Goal: Task Accomplishment & Management: Manage account settings

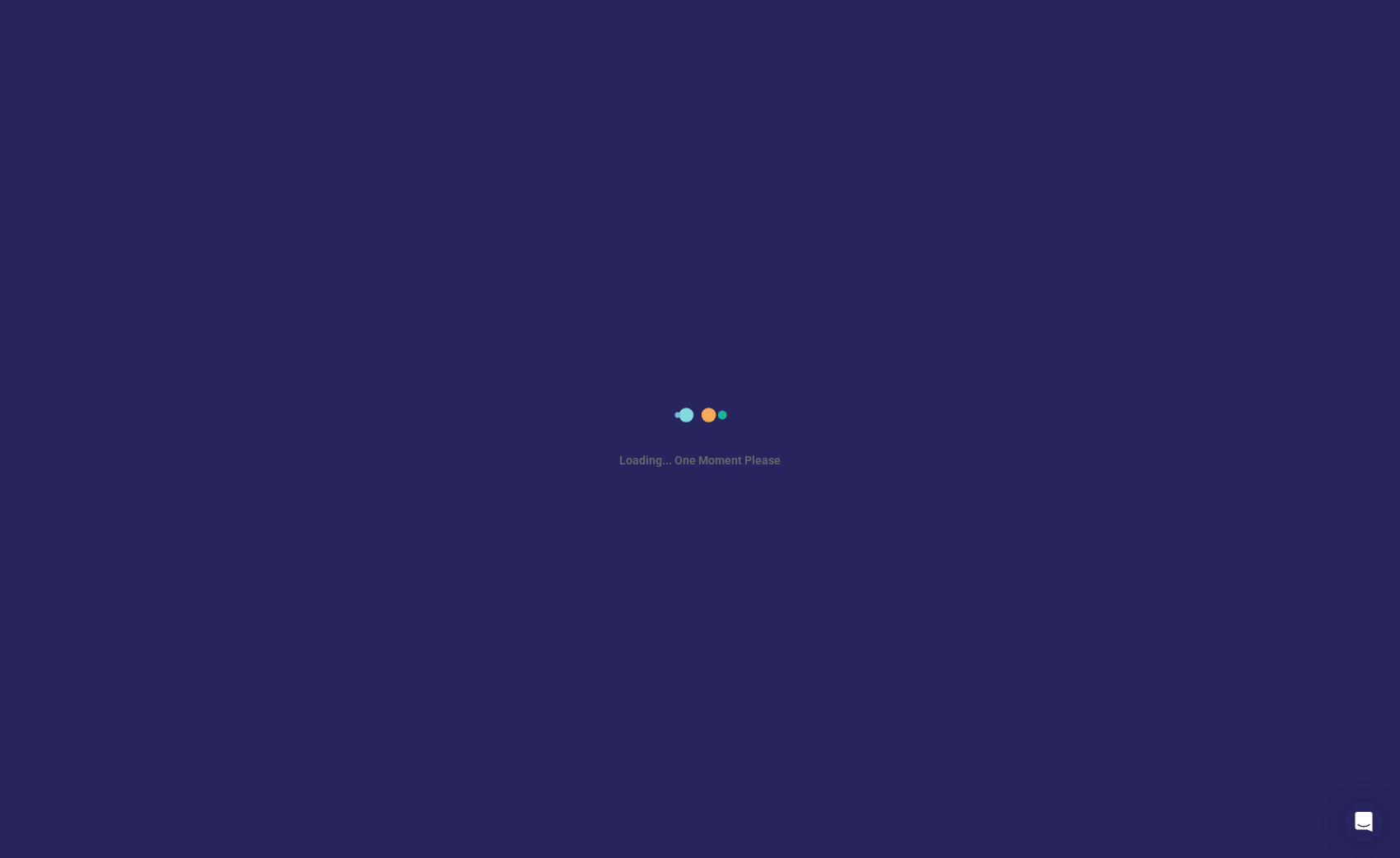
click at [1398, 857] on html "Loading... One Moment Please" at bounding box center [700, 429] width 1400 height 858
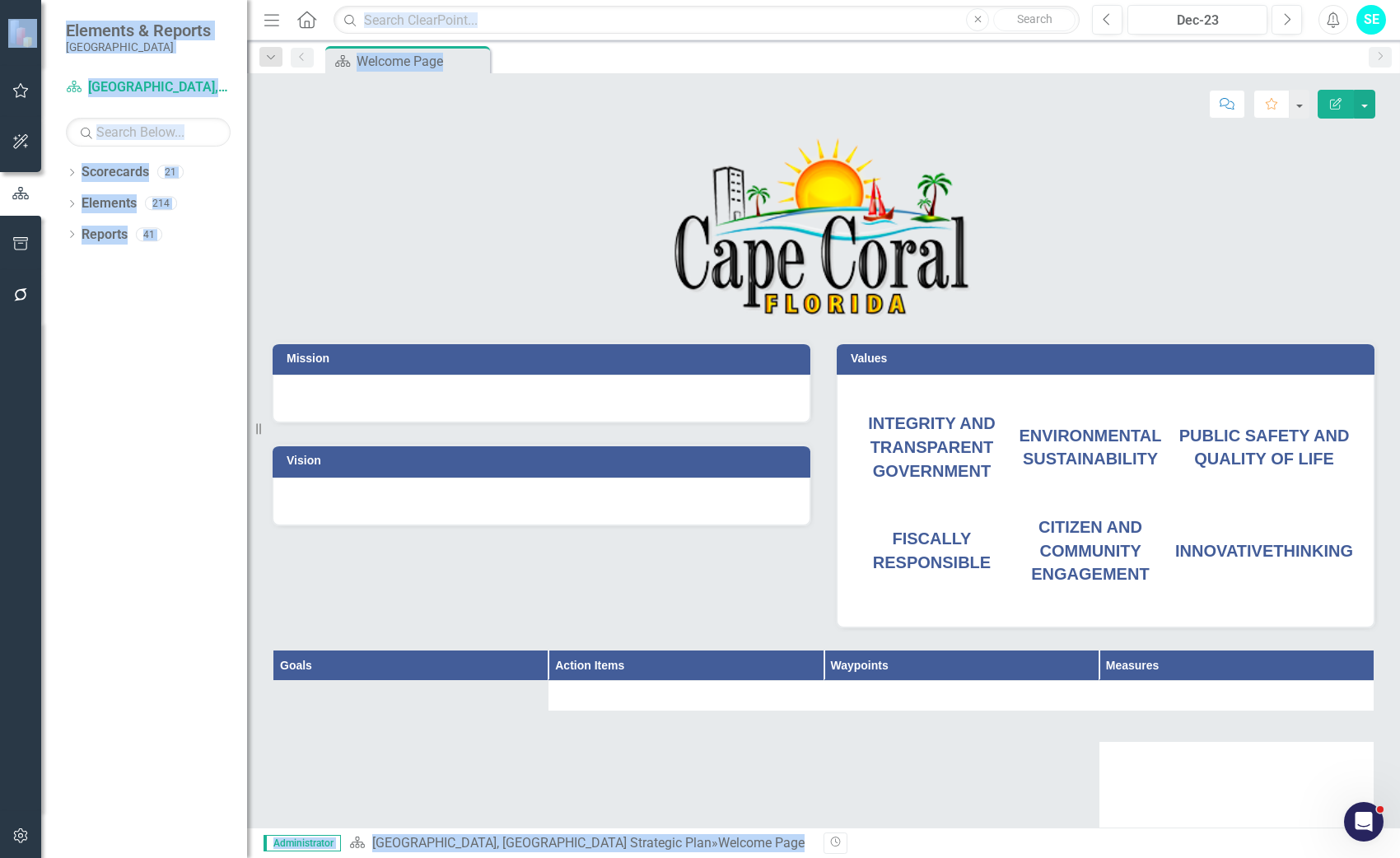
click at [266, 285] on div at bounding box center [824, 218] width 1128 height 207
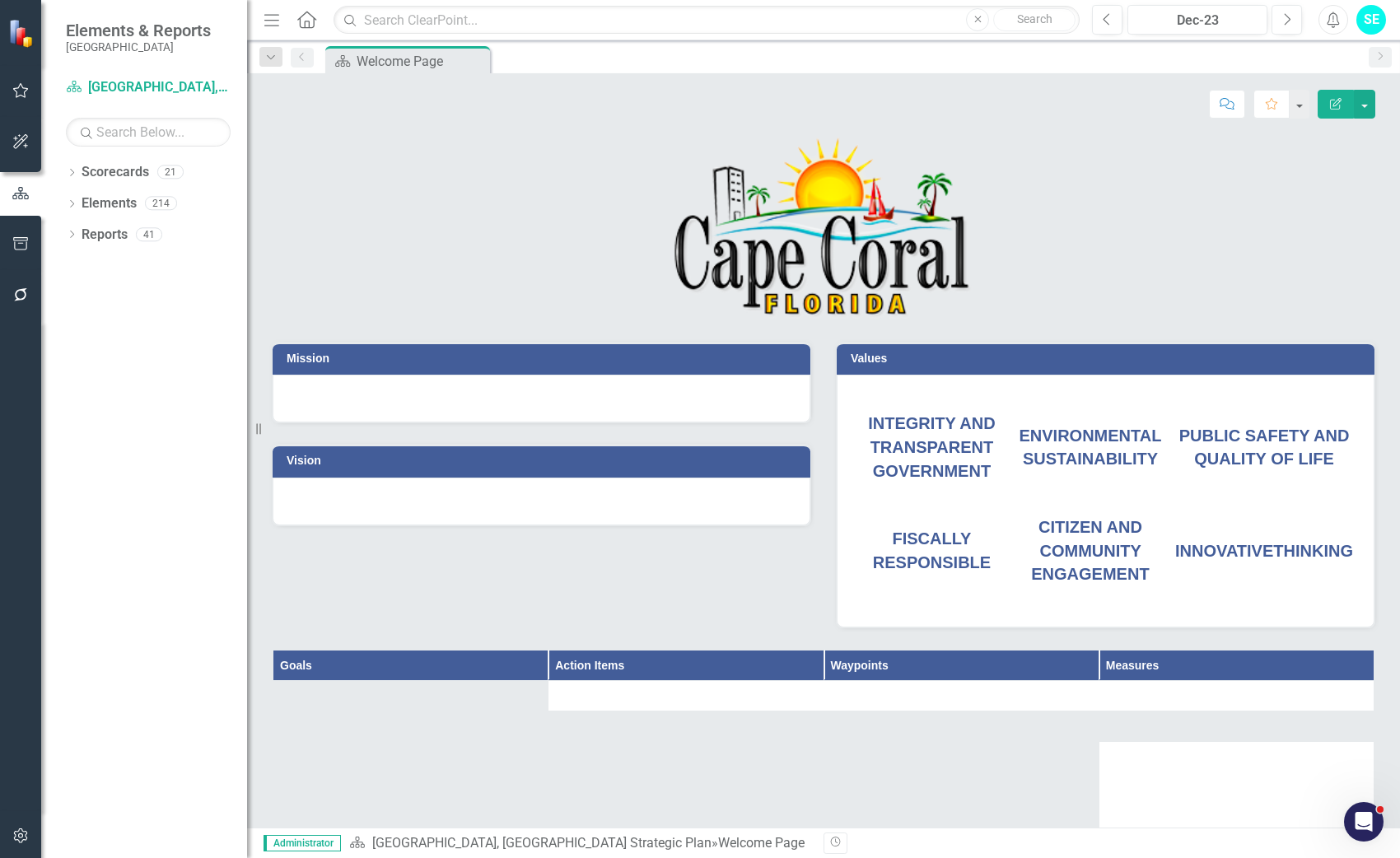
click at [1399, 857] on html "Elements & Reports Cape Coral Scorecard Cape Coral, FL Strategic Plan Search Dr…" at bounding box center [700, 429] width 1400 height 858
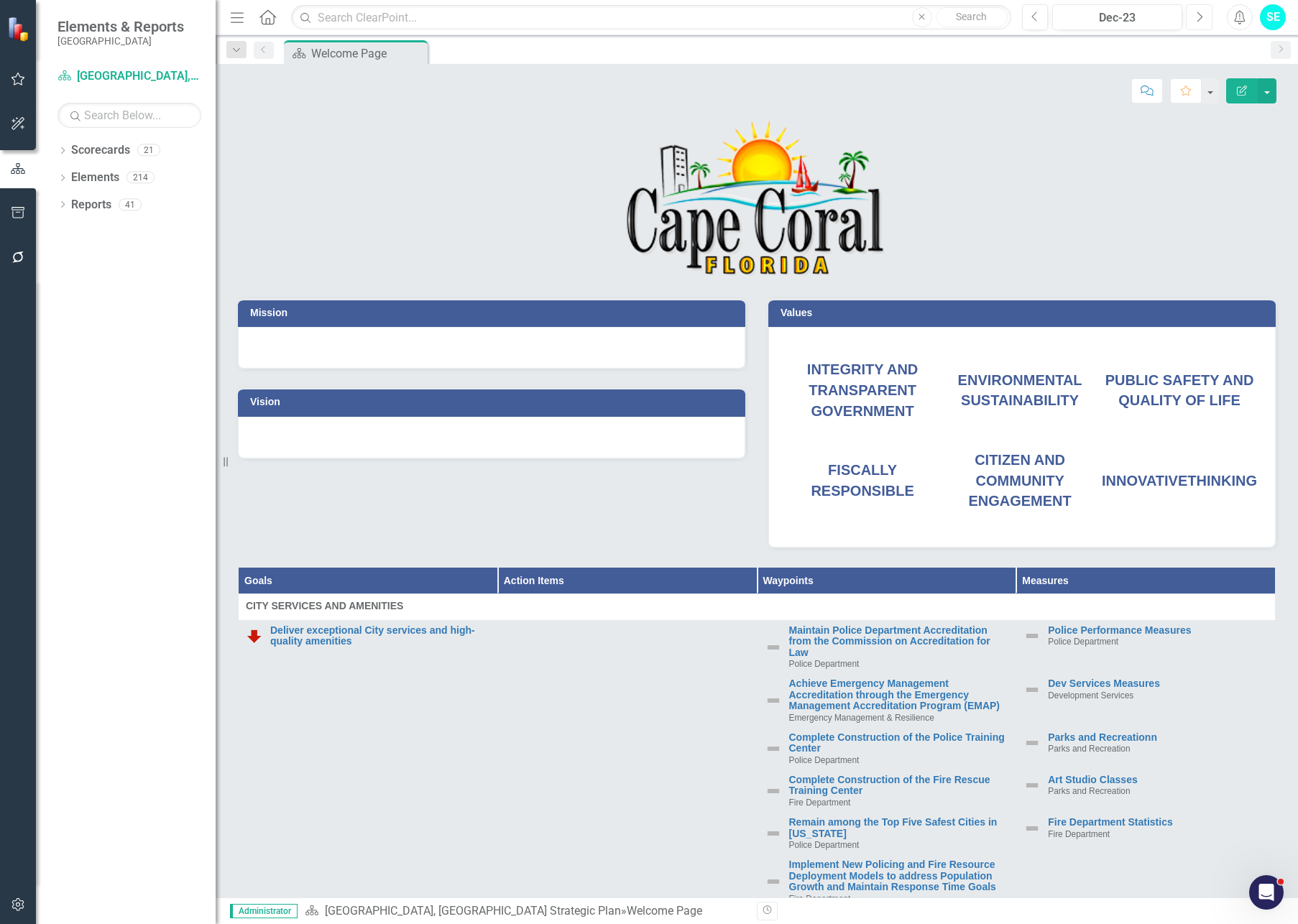
click at [1200, 21] on icon "Next" at bounding box center [1199, 17] width 8 height 13
click at [1200, 22] on icon "Next" at bounding box center [1199, 17] width 8 height 13
click at [1200, 23] on button "Next" at bounding box center [1199, 17] width 27 height 26
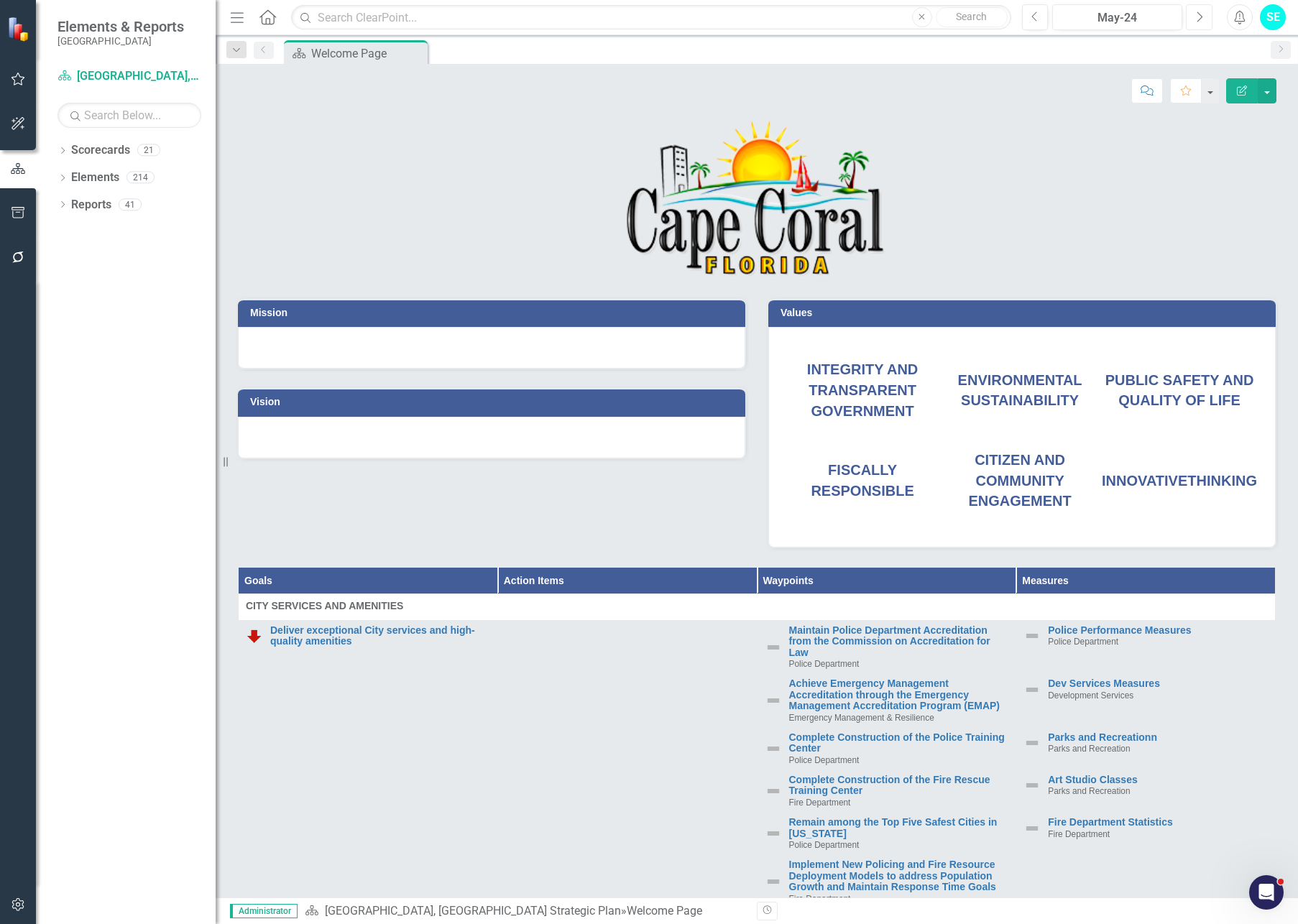
click at [1200, 23] on button "Next" at bounding box center [1199, 17] width 27 height 26
click at [1200, 24] on button "Next" at bounding box center [1199, 17] width 27 height 26
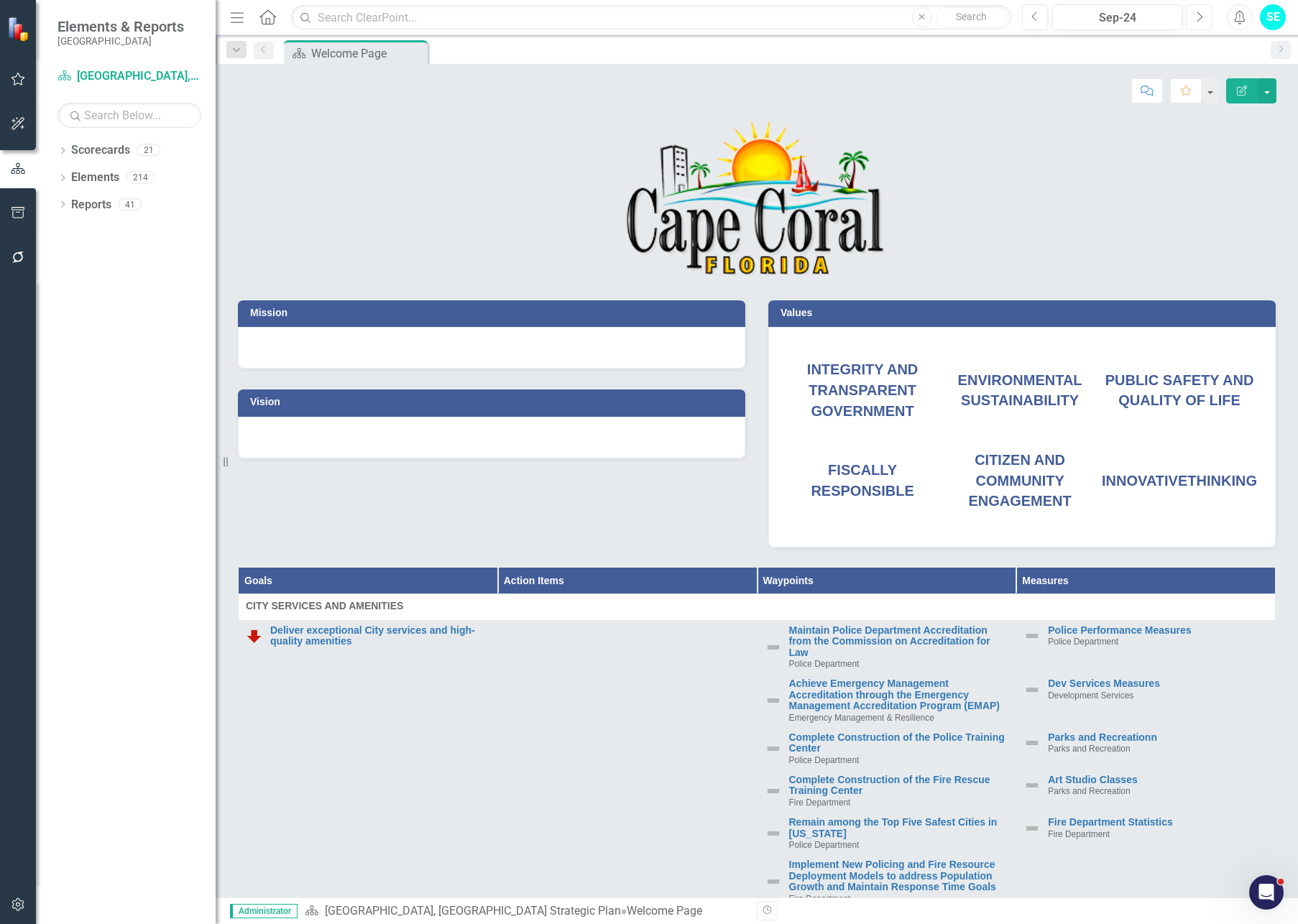
click at [1200, 24] on button "Next" at bounding box center [1199, 17] width 27 height 26
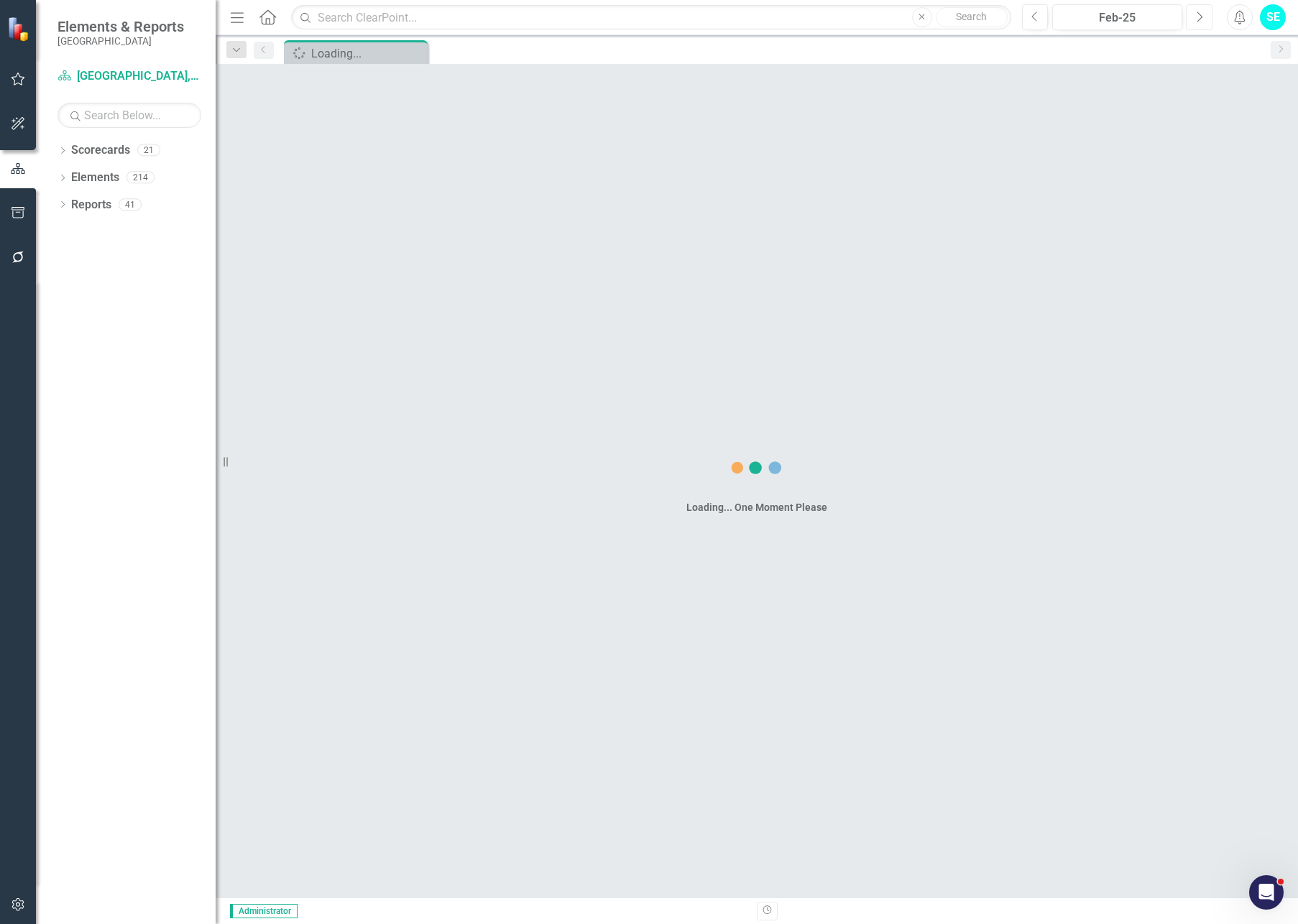
click at [1200, 24] on button "Next" at bounding box center [1199, 17] width 27 height 26
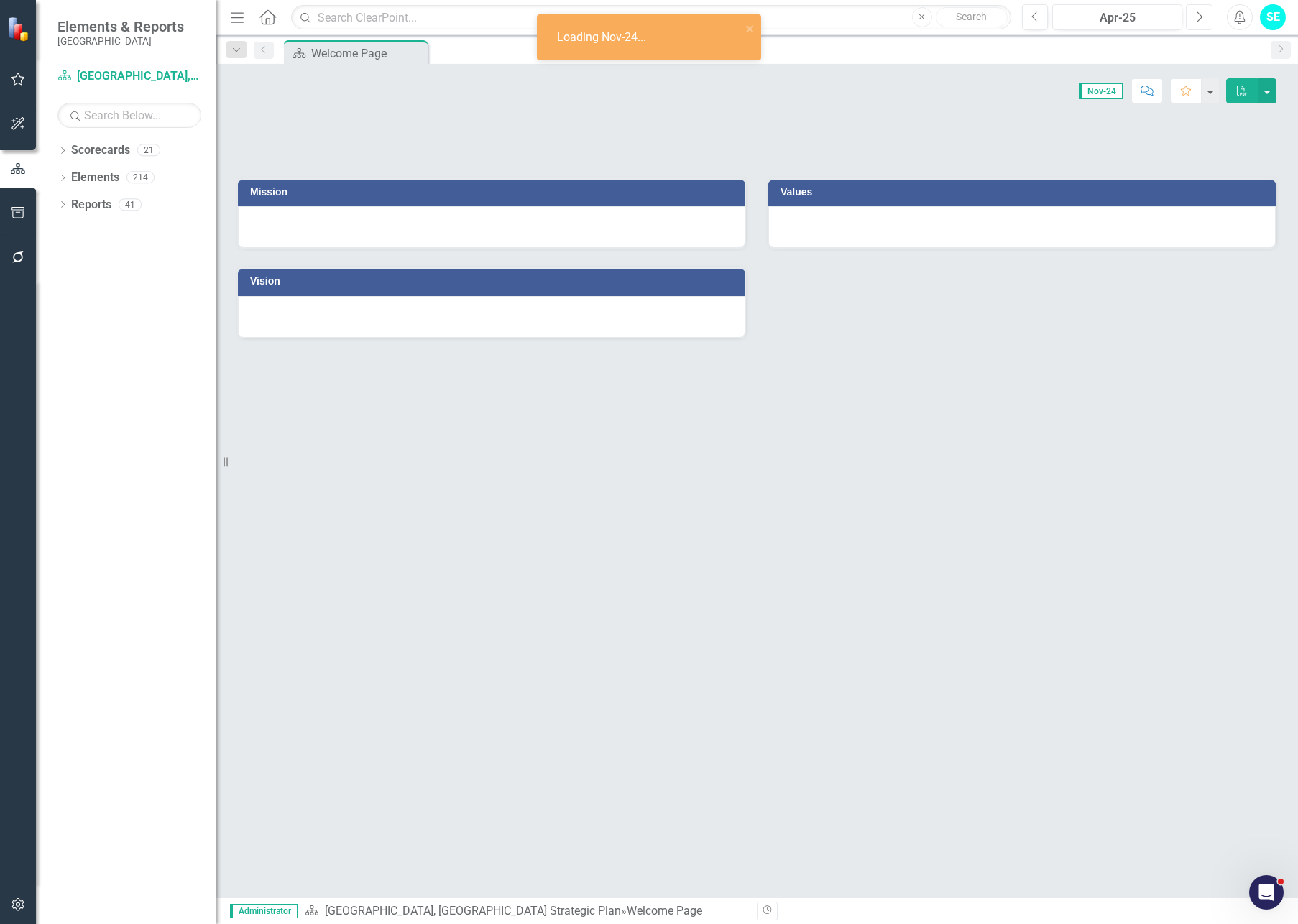
click at [1200, 24] on button "Next" at bounding box center [1199, 17] width 27 height 26
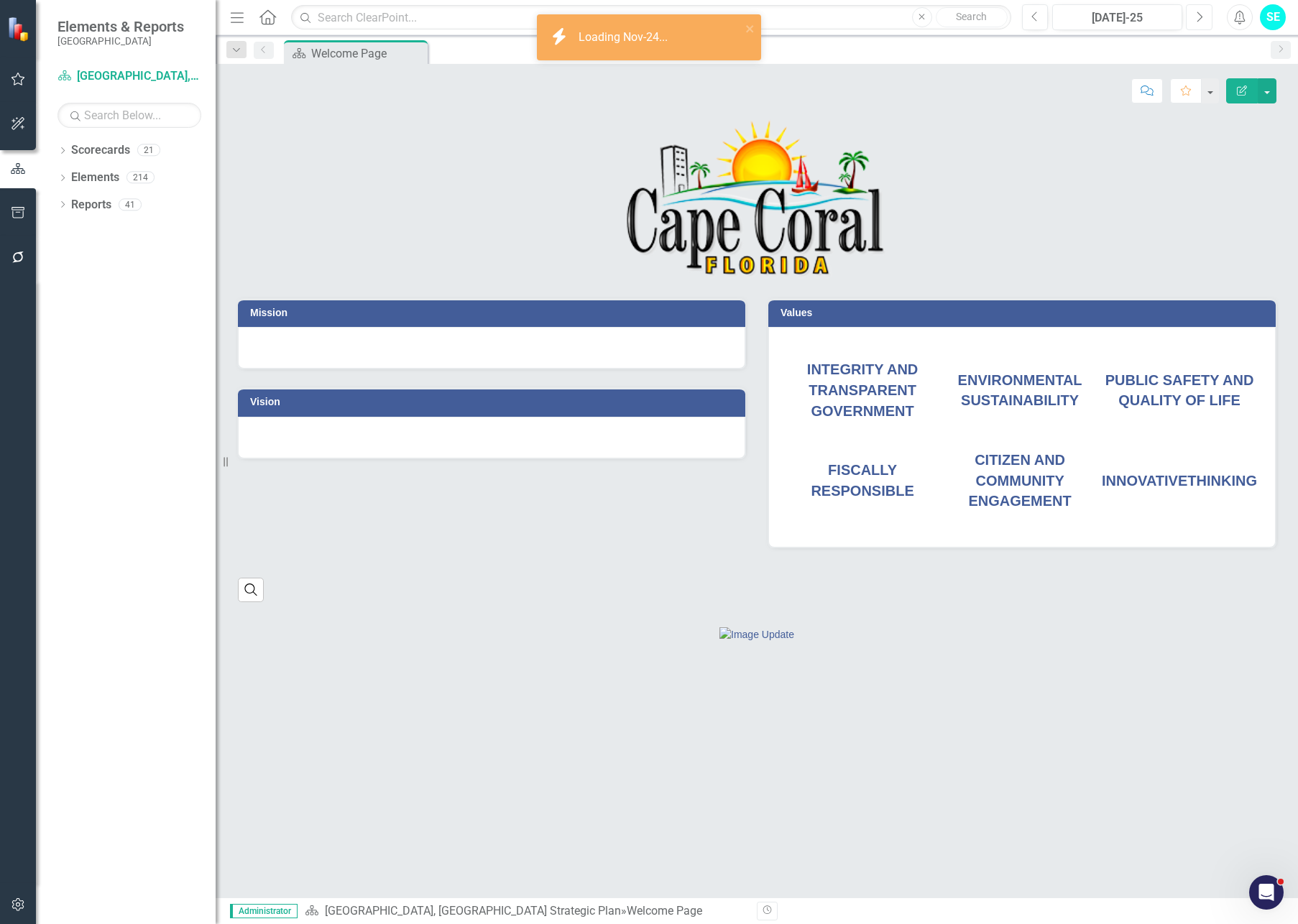
click at [1200, 24] on button "Next" at bounding box center [1199, 17] width 27 height 26
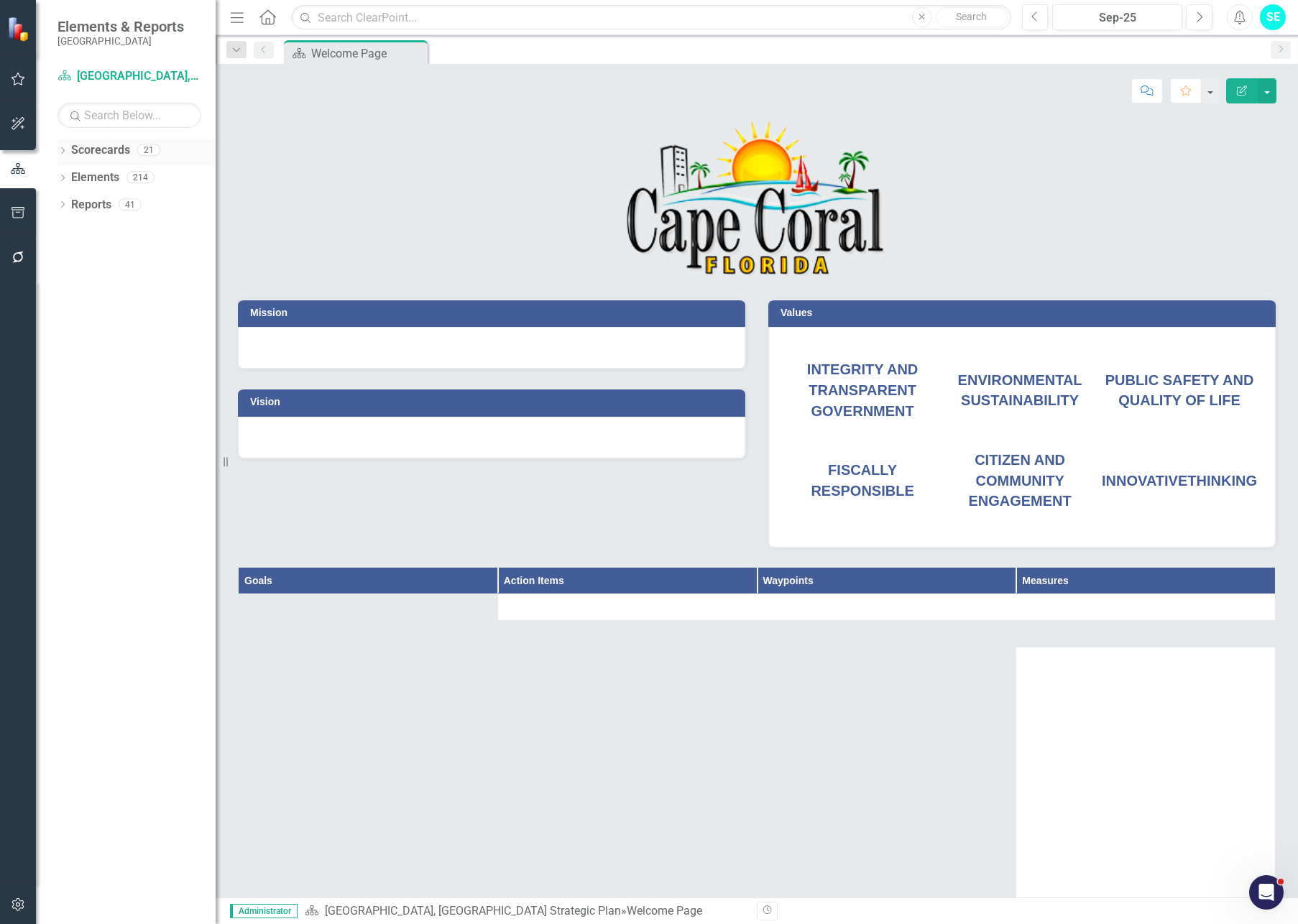
click at [58, 148] on icon "Dropdown" at bounding box center [62, 151] width 10 height 8
click at [62, 263] on icon "Dropdown" at bounding box center [62, 260] width 10 height 8
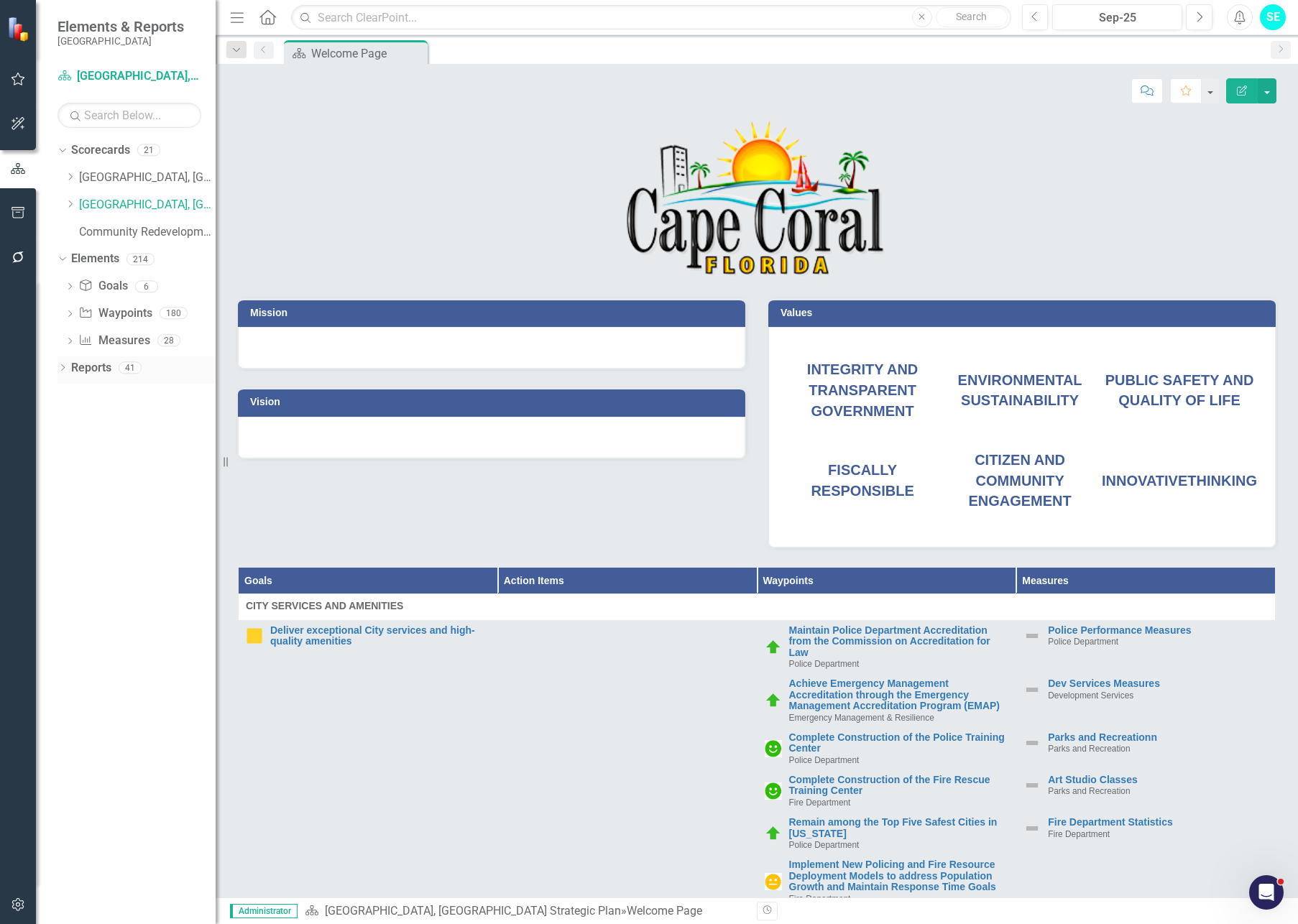
click at [58, 367] on icon "Dropdown" at bounding box center [62, 369] width 10 height 8
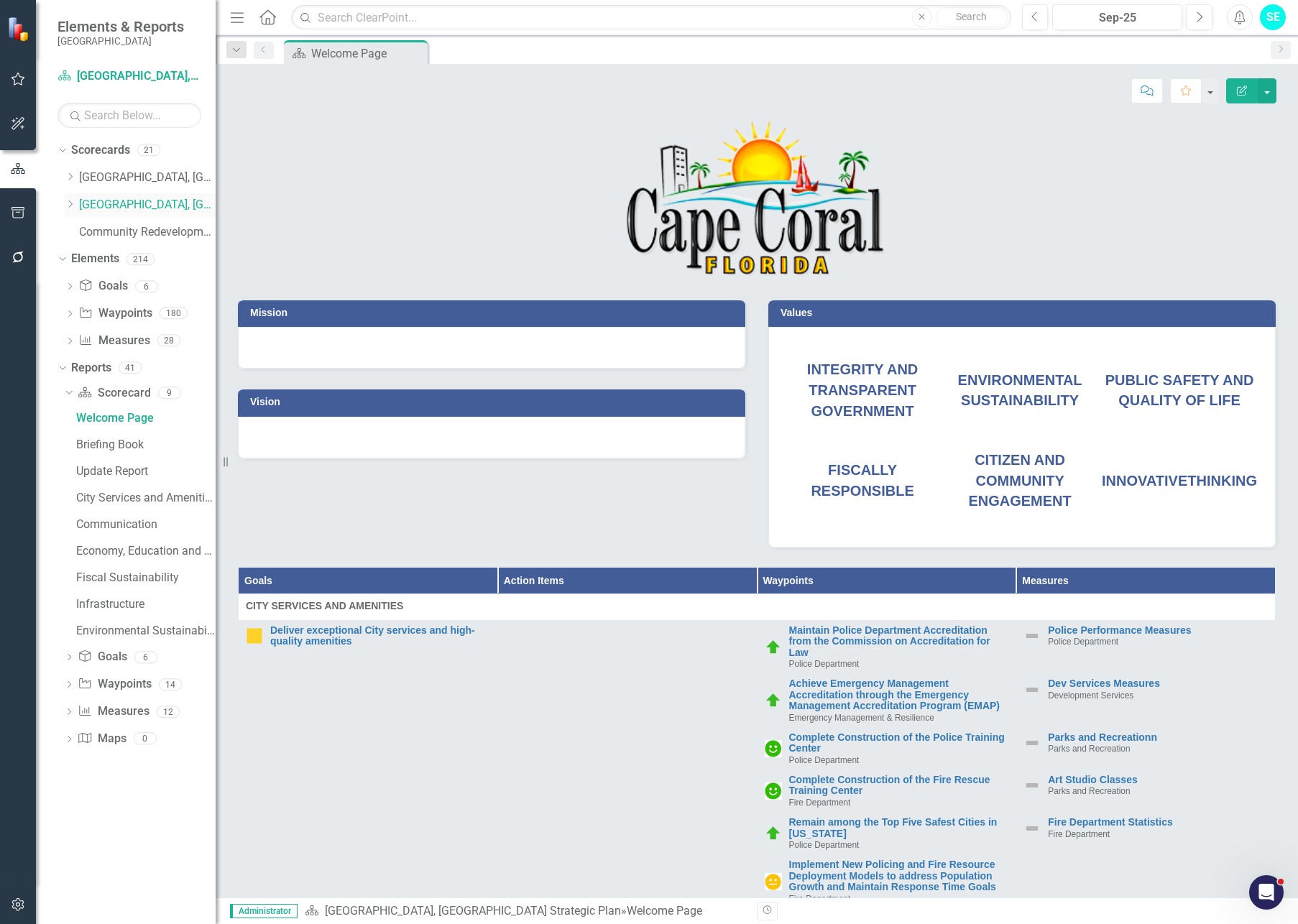
click at [74, 201] on icon "Dropdown" at bounding box center [70, 204] width 11 height 9
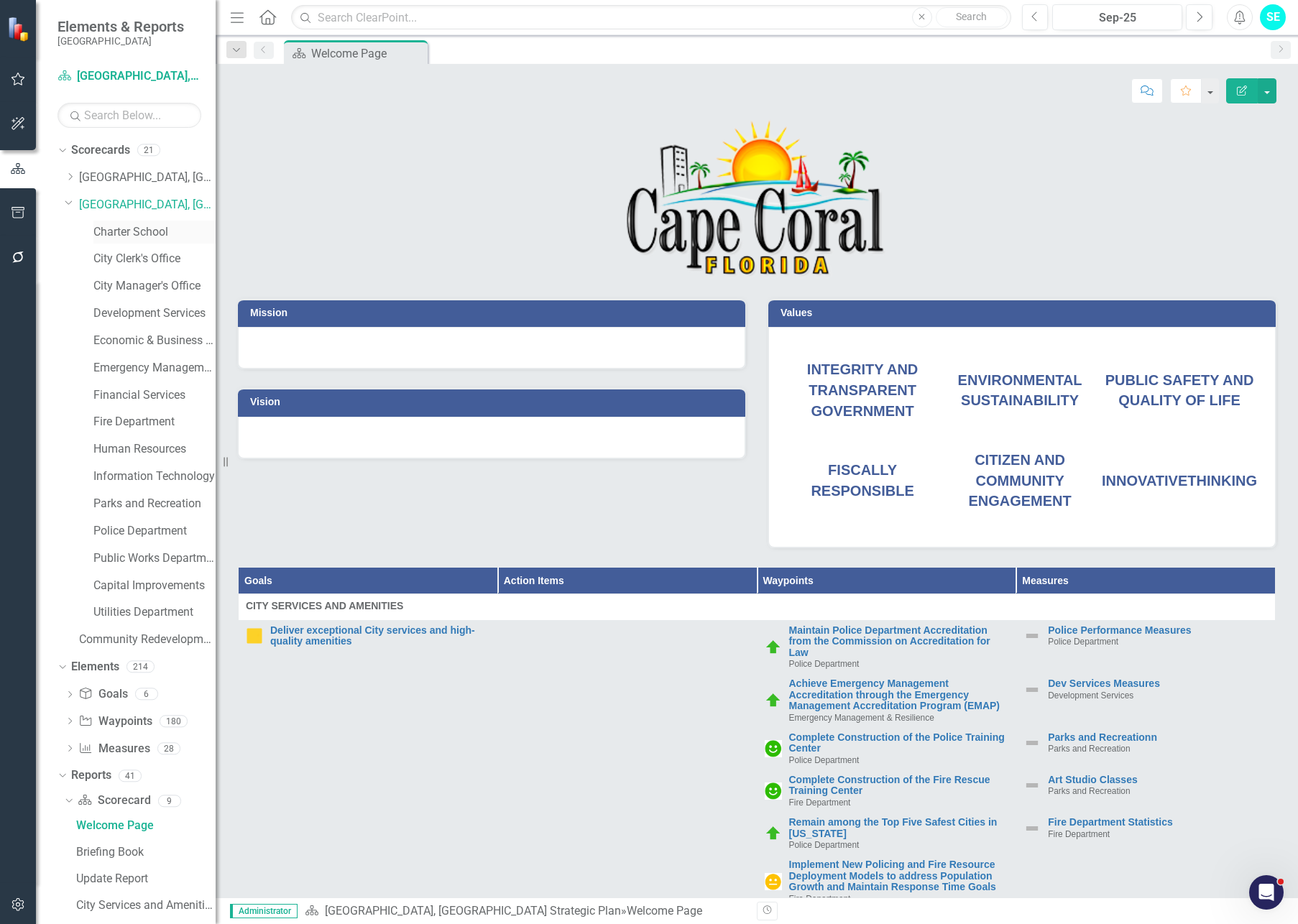
click at [127, 233] on link "Charter School" at bounding box center [154, 232] width 122 height 16
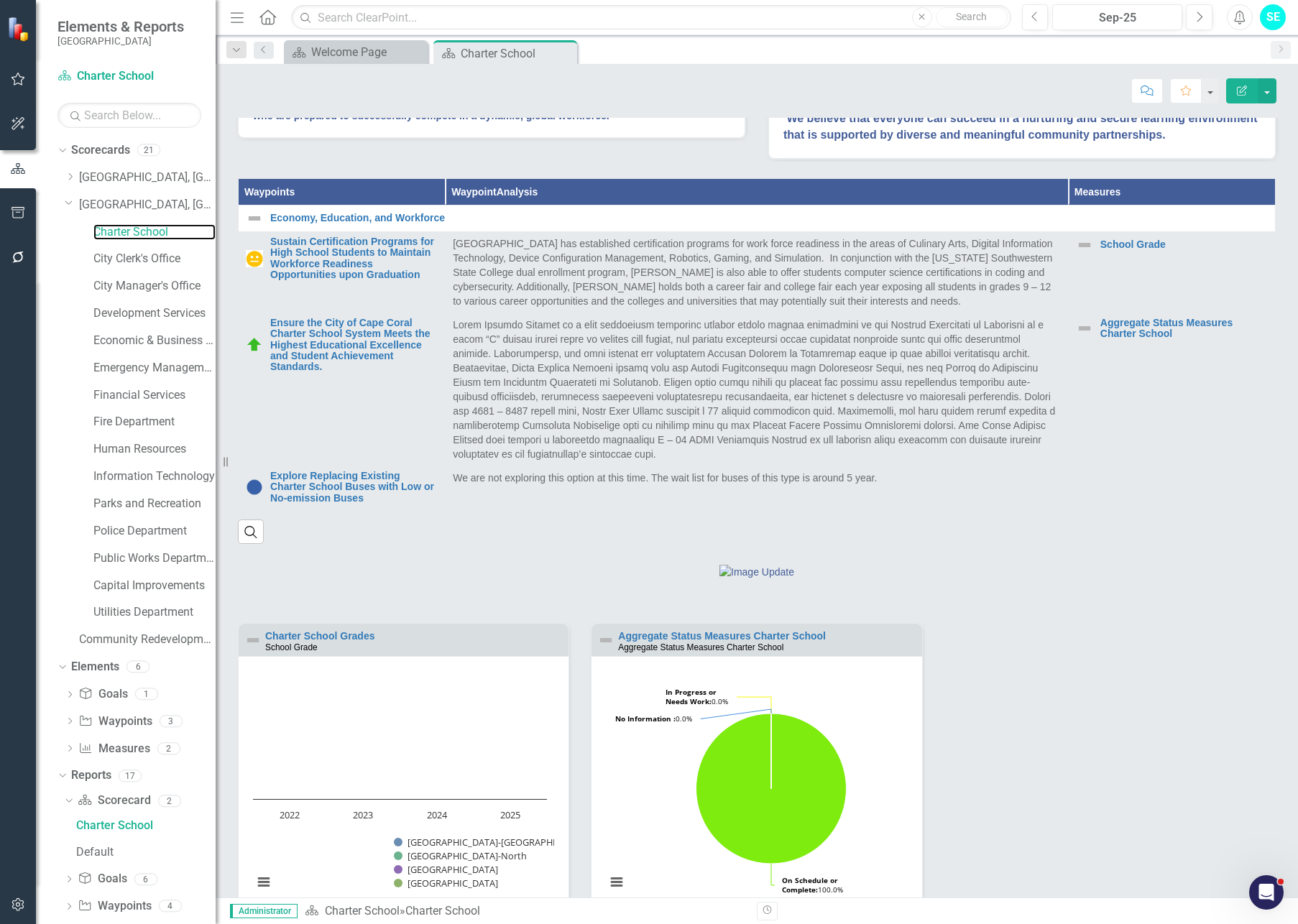
scroll to position [572, 0]
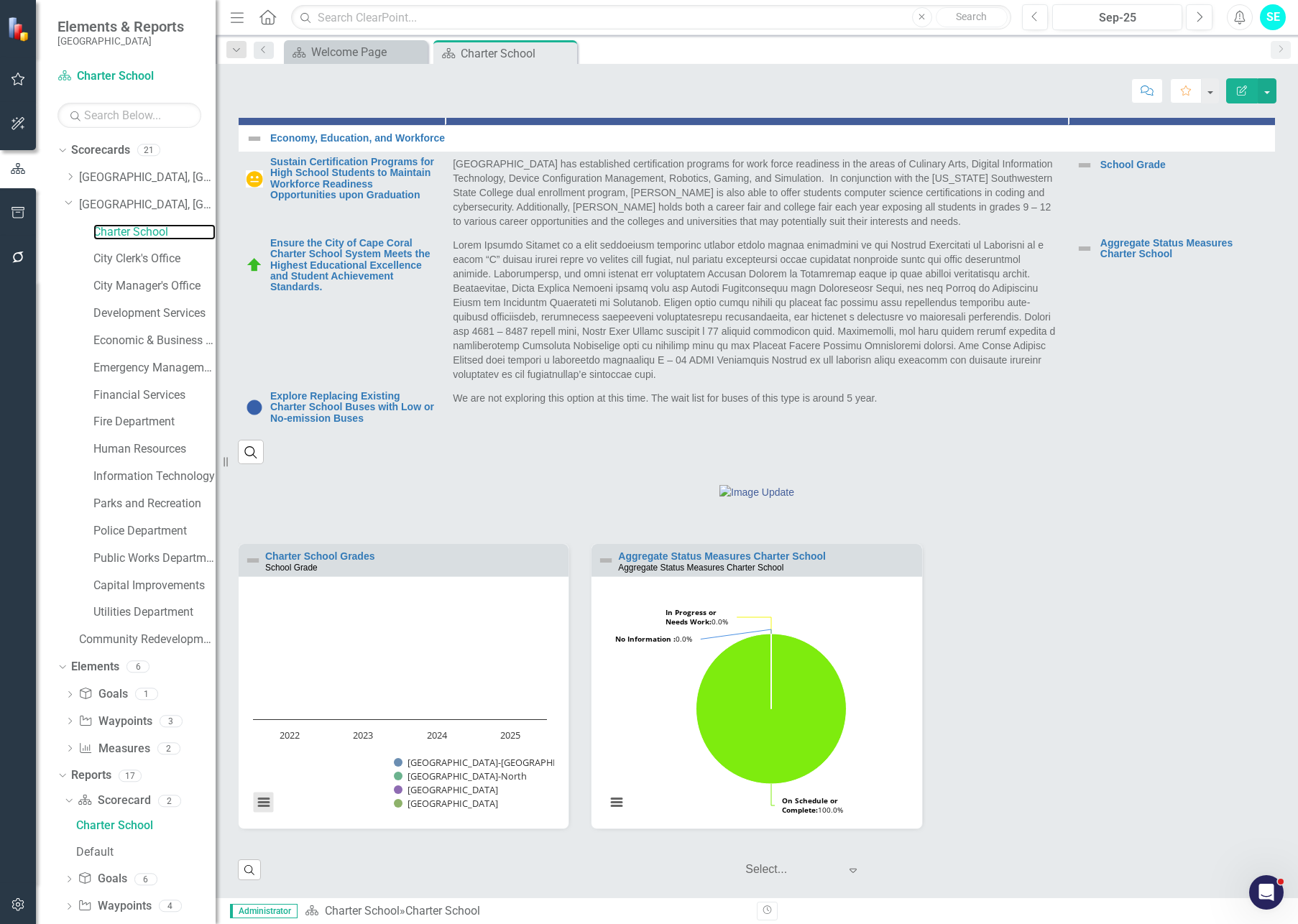
click at [262, 748] on button "View chart menu, Chart" at bounding box center [264, 803] width 21 height 21
click at [447, 748] on div "Charter School Grades School Grade Loading... Chart Bar chart with 4 data serie…" at bounding box center [756, 713] width 1038 height 339
click at [1040, 19] on button "Previous" at bounding box center [1034, 17] width 27 height 26
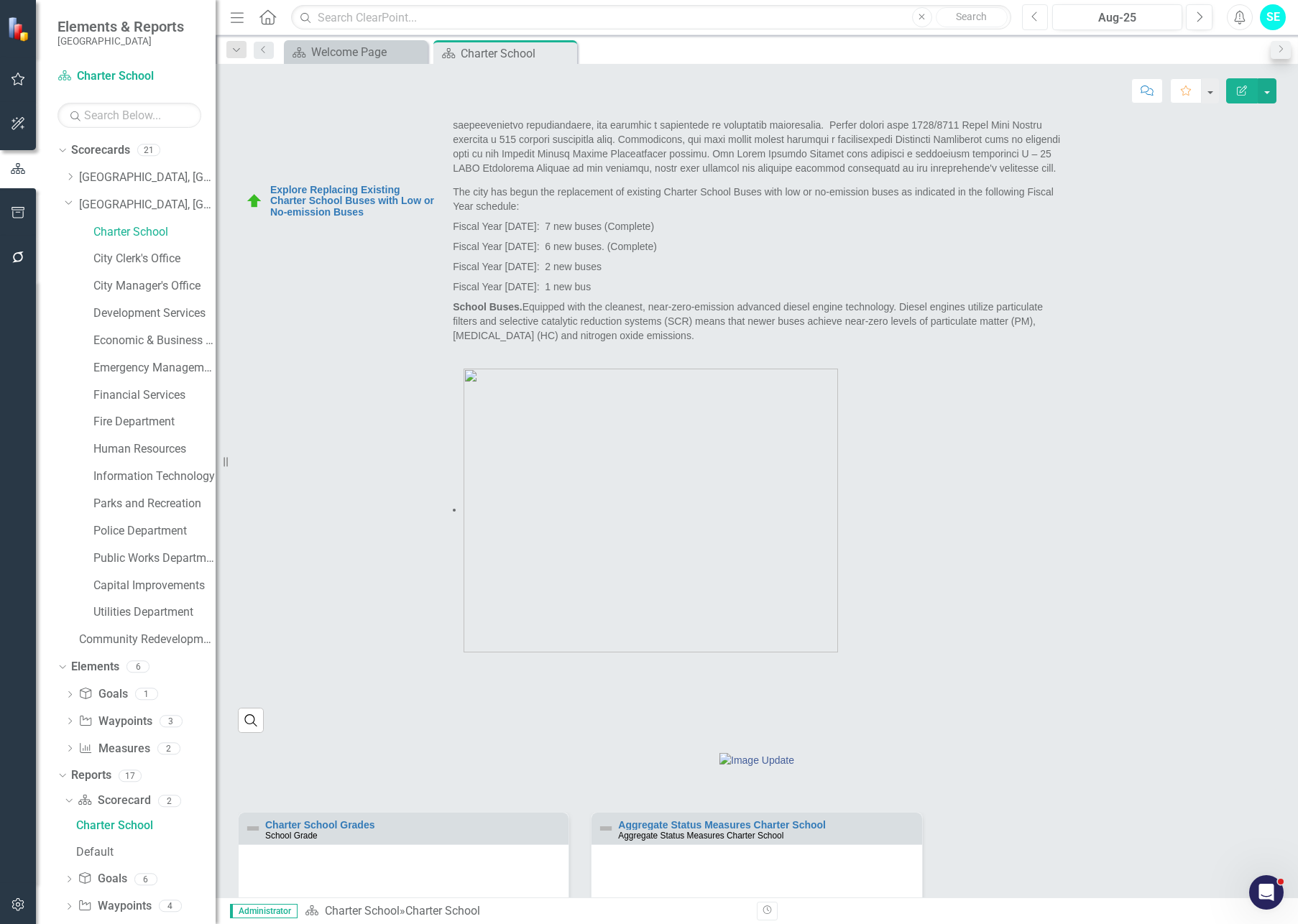
scroll to position [360, 0]
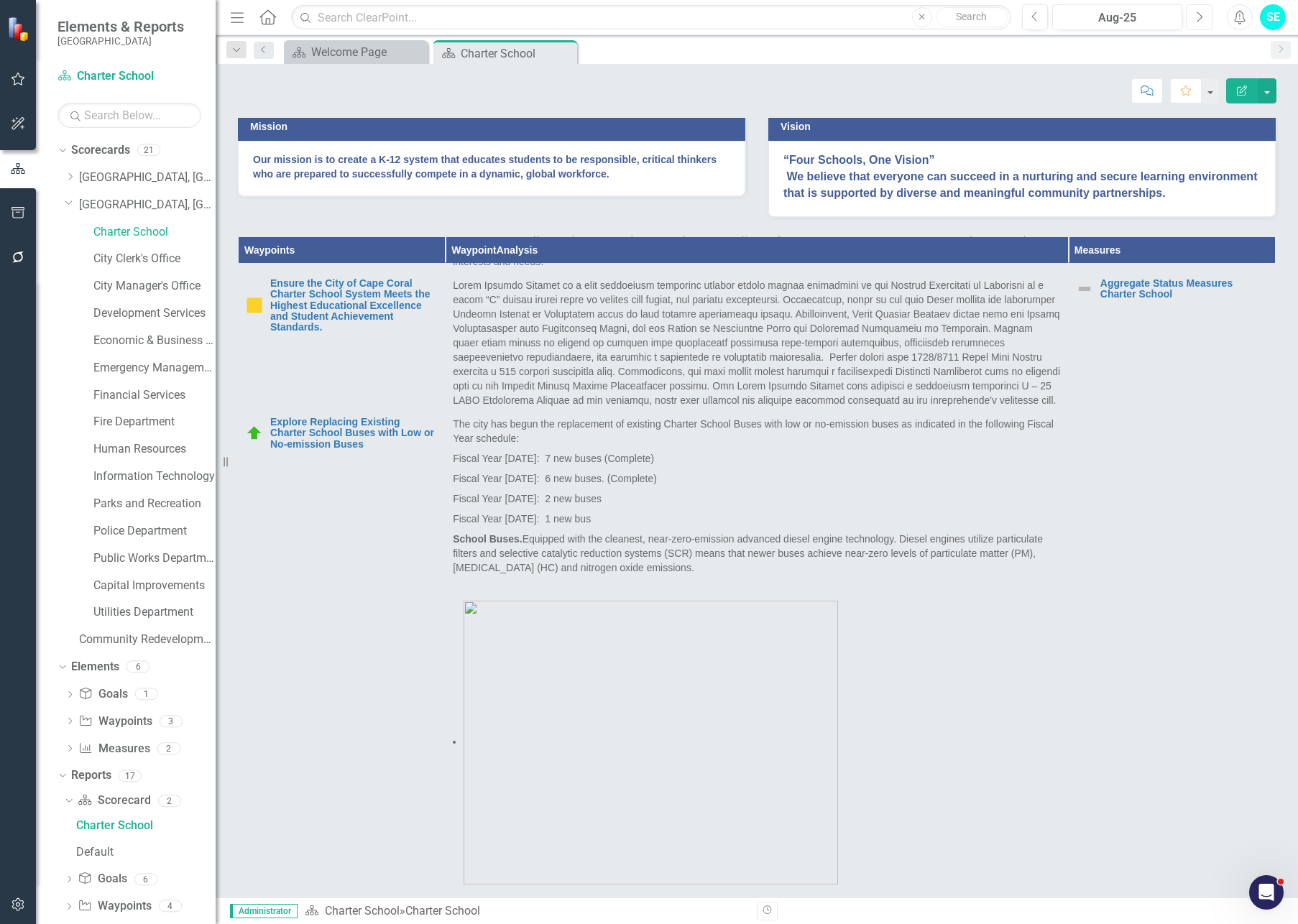
drag, startPoint x: 1204, startPoint y: 18, endPoint x: 1184, endPoint y: 30, distance: 23.3
click at [1200, 20] on button "Next" at bounding box center [1199, 17] width 27 height 26
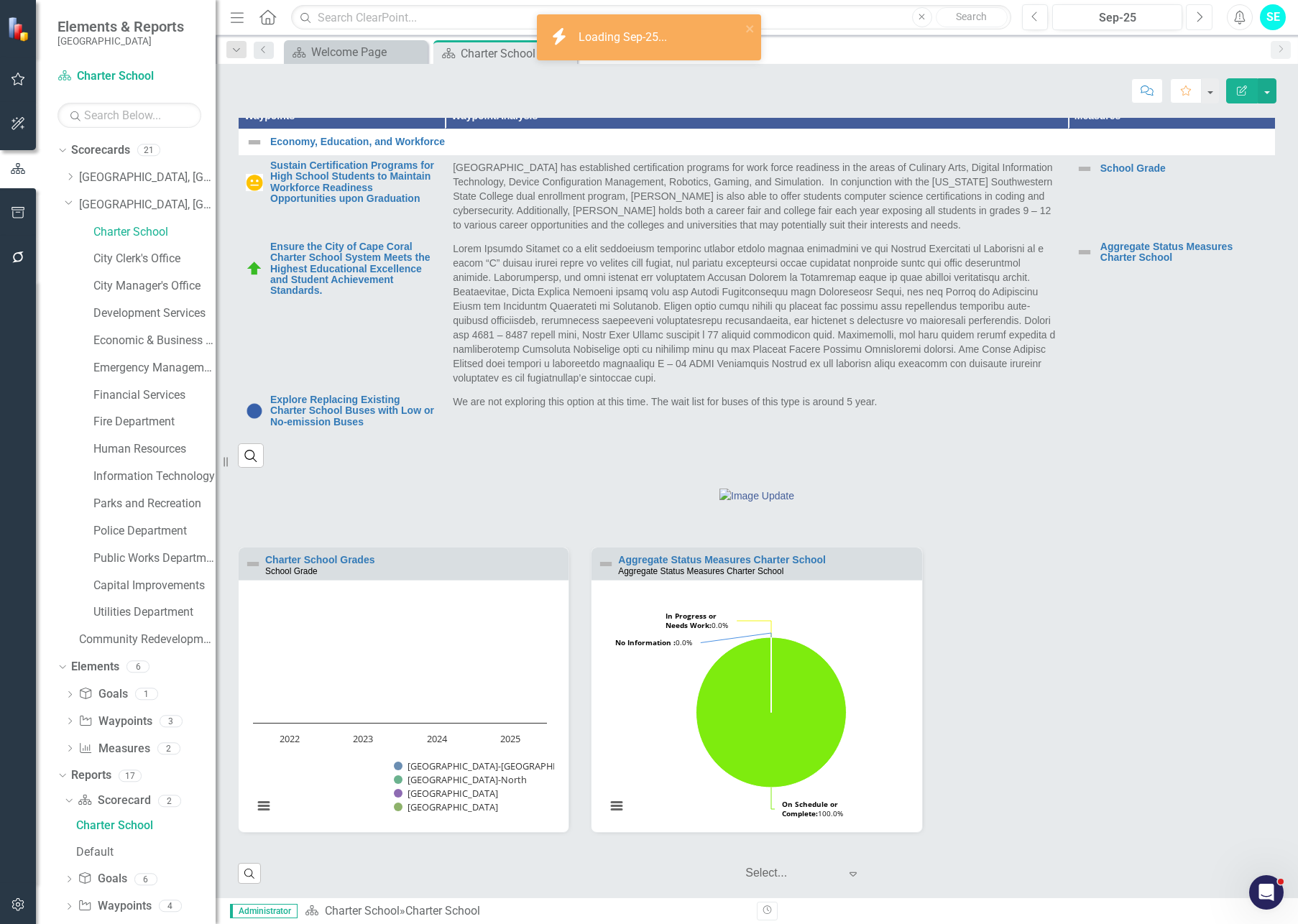
scroll to position [572, 0]
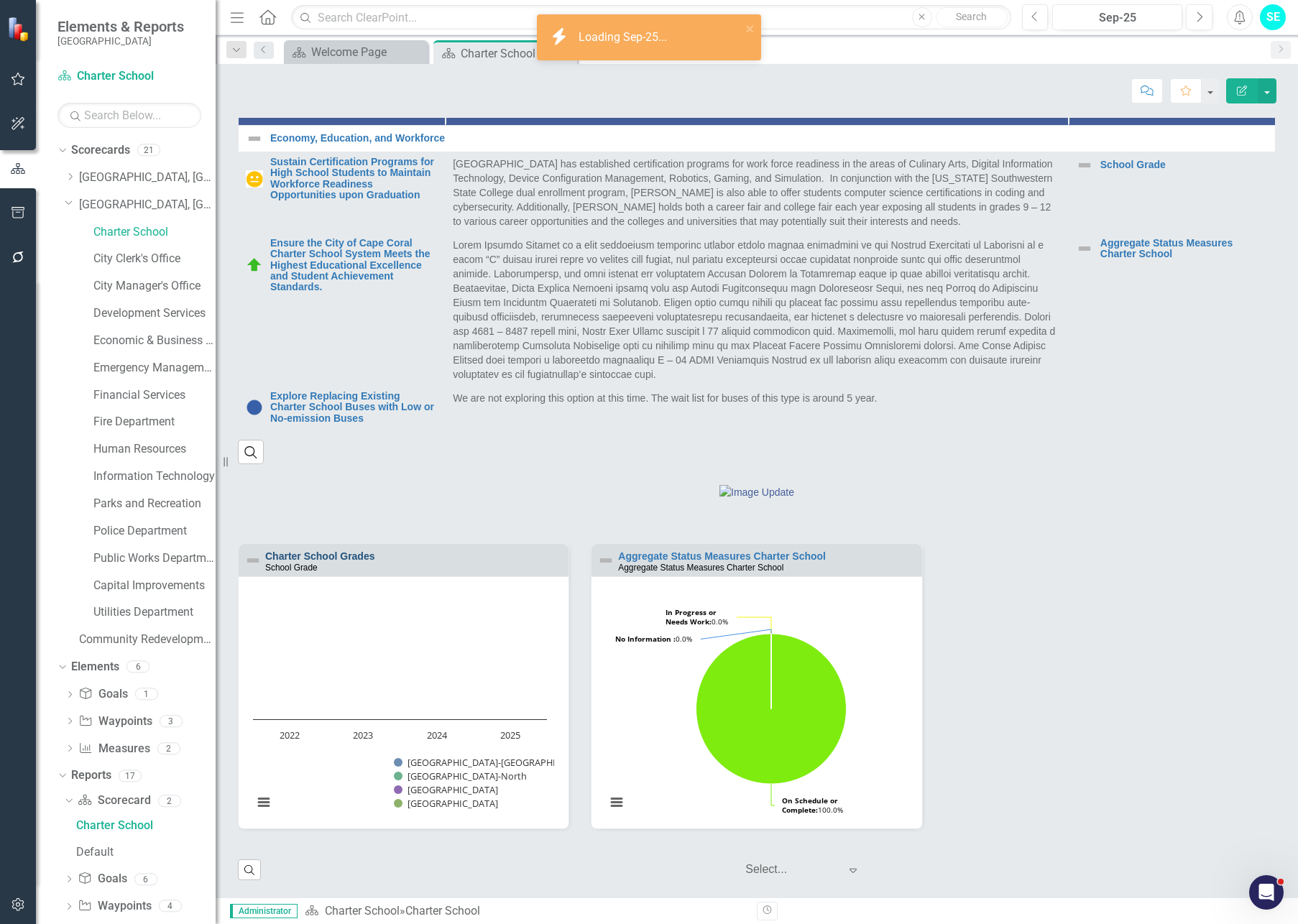
click at [311, 554] on link "Charter School Grades" at bounding box center [320, 555] width 110 height 11
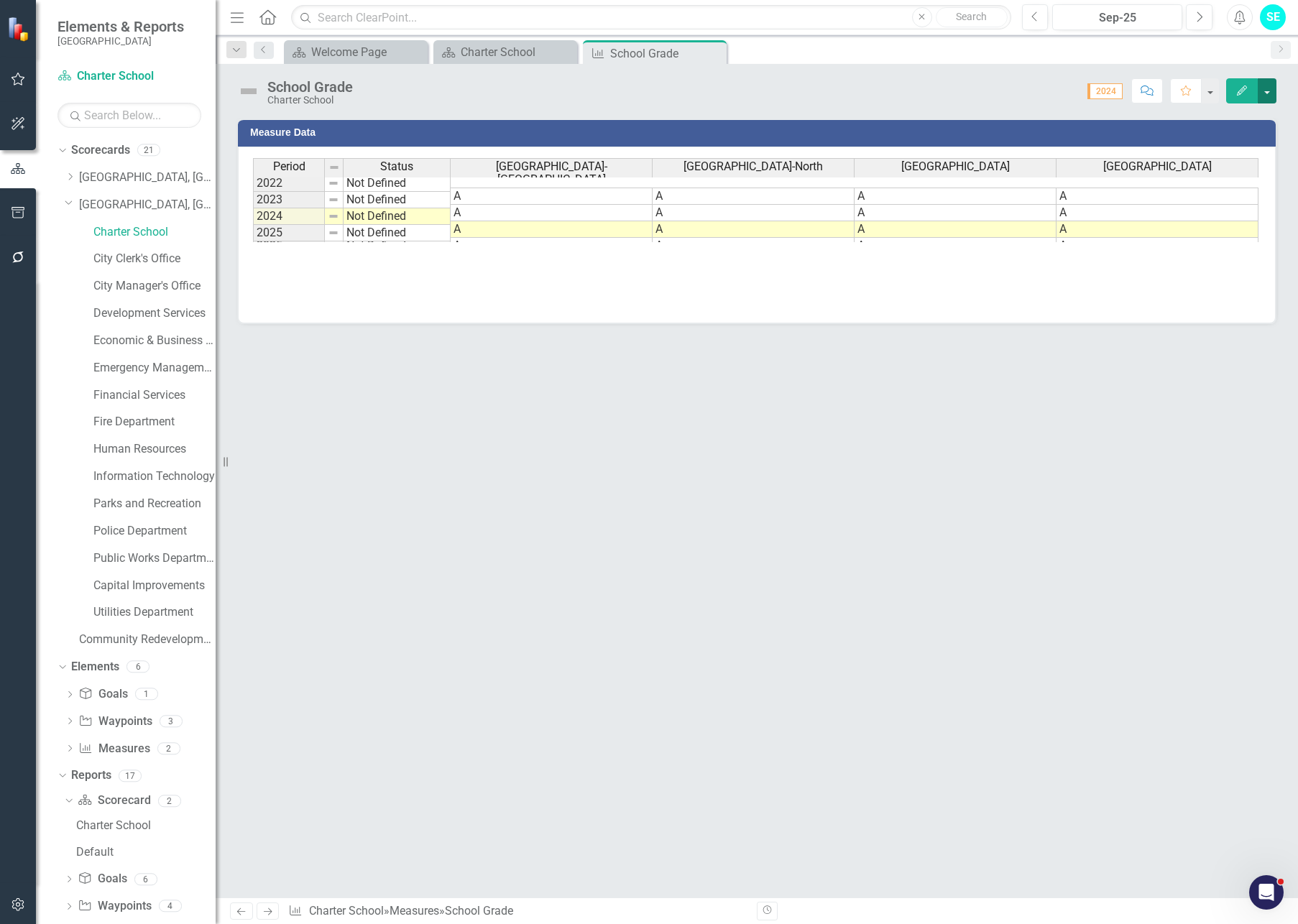
click at [1221, 95] on button "button" at bounding box center [1267, 91] width 19 height 25
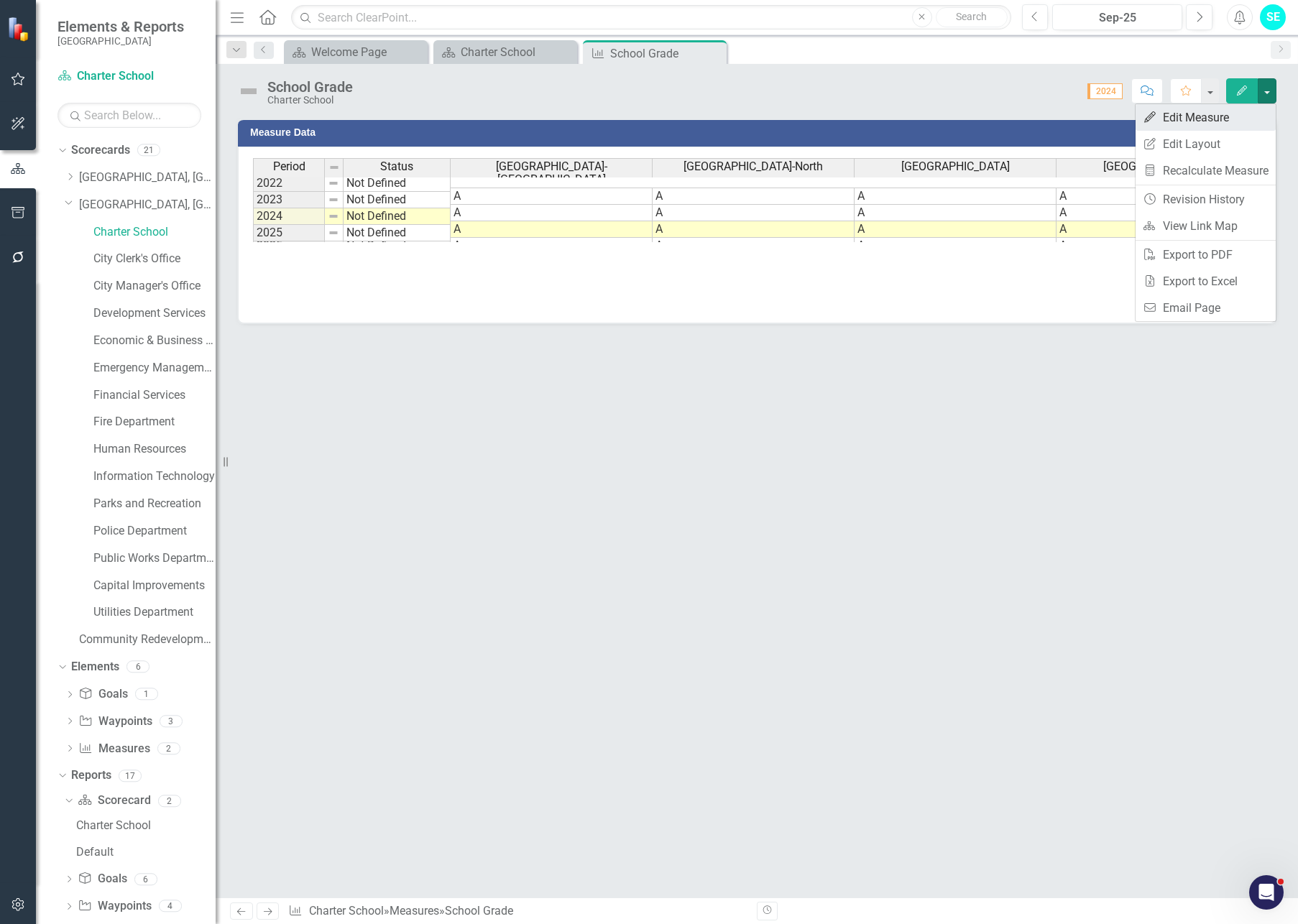
click at [1215, 116] on link "Edit Edit Measure" at bounding box center [1206, 117] width 140 height 27
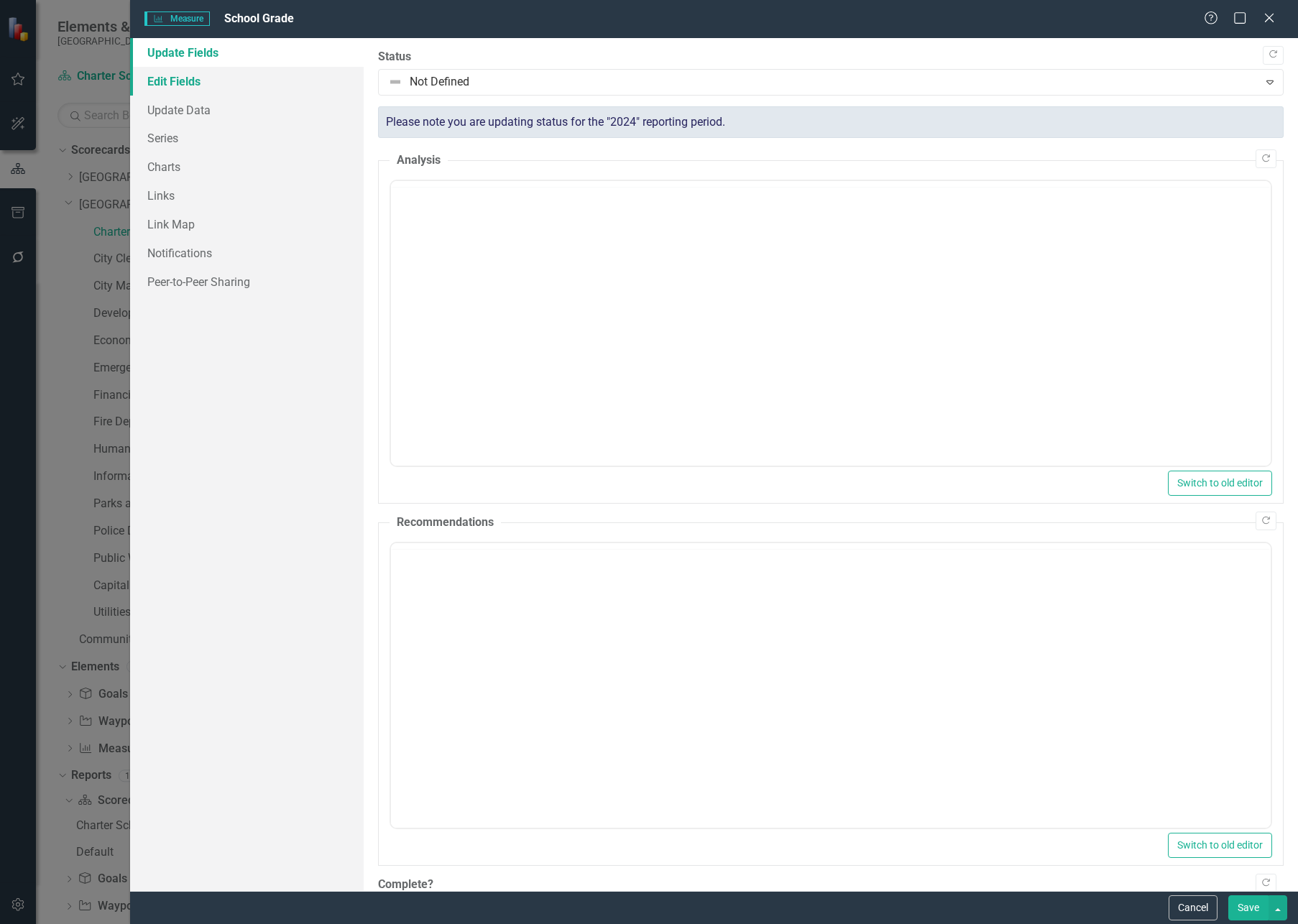
click at [173, 81] on link "Edit Fields" at bounding box center [246, 81] width 234 height 29
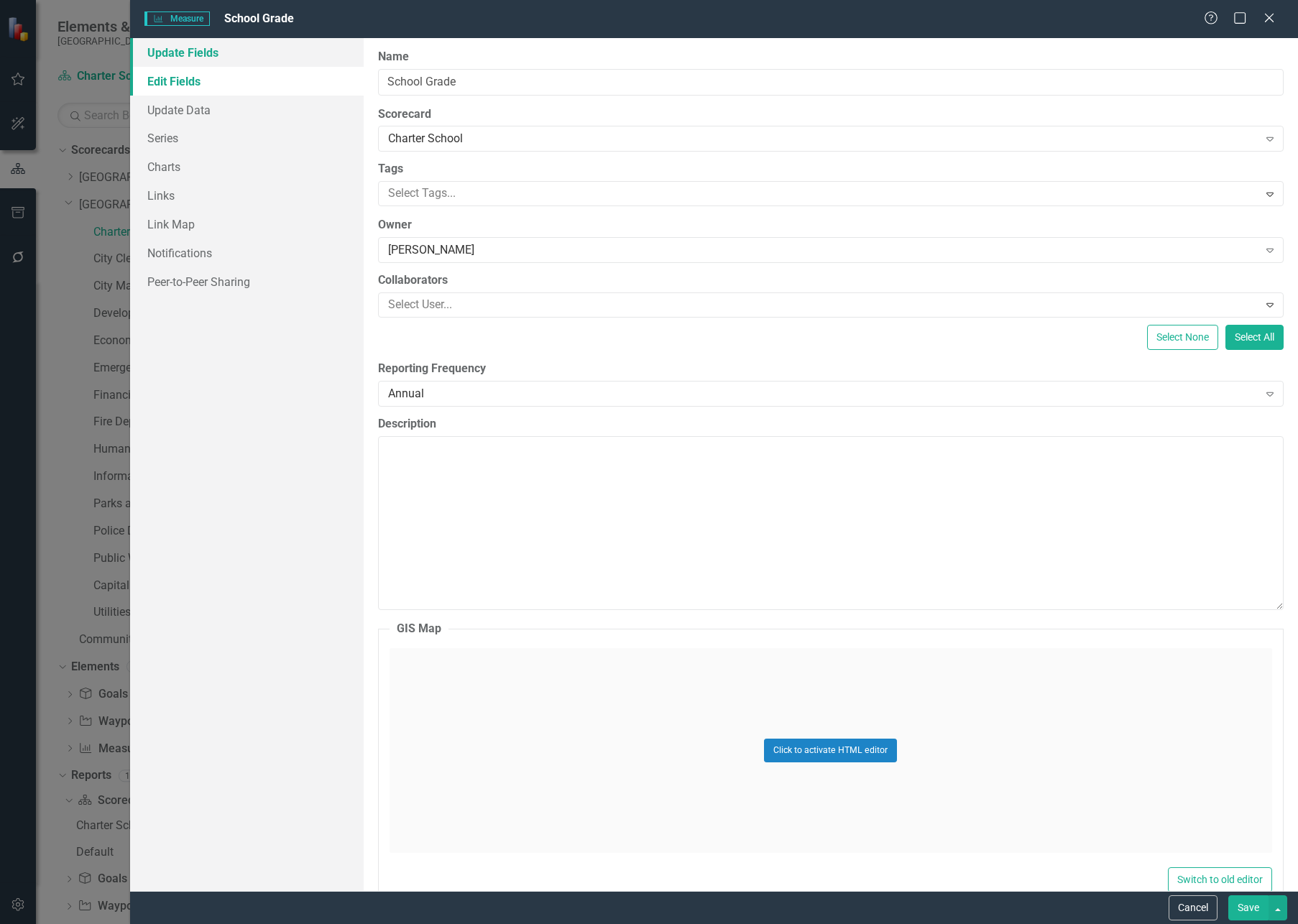
click at [180, 61] on link "Update Fields" at bounding box center [246, 53] width 234 height 29
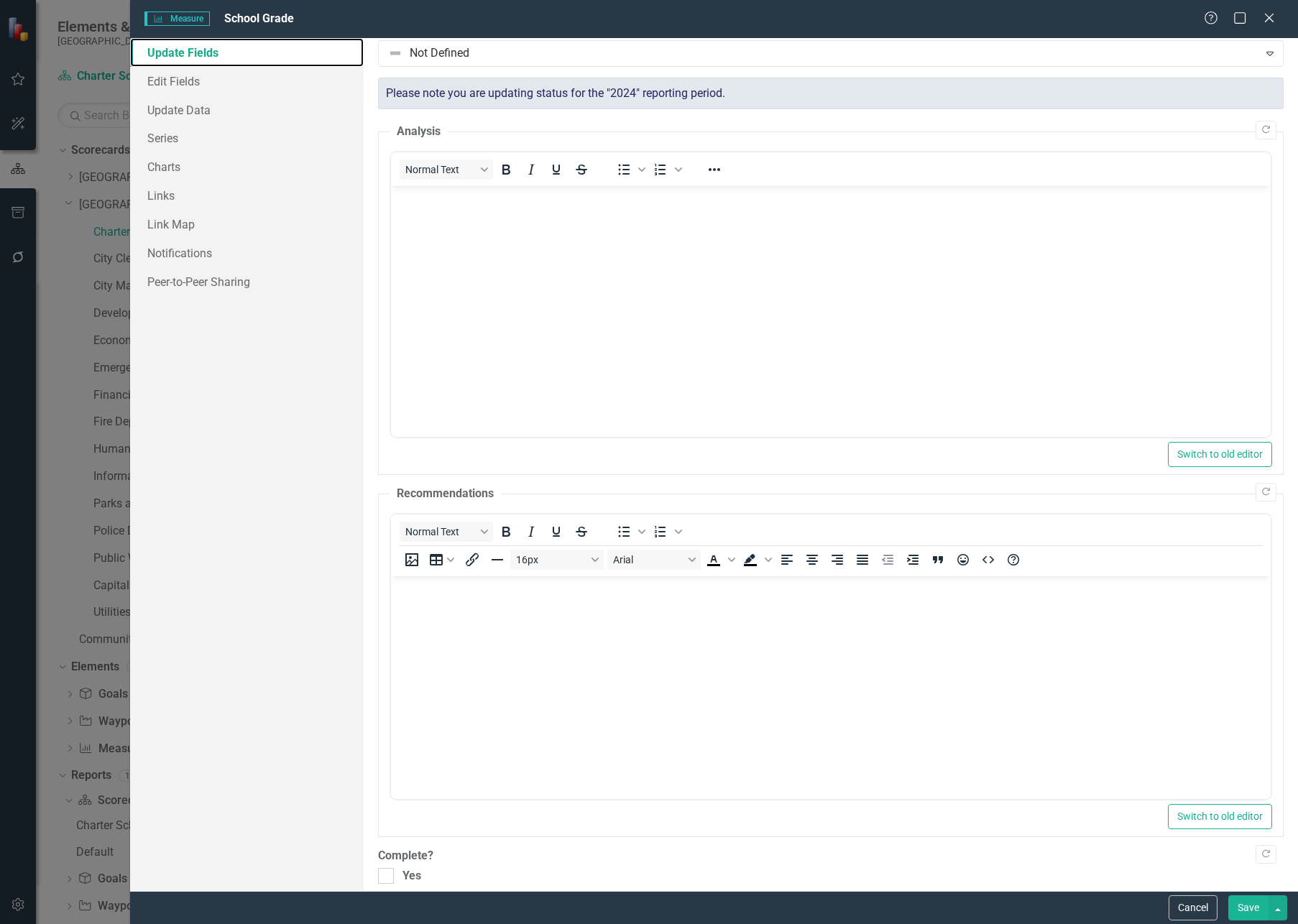
scroll to position [44, 0]
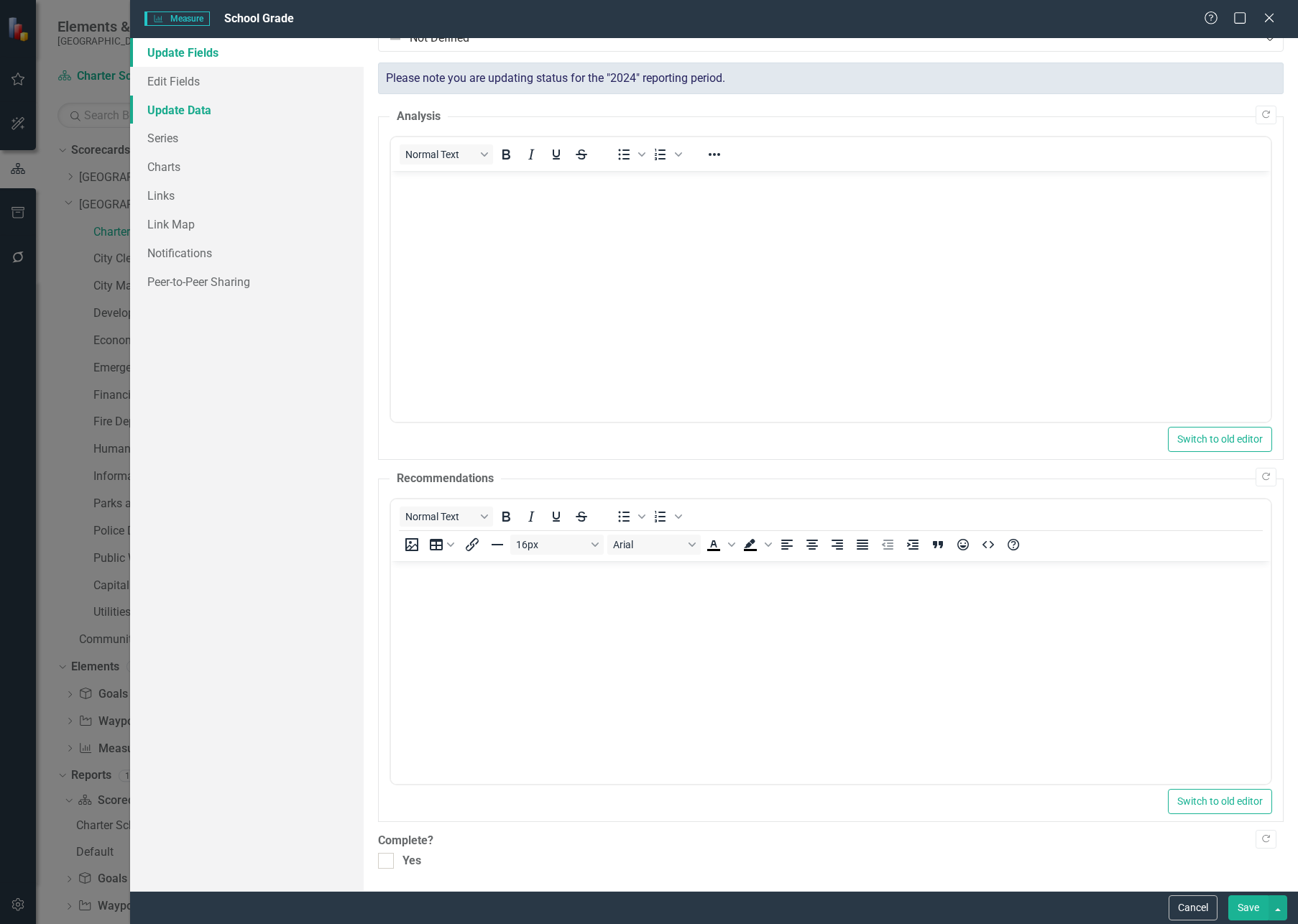
click at [177, 114] on link "Update Data" at bounding box center [246, 110] width 234 height 29
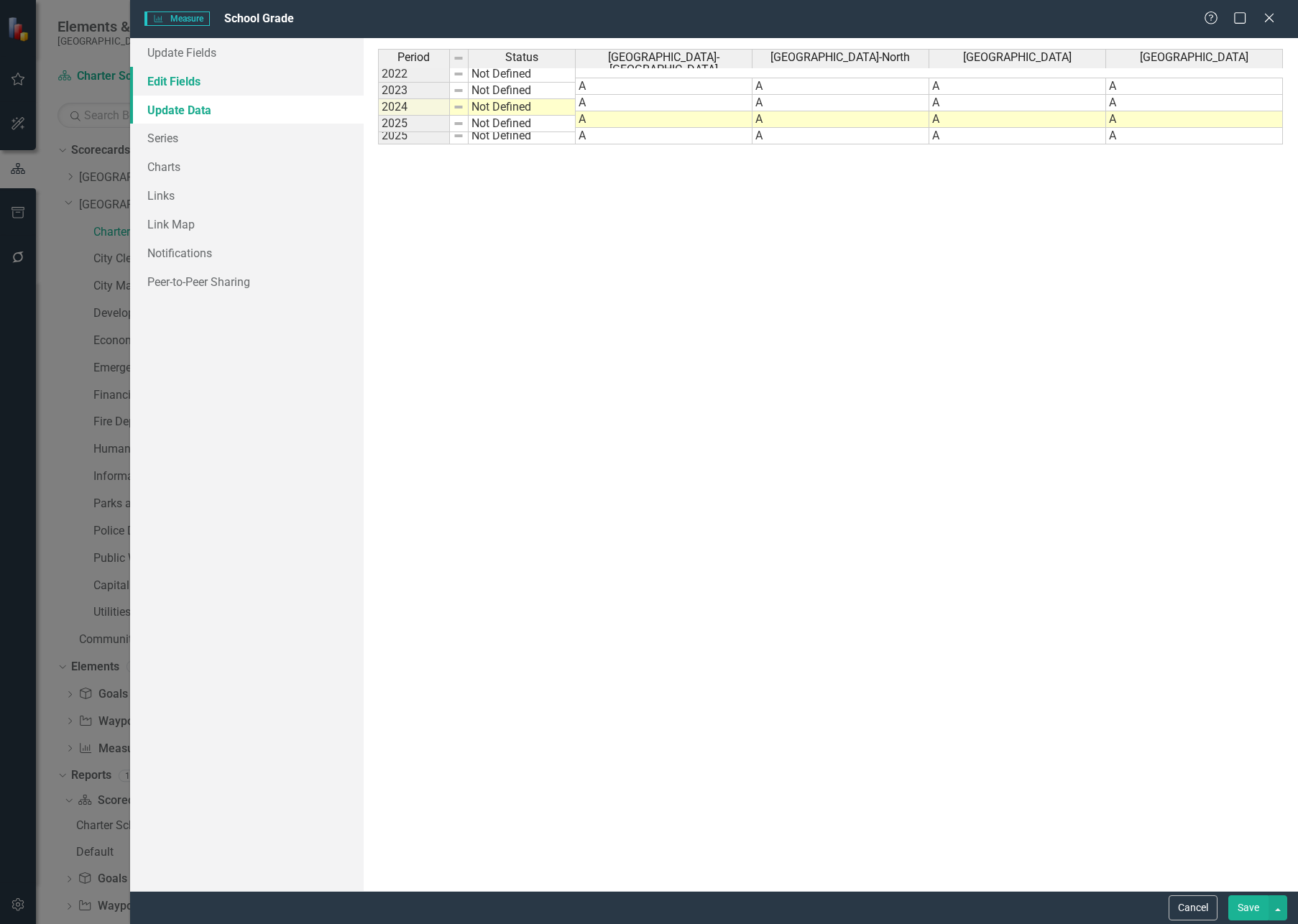
click at [179, 83] on link "Edit Fields" at bounding box center [246, 81] width 234 height 29
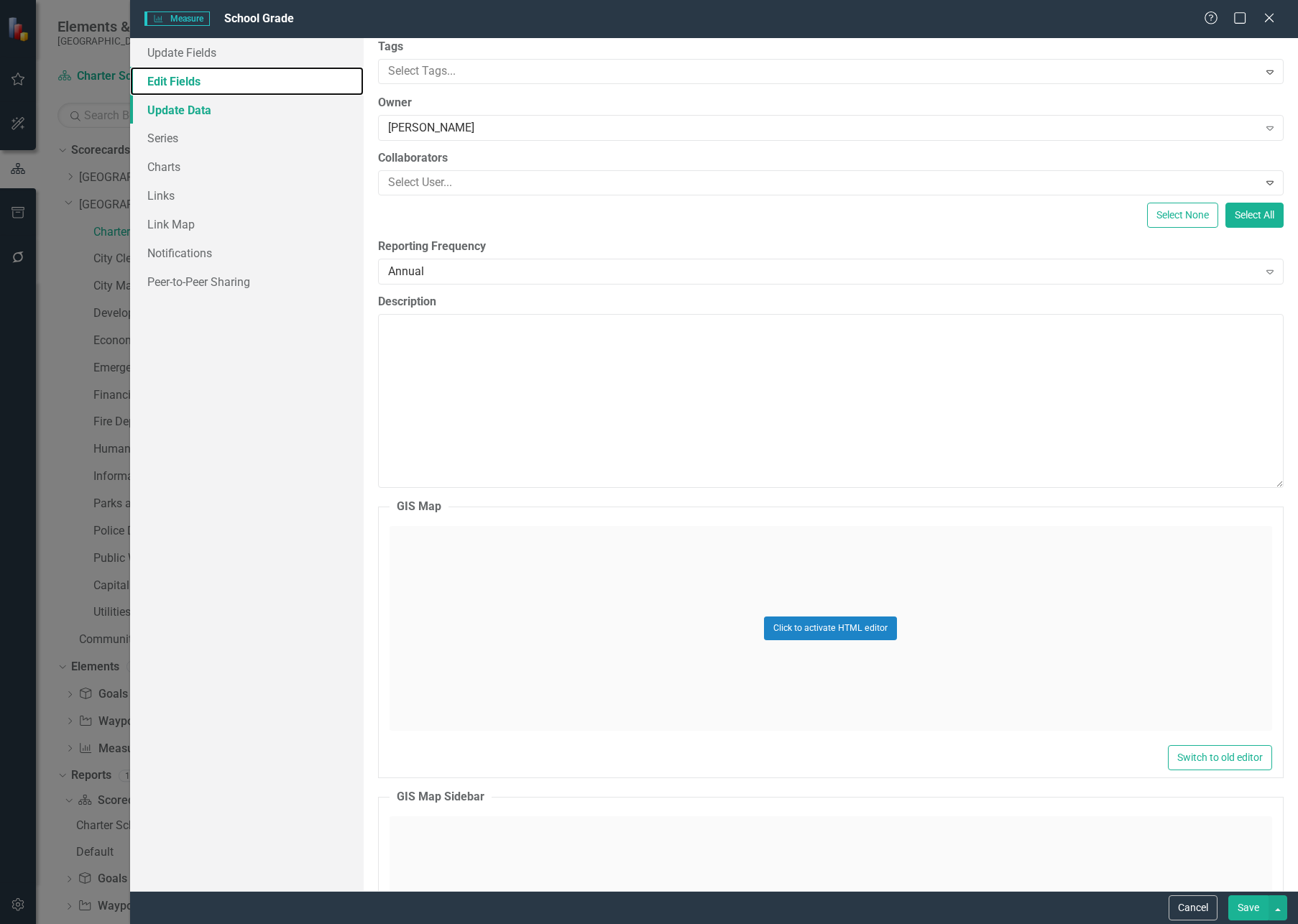
scroll to position [3, 0]
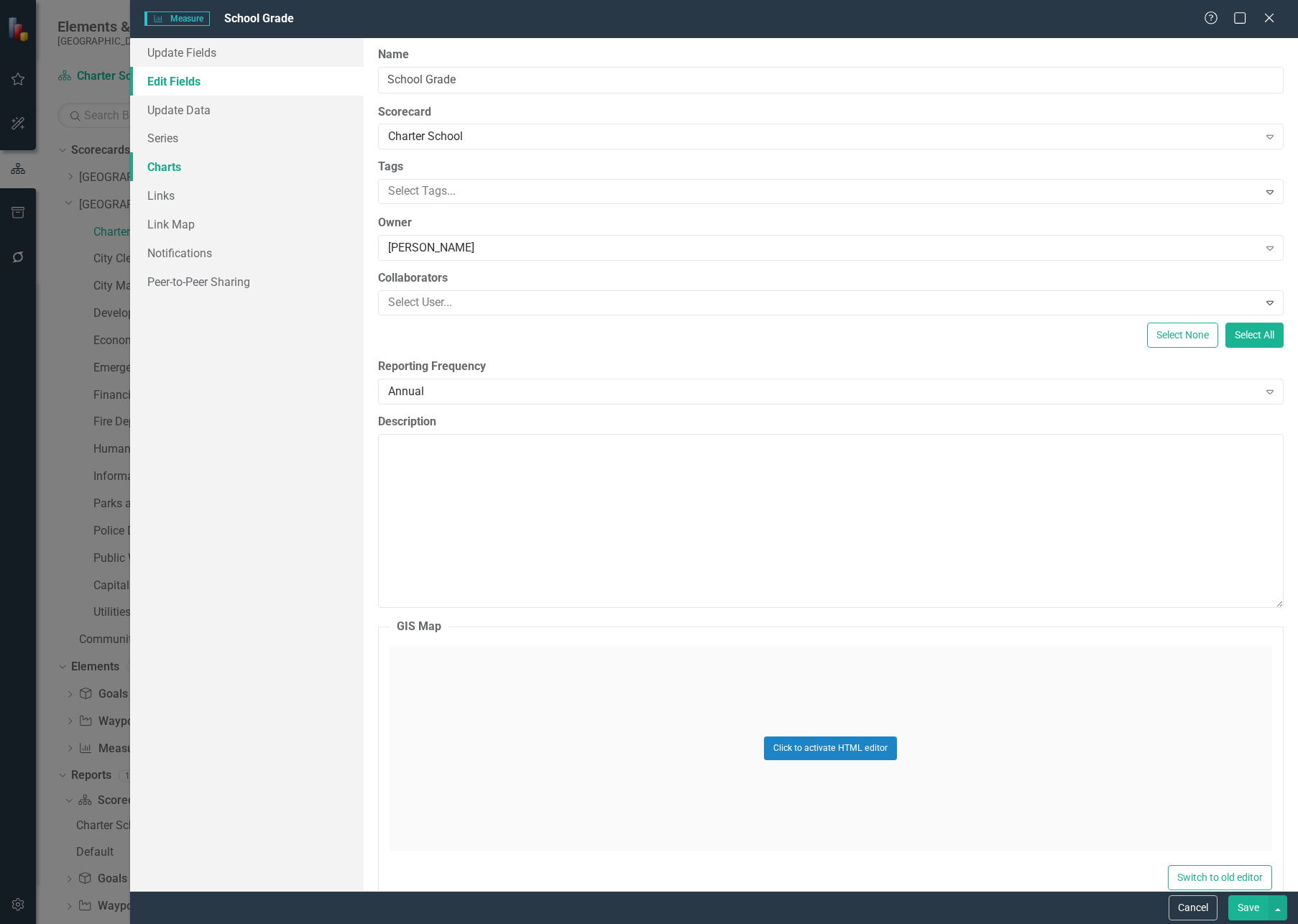
click at [172, 168] on link "Charts" at bounding box center [246, 167] width 234 height 29
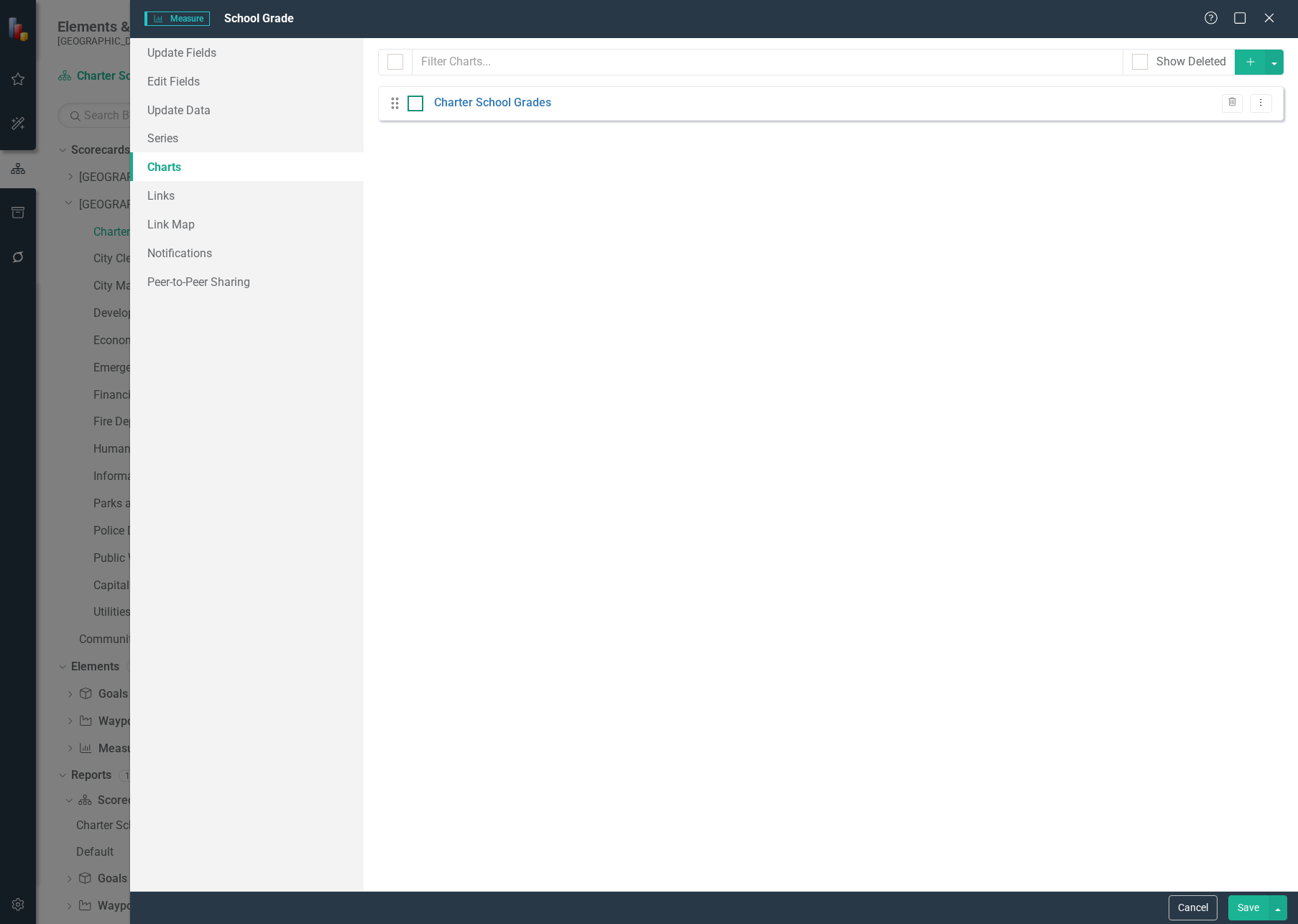
click at [418, 103] on div at bounding box center [415, 104] width 15 height 15
click at [417, 103] on input "checkbox" at bounding box center [412, 100] width 9 height 9
checkbox input "true"
click at [209, 204] on link "Links" at bounding box center [246, 196] width 234 height 29
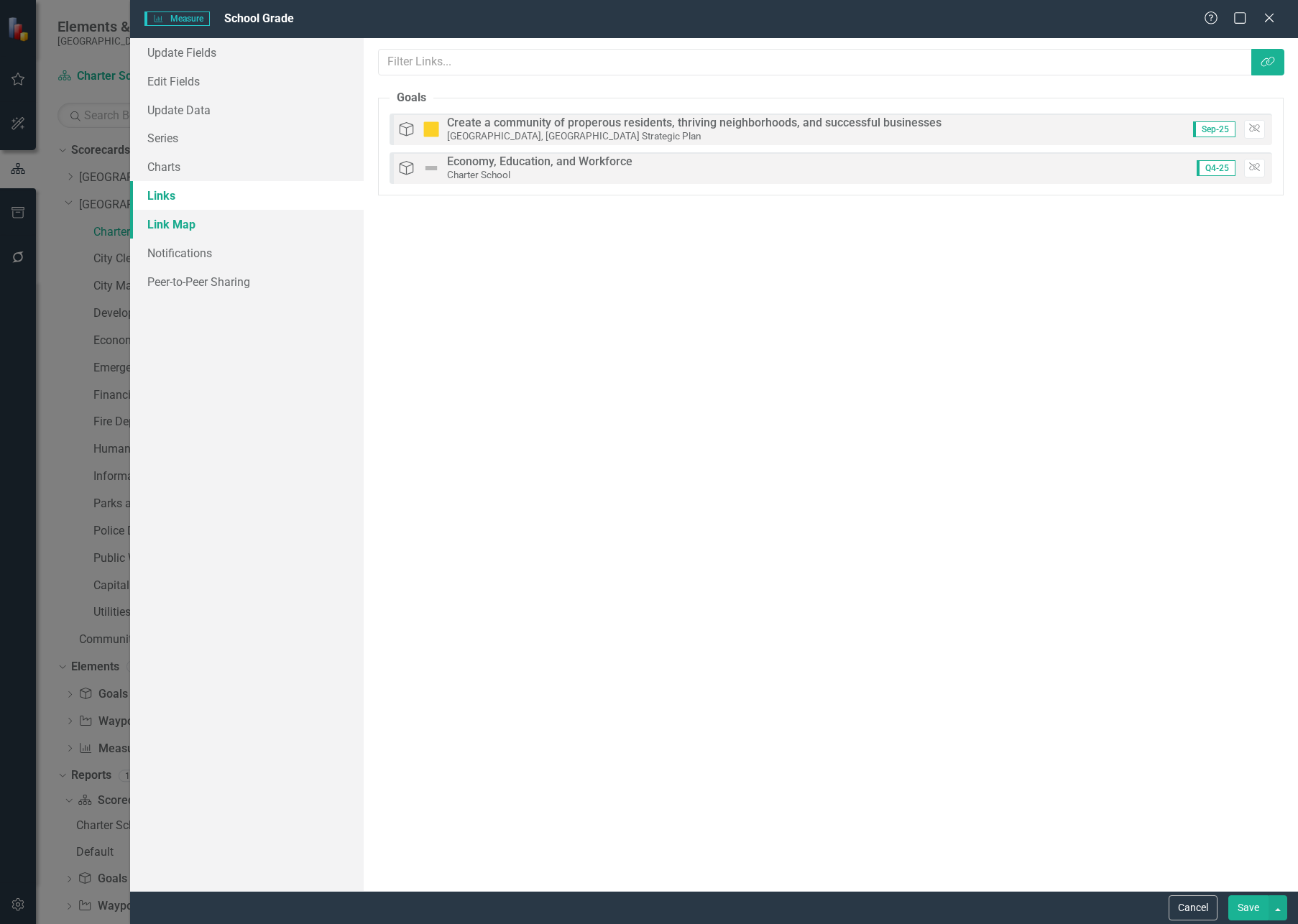
click at [212, 225] on link "Link Map" at bounding box center [246, 224] width 234 height 29
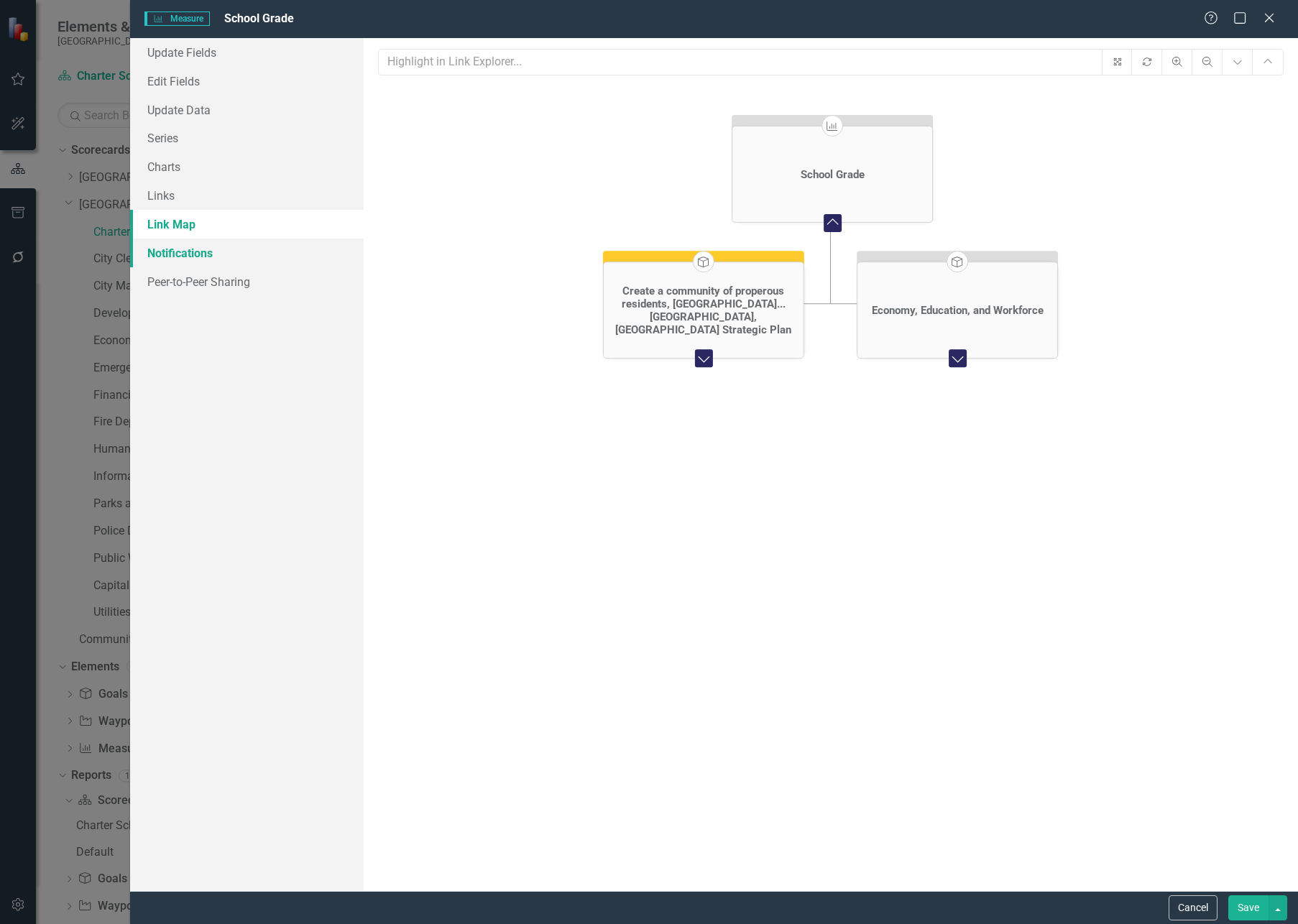
click at [215, 250] on link "Notifications" at bounding box center [246, 253] width 234 height 29
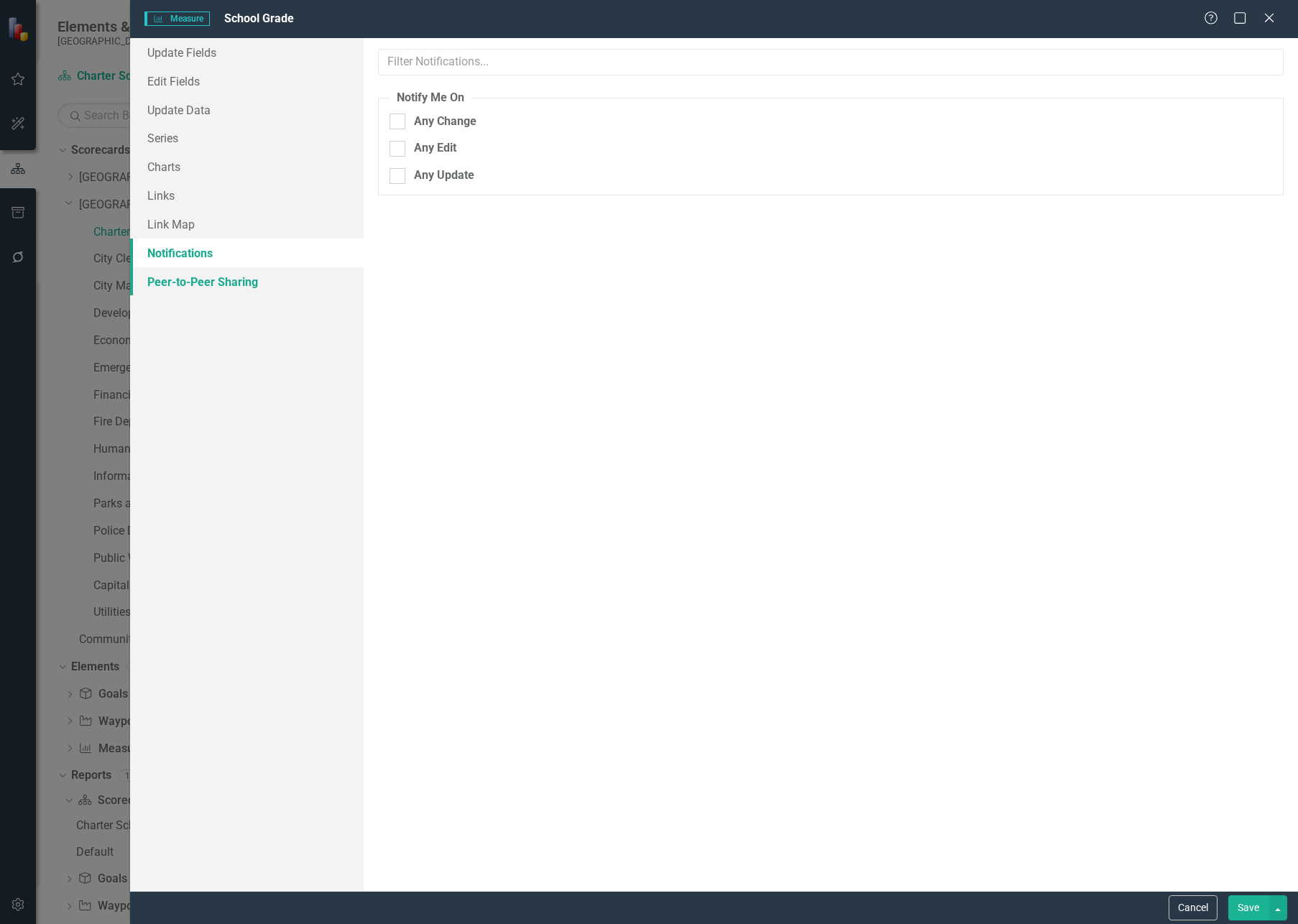
click at [228, 277] on link "Peer-to-Peer Sharing" at bounding box center [246, 281] width 234 height 29
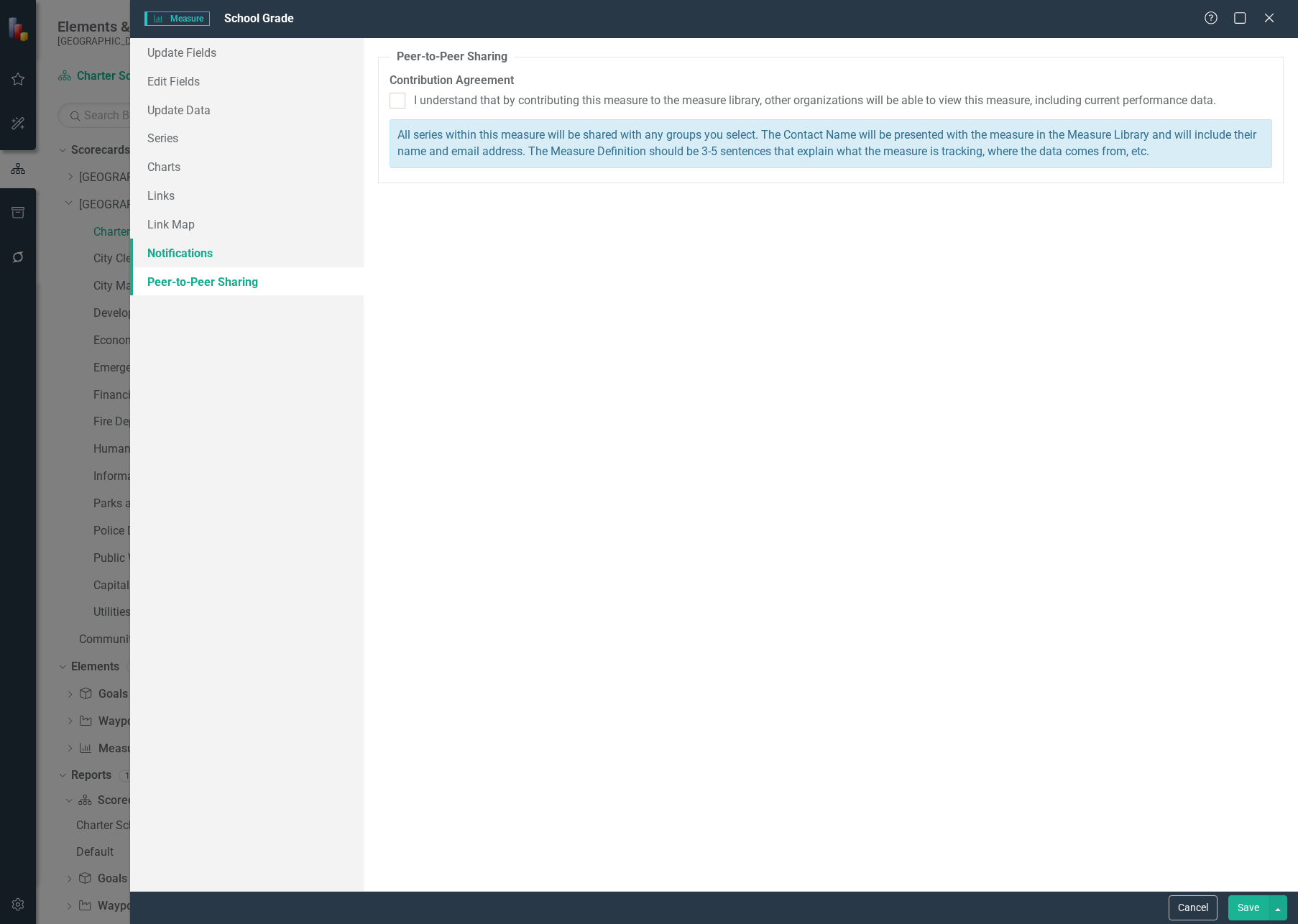
click at [222, 256] on link "Notifications" at bounding box center [246, 253] width 234 height 29
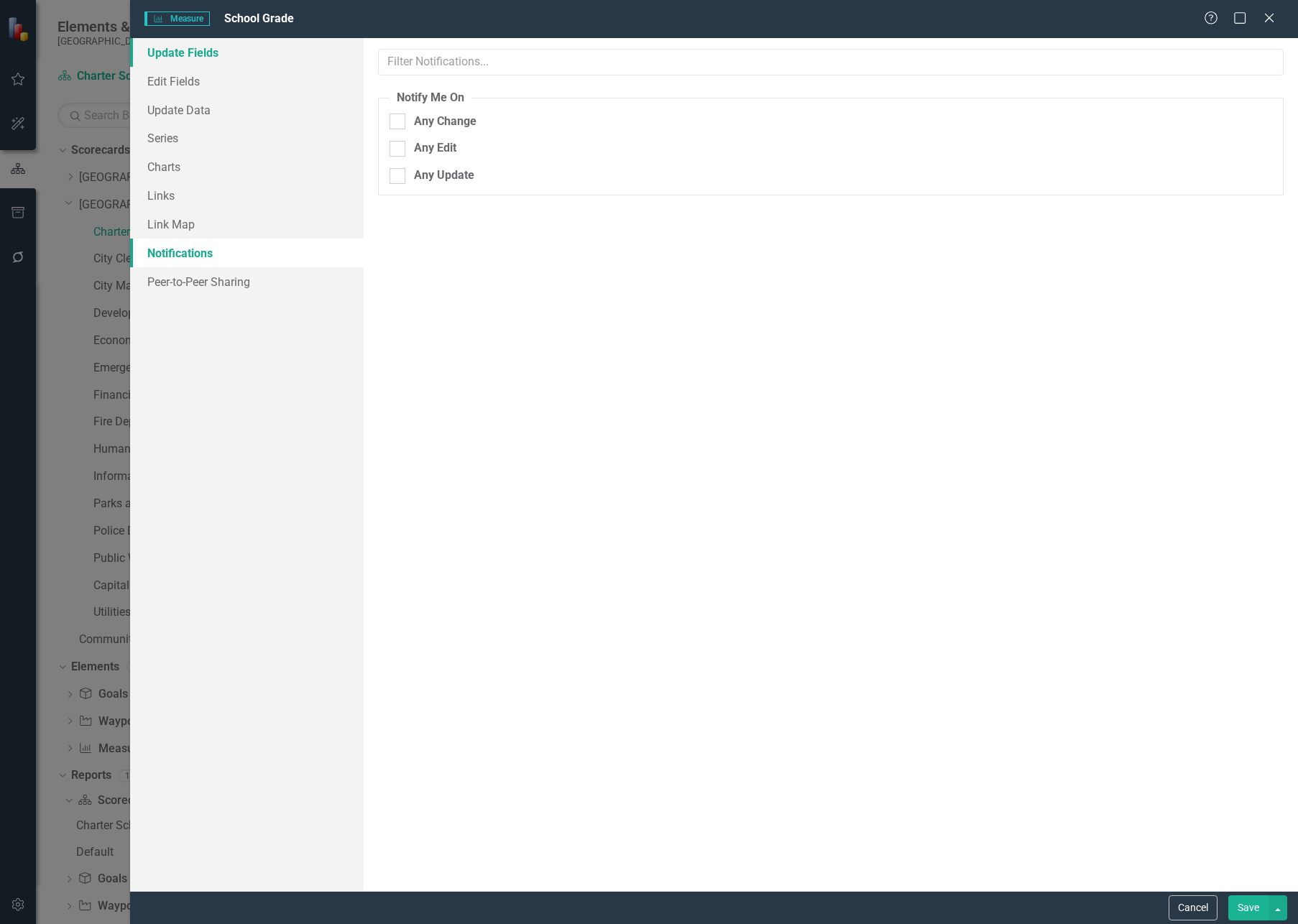
click at [209, 49] on link "Update Fields" at bounding box center [246, 53] width 234 height 29
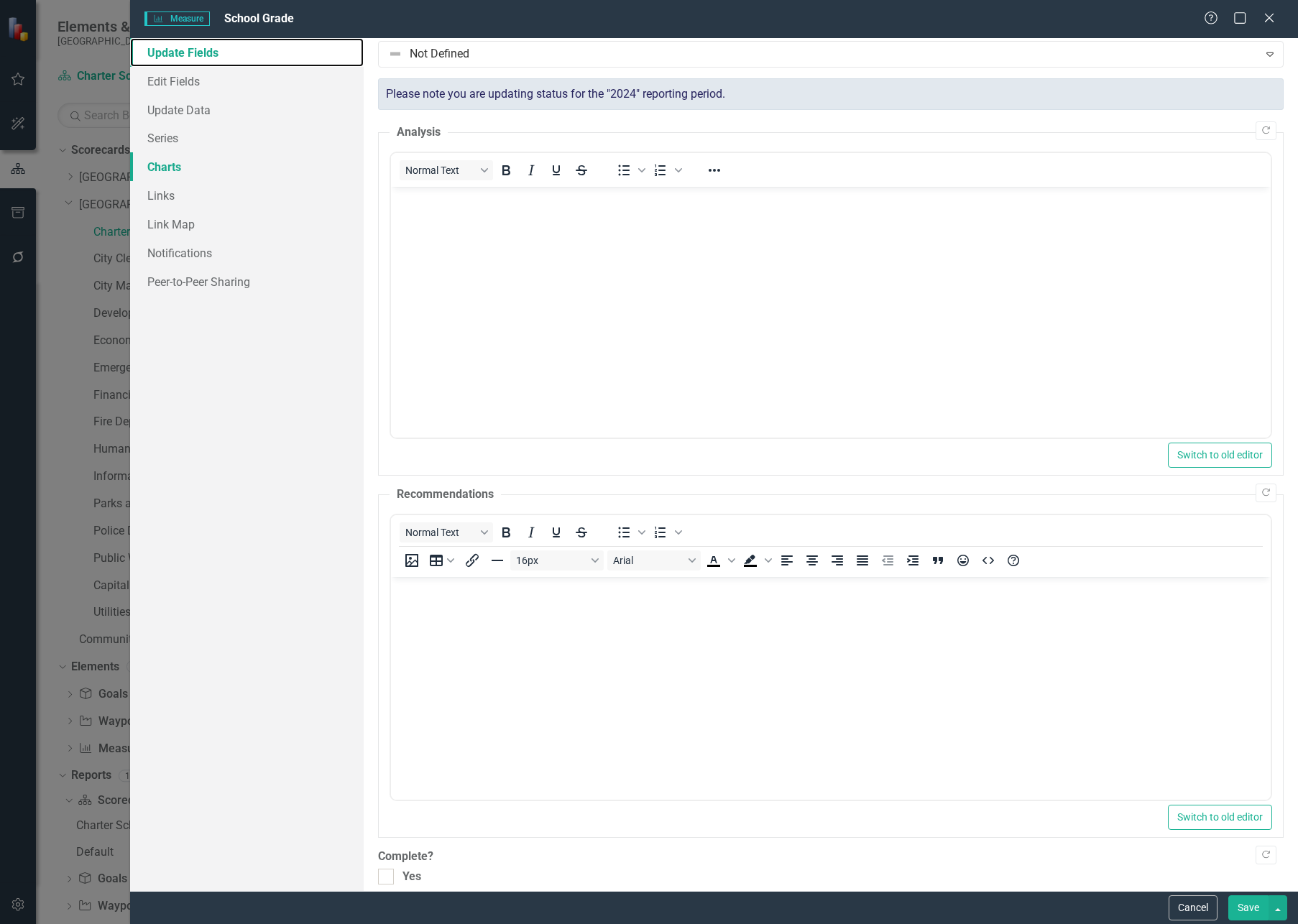
scroll to position [44, 0]
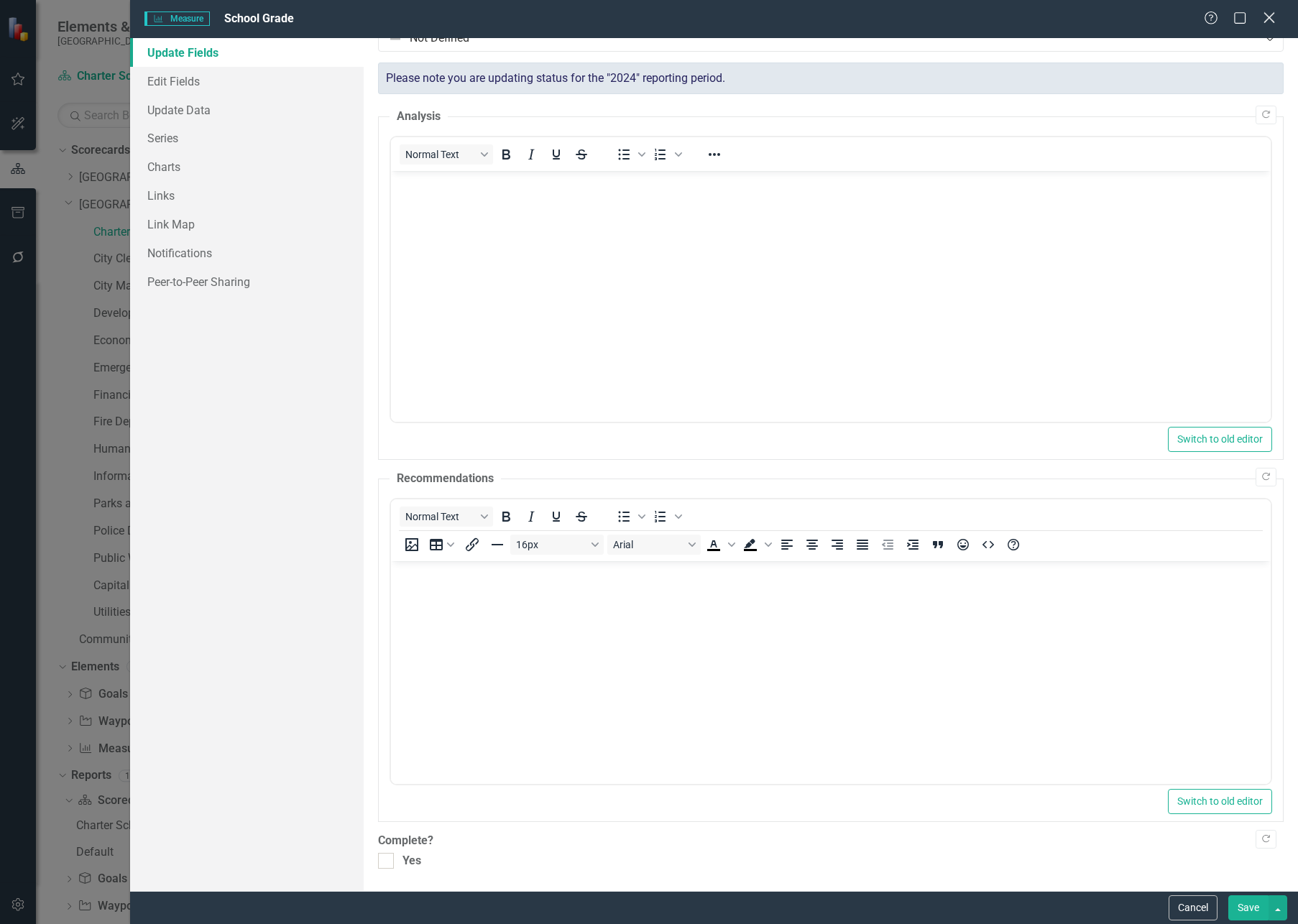
click at [1221, 23] on icon "Close" at bounding box center [1268, 18] width 18 height 14
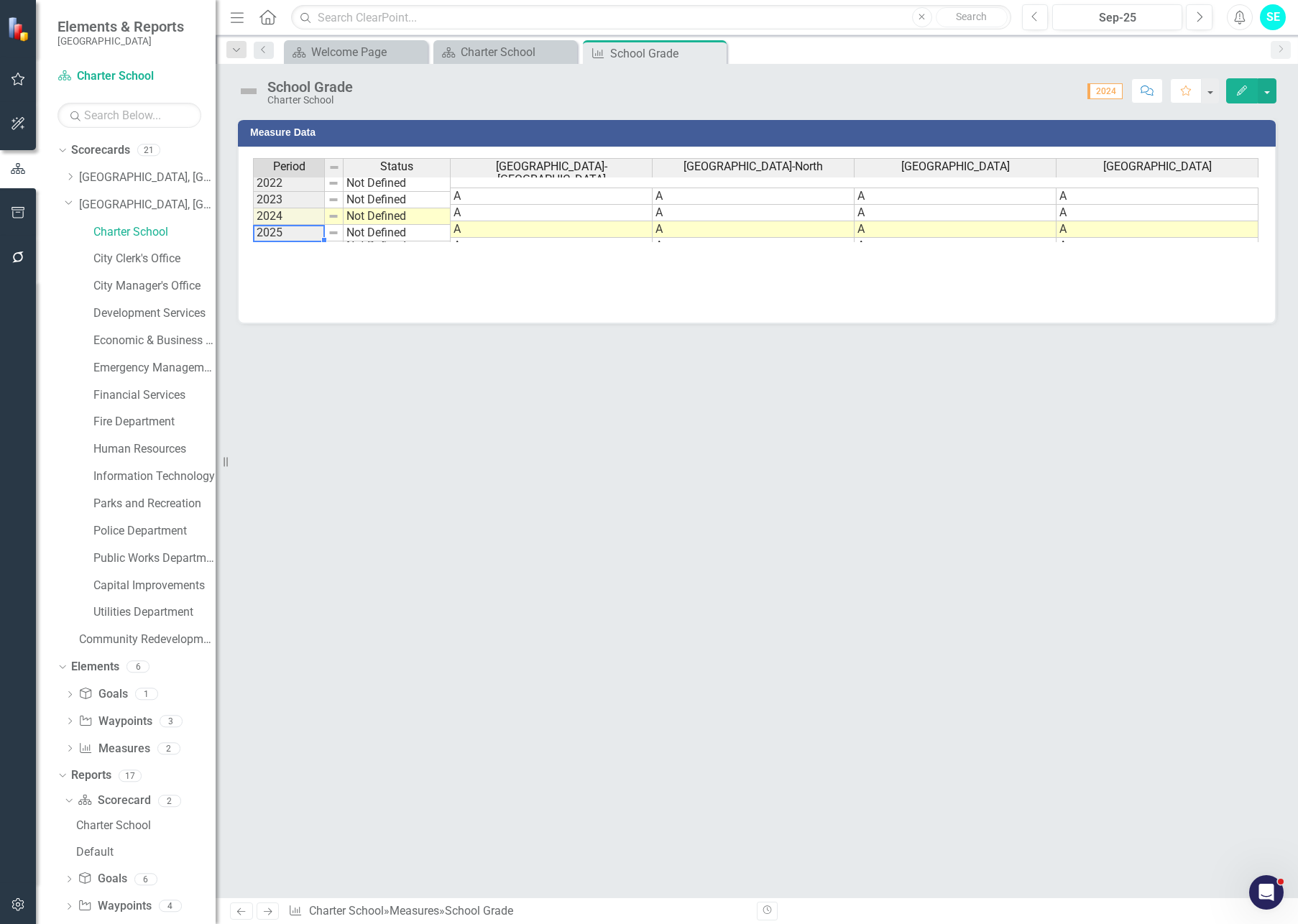
click at [285, 228] on td "2025" at bounding box center [289, 233] width 72 height 16
click at [361, 234] on td "Not Defined" at bounding box center [396, 233] width 107 height 16
drag, startPoint x: 1094, startPoint y: 299, endPoint x: 1115, endPoint y: 285, distance: 25.2
click at [1094, 298] on div "Period Status Oasis Elementary School-South Oasis Elementary School-North Oasis…" at bounding box center [756, 230] width 1007 height 144
click at [1221, 91] on button "button" at bounding box center [1267, 91] width 19 height 25
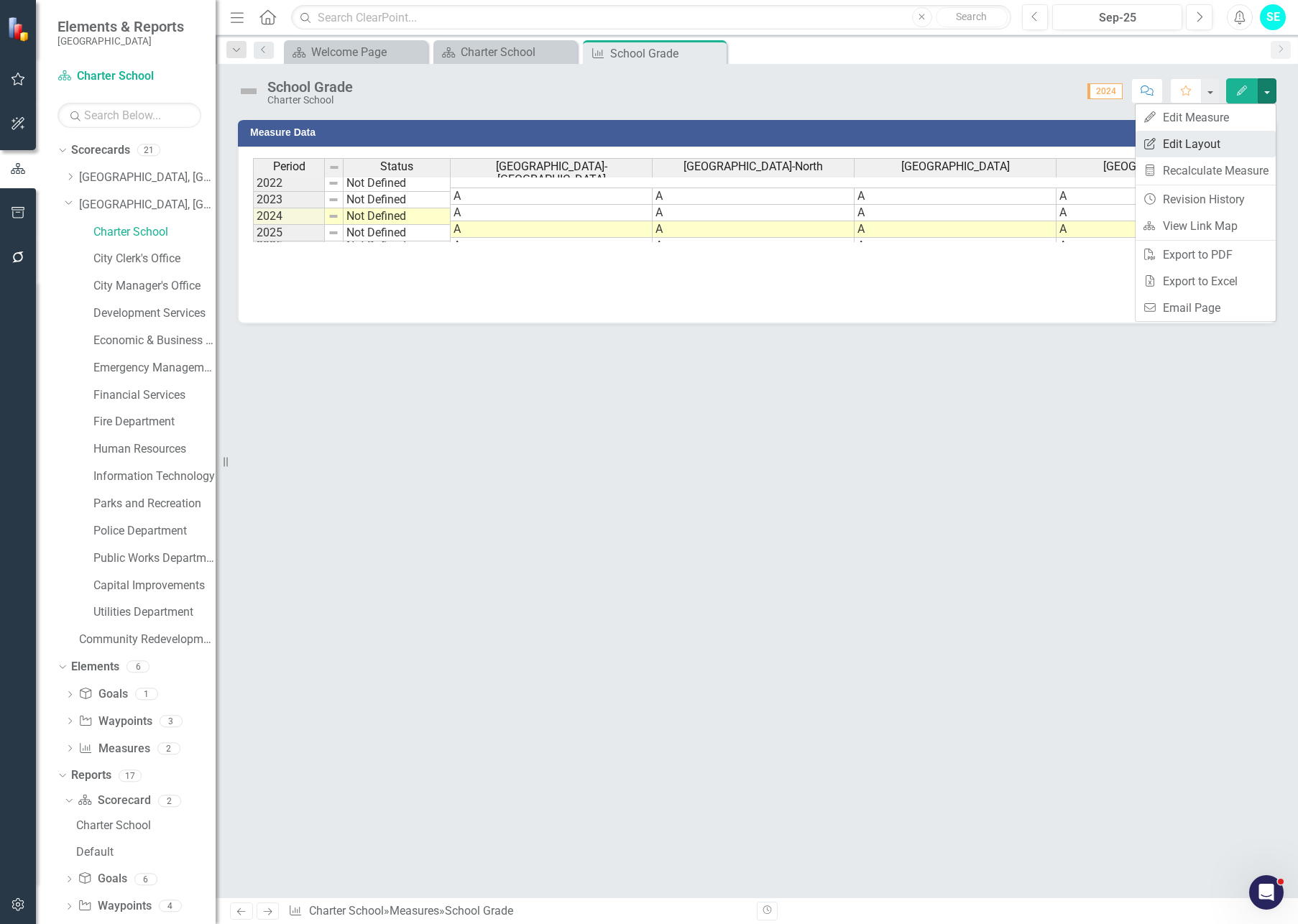
click at [1221, 144] on link "Edit Report Edit Layout" at bounding box center [1206, 144] width 140 height 27
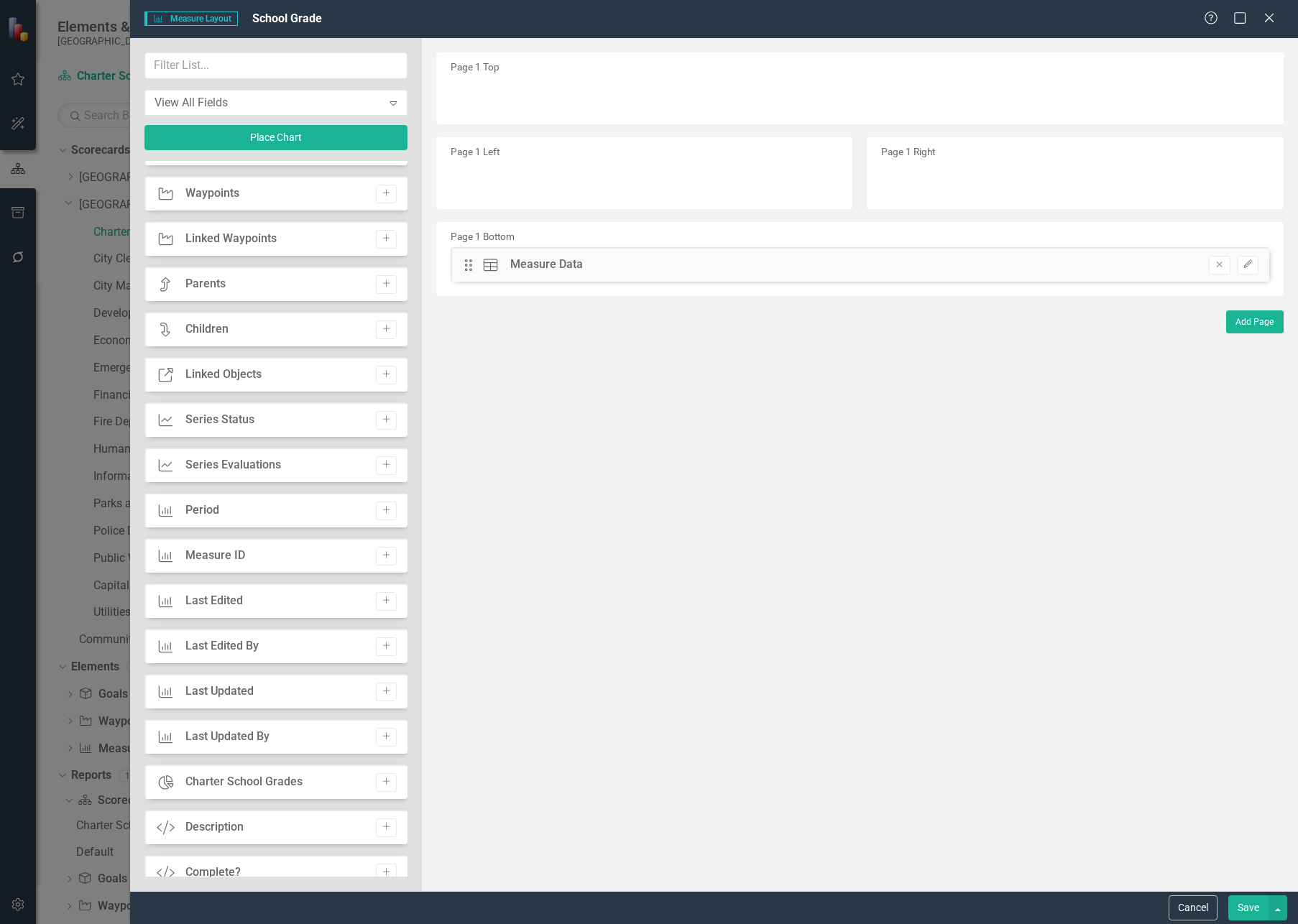
scroll to position [0, 0]
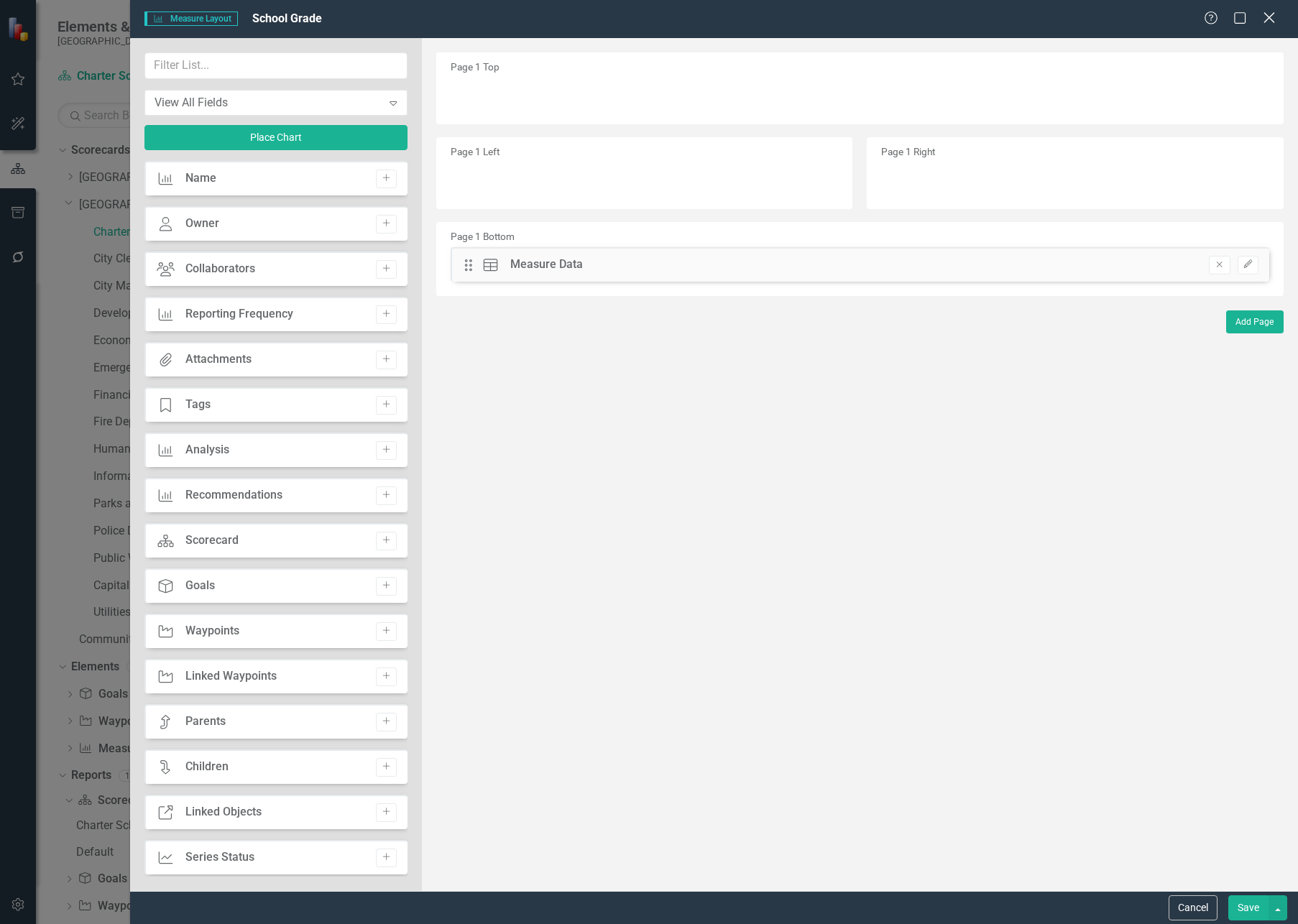
click at [1221, 22] on icon "Close" at bounding box center [1268, 18] width 18 height 14
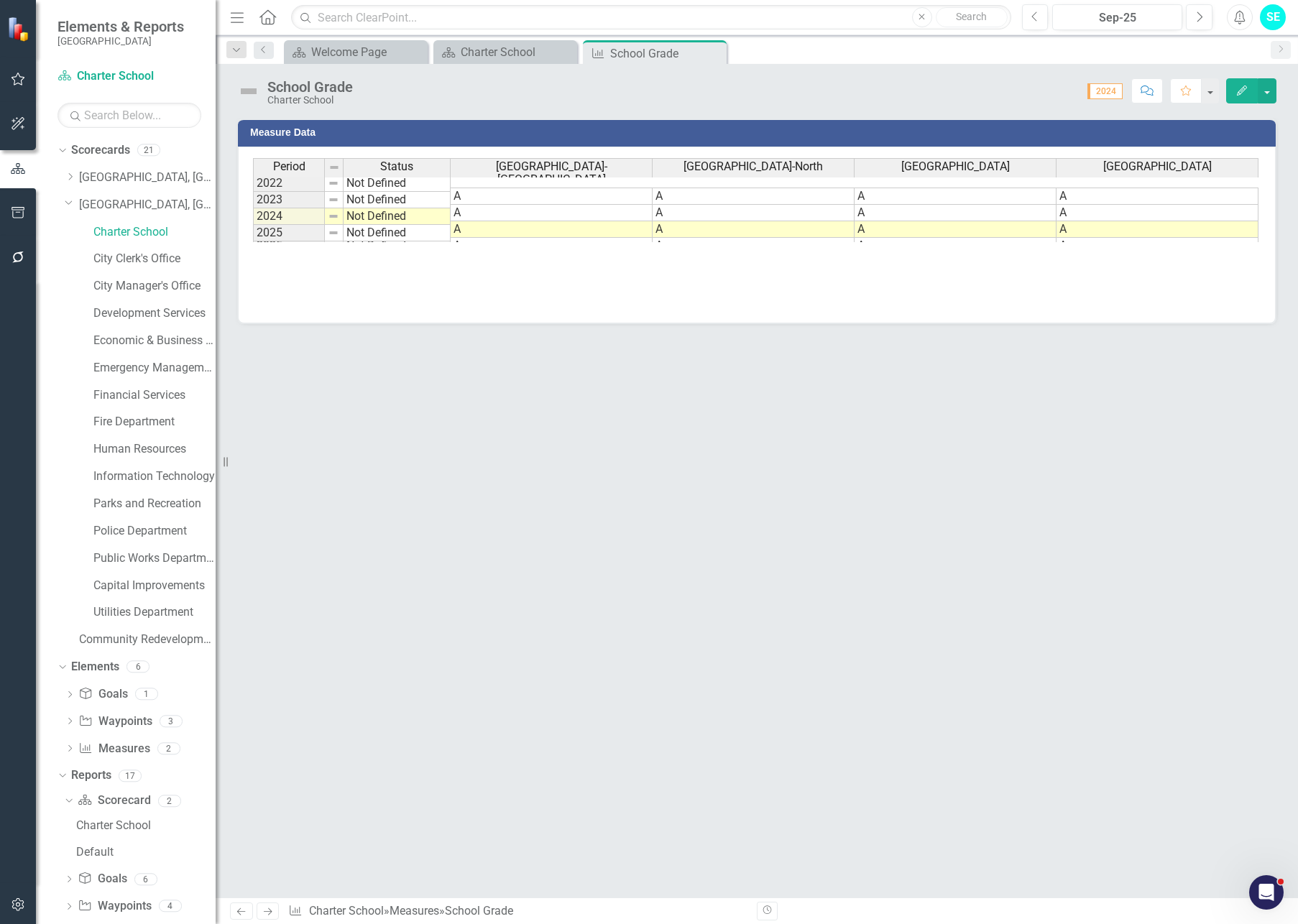
click at [1105, 92] on span "2024" at bounding box center [1105, 91] width 35 height 15
click at [1221, 91] on button "button" at bounding box center [1267, 91] width 19 height 25
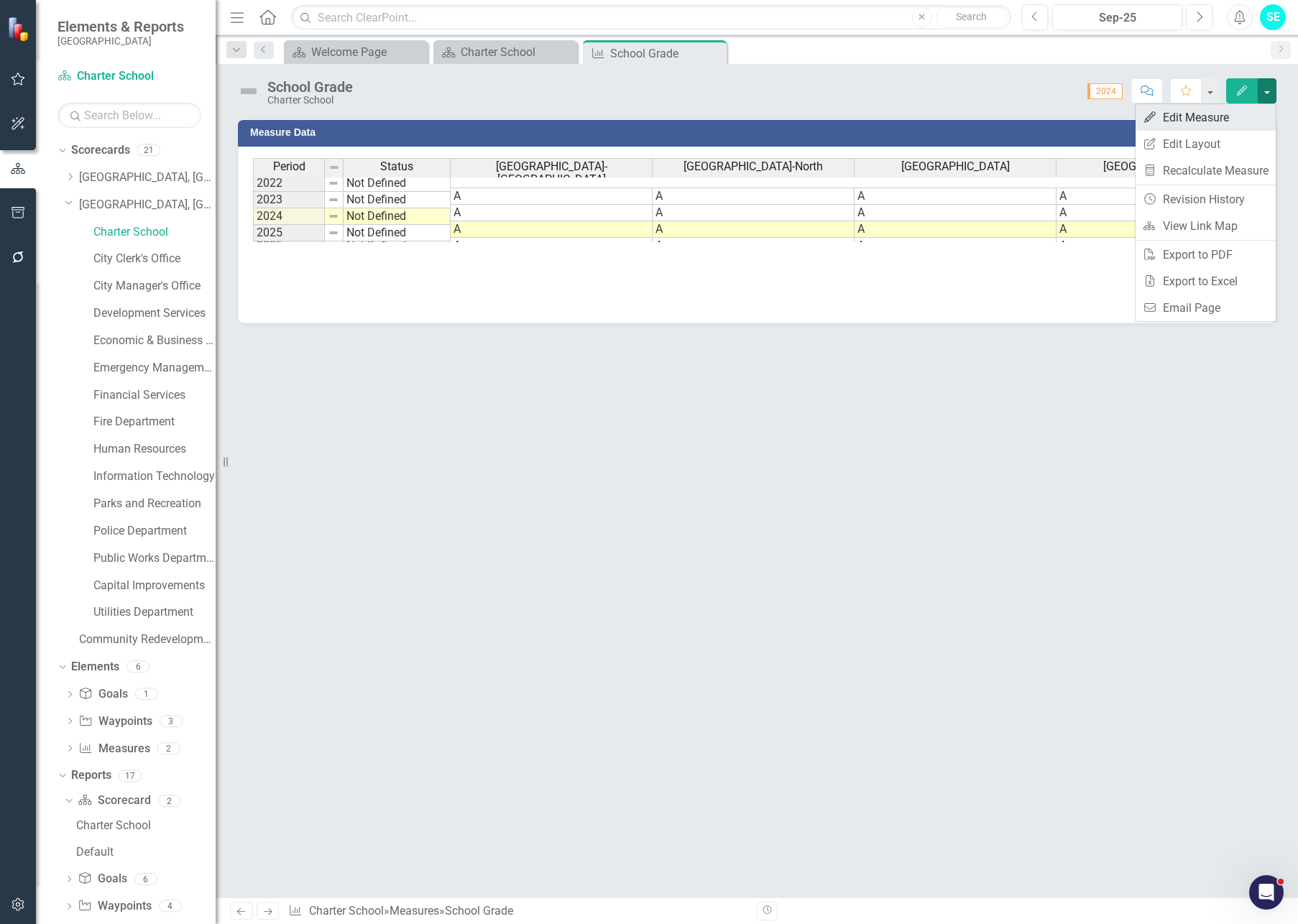
click at [1221, 119] on link "Edit Edit Measure" at bounding box center [1206, 117] width 140 height 27
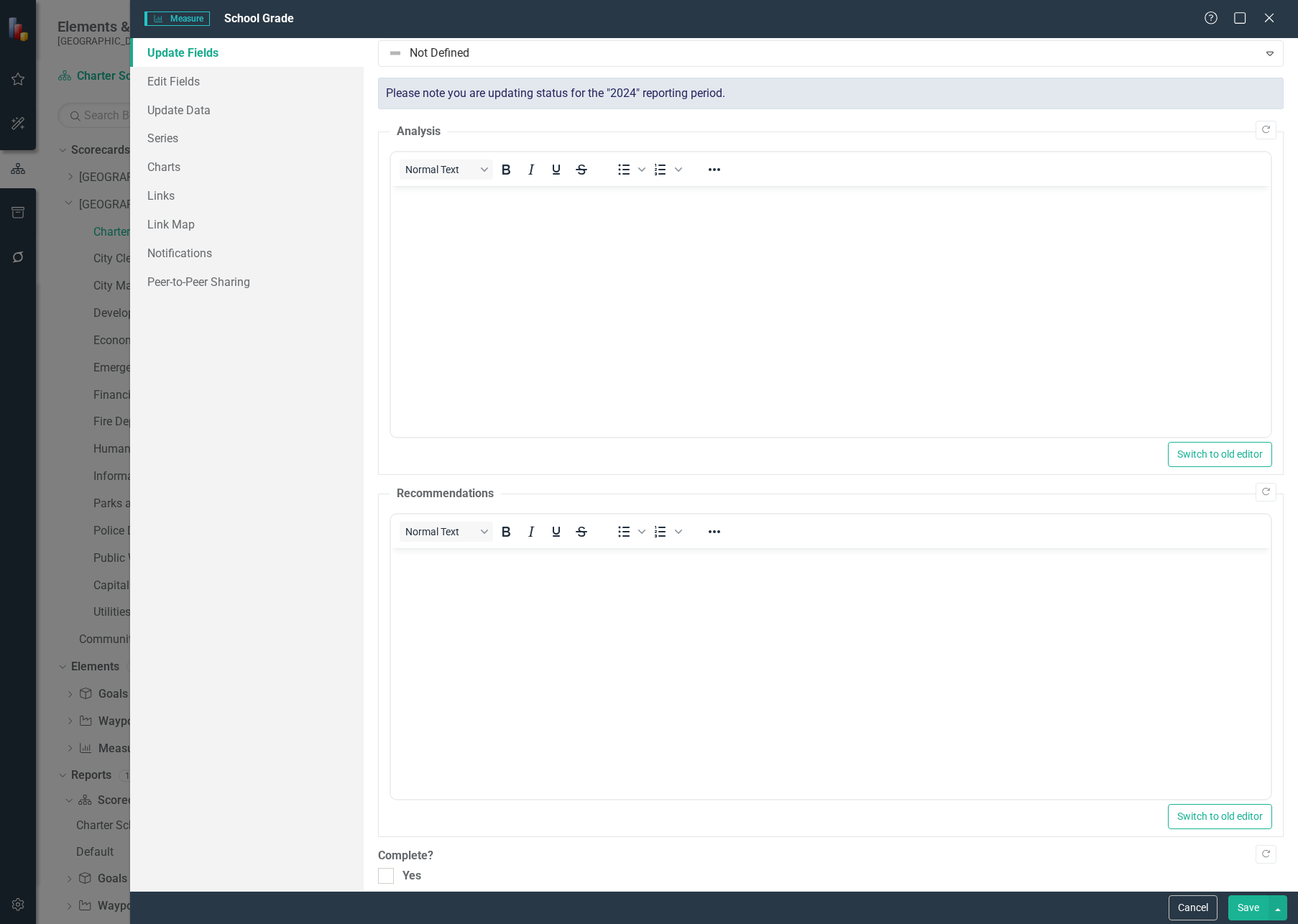
scroll to position [44, 0]
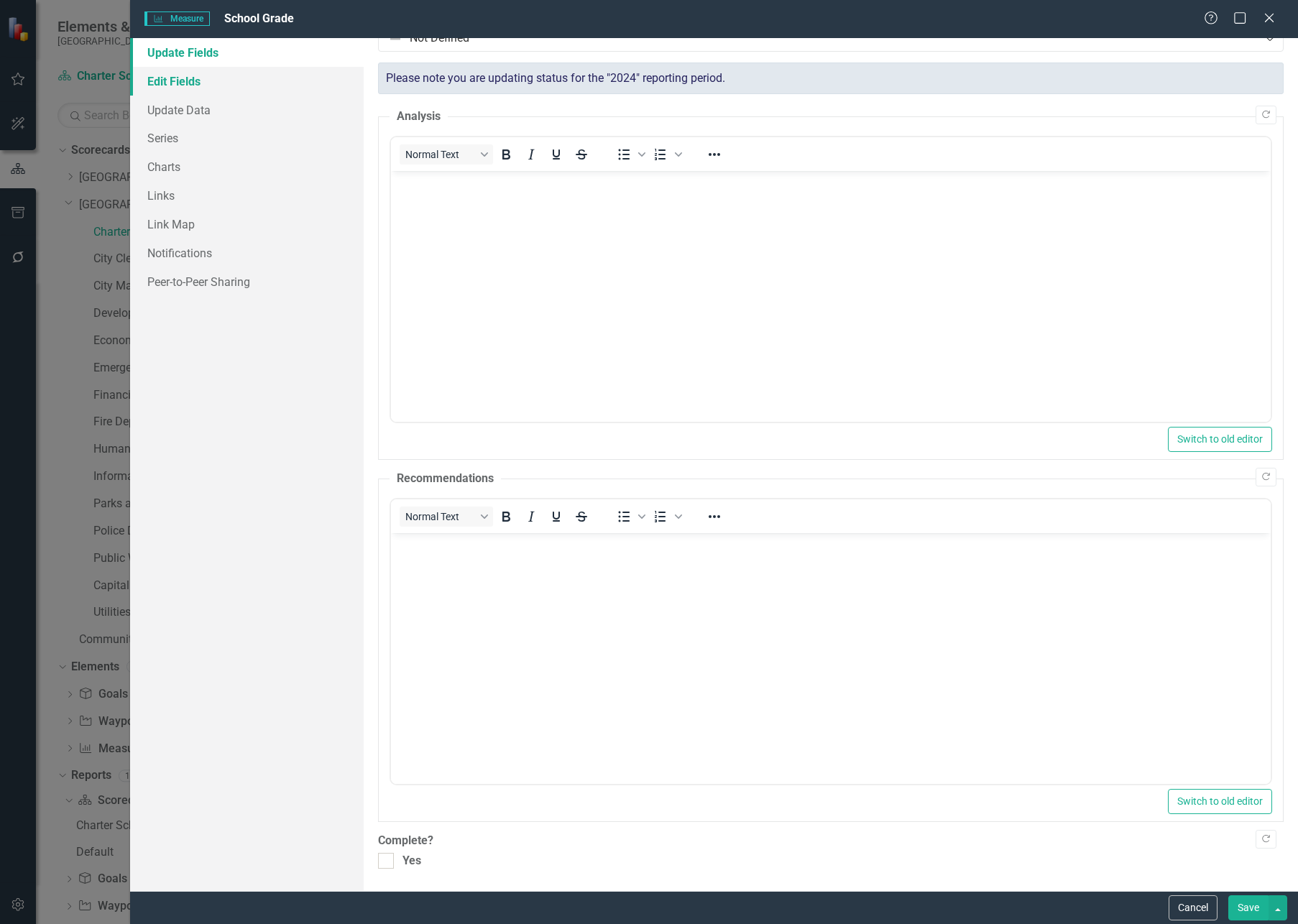
click at [194, 80] on link "Edit Fields" at bounding box center [246, 81] width 234 height 29
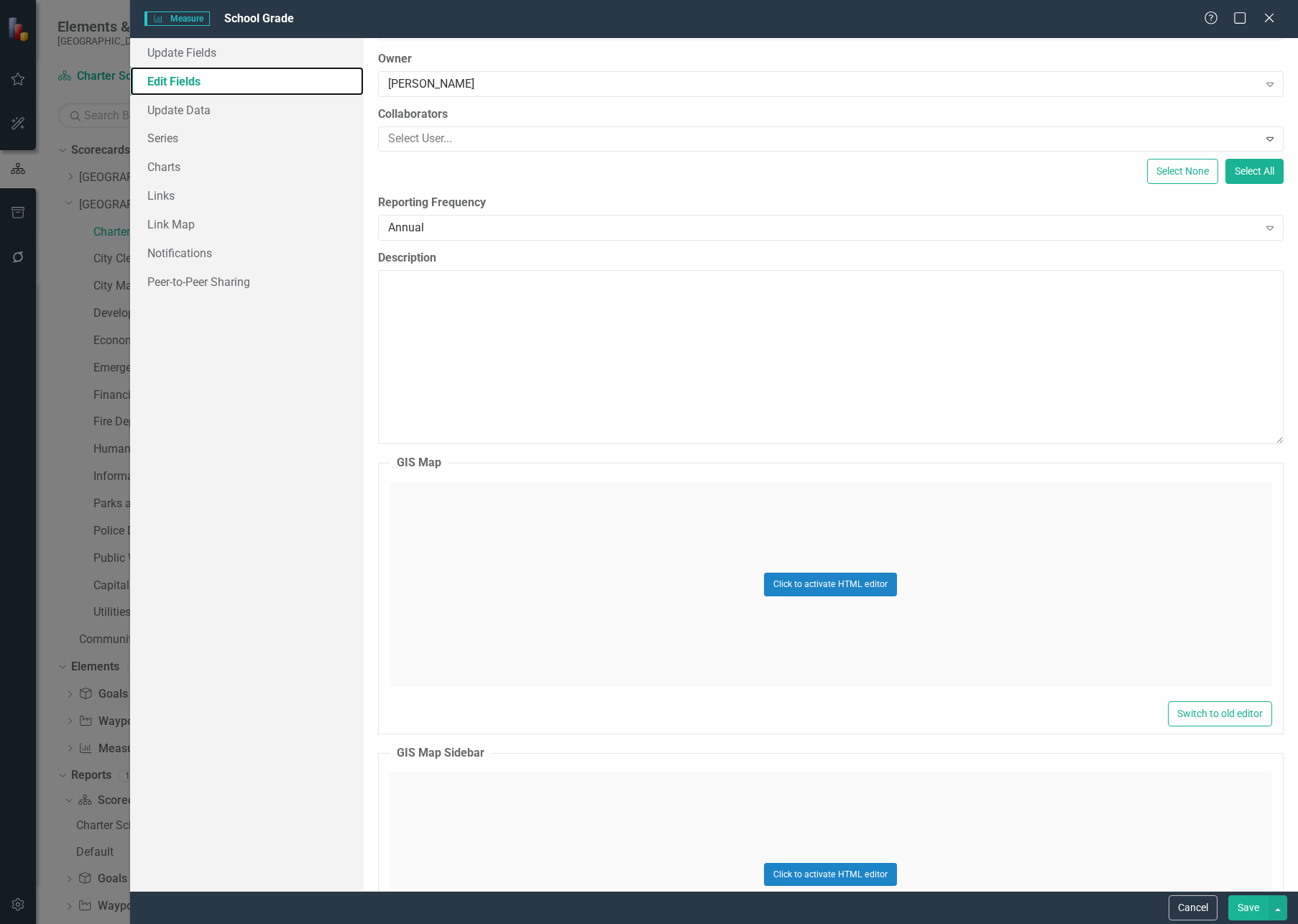
scroll to position [144, 0]
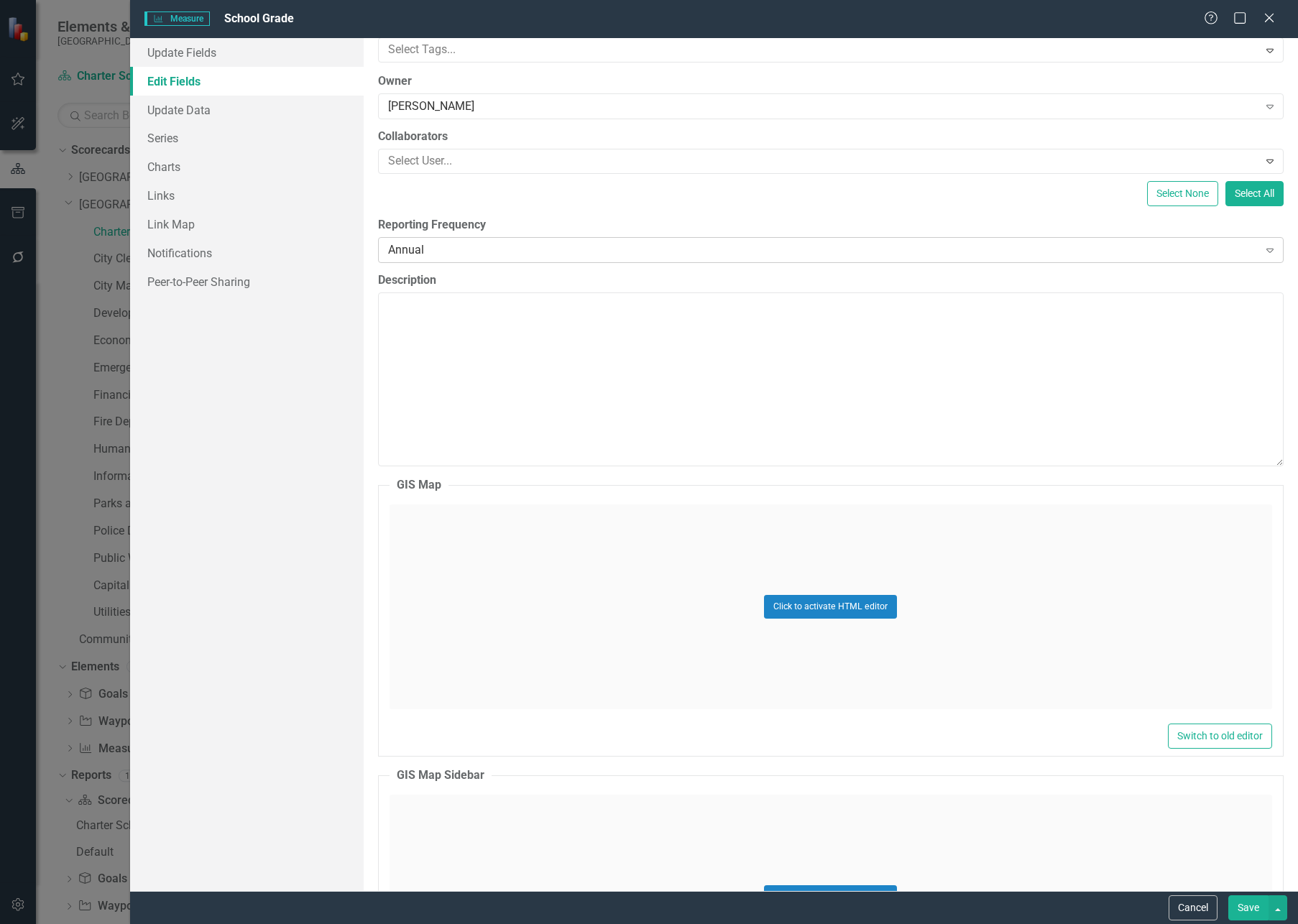
click at [462, 249] on div "Annual" at bounding box center [823, 249] width 870 height 16
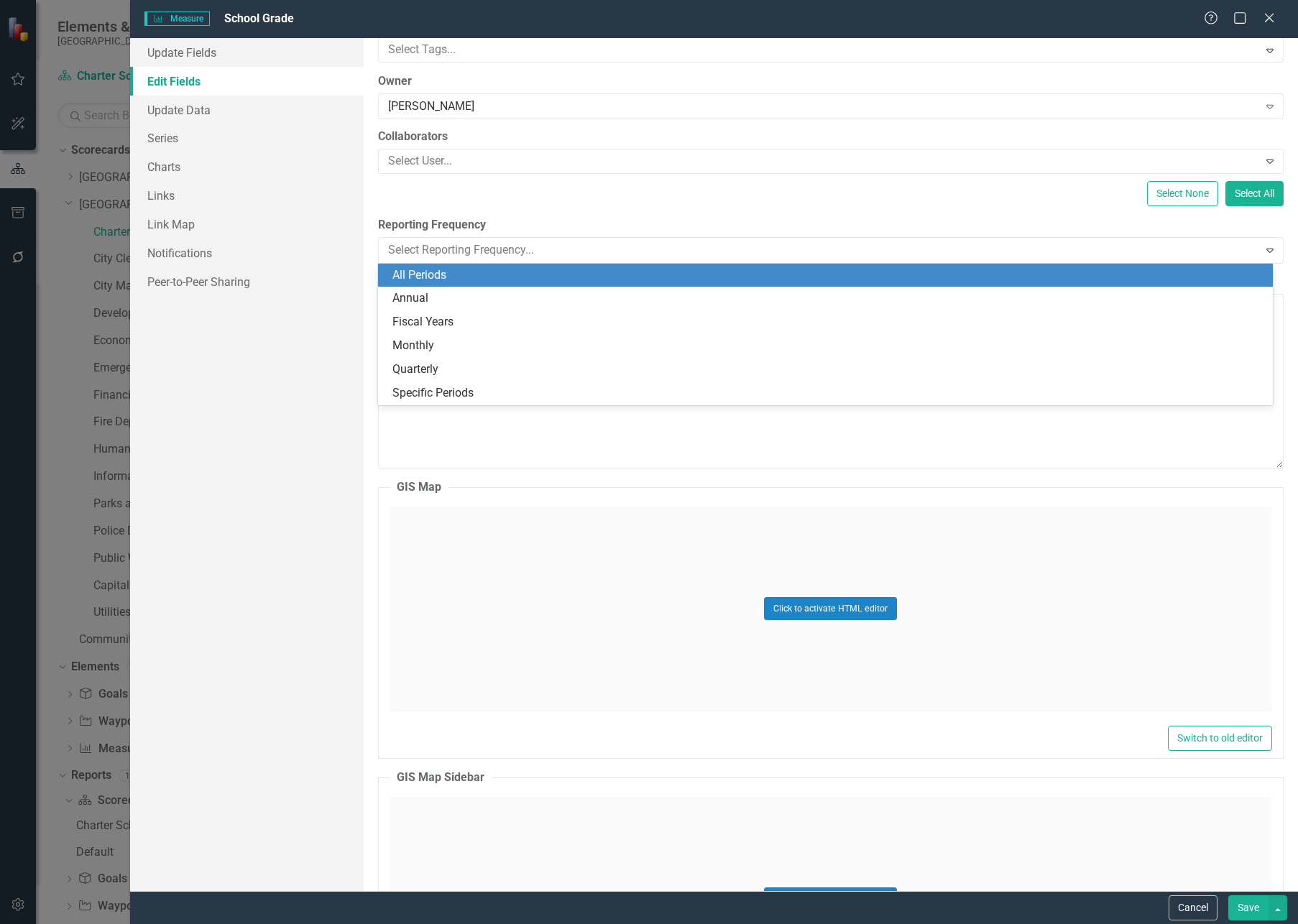
click at [473, 274] on div "All Periods" at bounding box center [828, 275] width 872 height 16
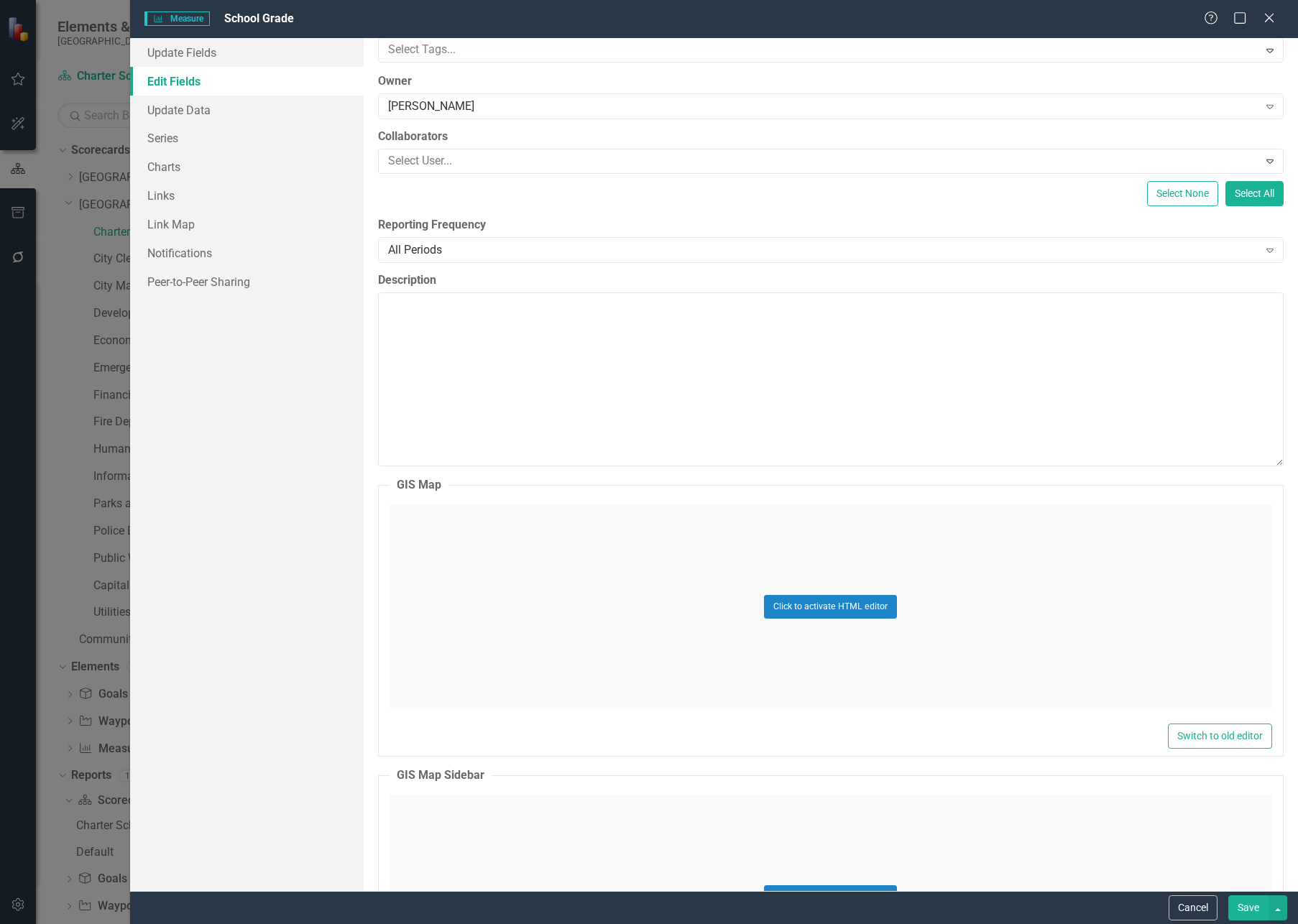
click at [1221, 748] on button "Save" at bounding box center [1248, 907] width 40 height 25
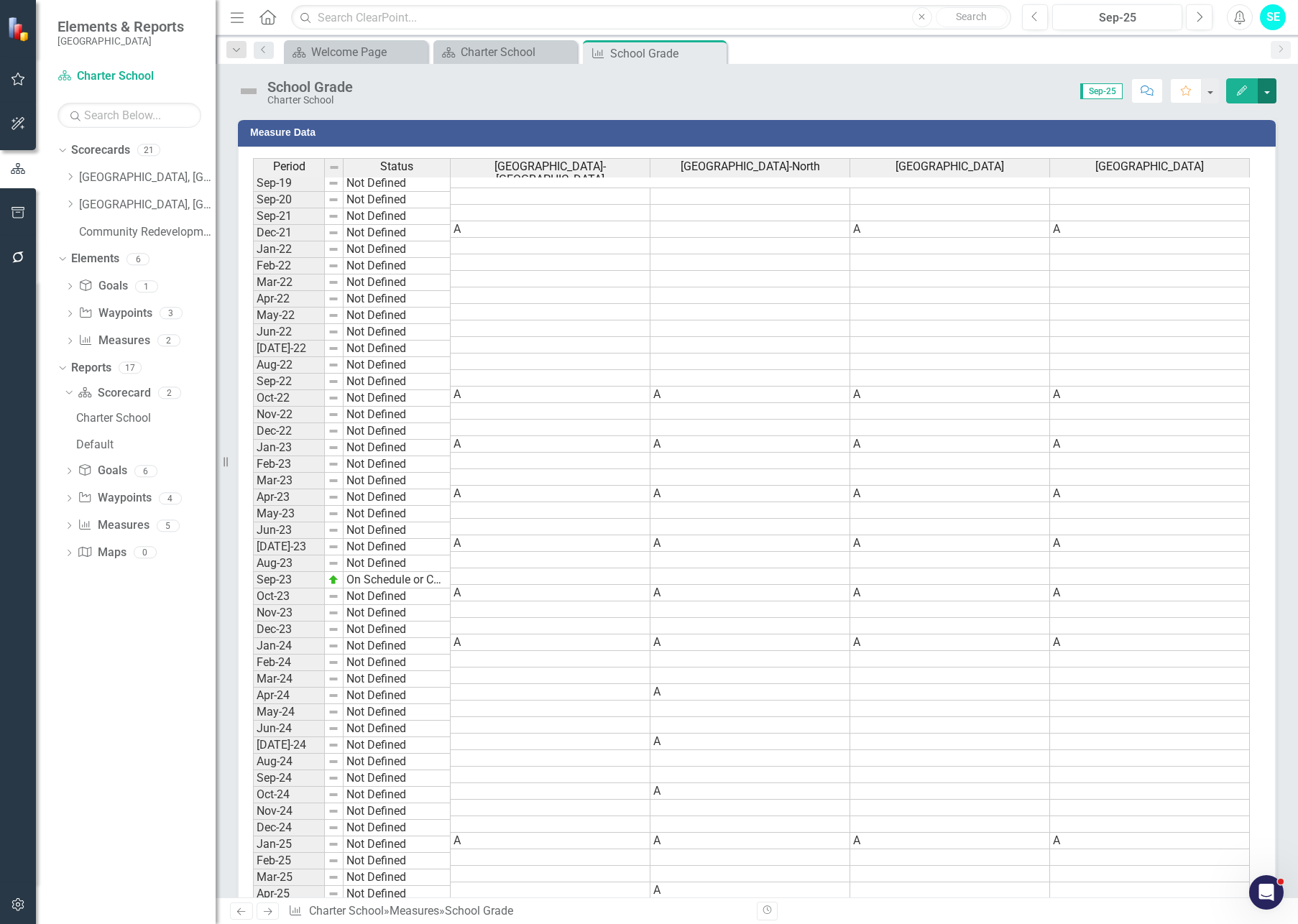
click at [1221, 91] on button "button" at bounding box center [1267, 91] width 19 height 25
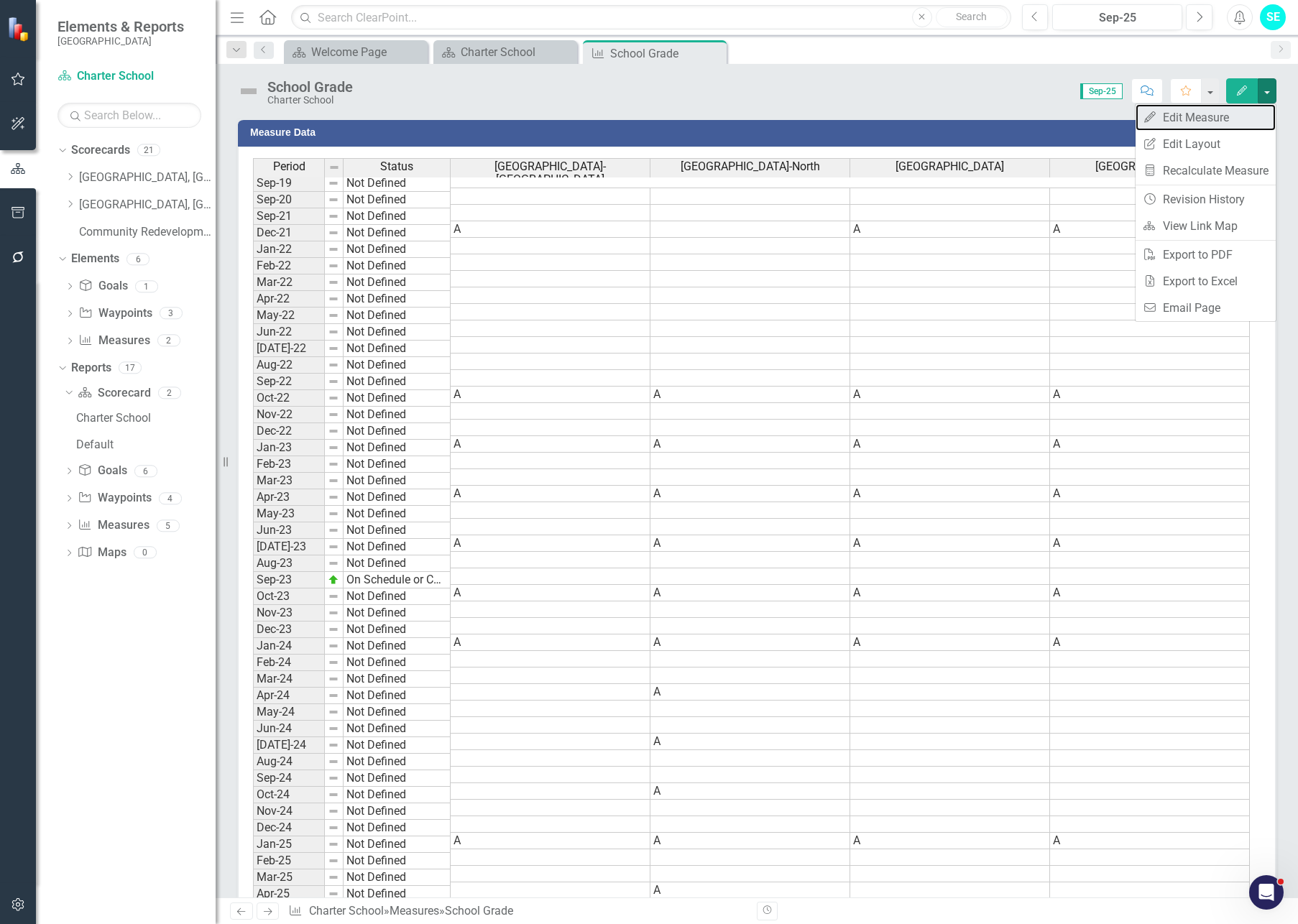
click at [1221, 119] on link "Edit Edit Measure" at bounding box center [1206, 117] width 140 height 27
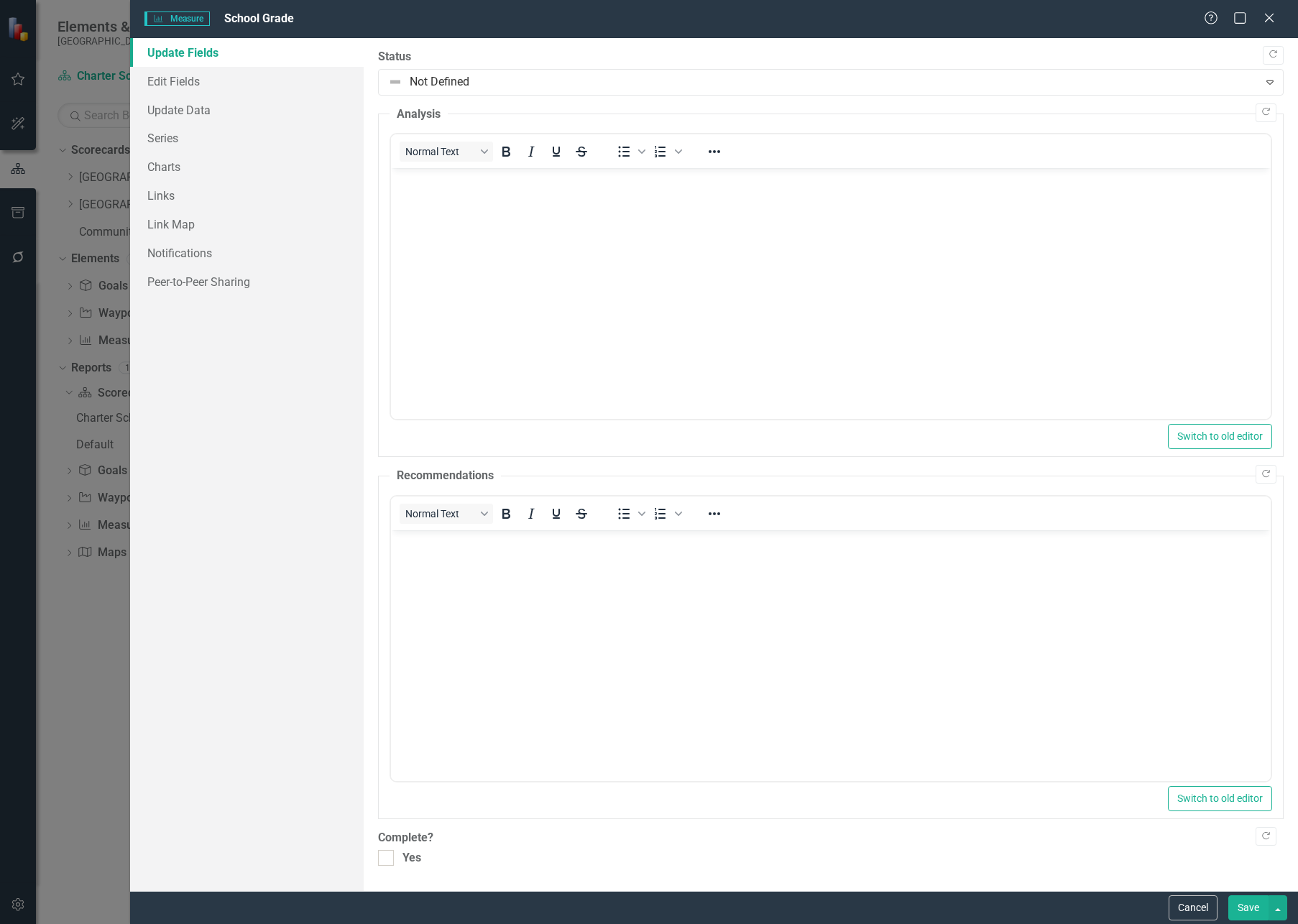
scroll to position [0, 0]
click at [185, 79] on link "Edit Fields" at bounding box center [246, 81] width 234 height 29
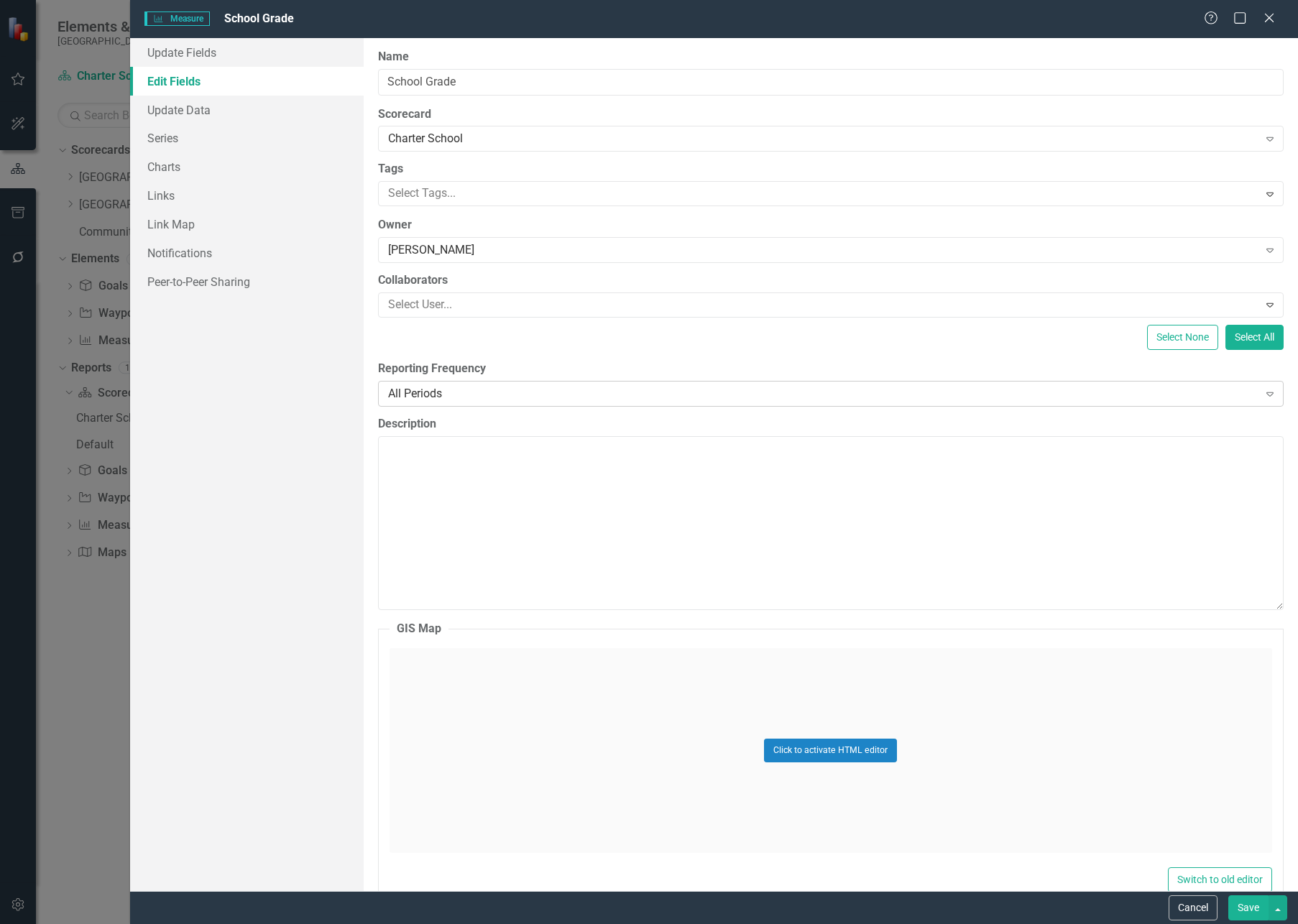
click at [455, 396] on div "All Periods" at bounding box center [823, 393] width 870 height 16
click at [1221, 748] on button "Save" at bounding box center [1248, 907] width 40 height 25
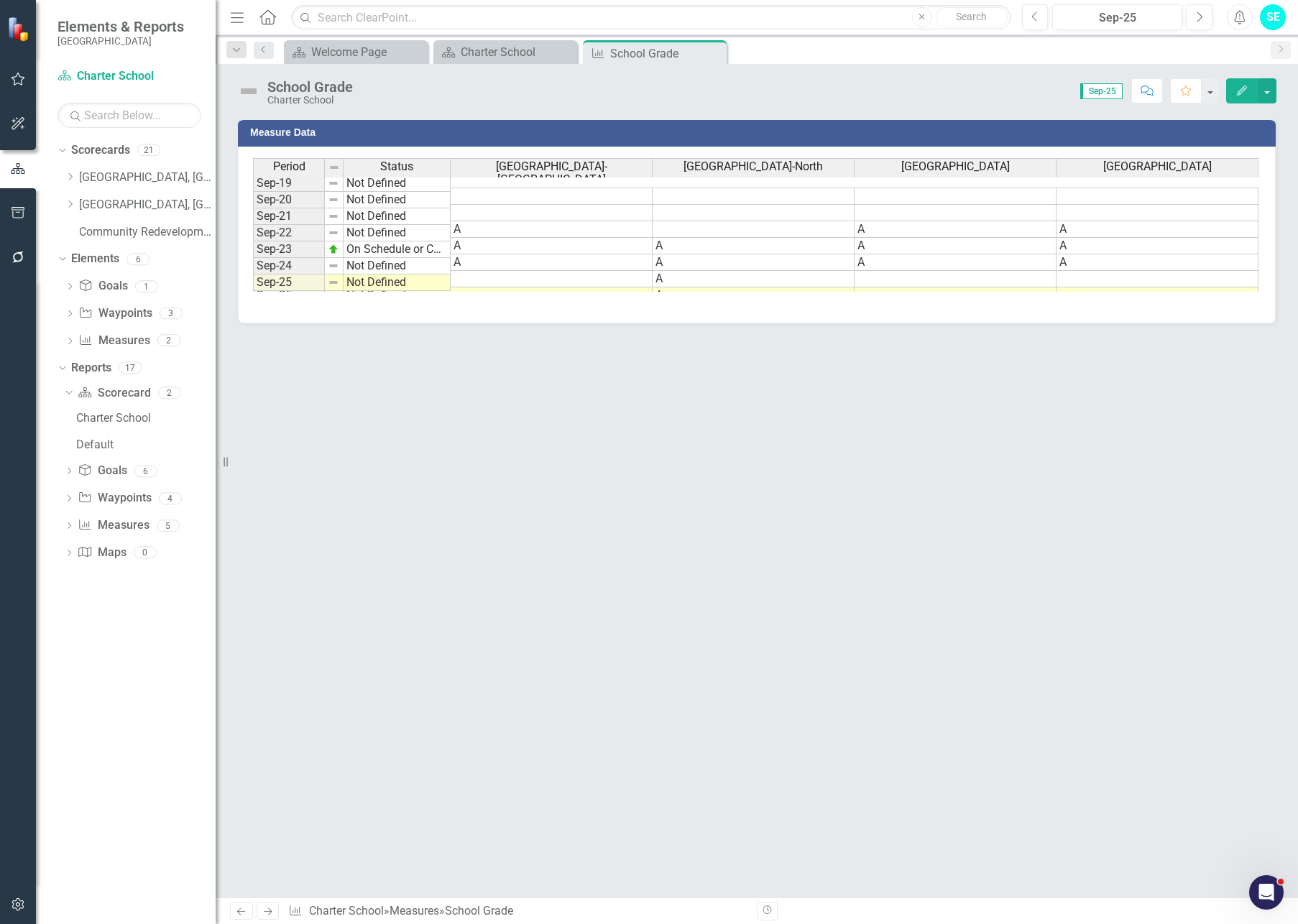
click at [1221, 92] on icon "Edit" at bounding box center [1242, 91] width 13 height 10
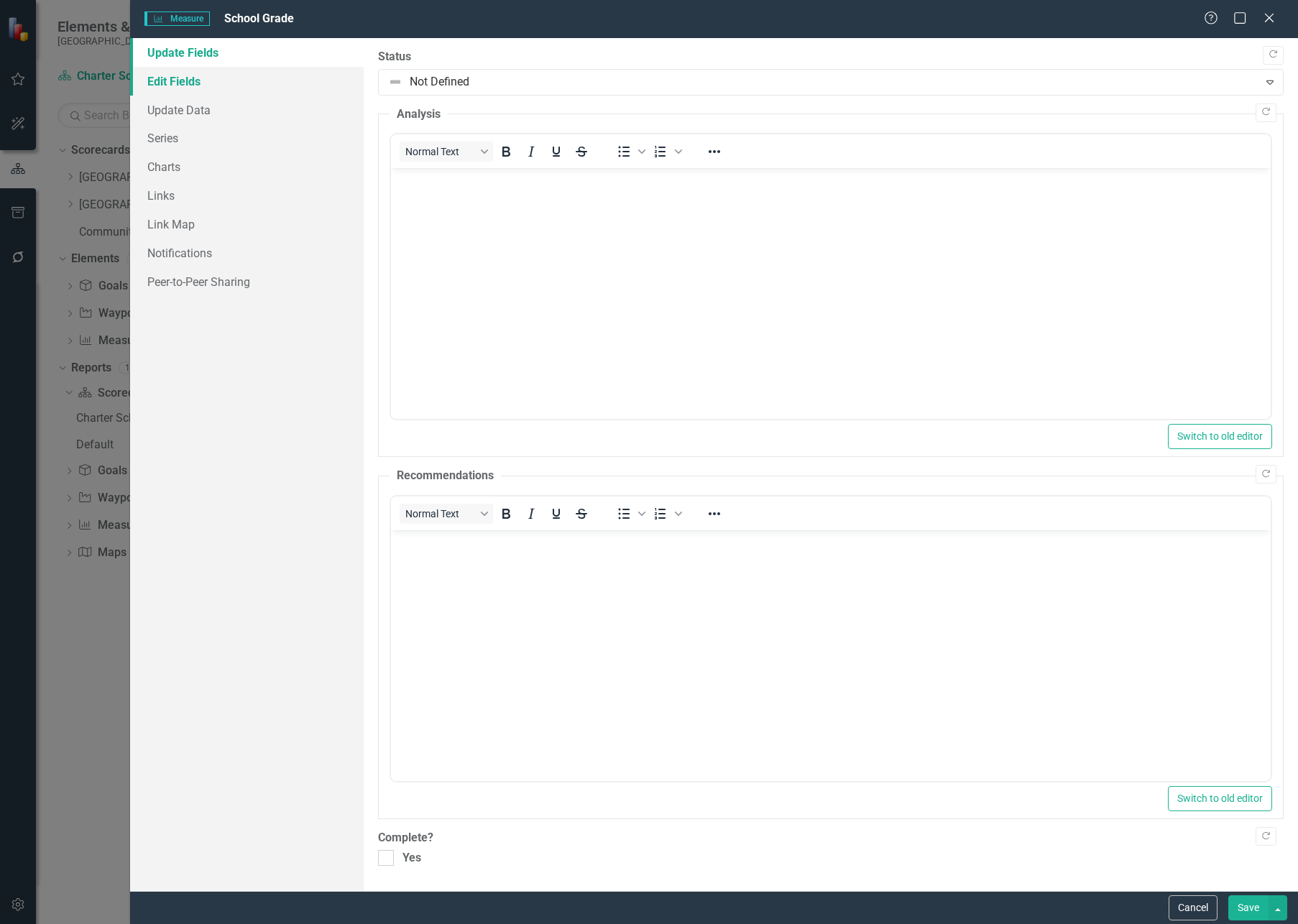
click at [169, 89] on link "Edit Fields" at bounding box center [246, 81] width 234 height 29
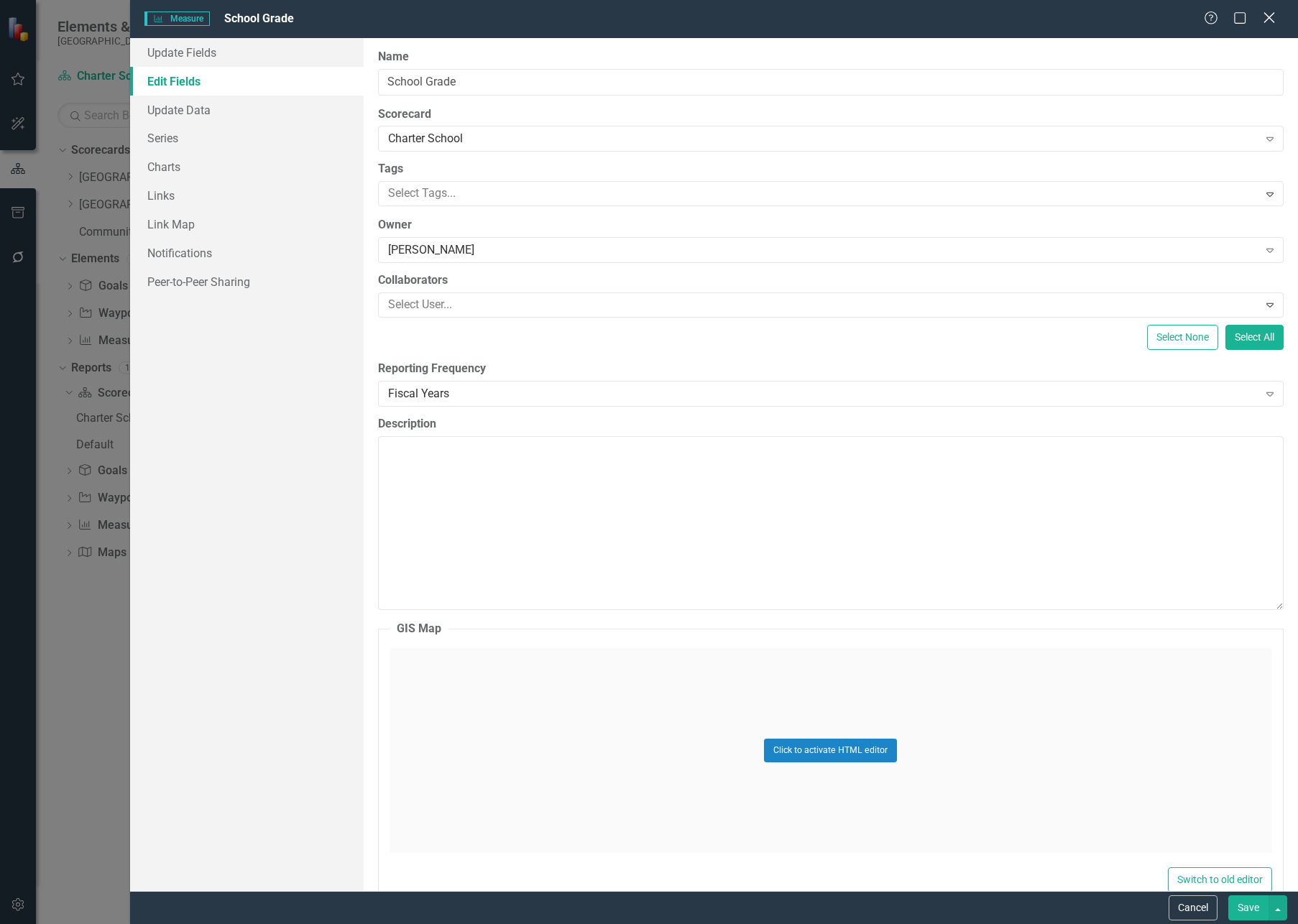
click at [1221, 21] on icon "Close" at bounding box center [1268, 18] width 18 height 14
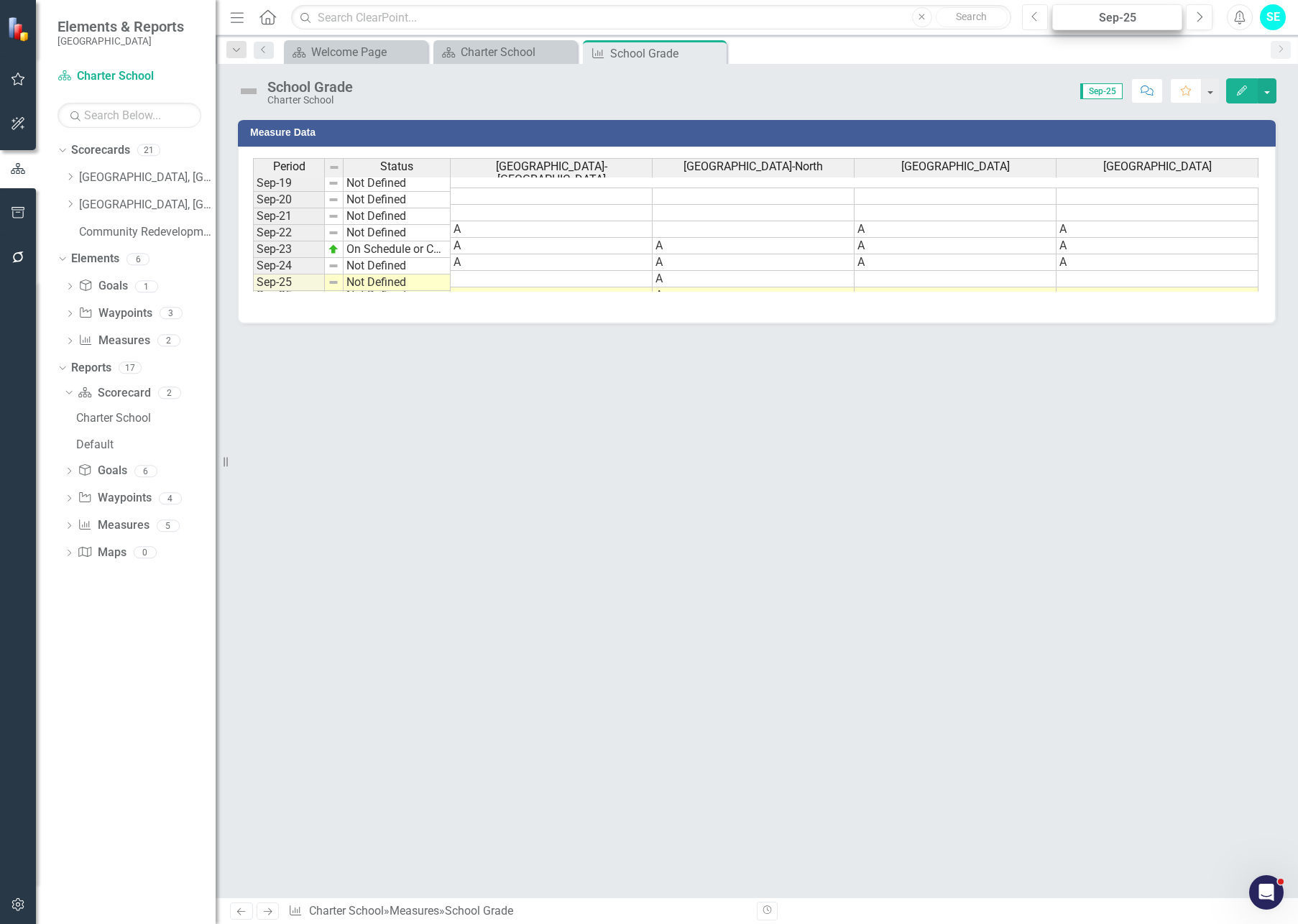
drag, startPoint x: 1040, startPoint y: 15, endPoint x: 1081, endPoint y: 15, distance: 41.0
click at [1040, 15] on button "Previous" at bounding box center [1034, 17] width 27 height 26
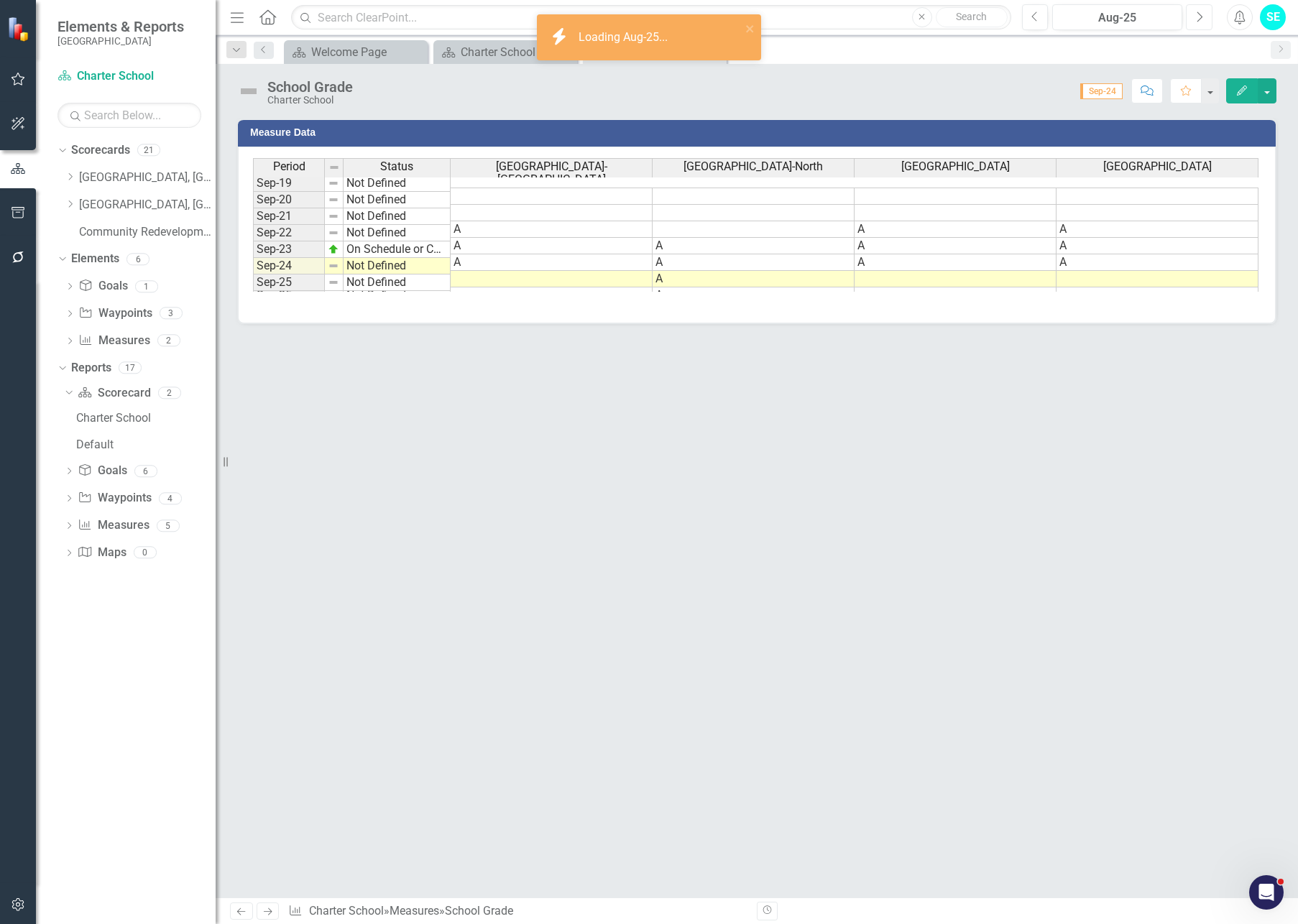
click at [1200, 21] on icon "Next" at bounding box center [1199, 17] width 8 height 13
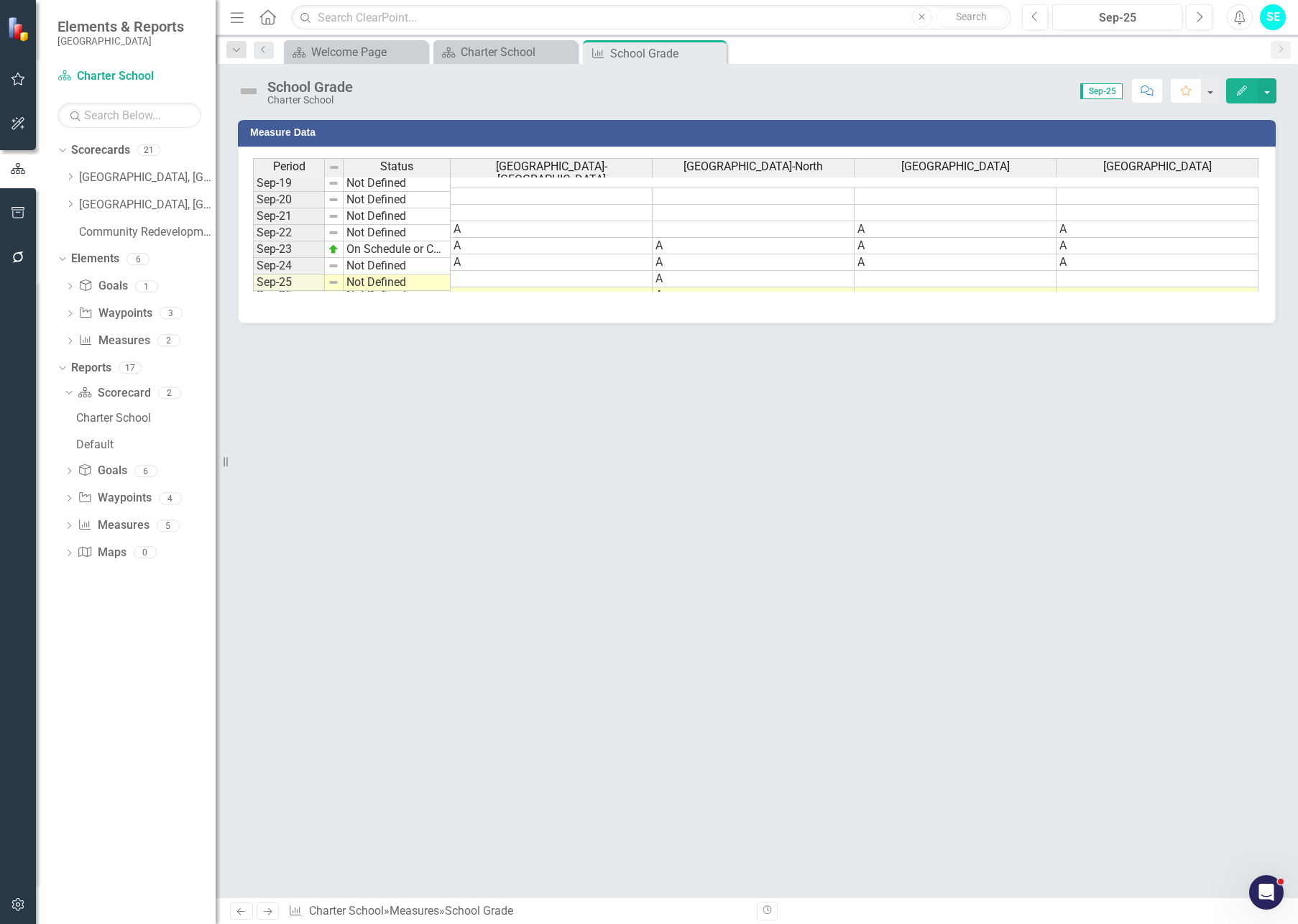
click at [1221, 91] on icon "button" at bounding box center [1242, 91] width 10 height 10
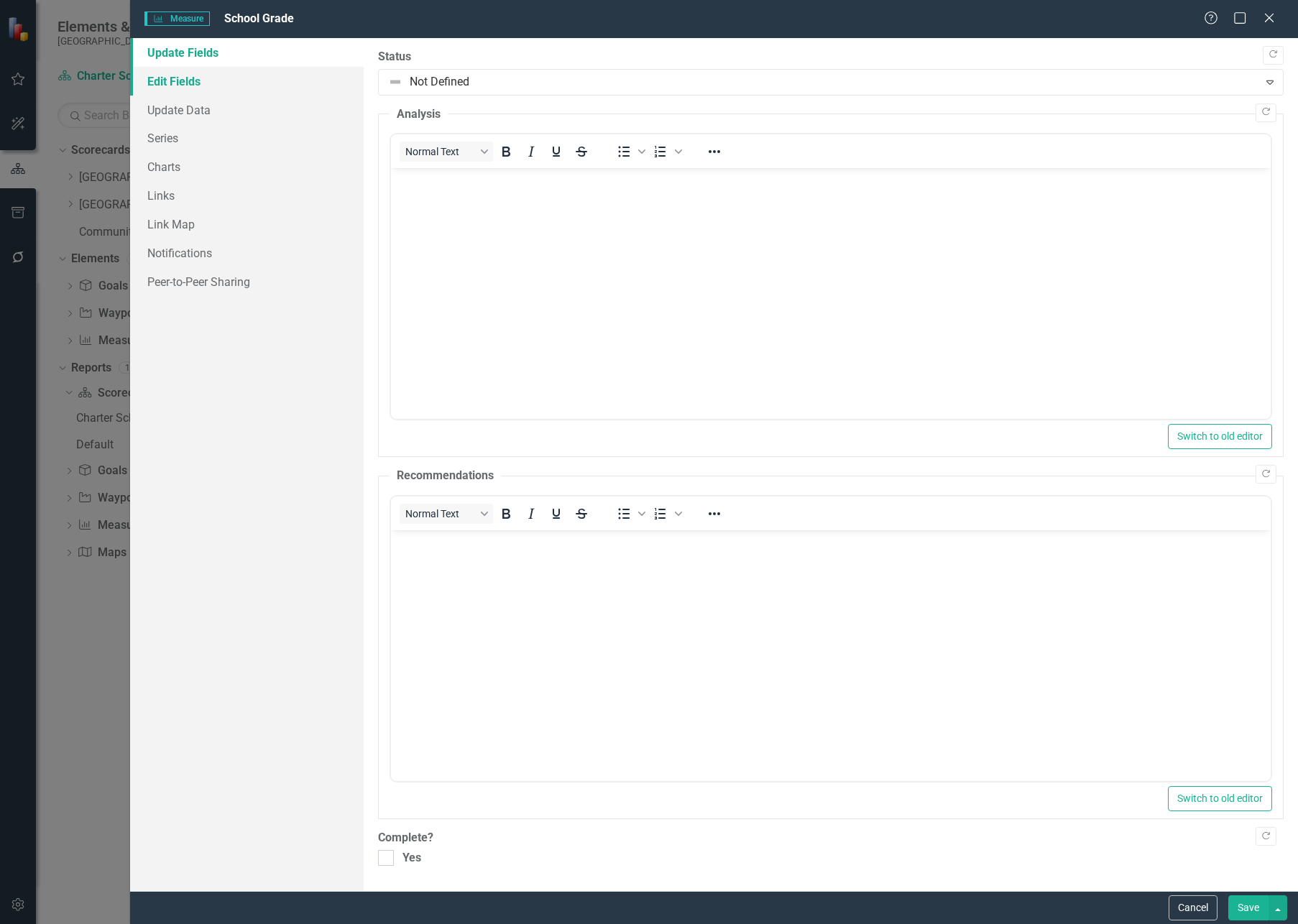
click at [187, 81] on link "Edit Fields" at bounding box center [246, 81] width 234 height 29
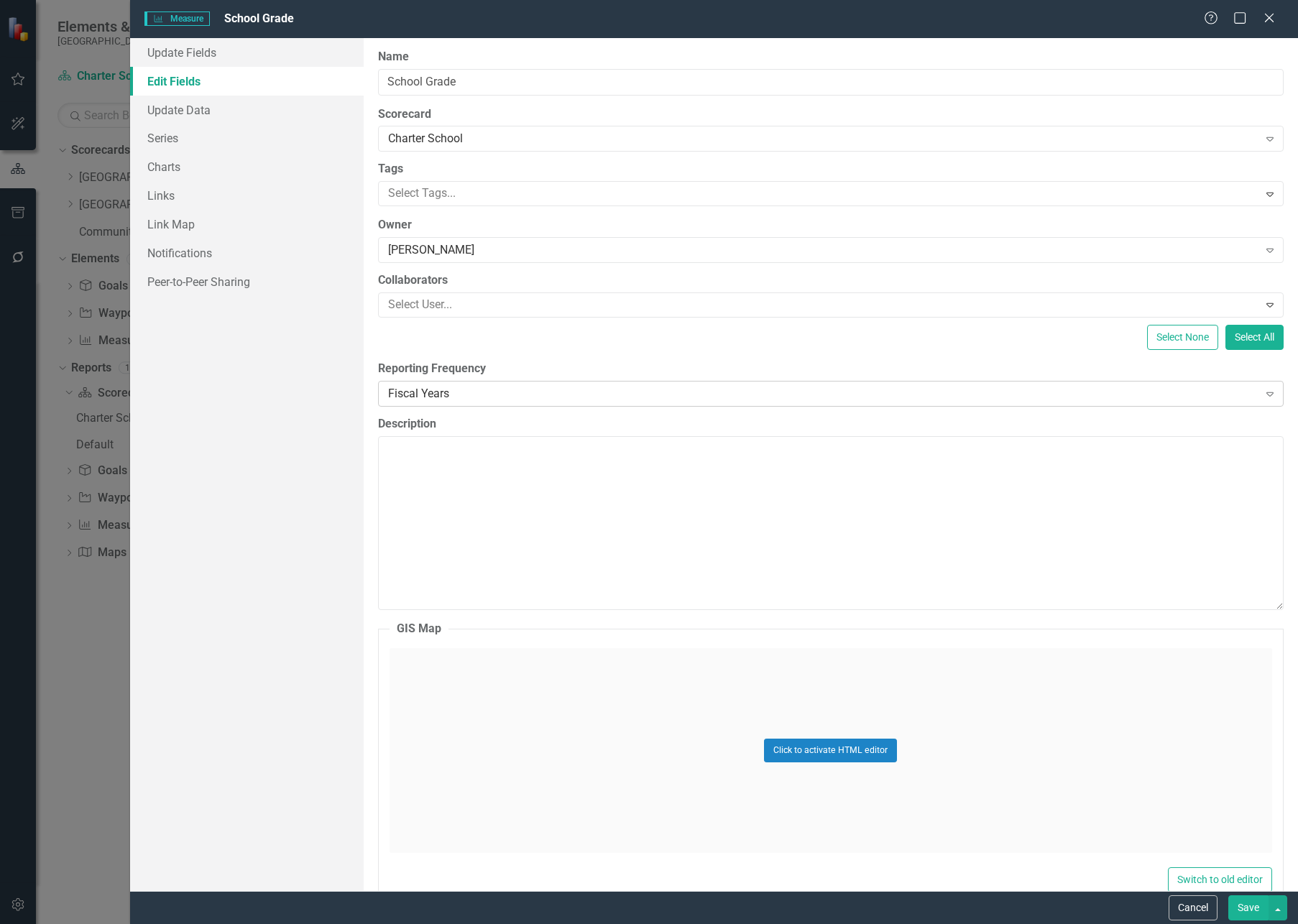
click at [490, 391] on div "Fiscal Years" at bounding box center [823, 393] width 870 height 16
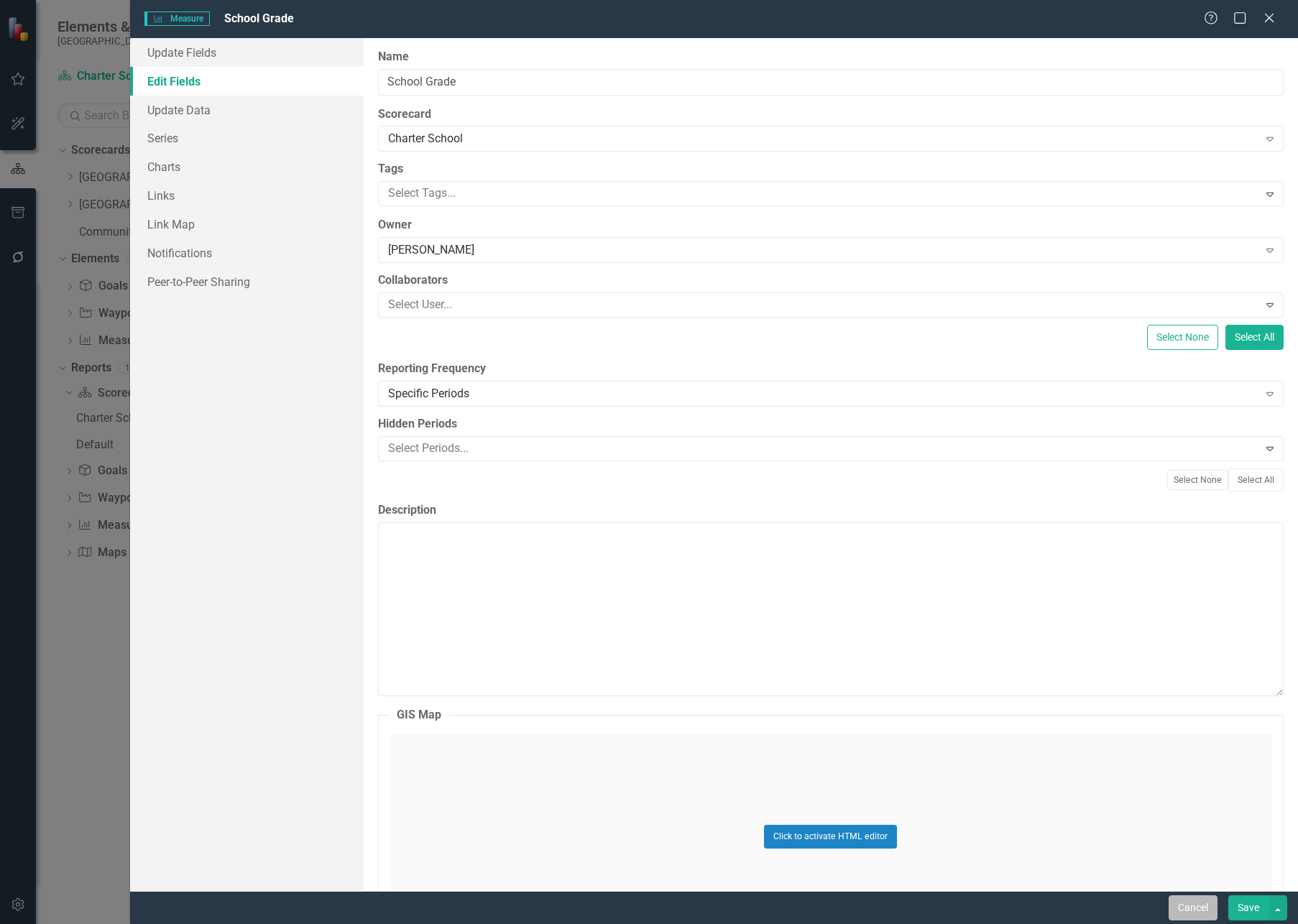
click at [1192, 748] on button "Cancel" at bounding box center [1193, 907] width 49 height 25
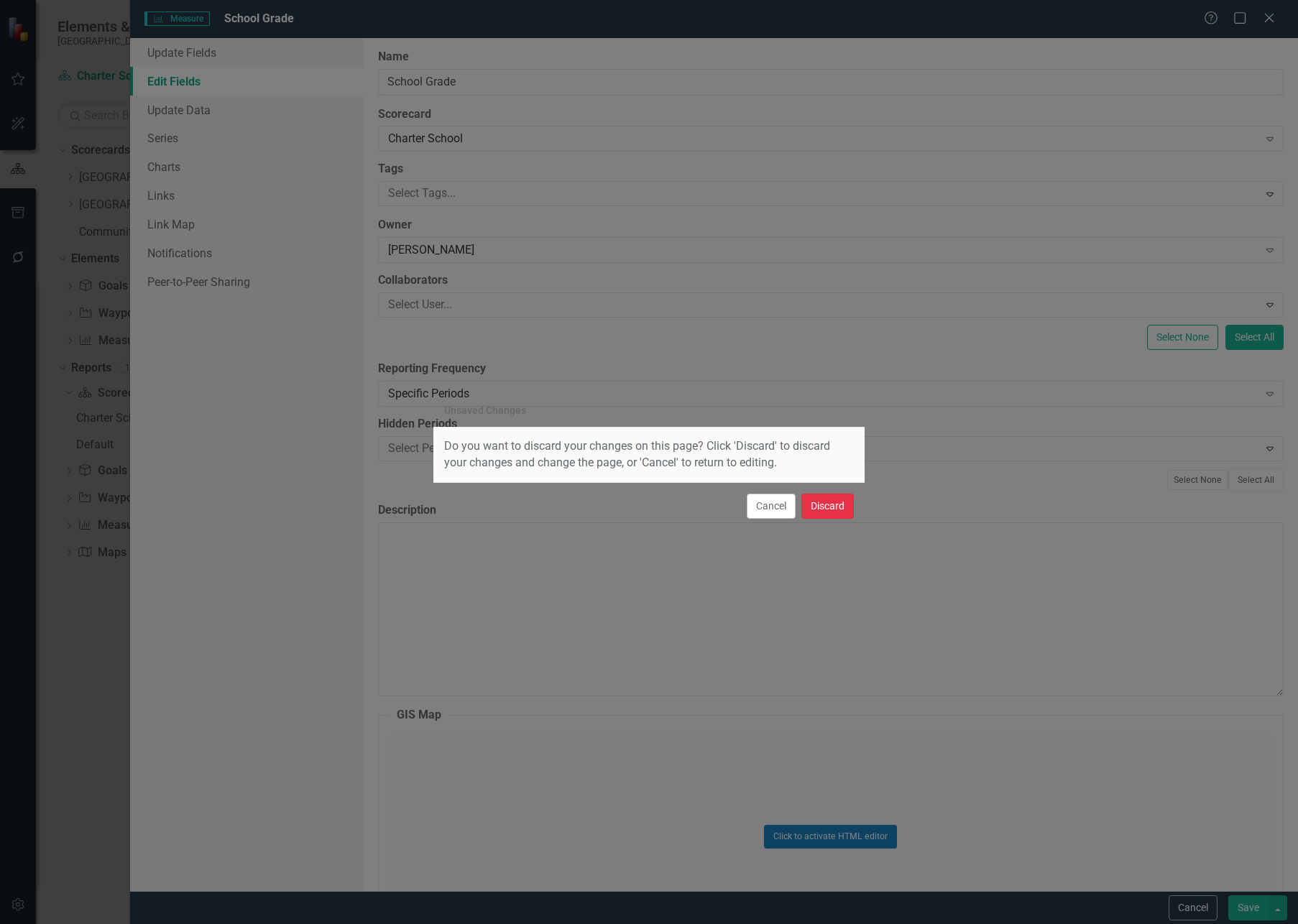
click at [814, 507] on button "Discard" at bounding box center [827, 506] width 52 height 25
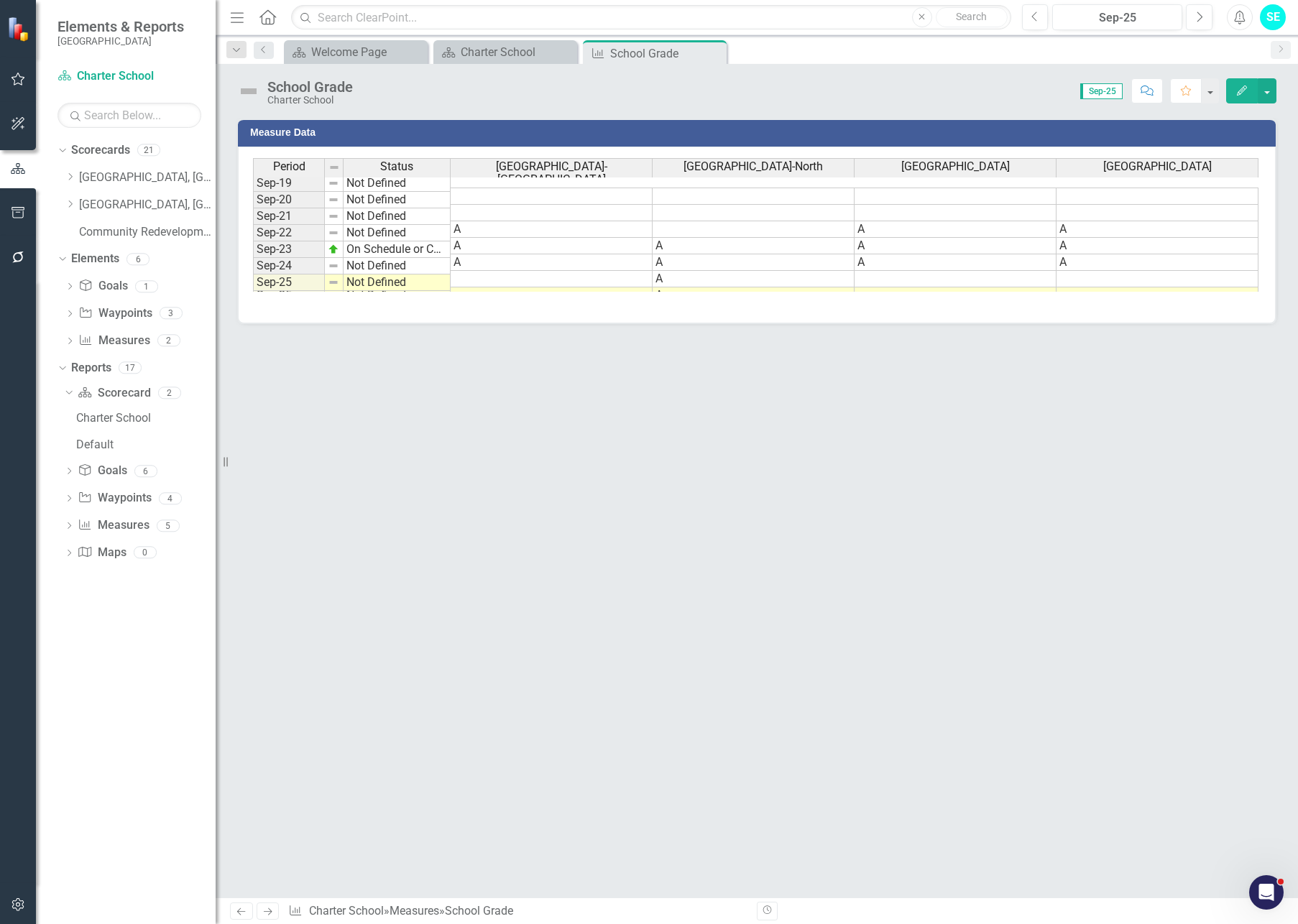
drag, startPoint x: 600, startPoint y: 424, endPoint x: 609, endPoint y: 441, distance: 19.2
click at [600, 424] on div "Measure Data Last Calculated Period Status Oasis Elementary School-South Oasis …" at bounding box center [756, 507] width 1082 height 779
click at [1221, 89] on icon "Edit" at bounding box center [1242, 91] width 13 height 10
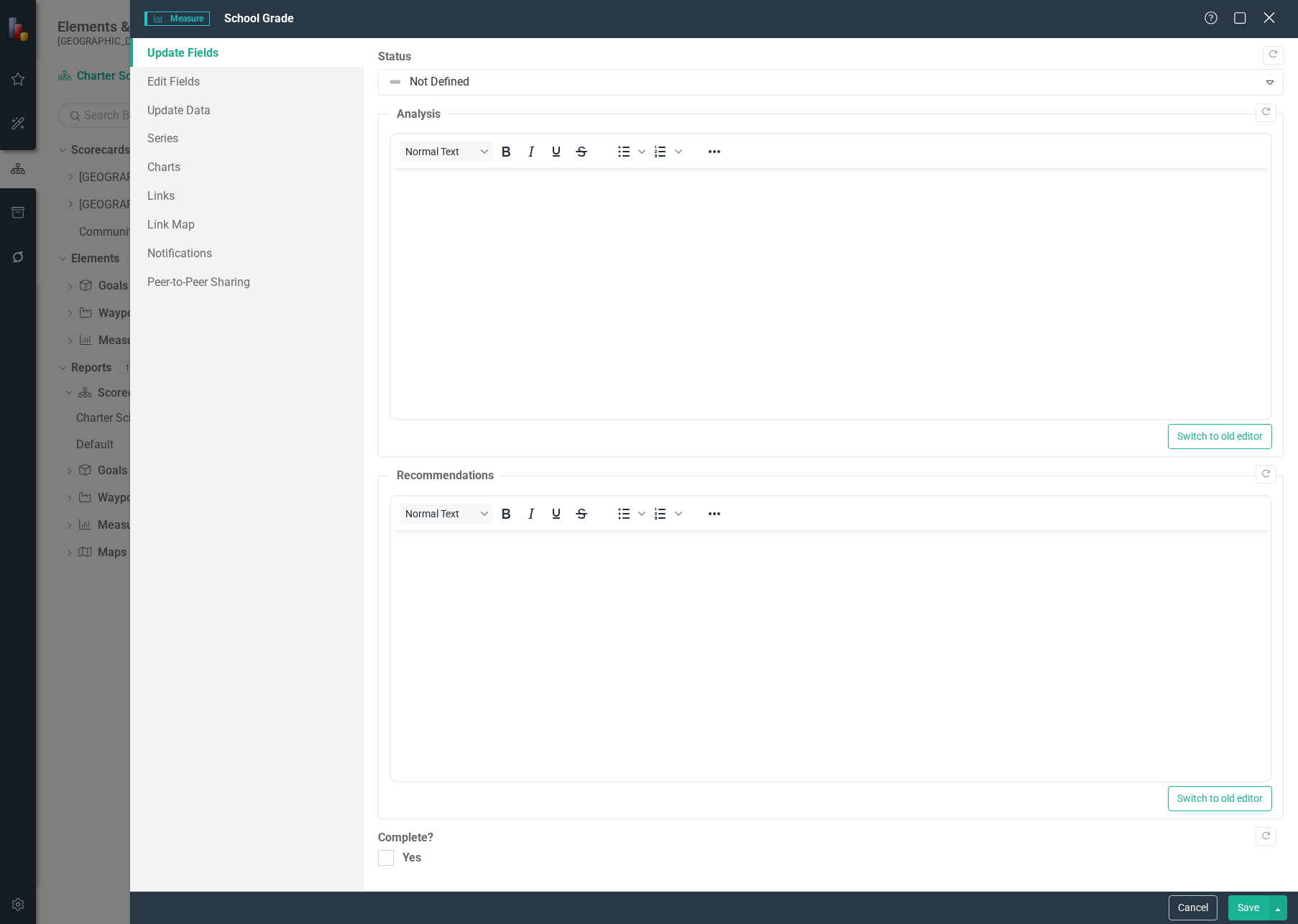
click at [1221, 21] on icon at bounding box center [1268, 17] width 11 height 11
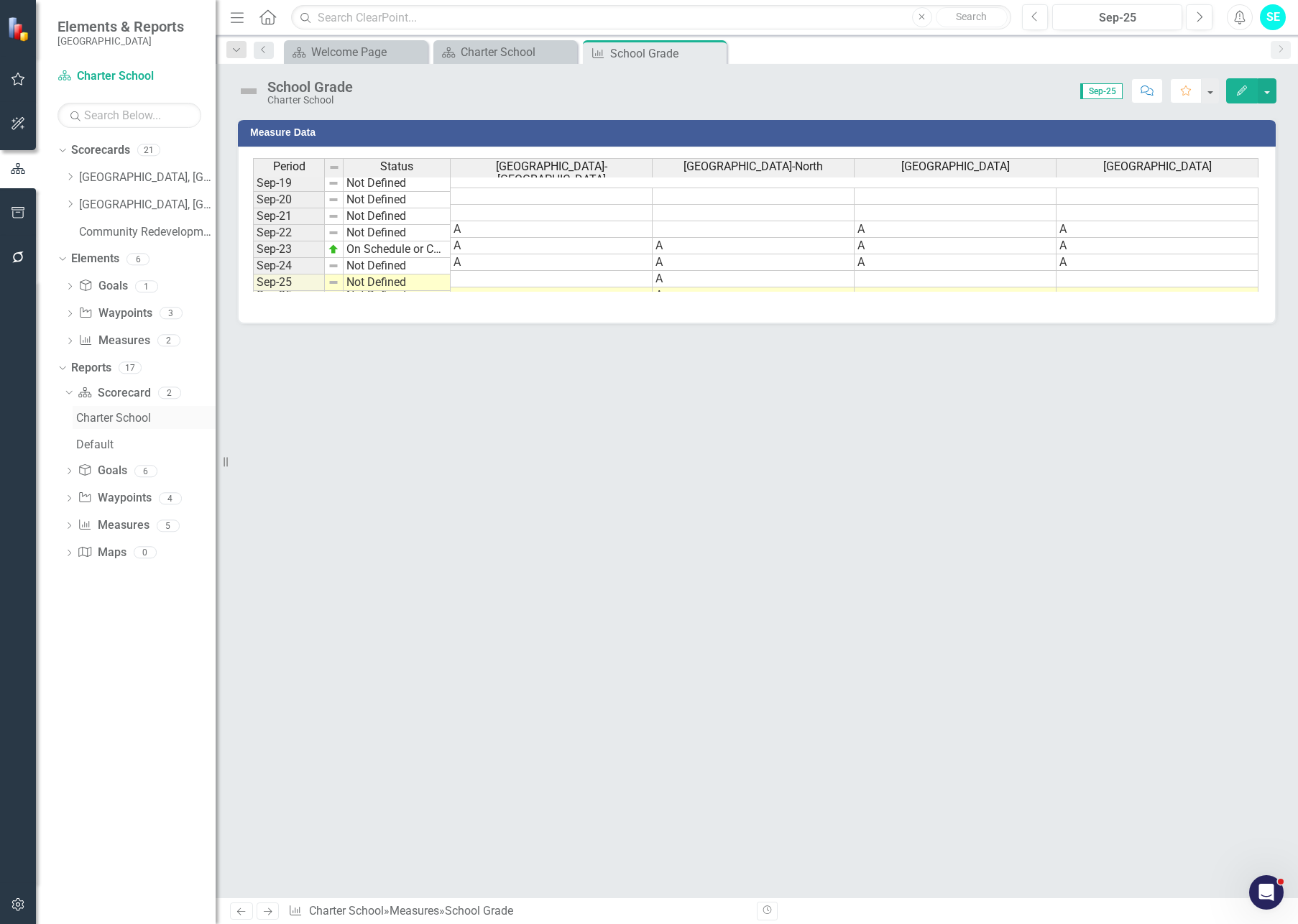
click at [110, 408] on link "Charter School" at bounding box center [144, 418] width 143 height 23
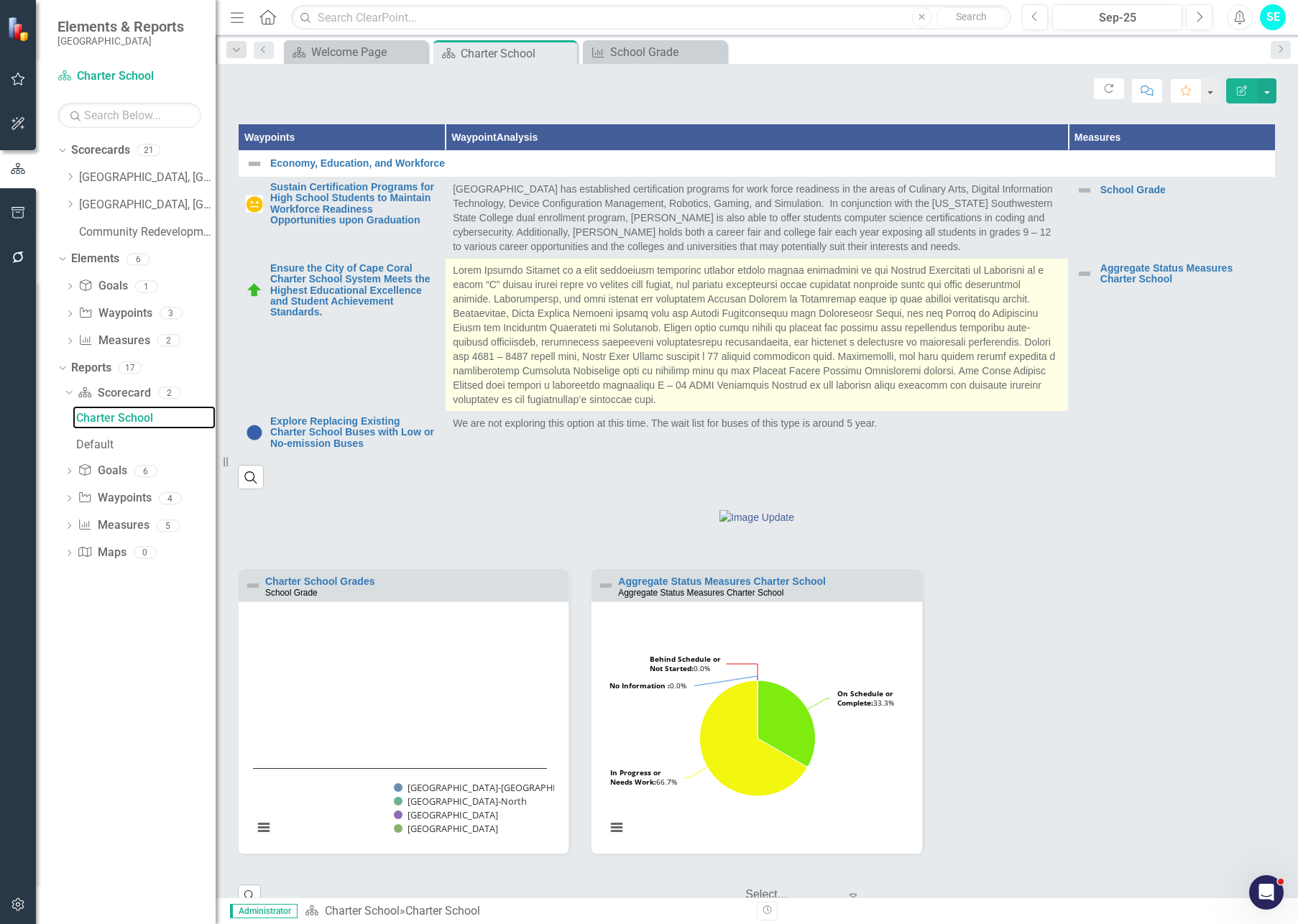
scroll to position [572, 0]
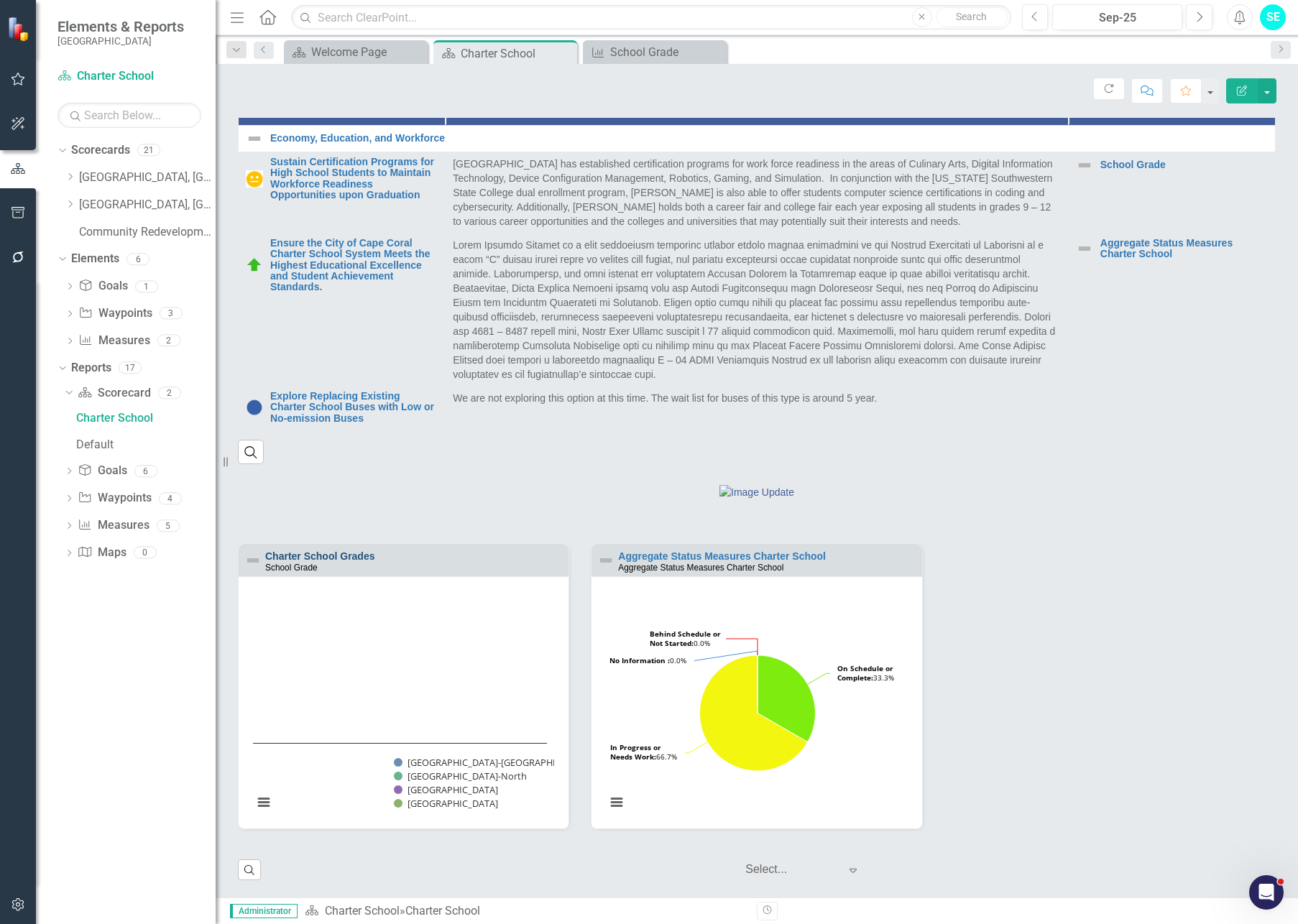
click at [353, 559] on link "Charter School Grades" at bounding box center [320, 555] width 110 height 11
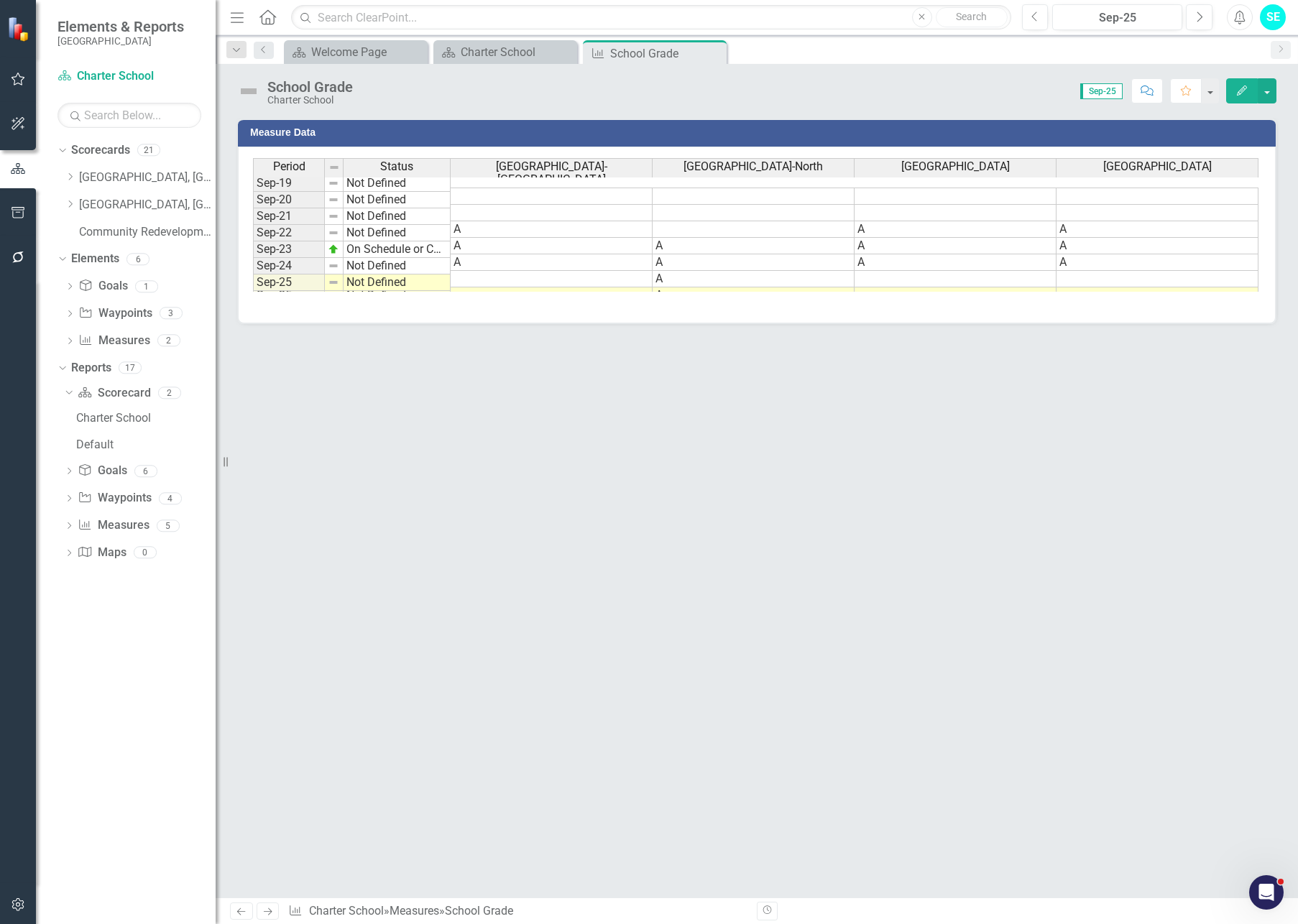
click at [1221, 91] on icon "Edit" at bounding box center [1242, 91] width 13 height 10
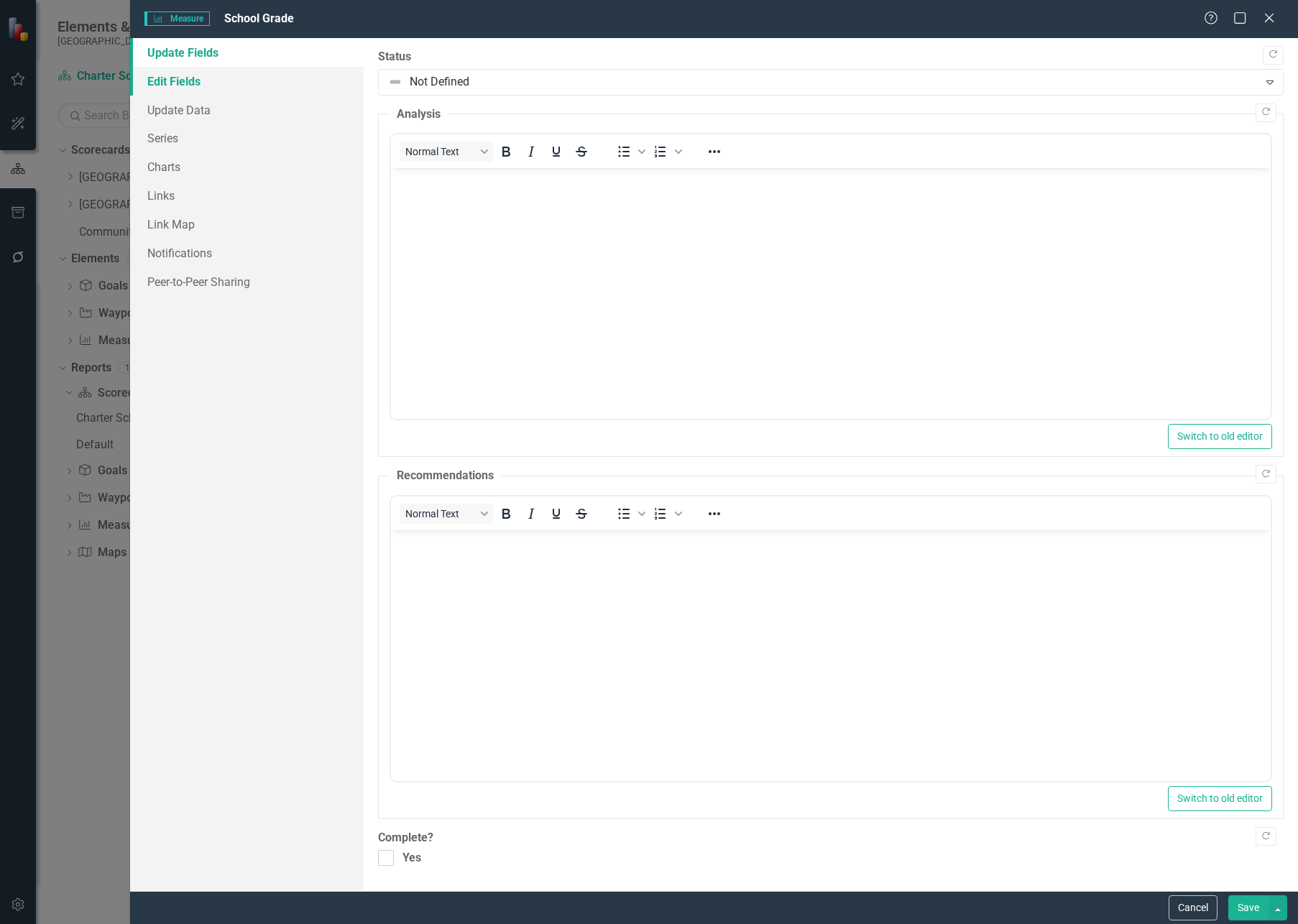
click at [204, 79] on link "Edit Fields" at bounding box center [246, 81] width 234 height 29
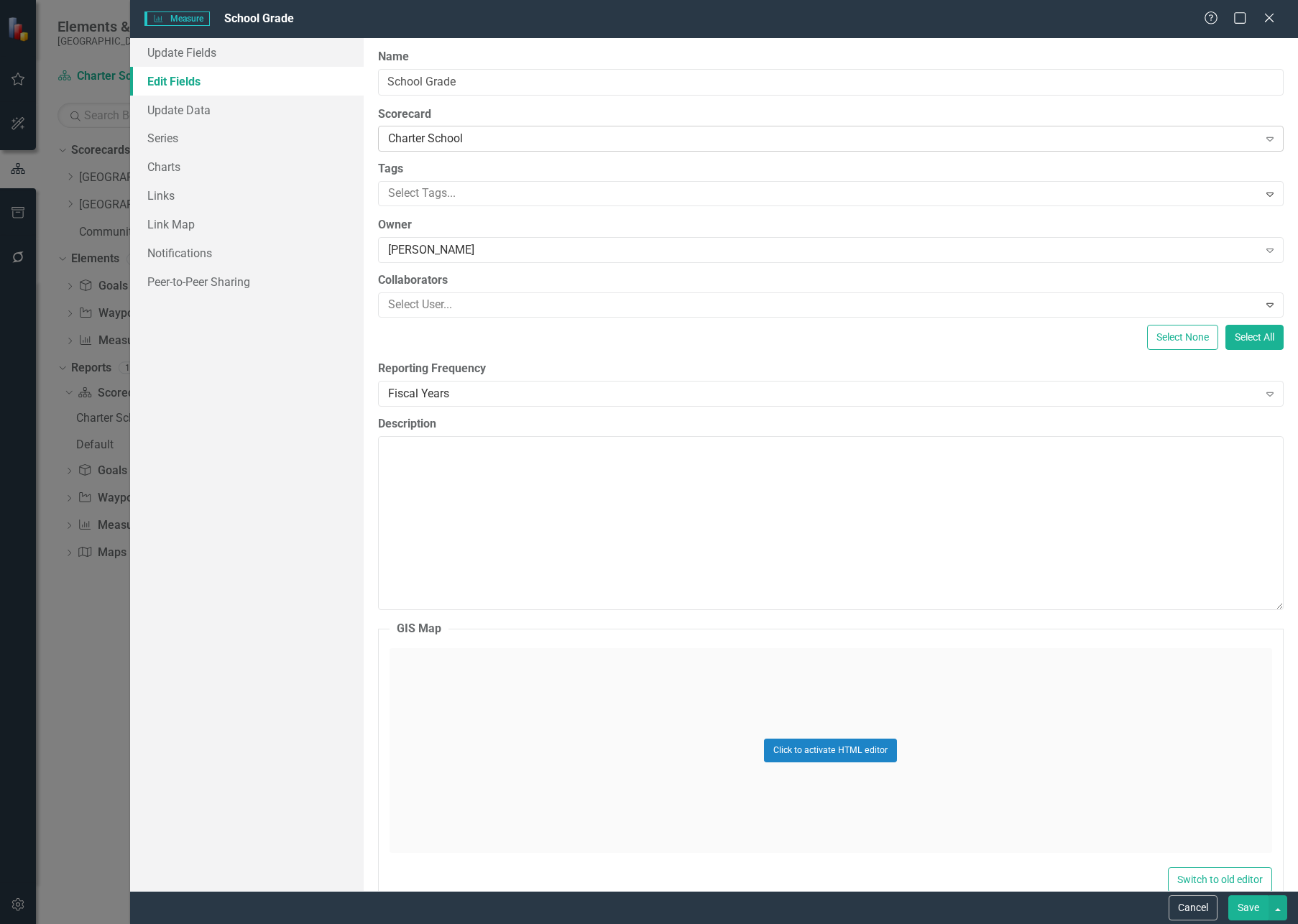
click at [535, 133] on div "Charter School" at bounding box center [823, 139] width 870 height 16
click at [349, 147] on link "Series" at bounding box center [246, 138] width 234 height 29
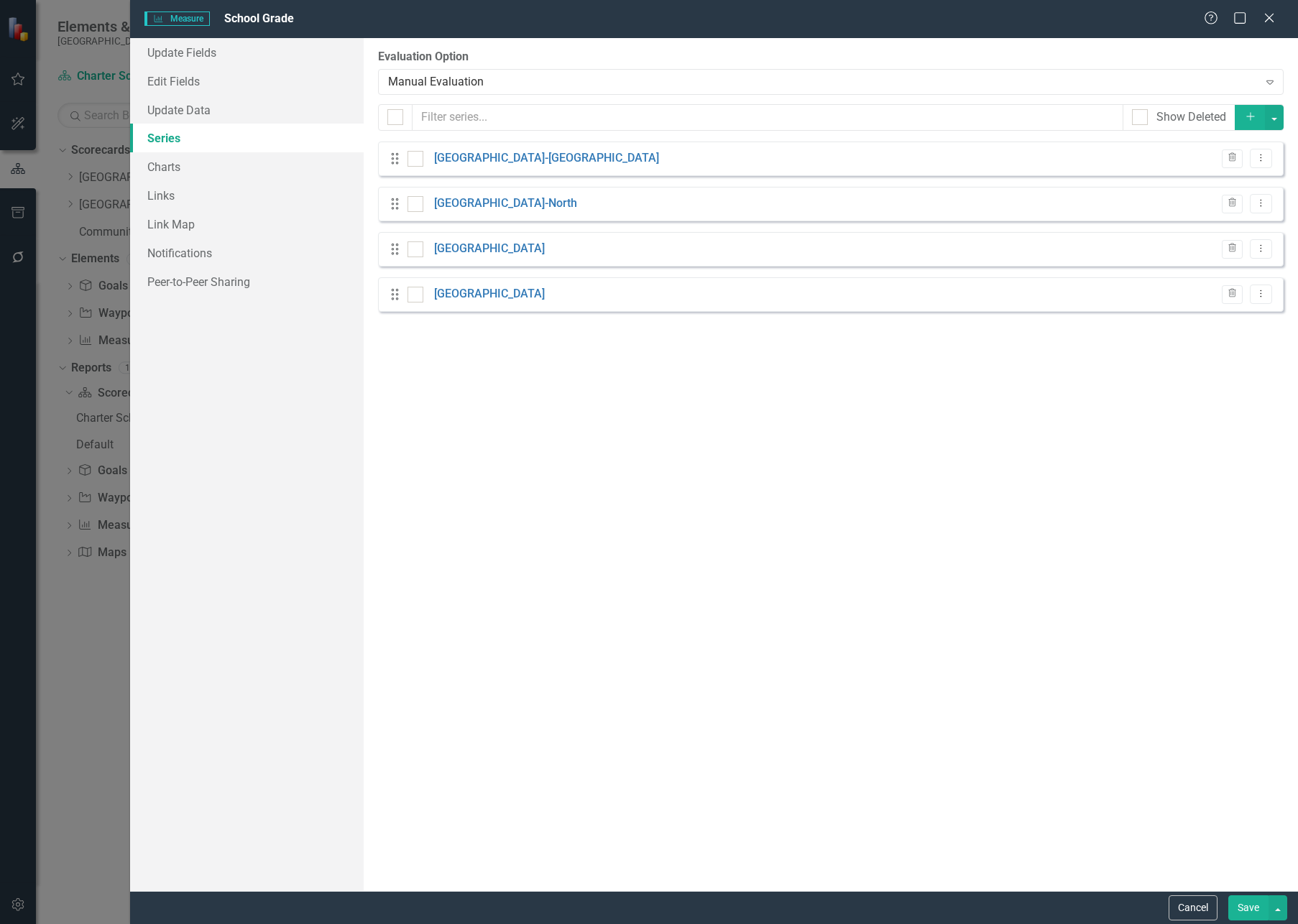
drag, startPoint x: 406, startPoint y: 164, endPoint x: 419, endPoint y: 173, distance: 15.8
click at [407, 164] on div "Drag Oasis Elementary School-South" at bounding box center [525, 158] width 270 height 16
click at [413, 202] on input "checkbox" at bounding box center [412, 200] width 9 height 9
checkbox input "true"
click at [415, 161] on div at bounding box center [415, 158] width 15 height 15
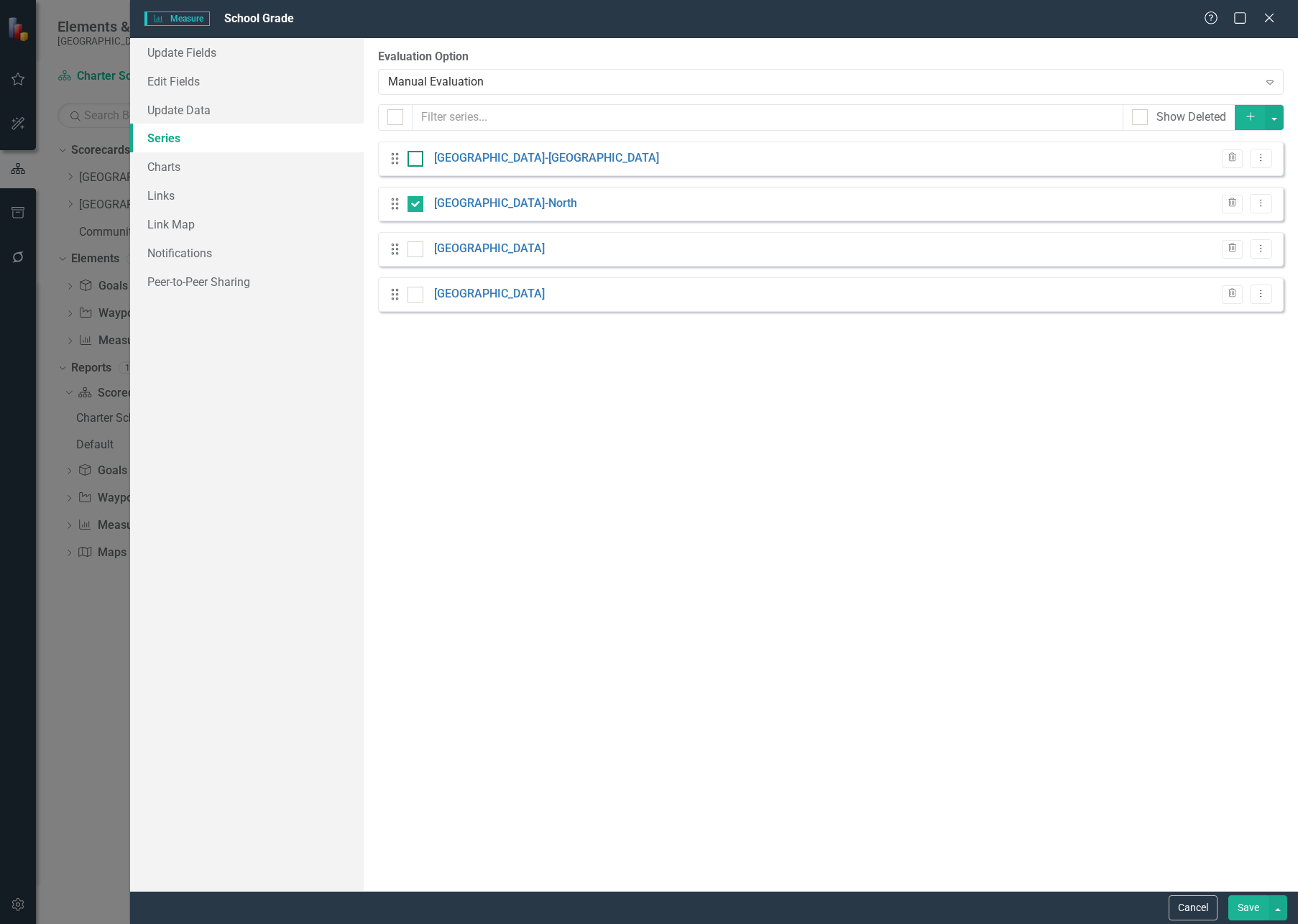
click at [415, 160] on input "checkbox" at bounding box center [412, 155] width 9 height 9
checkbox input "true"
click at [417, 247] on input "checkbox" at bounding box center [412, 246] width 9 height 9
checkbox input "true"
click at [417, 299] on div at bounding box center [415, 294] width 15 height 15
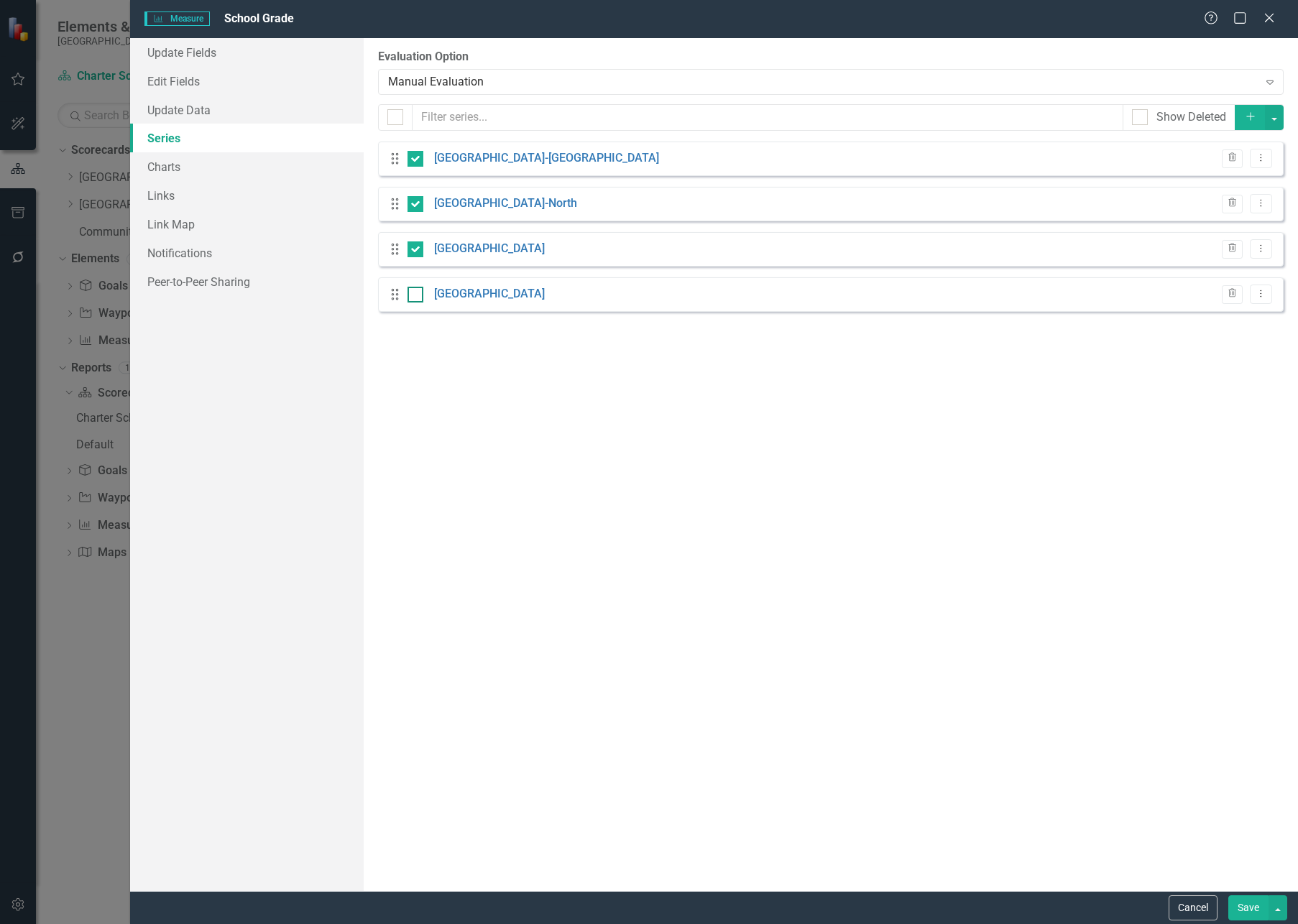
click at [417, 296] on input "checkbox" at bounding box center [412, 291] width 9 height 9
checkbox input "true"
click at [209, 113] on link "Update Data" at bounding box center [246, 110] width 234 height 29
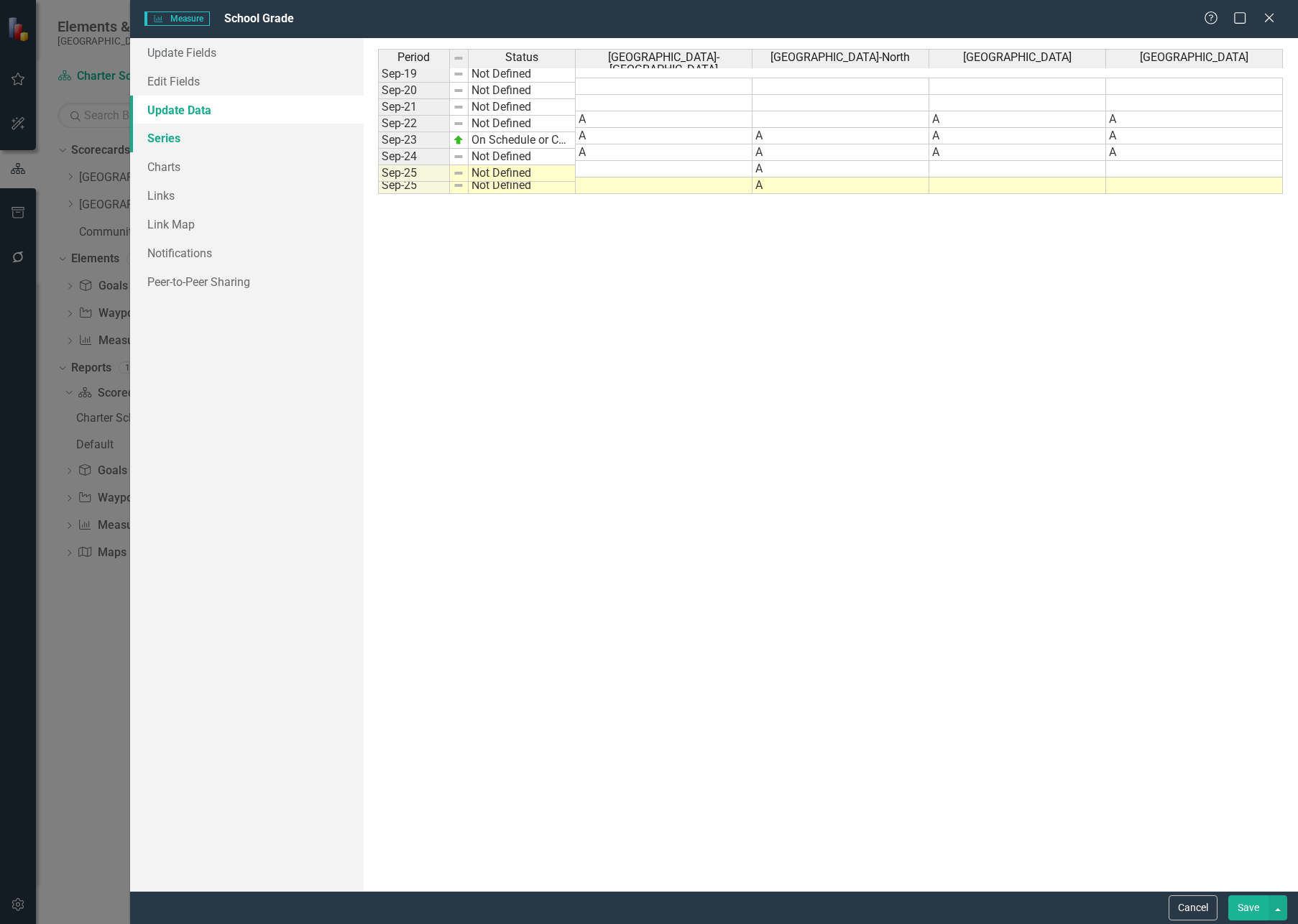
click at [192, 137] on link "Series" at bounding box center [246, 138] width 234 height 29
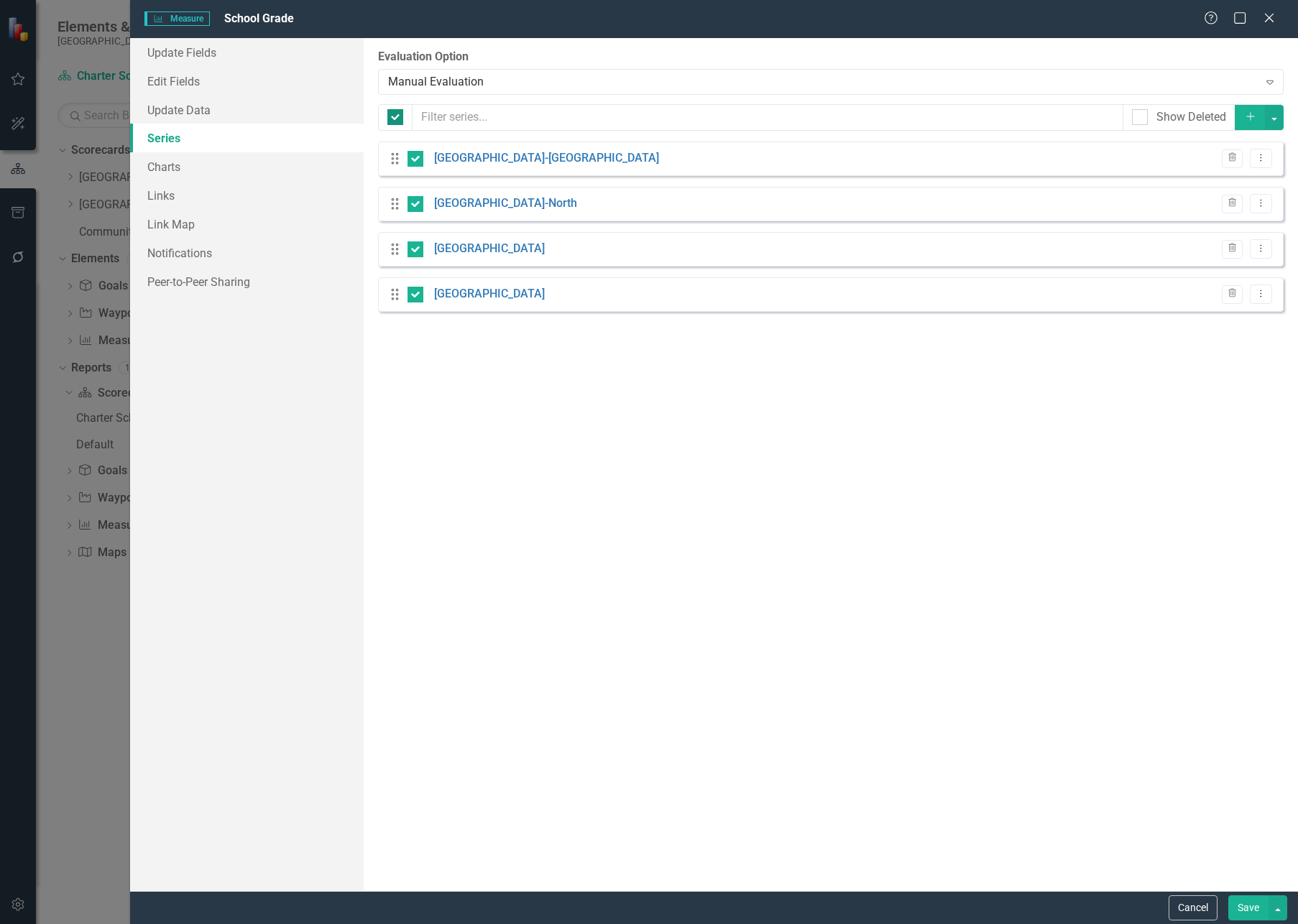
click at [398, 122] on div at bounding box center [395, 117] width 15 height 15
click at [397, 119] on input "checkbox" at bounding box center [392, 114] width 9 height 9
checkbox input "false"
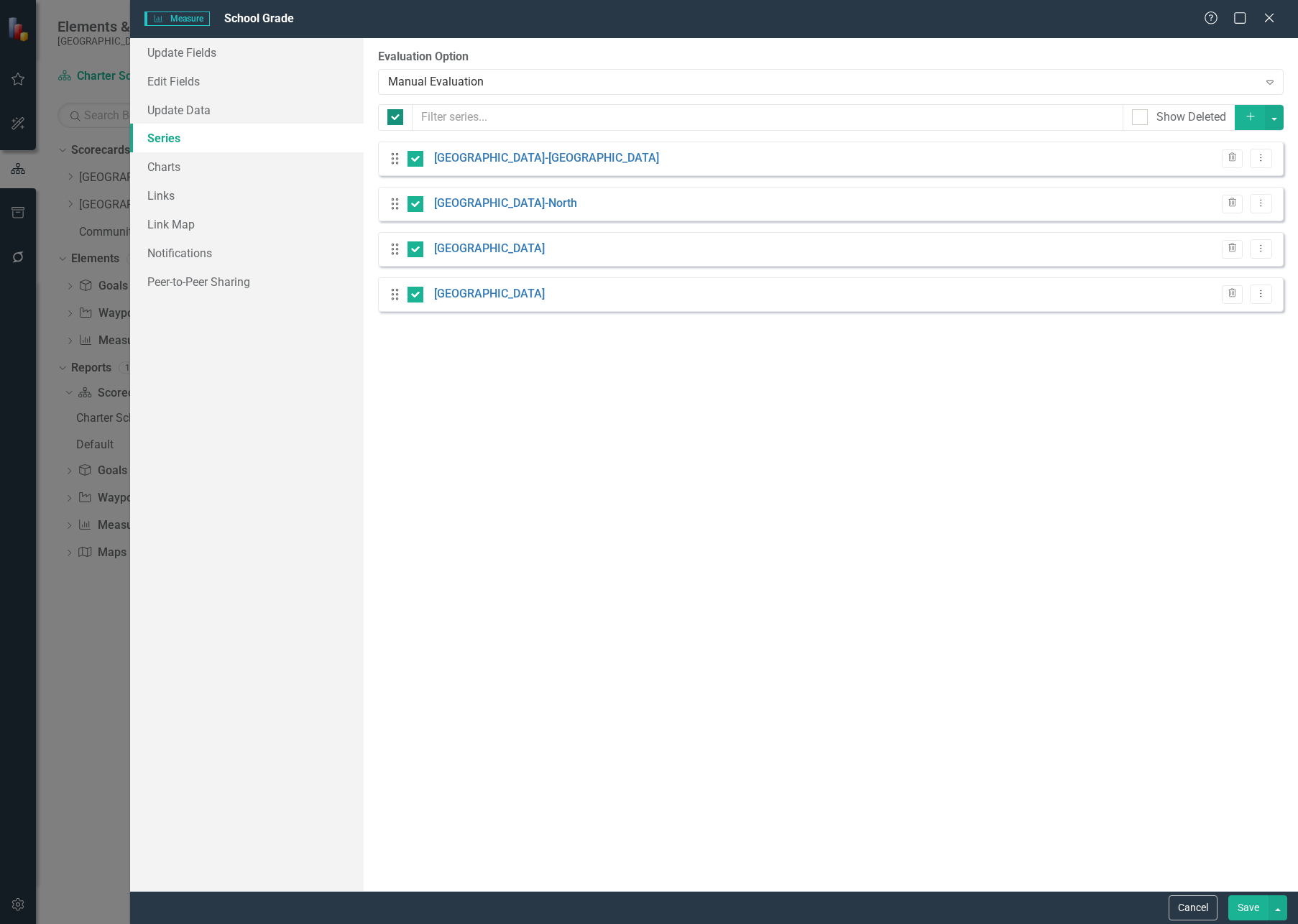
checkbox input "false"
click at [181, 177] on link "Charts" at bounding box center [246, 167] width 234 height 29
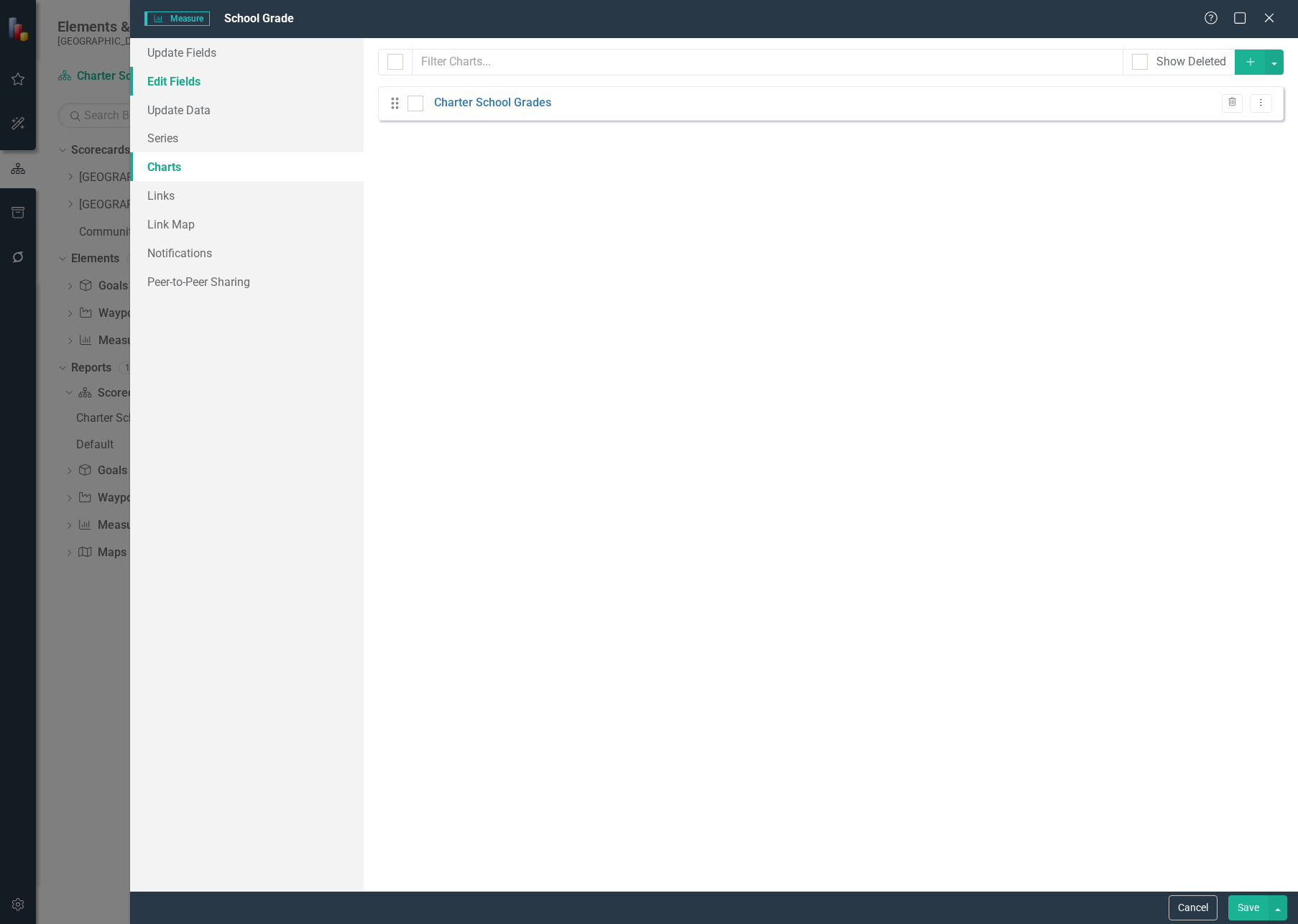
click at [191, 85] on link "Edit Fields" at bounding box center [246, 81] width 234 height 29
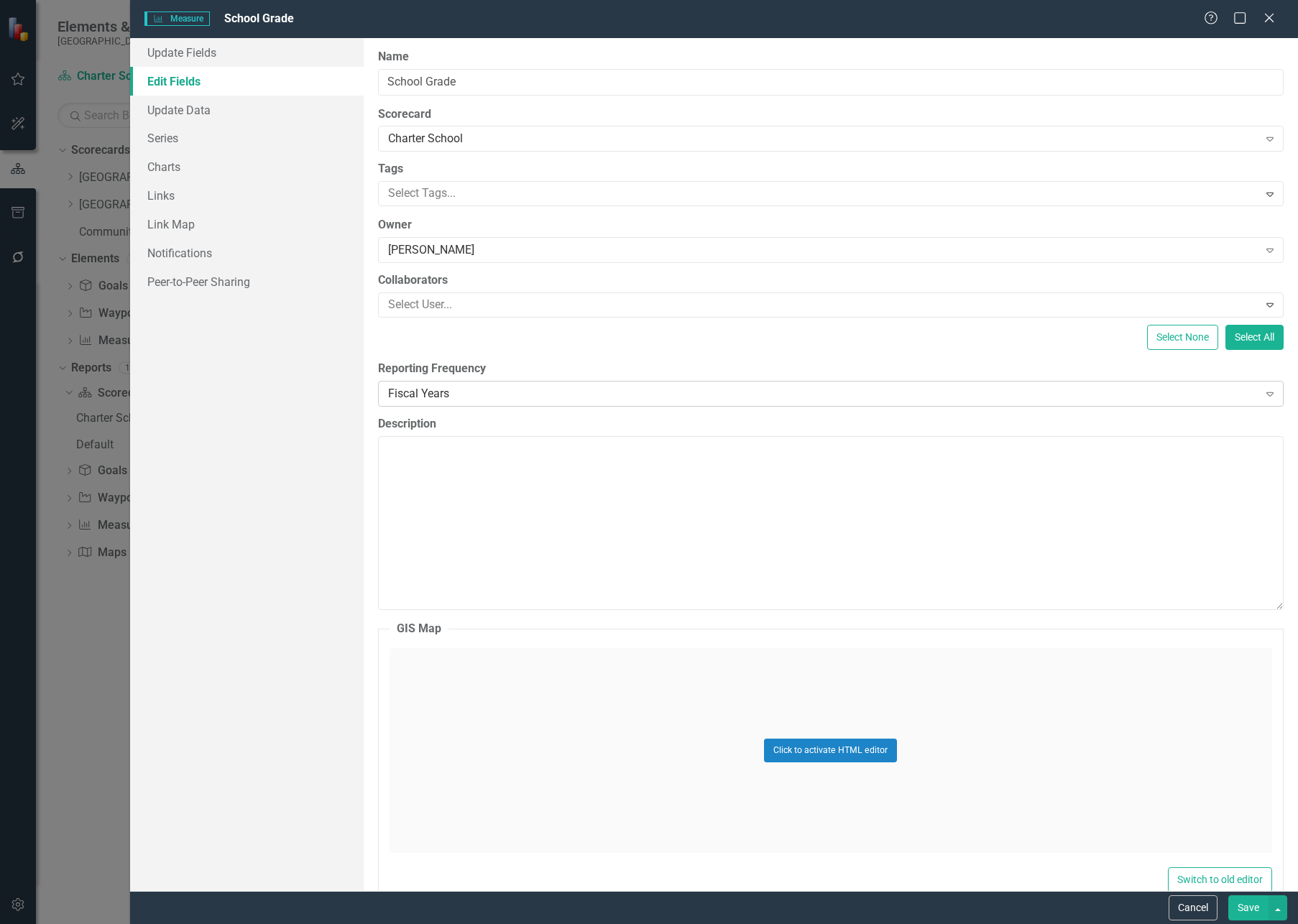
click at [434, 399] on div "Fiscal Years" at bounding box center [823, 393] width 870 height 16
click at [1221, 748] on button "Save" at bounding box center [1248, 907] width 40 height 25
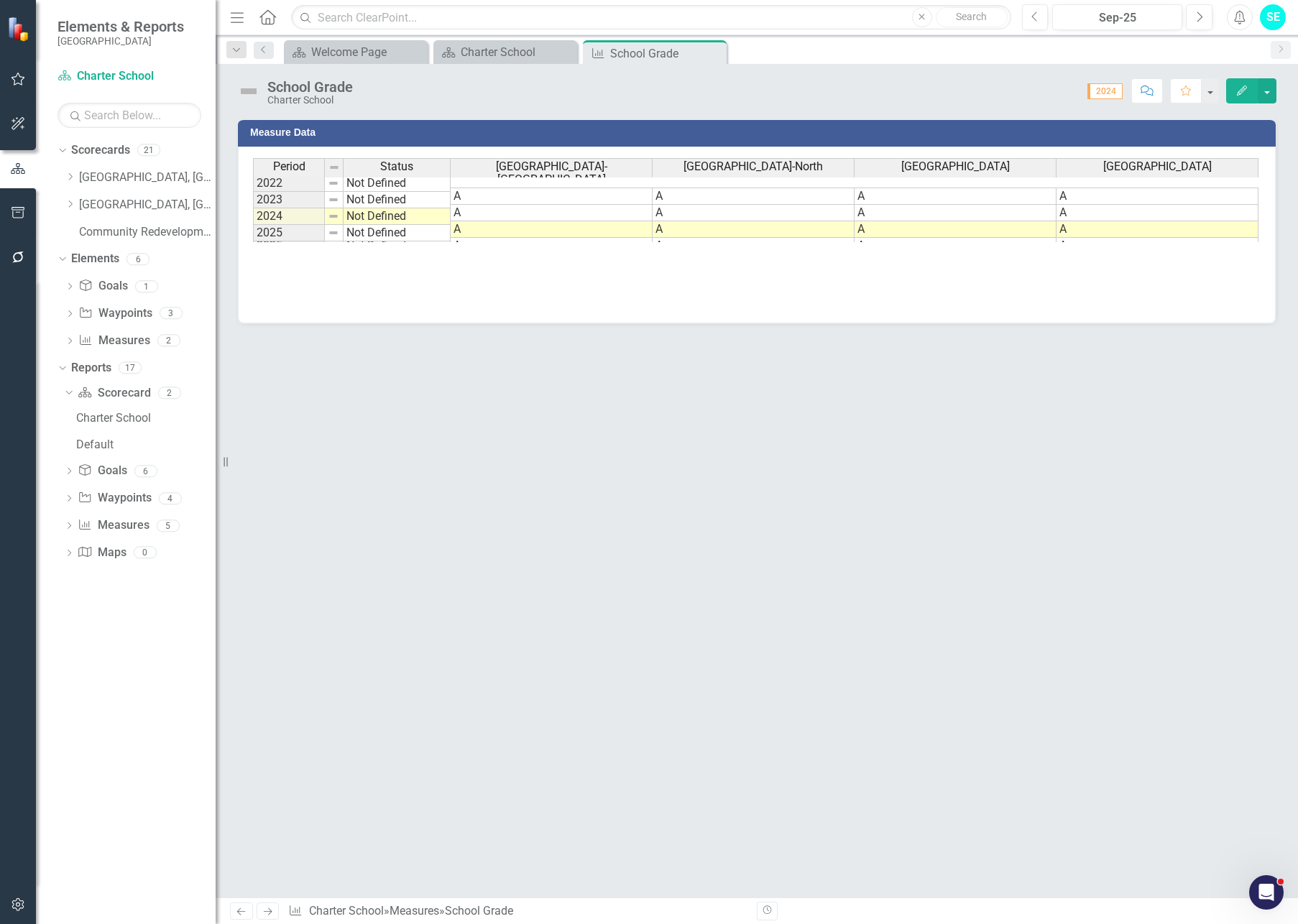
click at [1221, 89] on icon "Edit" at bounding box center [1242, 91] width 13 height 10
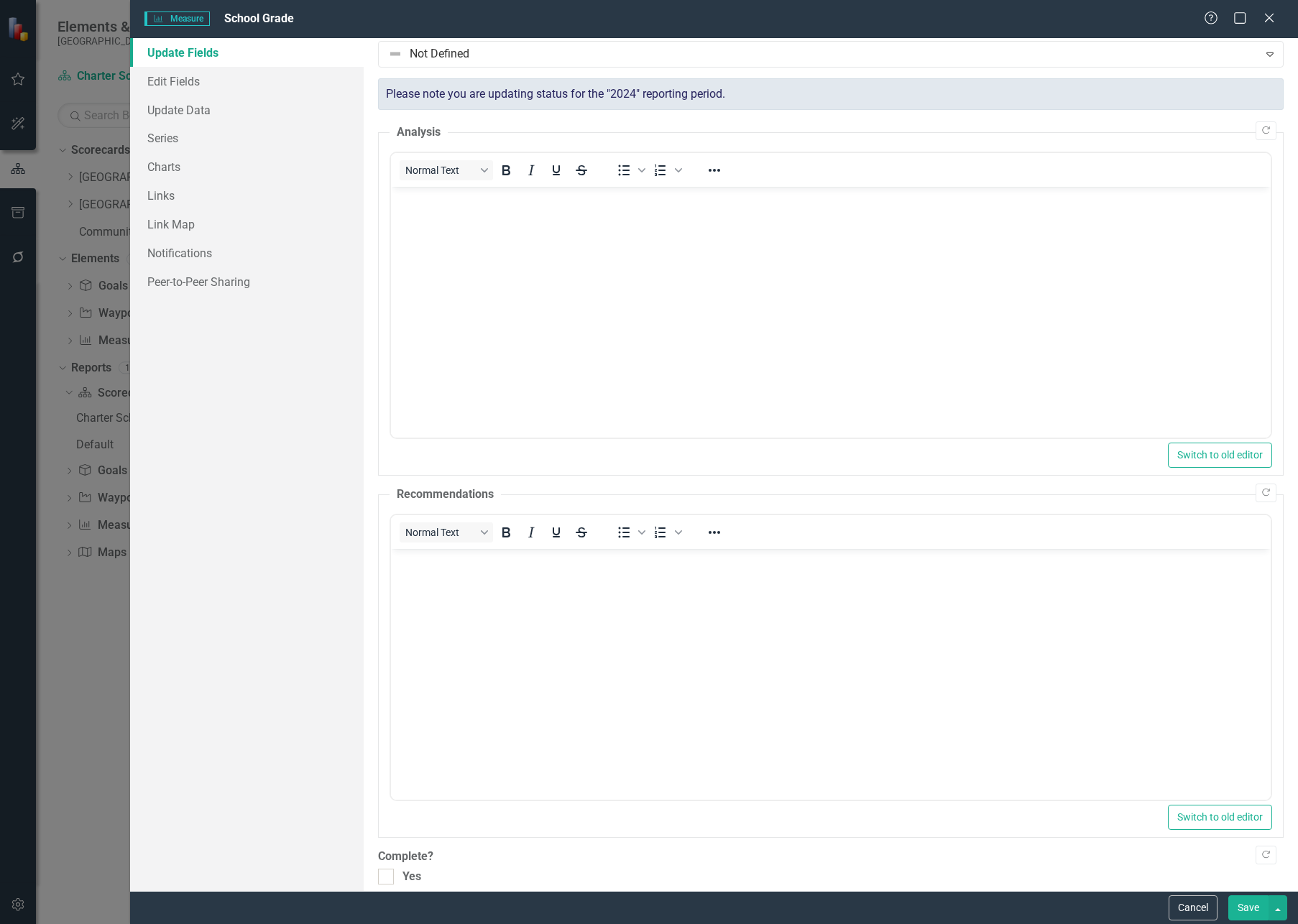
scroll to position [44, 0]
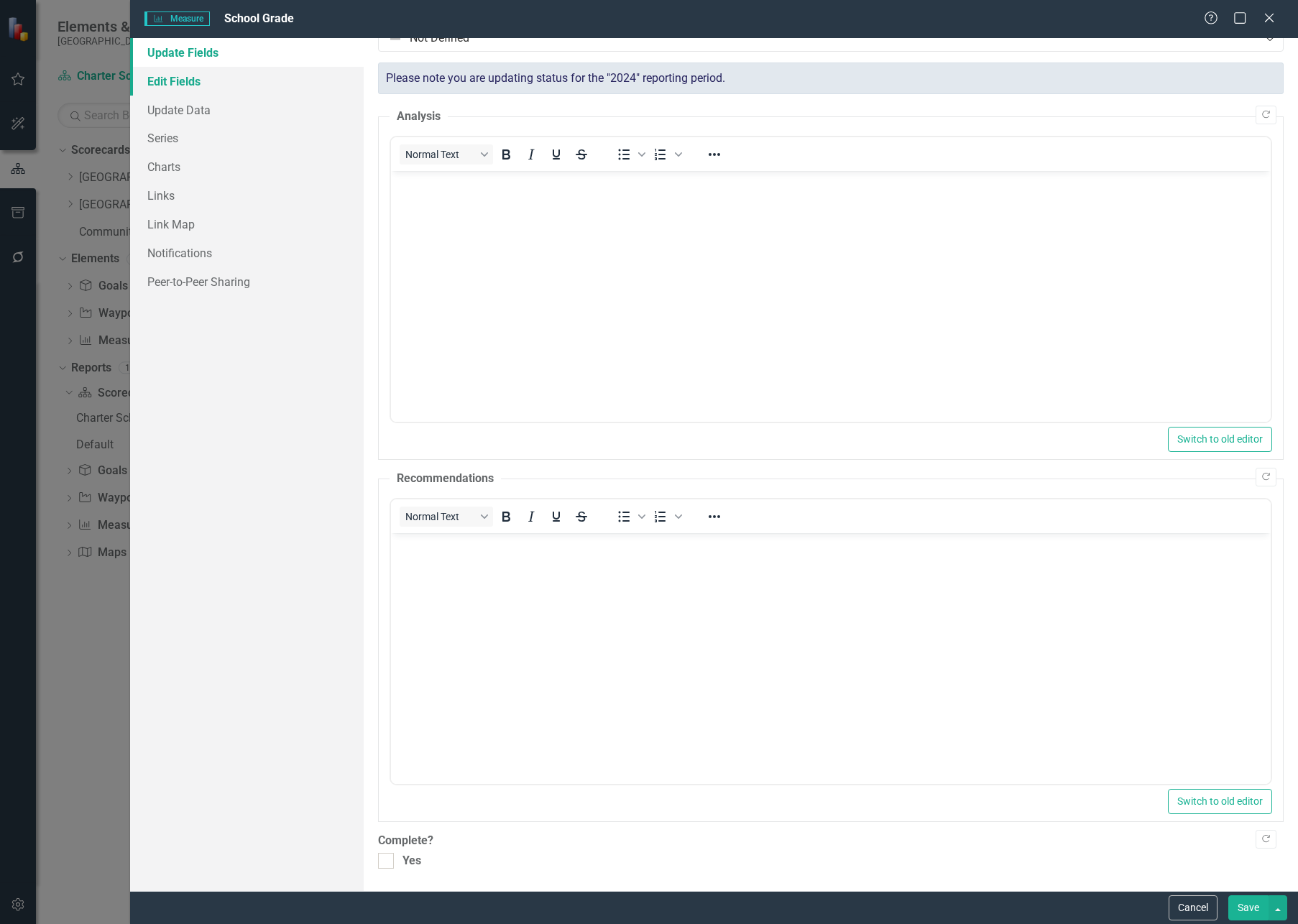
click at [160, 79] on link "Edit Fields" at bounding box center [246, 81] width 234 height 29
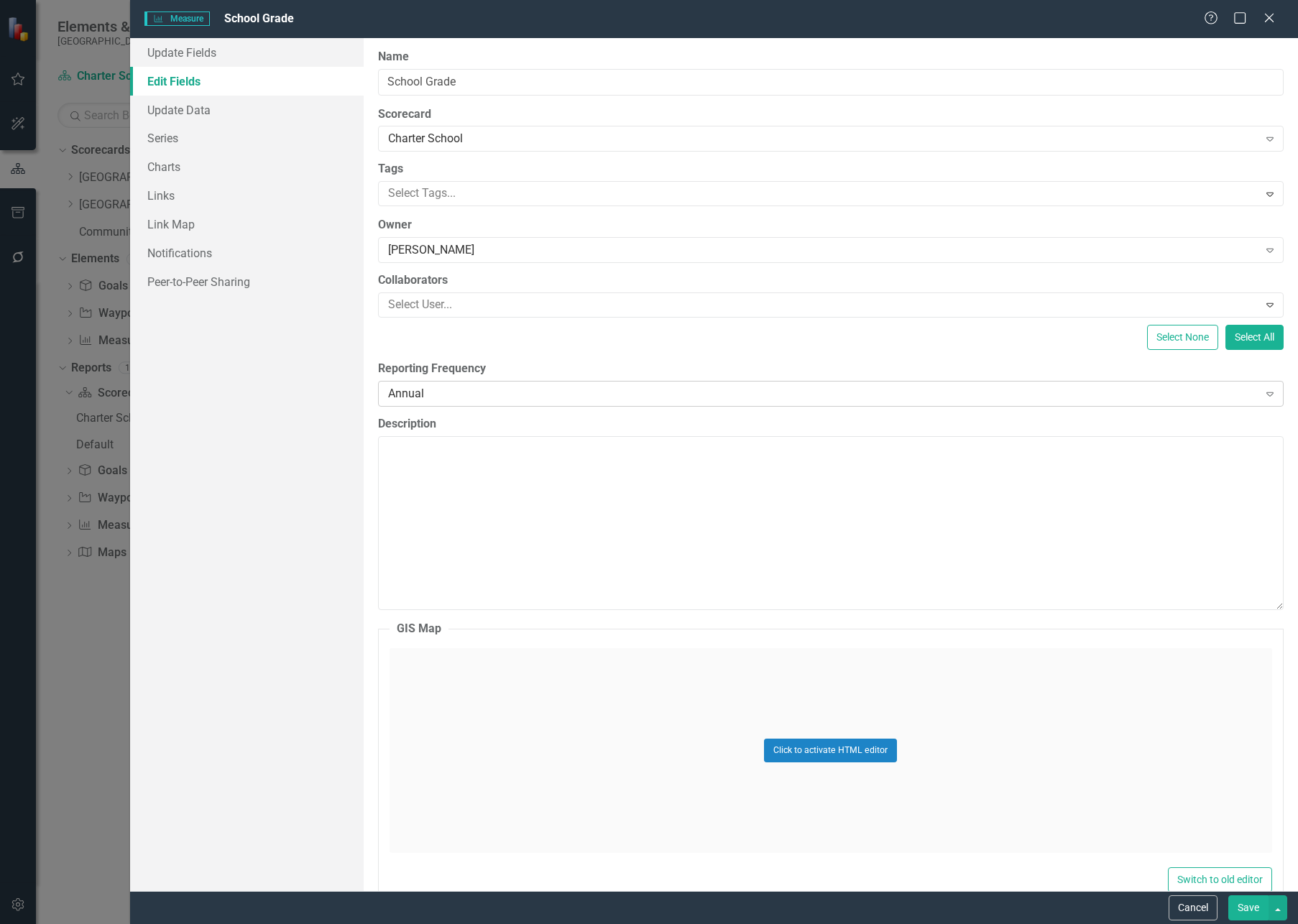
click at [457, 399] on div "Annual" at bounding box center [823, 393] width 870 height 16
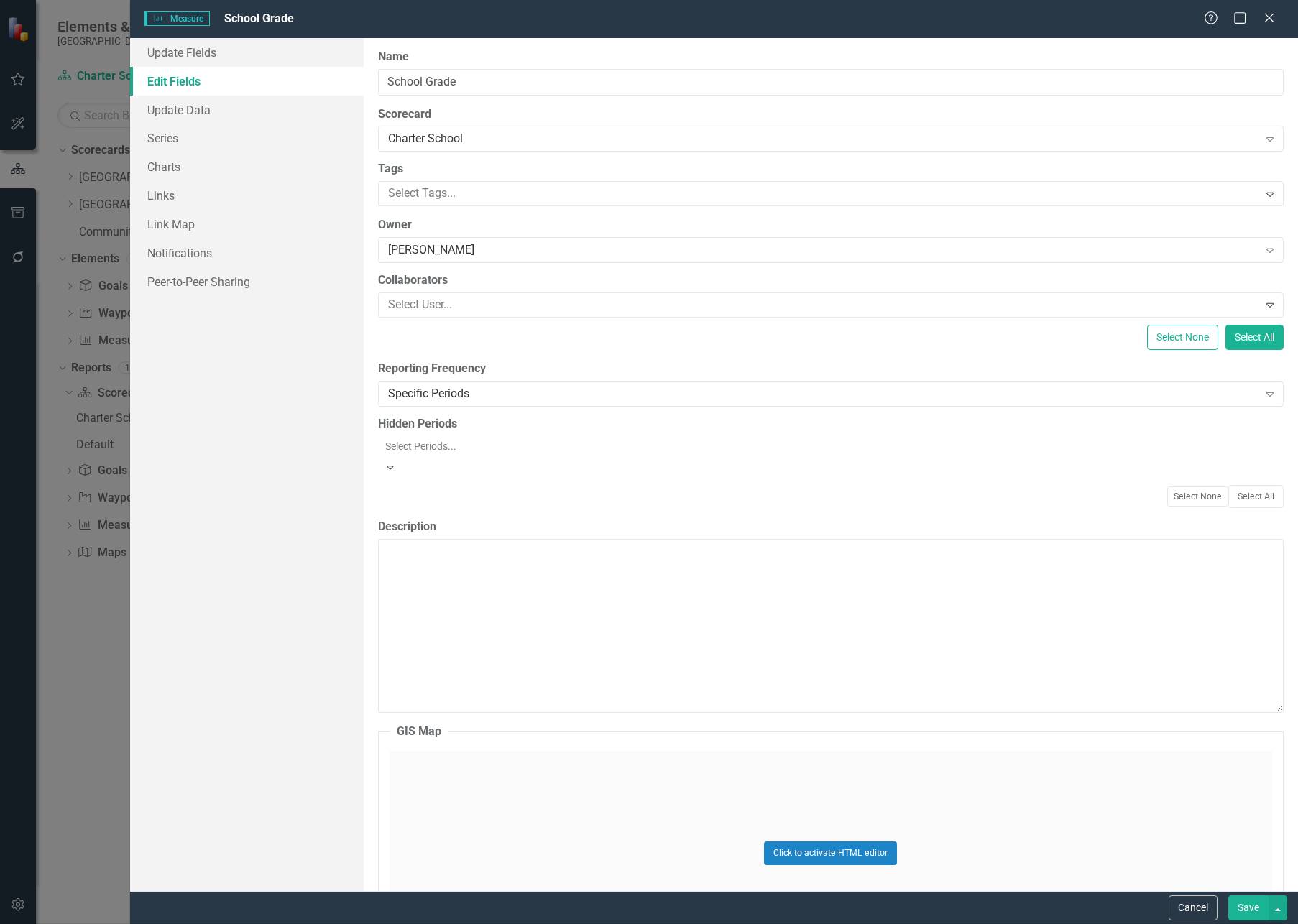
click at [487, 449] on div at bounding box center [832, 446] width 905 height 17
click at [335, 459] on div "Update Fields Edit Fields Update Data Series Charts Links Link Map Notification…" at bounding box center [246, 465] width 234 height 853
click at [516, 386] on div "Specific Periods" at bounding box center [823, 393] width 870 height 16
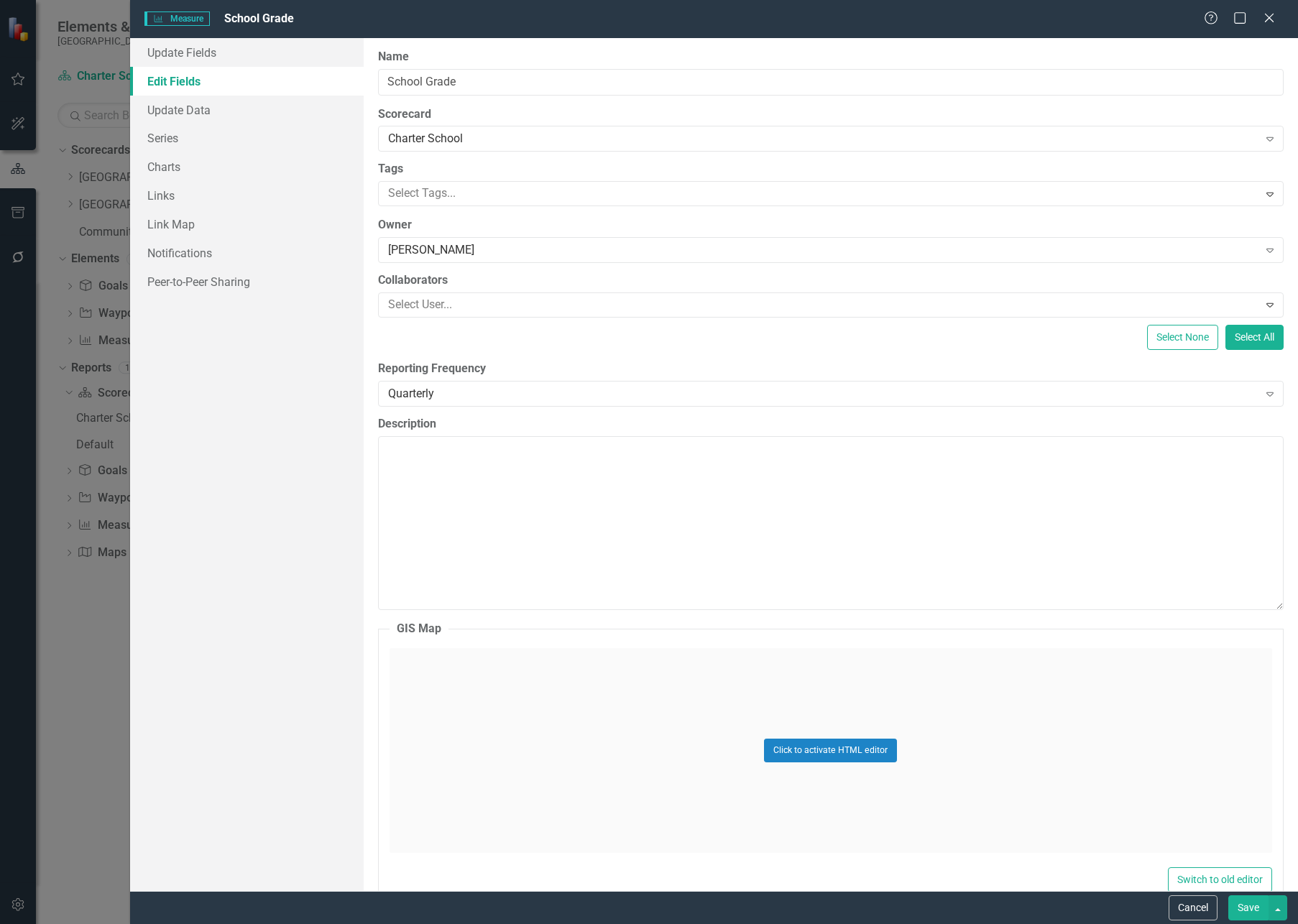
click at [1221, 748] on button "Save" at bounding box center [1248, 907] width 40 height 25
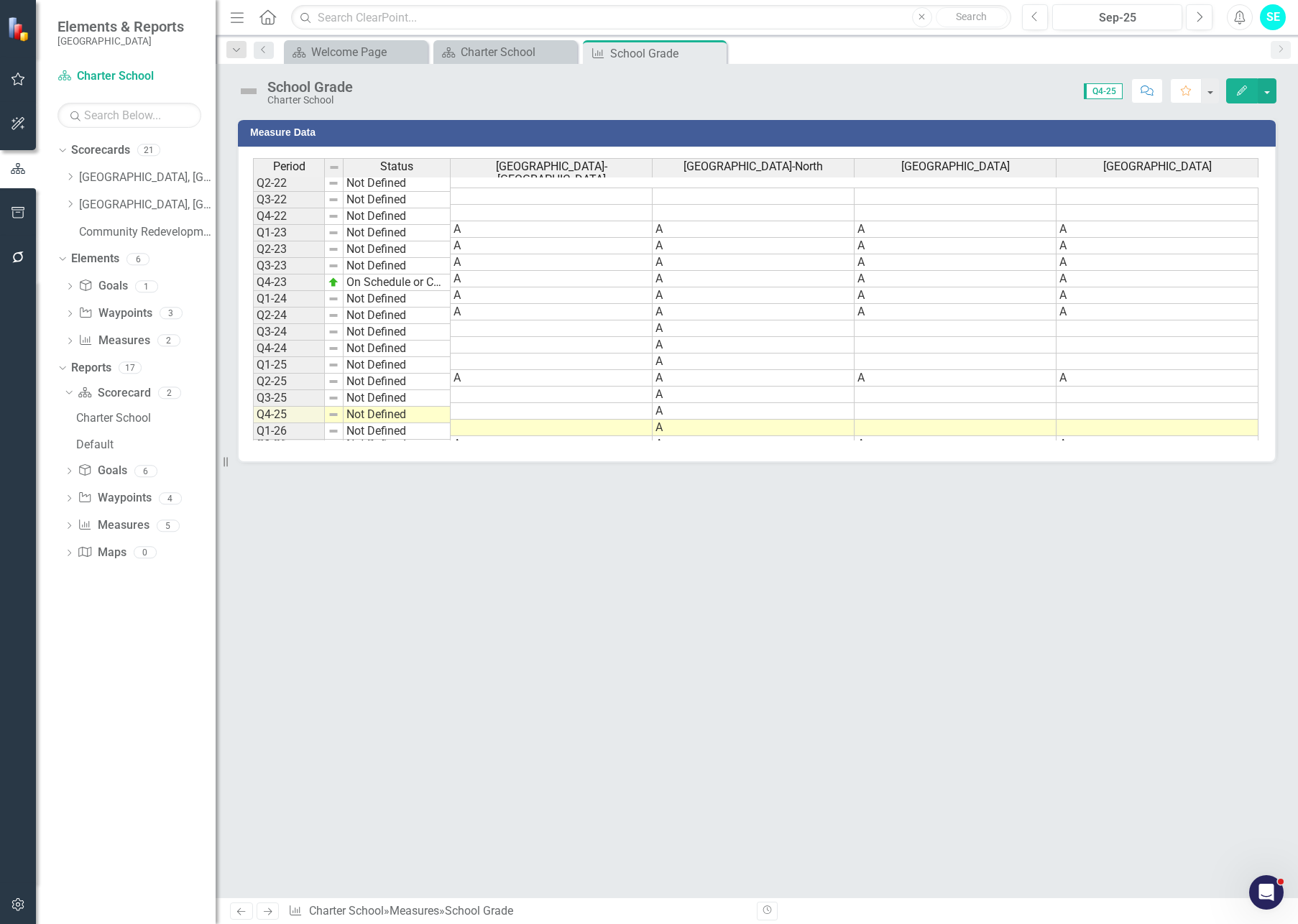
click at [1221, 95] on button "Edit" at bounding box center [1242, 91] width 32 height 25
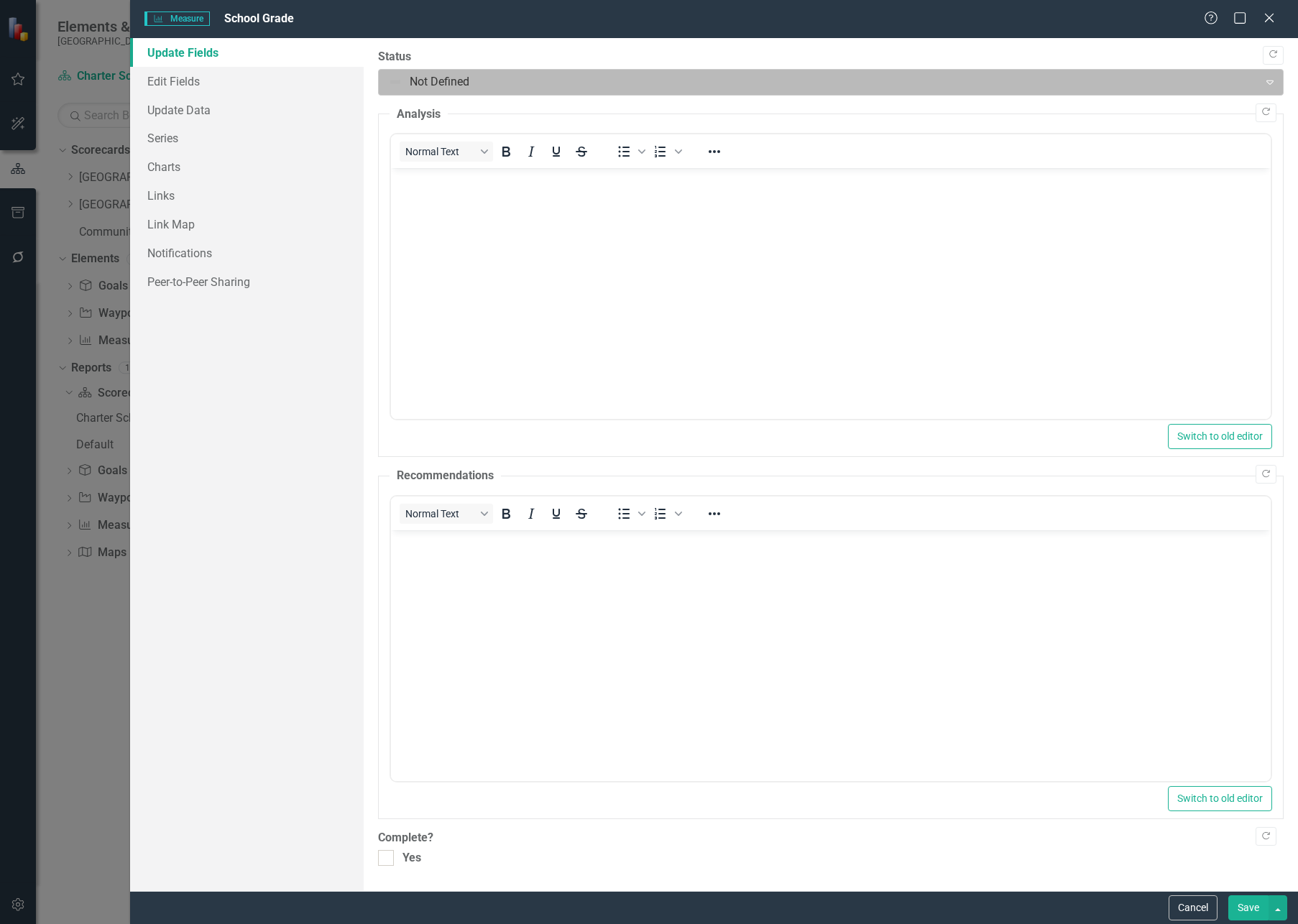
scroll to position [0, 0]
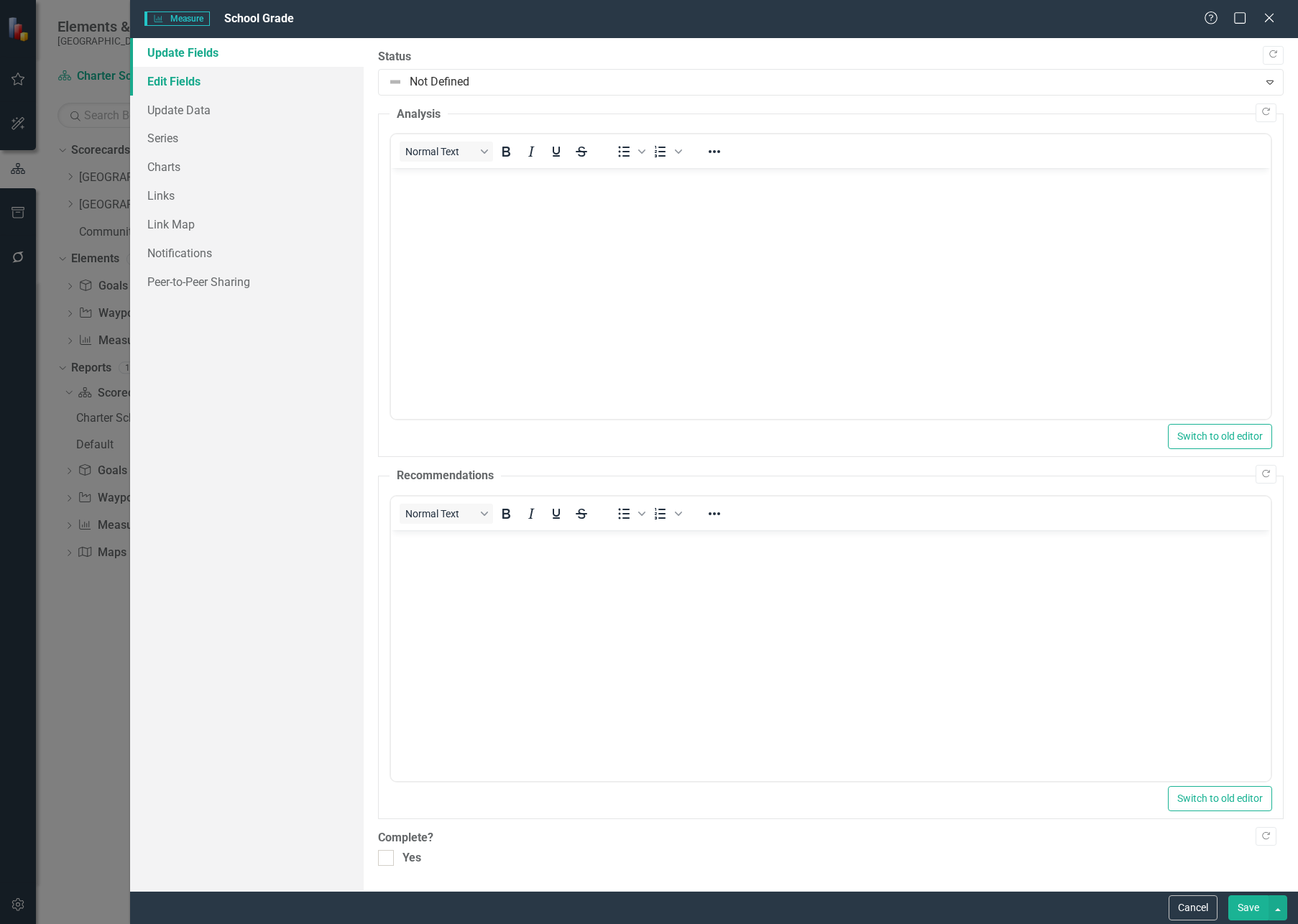
click at [190, 79] on link "Edit Fields" at bounding box center [246, 81] width 234 height 29
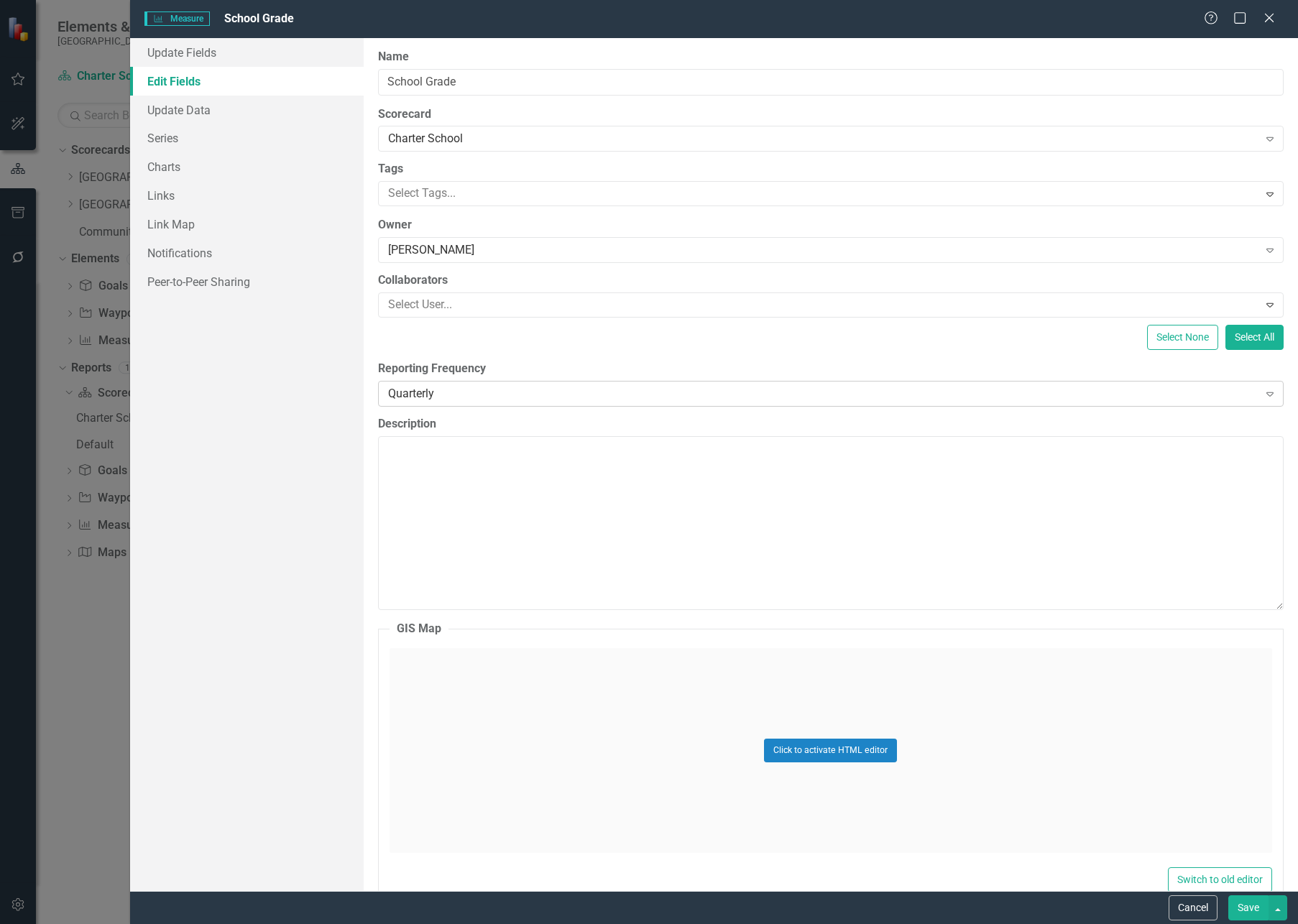
click at [509, 389] on div "Quarterly" at bounding box center [823, 393] width 870 height 16
click at [1221, 748] on button "Save" at bounding box center [1248, 907] width 40 height 25
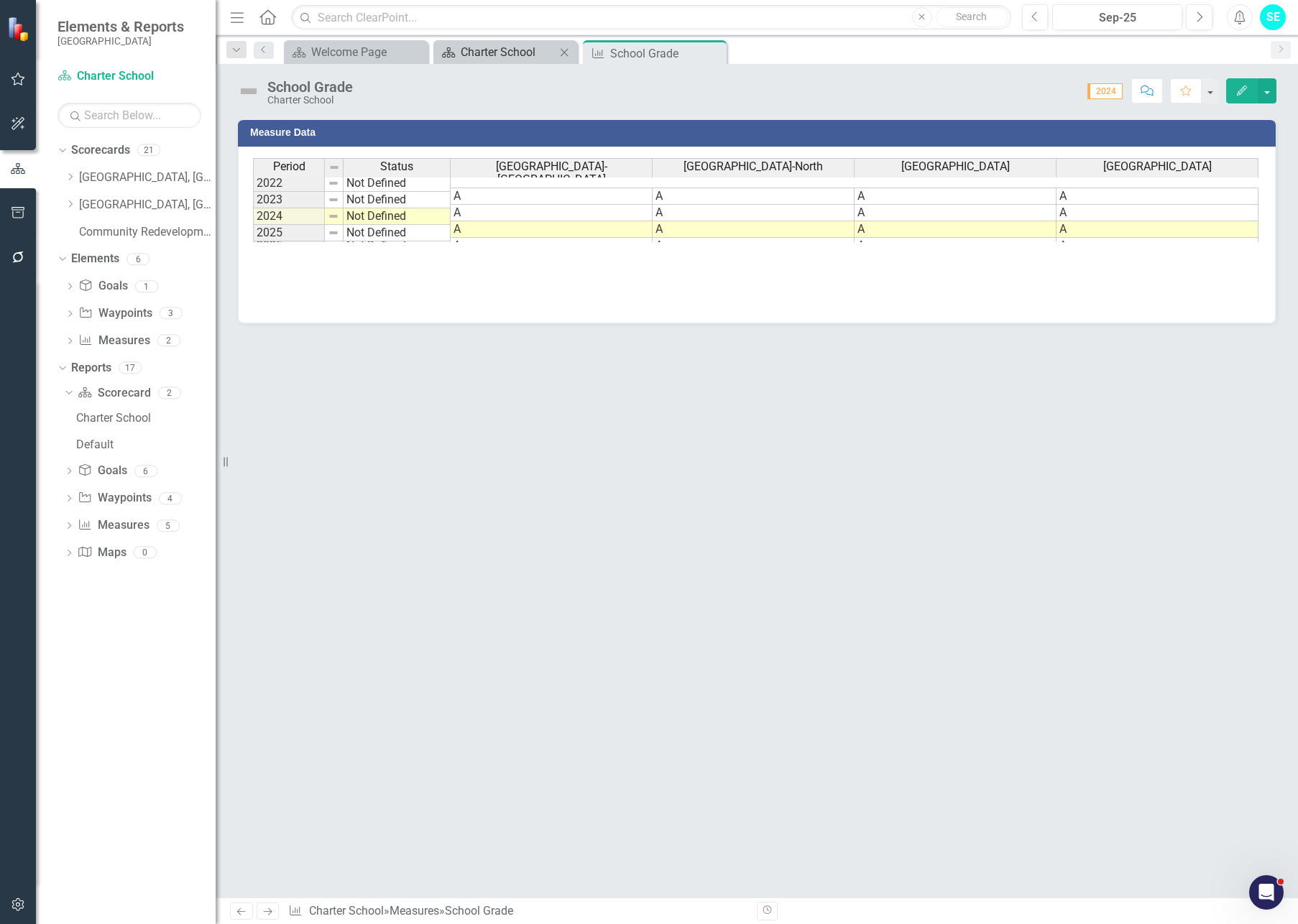
click at [513, 56] on div "Charter School" at bounding box center [507, 51] width 95 height 18
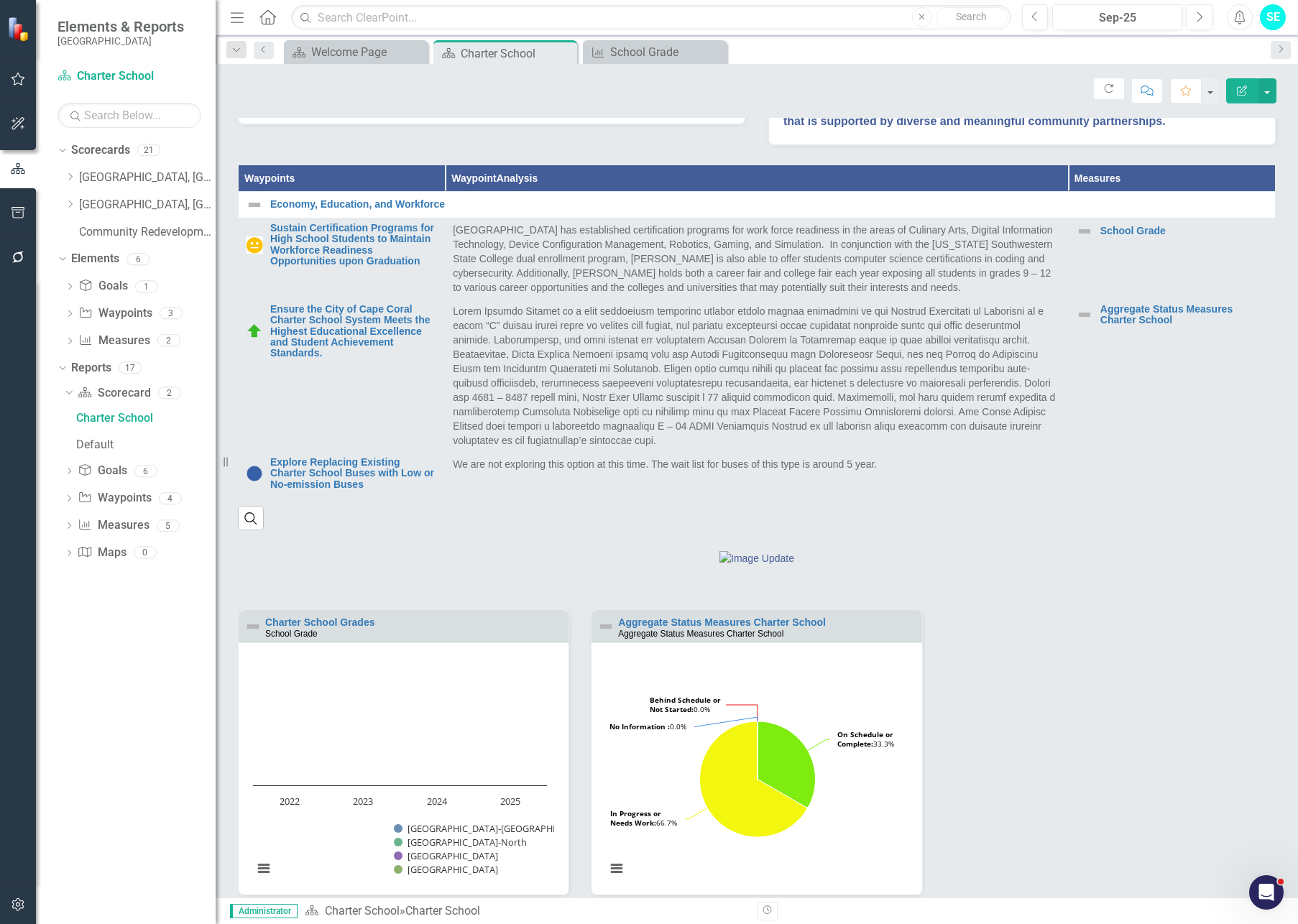
scroll to position [429, 0]
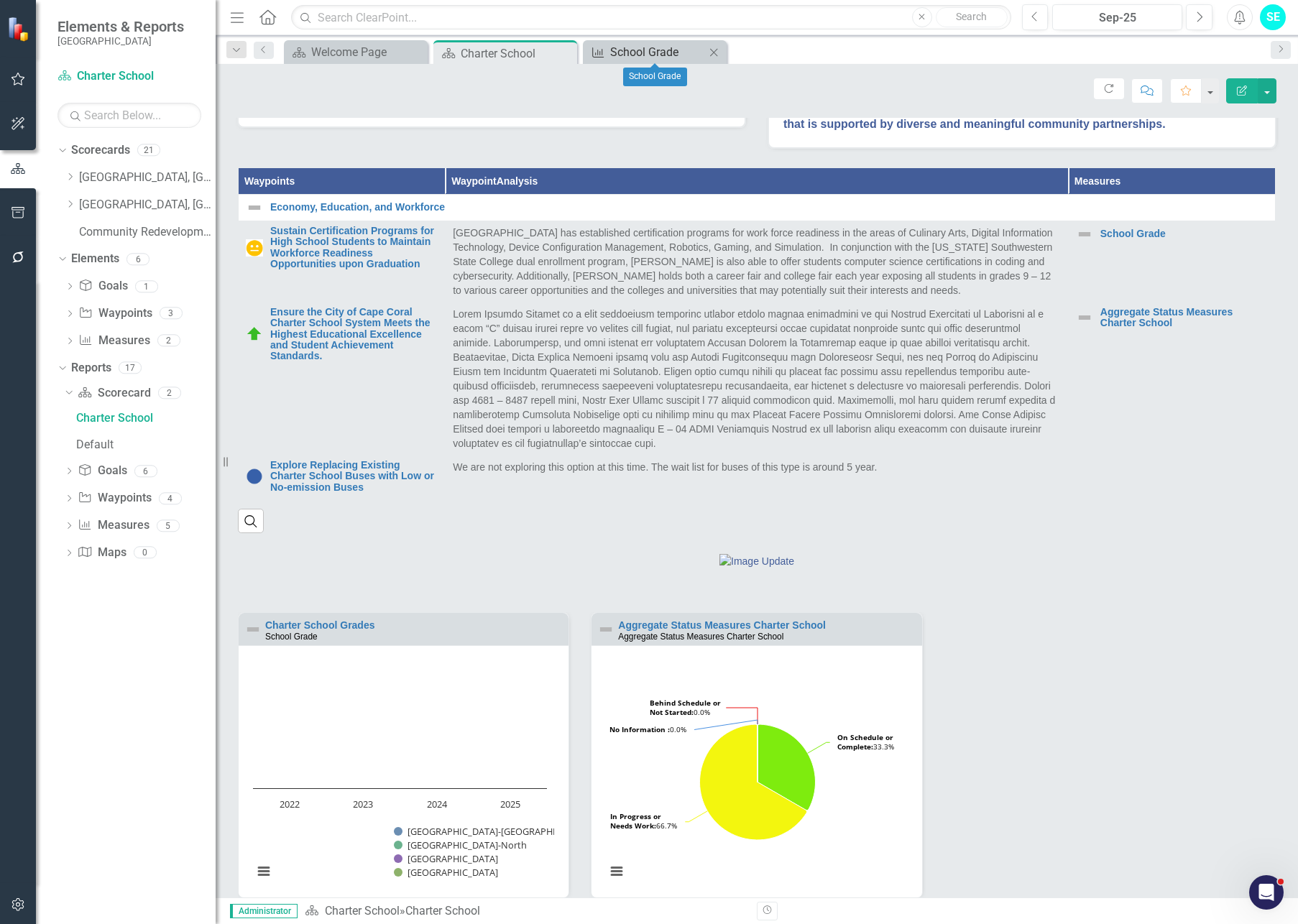
click at [638, 54] on div "School Grade" at bounding box center [657, 51] width 95 height 18
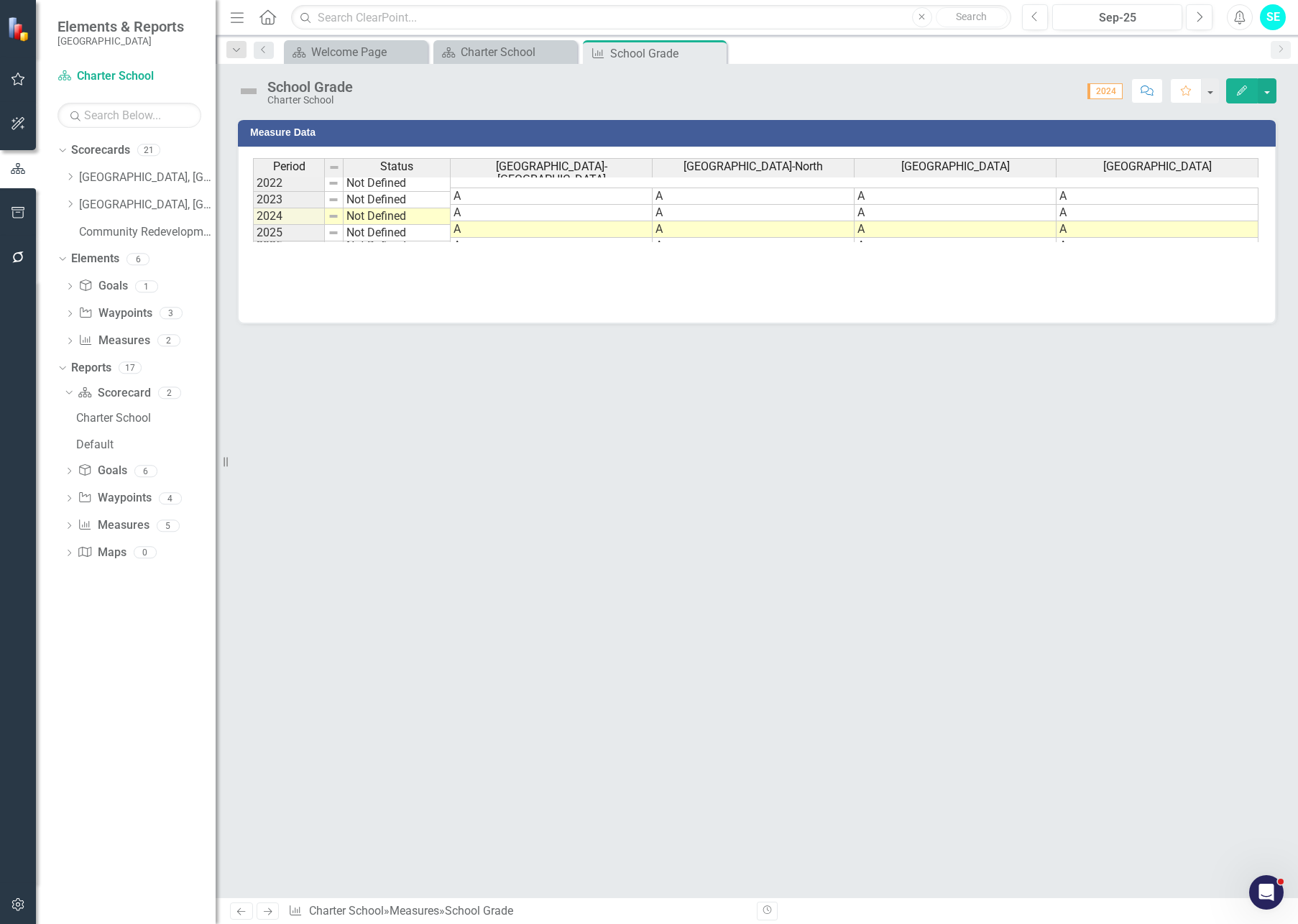
click at [339, 182] on td at bounding box center [335, 183] width 19 height 17
click at [337, 186] on img at bounding box center [333, 182] width 11 height 11
click at [361, 188] on td "Not Defined" at bounding box center [396, 183] width 107 height 17
click at [361, 187] on td "Not Defined" at bounding box center [396, 183] width 107 height 17
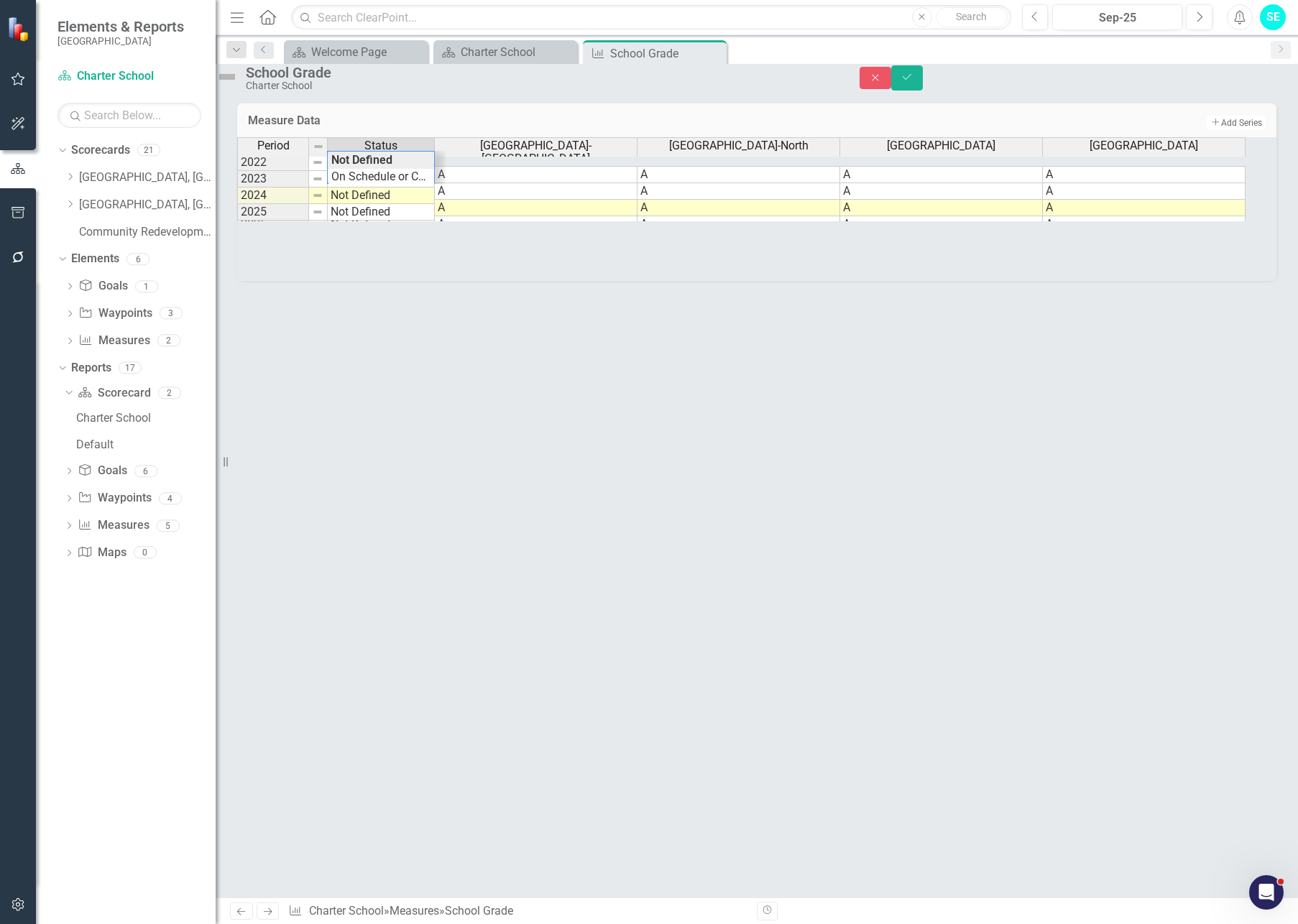
click at [477, 281] on div "Period Status Oasis Elementary School-South Oasis Elementary School-North Oasis…" at bounding box center [756, 209] width 1039 height 144
click at [913, 82] on icon "Save" at bounding box center [906, 77] width 13 height 10
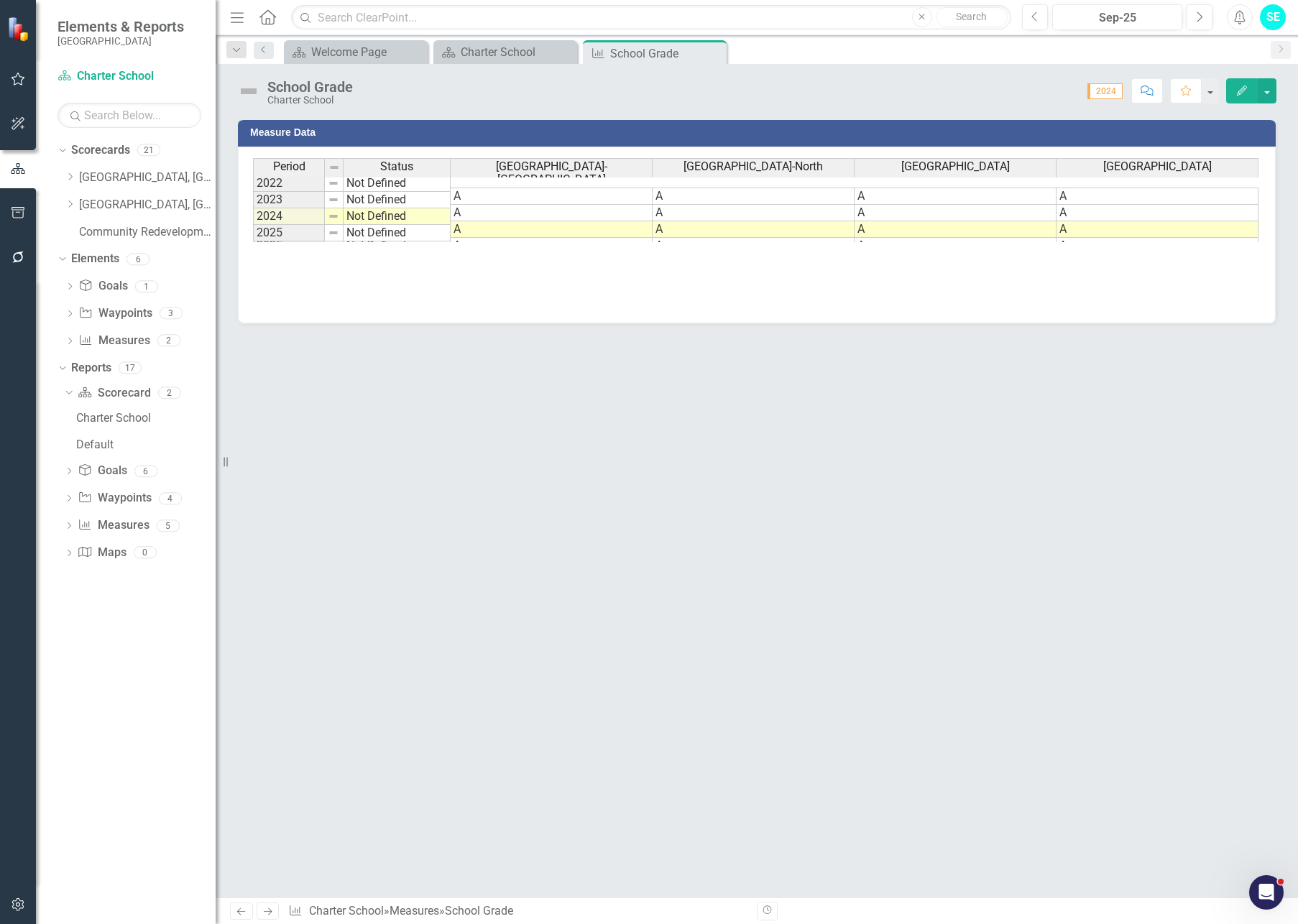
click at [1070, 354] on div "Measure Data Last Calculated Period Status Oasis Elementary School-South Oasis …" at bounding box center [756, 507] width 1082 height 779
click at [500, 47] on div "Charter School" at bounding box center [507, 51] width 95 height 18
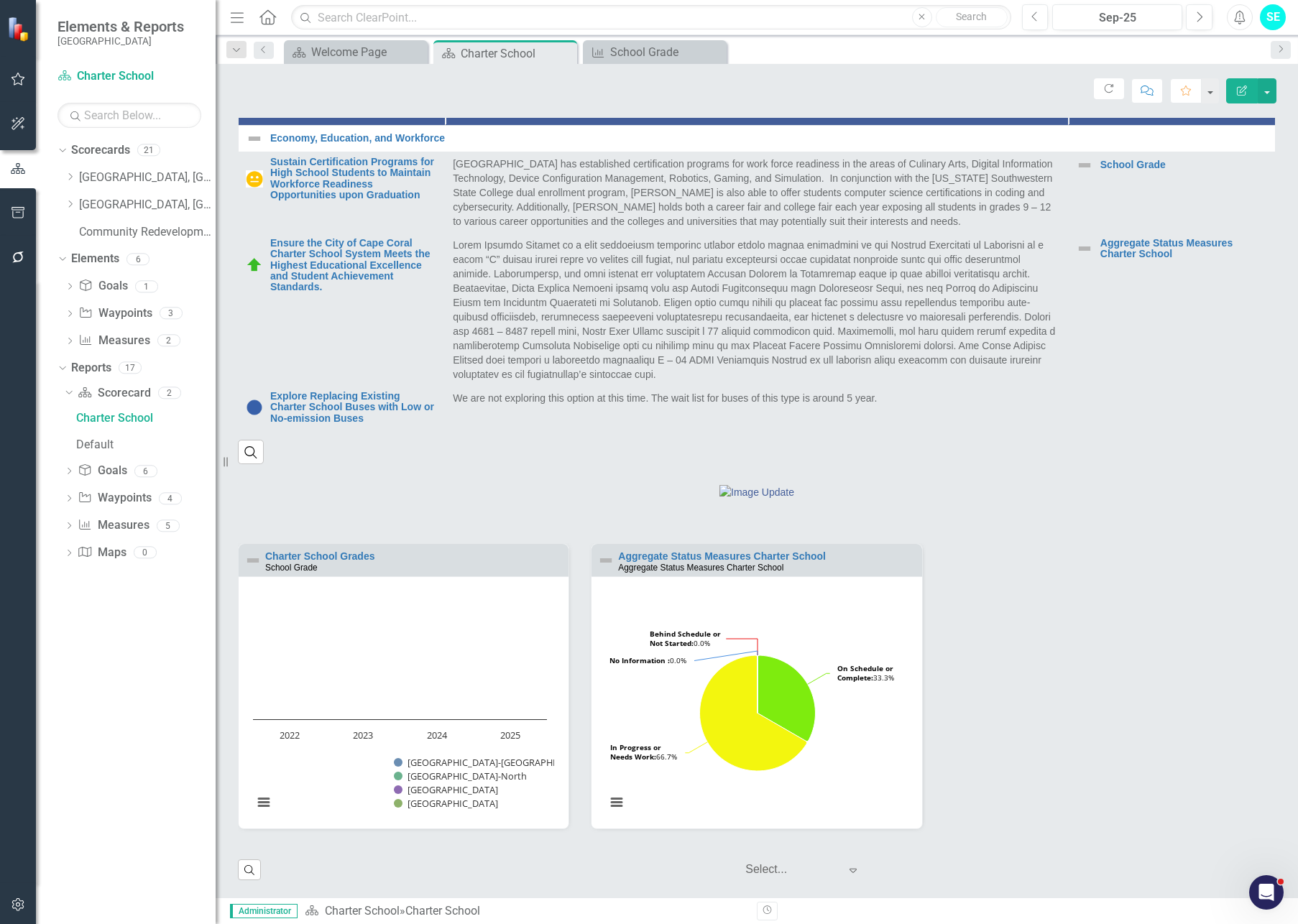
scroll to position [572, 0]
click at [263, 748] on button "View chart menu, Chart" at bounding box center [264, 803] width 21 height 21
click at [420, 642] on rect "Interactive chart" at bounding box center [400, 708] width 308 height 234
click at [346, 553] on link "Charter School Grades" at bounding box center [320, 554] width 110 height 11
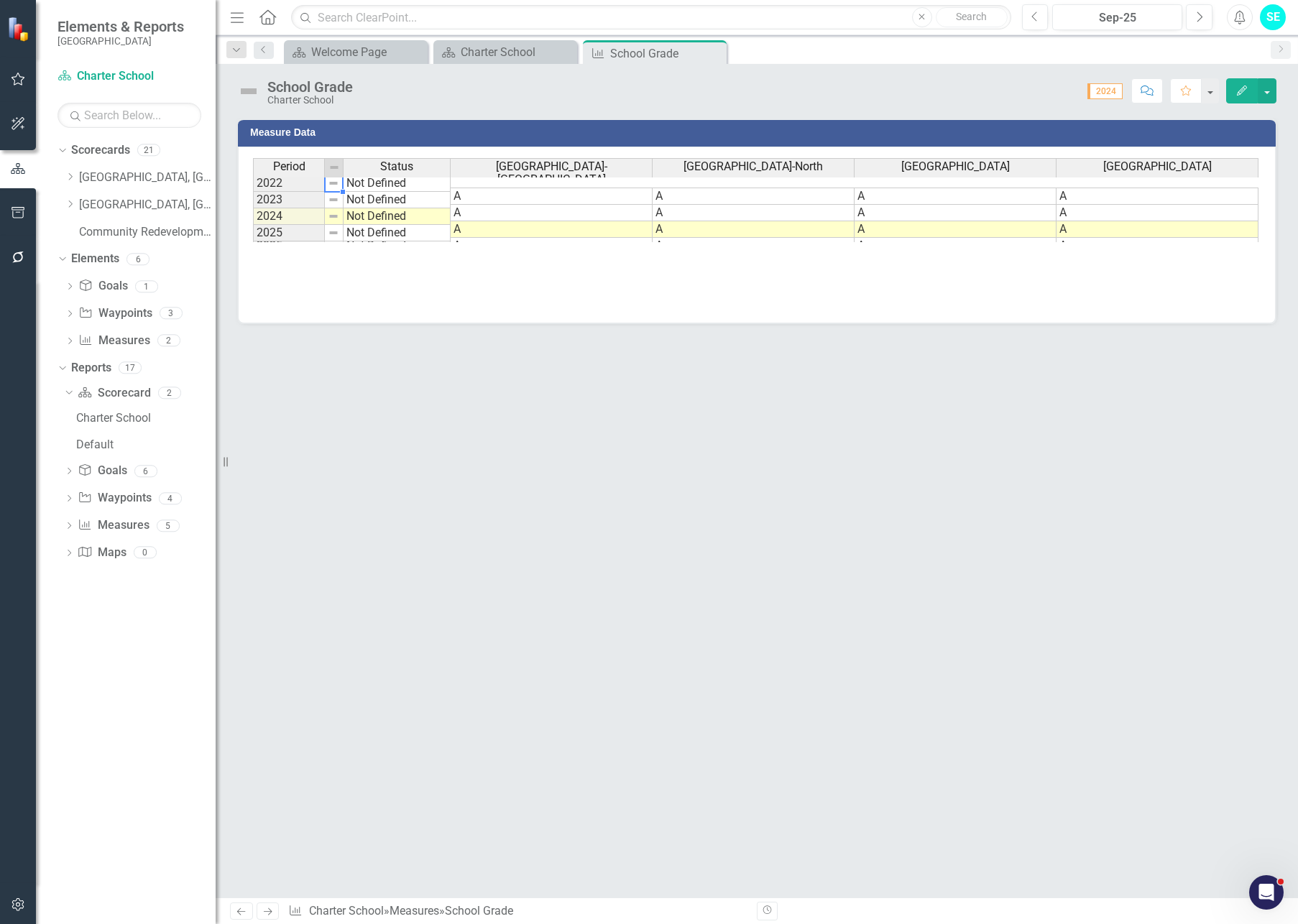
click at [335, 187] on img at bounding box center [333, 182] width 11 height 11
click at [376, 187] on td "Not Defined" at bounding box center [396, 183] width 107 height 17
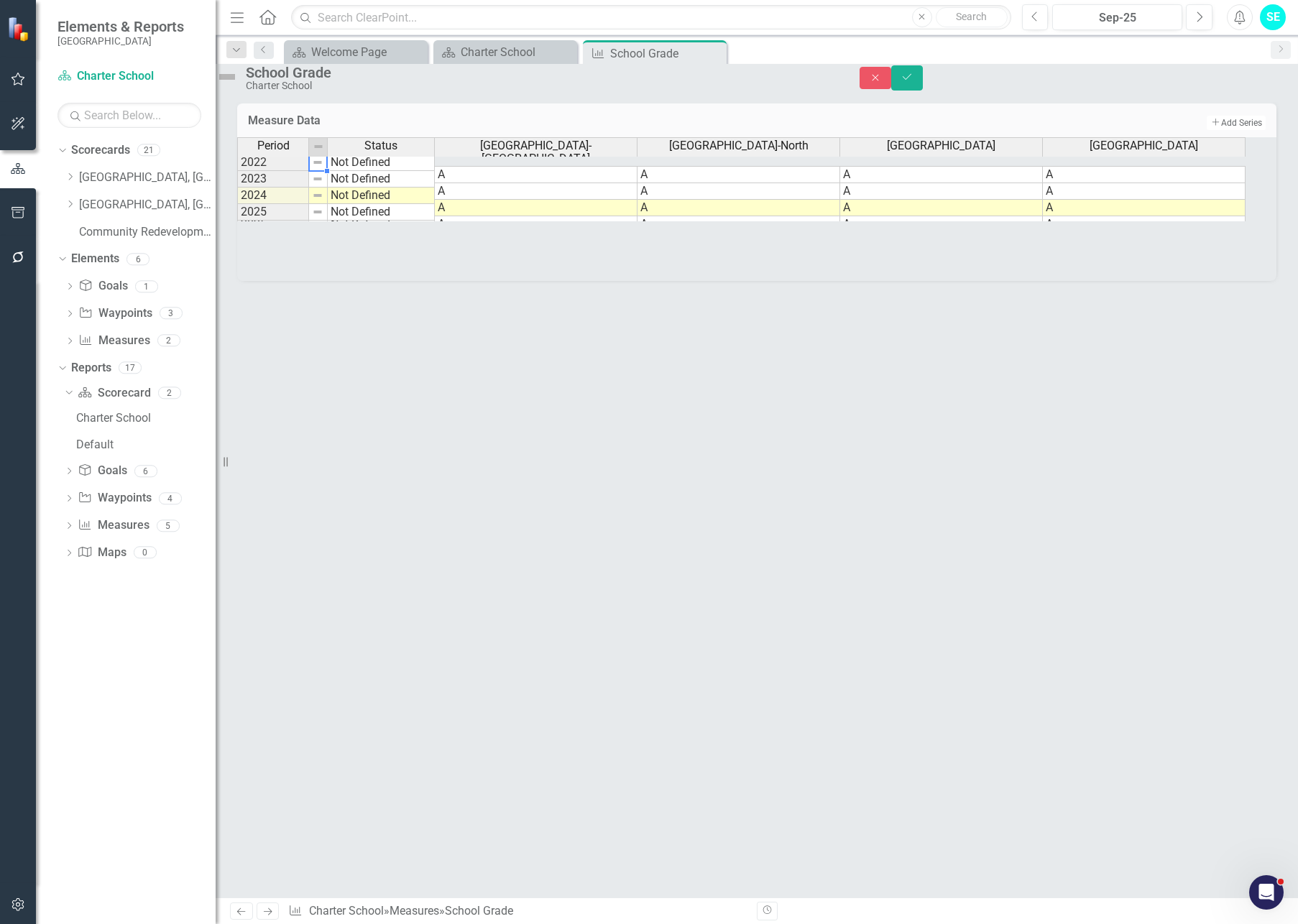
click at [323, 169] on img at bounding box center [317, 162] width 11 height 11
click at [237, 221] on div "Period Status 2022 Not Defined 2023 Not Defined 2024 Not Defined 2025 Not Defin…" at bounding box center [237, 178] width 0 height 83
click at [328, 204] on td at bounding box center [318, 195] width 19 height 16
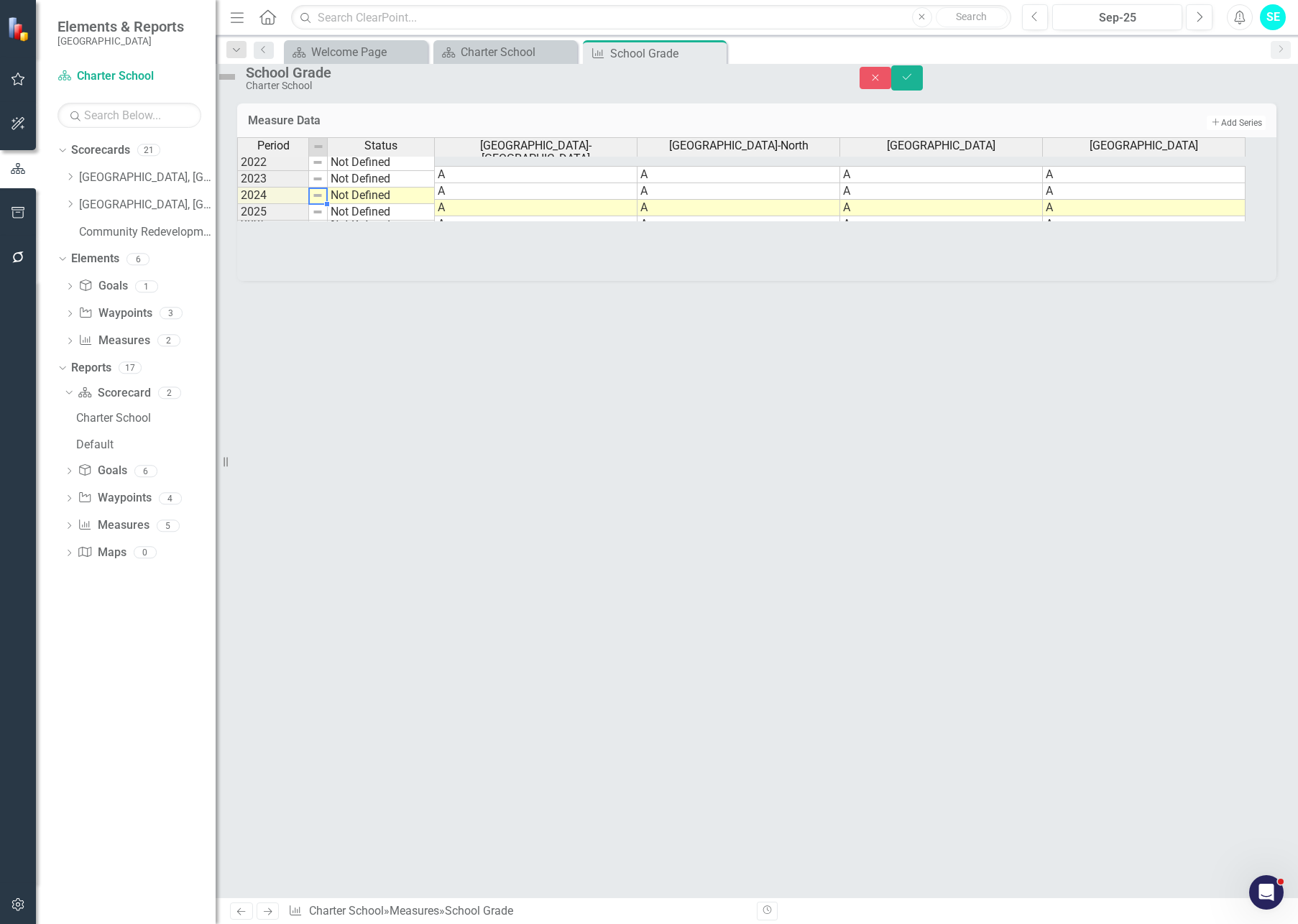
click at [328, 204] on td at bounding box center [318, 195] width 19 height 16
click at [1182, 15] on div "Previous Sep-25 Next" at bounding box center [1120, 17] width 198 height 26
click at [1197, 16] on icon "Next" at bounding box center [1199, 17] width 8 height 13
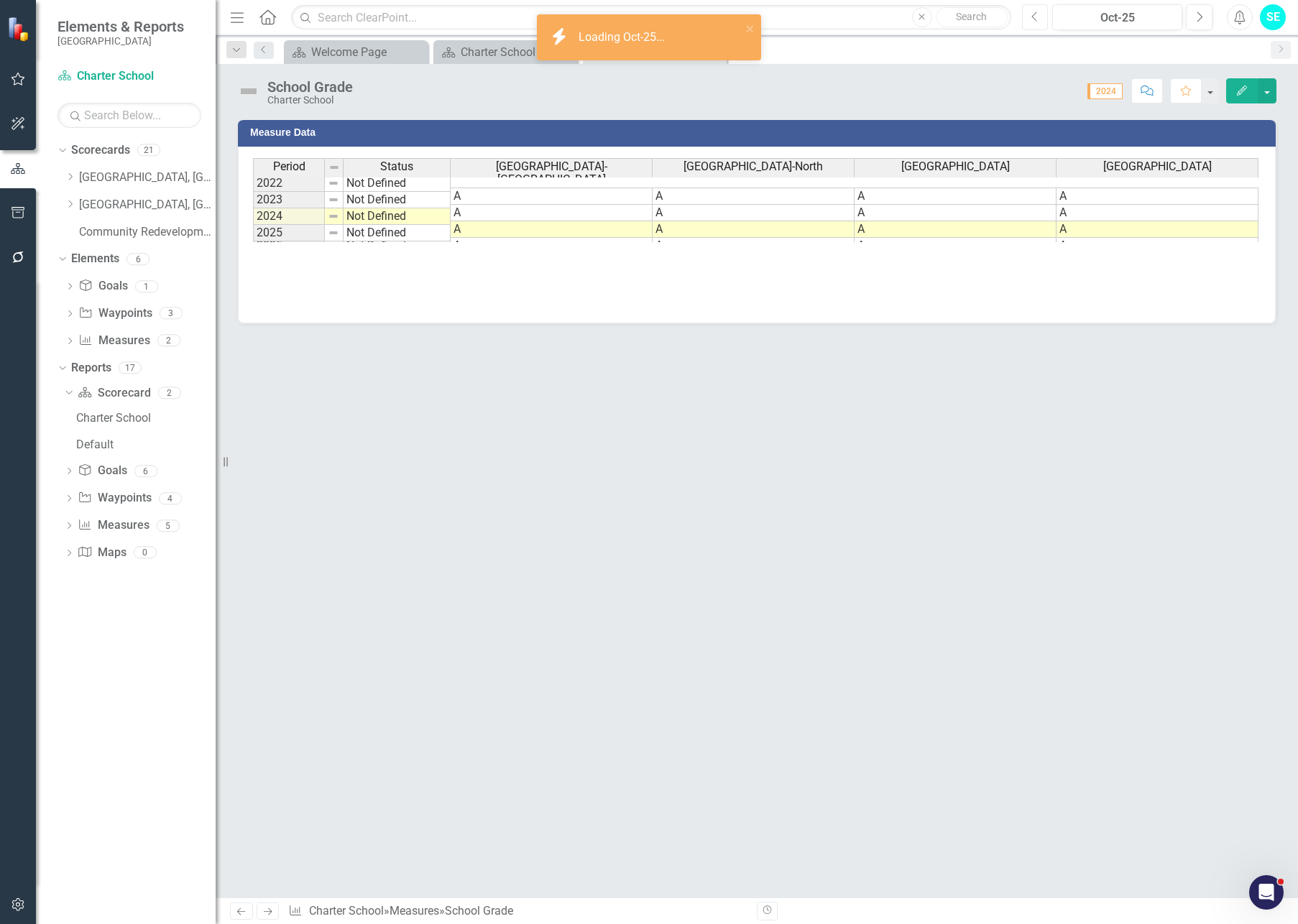
click at [1034, 21] on icon "Previous" at bounding box center [1034, 17] width 8 height 13
click at [1221, 92] on button "button" at bounding box center [1267, 91] width 19 height 25
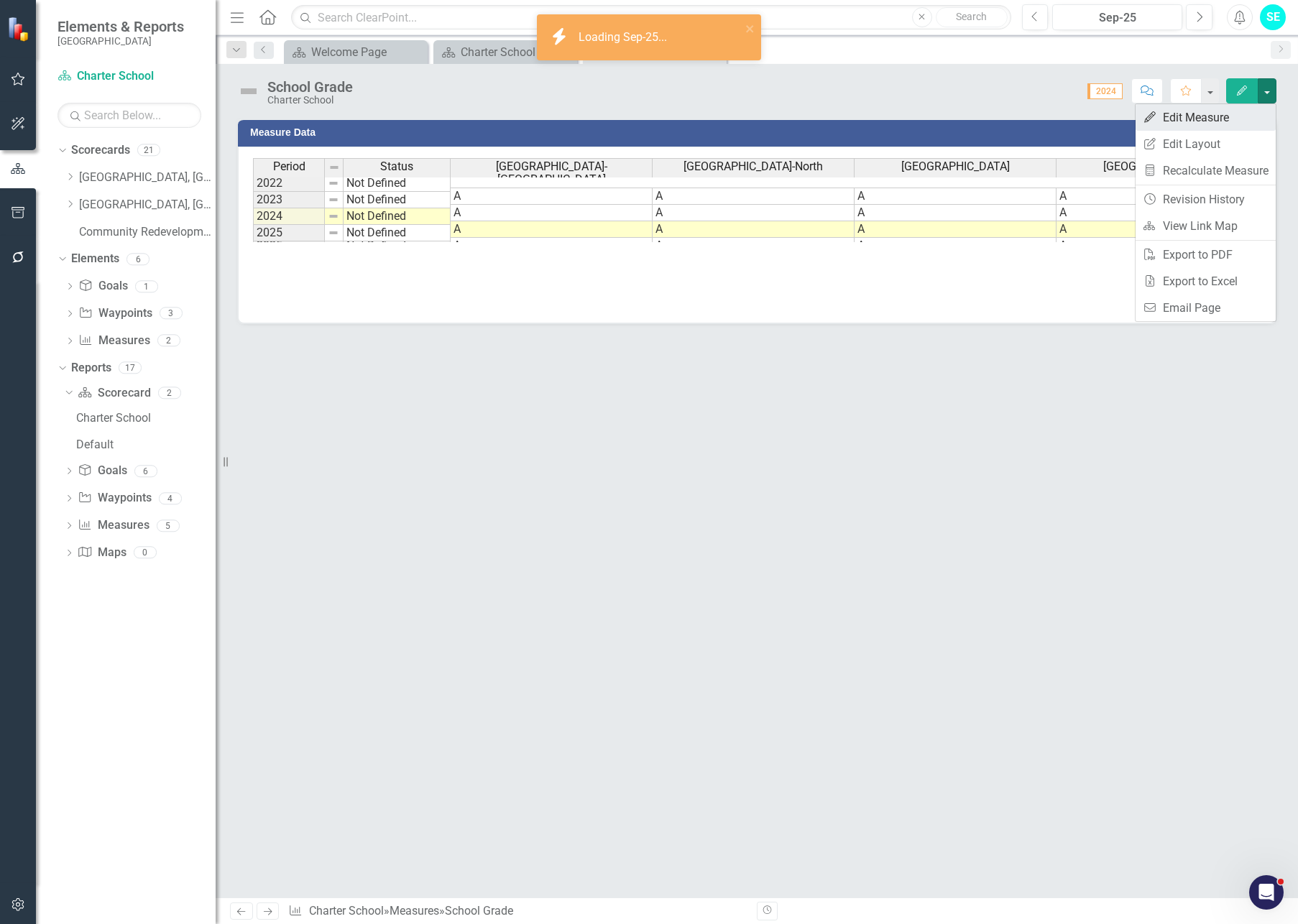
click at [1188, 111] on link "Edit Edit Measure" at bounding box center [1206, 117] width 140 height 27
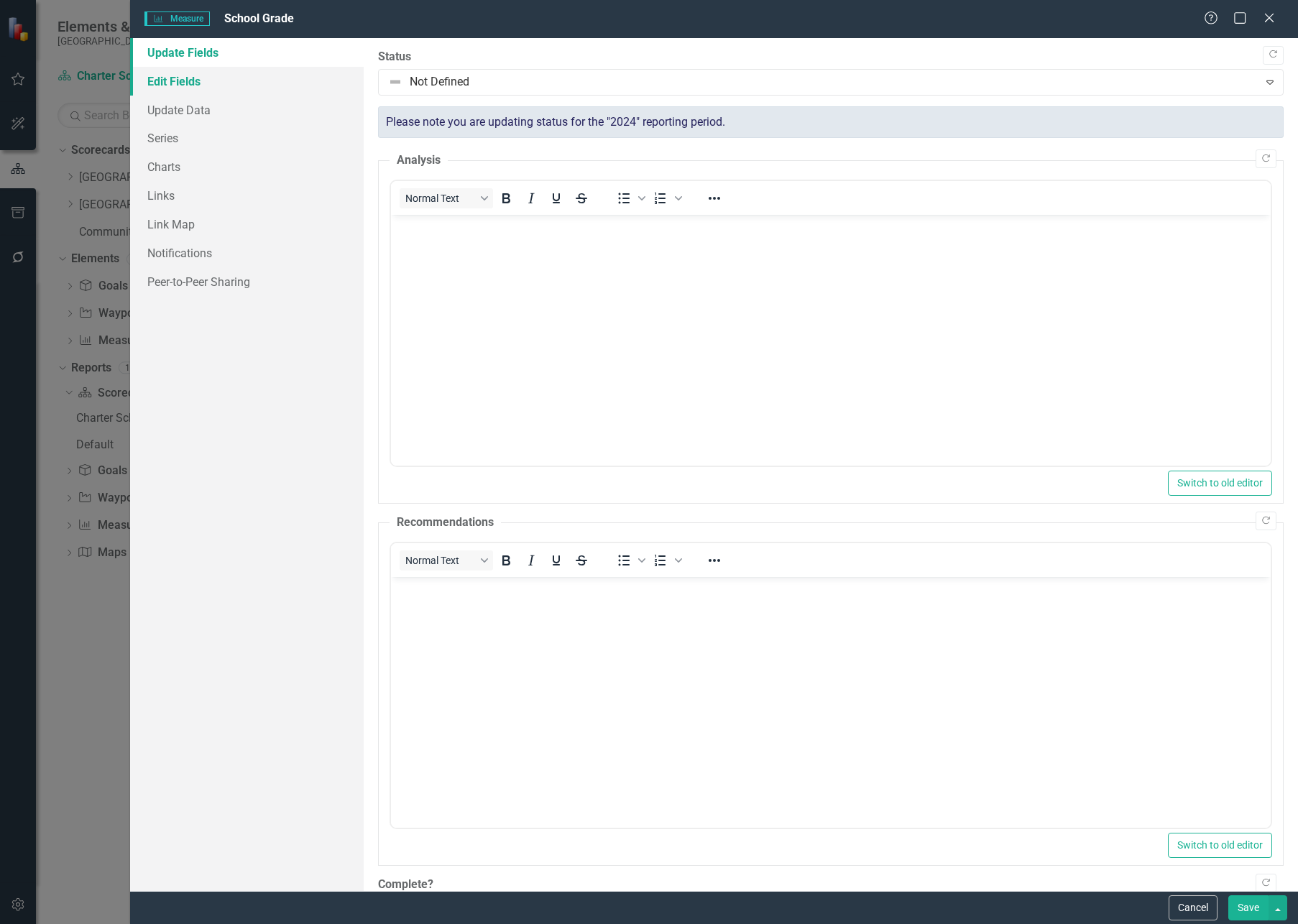
click at [173, 80] on link "Edit Fields" at bounding box center [246, 81] width 234 height 29
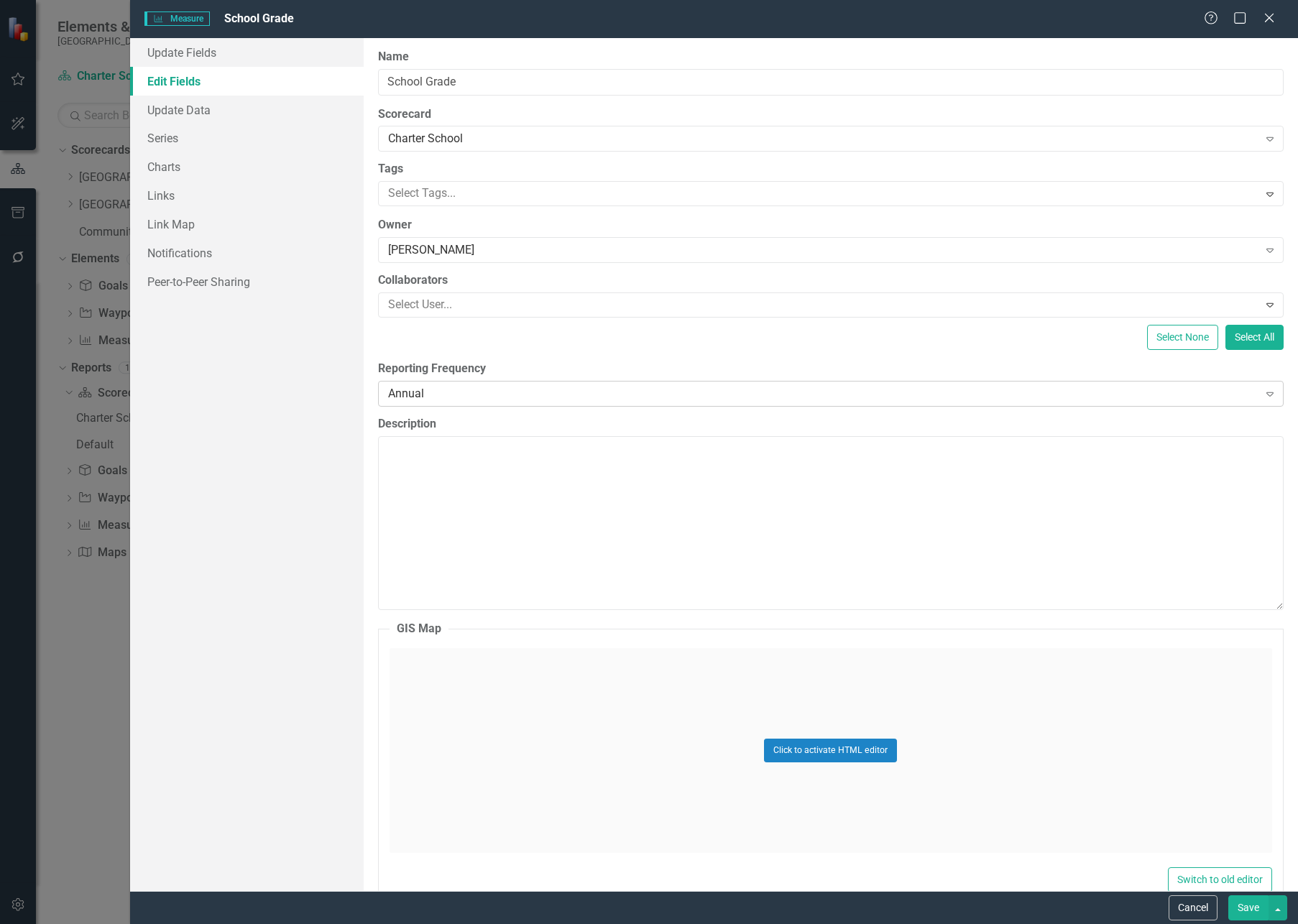
click at [492, 382] on div "Annual Expand" at bounding box center [831, 394] width 905 height 26
click at [1221, 748] on button "Save" at bounding box center [1248, 907] width 40 height 25
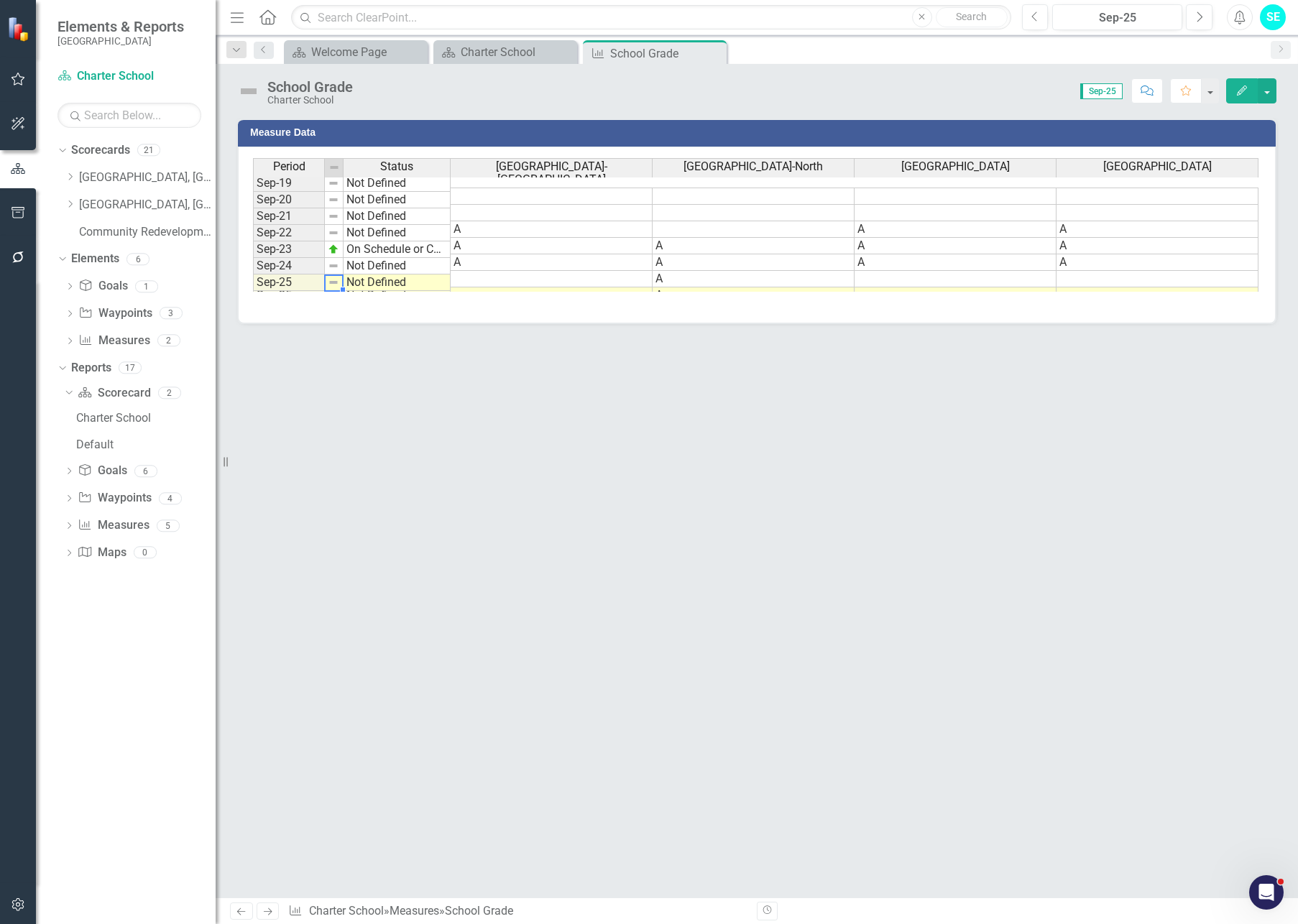
click at [336, 282] on img at bounding box center [333, 281] width 11 height 11
click at [335, 281] on img at bounding box center [333, 281] width 11 height 11
click at [439, 285] on td "Not Defined" at bounding box center [396, 282] width 107 height 16
click at [438, 287] on td "Not Defined" at bounding box center [396, 282] width 107 height 16
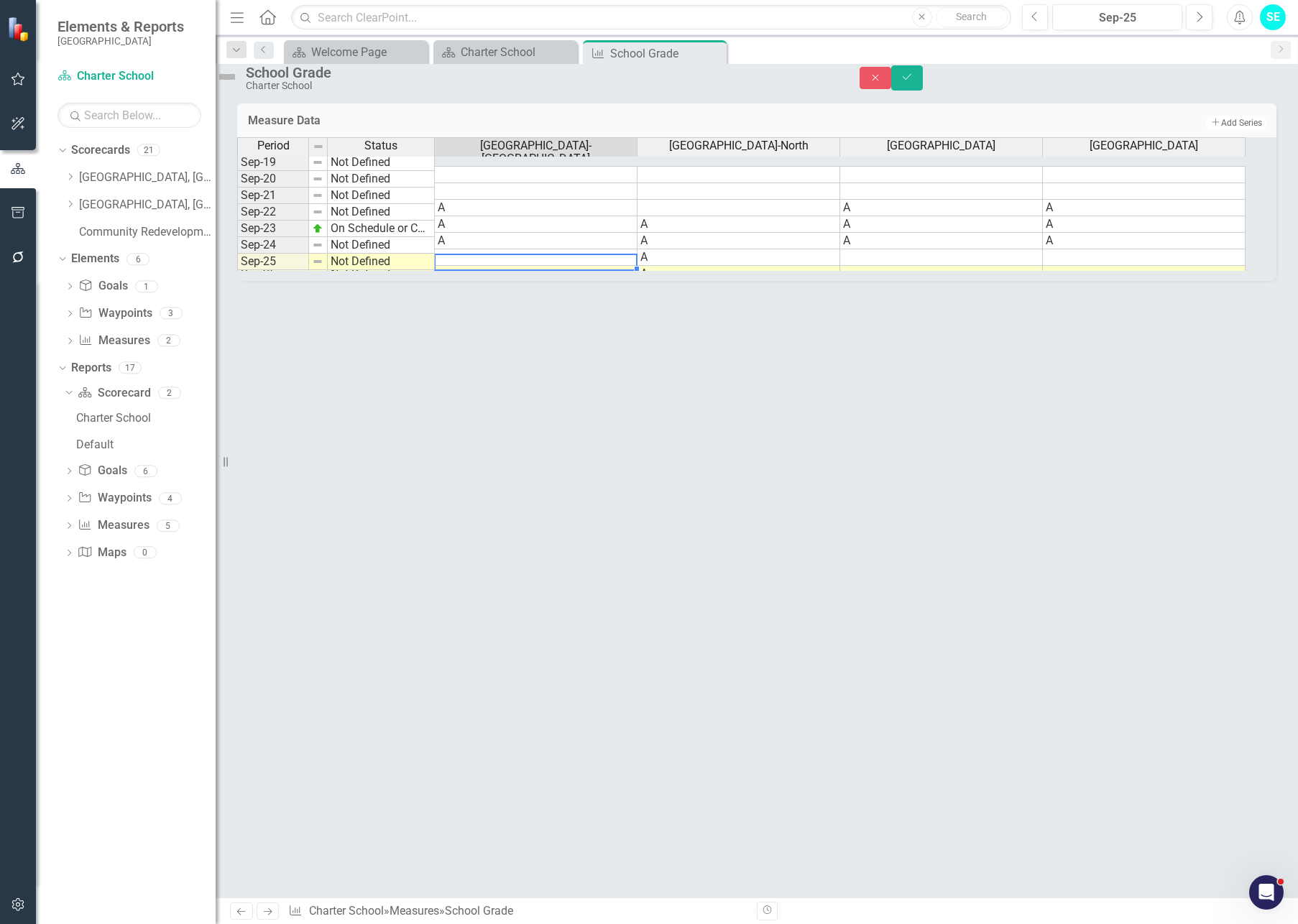
click at [487, 282] on td at bounding box center [536, 274] width 203 height 16
click at [487, 271] on textarea at bounding box center [536, 262] width 204 height 17
type textarea "f"
type textarea "A"
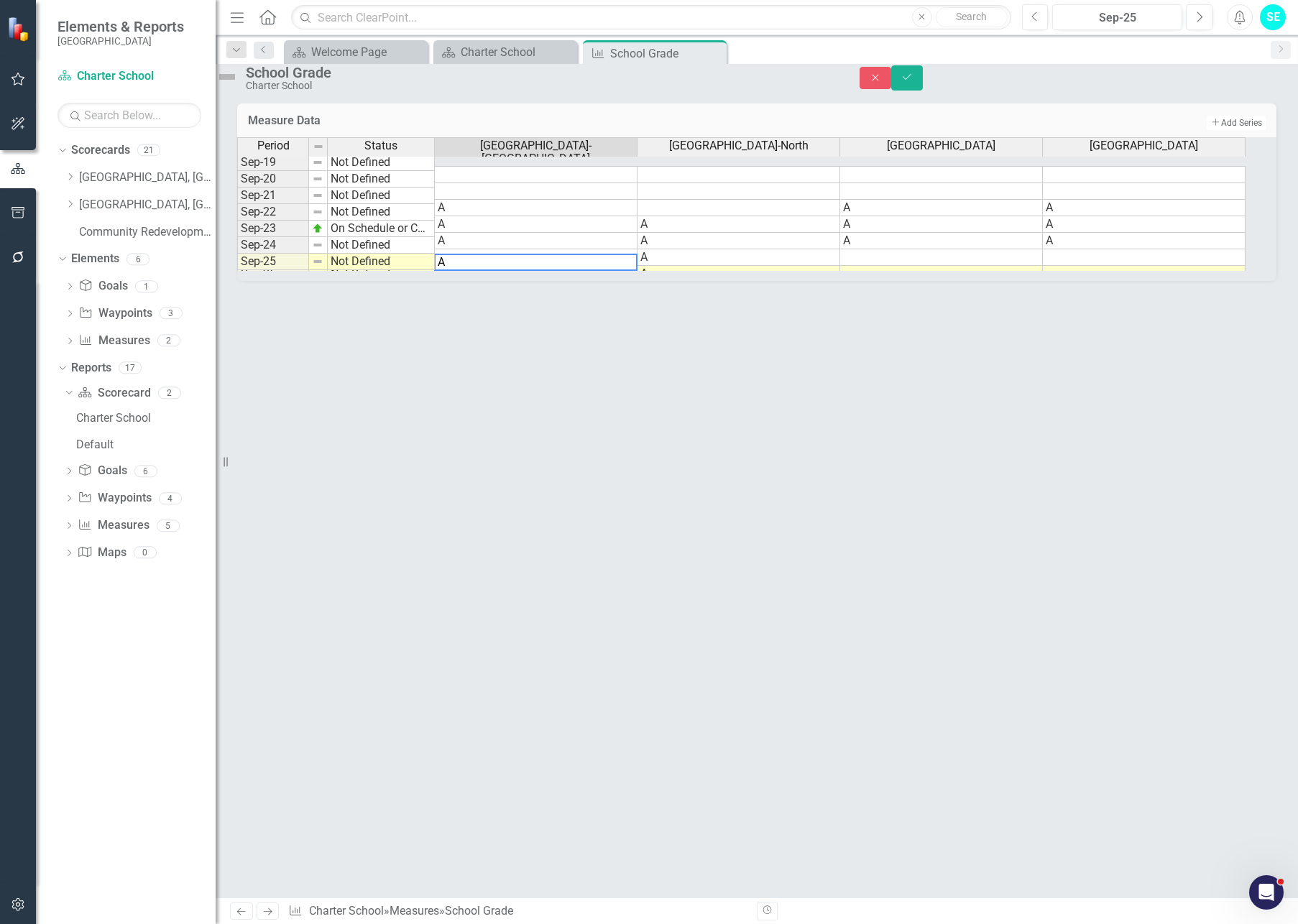
click at [880, 282] on td at bounding box center [941, 274] width 203 height 16
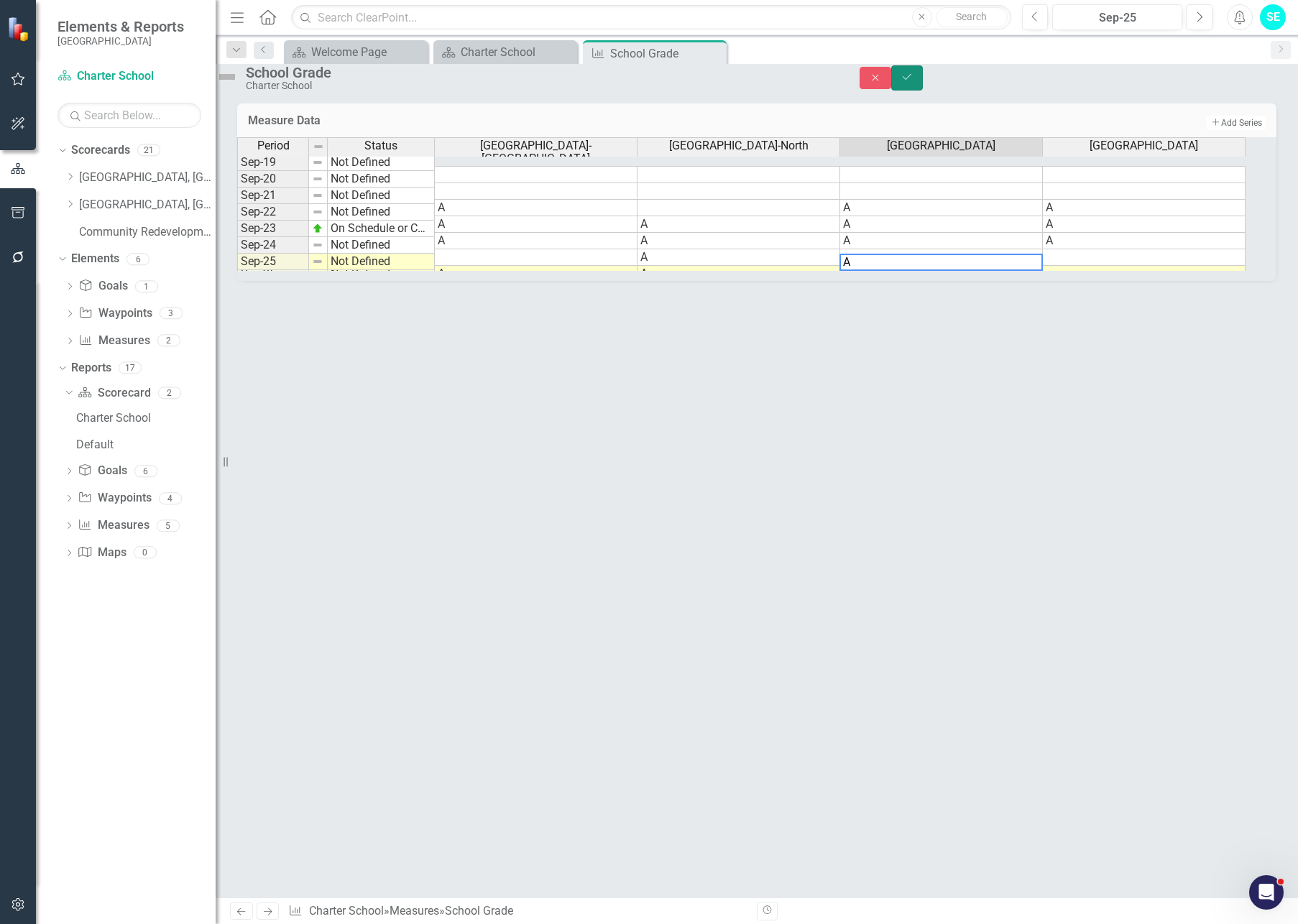
click at [922, 88] on button "Save" at bounding box center [906, 77] width 32 height 25
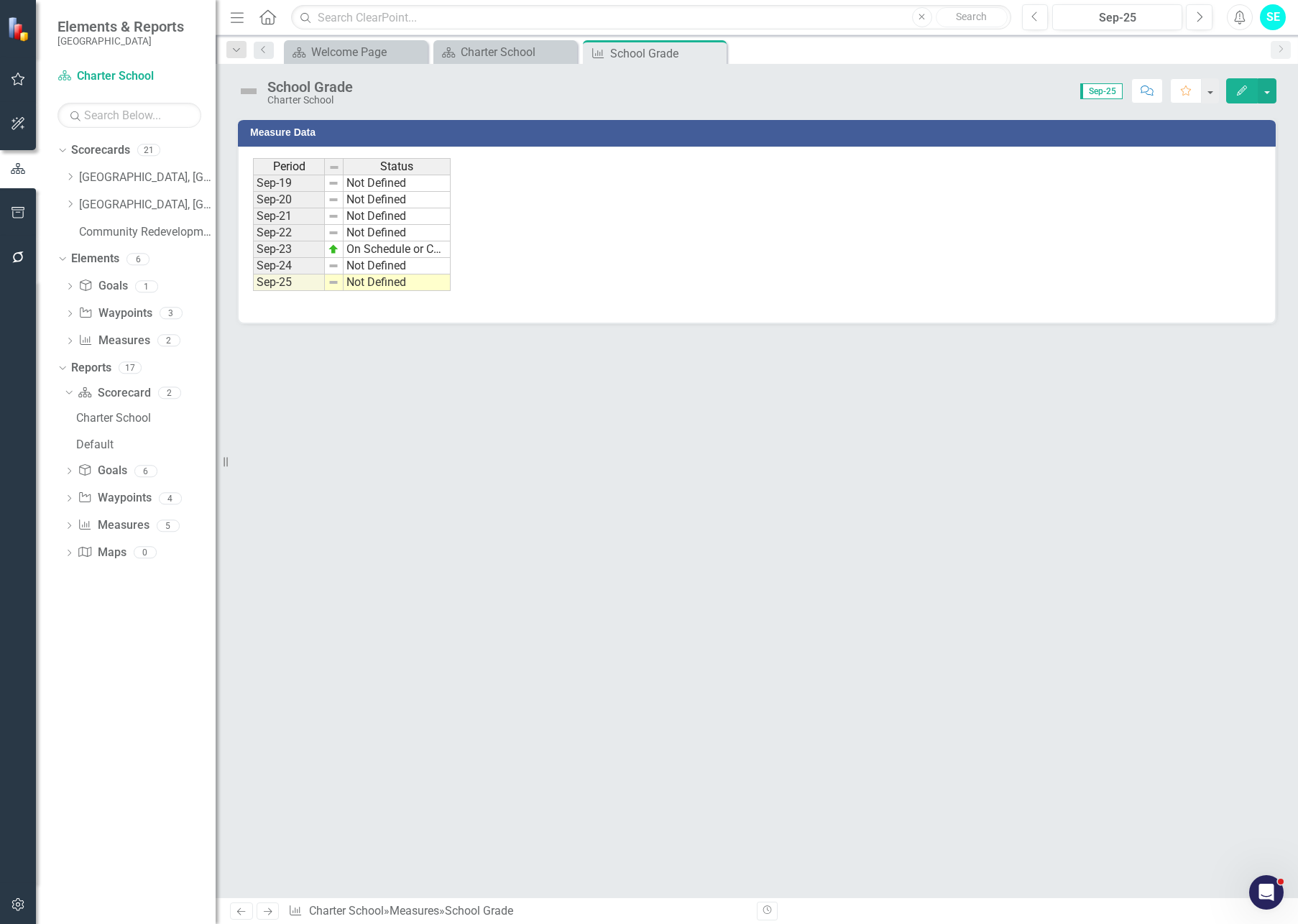
click at [249, 92] on img at bounding box center [248, 91] width 23 height 23
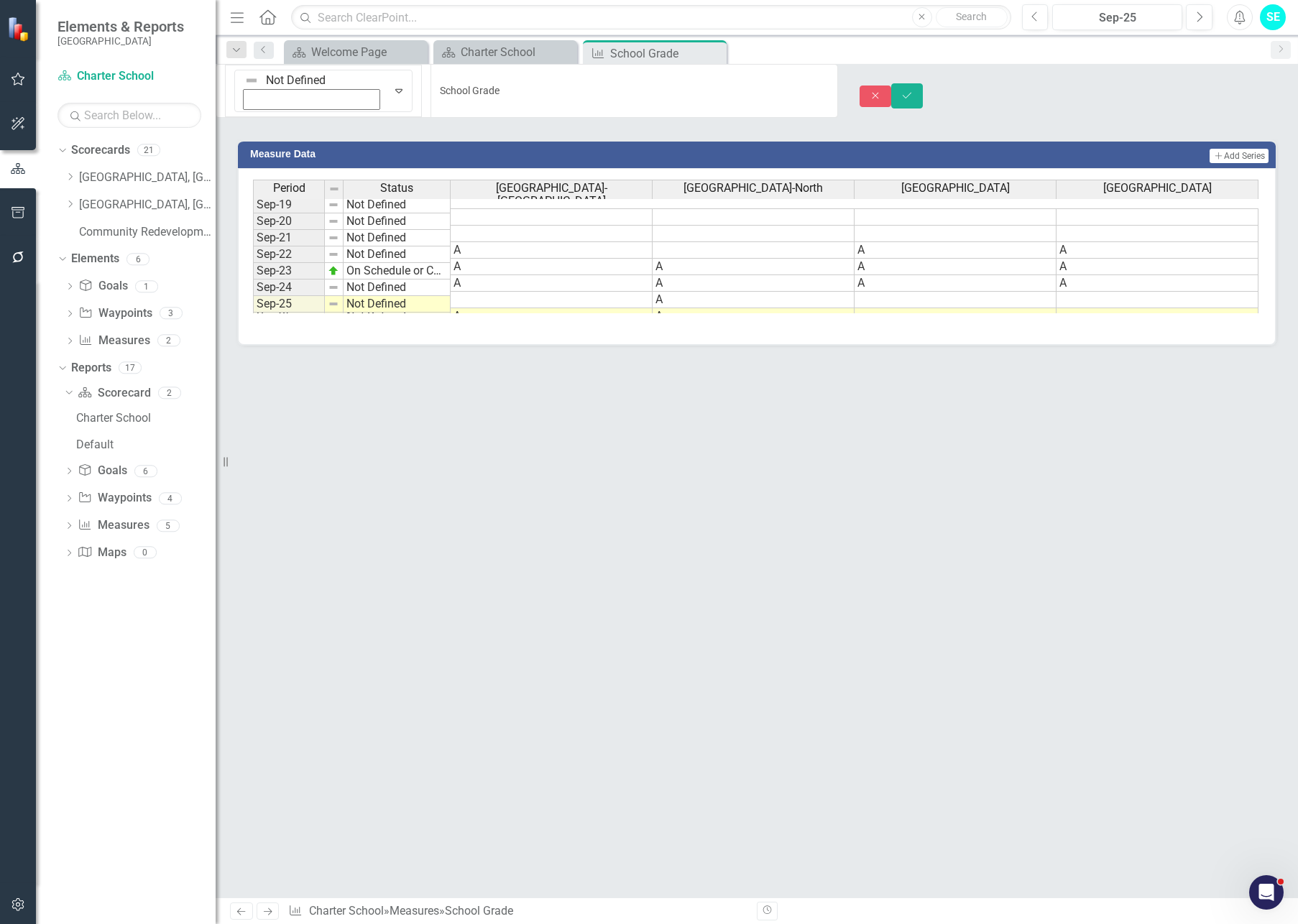
click at [249, 93] on div "Not Defined" at bounding box center [311, 91] width 149 height 41
drag, startPoint x: 1250, startPoint y: 86, endPoint x: 1121, endPoint y: 89, distance: 129.0
click at [922, 86] on button "Save" at bounding box center [906, 95] width 32 height 25
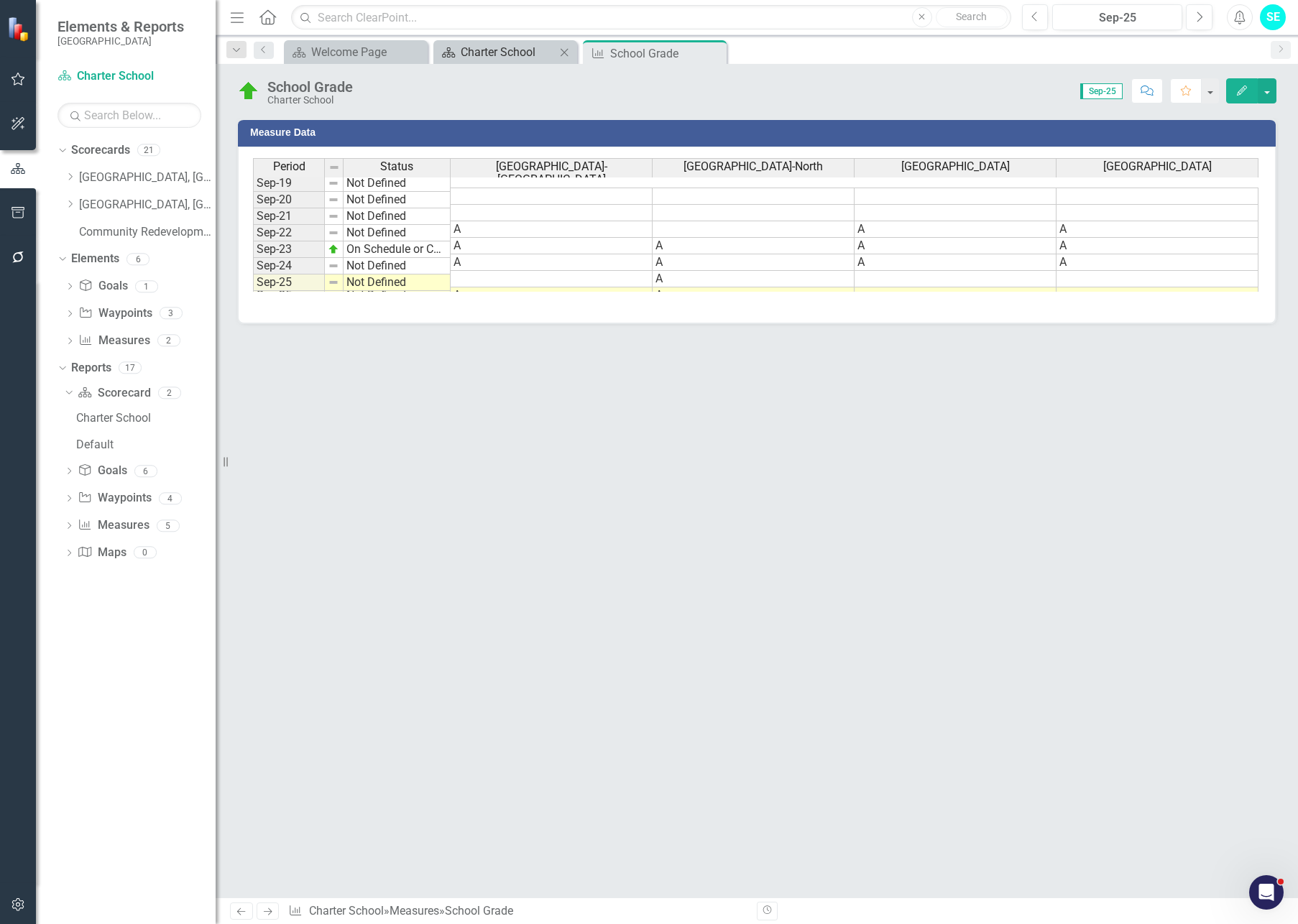
click at [495, 55] on div "Charter School" at bounding box center [507, 51] width 95 height 18
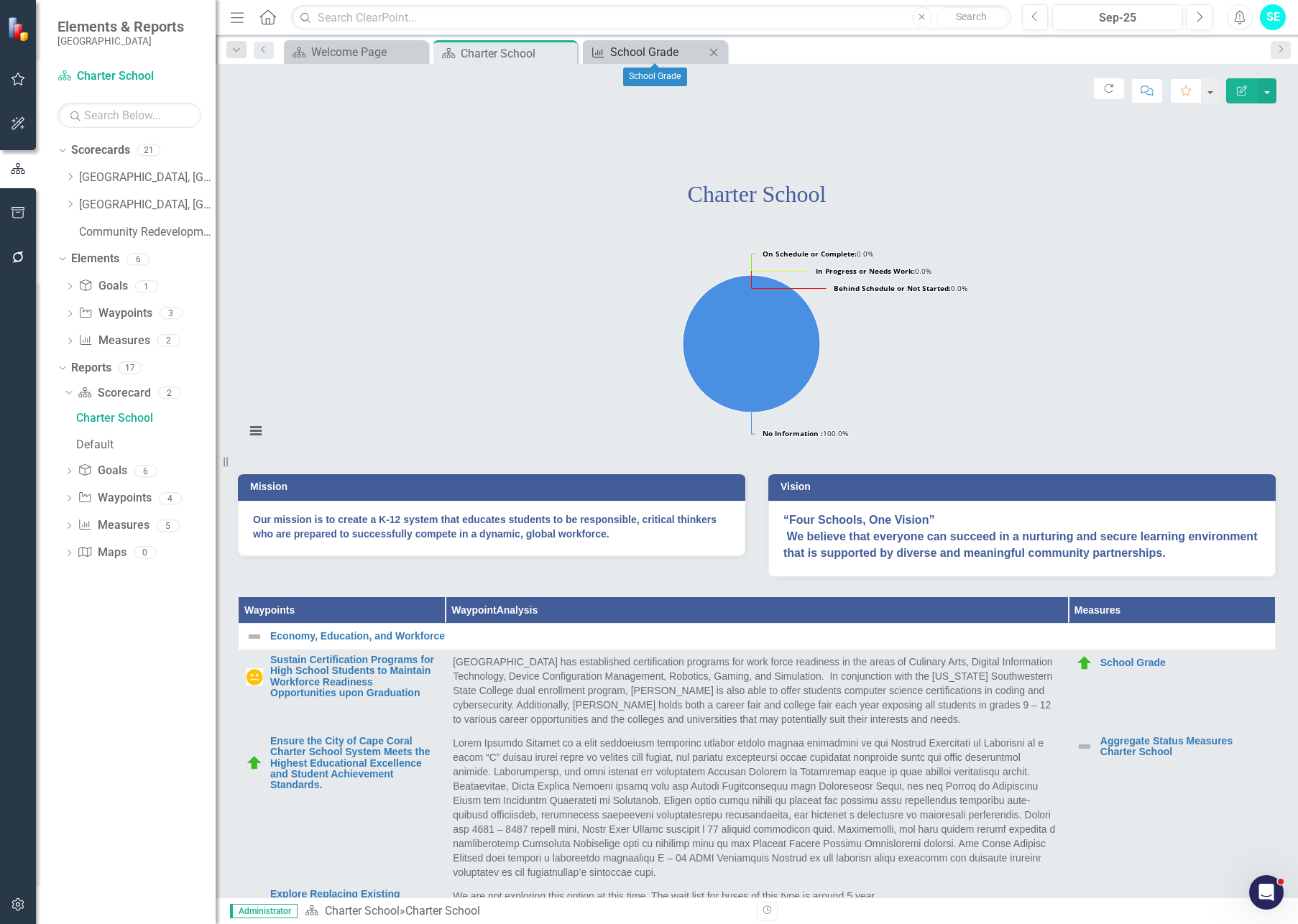
click at [667, 51] on div "School Grade" at bounding box center [657, 51] width 95 height 18
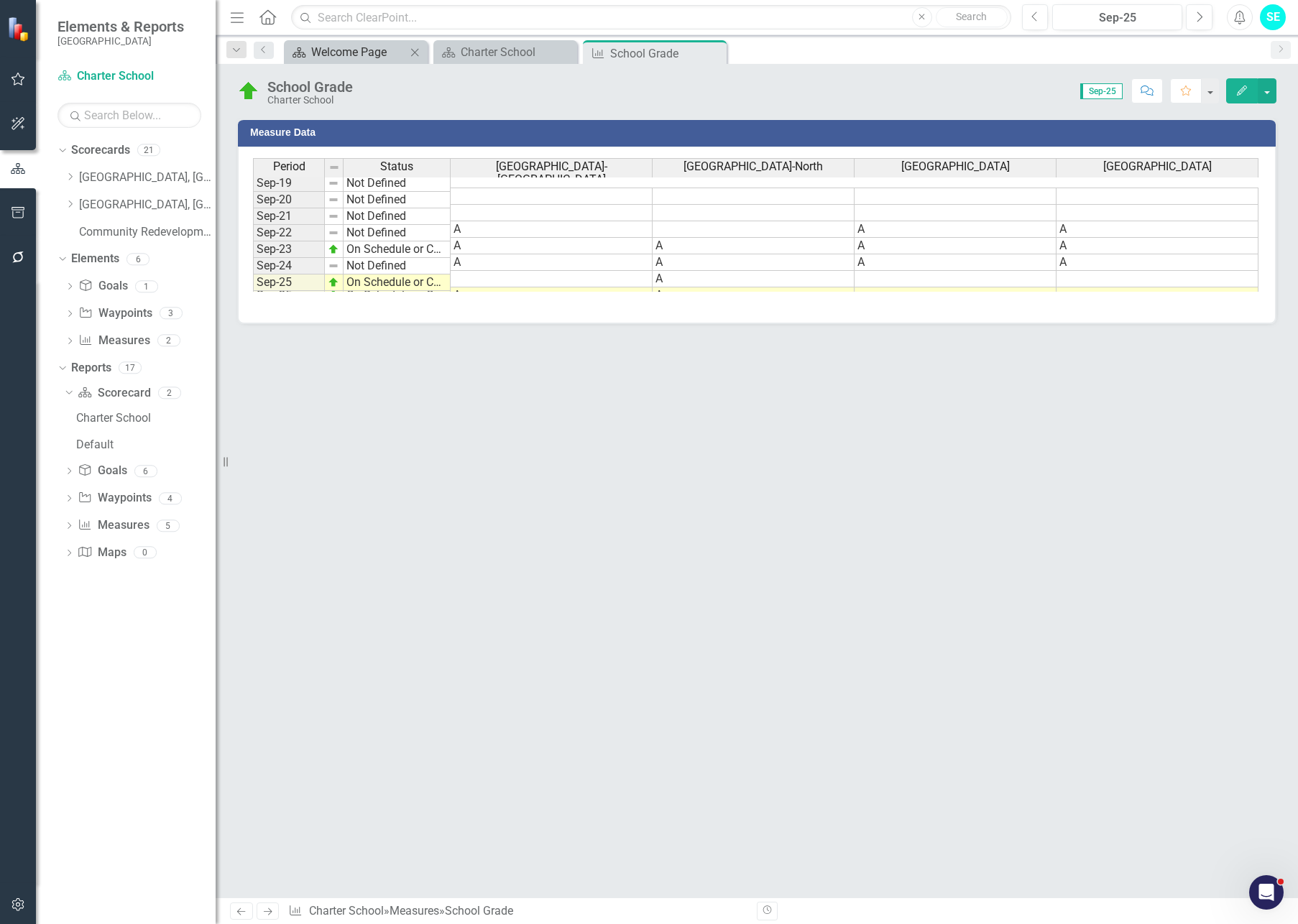
click at [315, 53] on div "Welcome Page" at bounding box center [359, 51] width 95 height 18
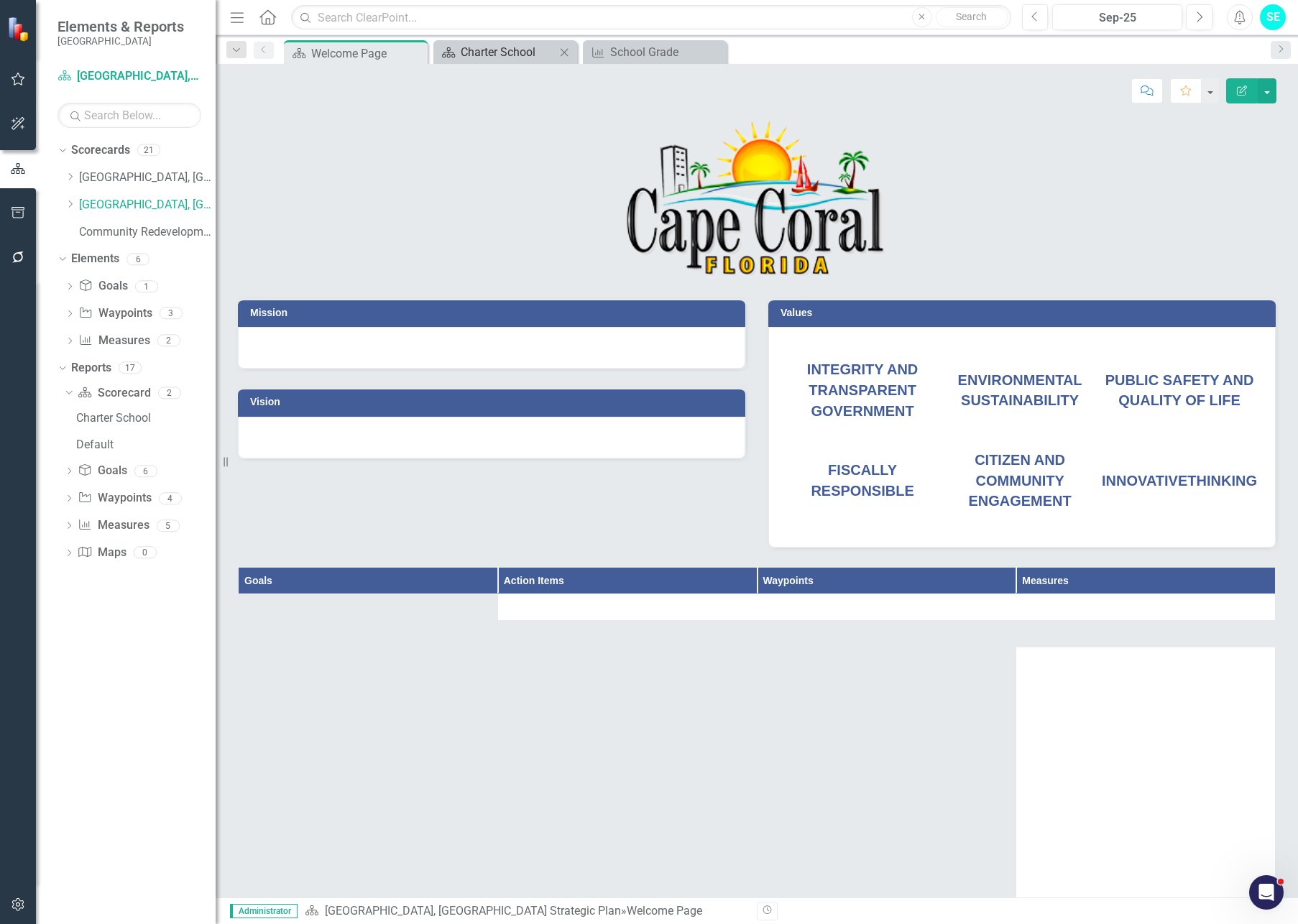
click at [473, 50] on div "Charter School" at bounding box center [507, 51] width 95 height 18
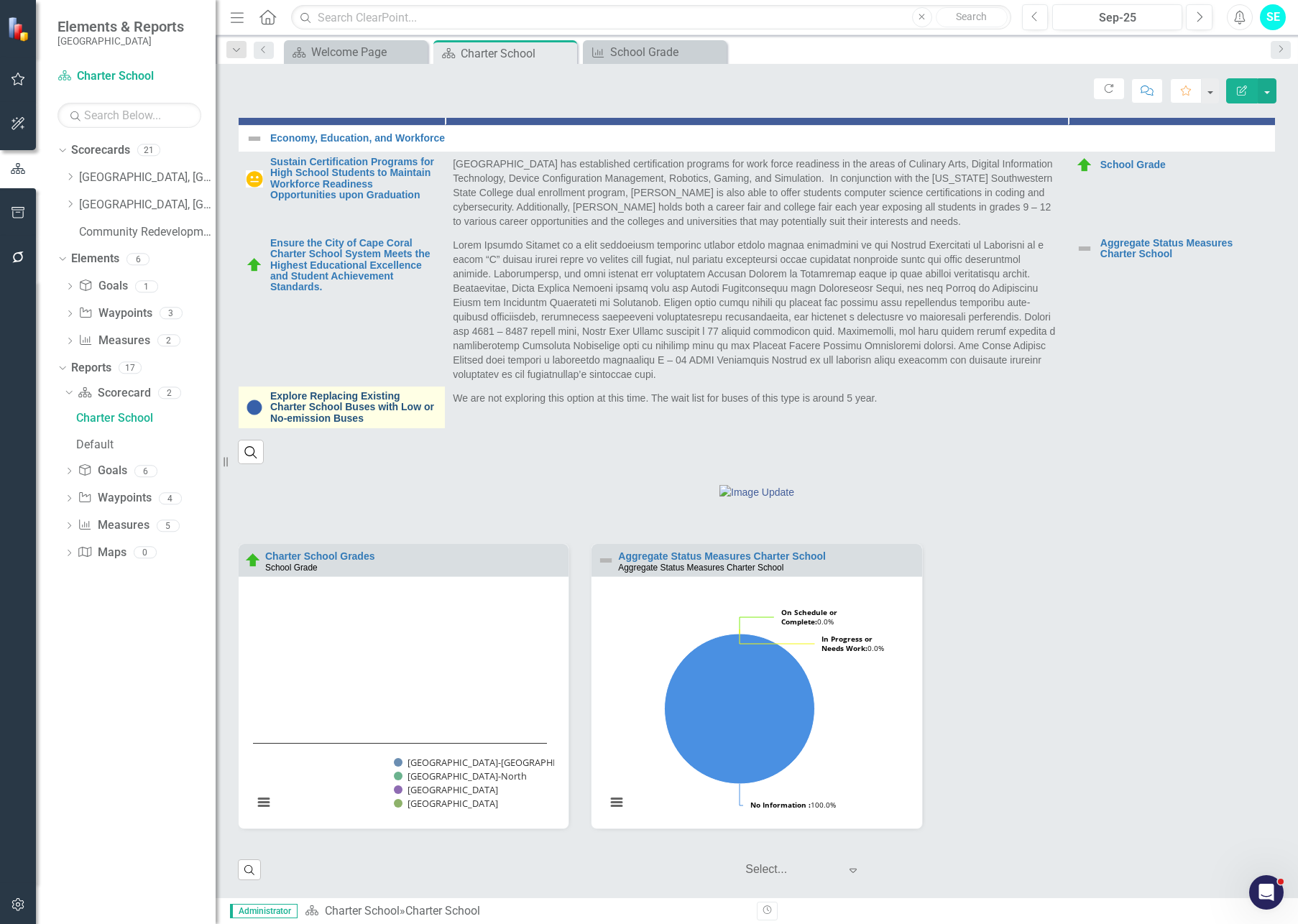
scroll to position [572, 0]
click at [261, 748] on button "View chart menu, Chart" at bounding box center [264, 803] width 21 height 21
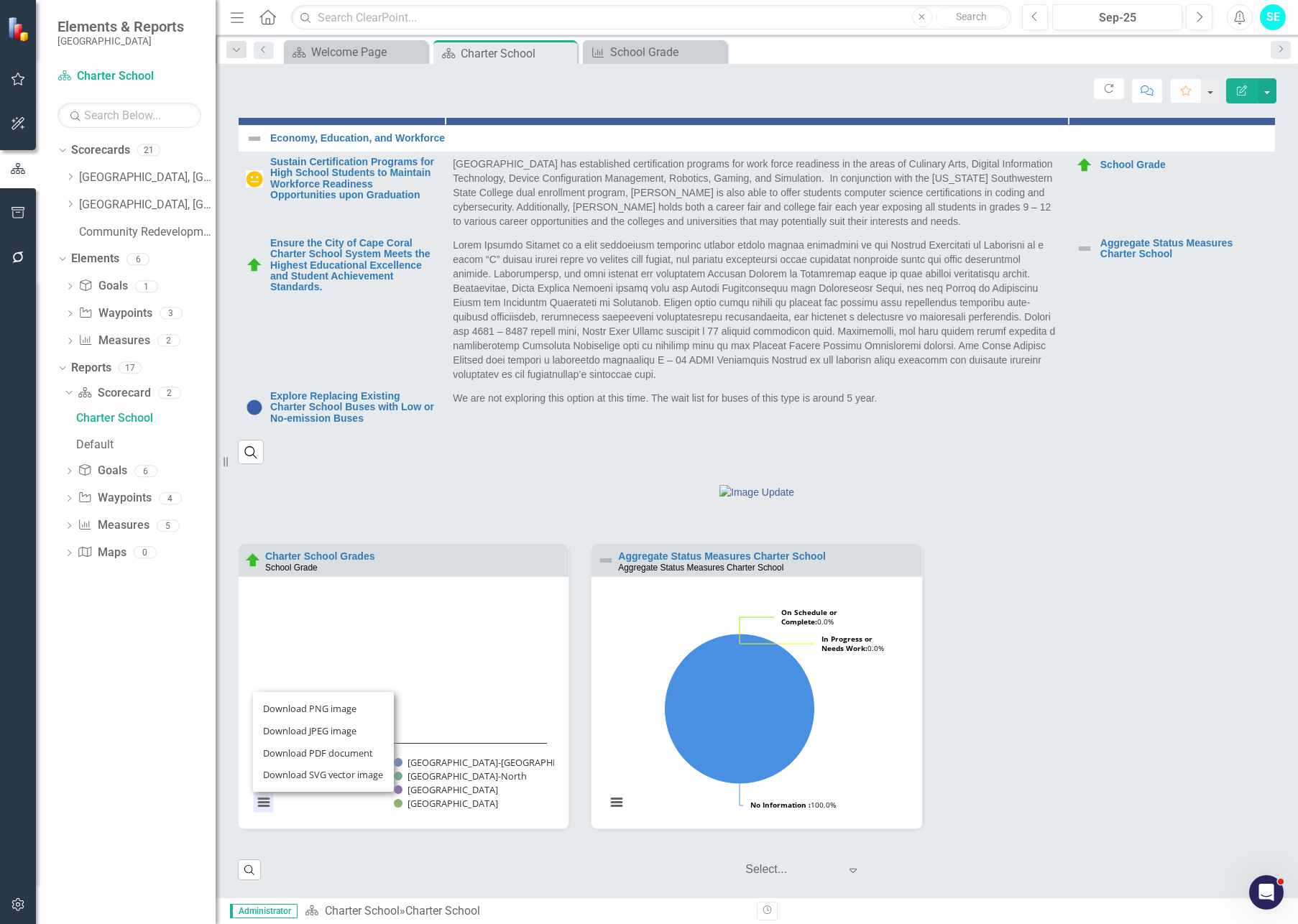
click at [473, 748] on div "Charter School Grades School Grade Loading... Chart Bar chart with 4 data serie…" at bounding box center [403, 695] width 353 height 303
click at [467, 748] on button "Show Oasis Elementary School-North" at bounding box center [467, 775] width 147 height 13
click at [465, 748] on button "Show Oasis Elementary School-South" at bounding box center [467, 762] width 147 height 13
click at [466, 748] on button "Show Oasis Elementary School-South" at bounding box center [467, 762] width 147 height 13
click at [469, 748] on button "Show Oasis Elementary School-North" at bounding box center [467, 775] width 147 height 13
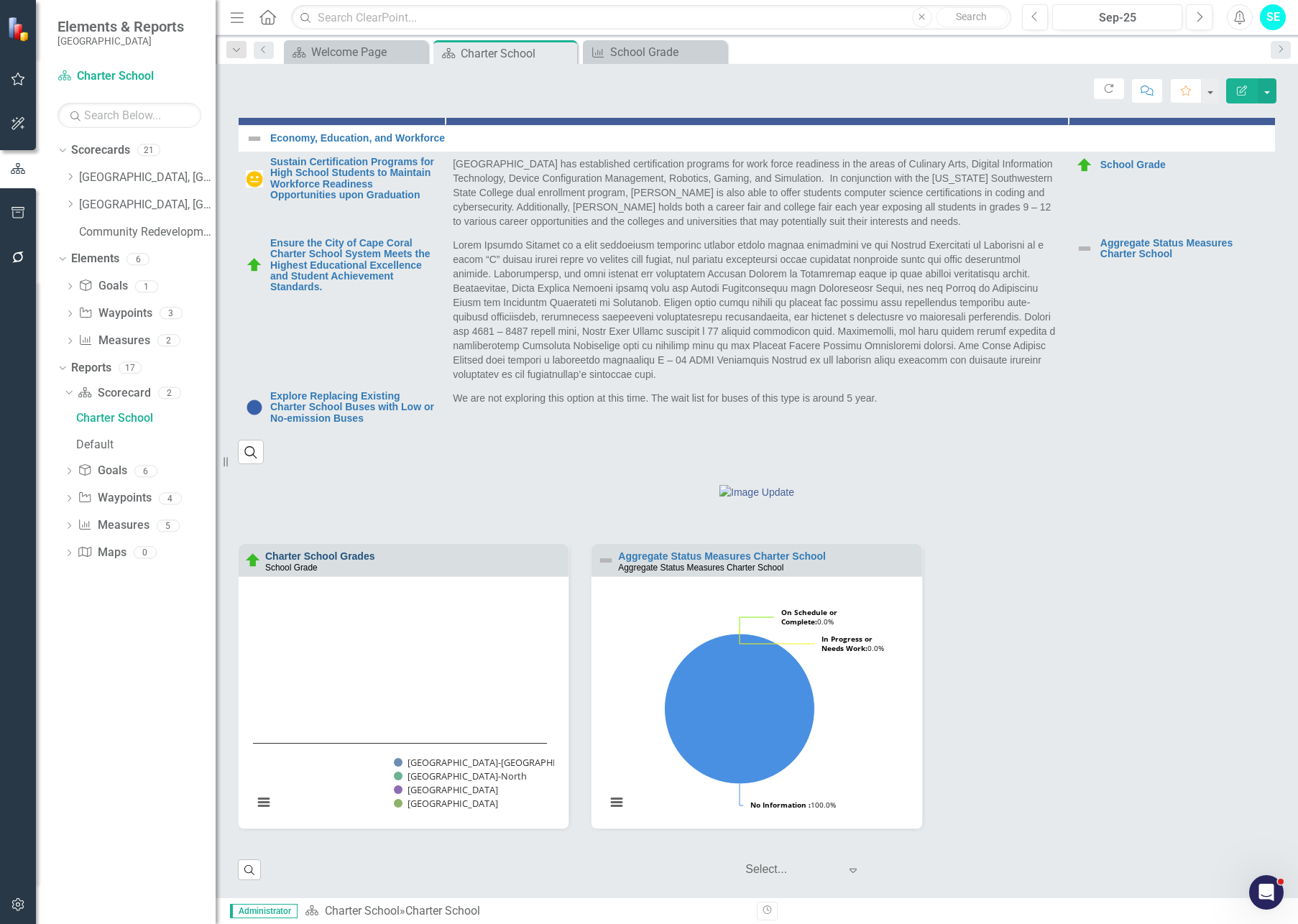
click at [323, 555] on link "Charter School Grades" at bounding box center [320, 555] width 110 height 11
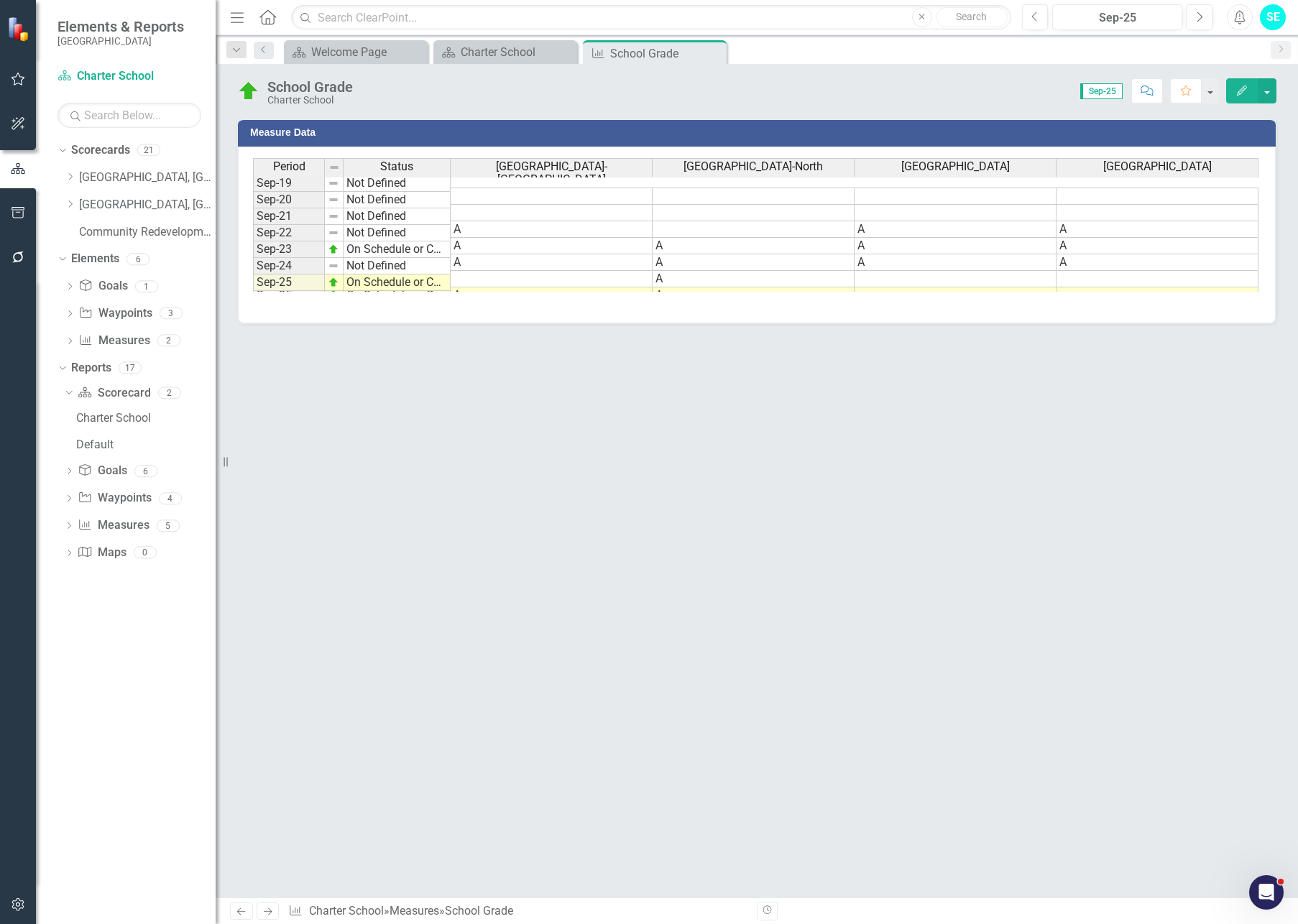
click at [639, 409] on div "Measure Data Last Calculated Period Status Oasis Elementary School-South Oasis …" at bounding box center [756, 507] width 1082 height 779
click at [1221, 92] on button "button" at bounding box center [1267, 91] width 19 height 25
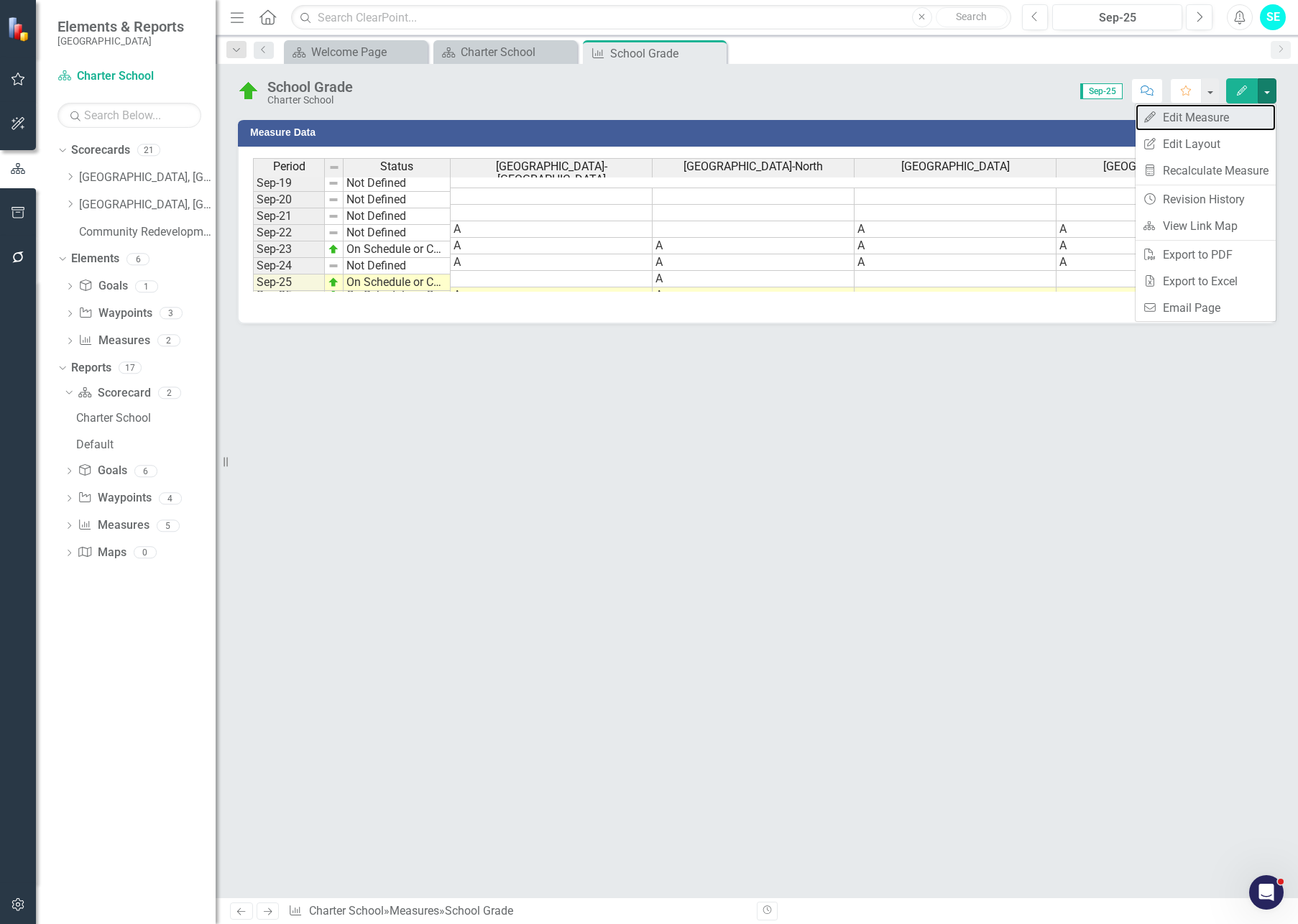
click at [1200, 119] on link "Edit Edit Measure" at bounding box center [1206, 117] width 140 height 27
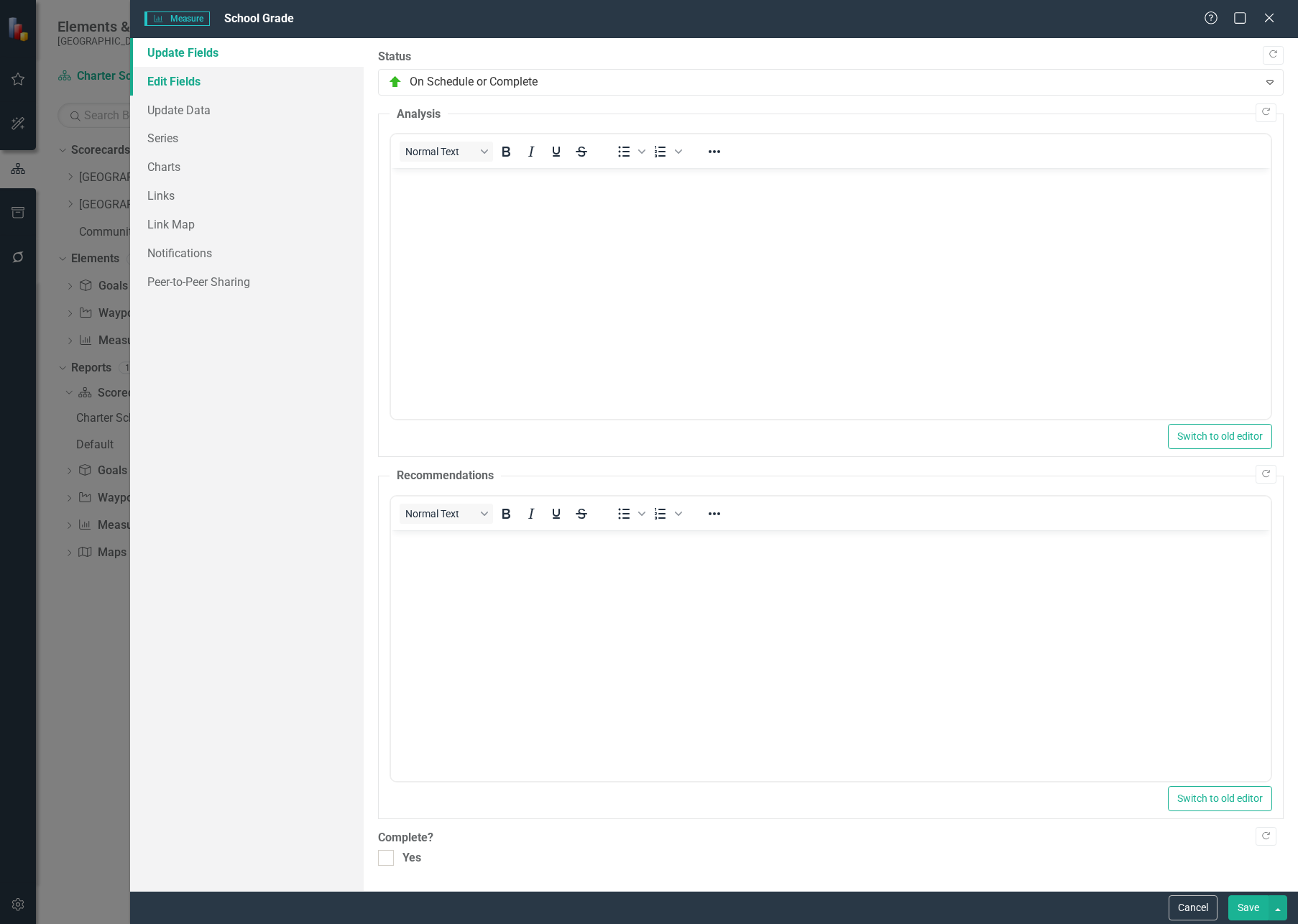
click at [195, 80] on link "Edit Fields" at bounding box center [246, 81] width 234 height 29
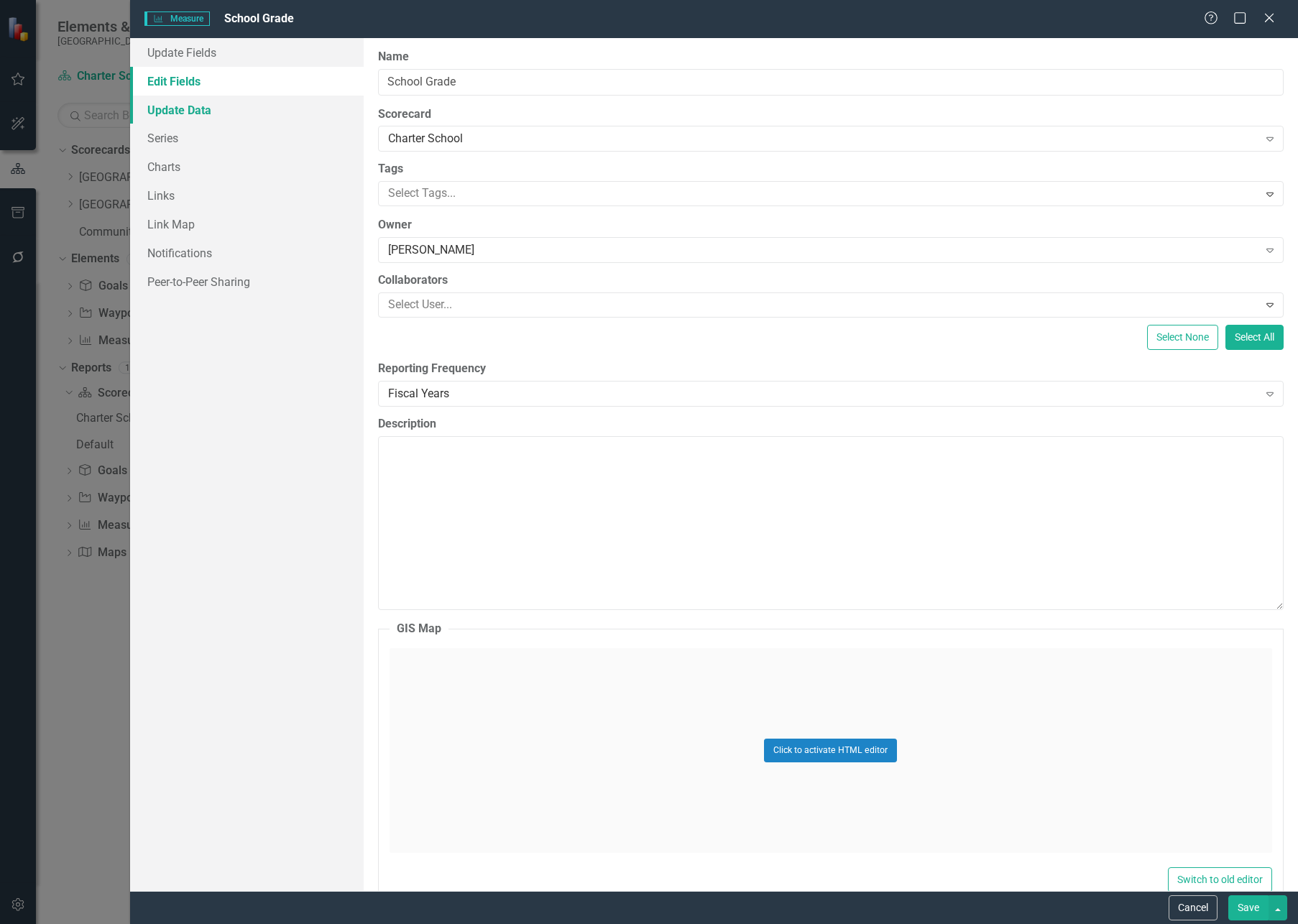
click at [193, 110] on link "Update Data" at bounding box center [246, 110] width 234 height 29
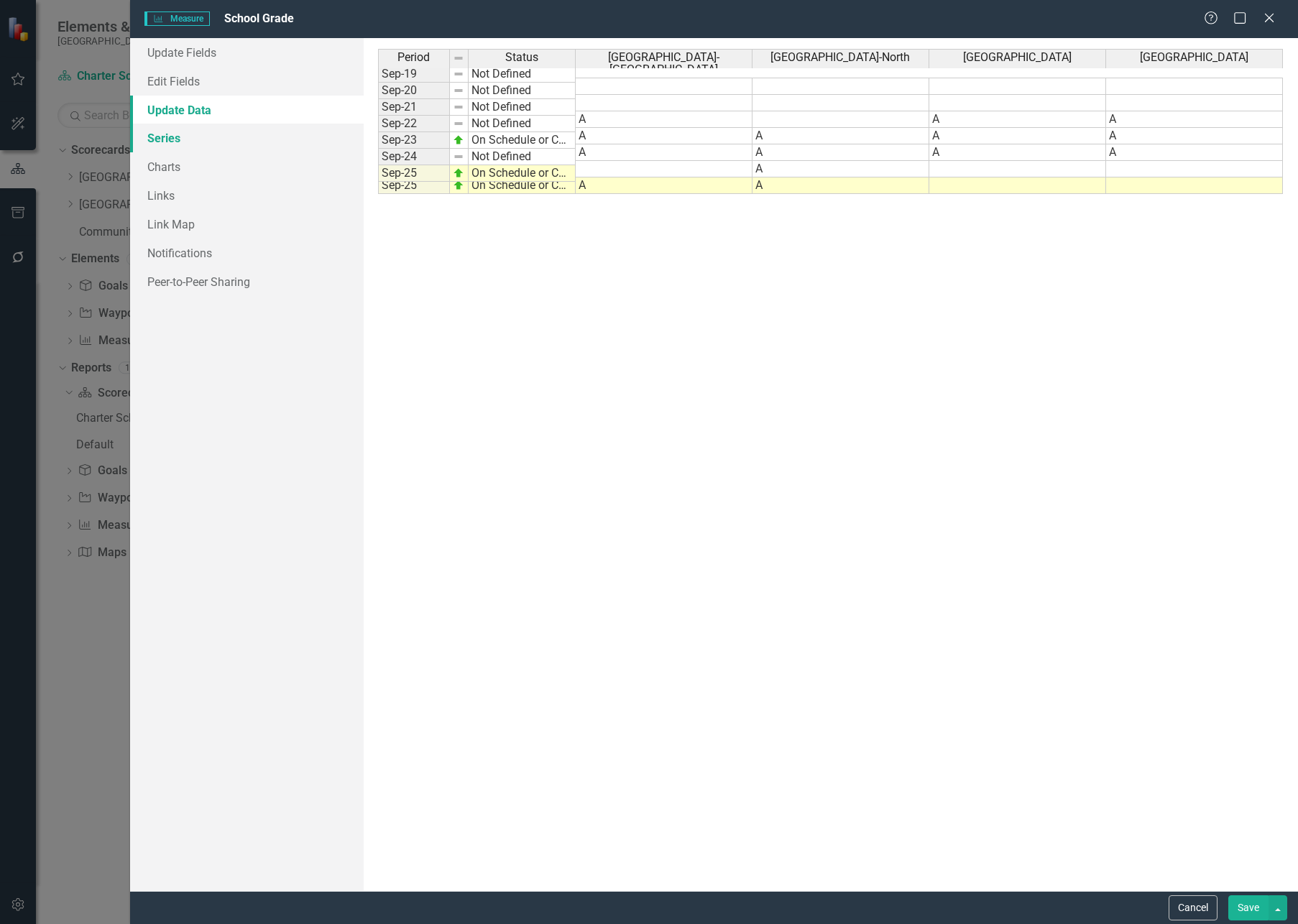
click at [169, 137] on link "Series" at bounding box center [246, 138] width 234 height 29
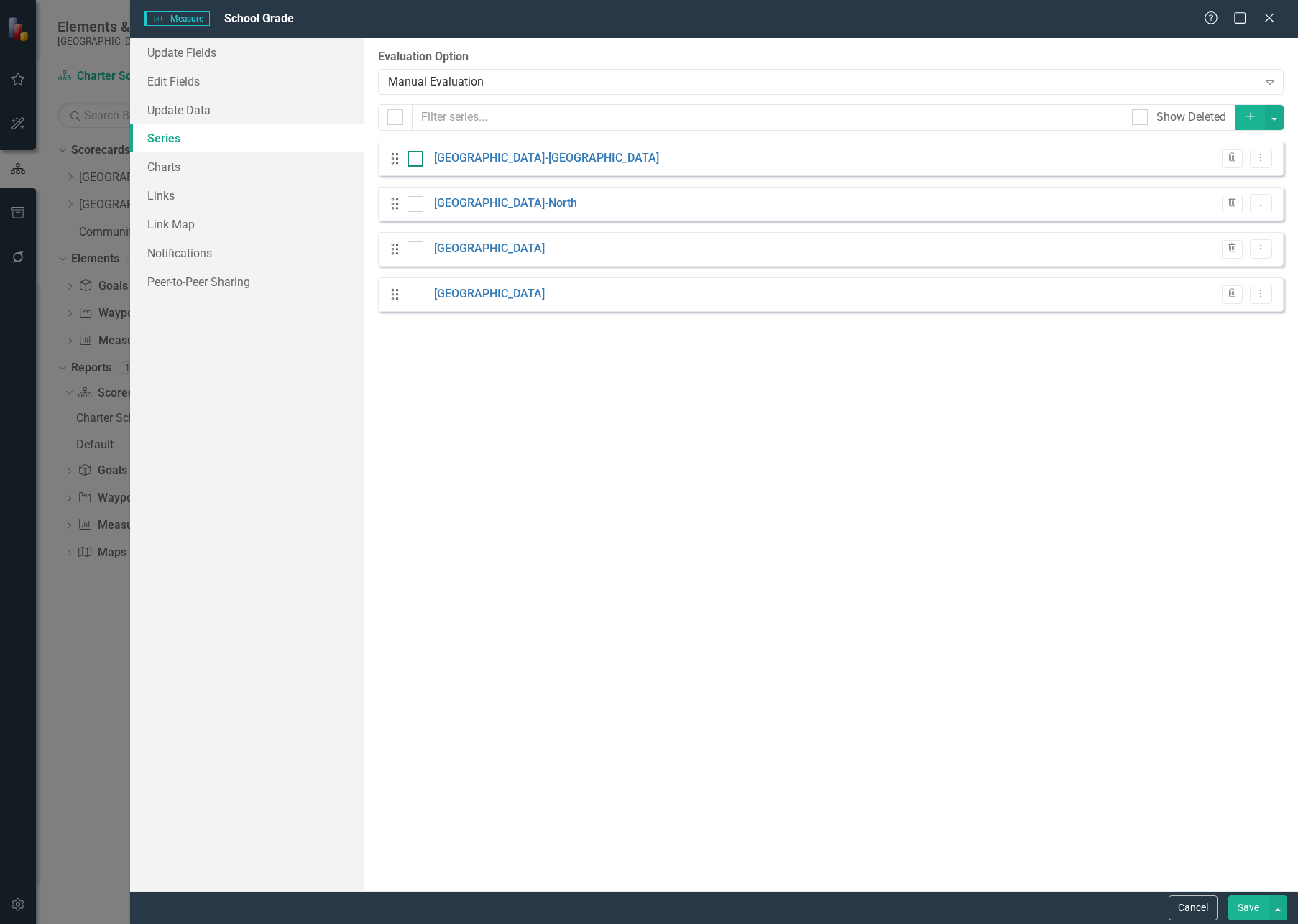
click at [413, 159] on input "checkbox" at bounding box center [412, 155] width 9 height 9
checkbox input "true"
drag, startPoint x: 413, startPoint y: 200, endPoint x: 415, endPoint y: 240, distance: 40.0
click at [413, 202] on input "checkbox" at bounding box center [412, 200] width 9 height 9
checkbox input "true"
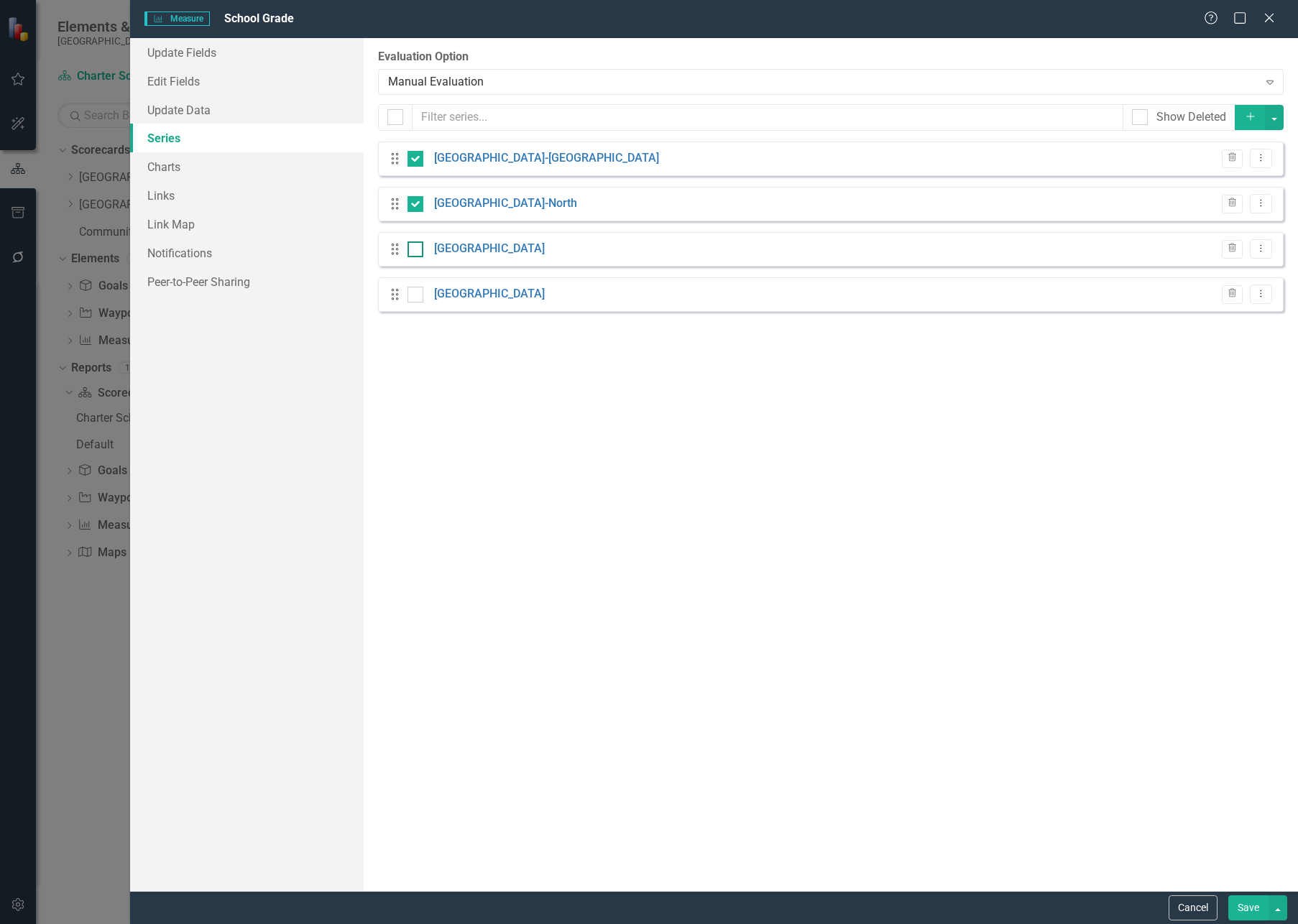
click at [409, 248] on input "checkbox" at bounding box center [412, 246] width 9 height 9
checkbox input "true"
click at [412, 292] on input "checkbox" at bounding box center [412, 291] width 9 height 9
checkbox input "true"
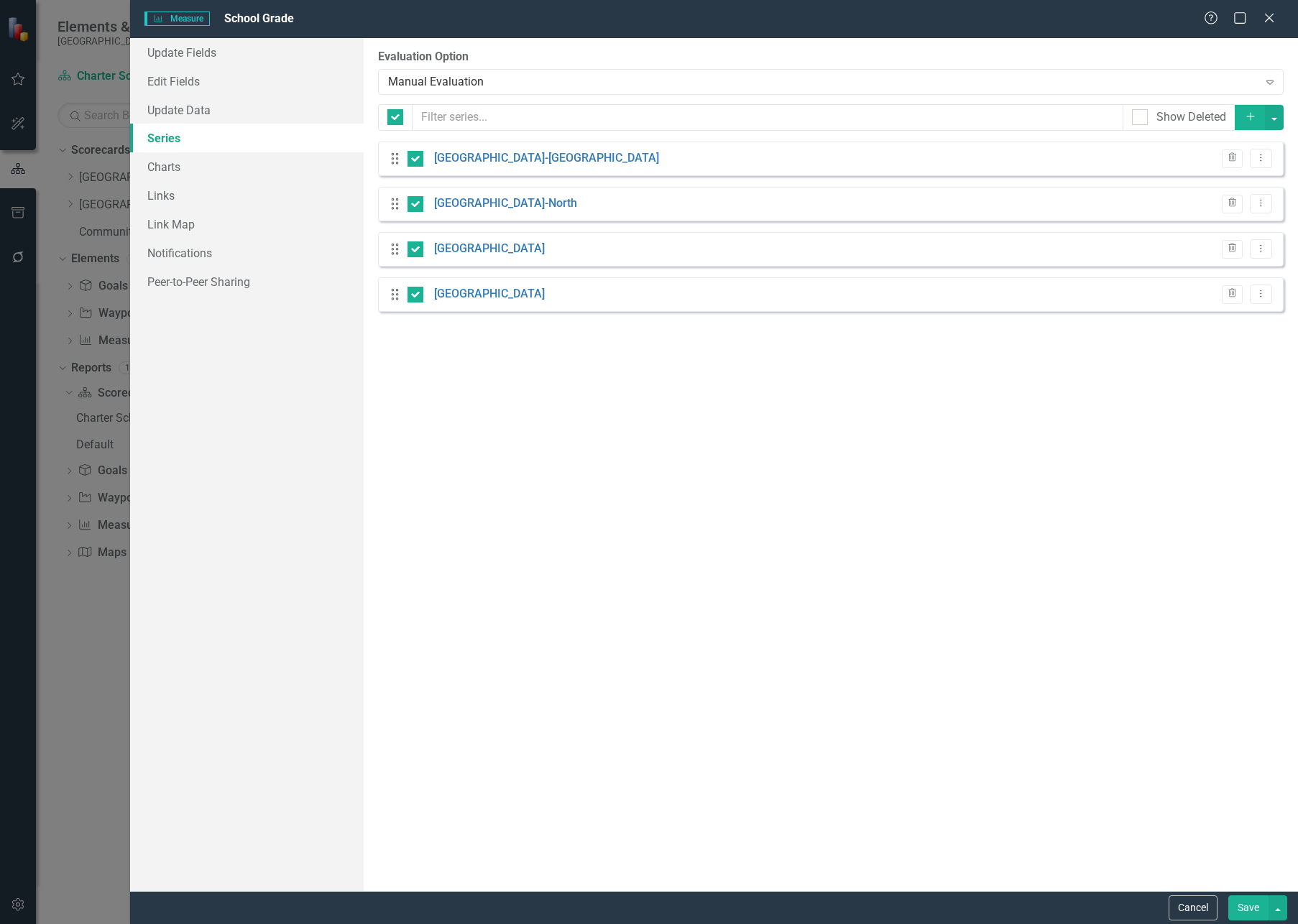
drag, startPoint x: 1243, startPoint y: 907, endPoint x: 1236, endPoint y: 899, distance: 10.6
click at [1221, 748] on button "Save" at bounding box center [1248, 907] width 40 height 25
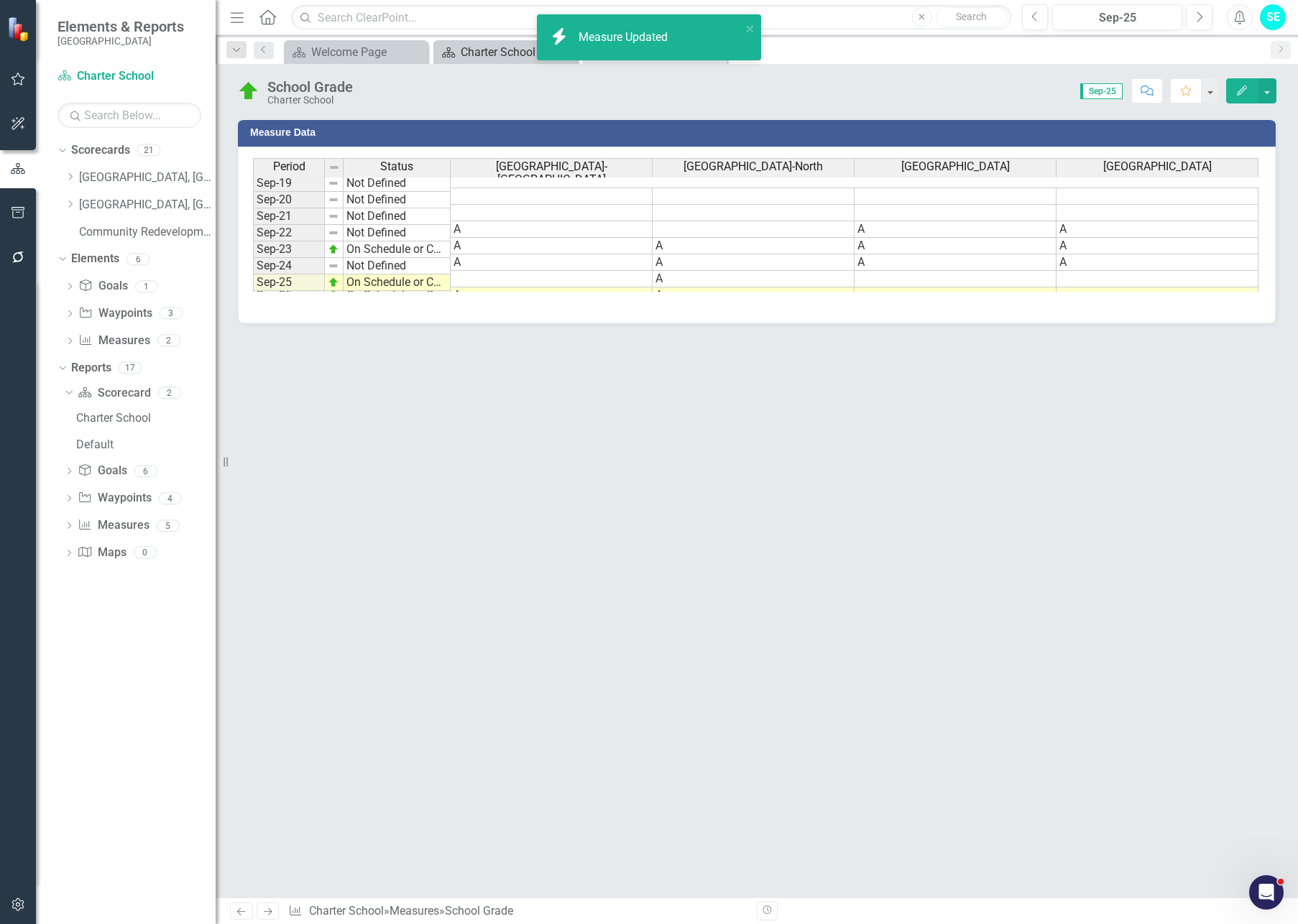
click at [489, 59] on div "Charter School" at bounding box center [507, 51] width 95 height 18
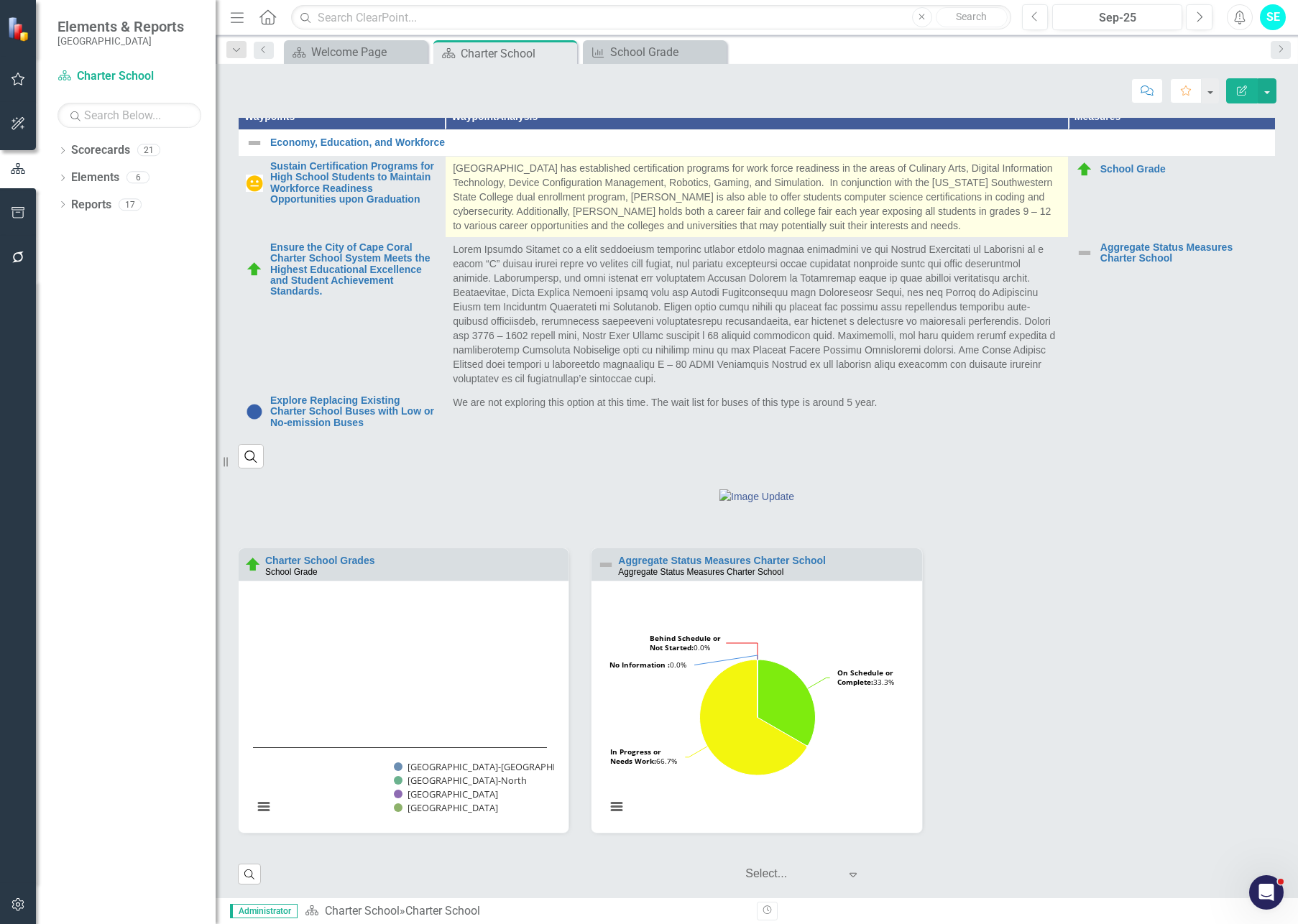
scroll to position [572, 0]
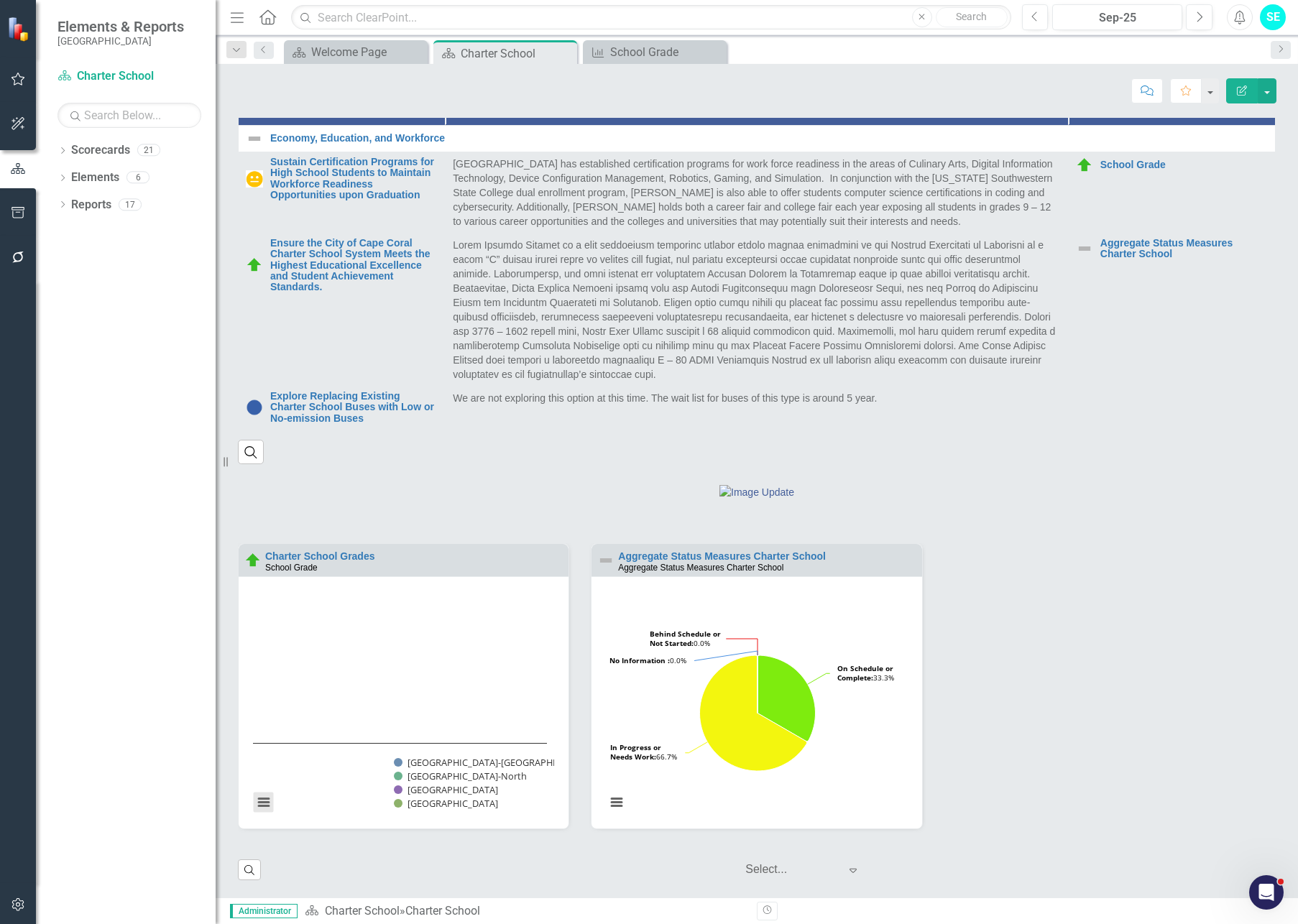
click at [267, 802] on button "View chart menu, Chart" at bounding box center [264, 803] width 21 height 21
click at [416, 858] on div "‹ Previous 1 (current) › Next Select... Expand" at bounding box center [771, 870] width 1007 height 25
click at [637, 47] on div "School Grade" at bounding box center [657, 51] width 95 height 18
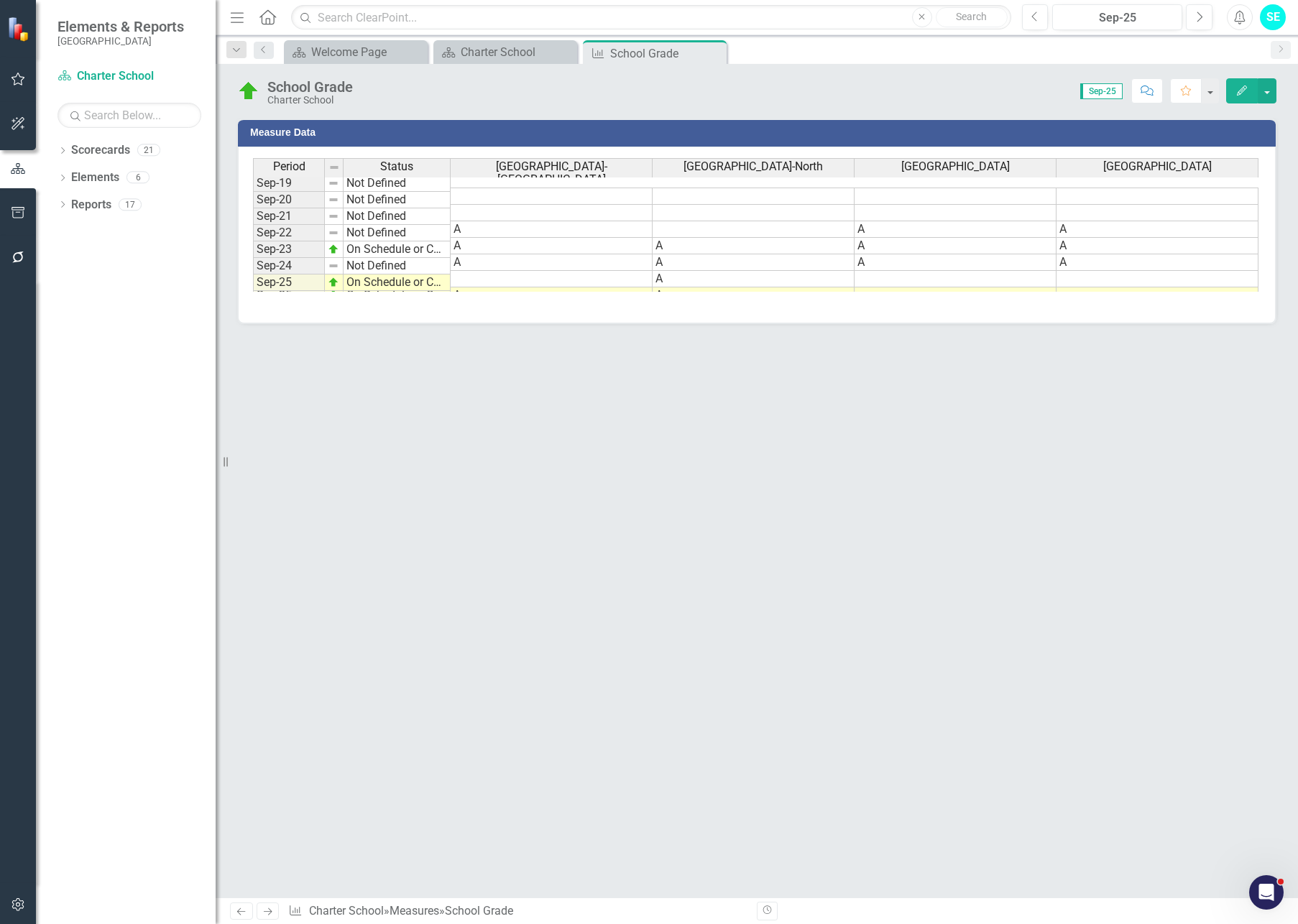
click at [1237, 91] on icon "Edit" at bounding box center [1242, 91] width 13 height 10
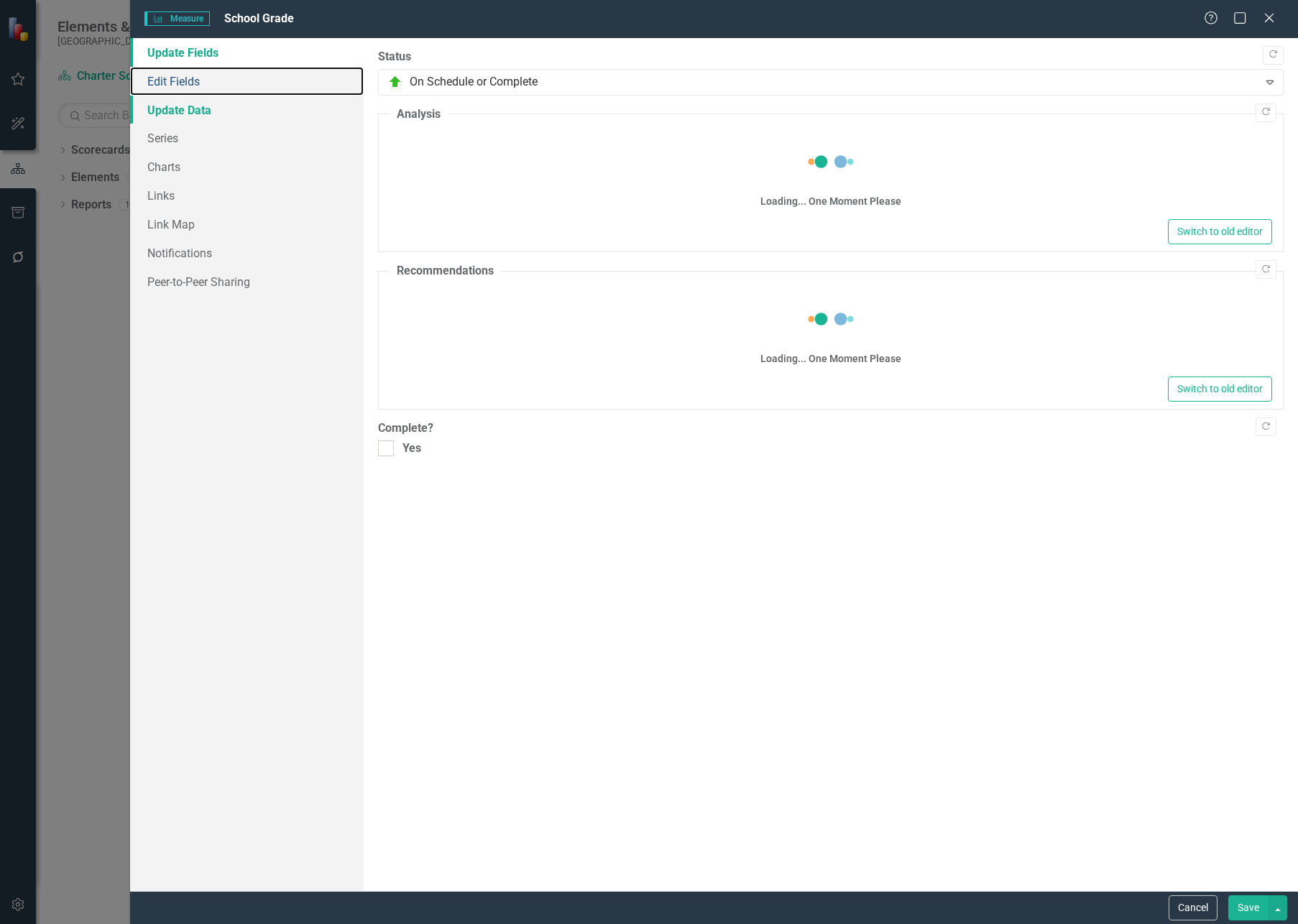
drag, startPoint x: 227, startPoint y: 83, endPoint x: 201, endPoint y: 115, distance: 41.2
click at [227, 82] on link "Edit Fields" at bounding box center [246, 81] width 234 height 29
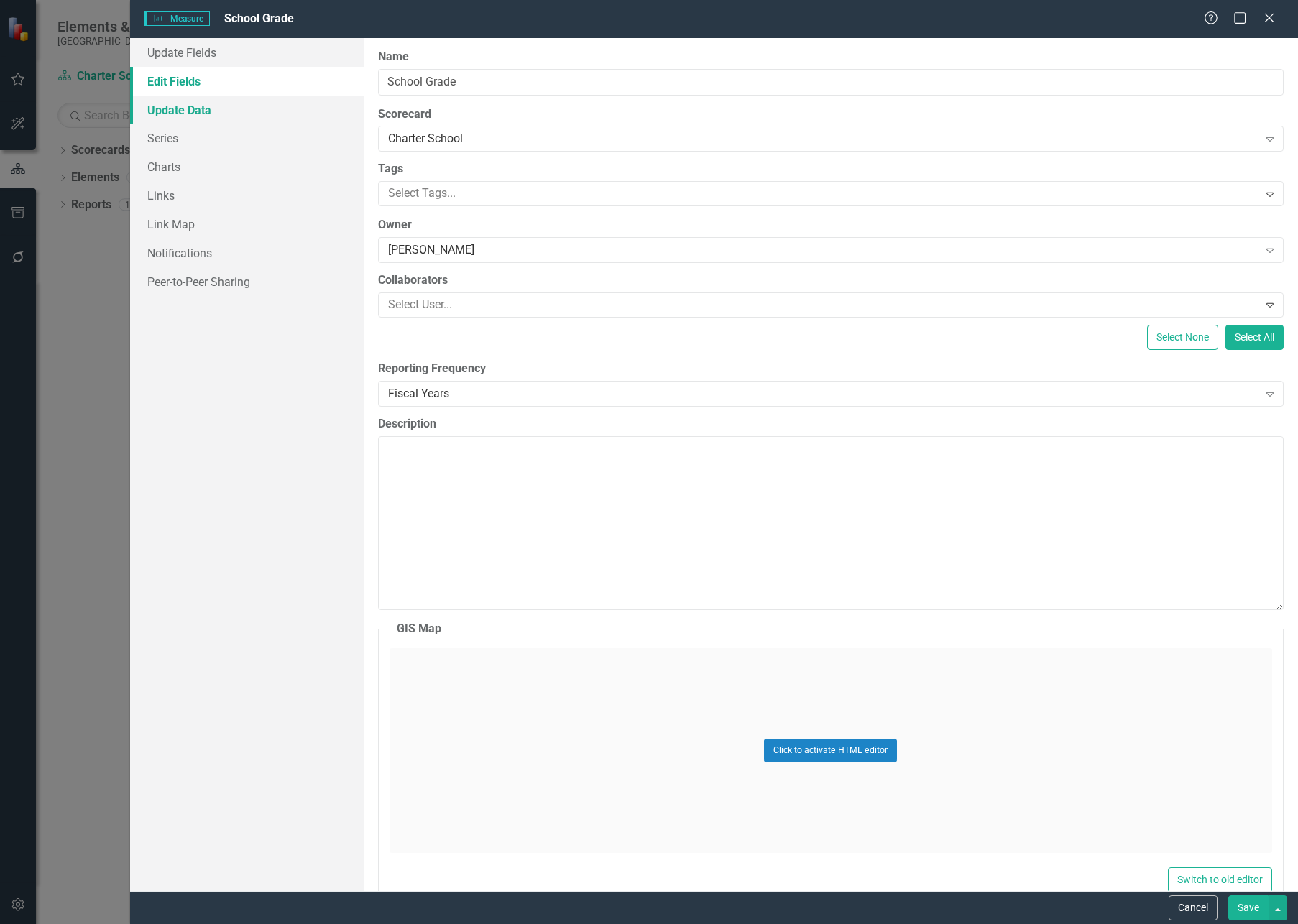
click at [201, 115] on link "Update Data" at bounding box center [246, 110] width 234 height 29
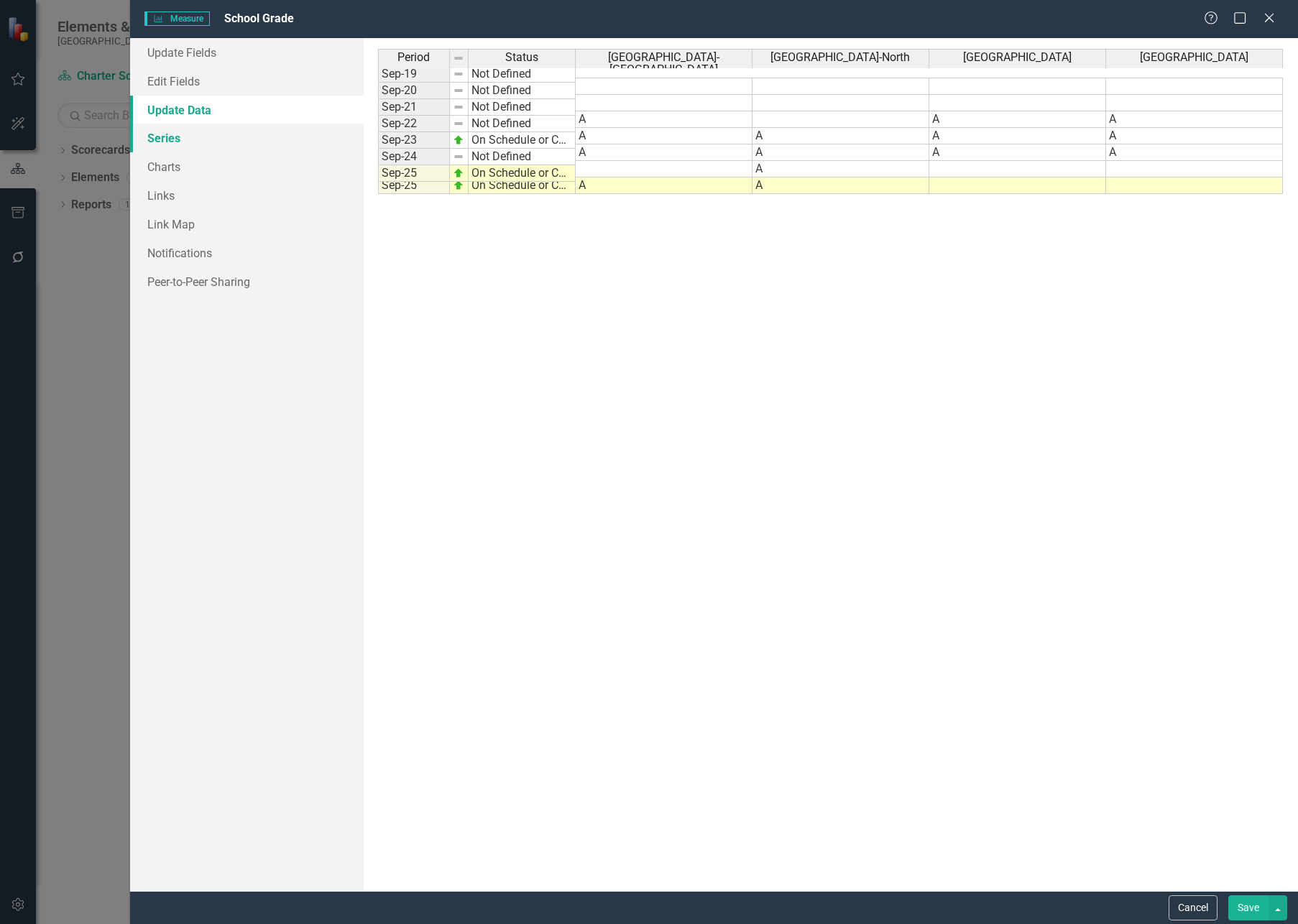
click at [189, 137] on link "Series" at bounding box center [246, 138] width 234 height 29
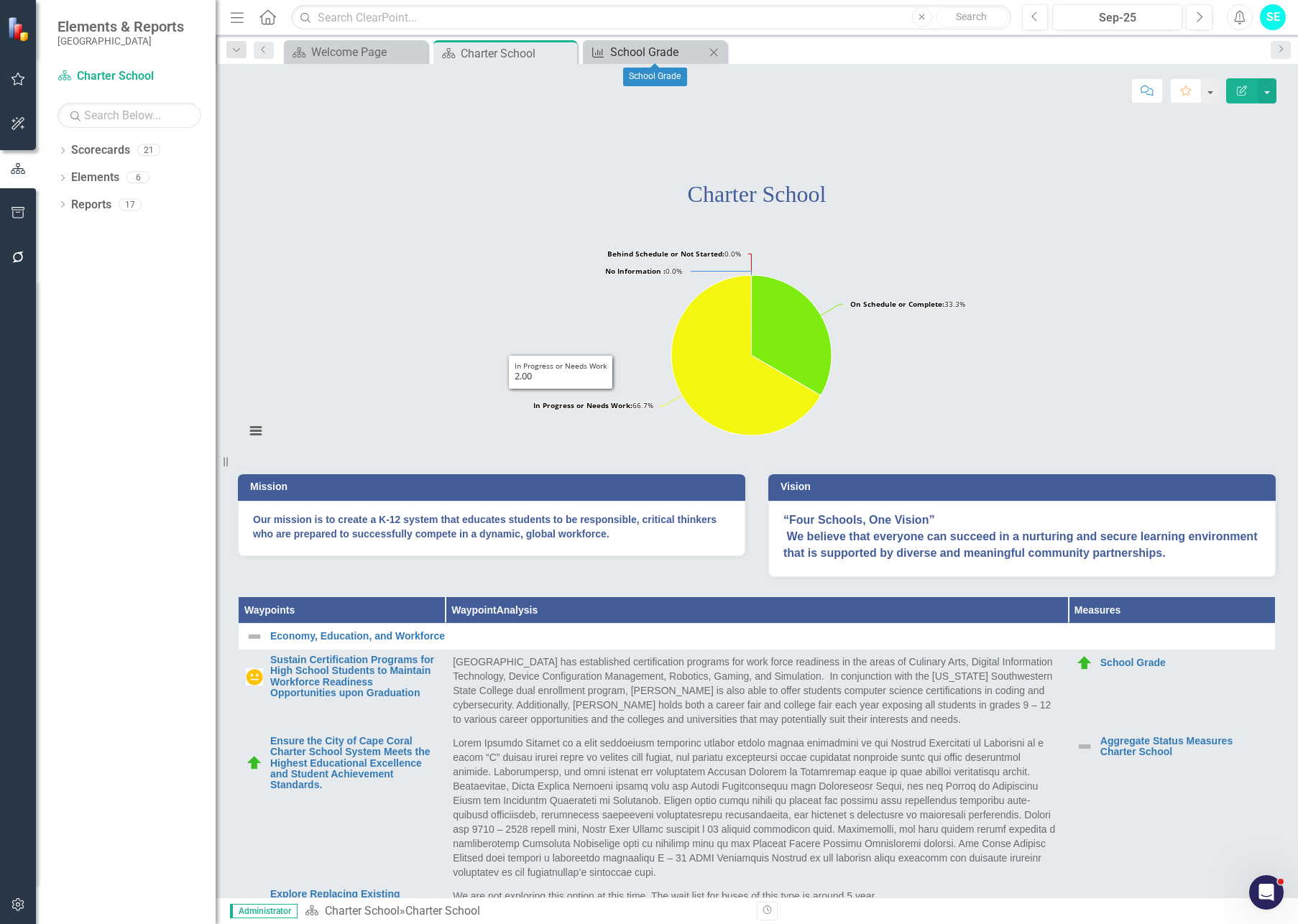
click at [649, 51] on div "School Grade" at bounding box center [657, 51] width 95 height 18
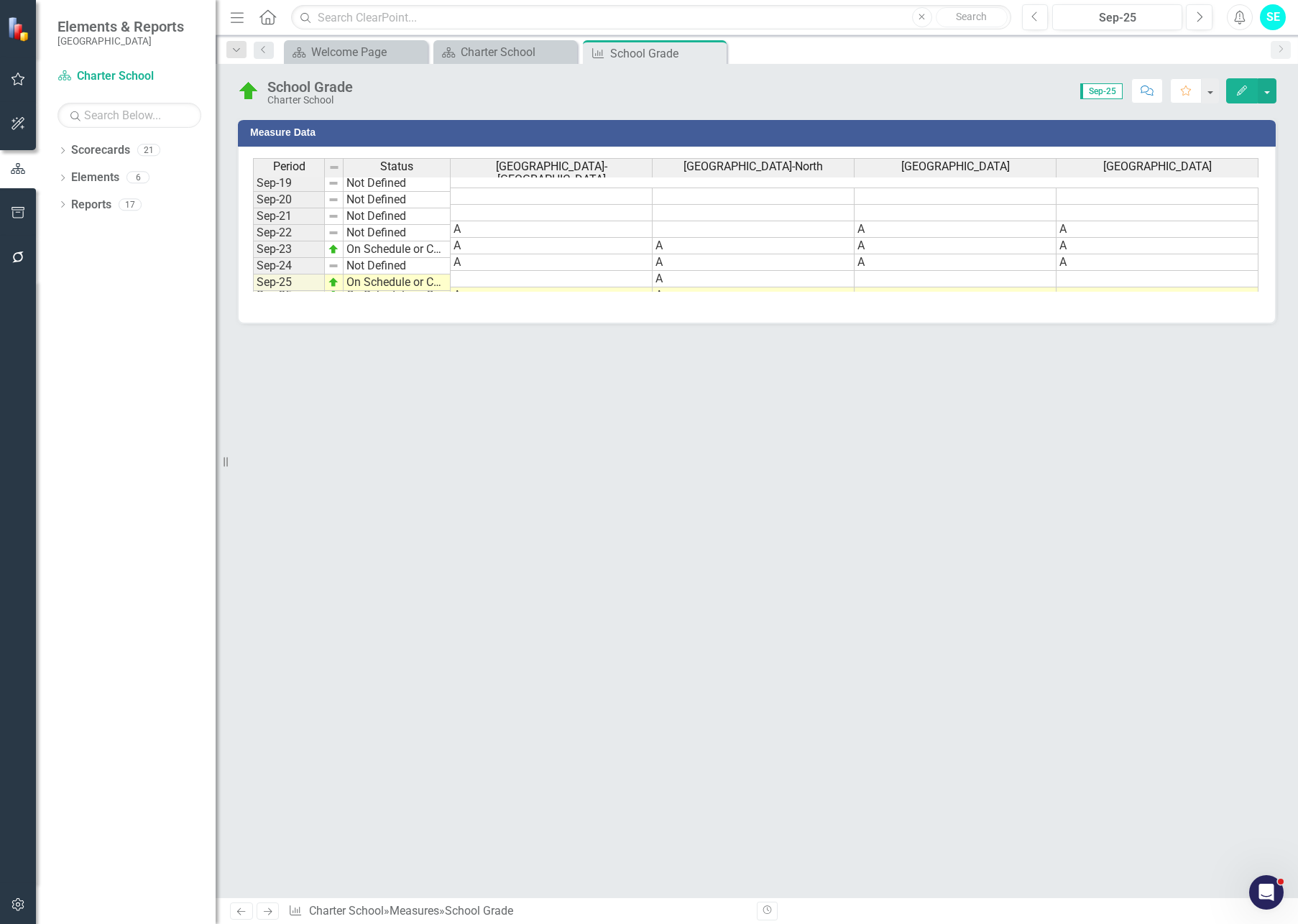
click at [1236, 94] on icon "Edit" at bounding box center [1242, 91] width 13 height 10
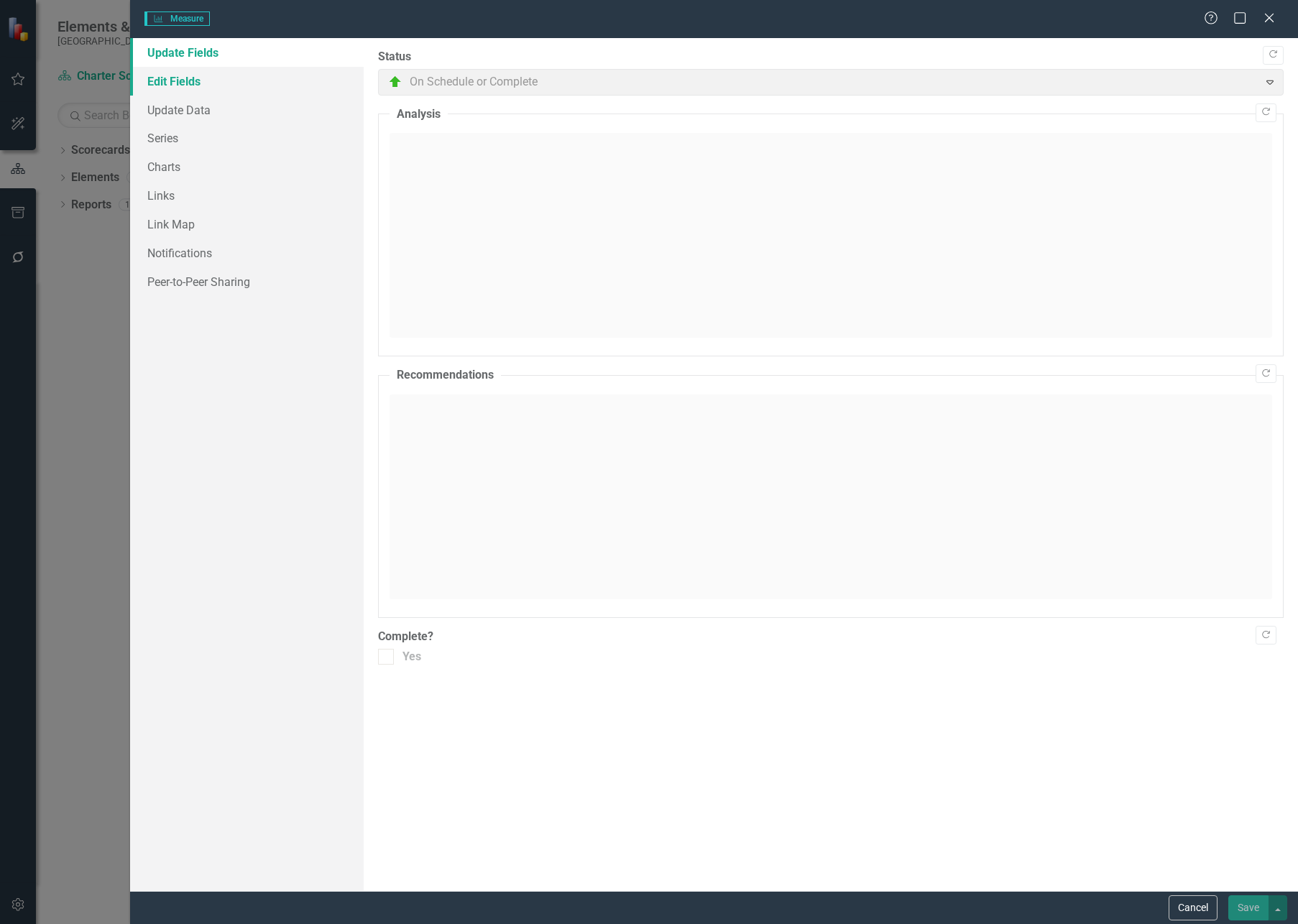
click at [190, 74] on link "Edit Fields" at bounding box center [246, 81] width 234 height 29
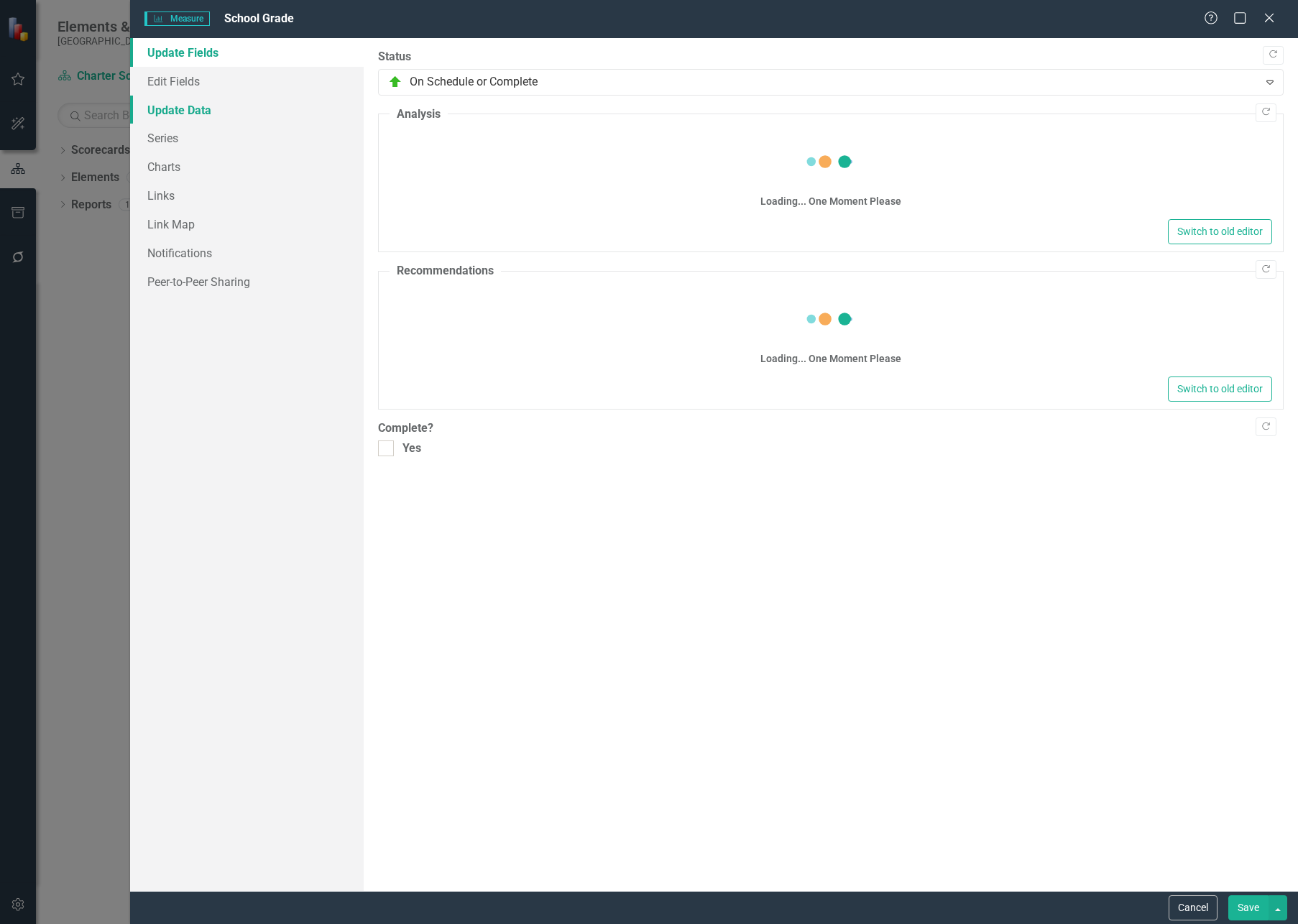
click at [196, 110] on link "Update Data" at bounding box center [246, 110] width 234 height 29
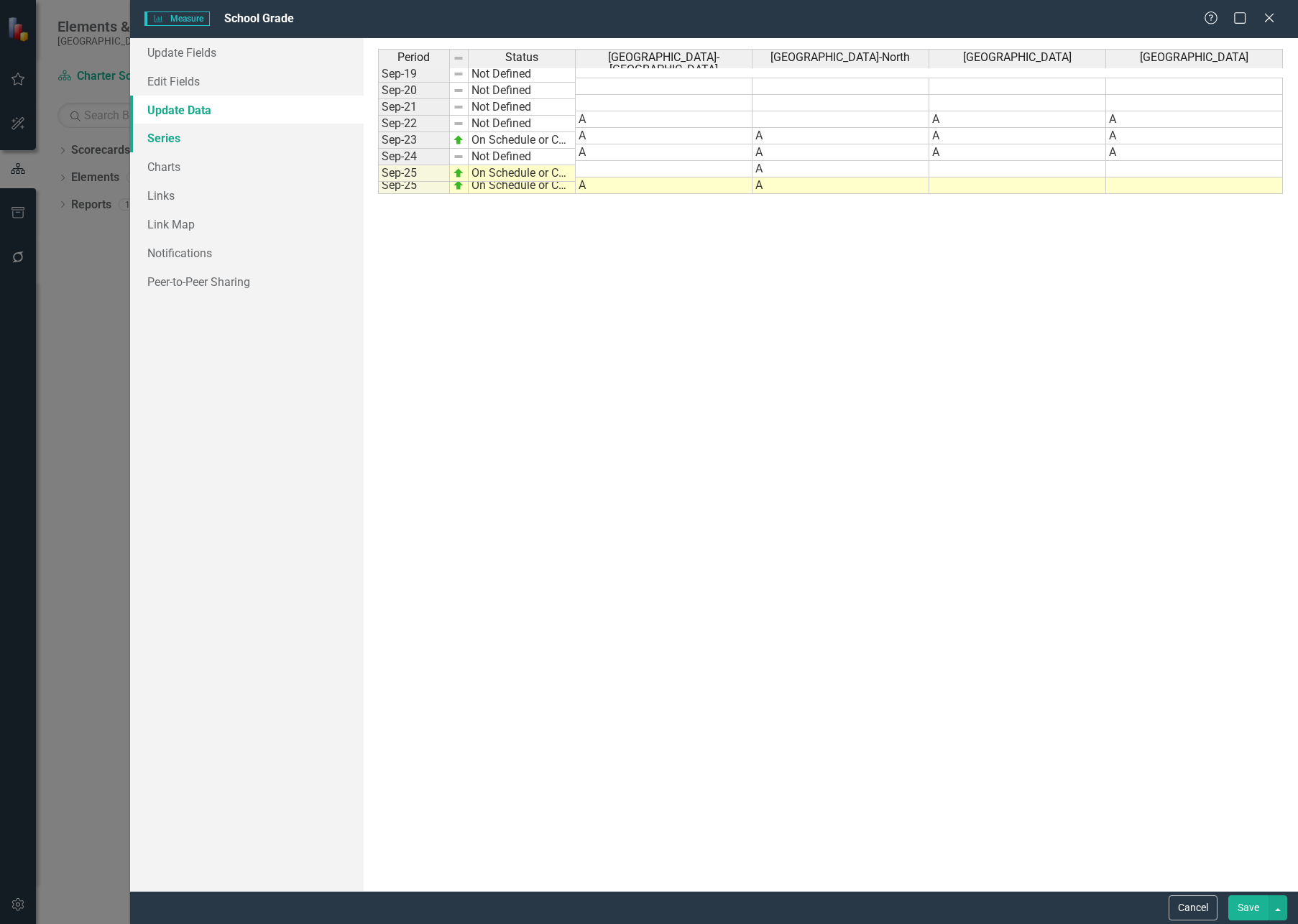
click at [177, 129] on link "Series" at bounding box center [246, 138] width 234 height 29
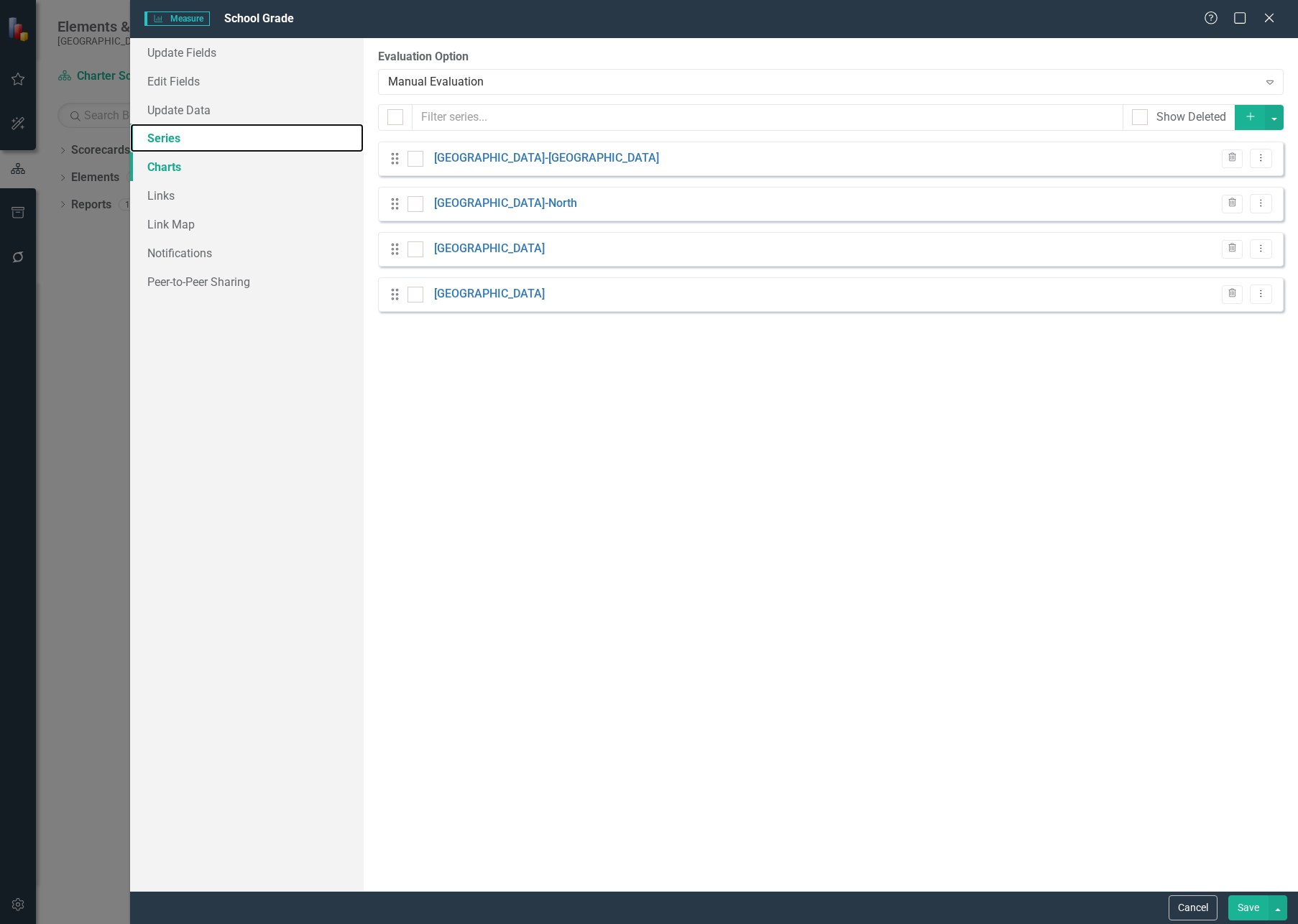
checkbox input "false"
click at [187, 176] on link "Charts" at bounding box center [246, 167] width 234 height 29
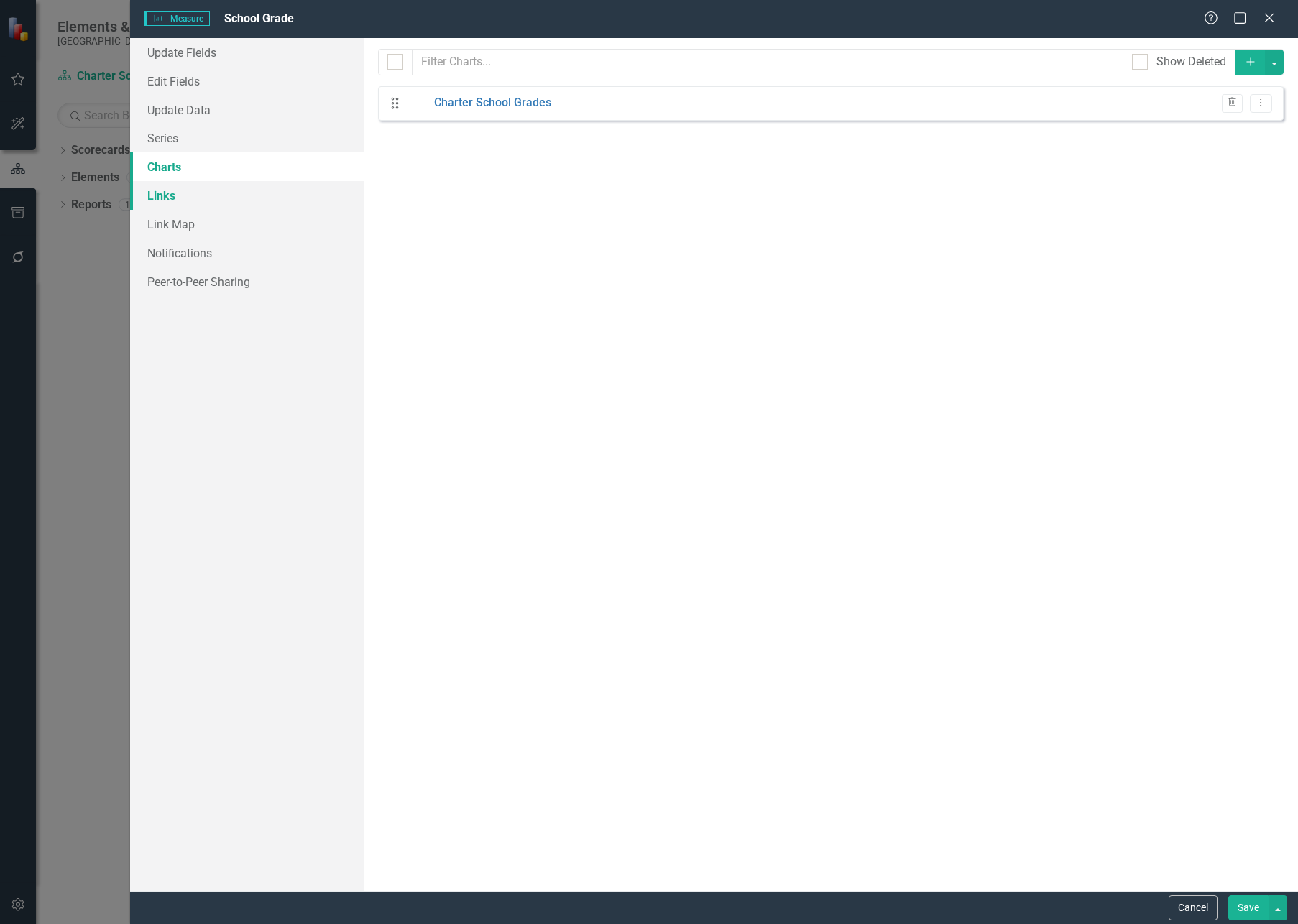
click at [179, 197] on link "Links" at bounding box center [246, 196] width 234 height 29
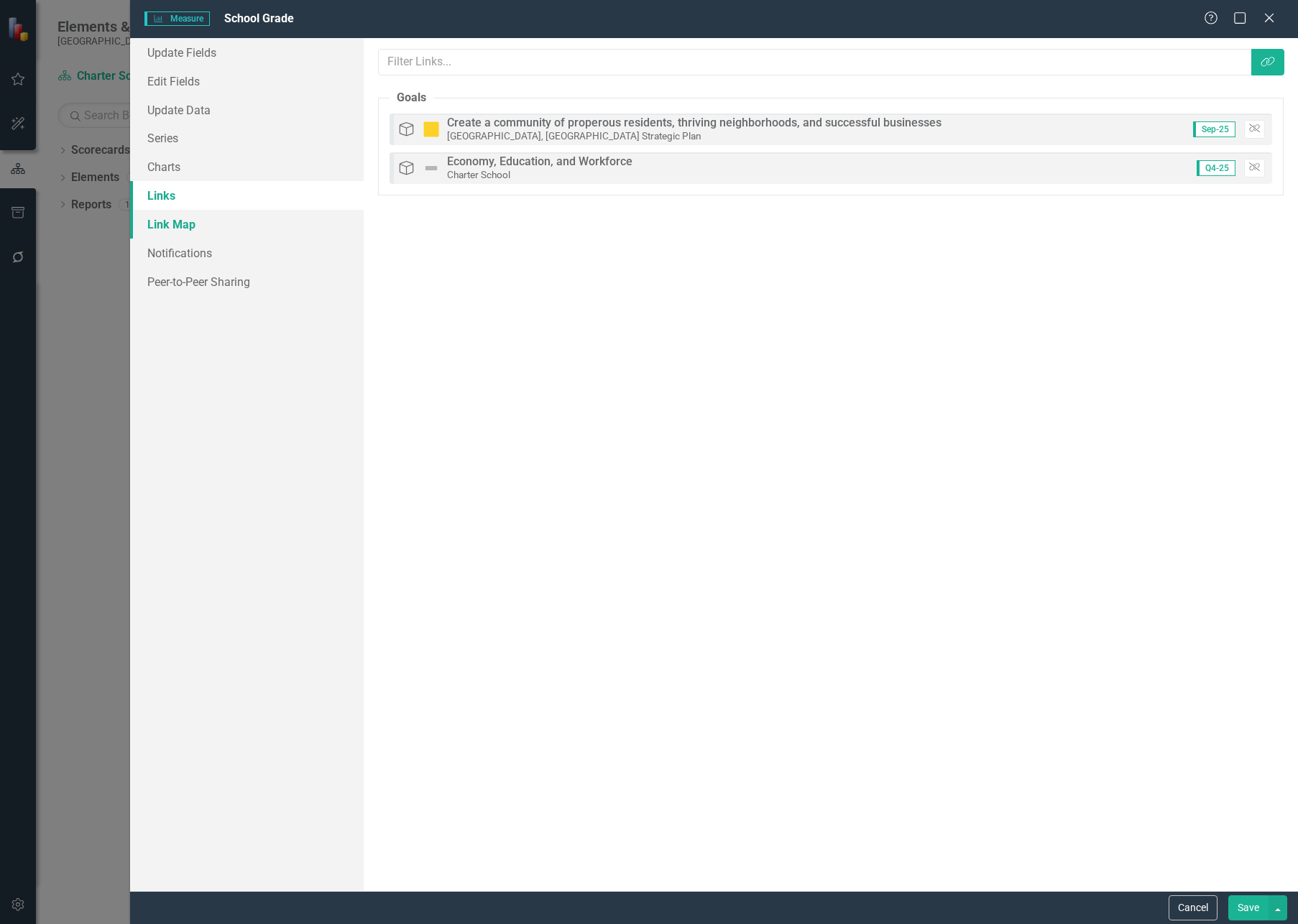
click at [179, 218] on link "Link Map" at bounding box center [246, 224] width 234 height 29
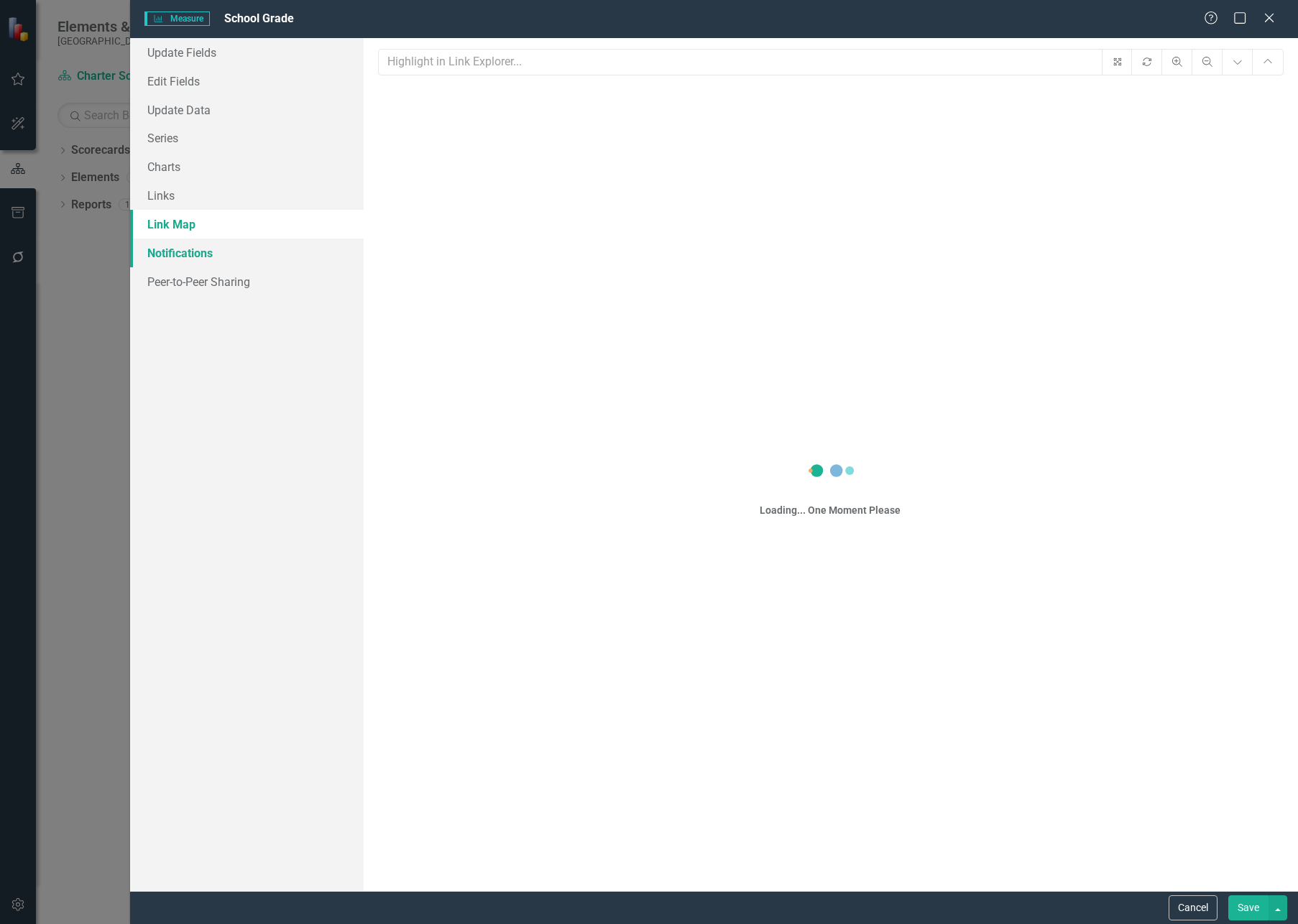
click at [191, 245] on link "Notifications" at bounding box center [246, 253] width 234 height 29
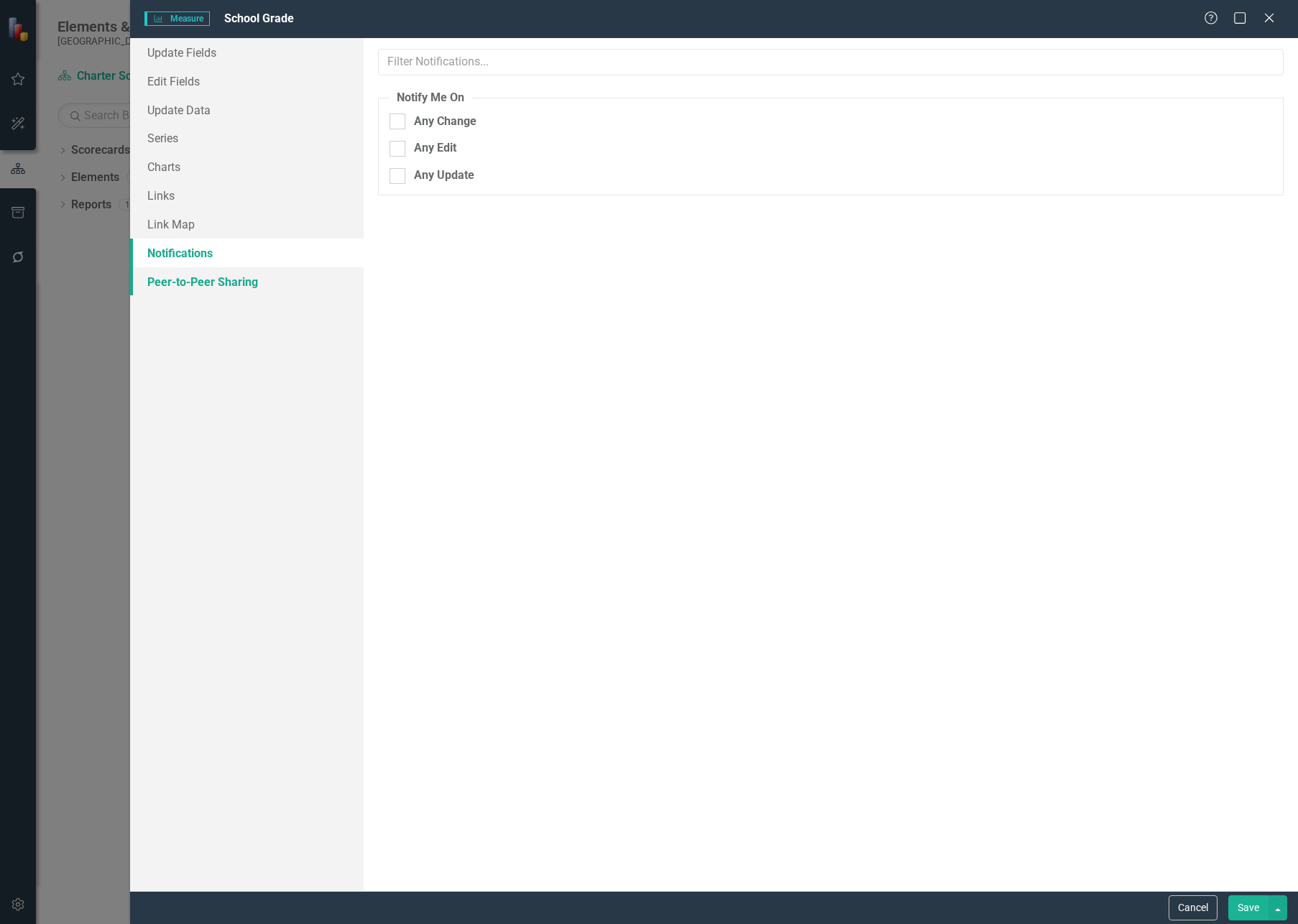
click at [204, 281] on link "Peer-to-Peer Sharing" at bounding box center [246, 281] width 234 height 29
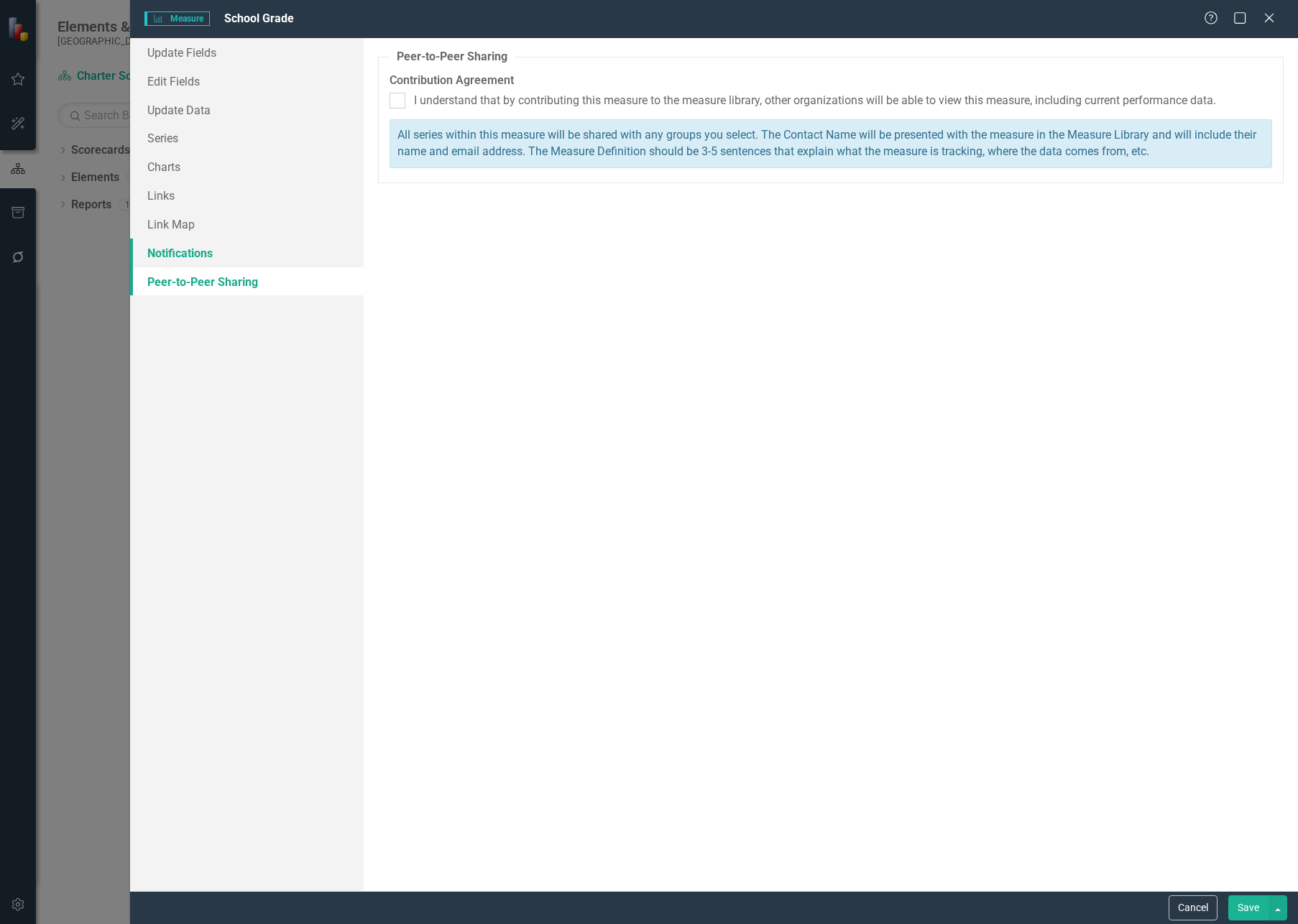
click at [204, 255] on link "Notifications" at bounding box center [246, 253] width 234 height 29
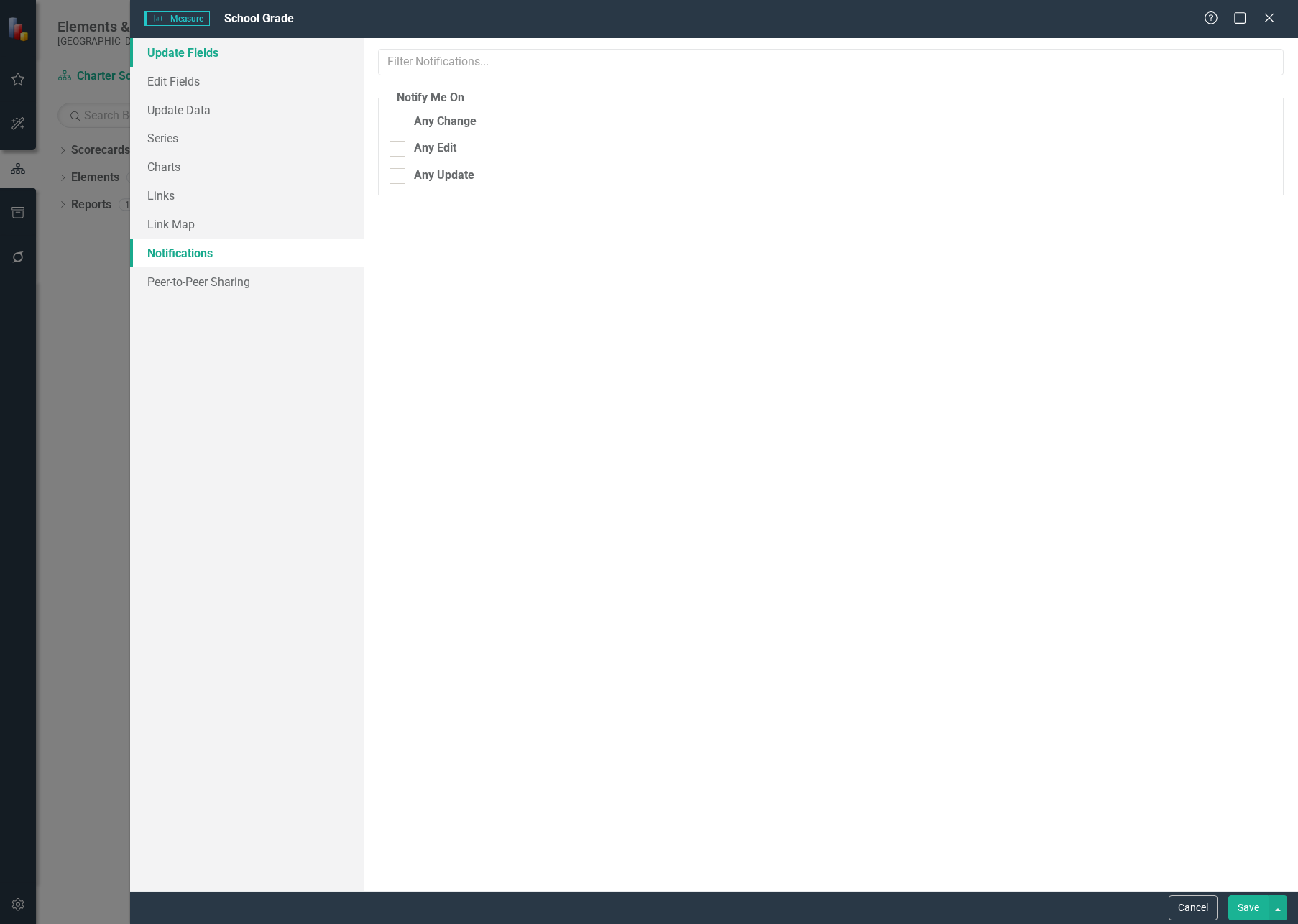
click at [175, 63] on link "Update Fields" at bounding box center [246, 53] width 234 height 29
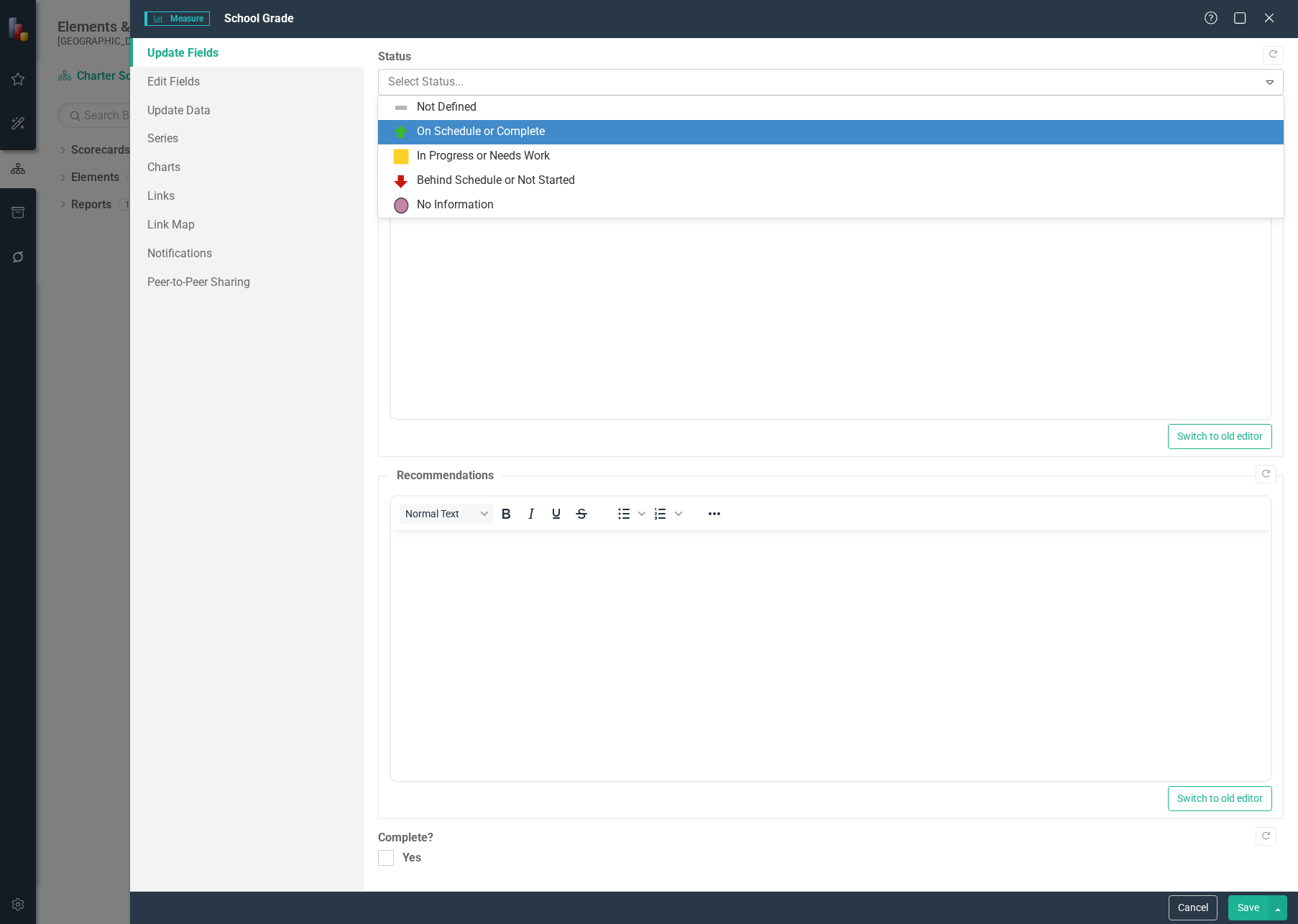
click at [635, 86] on div at bounding box center [819, 82] width 862 height 20
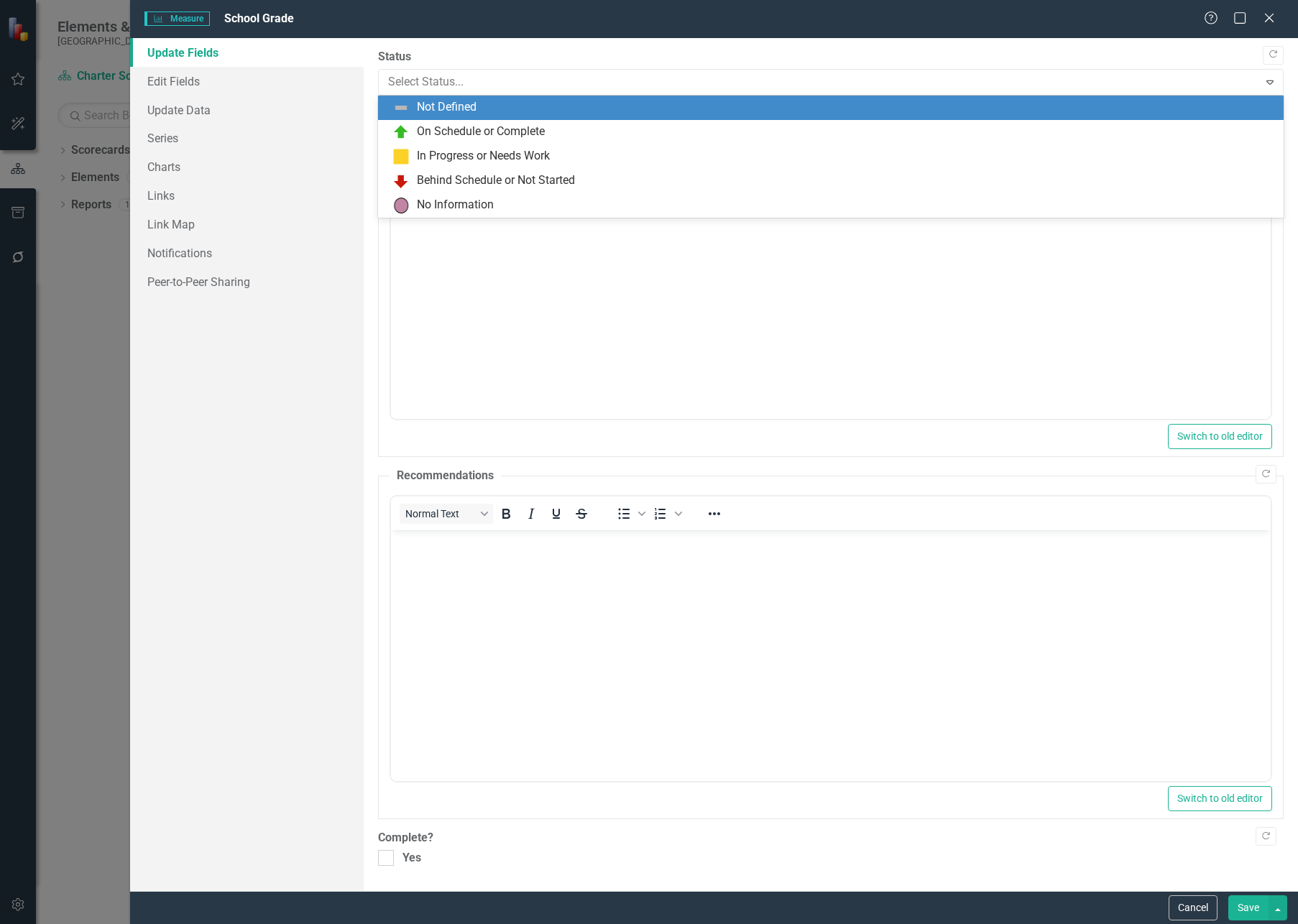
click at [568, 110] on div "Not Defined" at bounding box center [833, 108] width 882 height 17
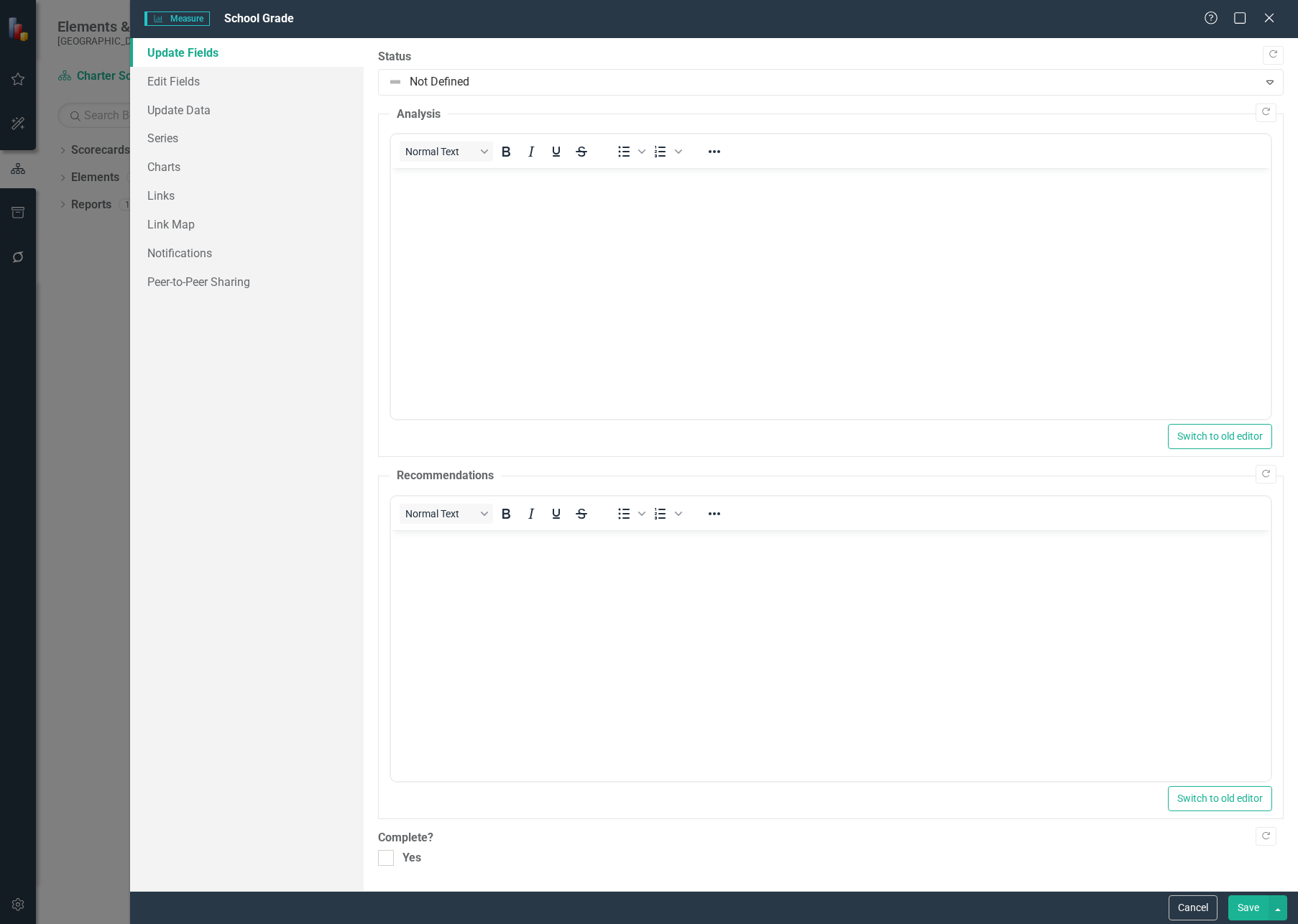
click at [1242, 907] on button "Save" at bounding box center [1248, 907] width 40 height 25
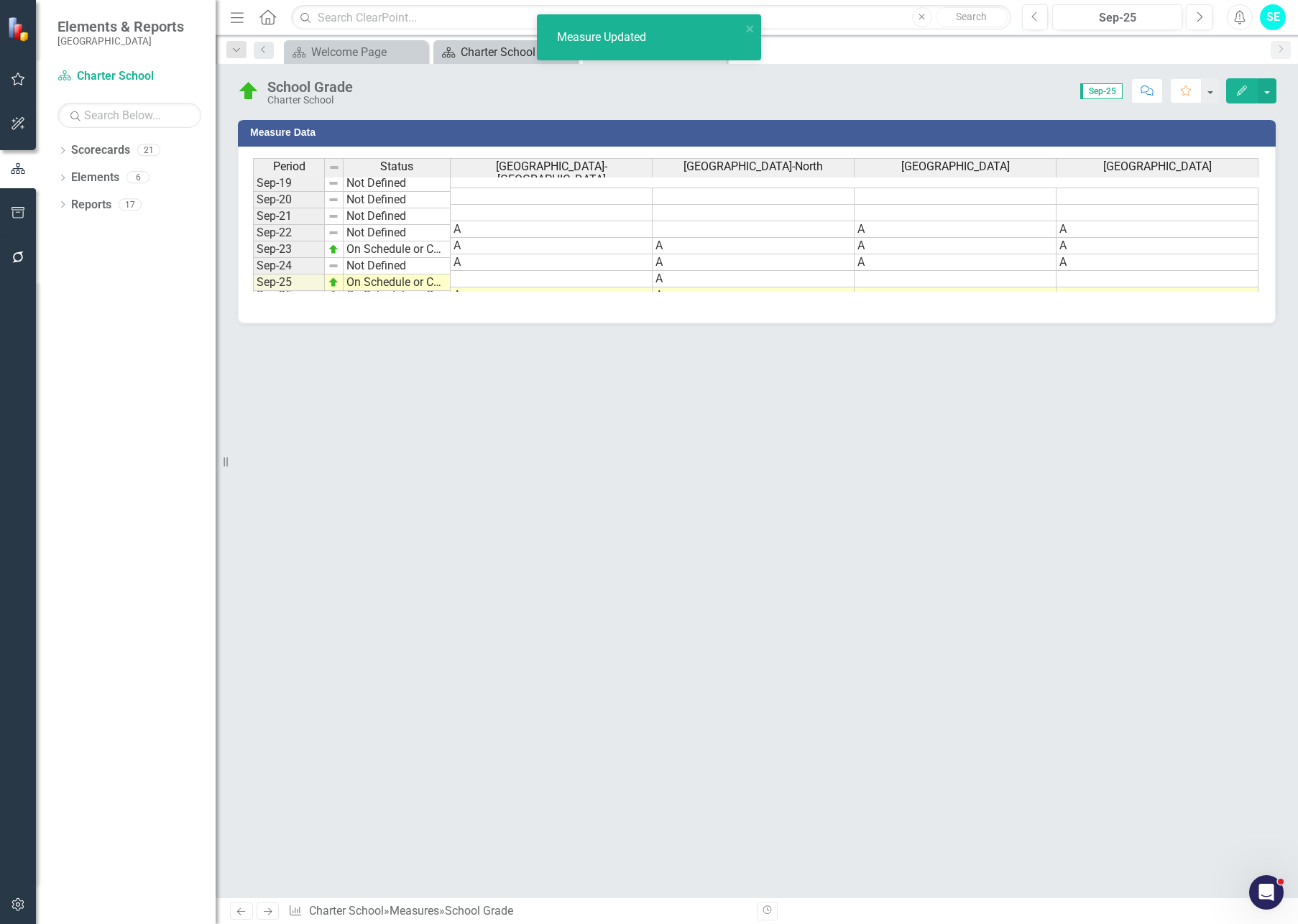
click at [462, 50] on div "Charter School" at bounding box center [507, 51] width 95 height 18
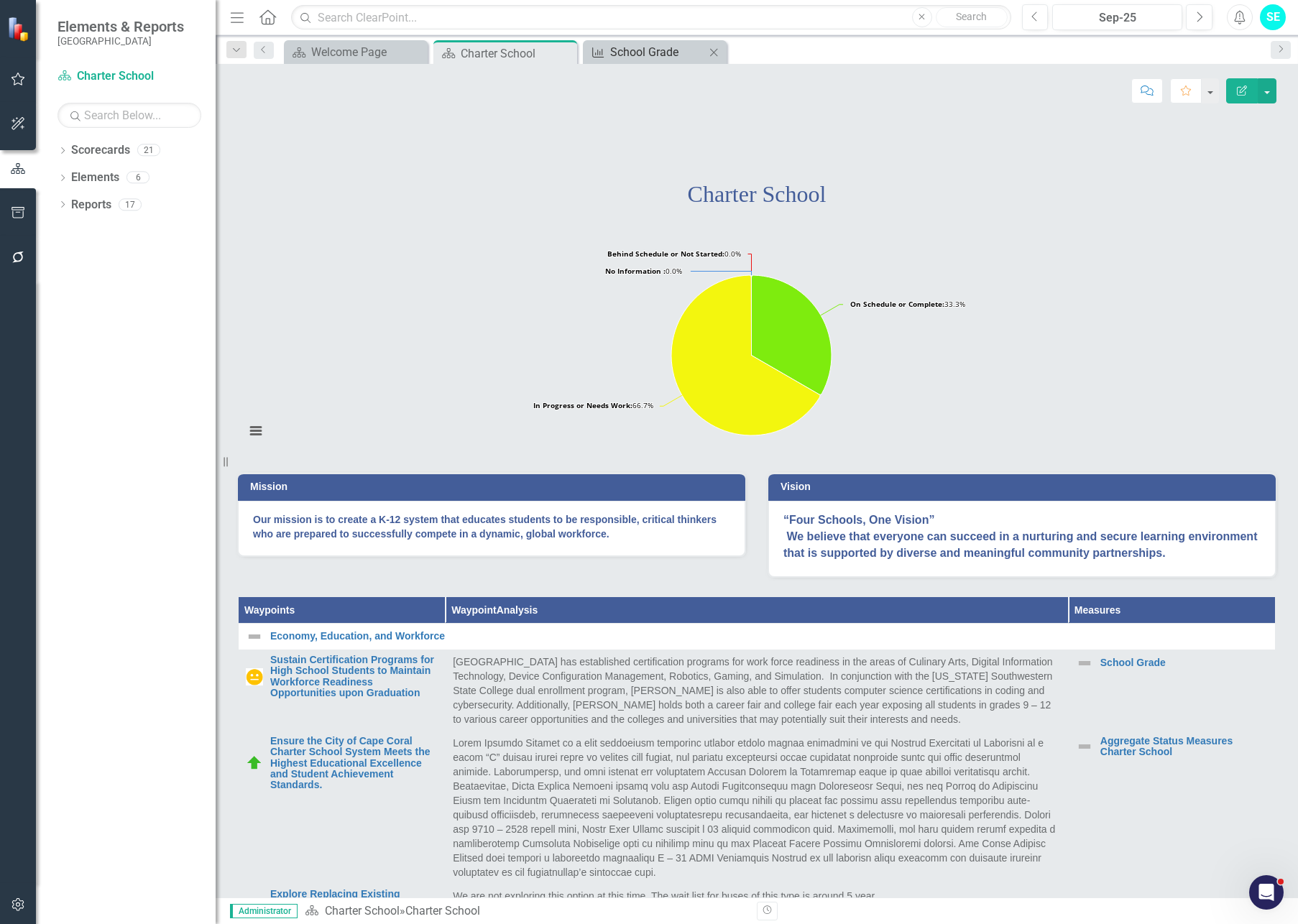
click at [653, 54] on div "School Grade" at bounding box center [657, 51] width 95 height 18
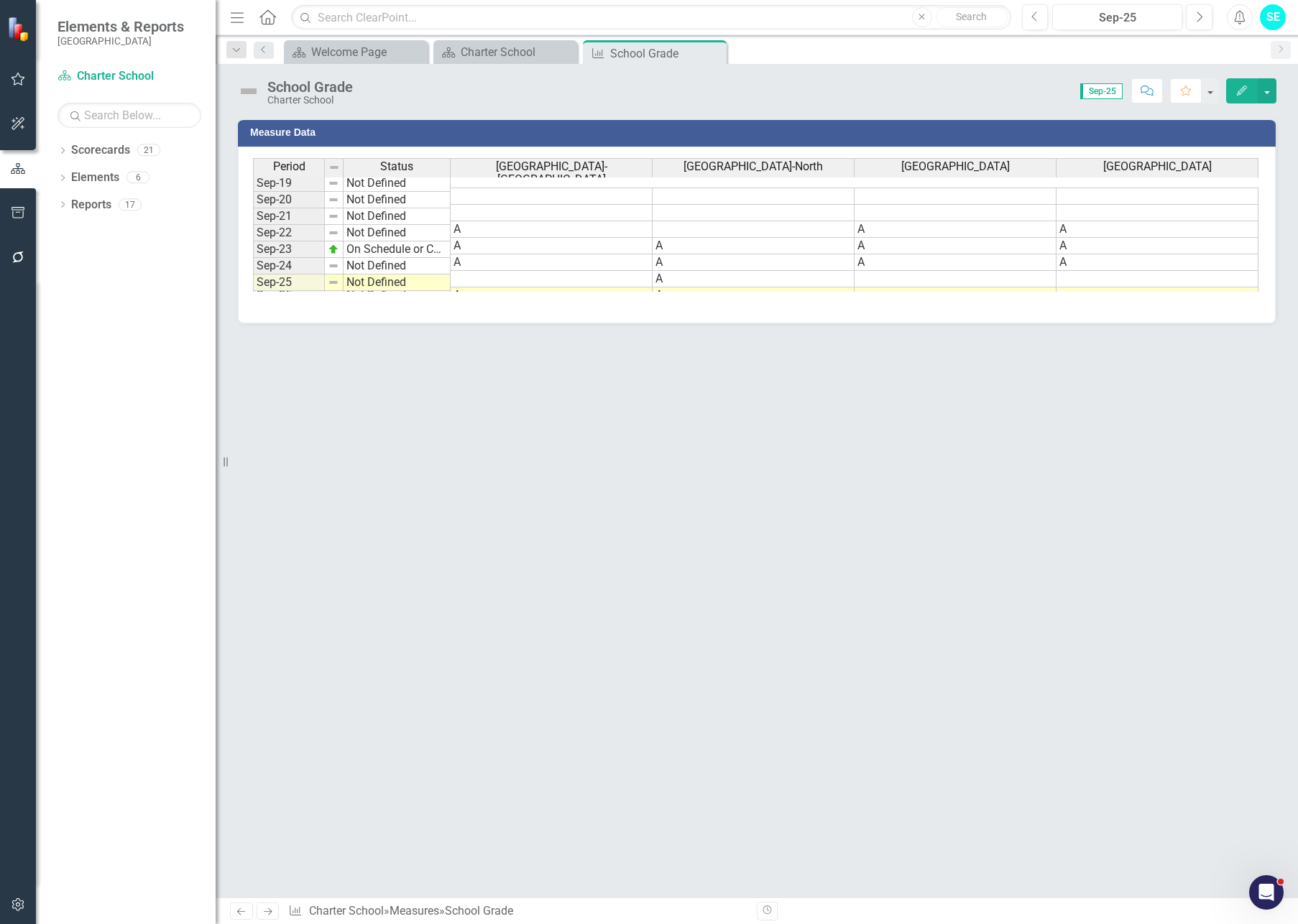
click at [1230, 95] on button "Edit" at bounding box center [1242, 91] width 32 height 25
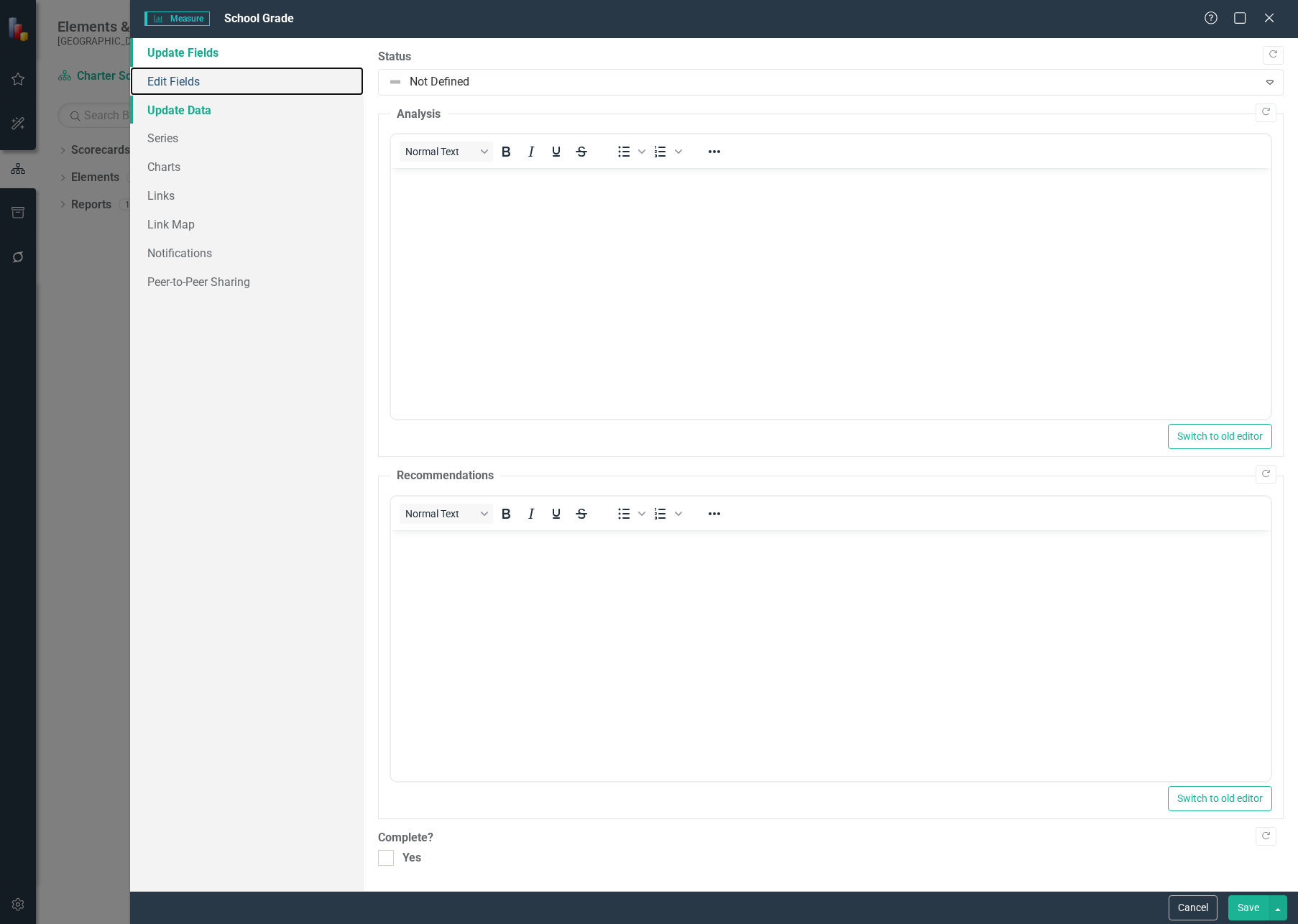
click at [193, 82] on link "Edit Fields" at bounding box center [246, 81] width 234 height 29
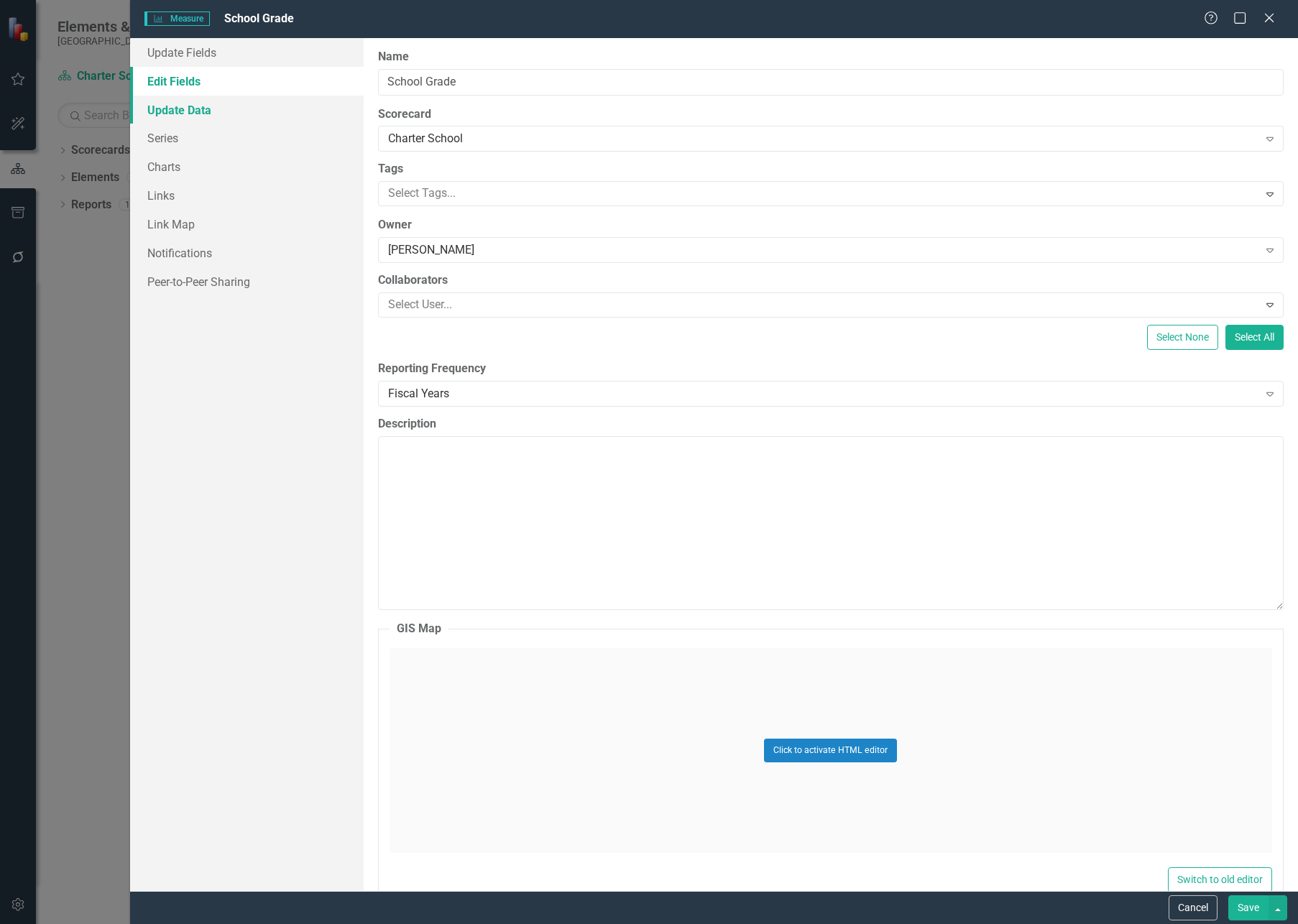
click at [177, 112] on link "Update Data" at bounding box center [246, 110] width 234 height 29
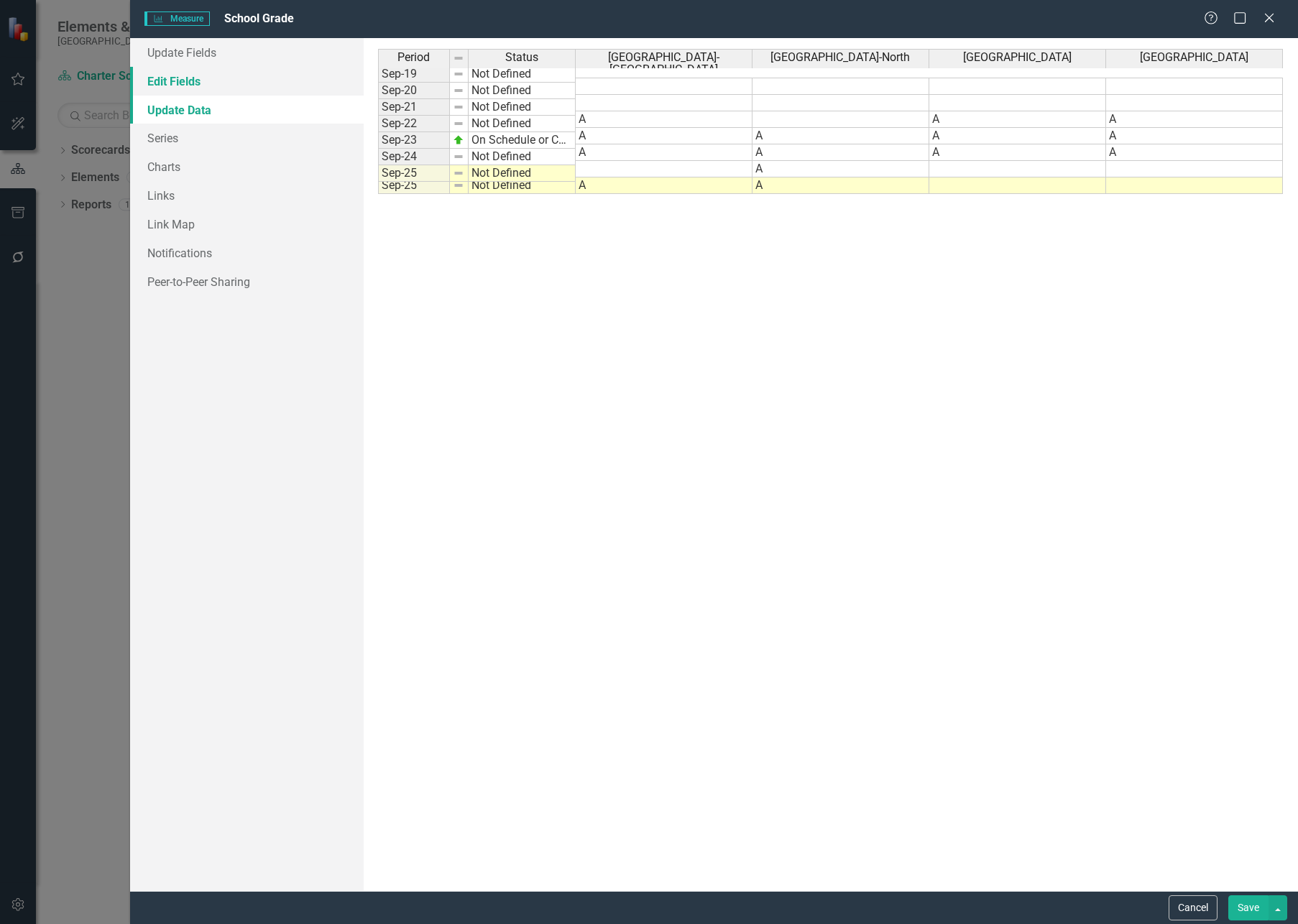
click at [177, 92] on link "Edit Fields" at bounding box center [246, 81] width 234 height 29
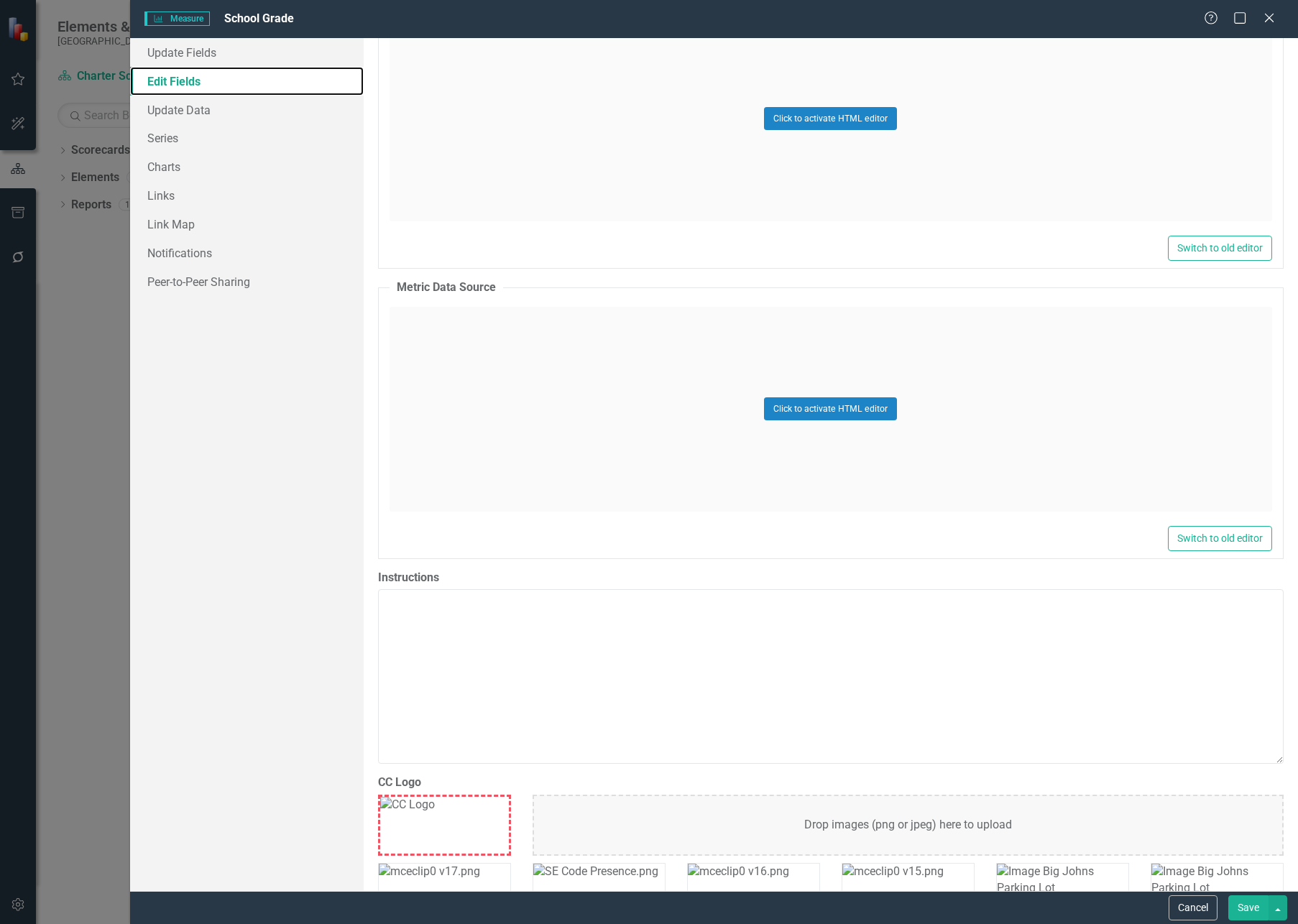
scroll to position [1008, 0]
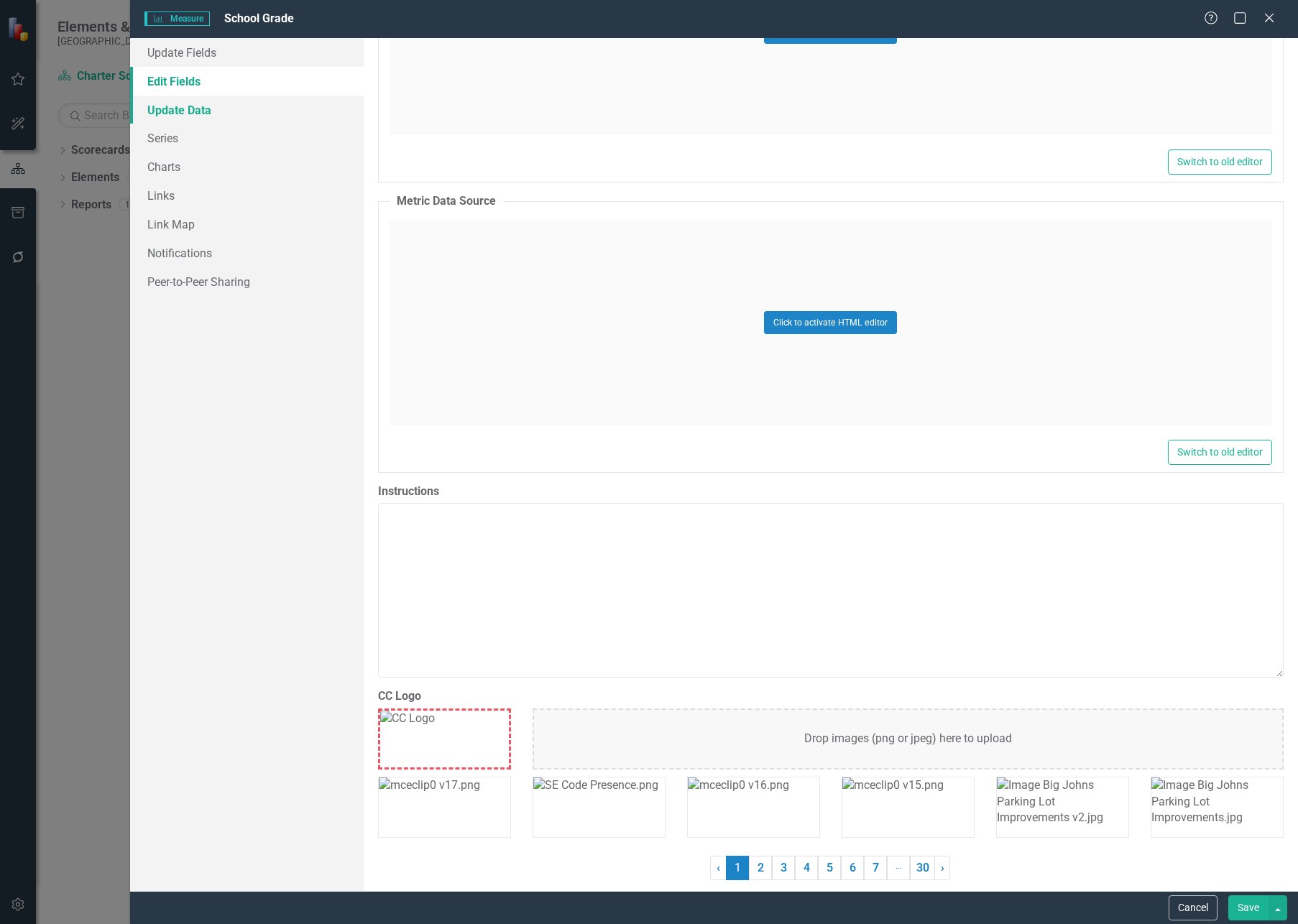
click at [189, 103] on link "Update Data" at bounding box center [246, 110] width 234 height 29
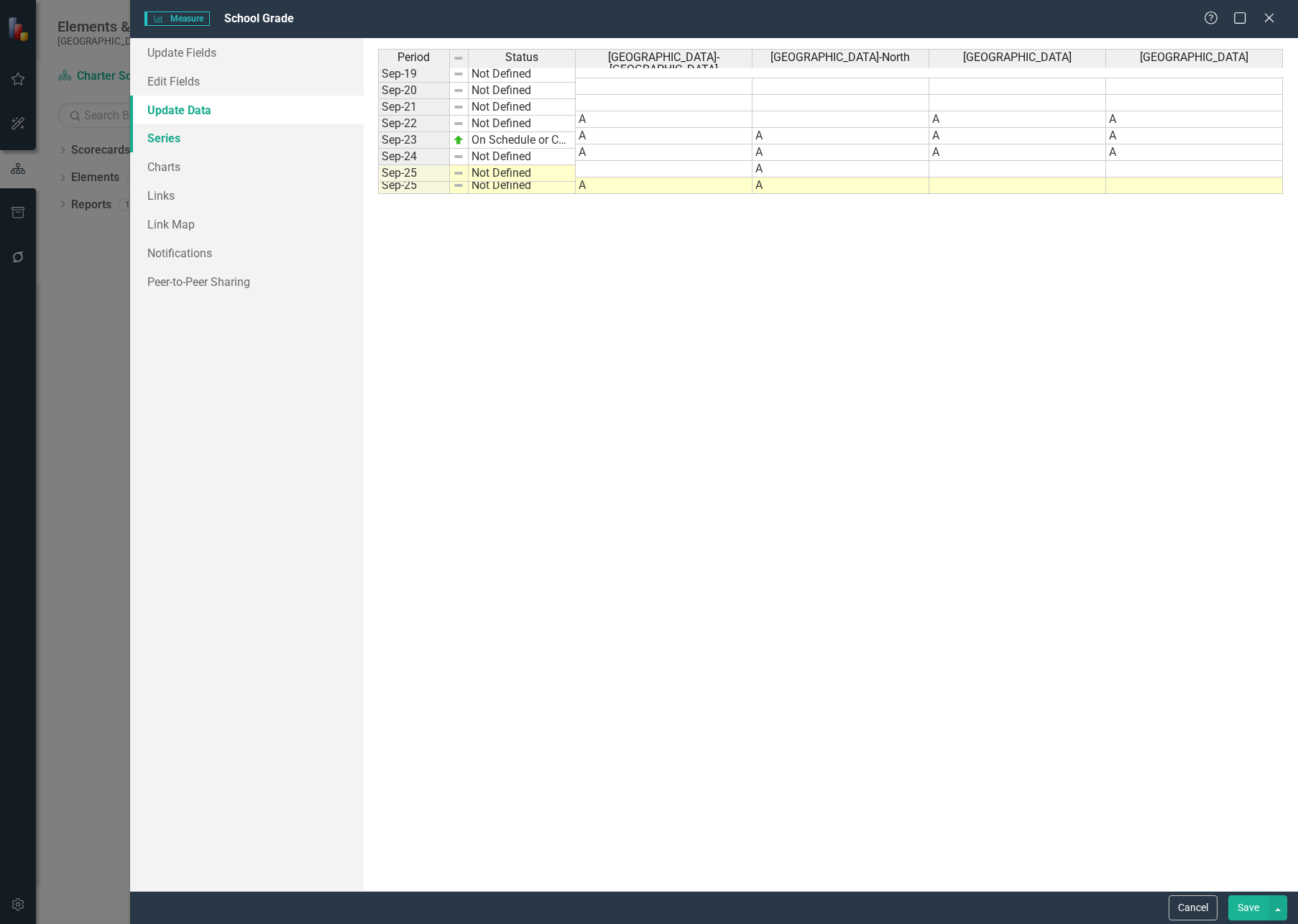
click at [145, 139] on link "Series" at bounding box center [246, 138] width 234 height 29
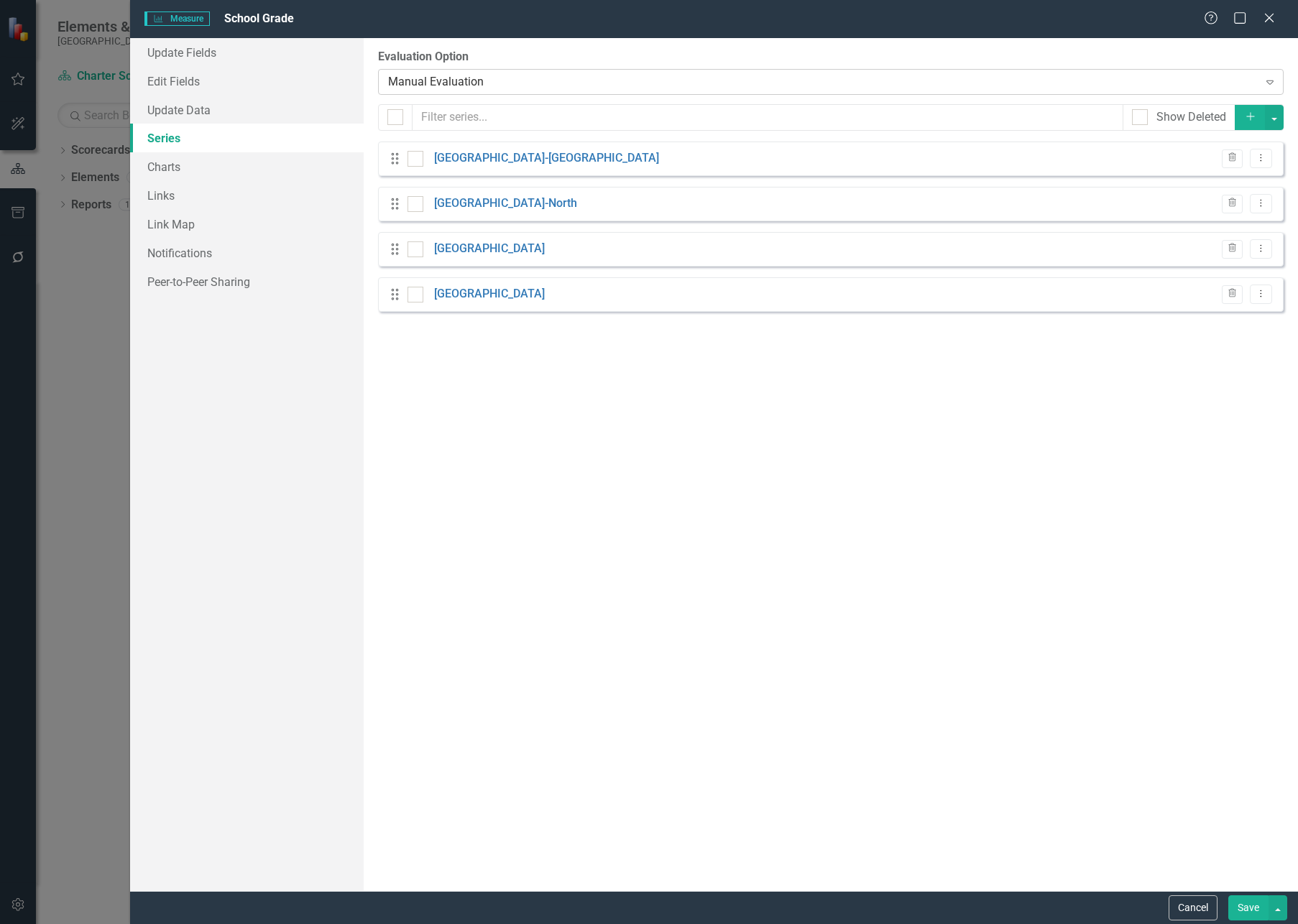
click at [495, 86] on div "Manual Evaluation" at bounding box center [823, 81] width 870 height 16
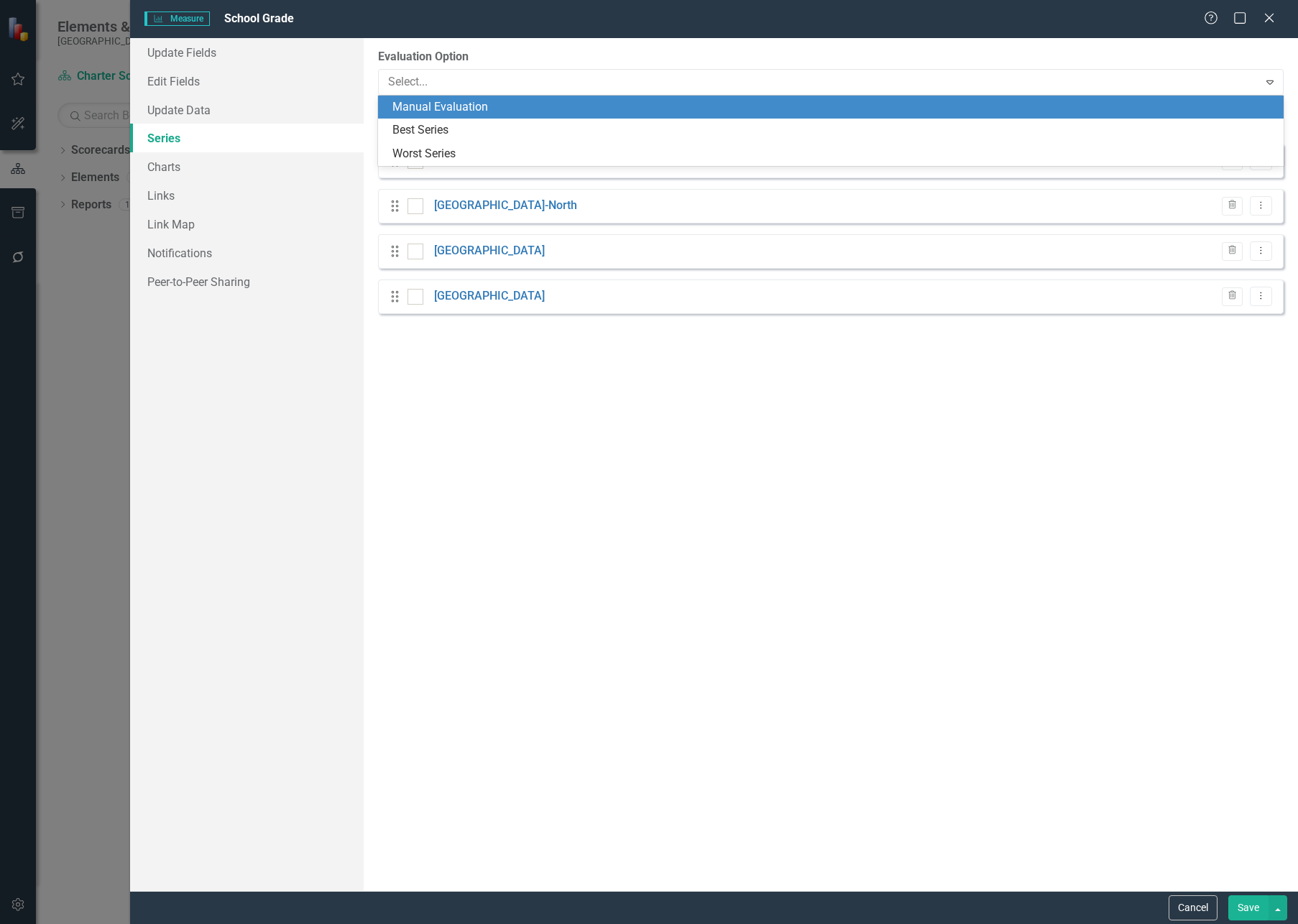
click at [494, 109] on div "Manual Evaluation" at bounding box center [833, 107] width 882 height 16
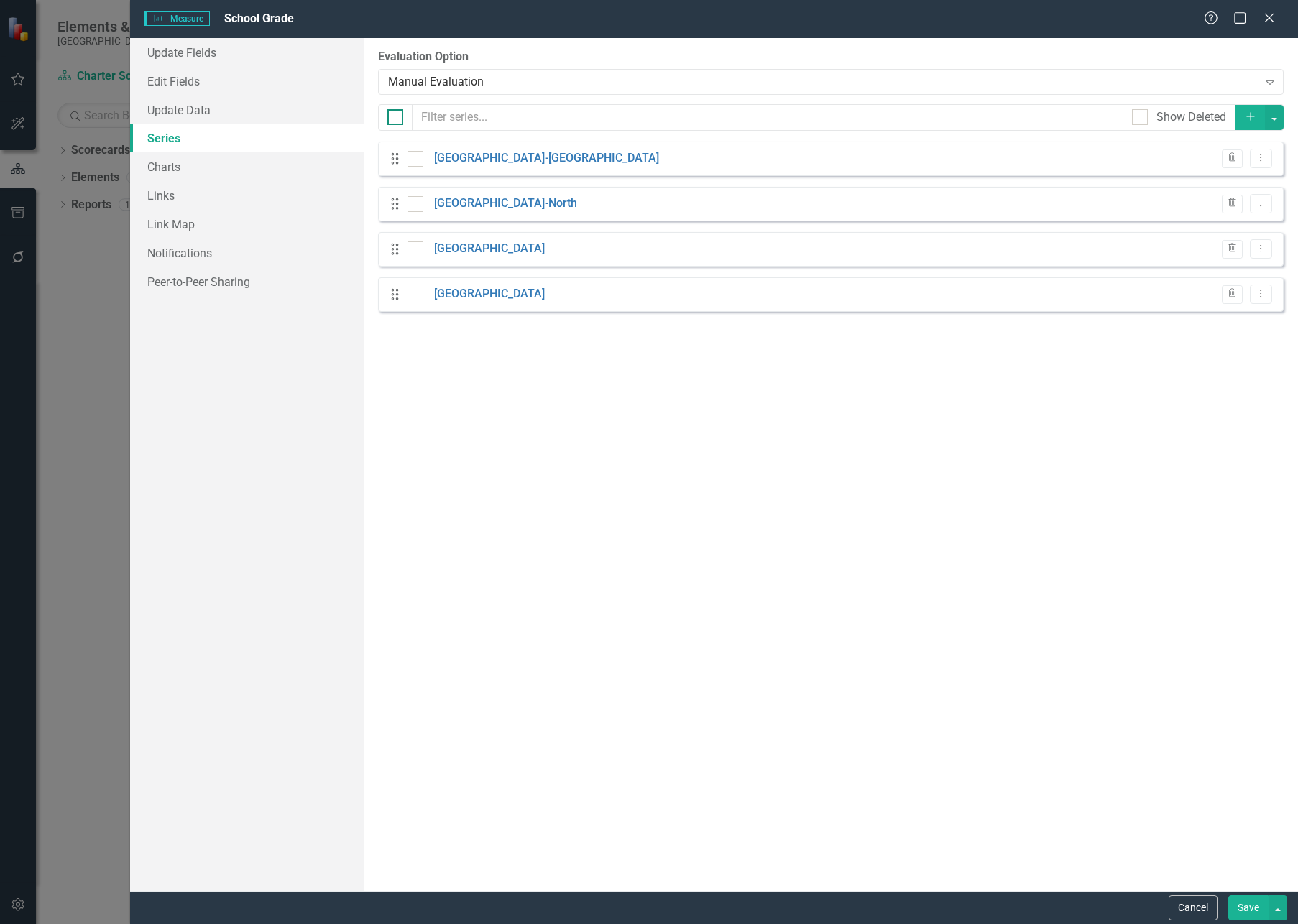
click at [393, 119] on div at bounding box center [395, 117] width 15 height 15
click at [393, 119] on input "checkbox" at bounding box center [392, 114] width 9 height 9
checkbox input "true"
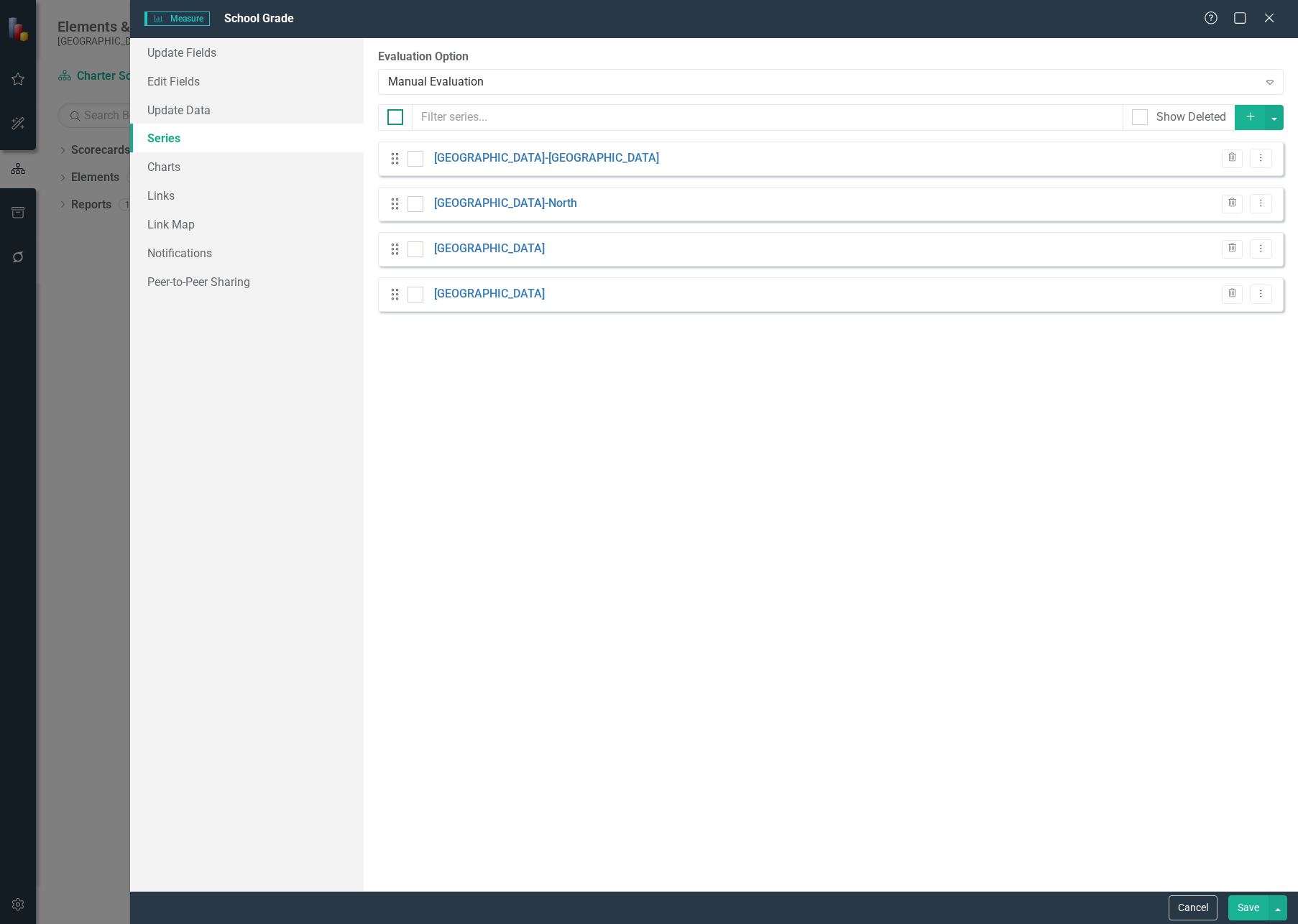
checkbox input "true"
click at [1238, 906] on button "Save" at bounding box center [1248, 907] width 40 height 25
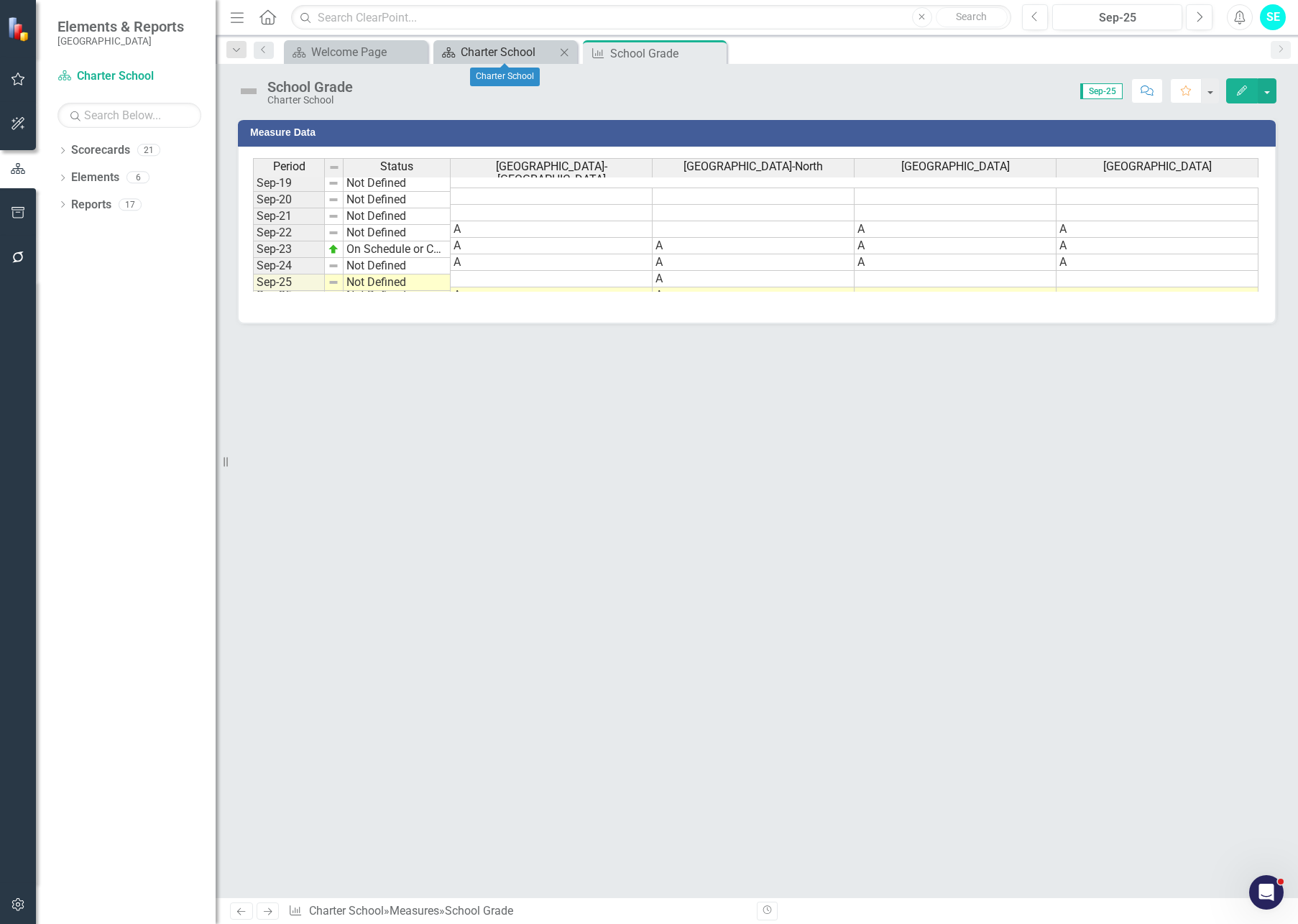
click at [509, 57] on div "Charter School" at bounding box center [507, 51] width 95 height 18
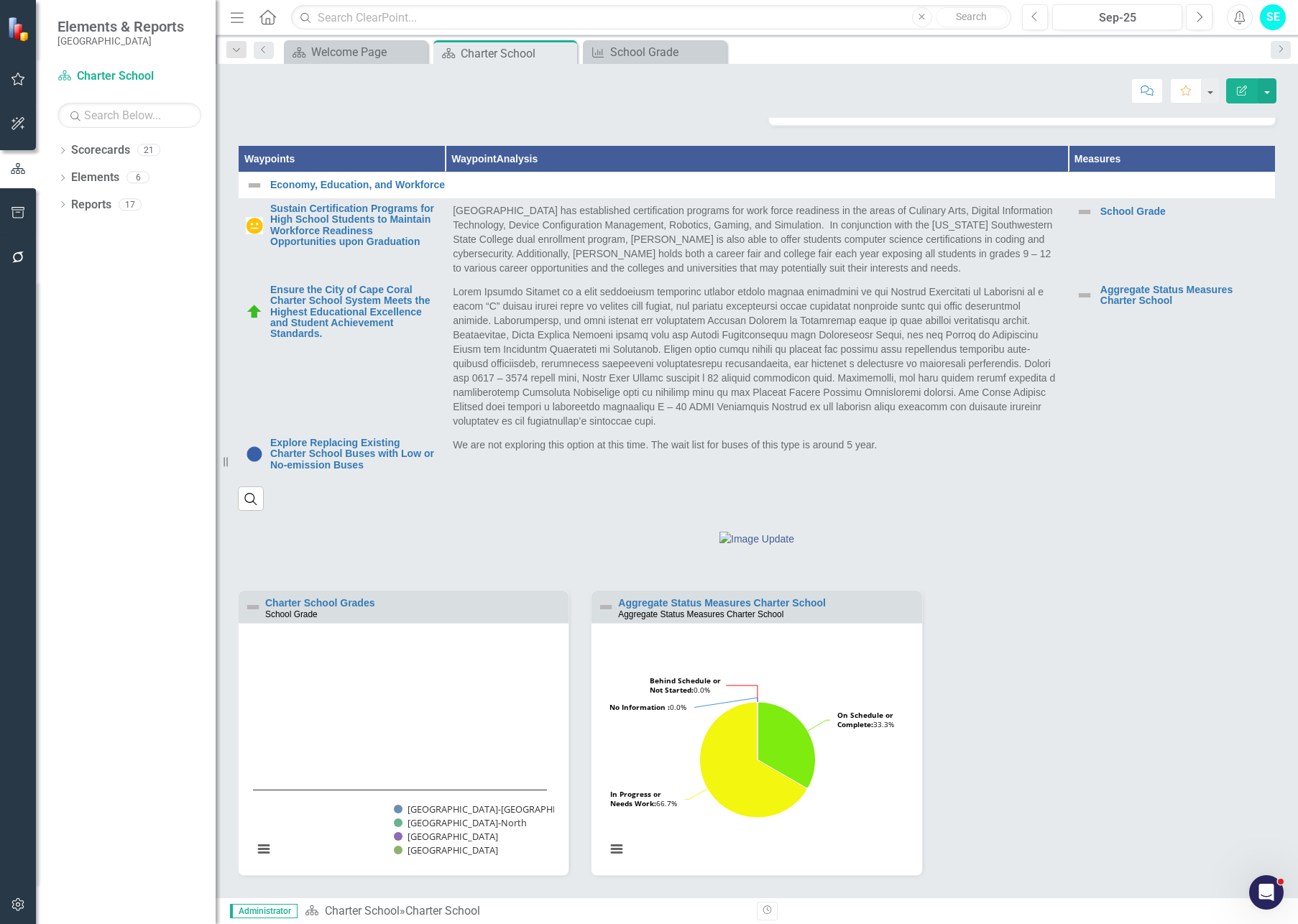
scroll to position [572, 0]
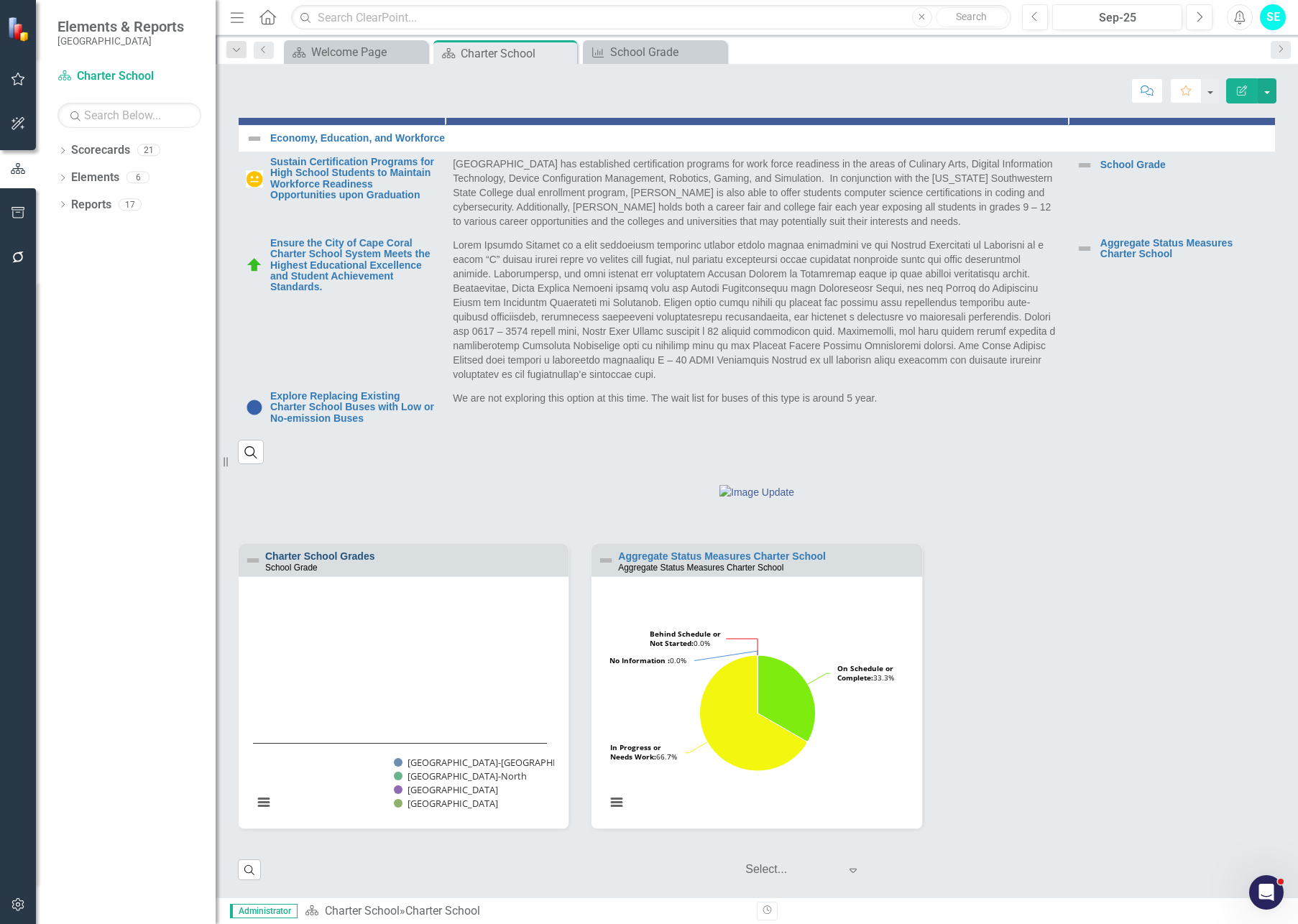
click at [329, 555] on link "Charter School Grades" at bounding box center [320, 555] width 110 height 11
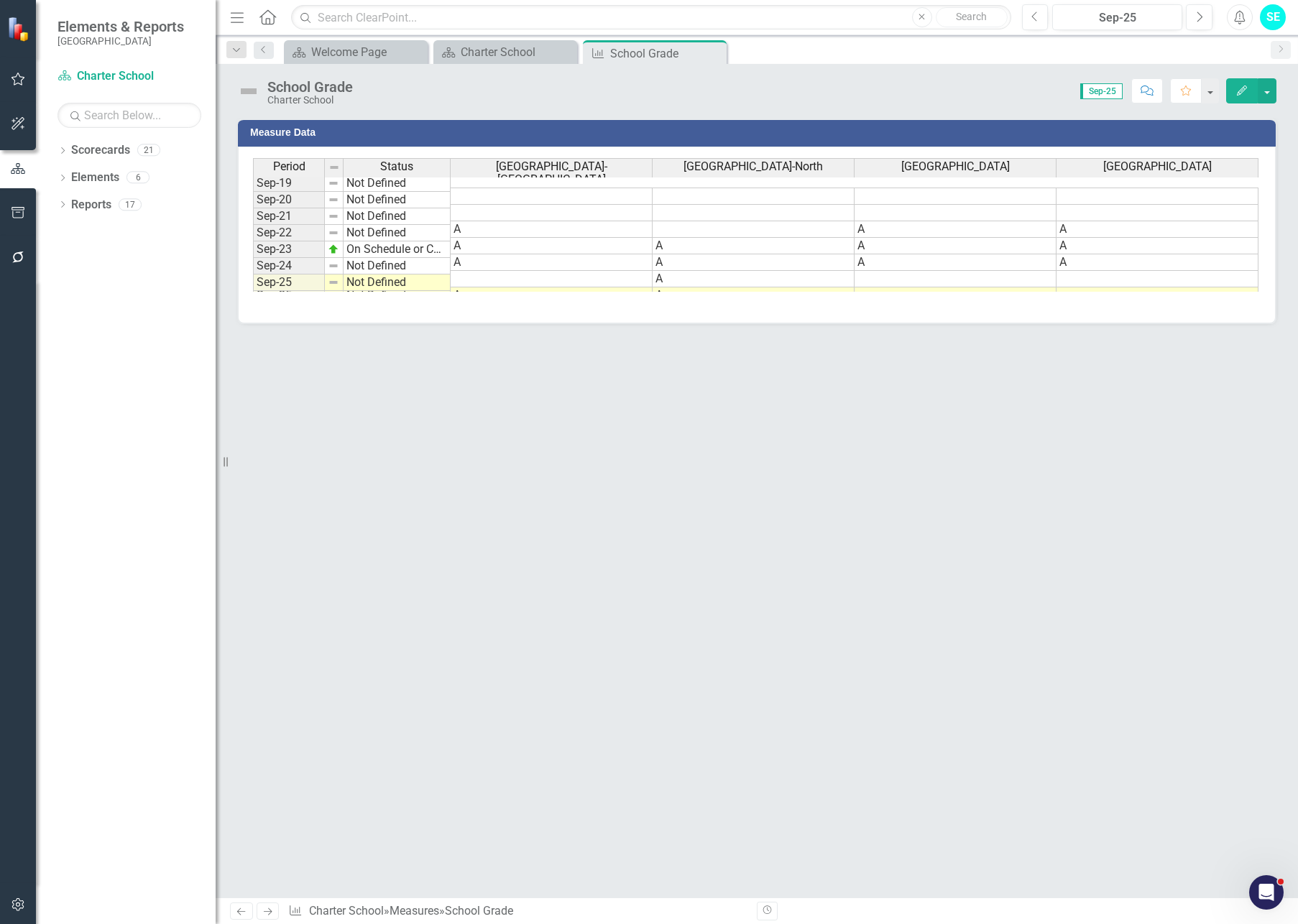
click at [1248, 94] on button "Edit" at bounding box center [1242, 91] width 32 height 25
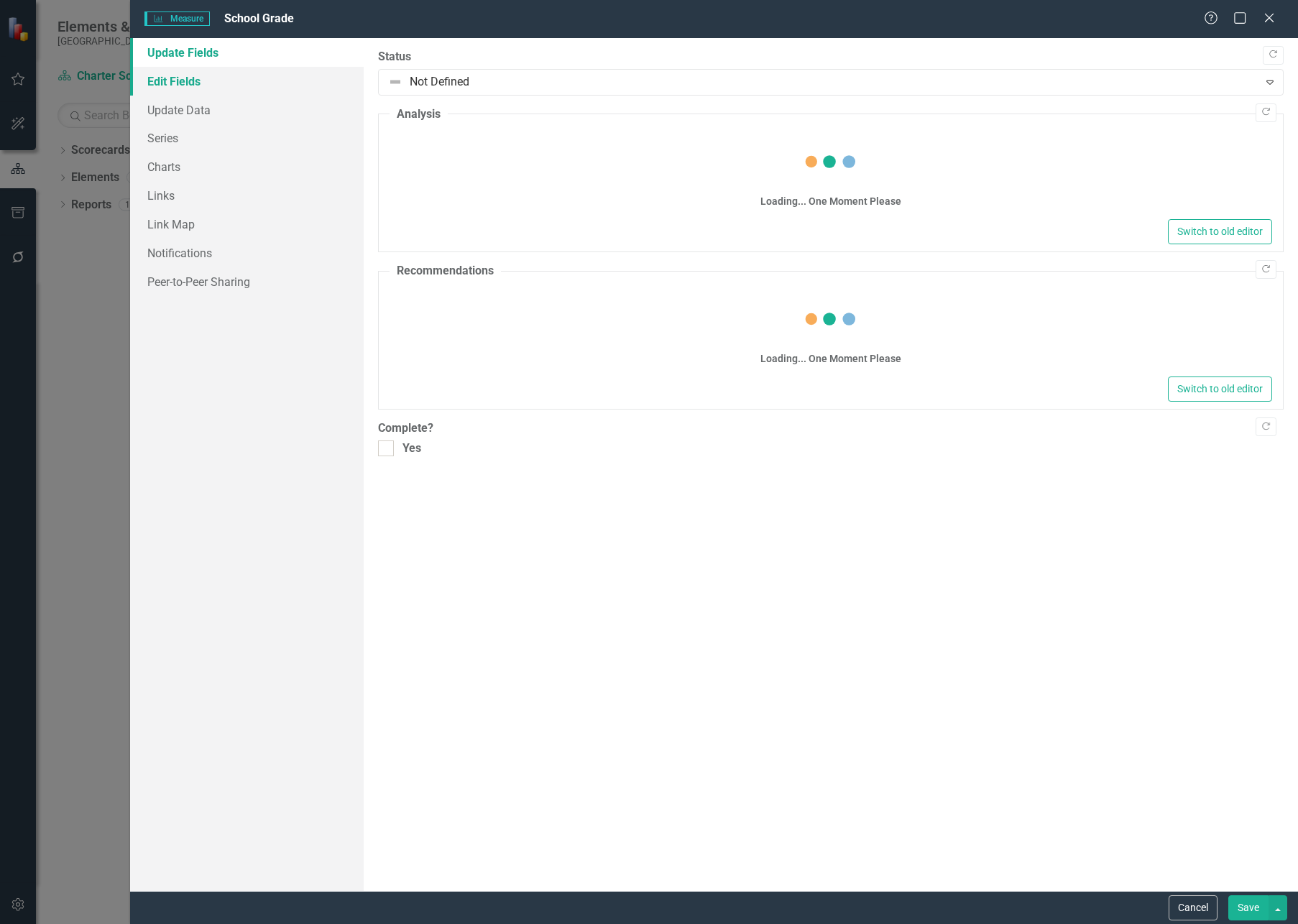
click at [186, 78] on link "Edit Fields" at bounding box center [246, 81] width 234 height 29
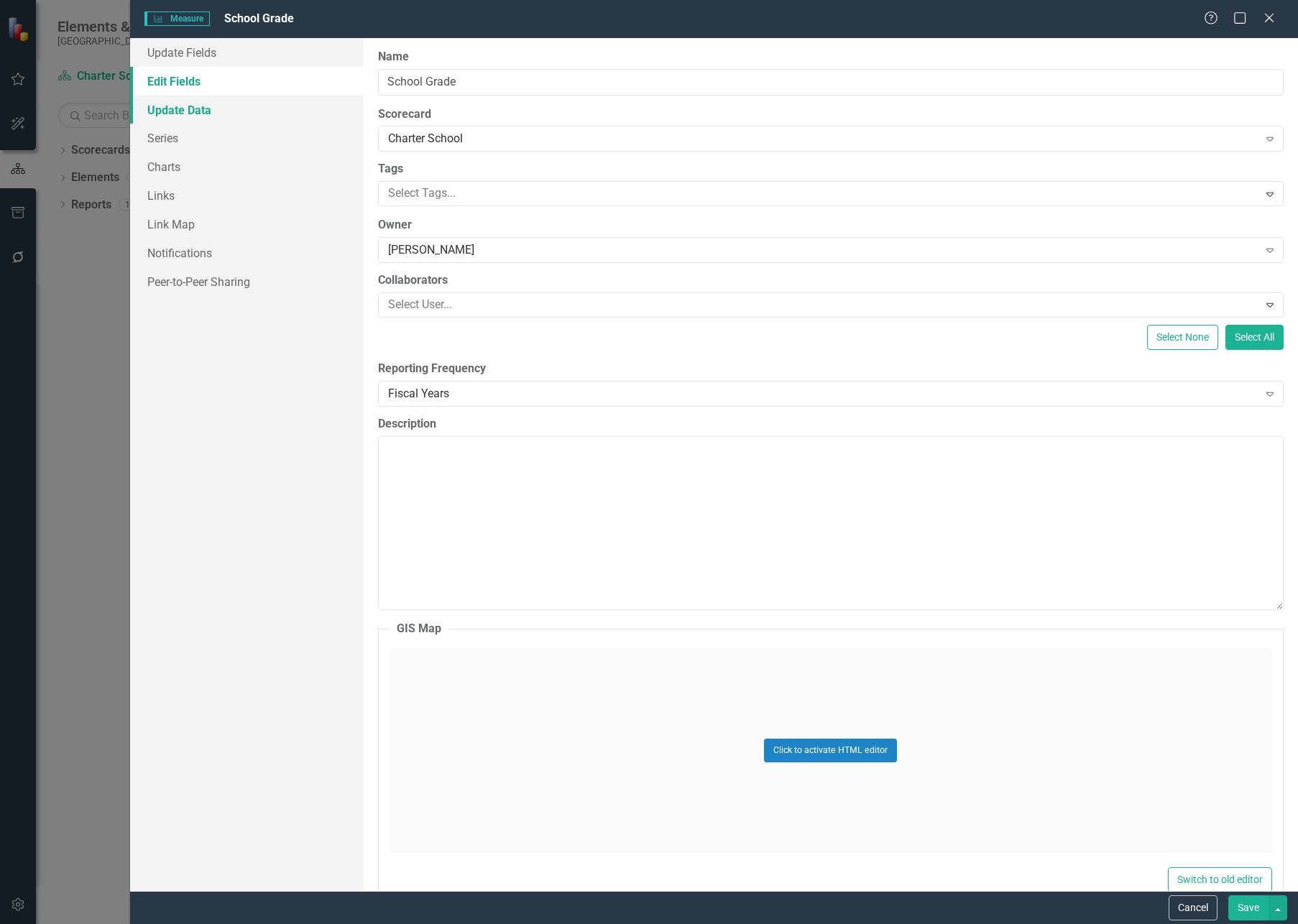
click at [198, 107] on link "Update Data" at bounding box center [246, 110] width 234 height 29
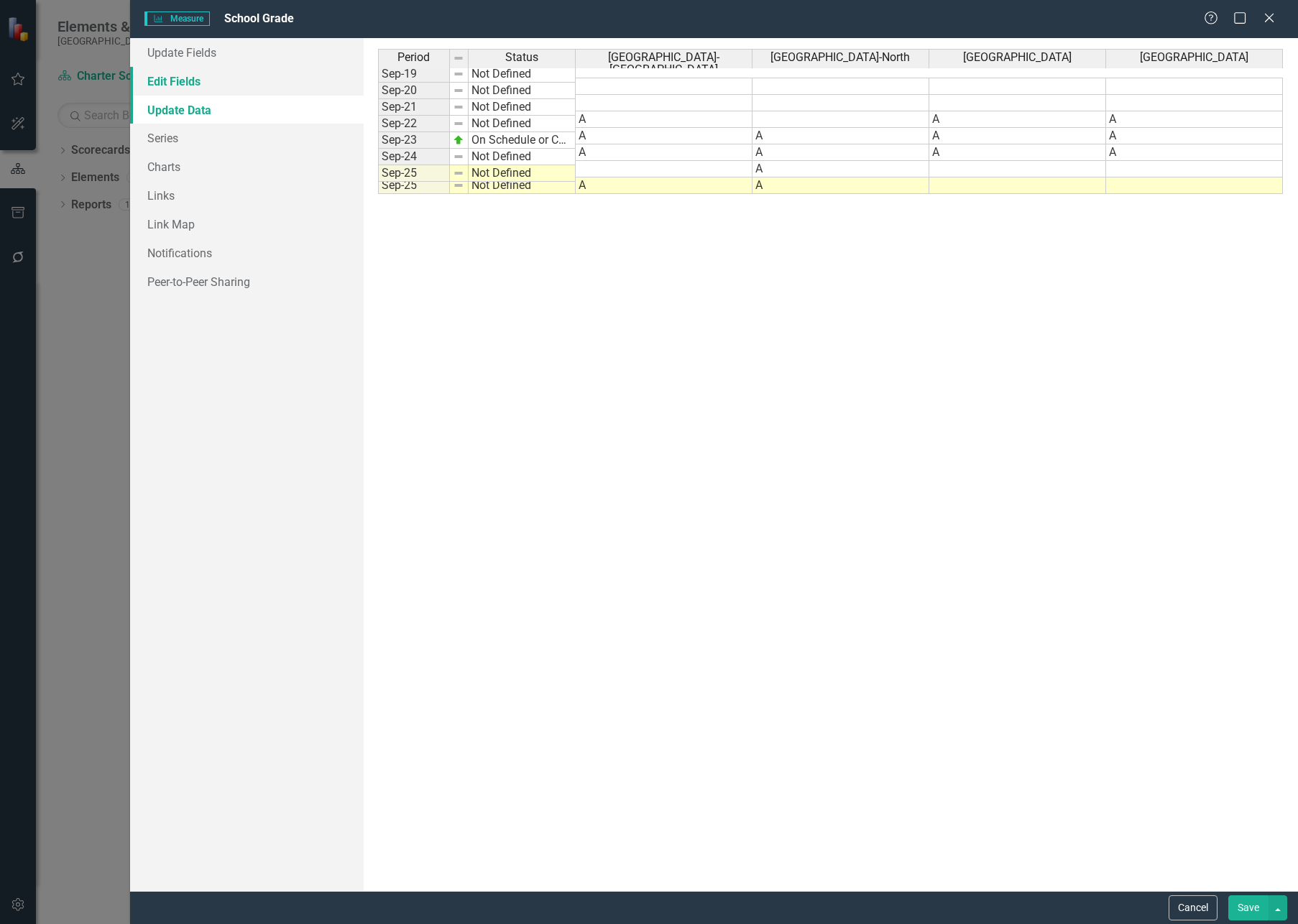
click at [194, 86] on link "Edit Fields" at bounding box center [246, 81] width 234 height 29
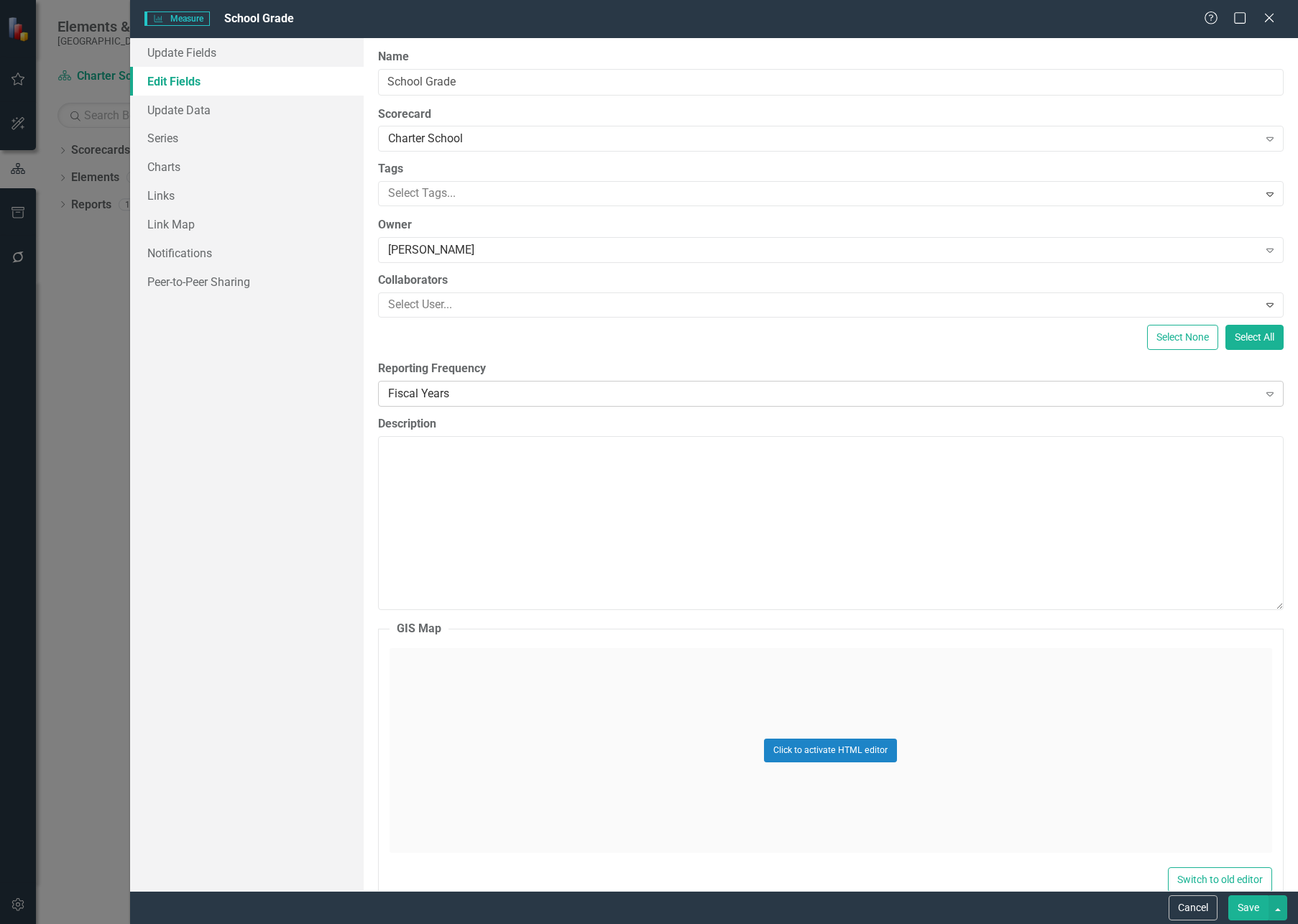
click at [483, 397] on div "Fiscal Years" at bounding box center [823, 393] width 870 height 16
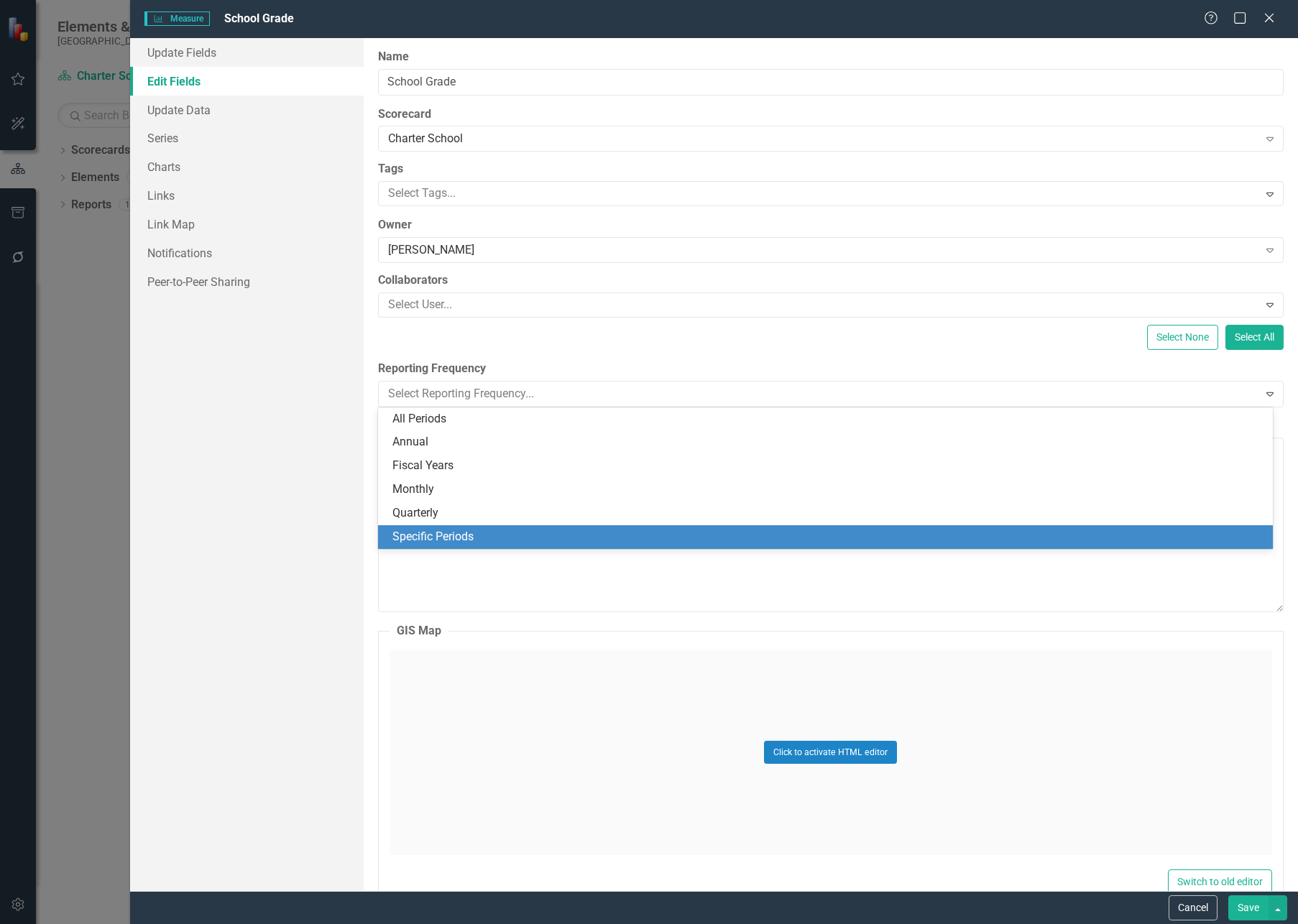
click at [487, 534] on div "Specific Periods" at bounding box center [828, 536] width 872 height 16
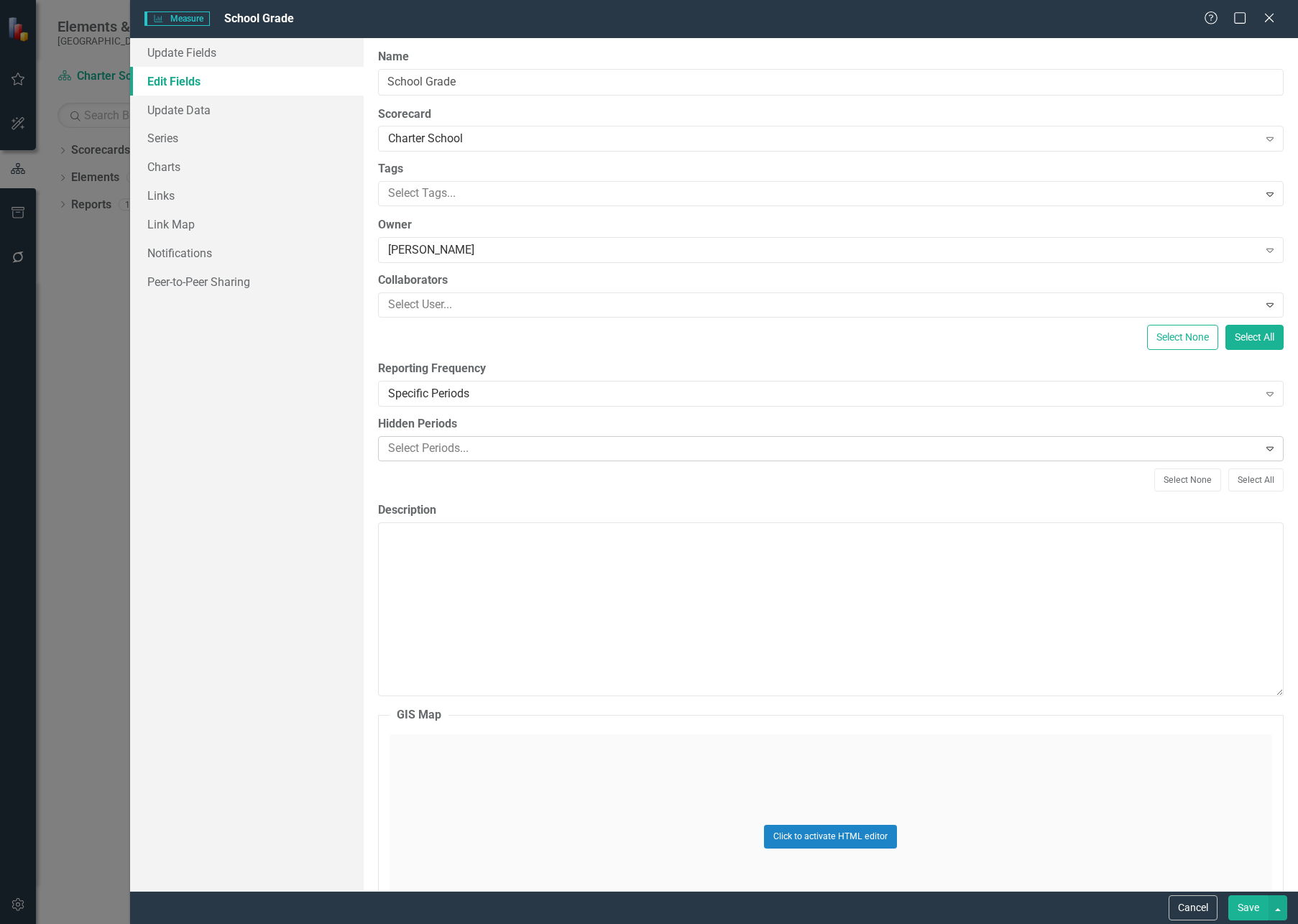
click at [548, 445] on div at bounding box center [821, 448] width 876 height 20
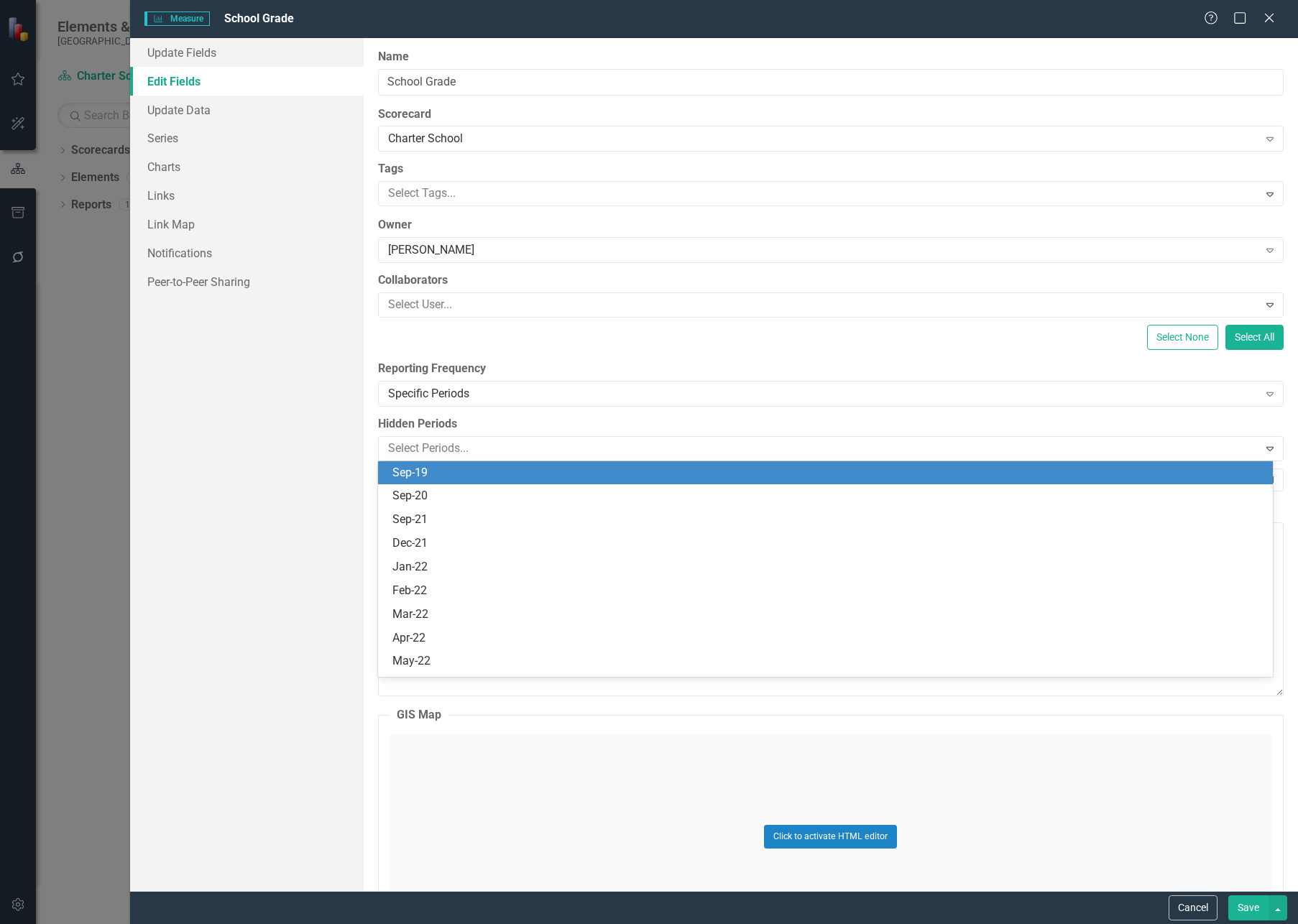
click at [430, 469] on div "Sep-19" at bounding box center [828, 472] width 872 height 16
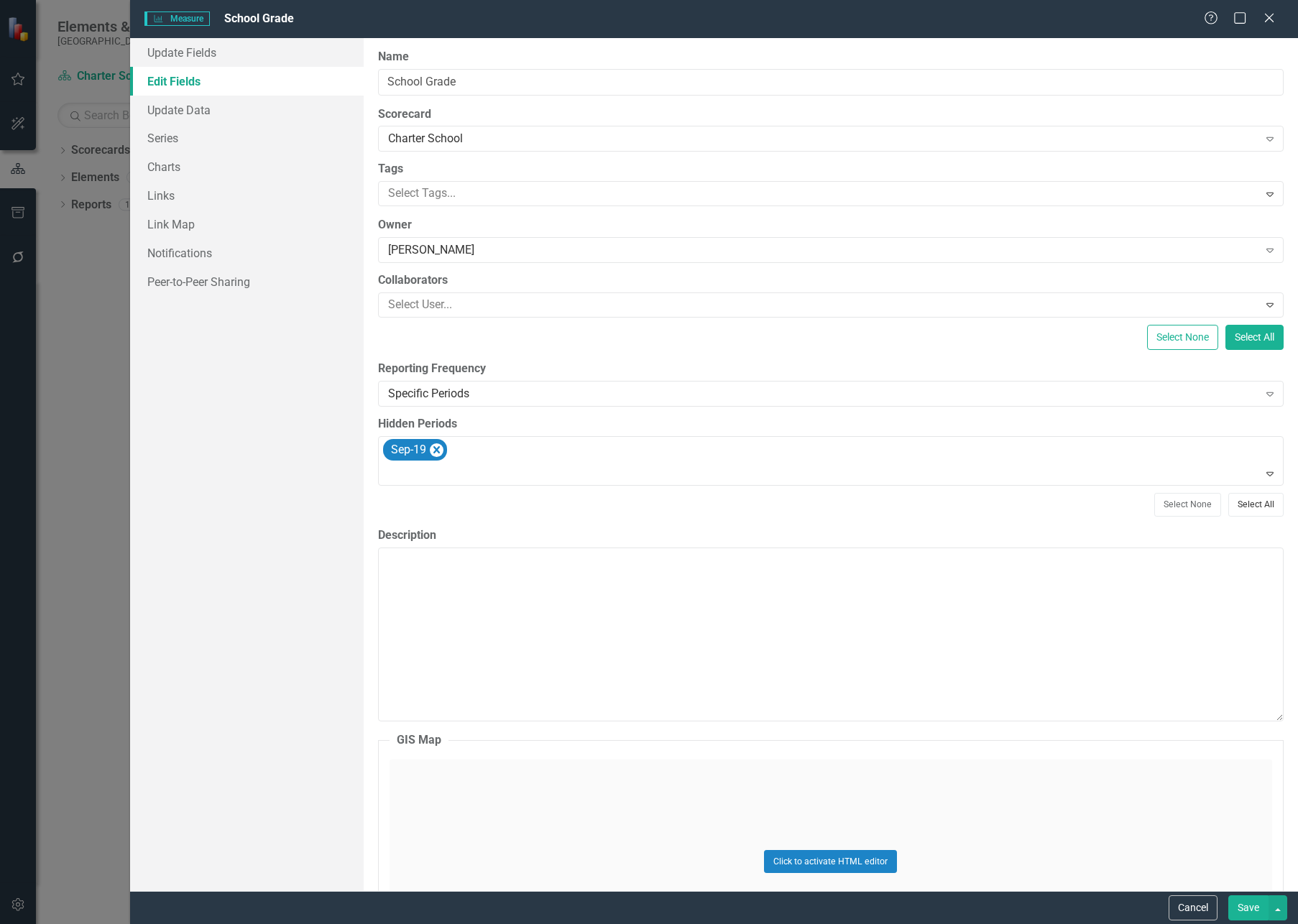
click at [1231, 500] on button "Select All" at bounding box center [1255, 504] width 56 height 23
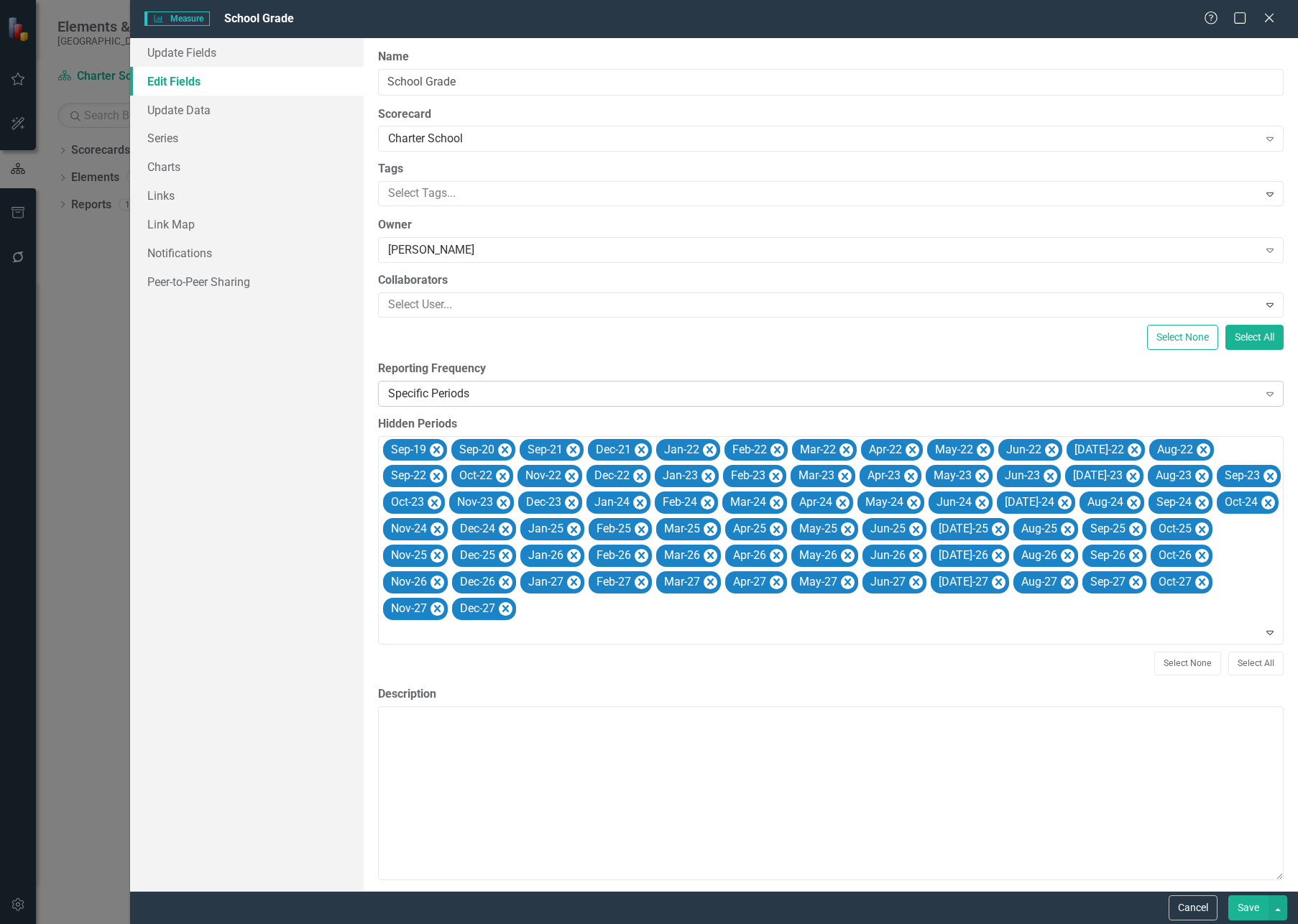
click at [1246, 388] on div "Specific Periods" at bounding box center [823, 393] width 870 height 16
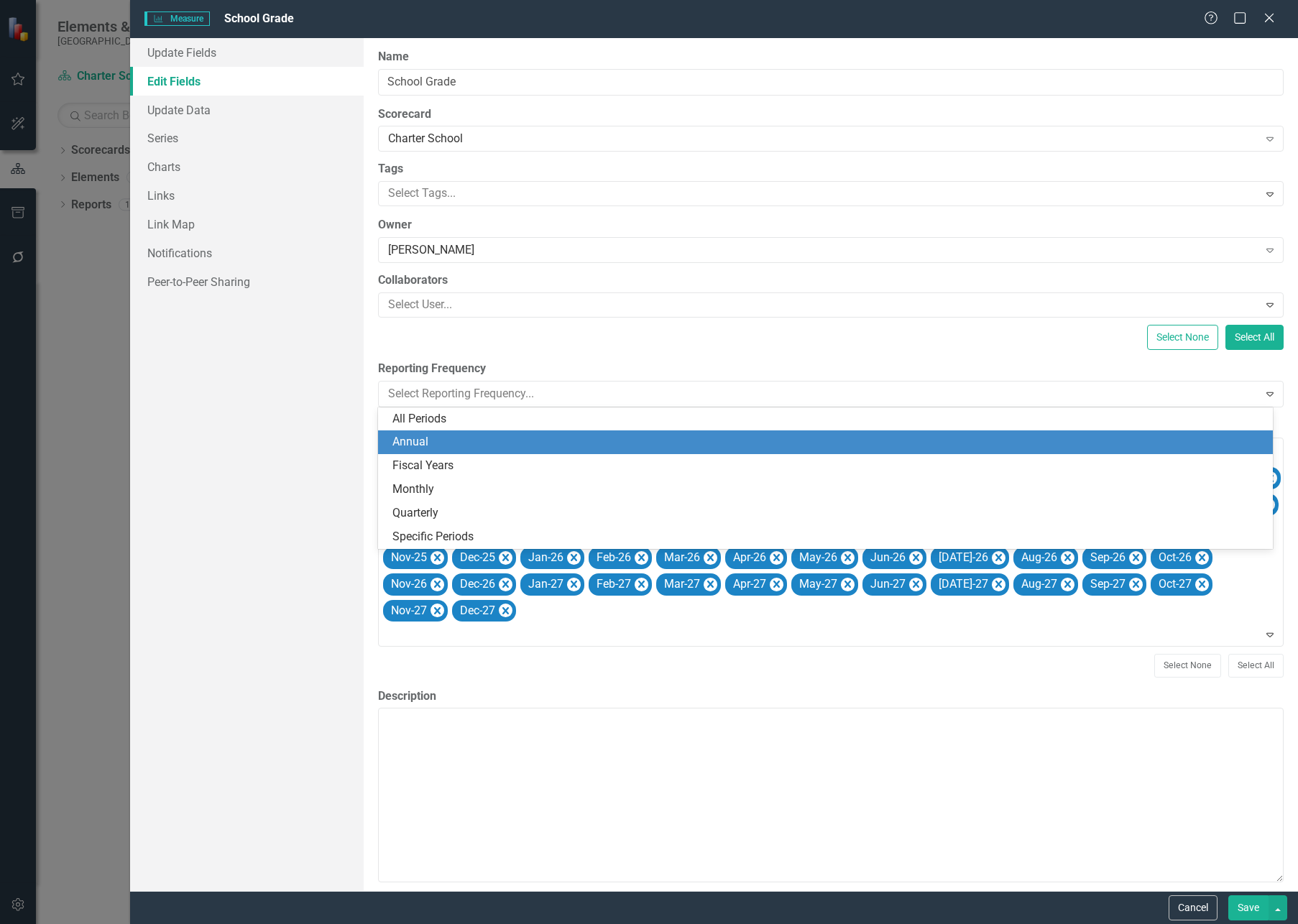
click at [429, 437] on div "Annual" at bounding box center [828, 441] width 872 height 16
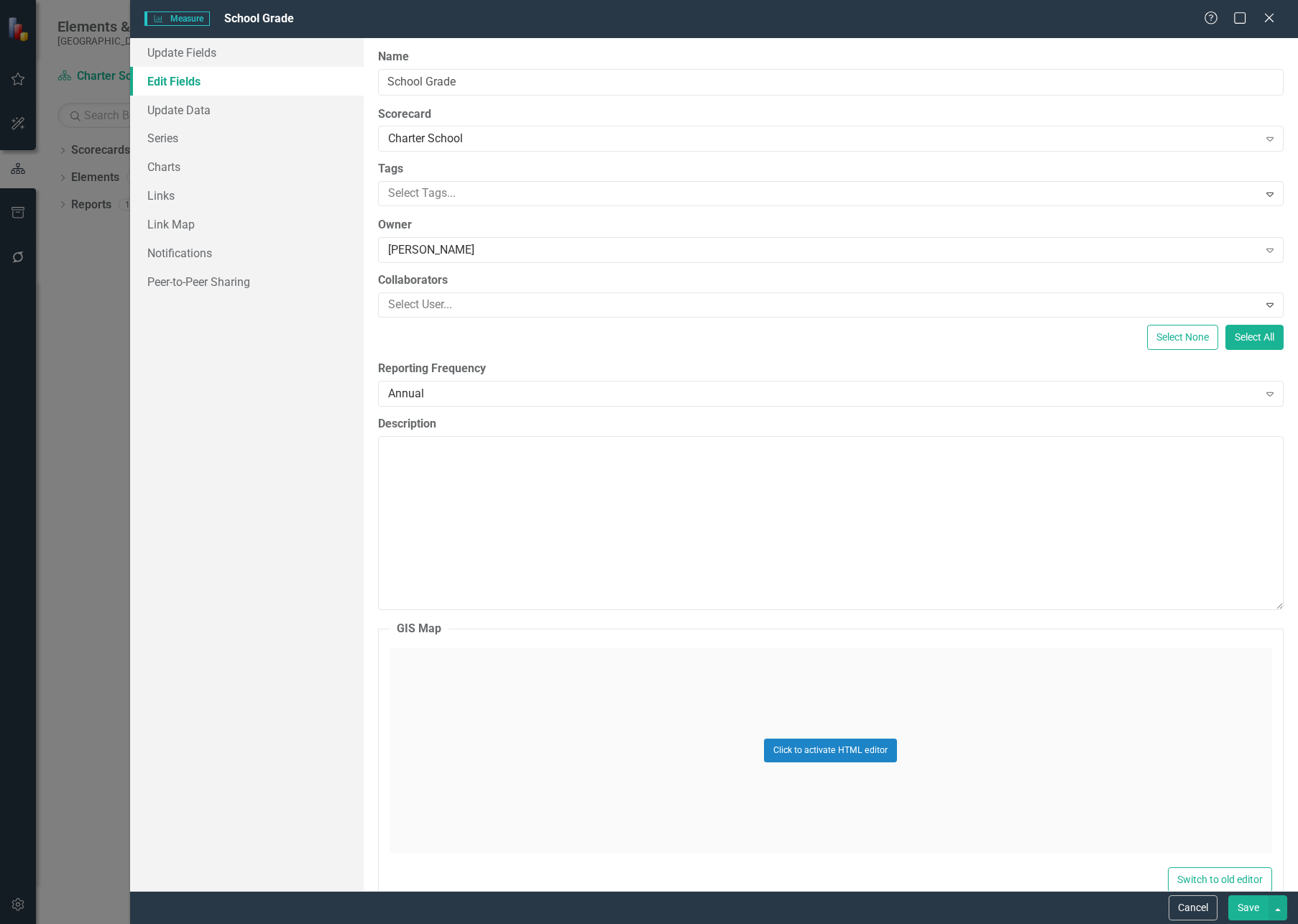
click at [1250, 904] on button "Save" at bounding box center [1248, 907] width 40 height 25
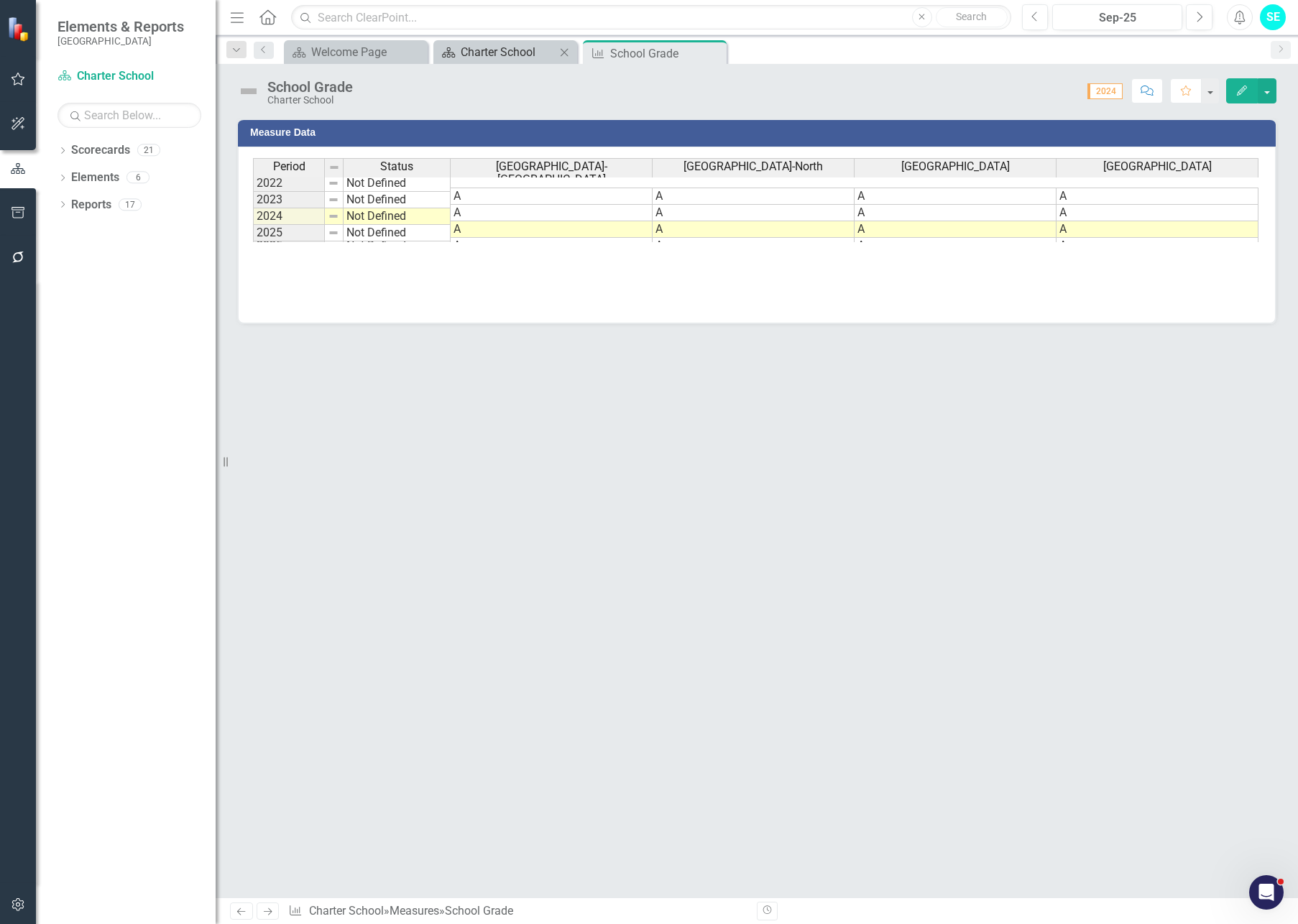
click at [507, 56] on div "Charter School" at bounding box center [507, 51] width 95 height 18
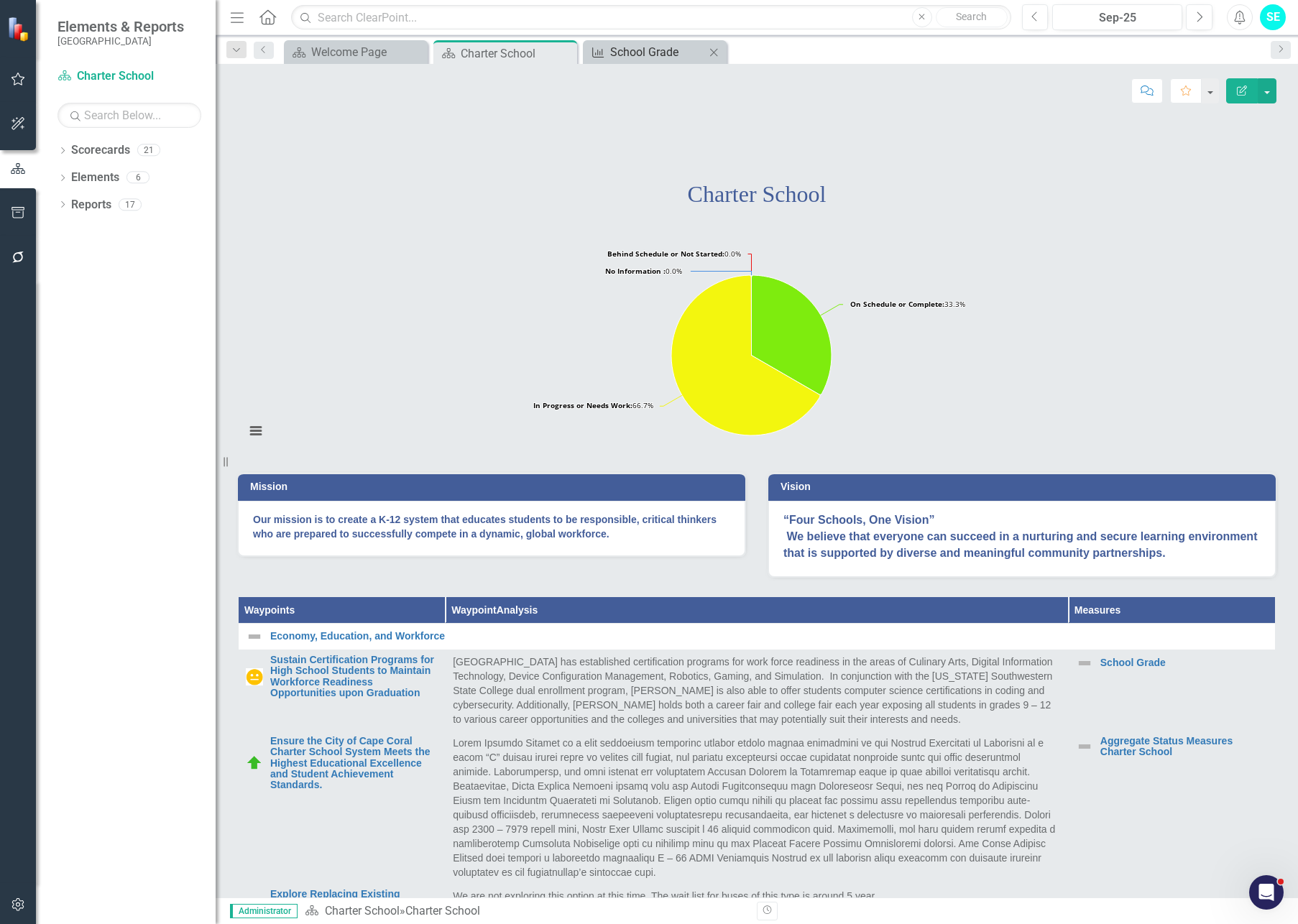
click at [654, 51] on div "School Grade" at bounding box center [657, 51] width 95 height 18
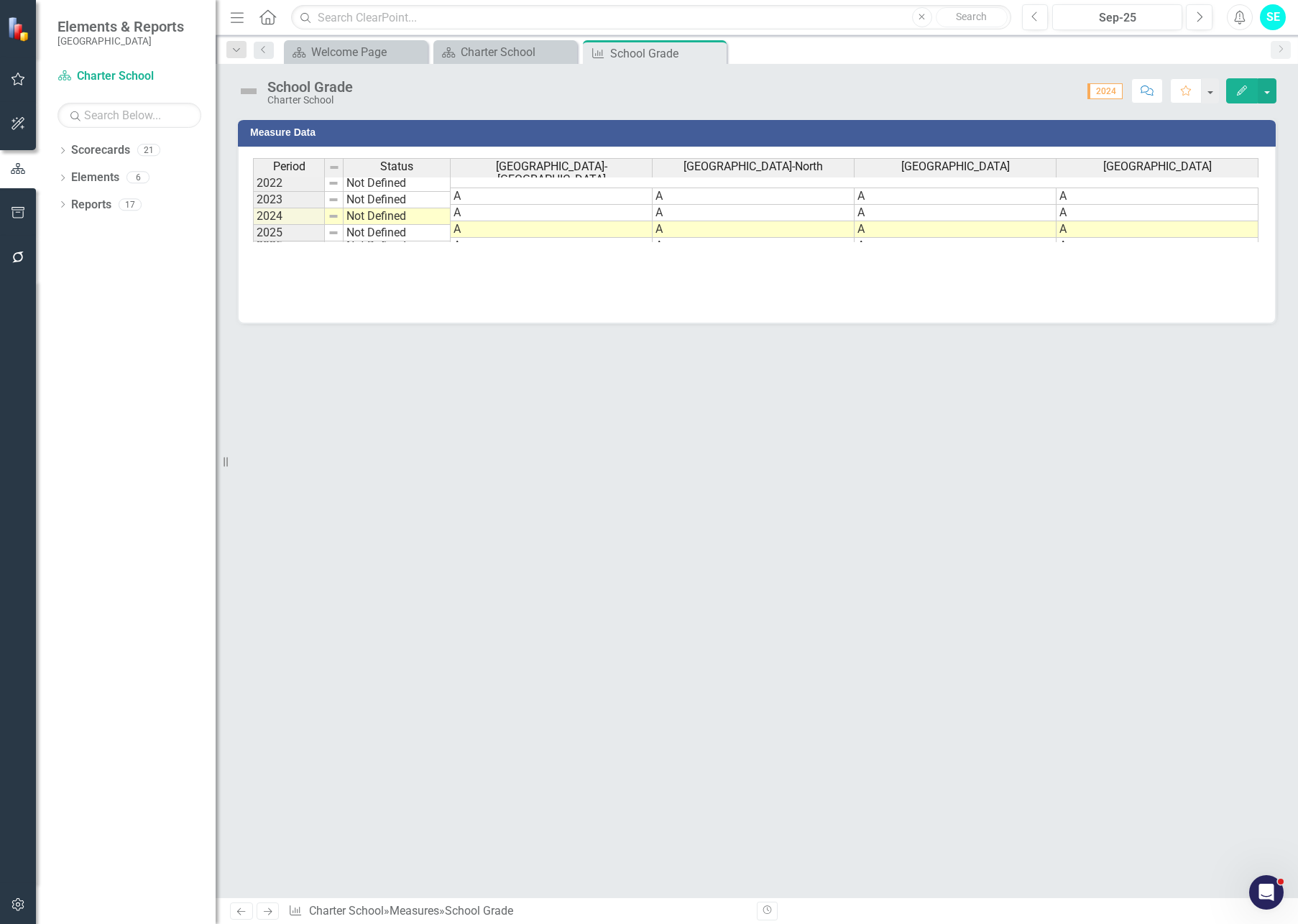
click at [1094, 93] on span "2024" at bounding box center [1105, 91] width 35 height 15
click at [1093, 92] on span "2024" at bounding box center [1105, 91] width 35 height 15
click at [1098, 92] on span "2024" at bounding box center [1105, 91] width 35 height 15
click at [1099, 92] on span "2024" at bounding box center [1105, 91] width 35 height 15
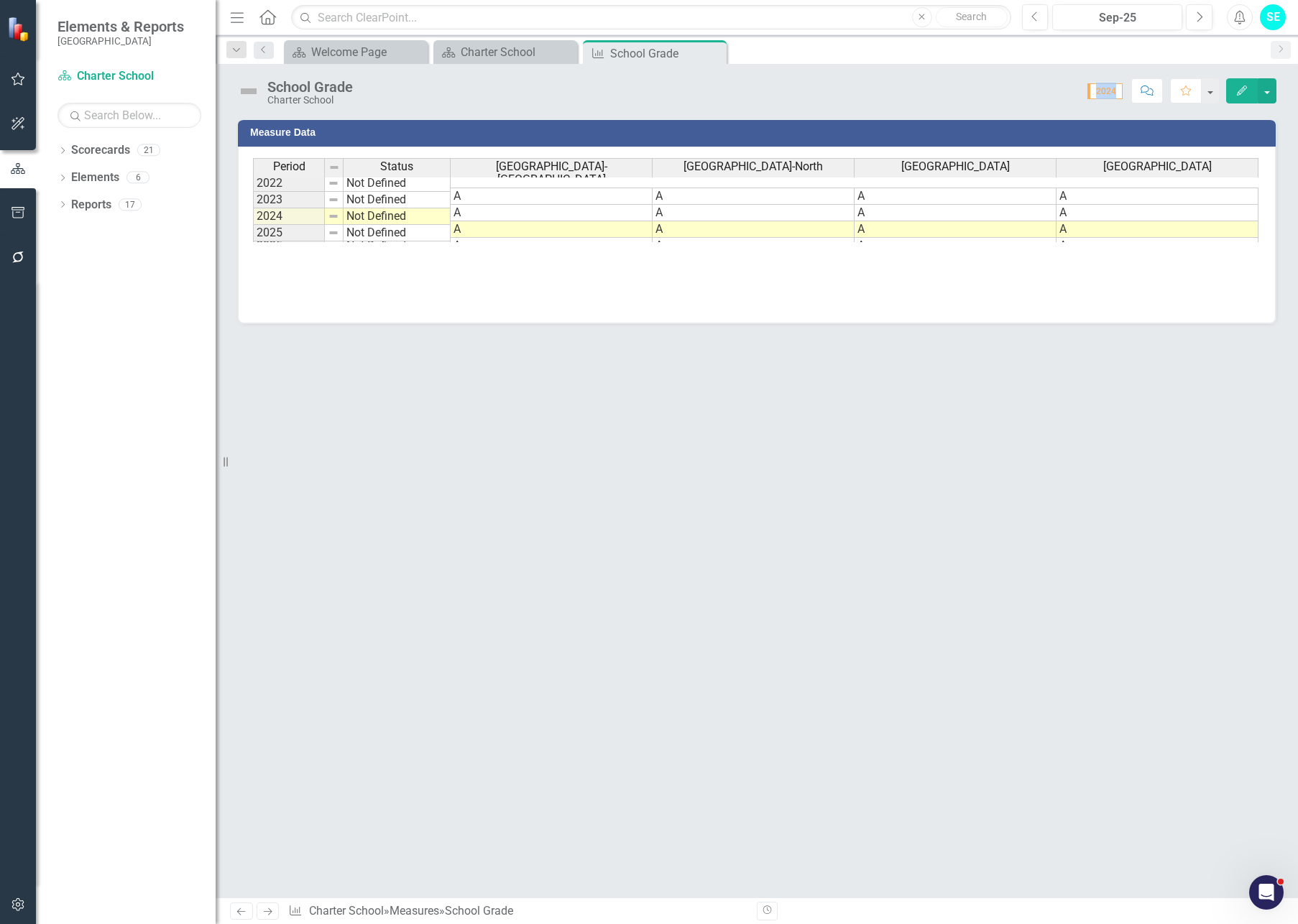
click at [1239, 24] on icon "button" at bounding box center [1240, 17] width 11 height 15
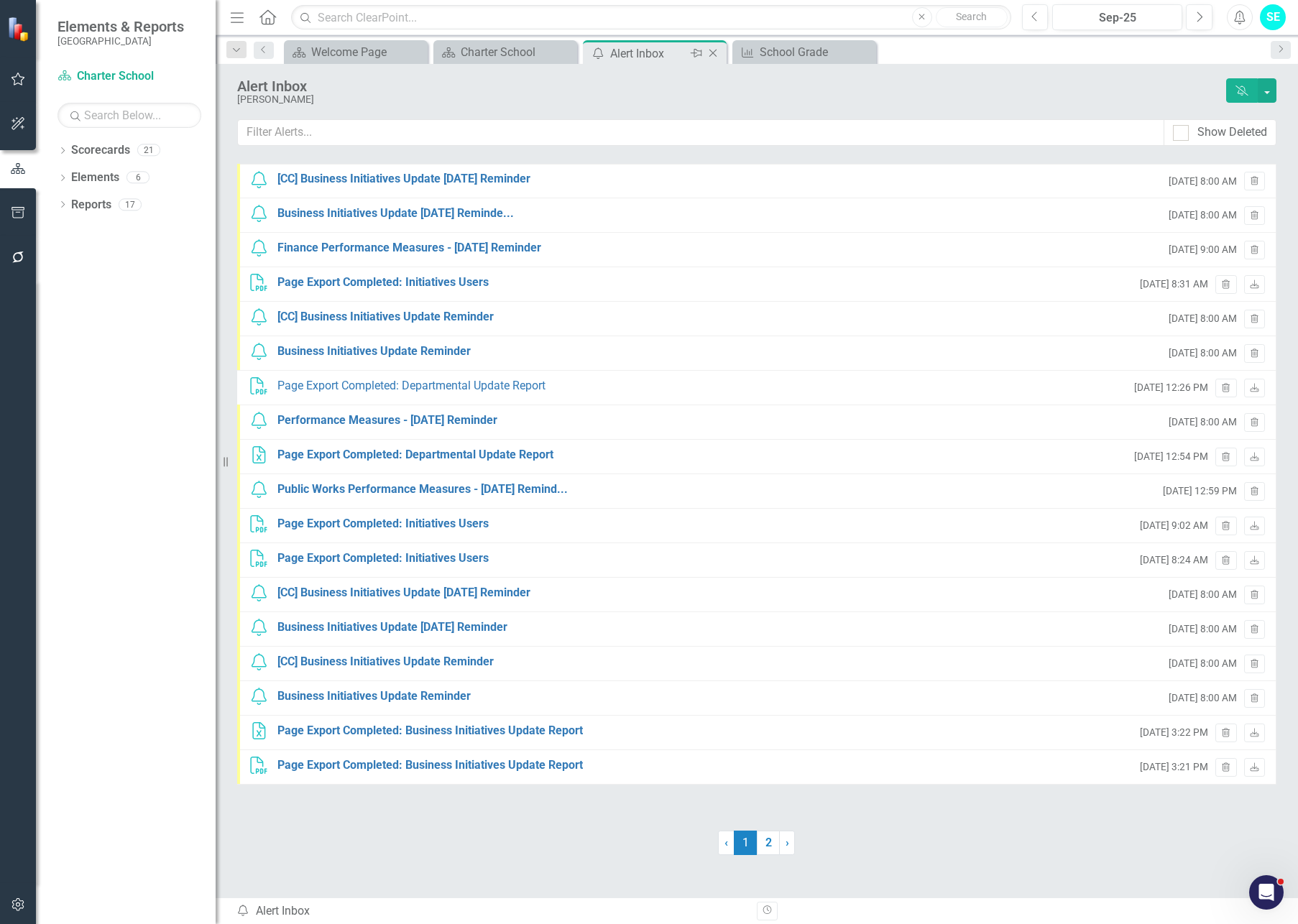
click at [712, 51] on icon "Close" at bounding box center [713, 52] width 15 height 11
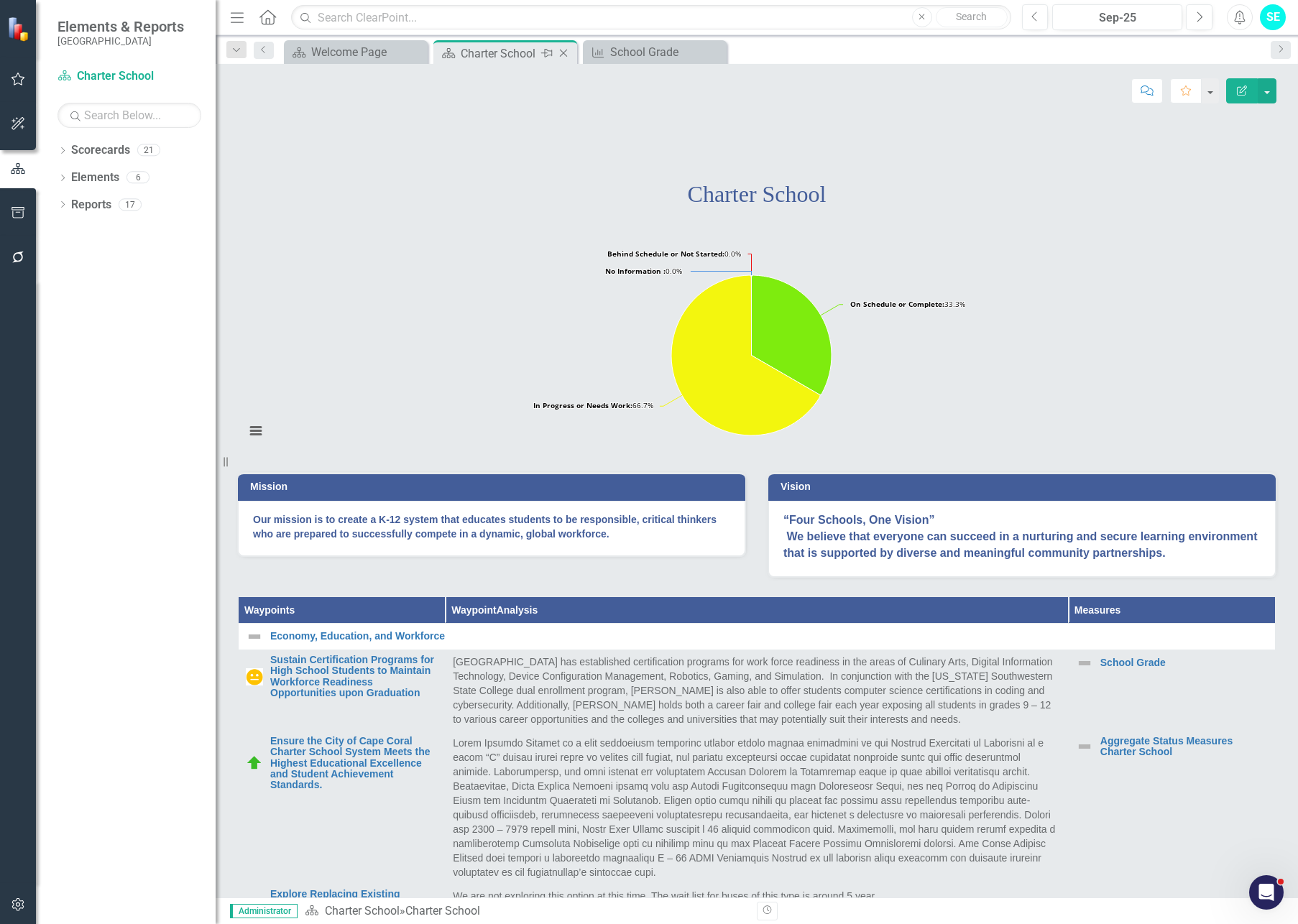
click at [503, 50] on div "Charter School" at bounding box center [499, 53] width 77 height 18
click at [634, 56] on div "School Grade" at bounding box center [657, 51] width 95 height 18
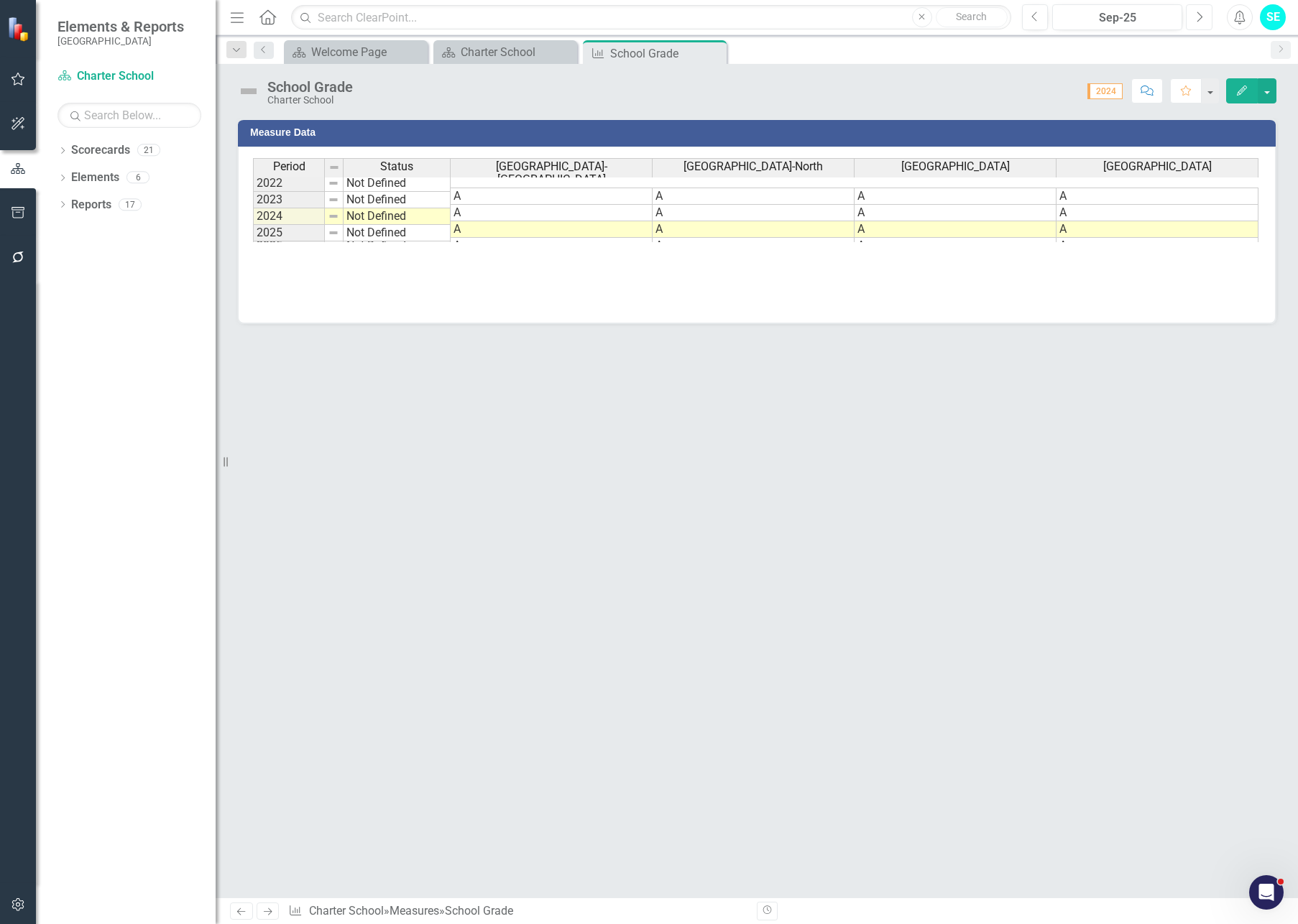
click at [1203, 21] on button "Next" at bounding box center [1199, 17] width 27 height 26
click at [1203, 23] on button "Next" at bounding box center [1199, 17] width 27 height 26
click at [1202, 23] on button "Next" at bounding box center [1199, 17] width 27 height 26
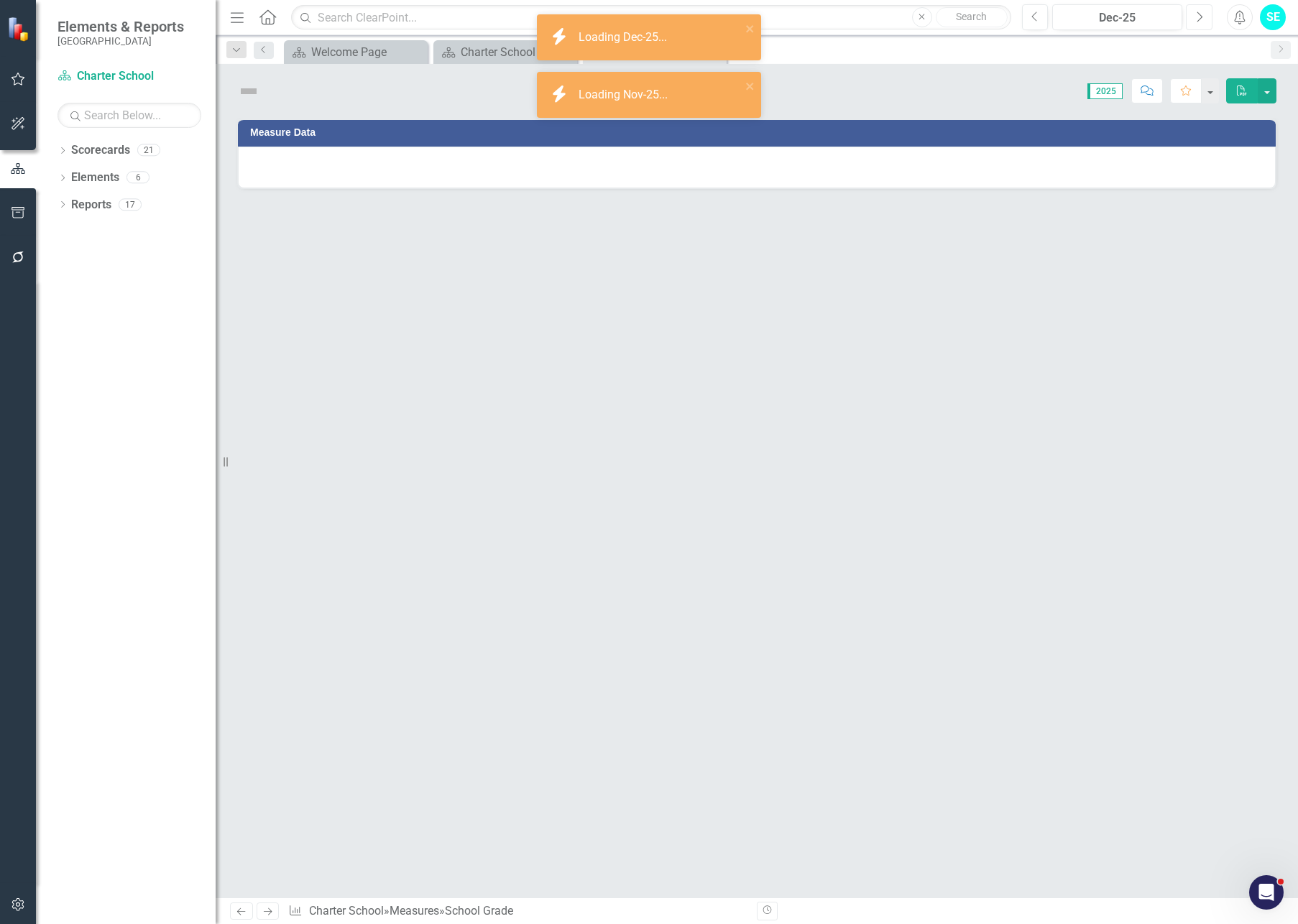
click at [1202, 23] on button "Next" at bounding box center [1199, 17] width 27 height 26
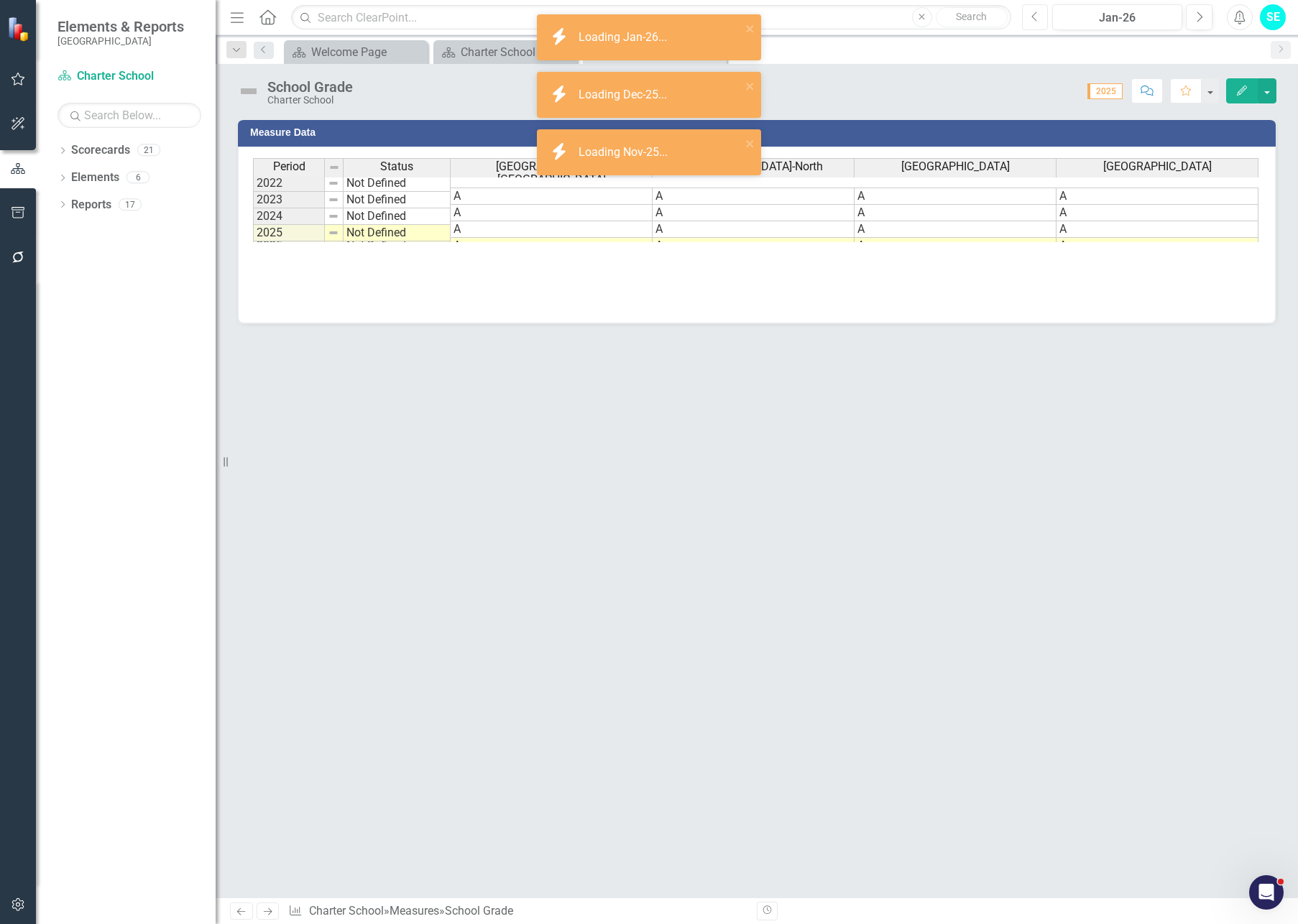
click at [1043, 16] on button "Previous" at bounding box center [1034, 17] width 27 height 26
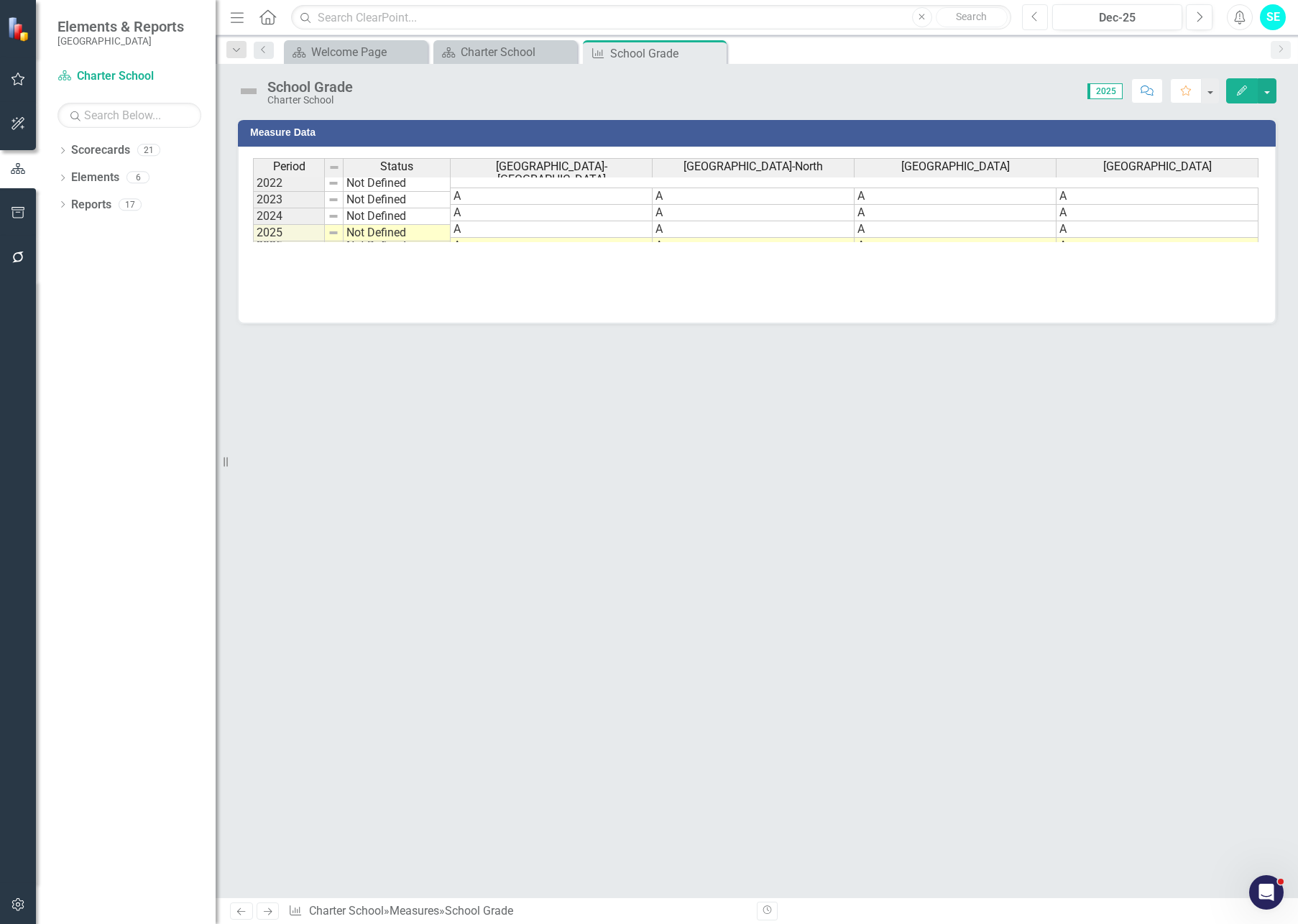
click at [1043, 16] on button "Previous" at bounding box center [1034, 17] width 27 height 26
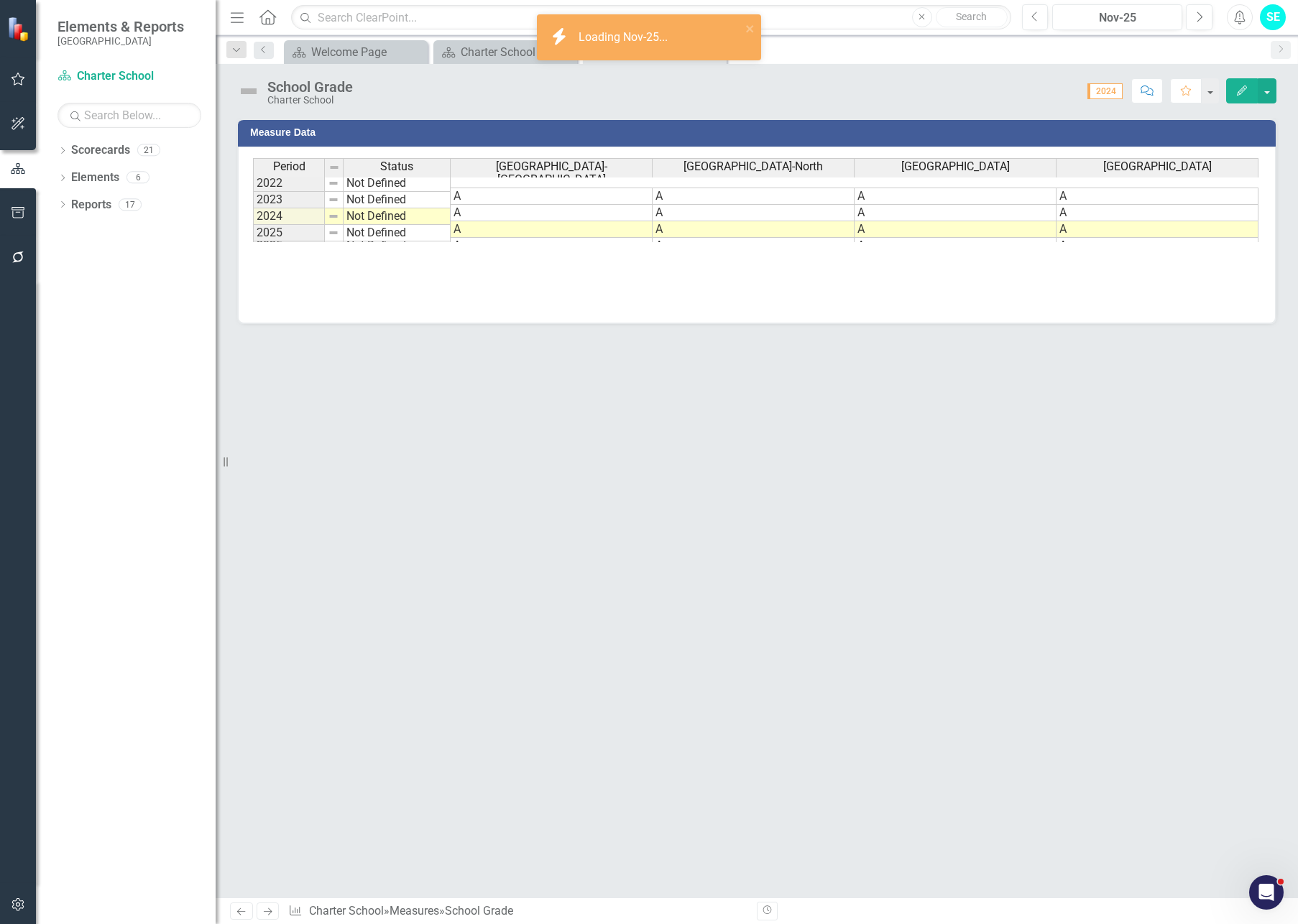
click at [1184, 21] on div "Previous Nov-25 Next" at bounding box center [1120, 17] width 198 height 26
click at [1191, 21] on button "Next" at bounding box center [1199, 17] width 27 height 26
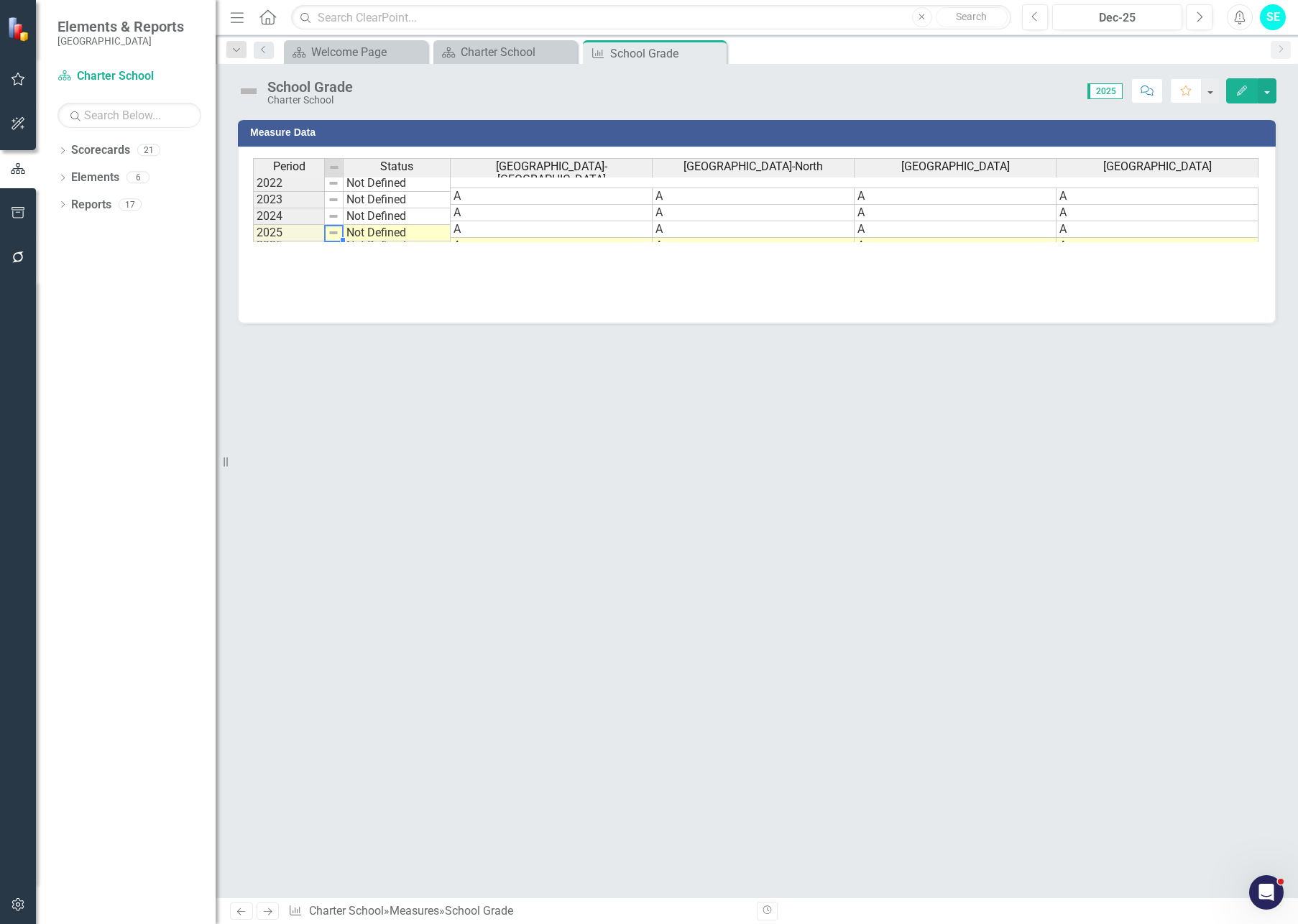
click at [338, 232] on img at bounding box center [333, 232] width 11 height 11
click at [366, 234] on td "Not Defined" at bounding box center [396, 233] width 107 height 16
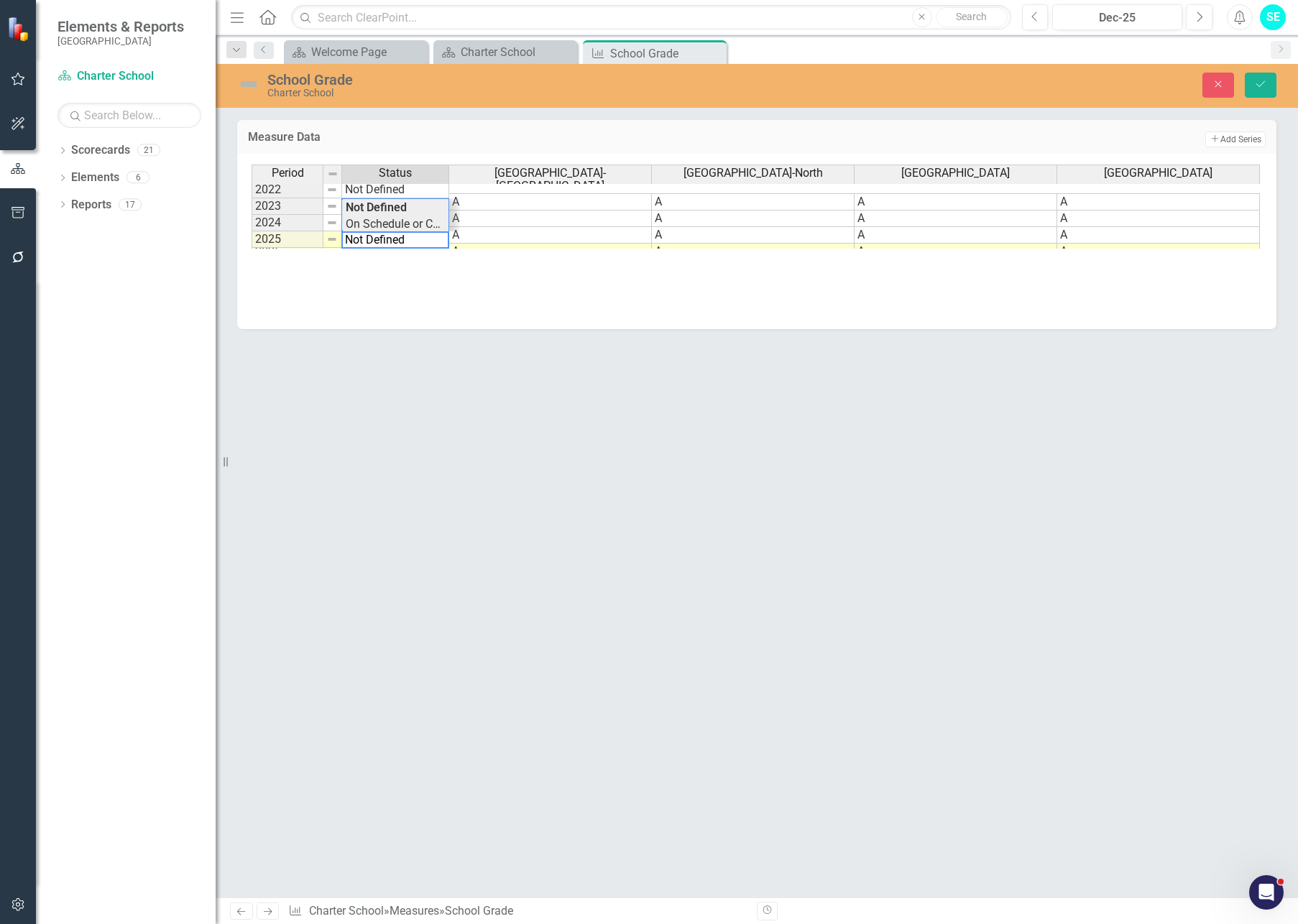
type textarea "On Schedule or Complete"
click at [388, 225] on div "Period Status [GEOGRAPHIC_DATA]-[GEOGRAPHIC_DATA]-[GEOGRAPHIC_DATA] Oasis High …" at bounding box center [756, 206] width 1011 height 84
click at [252, 90] on img at bounding box center [248, 84] width 23 height 23
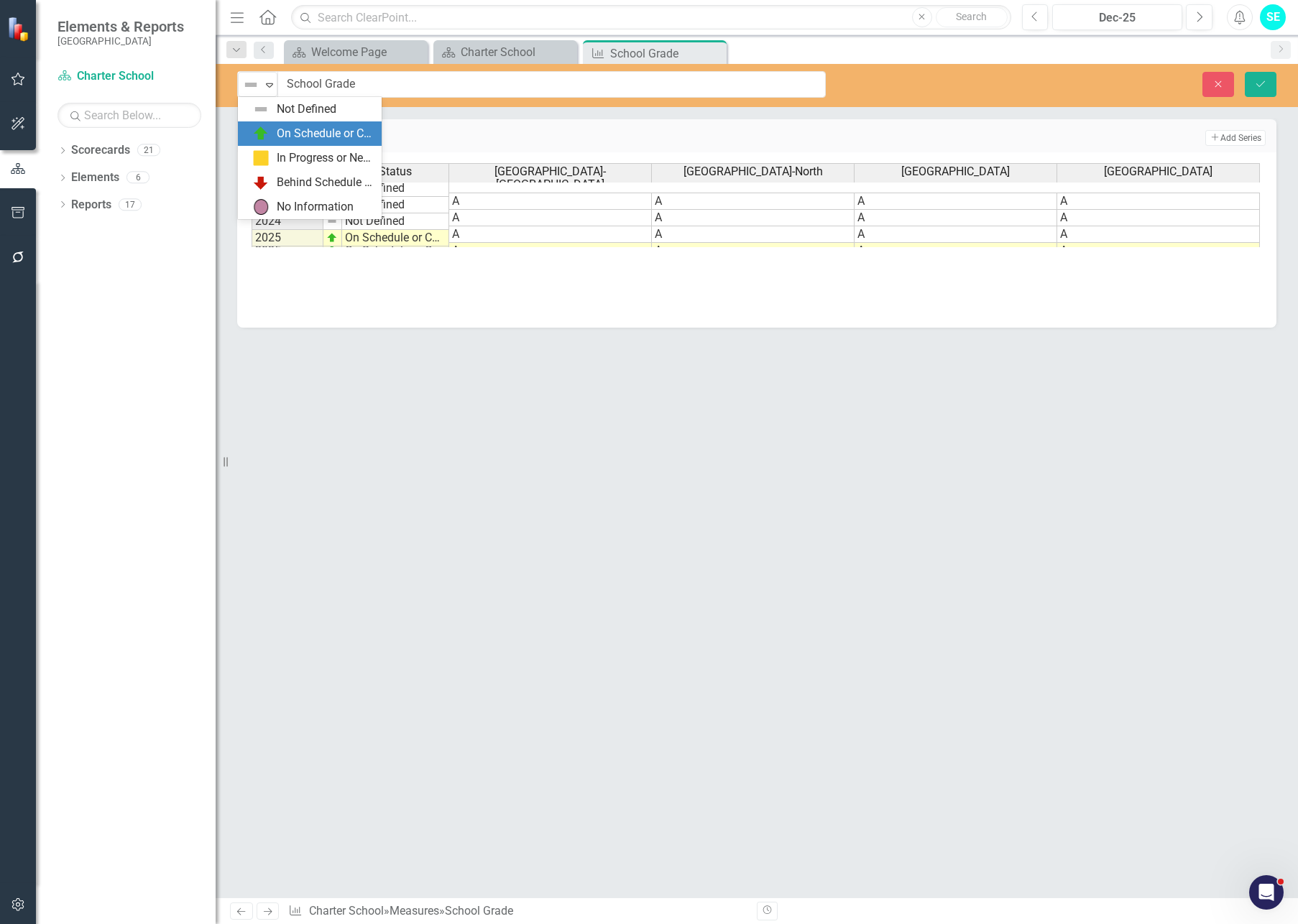
click at [283, 127] on div "On Schedule or Complete" at bounding box center [324, 133] width 97 height 16
click at [1254, 87] on icon "Save" at bounding box center [1260, 84] width 13 height 10
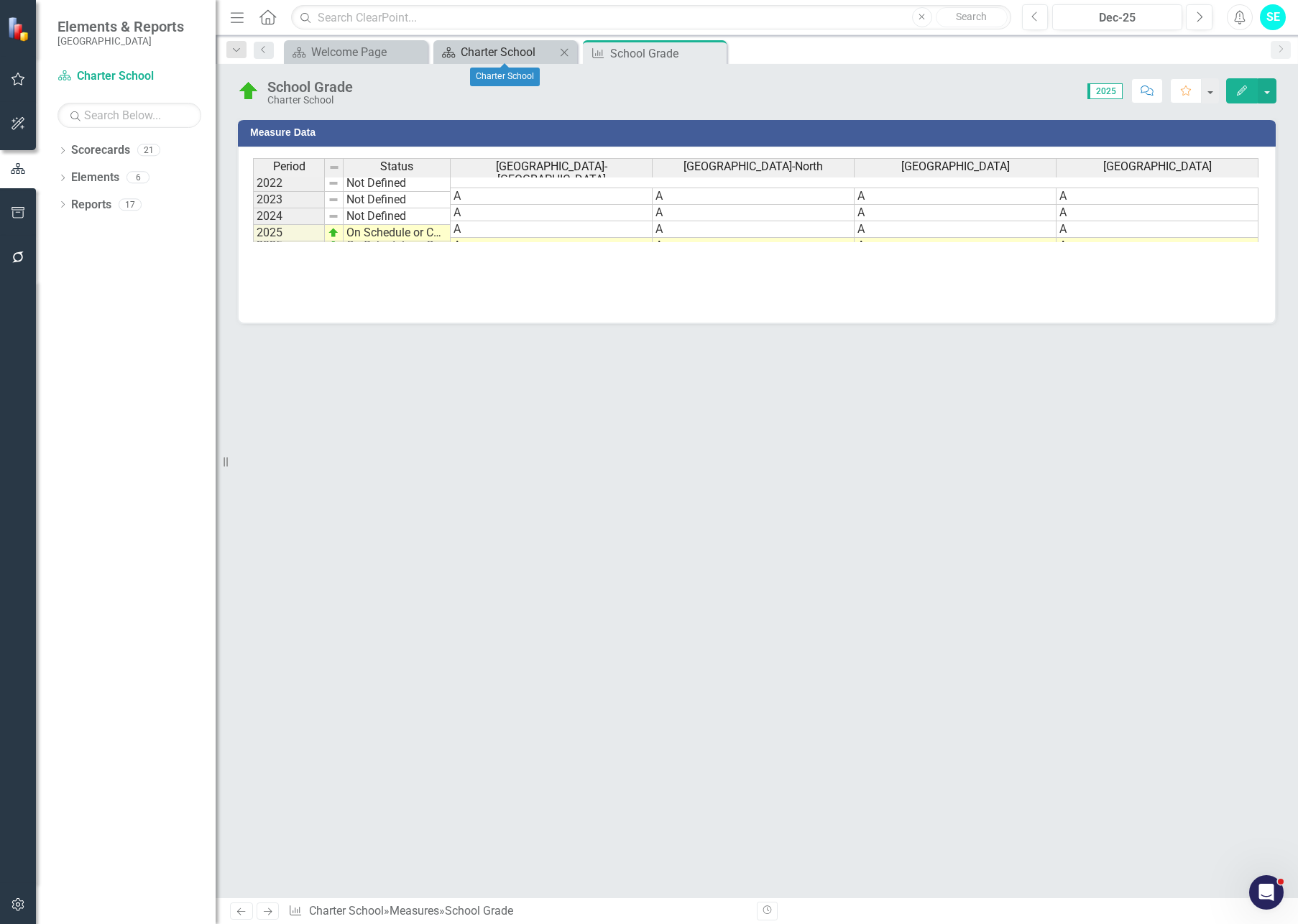
click at [488, 55] on div "Charter School" at bounding box center [507, 51] width 95 height 18
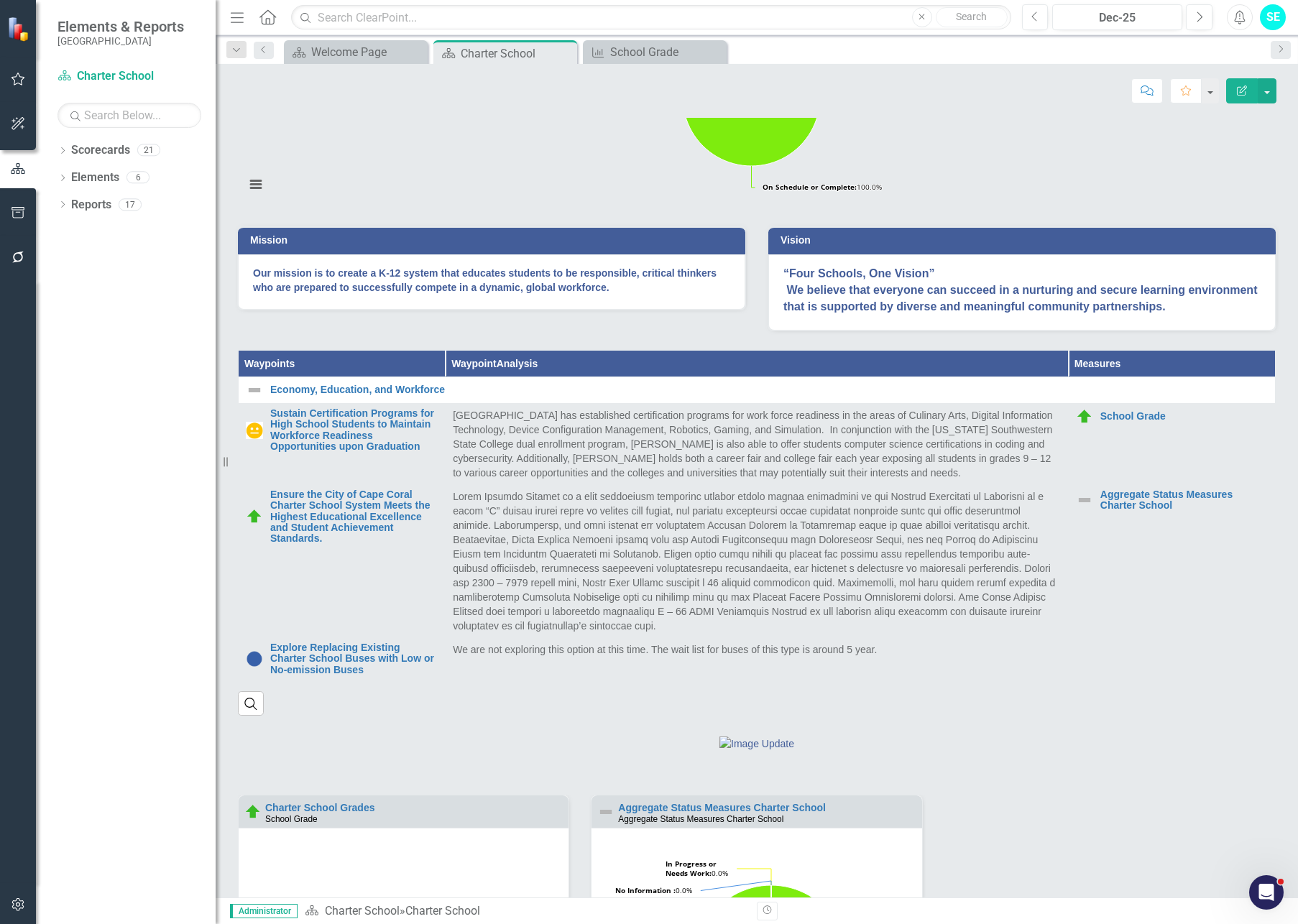
scroll to position [572, 0]
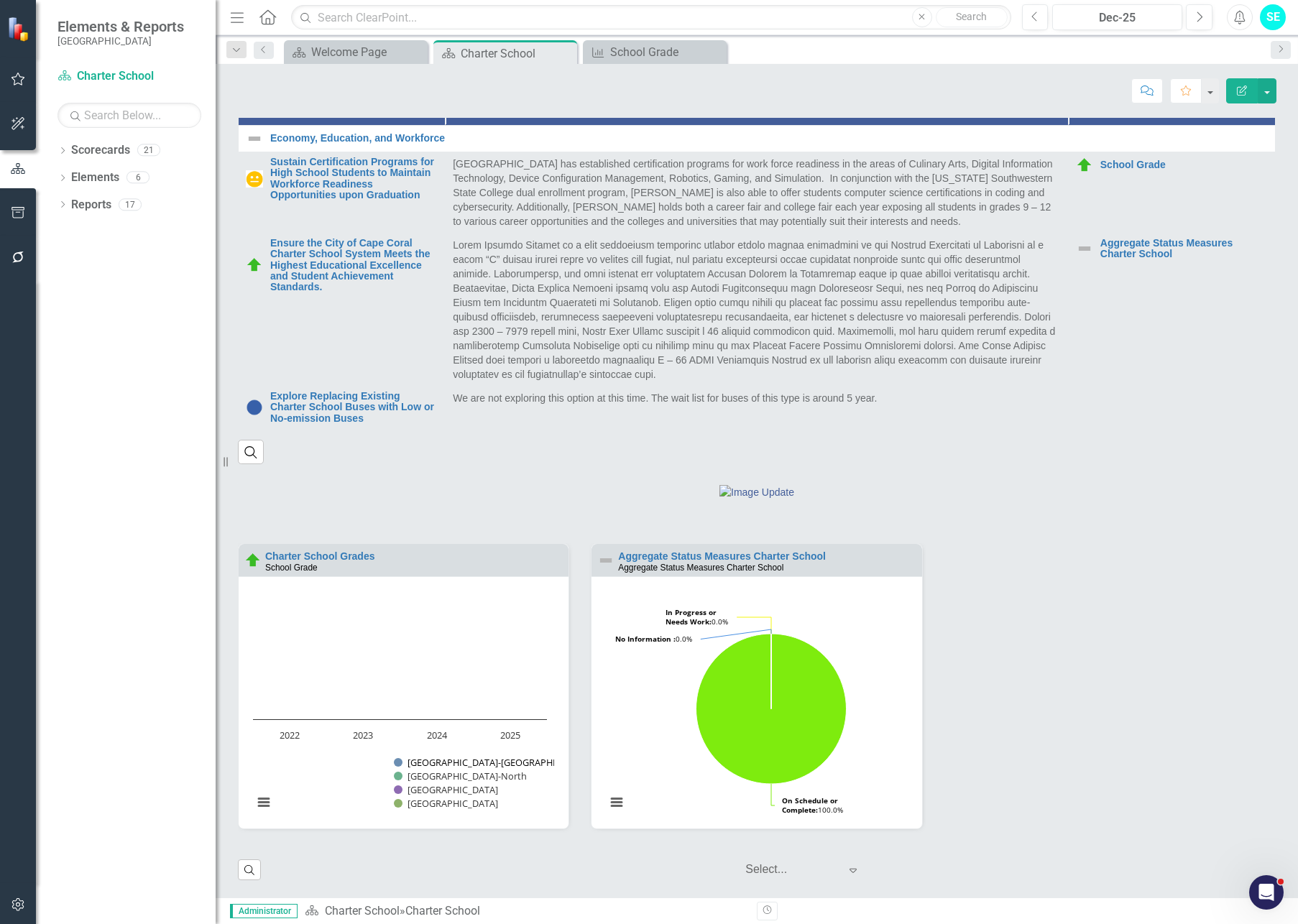
click at [491, 758] on button "Show Oasis Elementary School-South" at bounding box center [467, 762] width 147 height 13
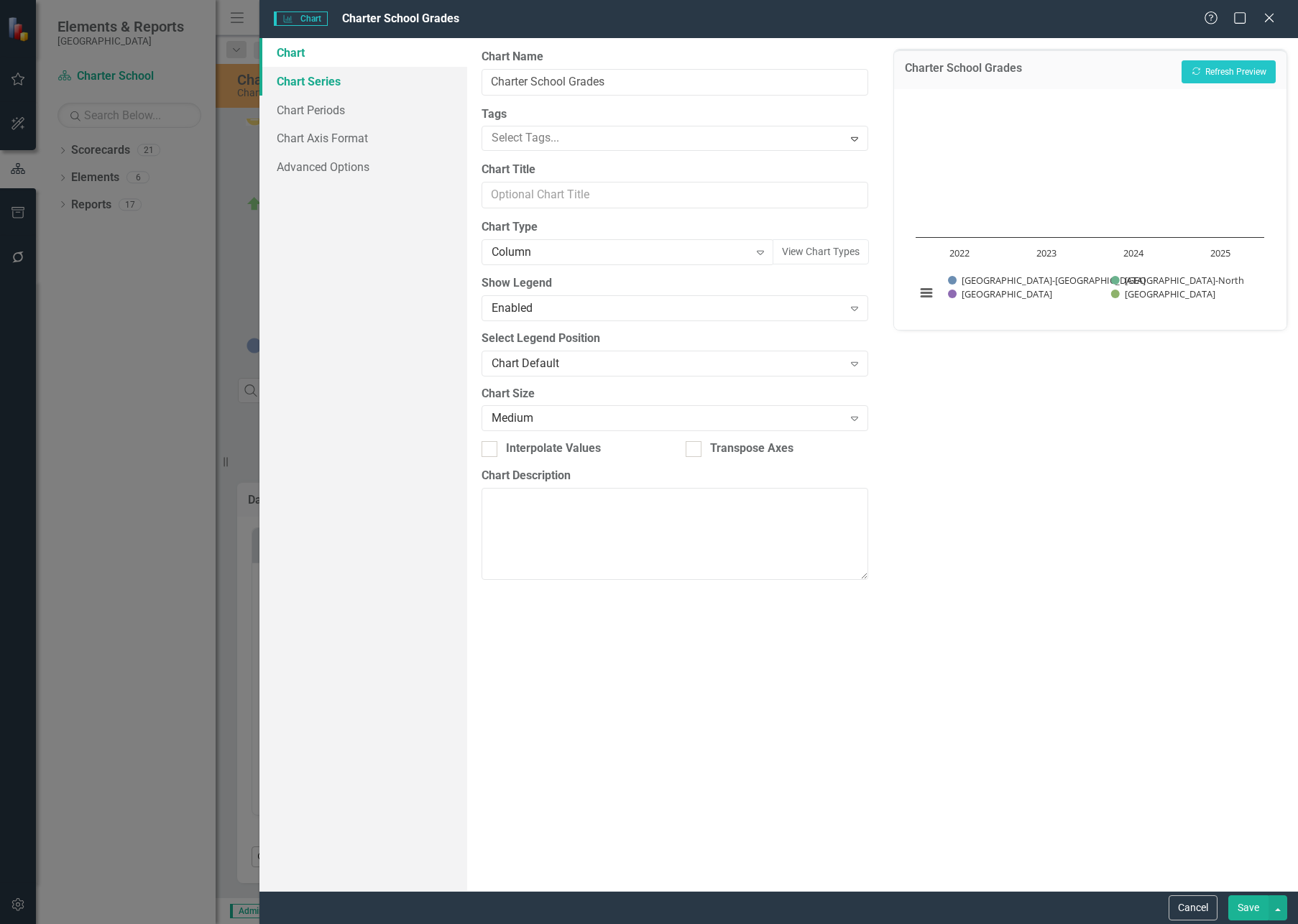
click at [323, 86] on link "Chart Series" at bounding box center [363, 81] width 208 height 29
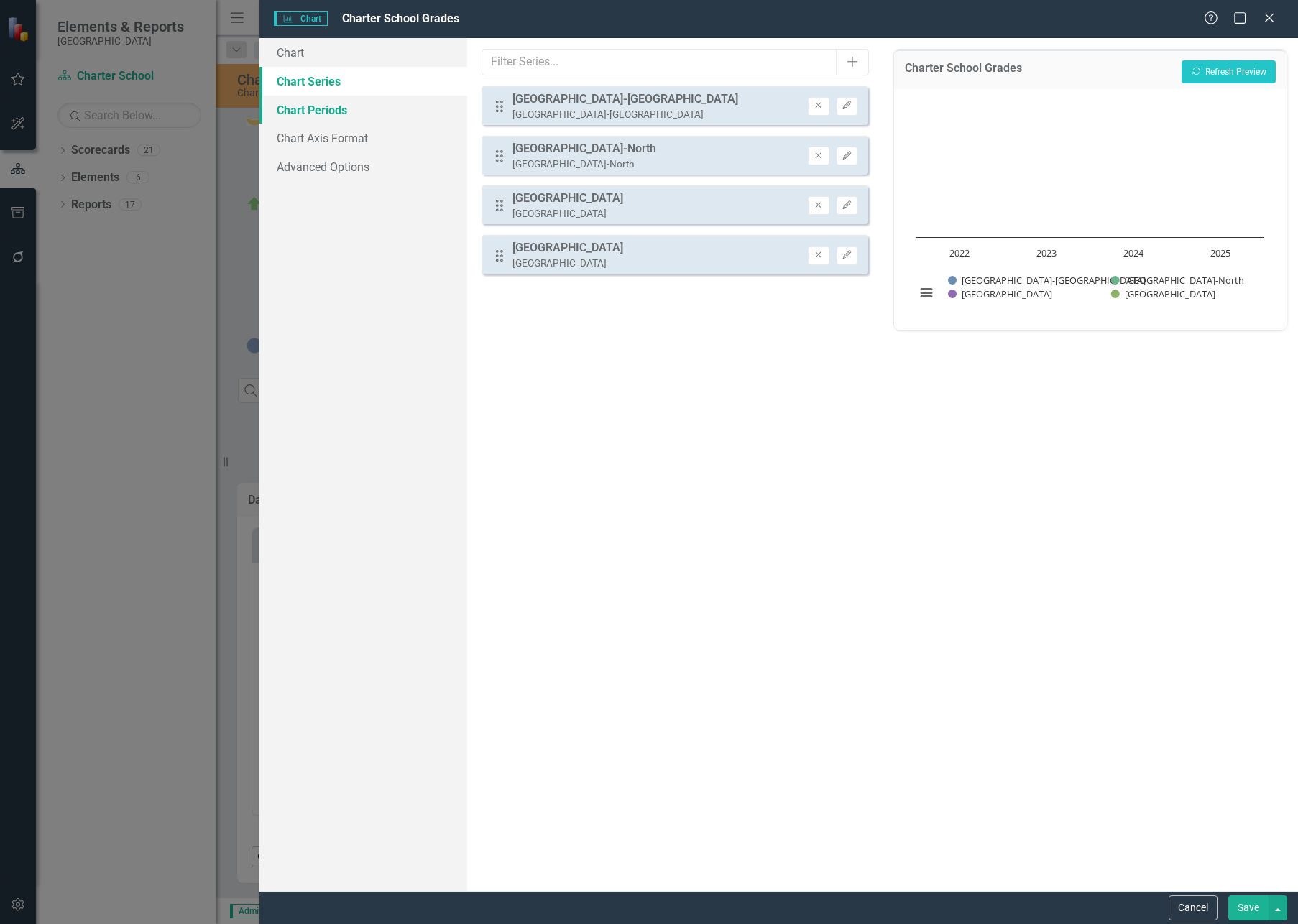
click at [321, 110] on link "Chart Periods" at bounding box center [363, 110] width 208 height 29
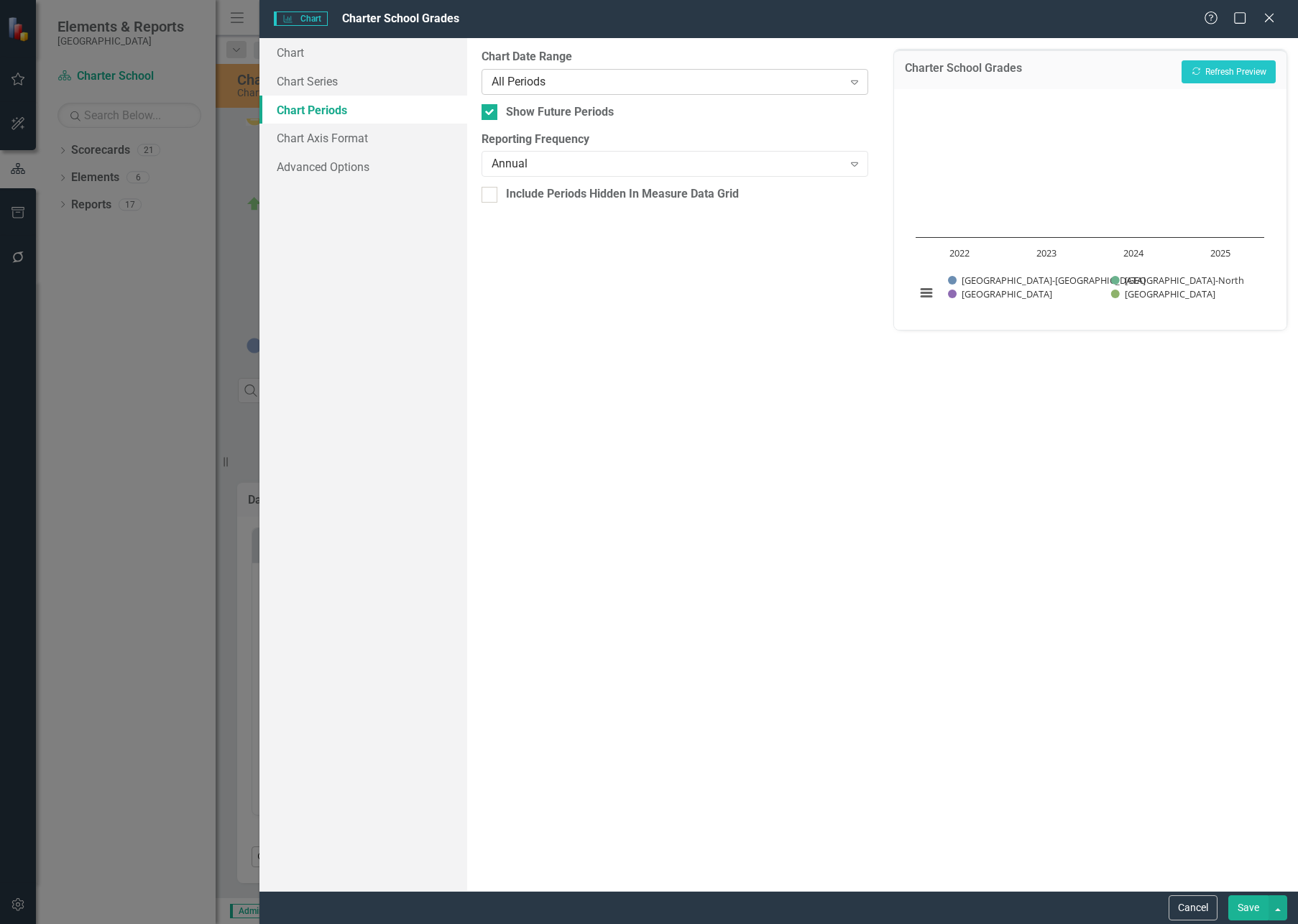
click at [530, 83] on div "All Periods" at bounding box center [667, 81] width 351 height 16
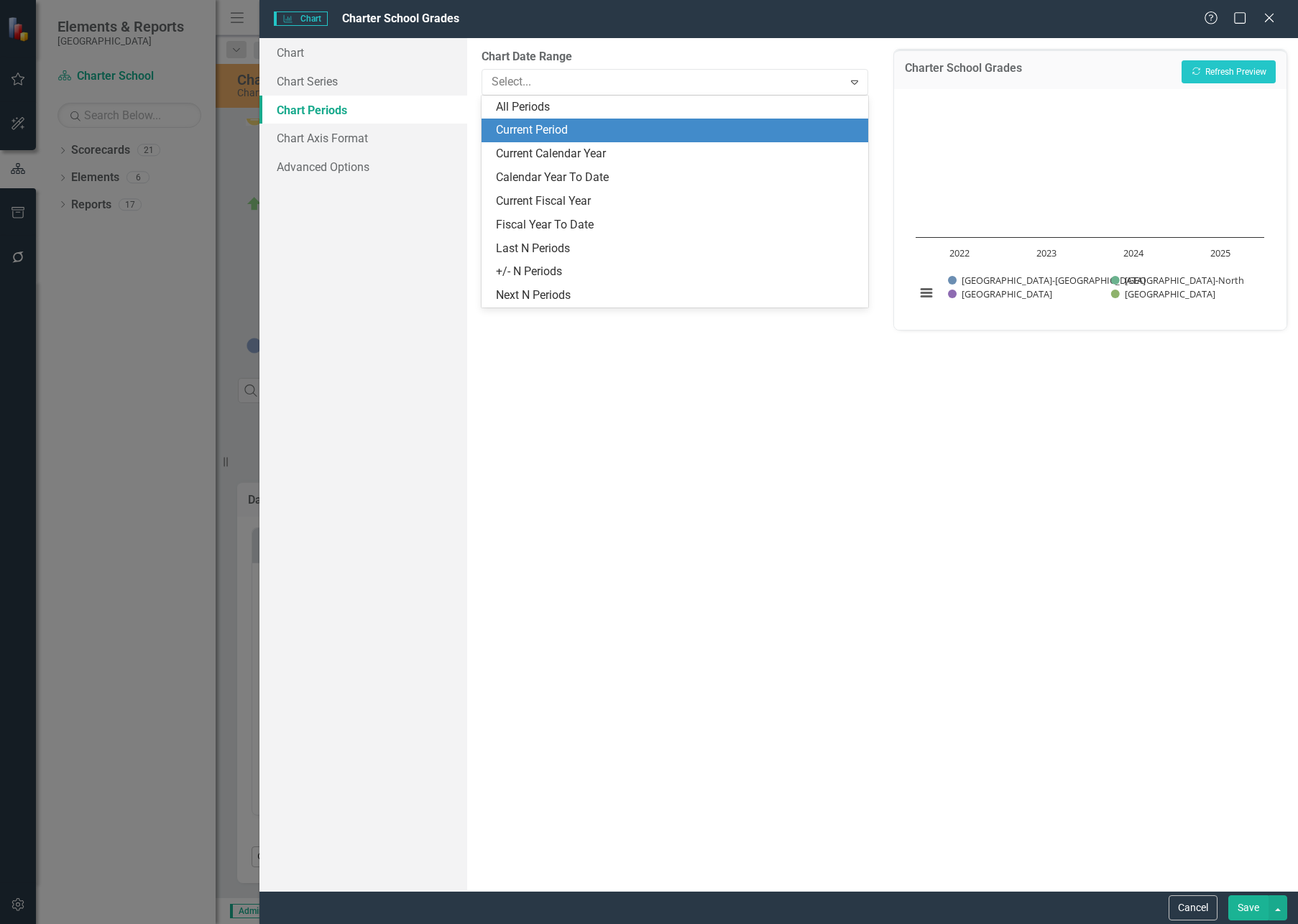
click at [509, 127] on div "Current Period" at bounding box center [677, 130] width 364 height 16
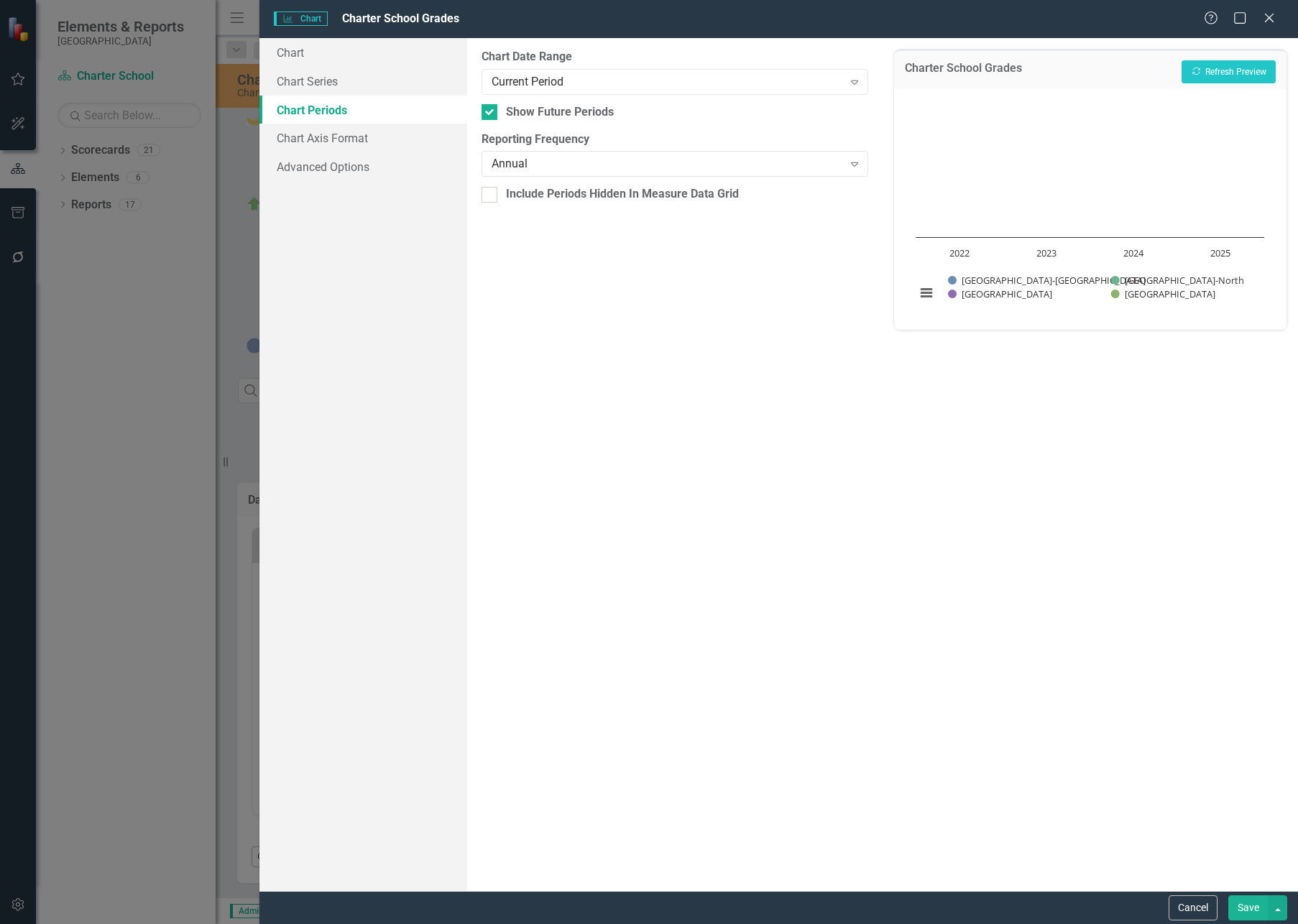
click at [1250, 909] on button "Save" at bounding box center [1248, 907] width 40 height 25
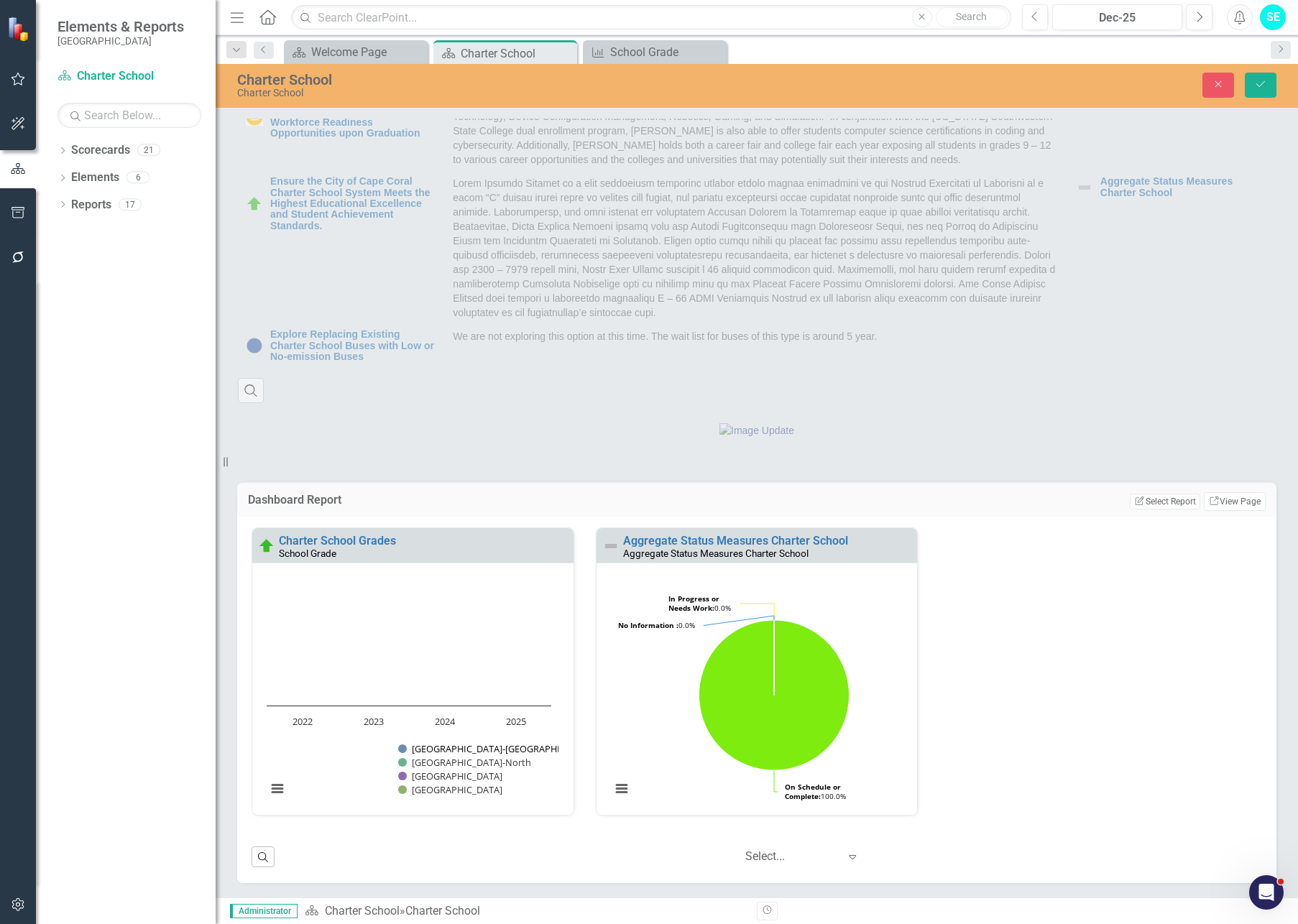
click at [442, 755] on button "Show Oasis Elementary School-South" at bounding box center [471, 749] width 147 height 13
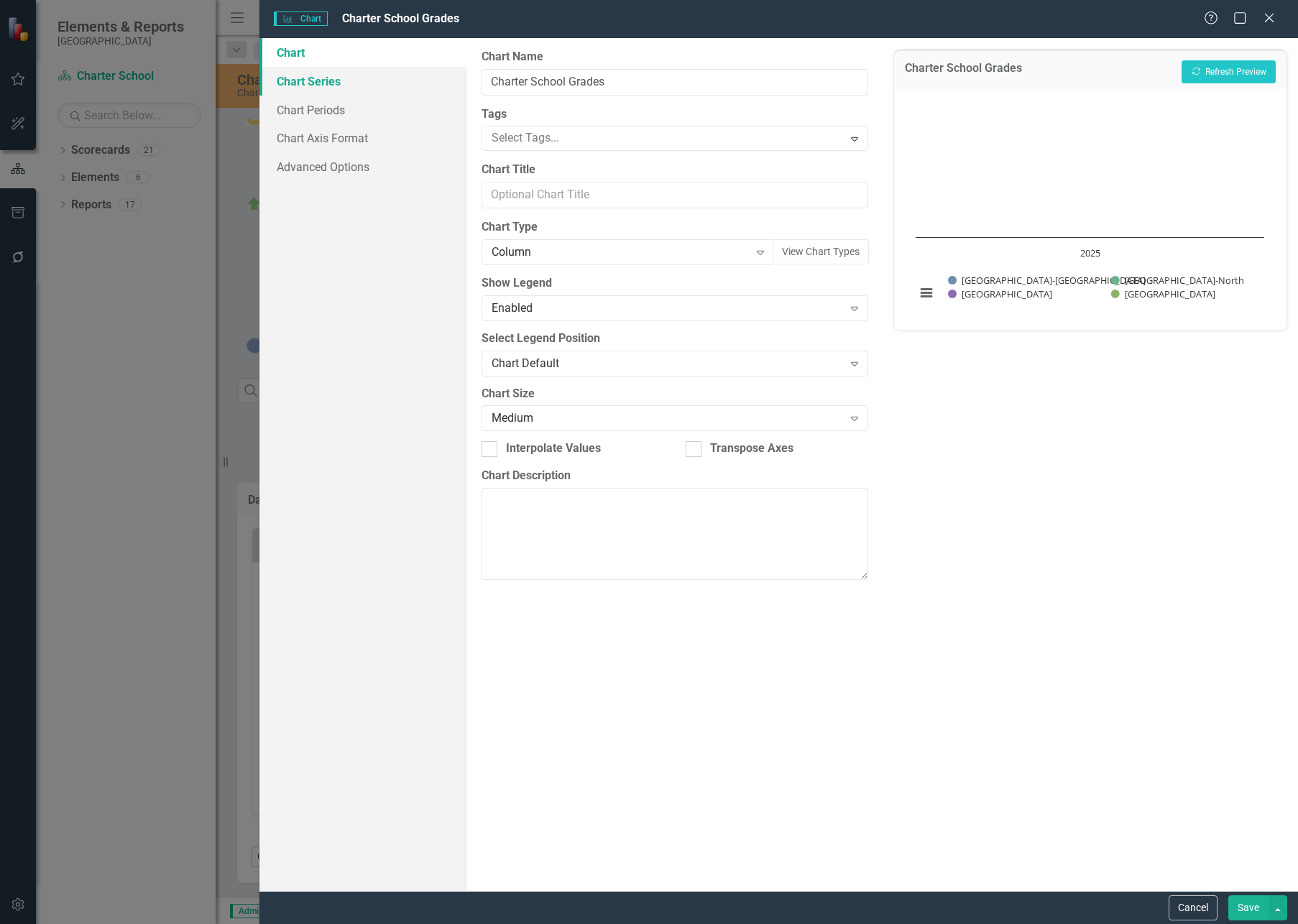
click at [289, 83] on link "Chart Series" at bounding box center [363, 81] width 208 height 29
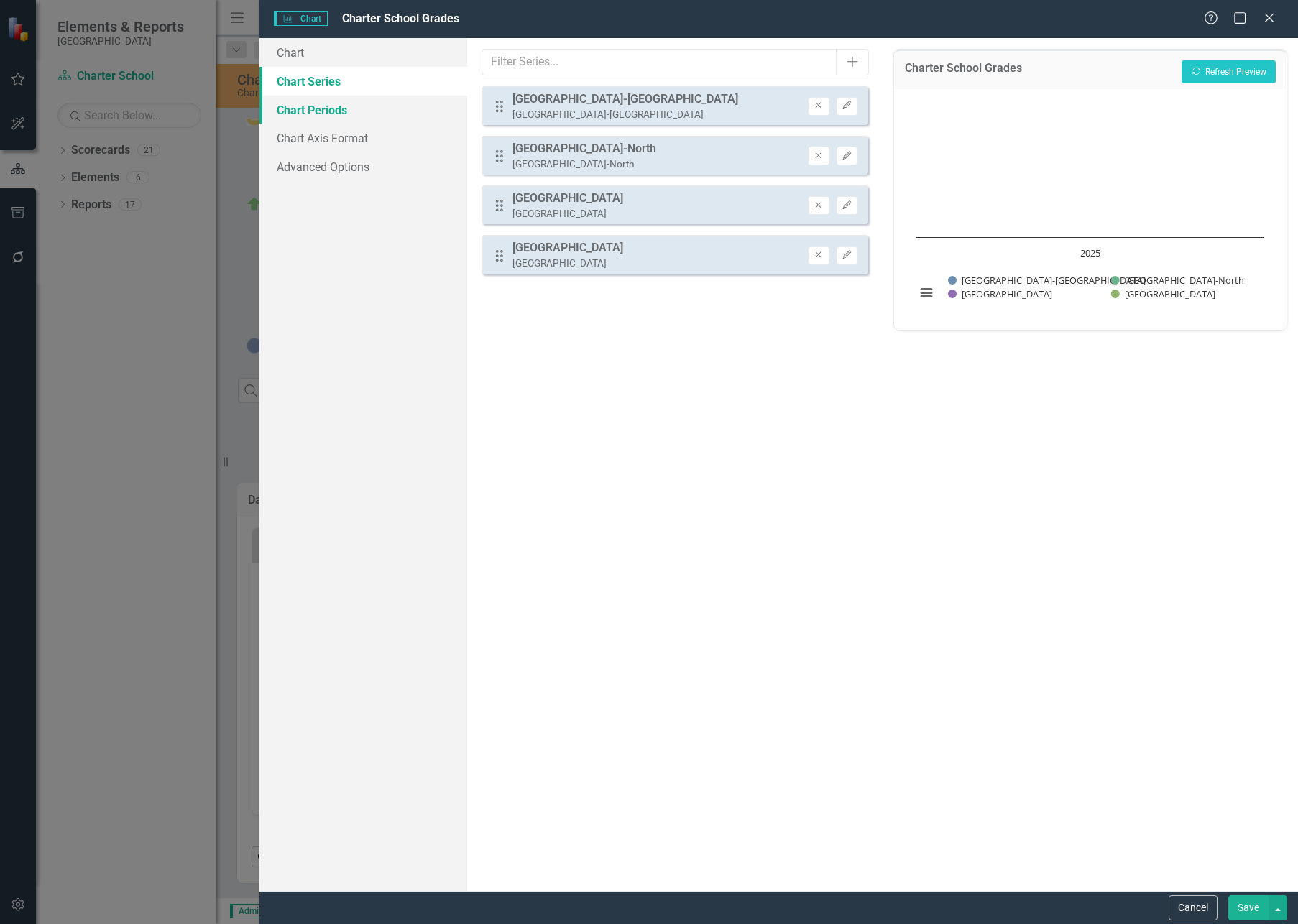
click at [293, 110] on link "Chart Periods" at bounding box center [363, 110] width 208 height 29
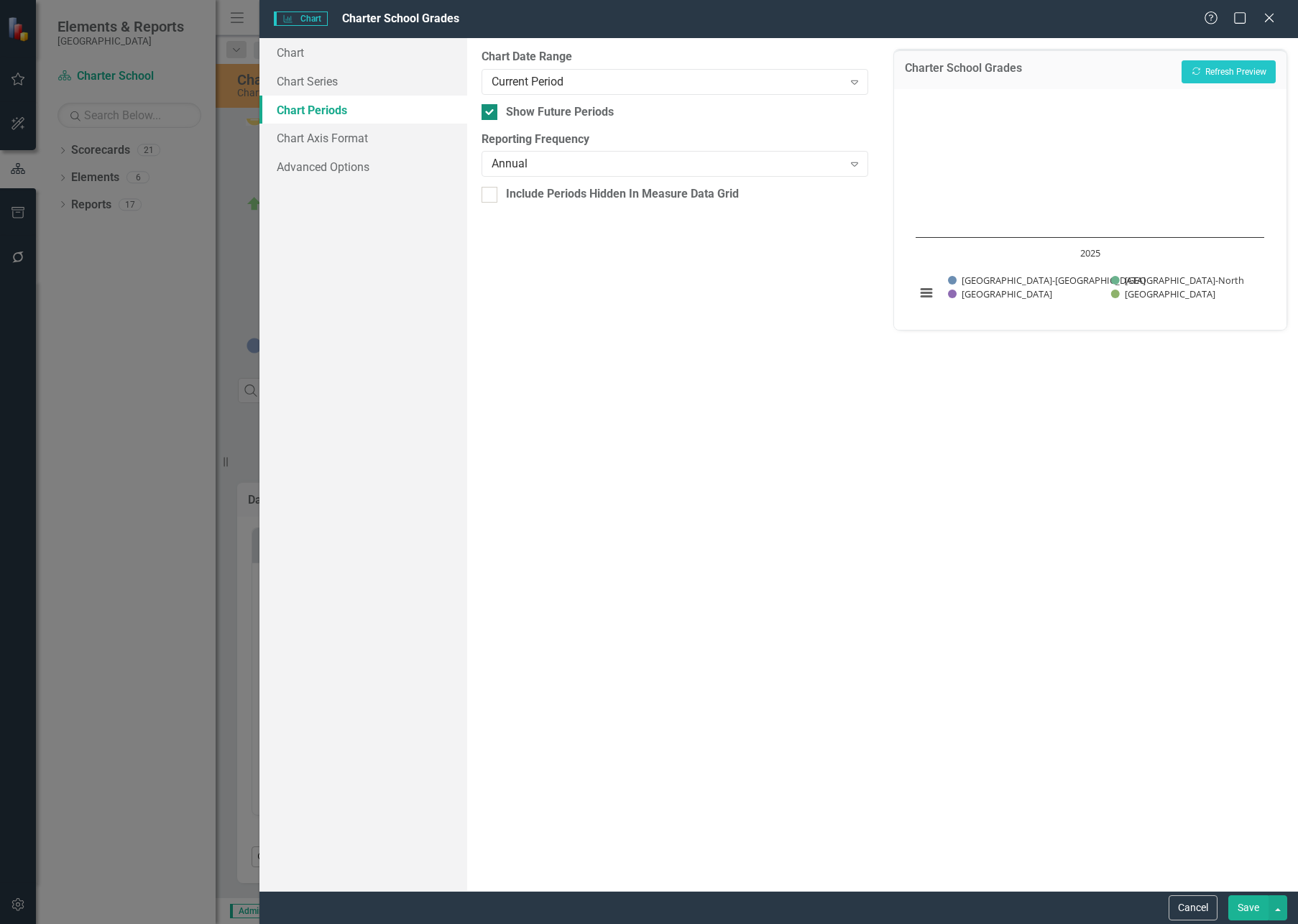
click at [487, 110] on input "Show Future Periods" at bounding box center [486, 109] width 9 height 9
checkbox input "false"
click at [502, 165] on div "Annual" at bounding box center [667, 163] width 351 height 16
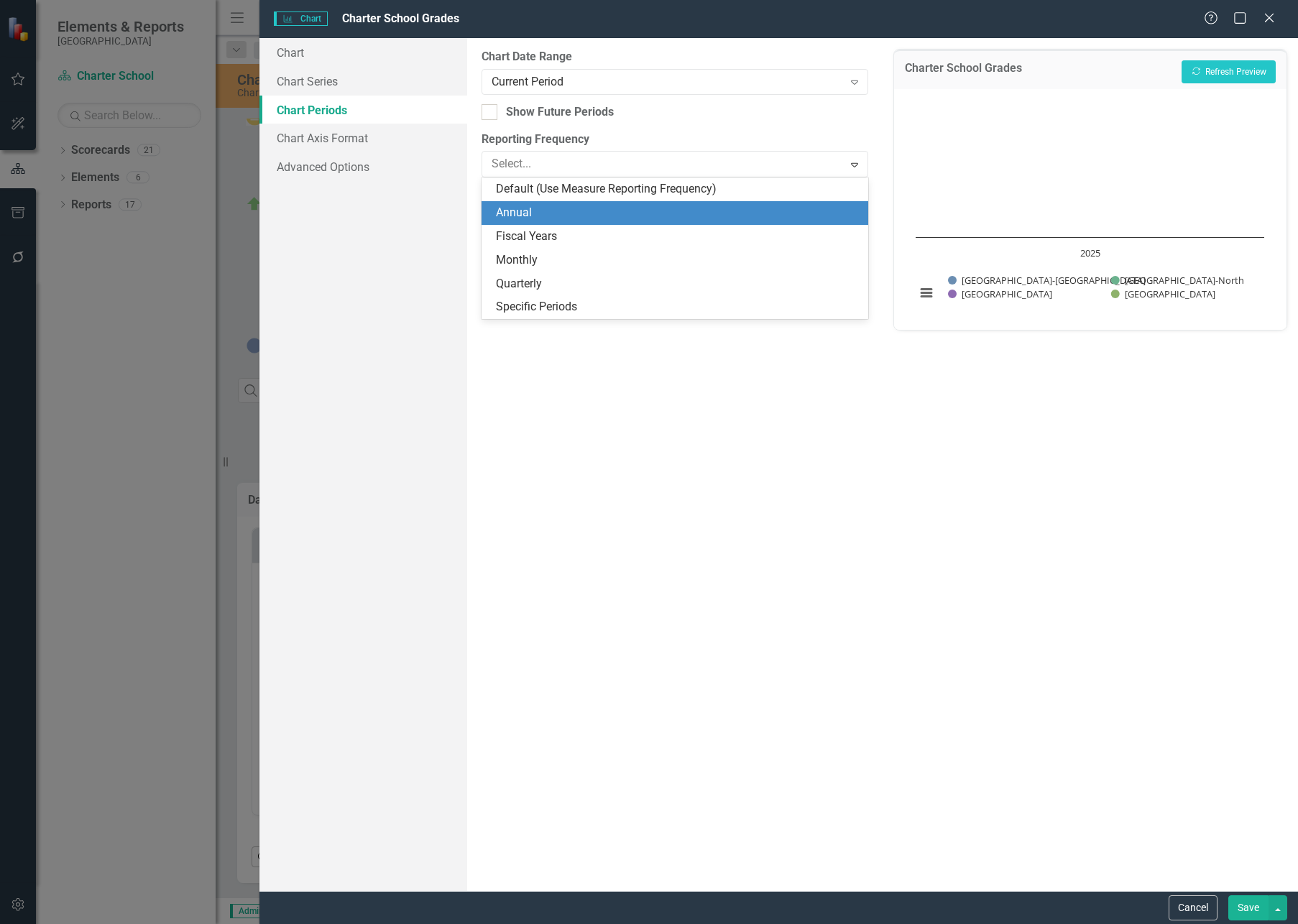
click at [520, 211] on div "Annual" at bounding box center [677, 212] width 364 height 16
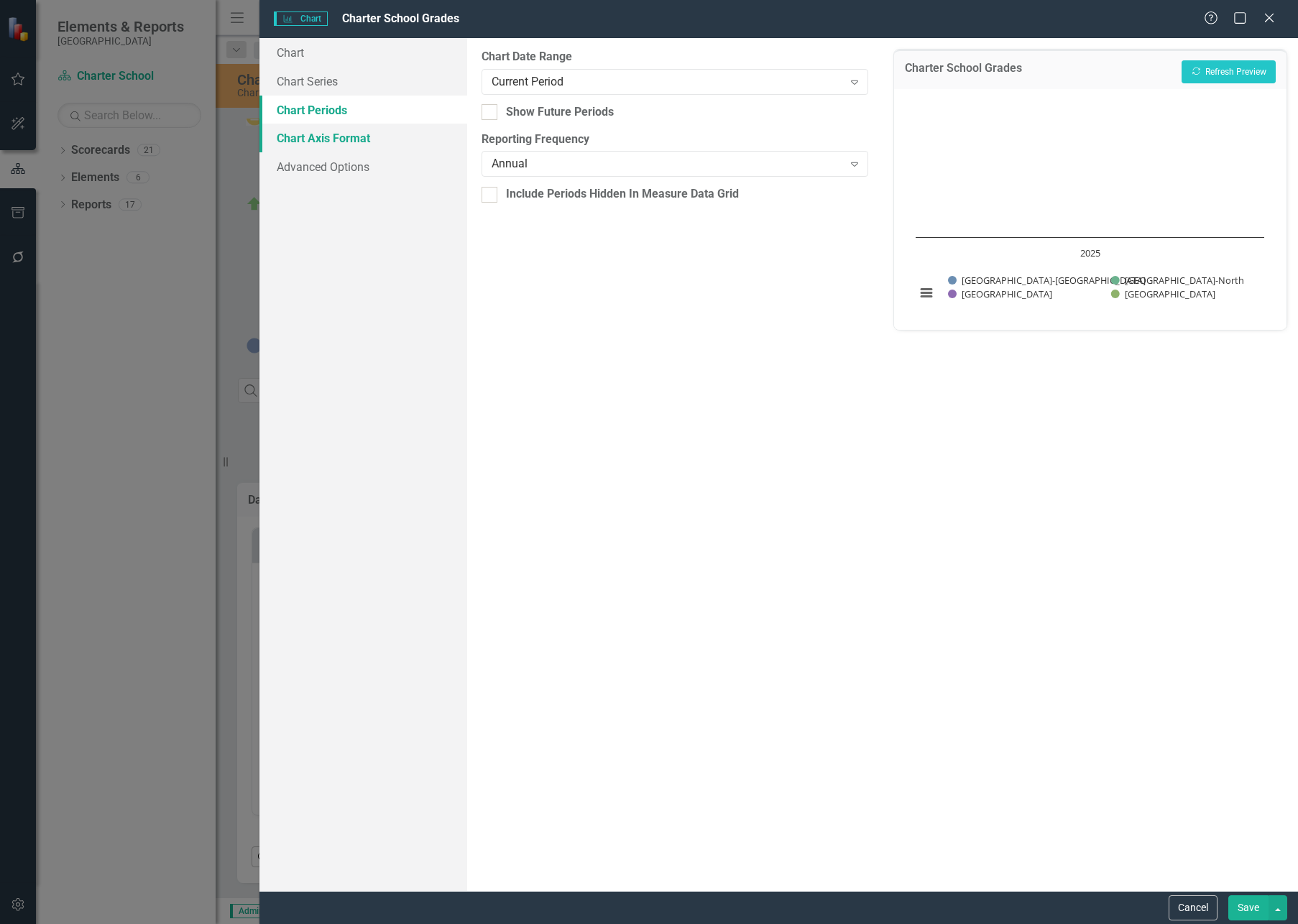
click at [340, 135] on link "Chart Axis Format" at bounding box center [363, 138] width 208 height 29
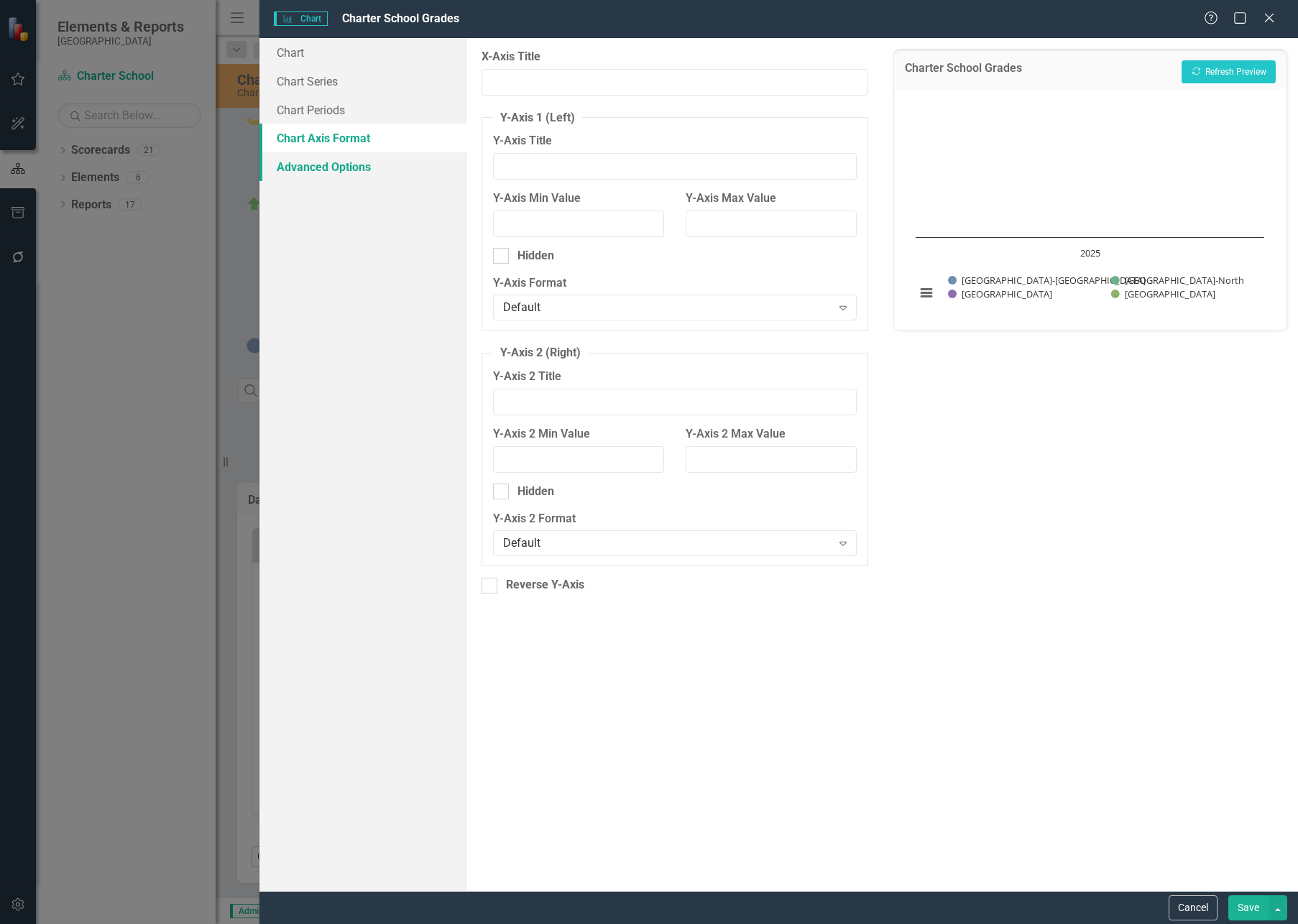
click at [341, 163] on link "Advanced Options" at bounding box center [363, 167] width 208 height 29
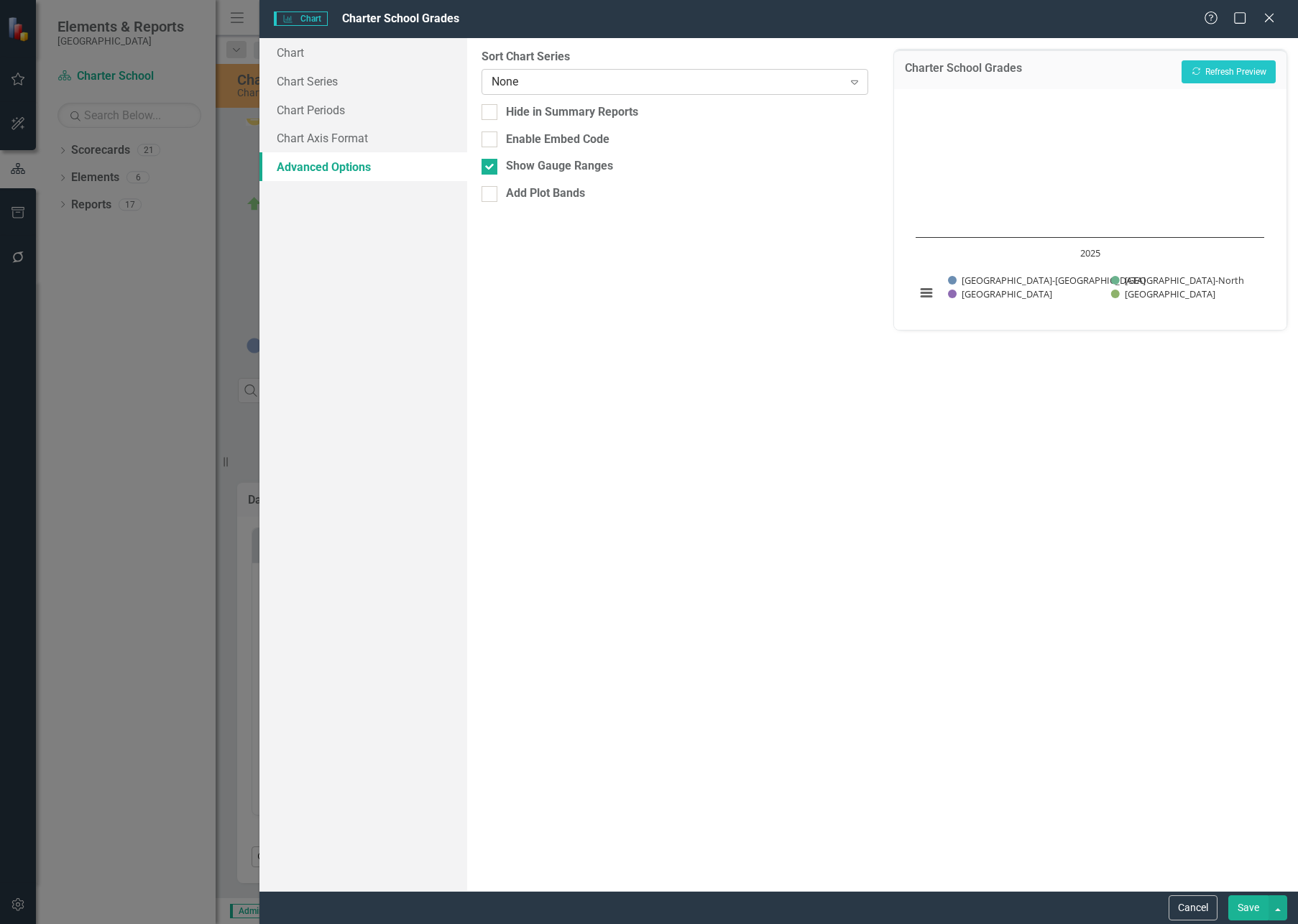
click at [531, 80] on div "None" at bounding box center [667, 81] width 351 height 16
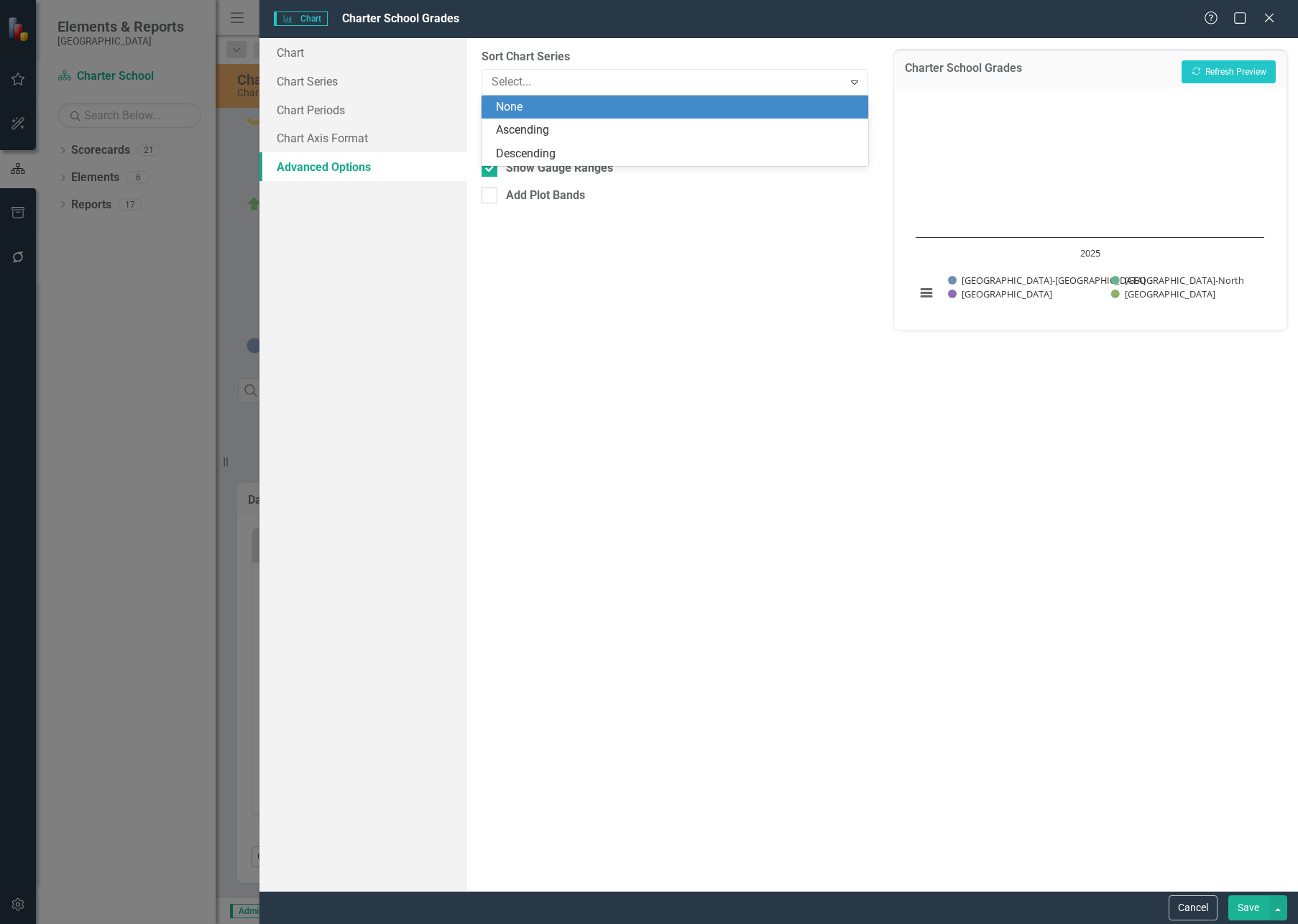
drag, startPoint x: 458, startPoint y: 235, endPoint x: 459, endPoint y: 228, distance: 7.1
click at [458, 235] on div "Chart Chart Series Chart Periods Chart Axis Format Advanced Options" at bounding box center [363, 465] width 208 height 853
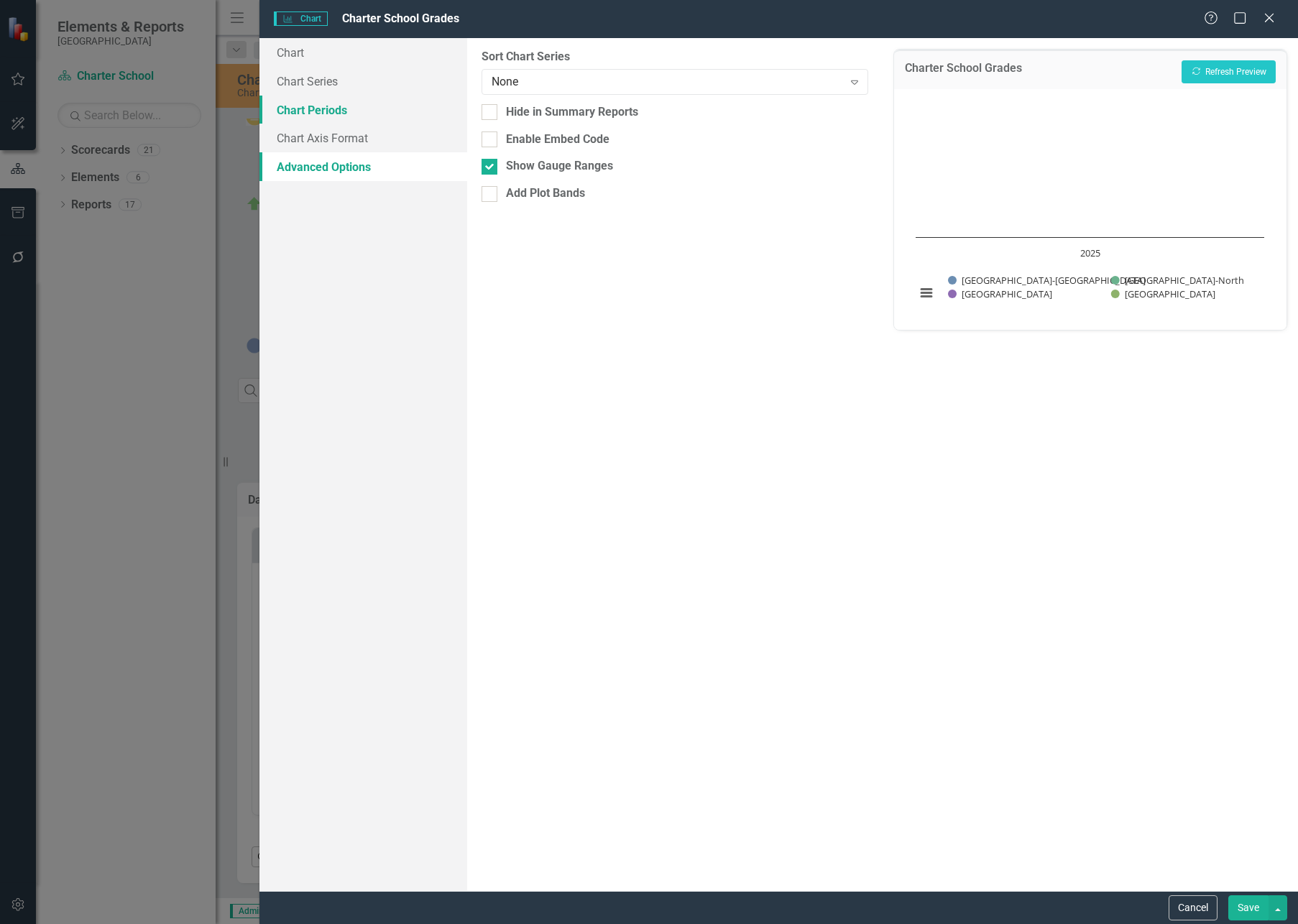
click at [333, 111] on link "Chart Periods" at bounding box center [363, 110] width 208 height 29
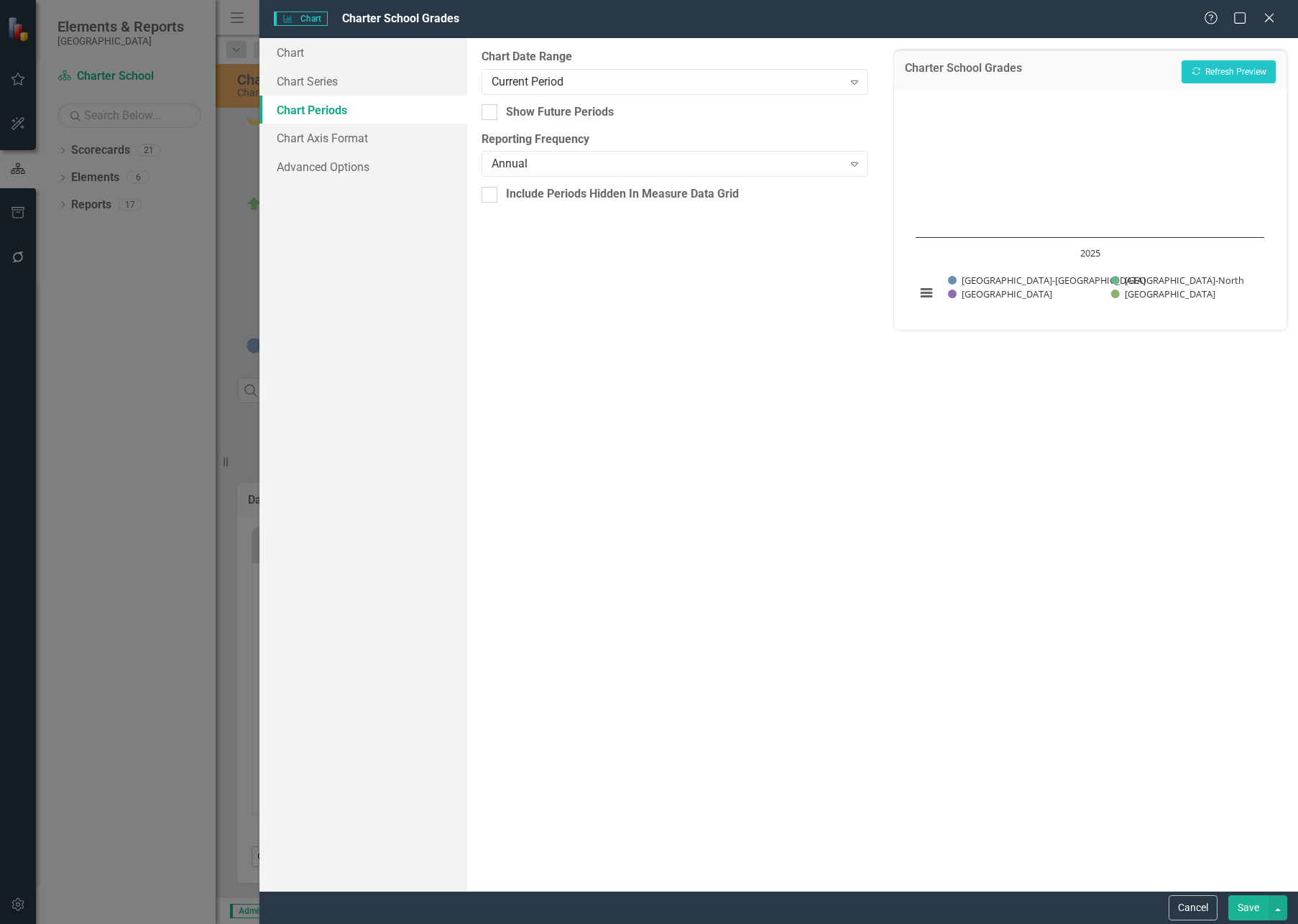
click at [1249, 909] on button "Save" at bounding box center [1248, 907] width 40 height 25
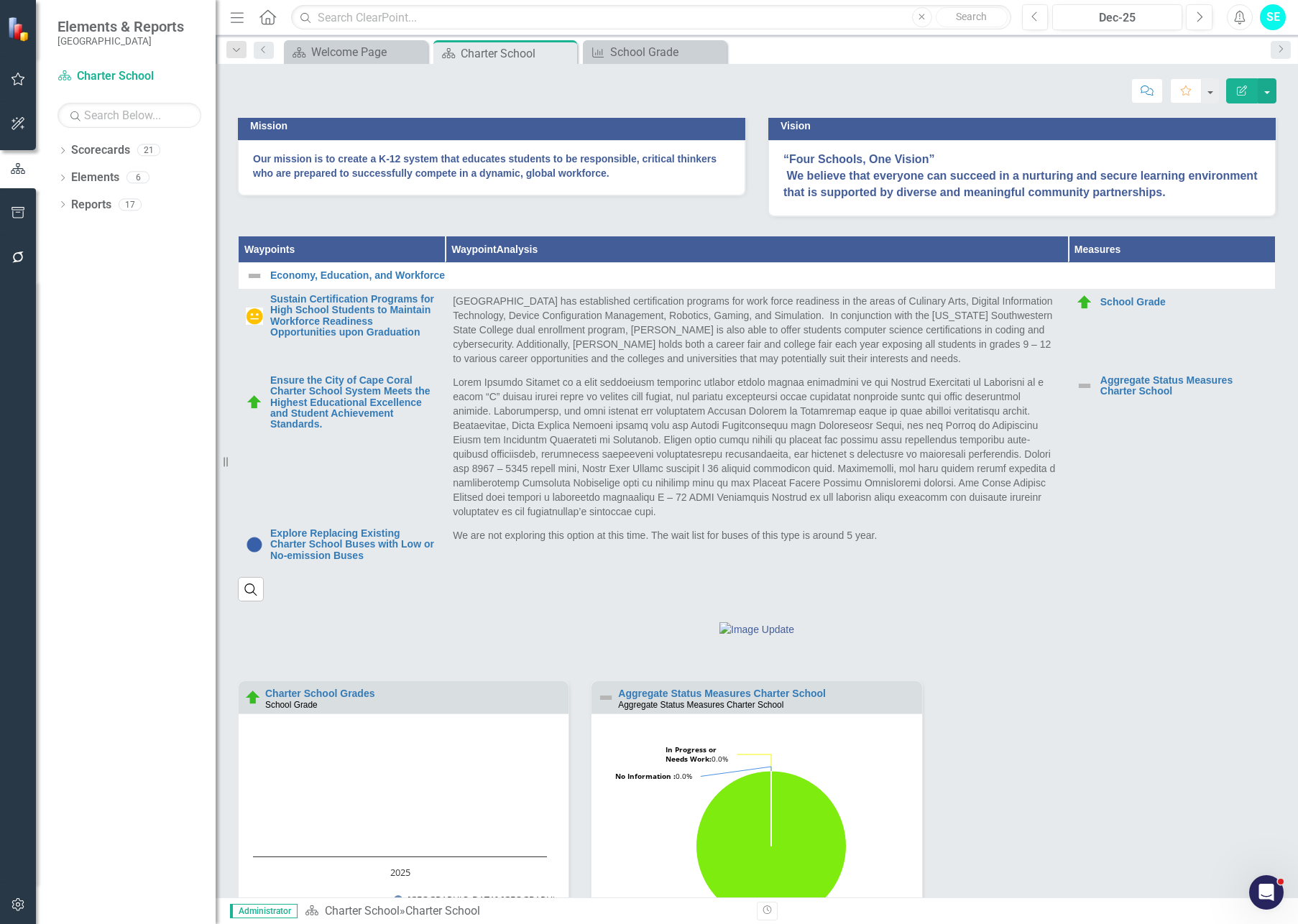
scroll to position [141, 0]
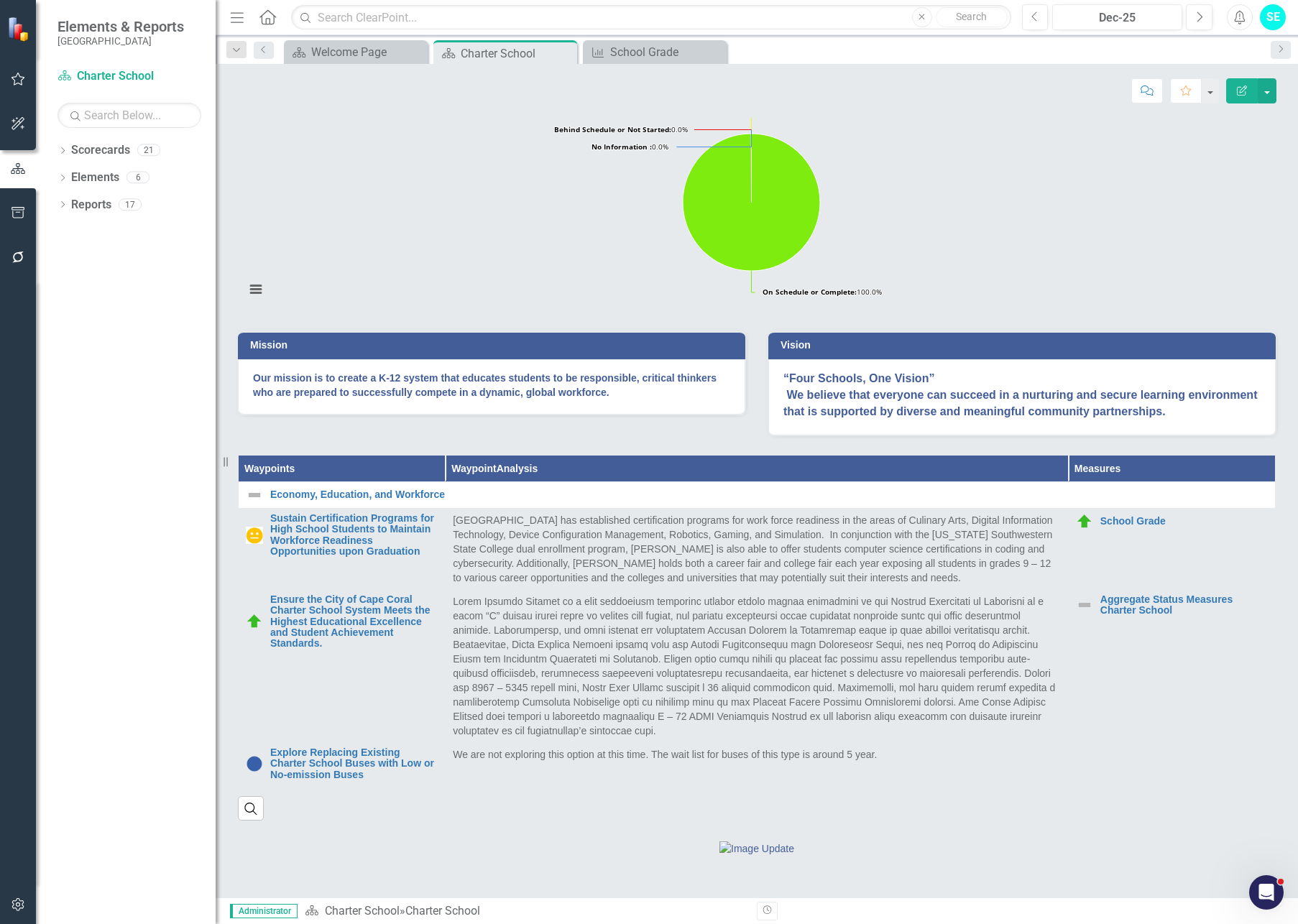
click at [1242, 93] on icon "Edit Report" at bounding box center [1242, 91] width 13 height 10
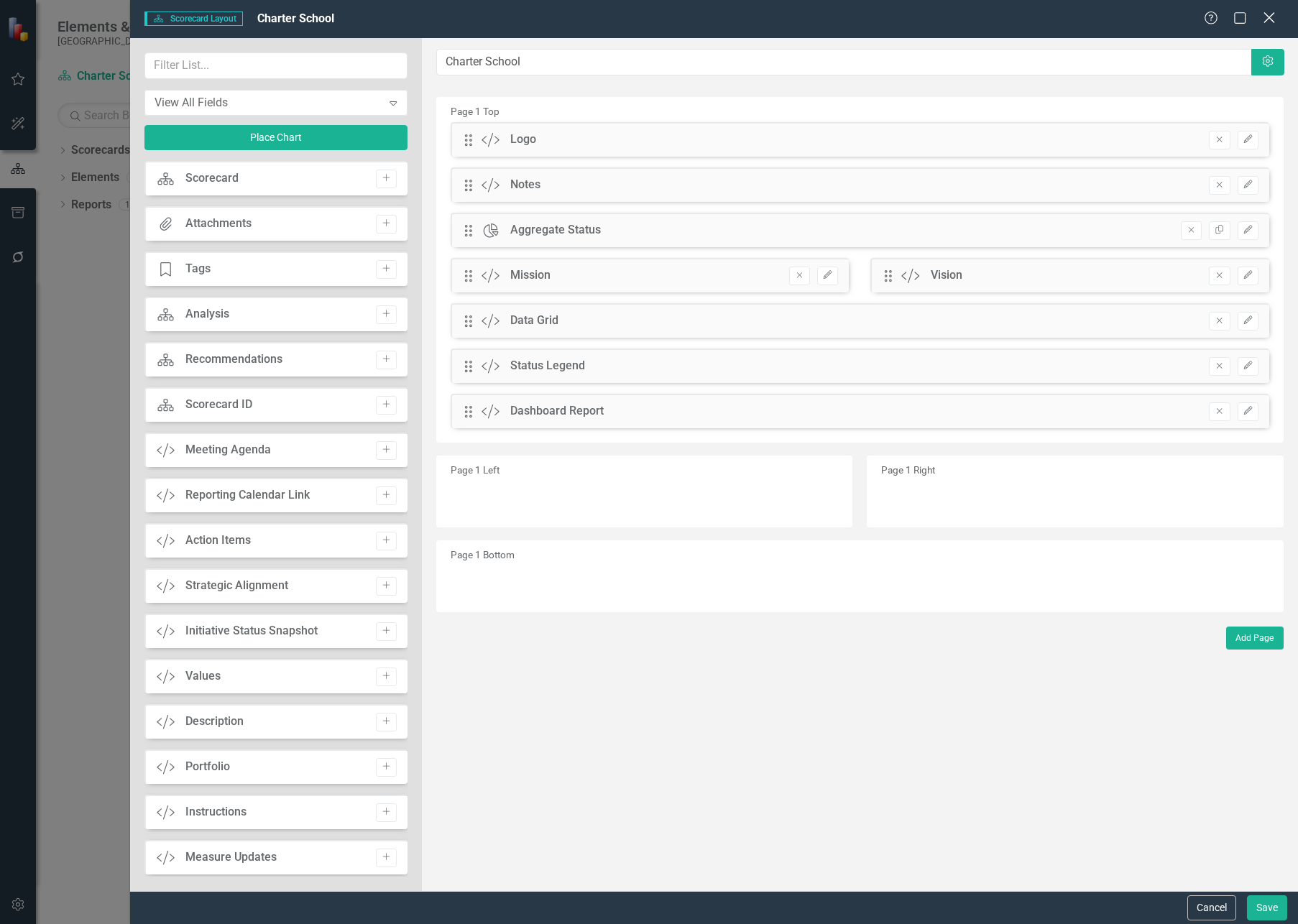
click at [1265, 16] on icon "Close" at bounding box center [1268, 18] width 18 height 14
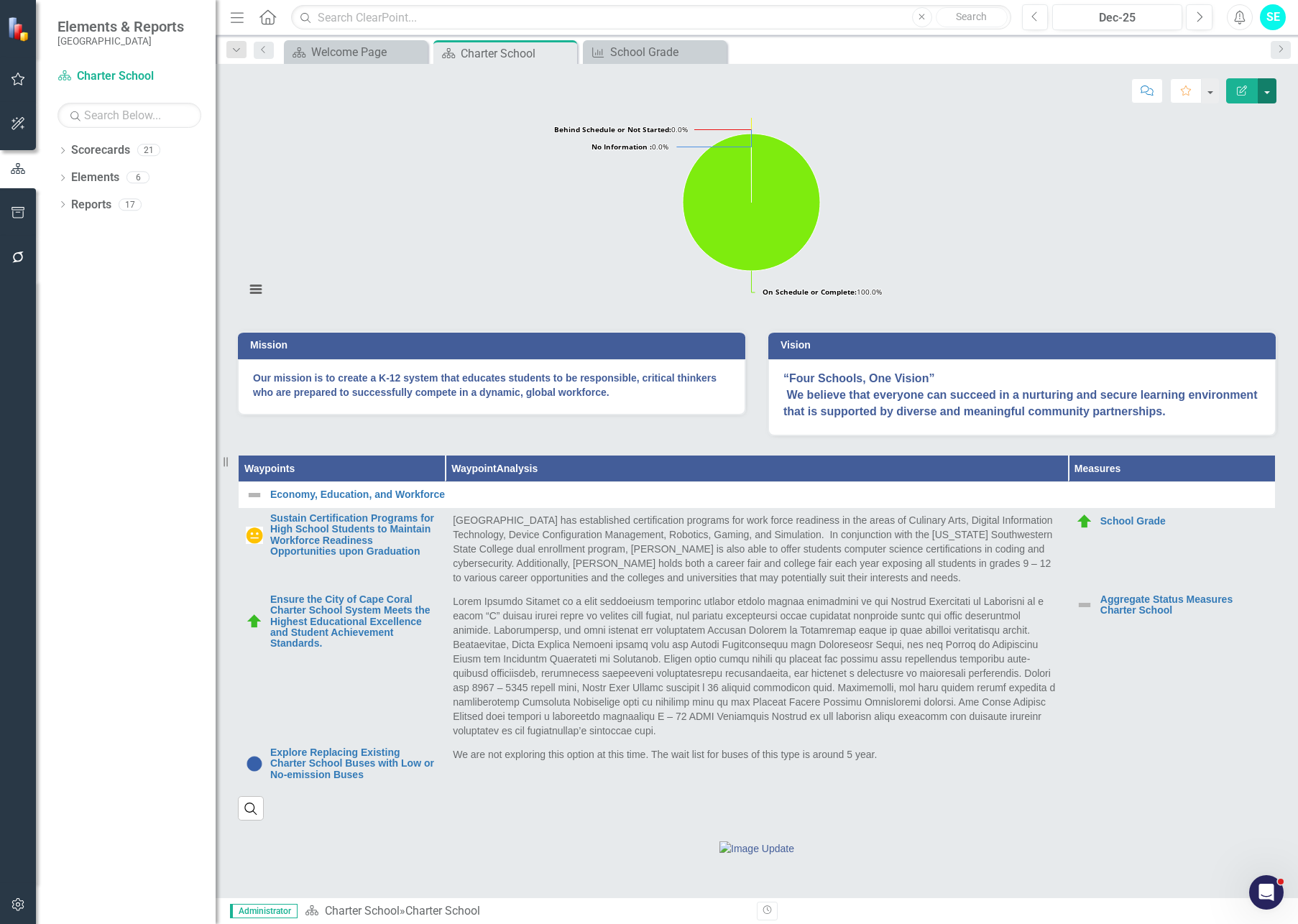
click at [1271, 84] on button "button" at bounding box center [1267, 91] width 19 height 25
click at [1230, 124] on link "Edit Edit Scorecard" at bounding box center [1218, 117] width 116 height 27
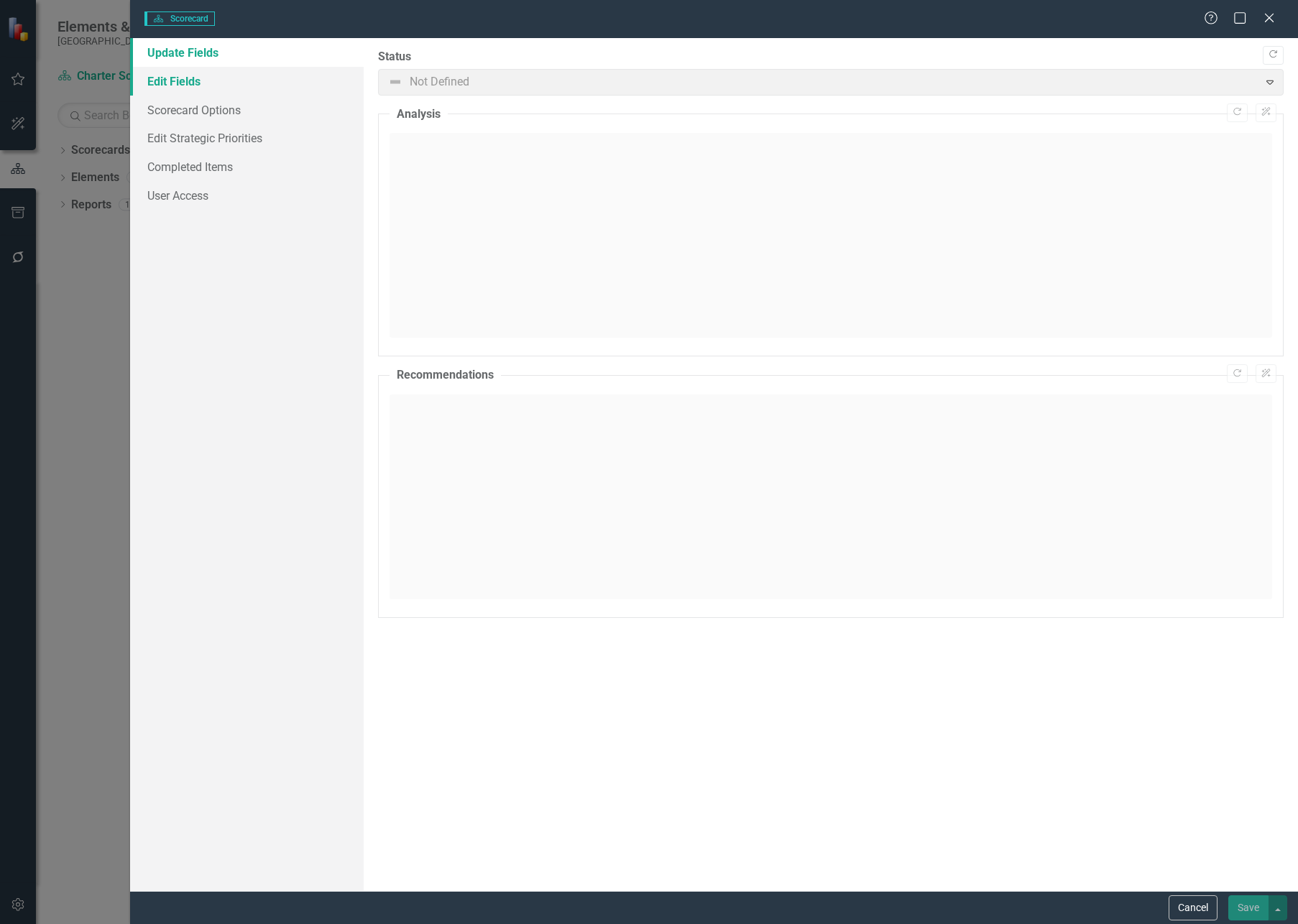
click at [155, 79] on link "Edit Fields" at bounding box center [246, 81] width 234 height 29
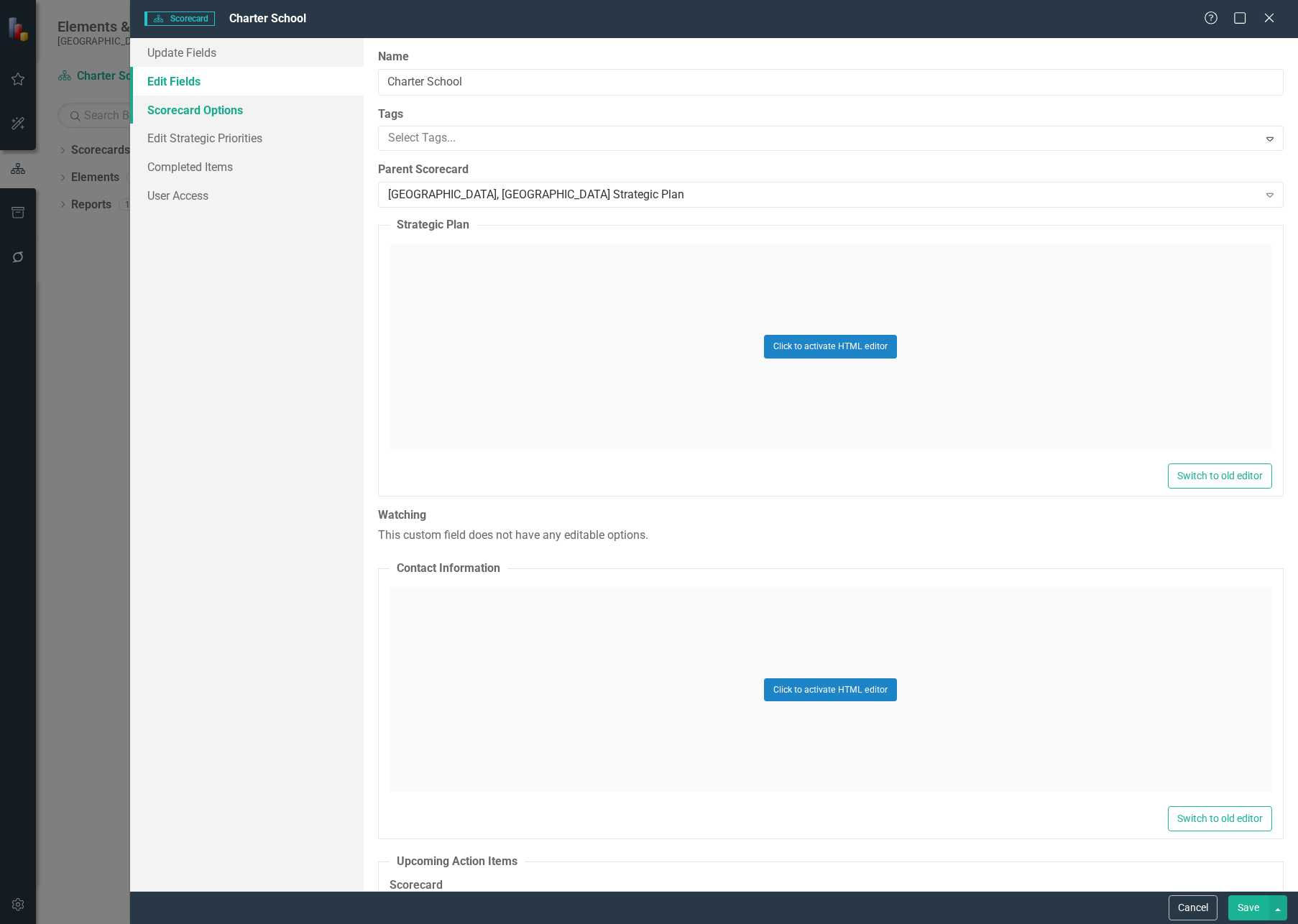
click at [160, 101] on link "Scorecard Options" at bounding box center [246, 110] width 234 height 29
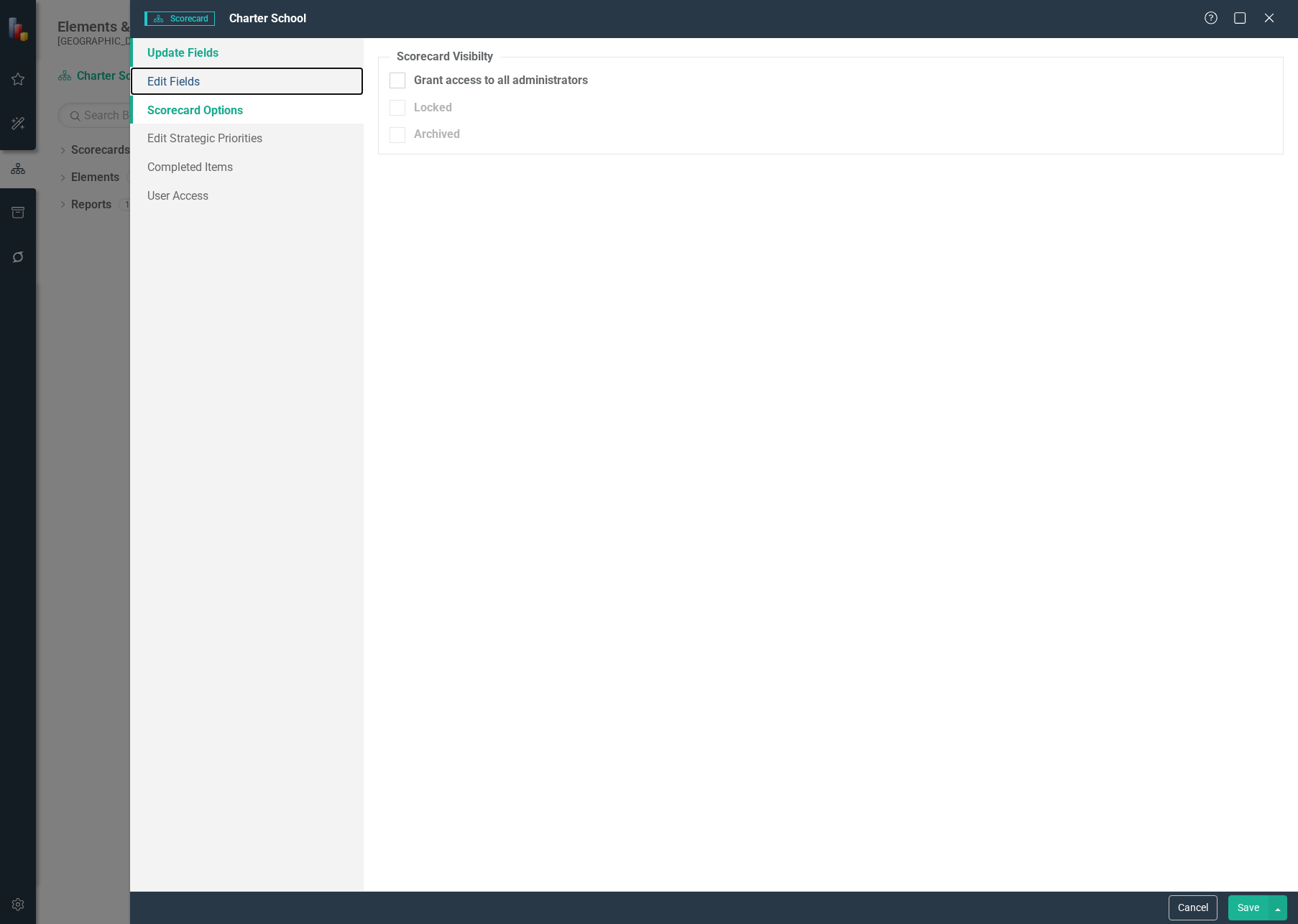
click at [162, 74] on link "Edit Fields" at bounding box center [246, 81] width 234 height 29
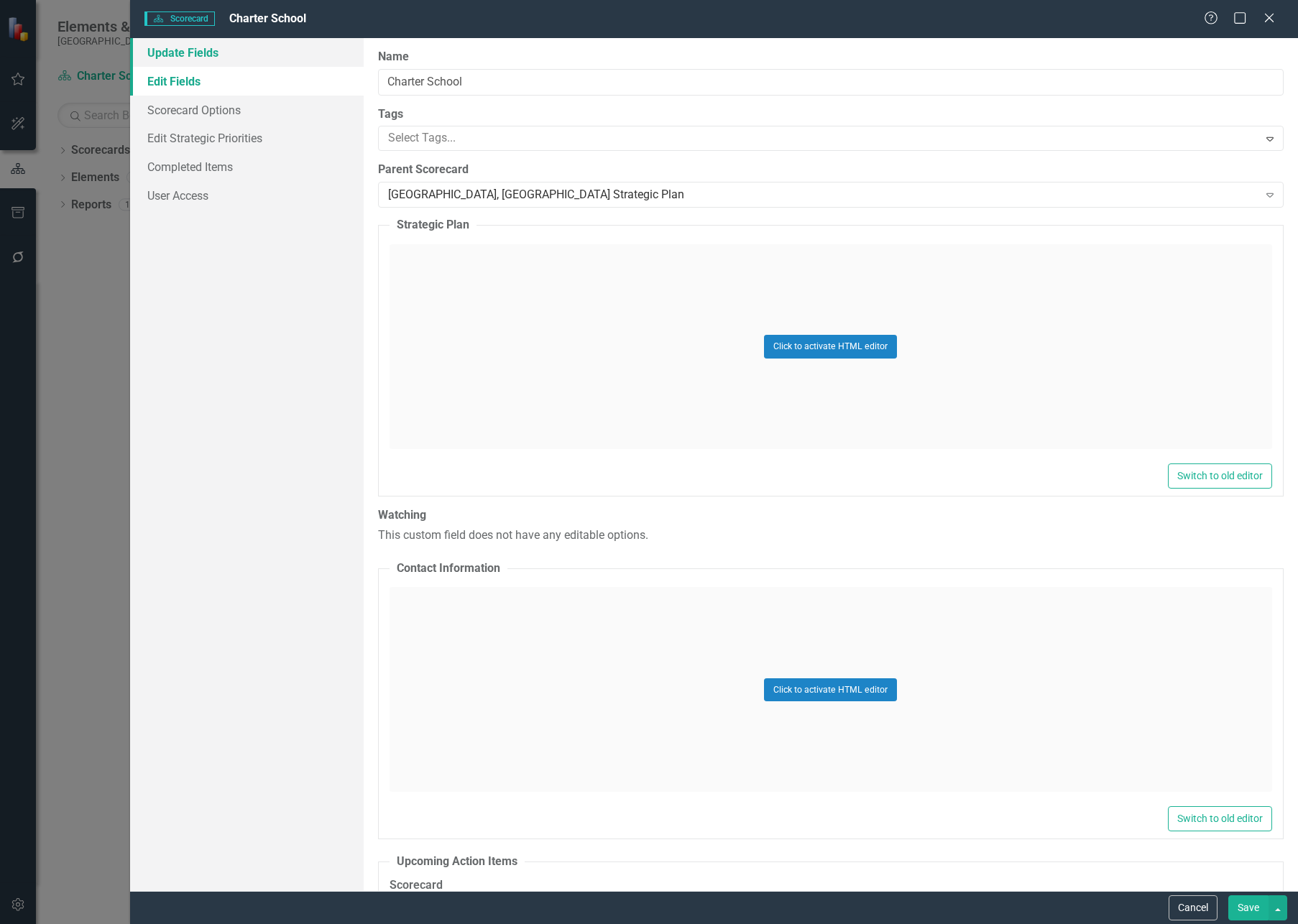
click at [163, 50] on link "Update Fields" at bounding box center [246, 53] width 234 height 29
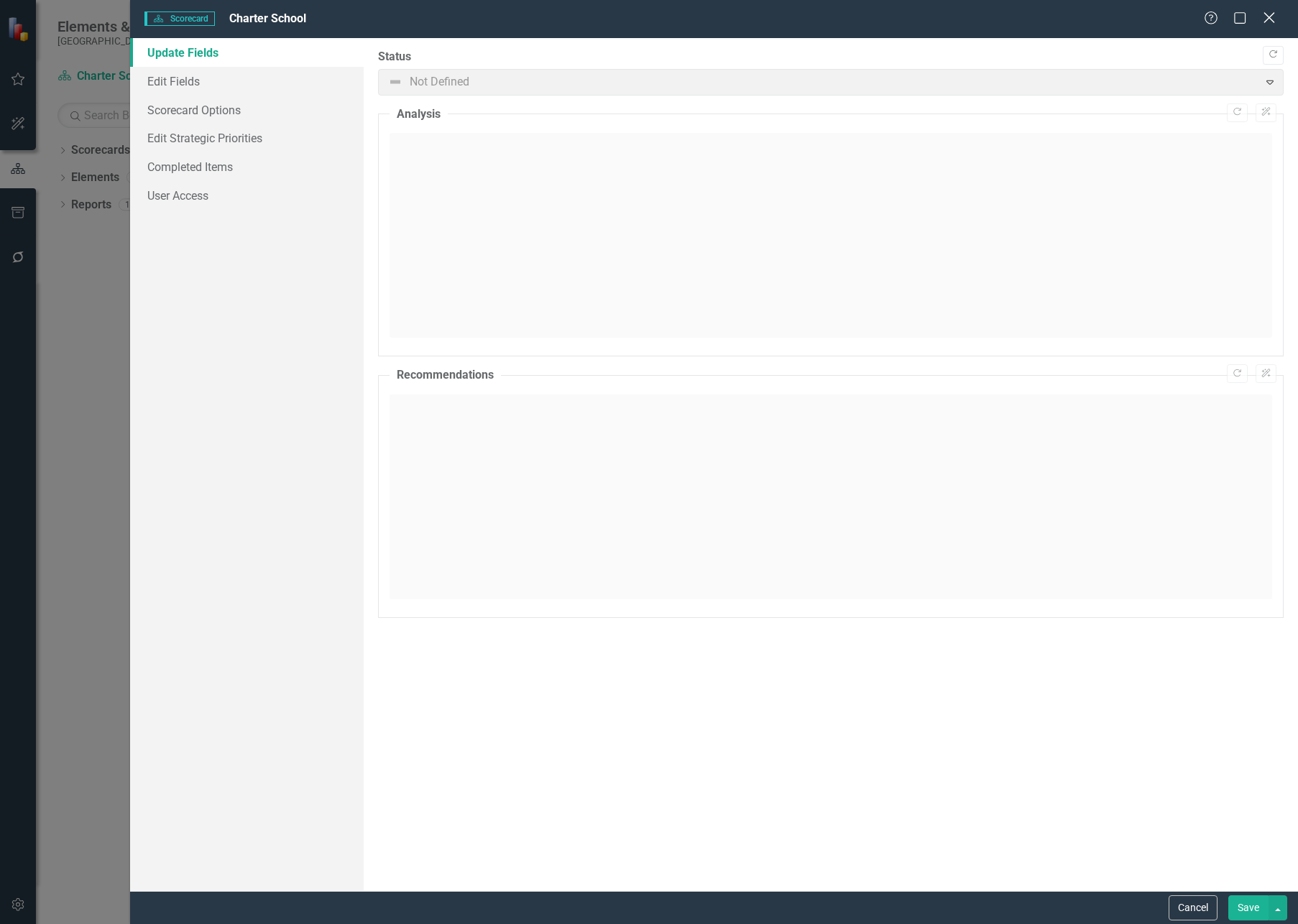
click at [1265, 21] on icon "Close" at bounding box center [1268, 18] width 18 height 14
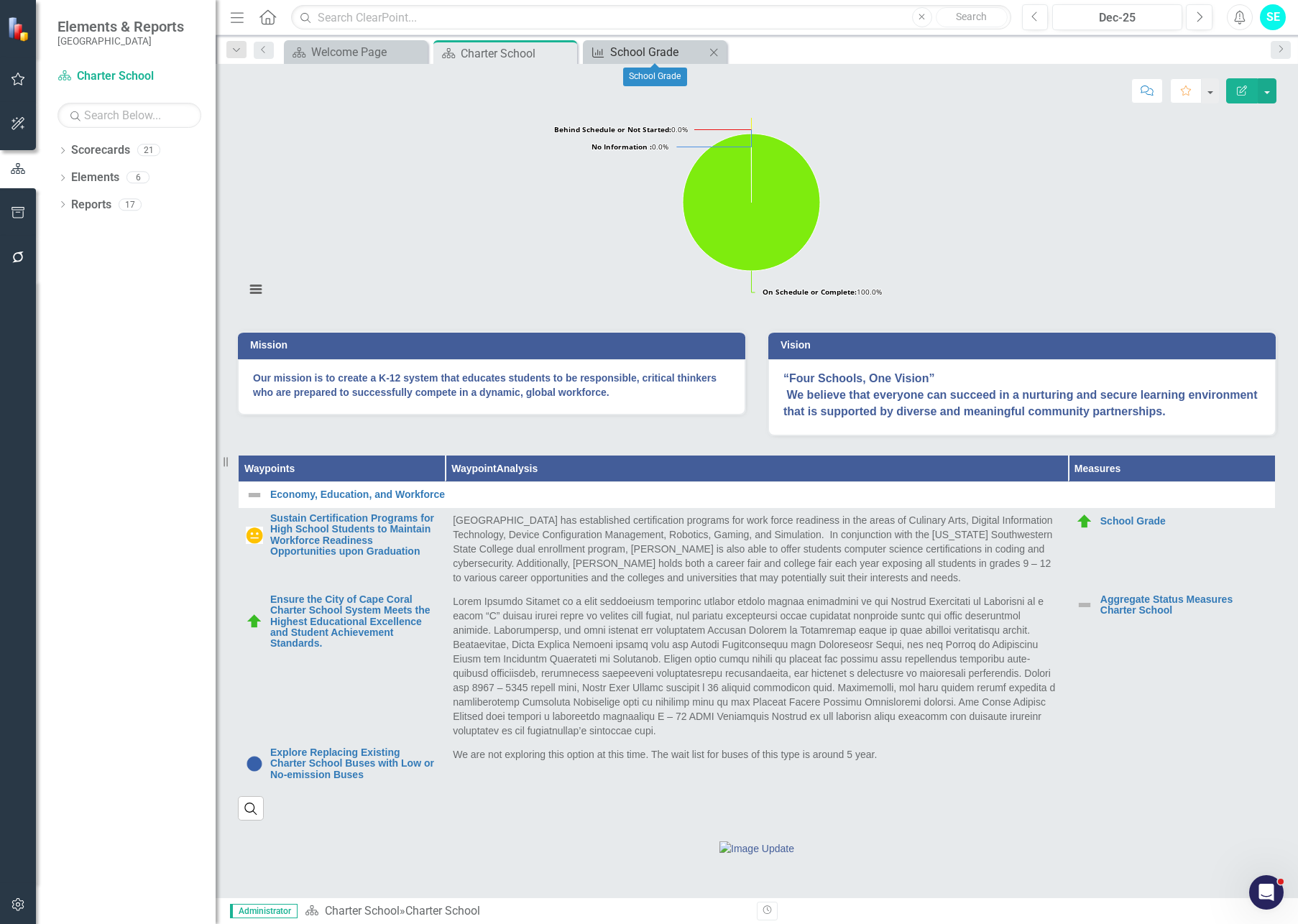
drag, startPoint x: 667, startPoint y: 52, endPoint x: 802, endPoint y: 63, distance: 135.4
click at [667, 53] on div "School Grade" at bounding box center [667, 51] width 113 height 18
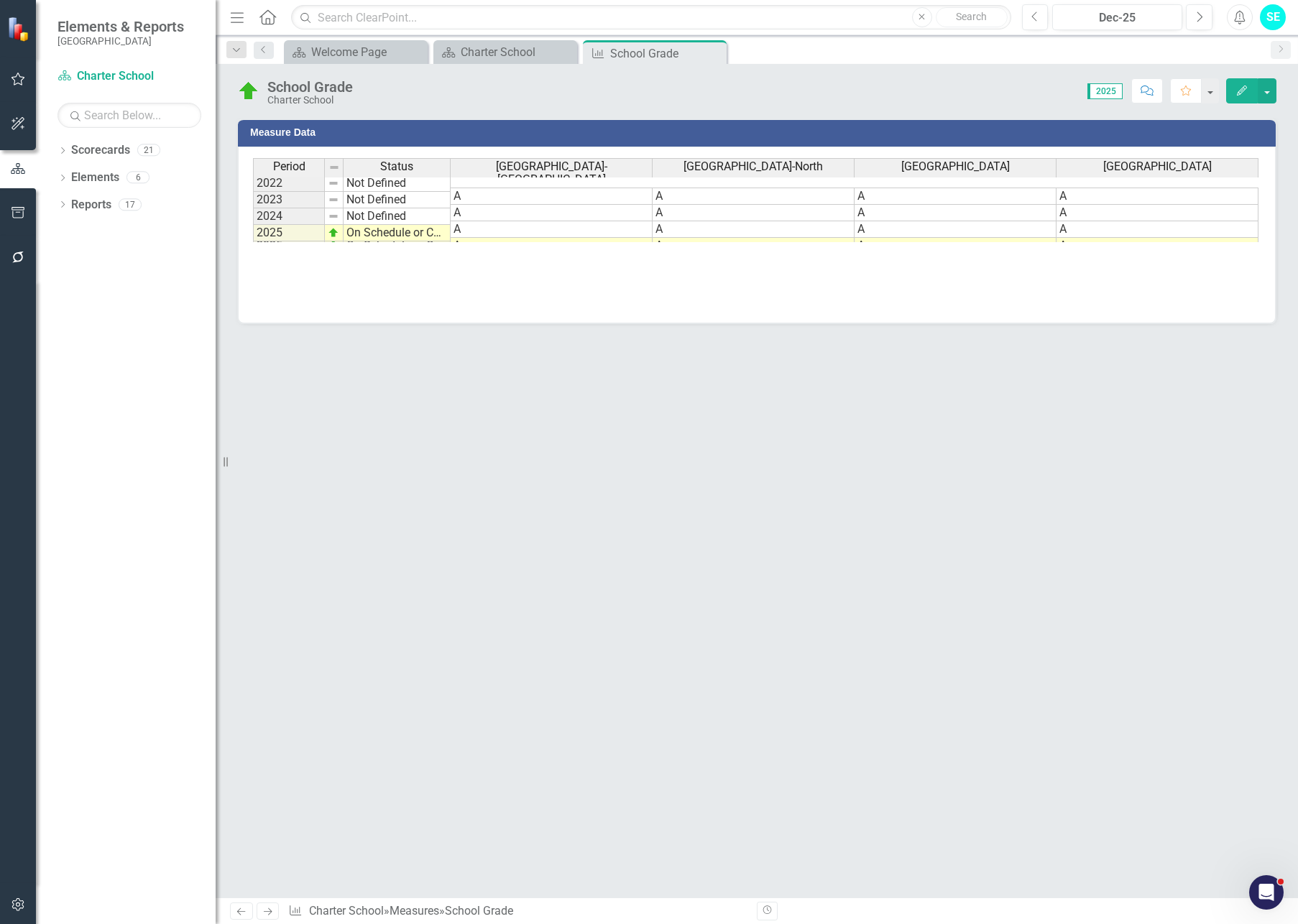
click at [1241, 92] on icon "Edit" at bounding box center [1242, 91] width 13 height 10
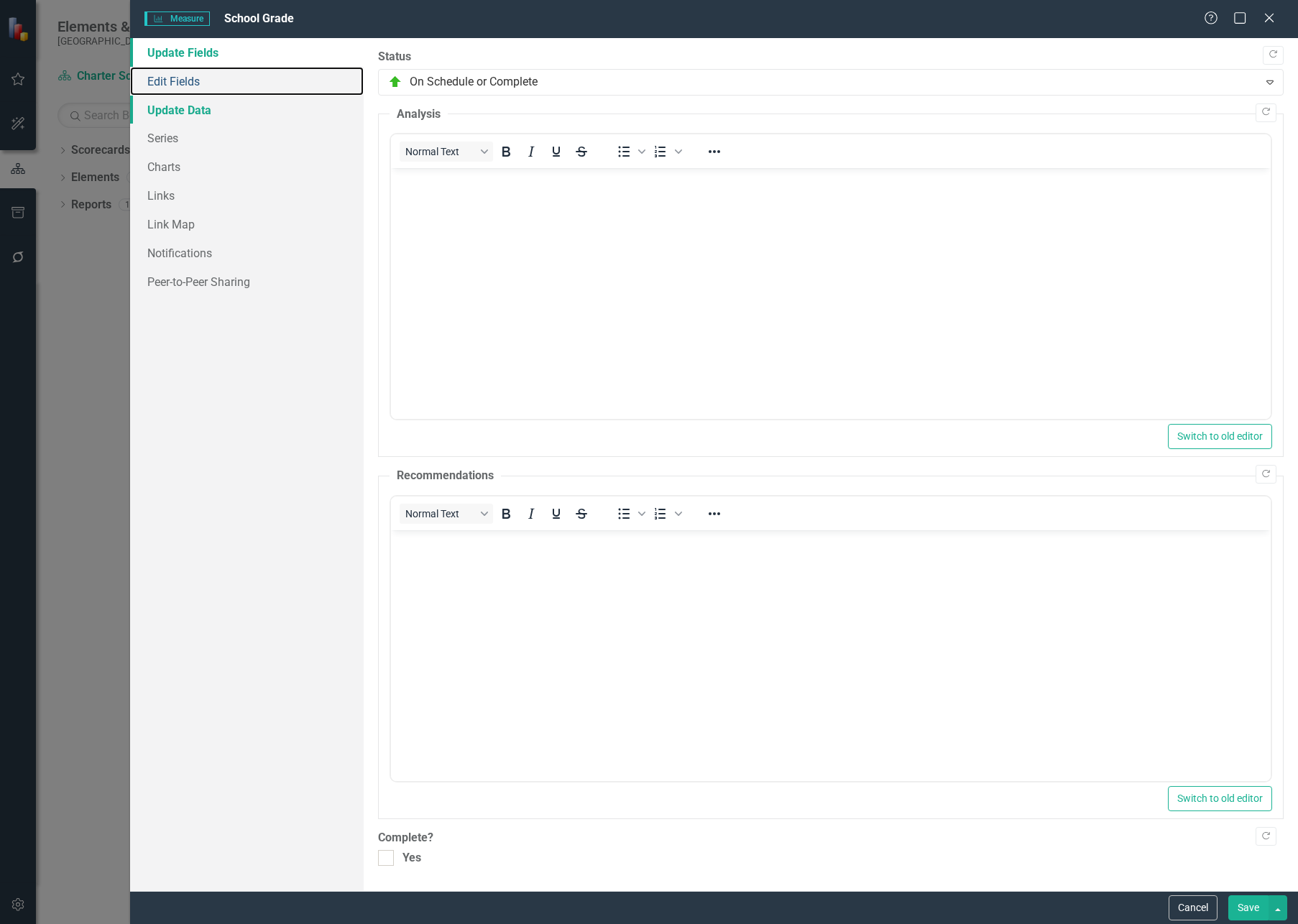
click at [231, 85] on link "Edit Fields" at bounding box center [246, 81] width 234 height 29
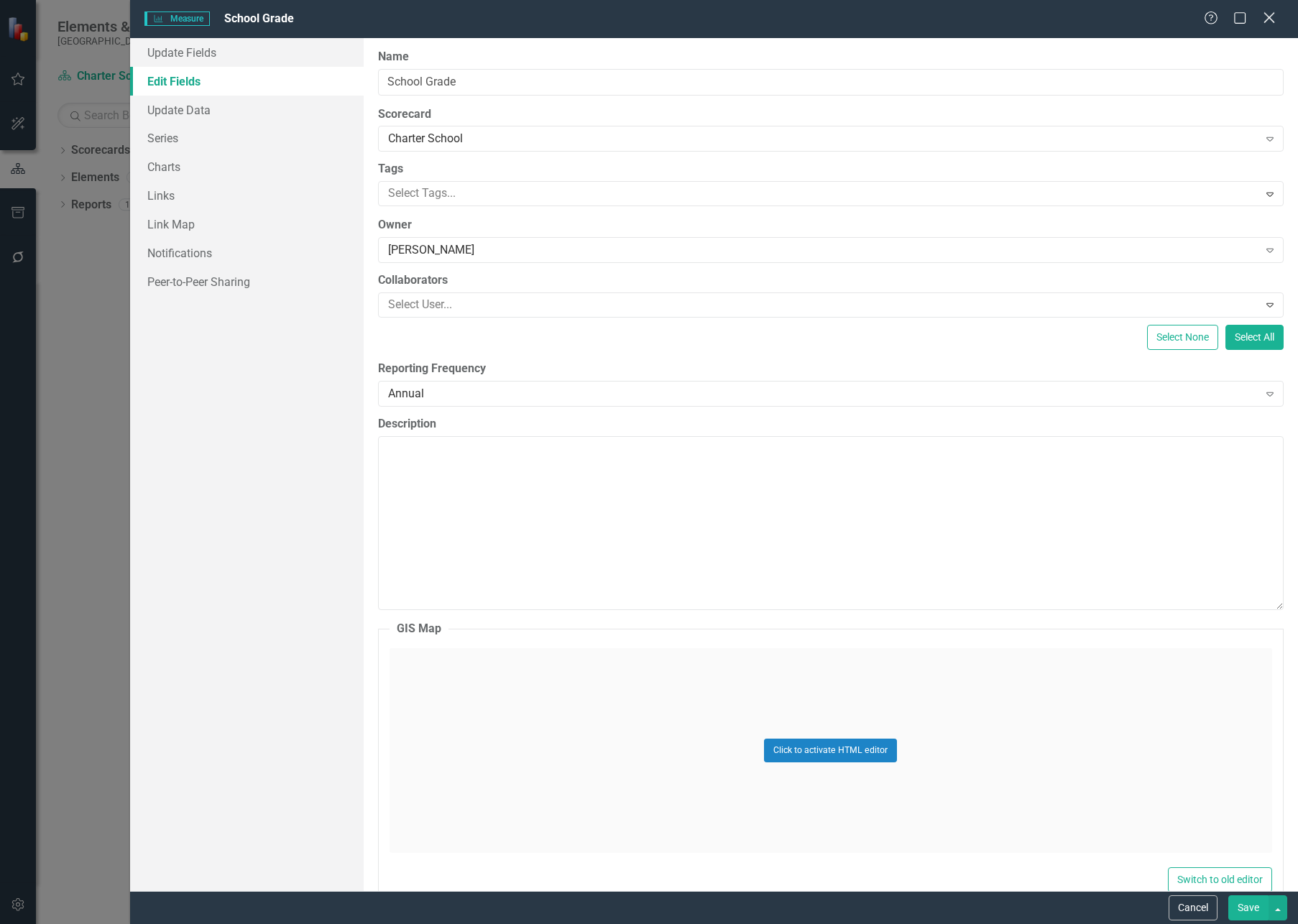
click at [1265, 24] on icon "Close" at bounding box center [1268, 18] width 18 height 14
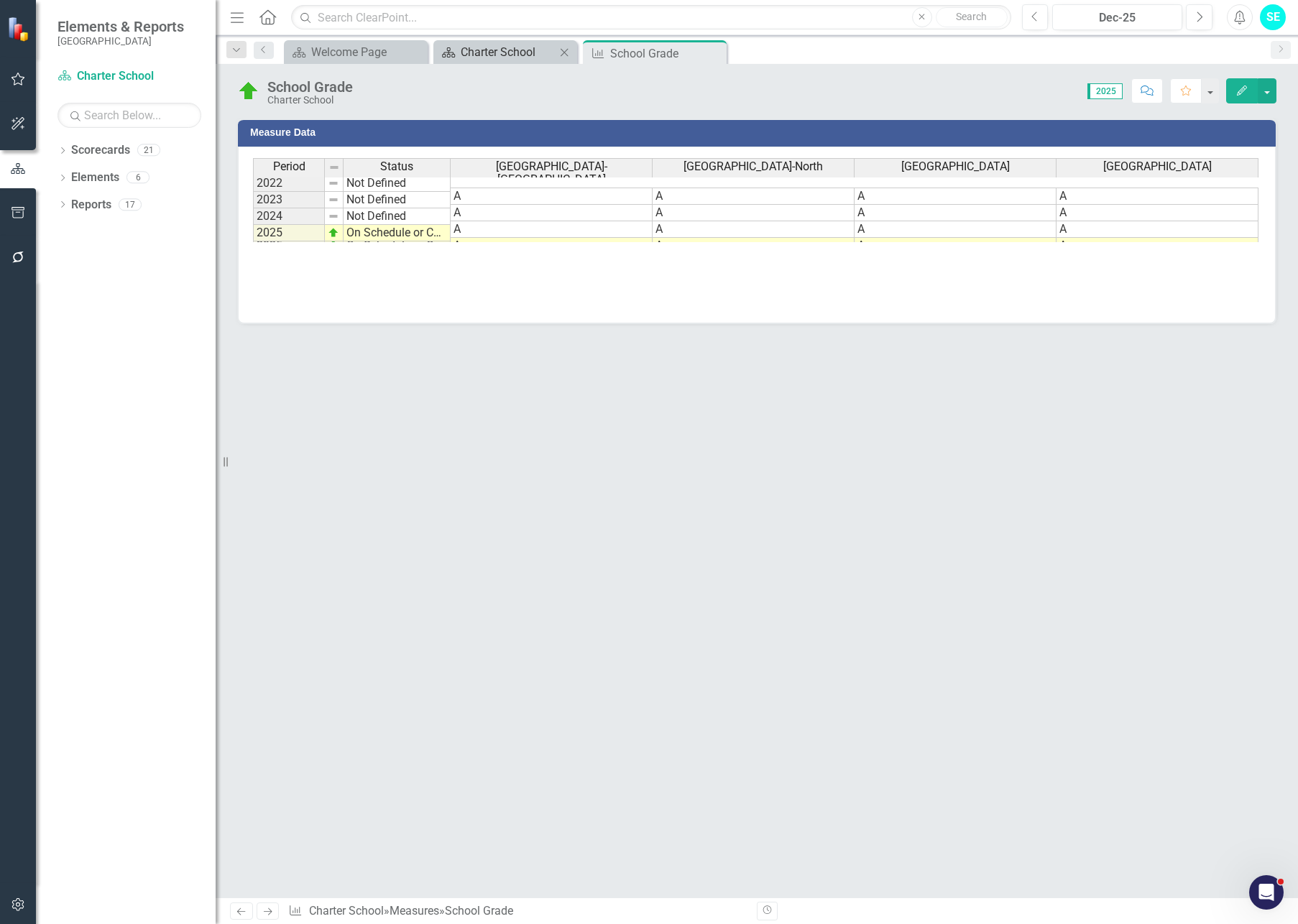
click at [509, 59] on div "Charter School" at bounding box center [507, 51] width 95 height 18
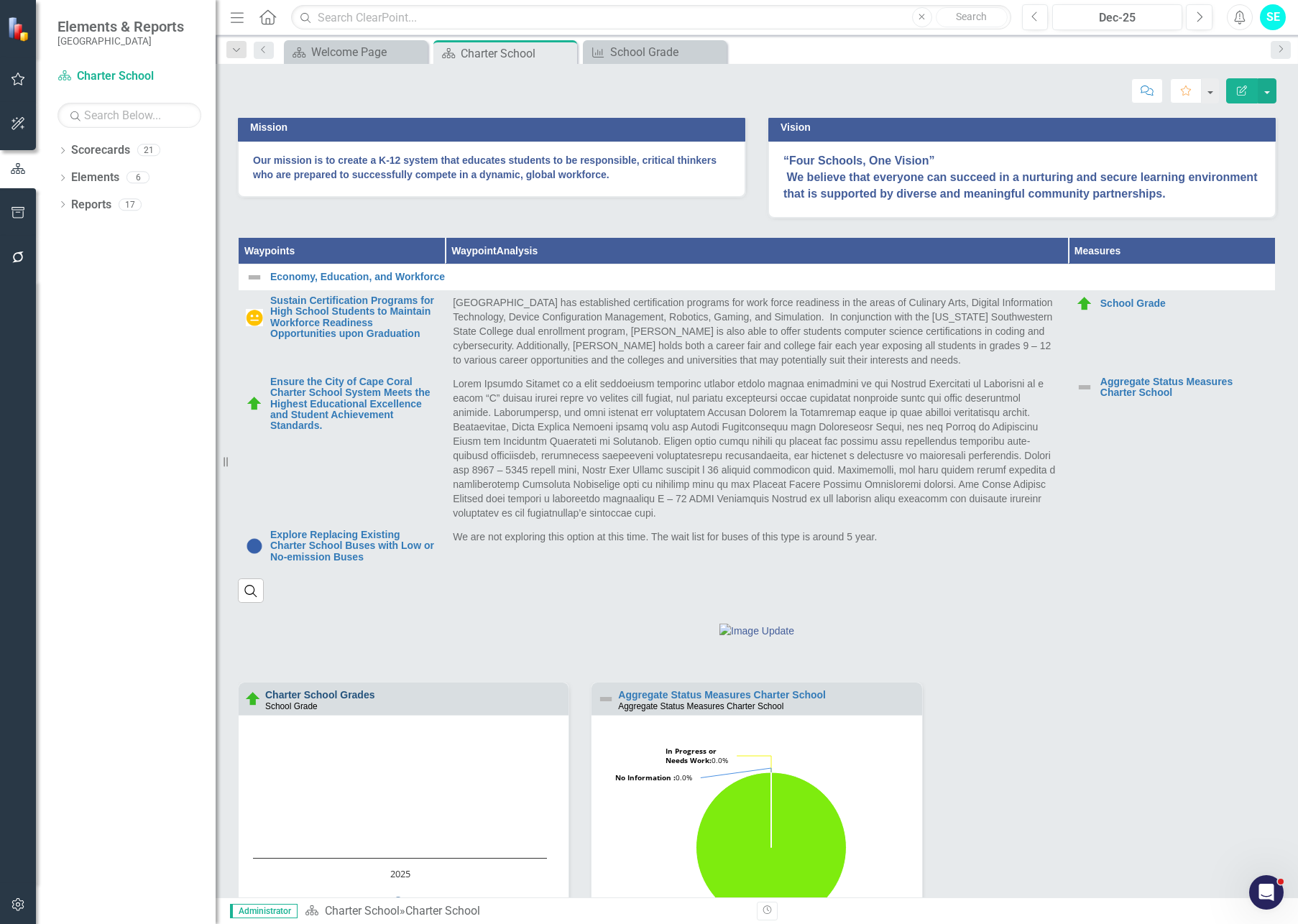
scroll to position [572, 0]
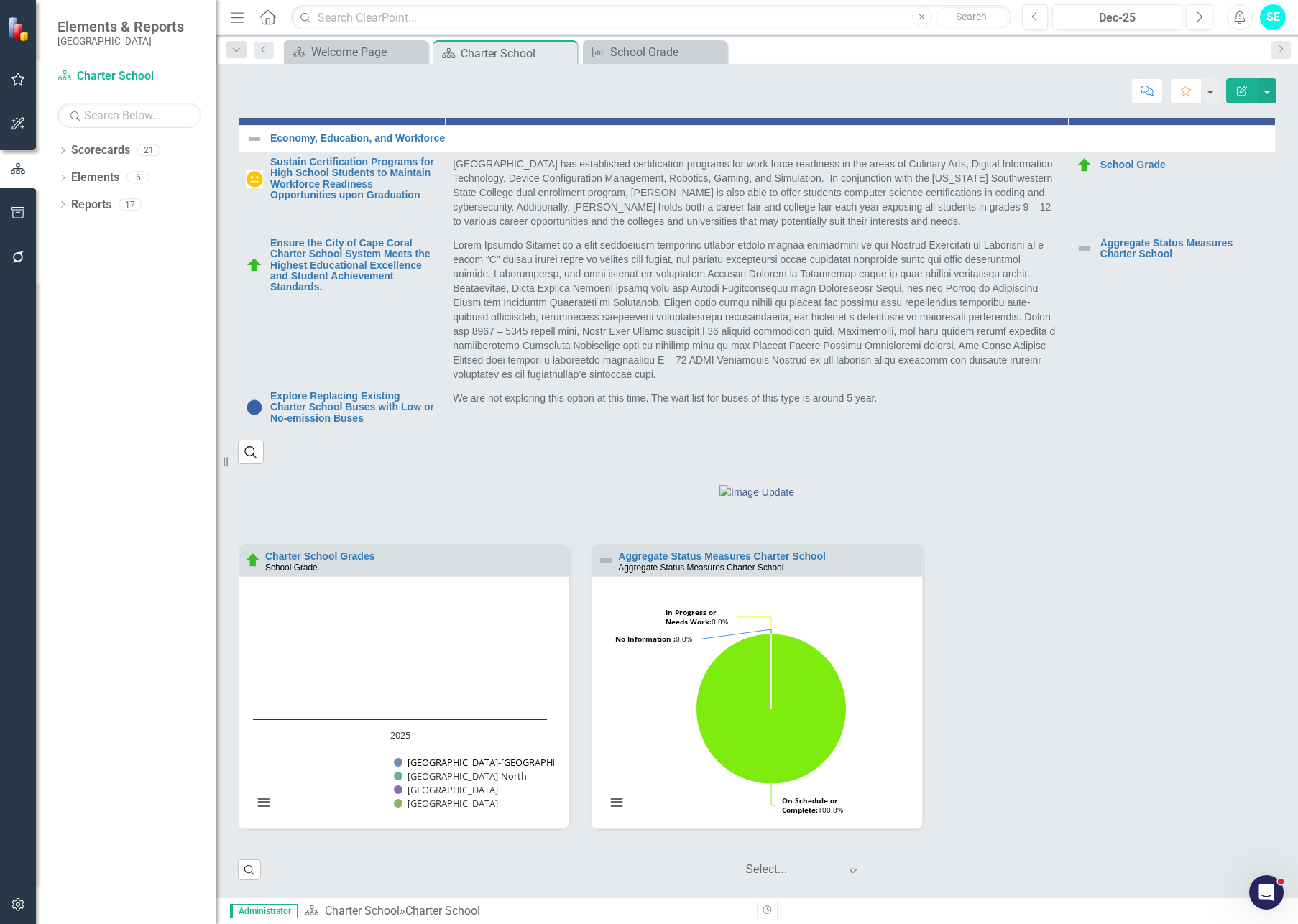
click at [505, 761] on button "Show Oasis Elementary School-South" at bounding box center [467, 762] width 147 height 13
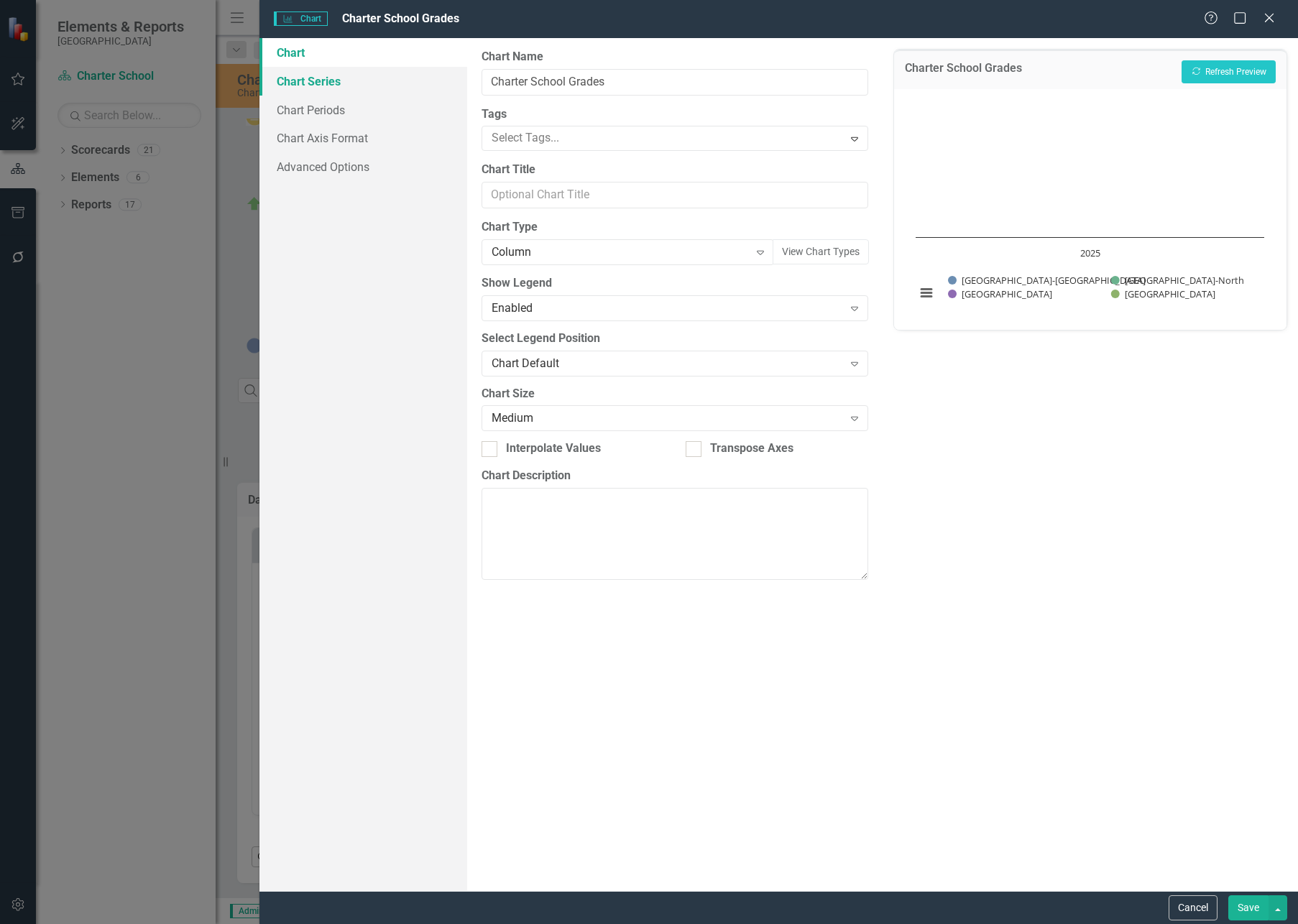
click at [317, 83] on link "Chart Series" at bounding box center [363, 81] width 208 height 29
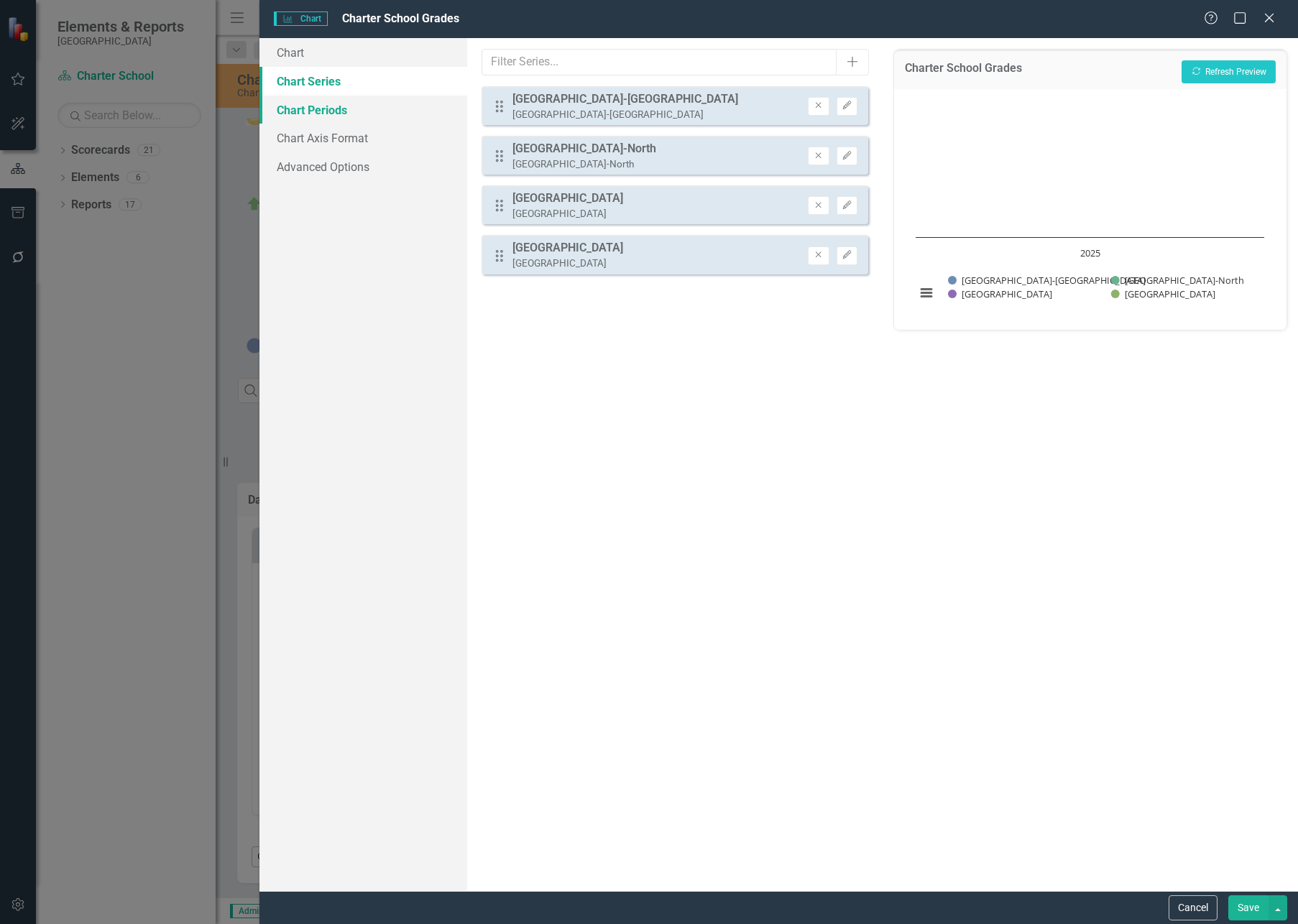
click at [318, 110] on link "Chart Periods" at bounding box center [363, 110] width 208 height 29
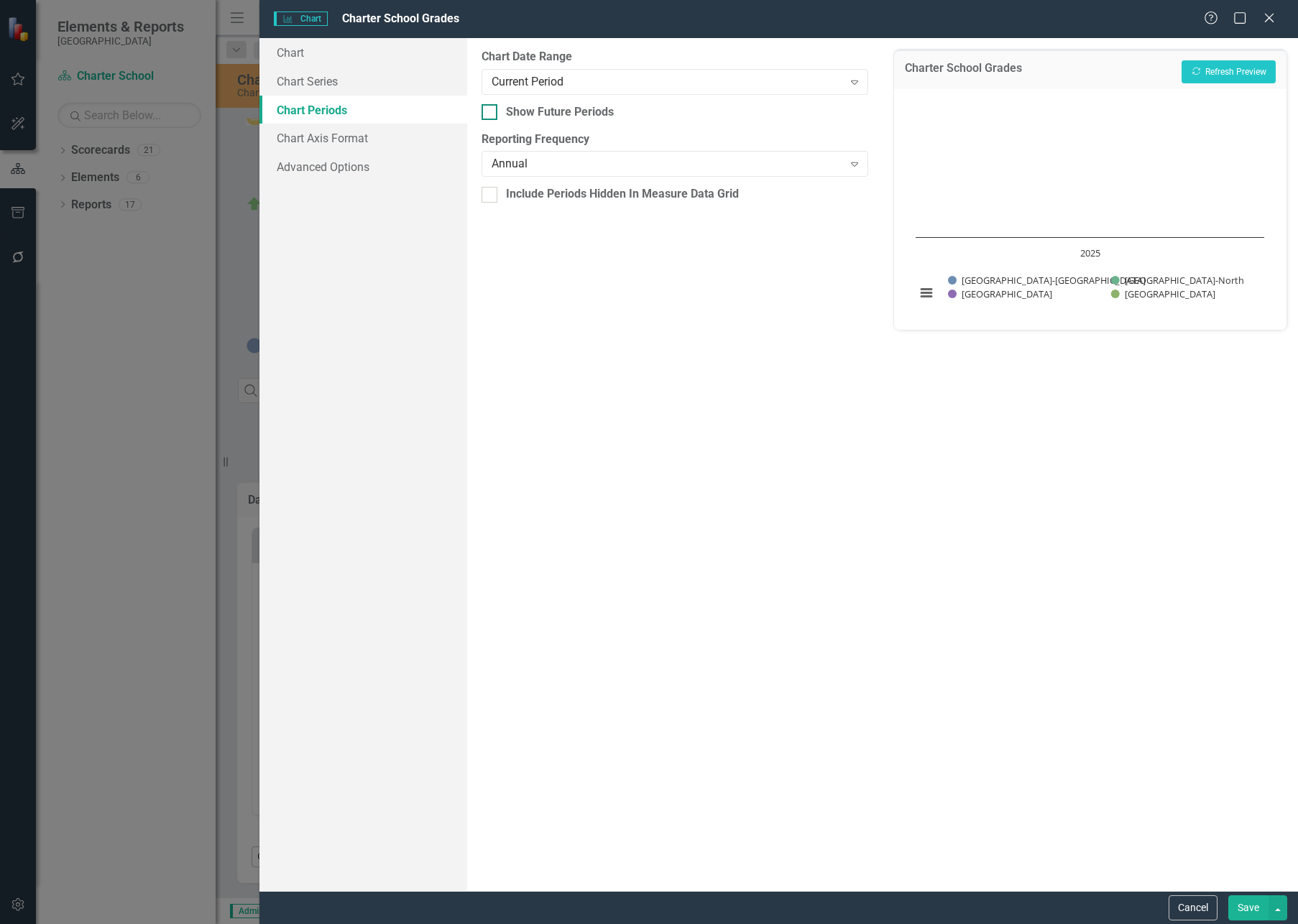
click at [487, 114] on input "Show Future Periods" at bounding box center [486, 109] width 9 height 9
checkbox input "true"
click at [551, 79] on div "Current Period" at bounding box center [667, 81] width 351 height 16
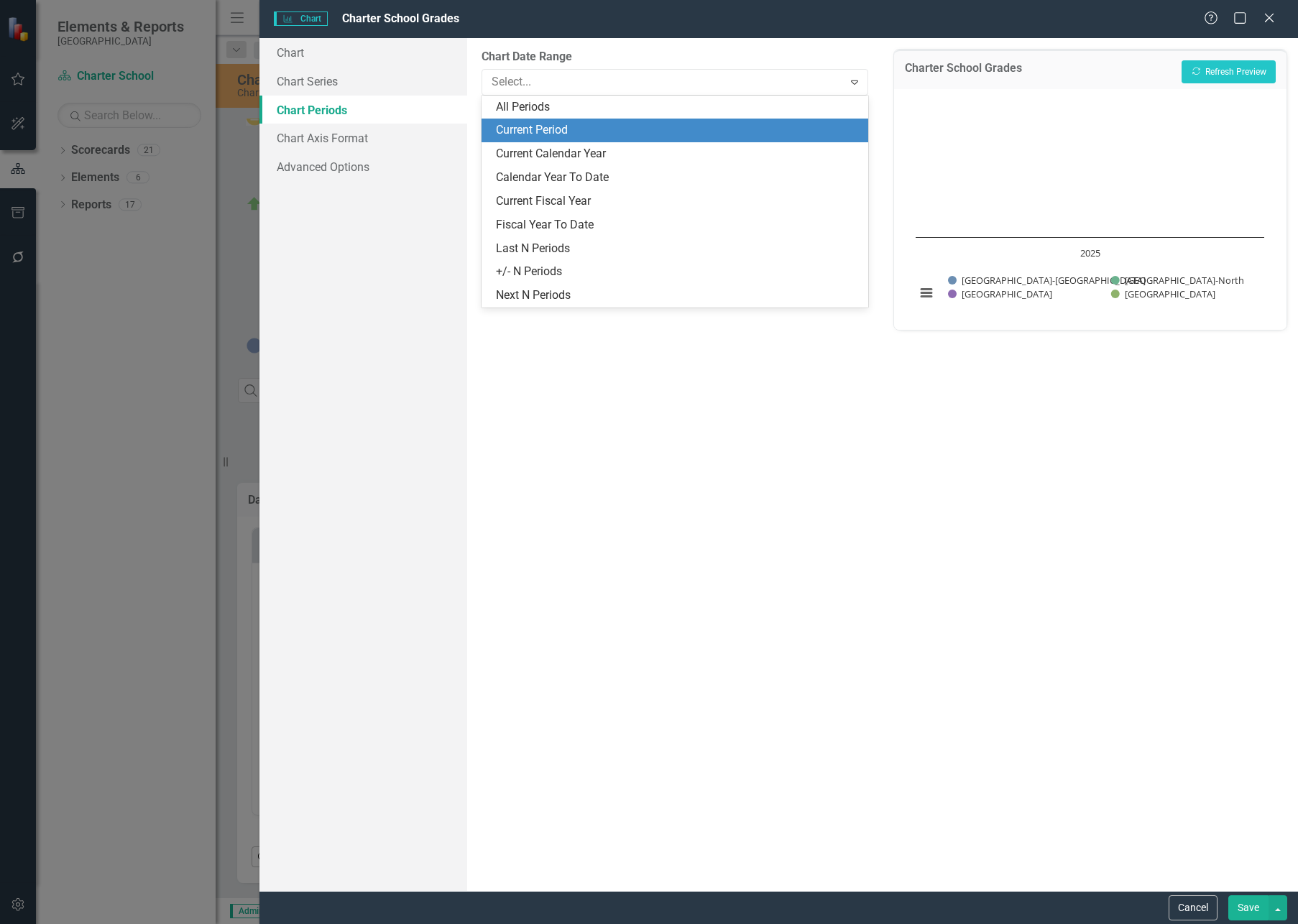
click at [569, 119] on div "Current Period" at bounding box center [675, 131] width 387 height 24
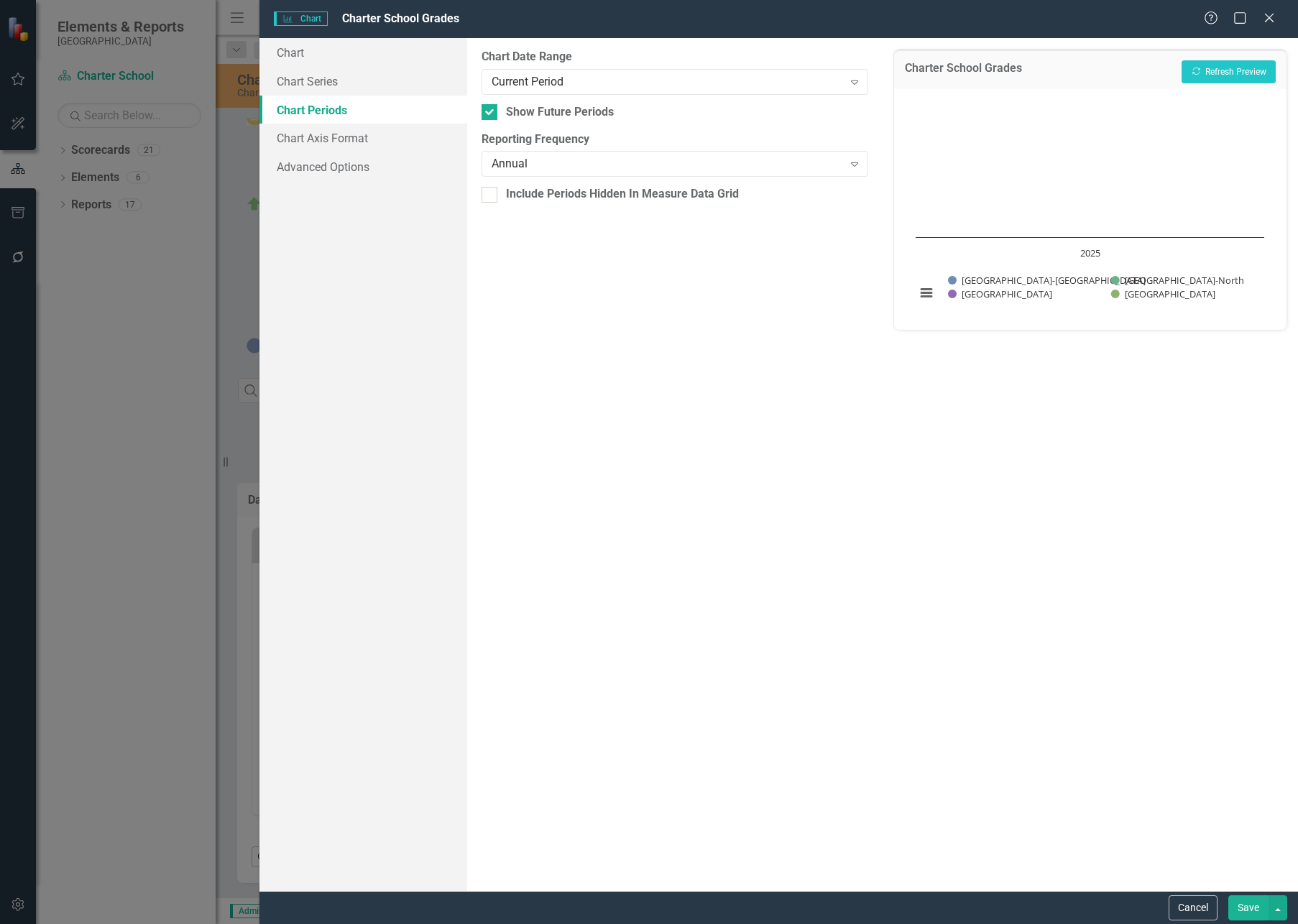
click at [1248, 909] on button "Save" at bounding box center [1248, 907] width 40 height 25
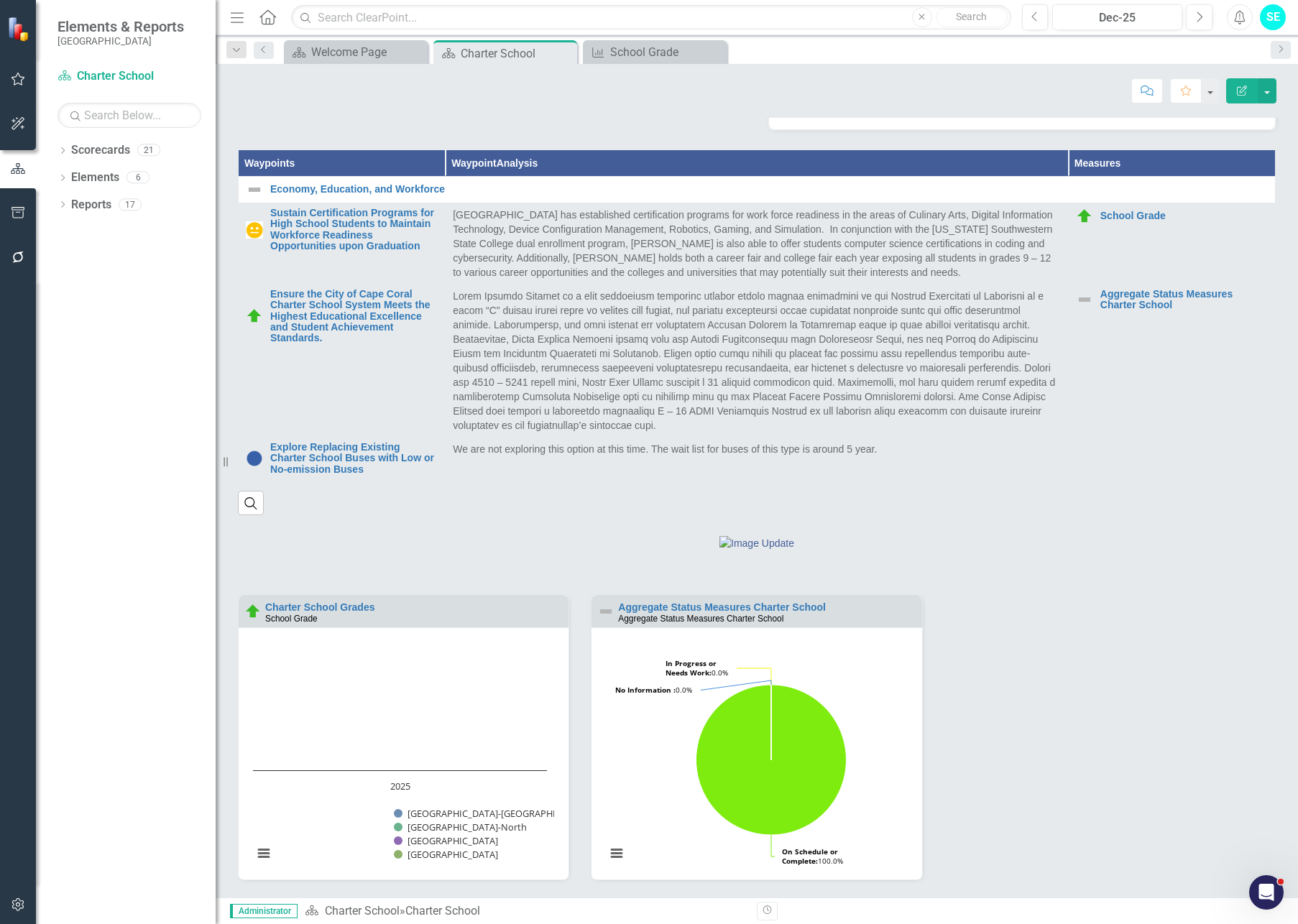
scroll to position [572, 0]
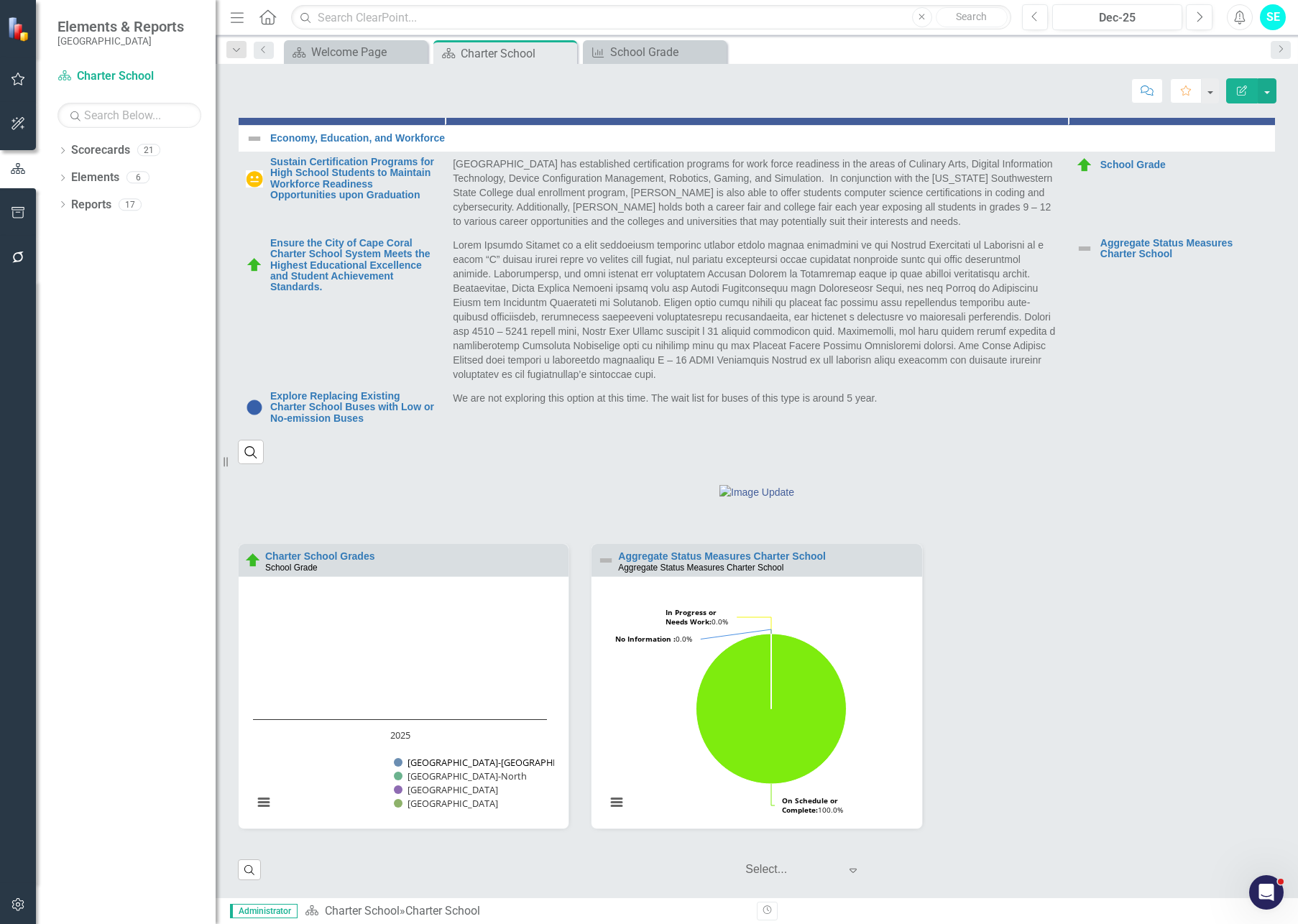
click at [442, 765] on button "Show Oasis Elementary School-South" at bounding box center [467, 762] width 147 height 13
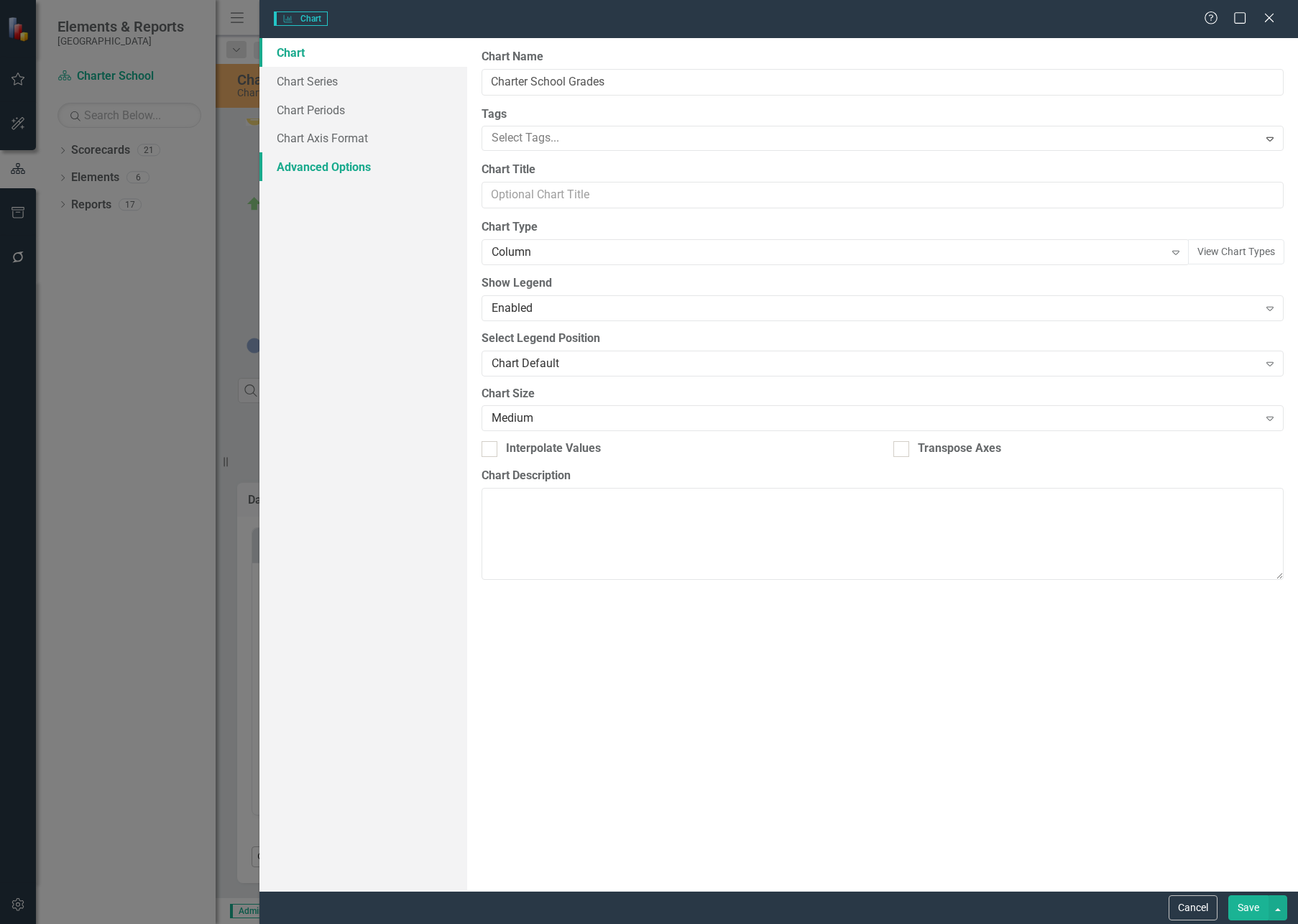
click at [325, 169] on link "Advanced Options" at bounding box center [363, 167] width 208 height 29
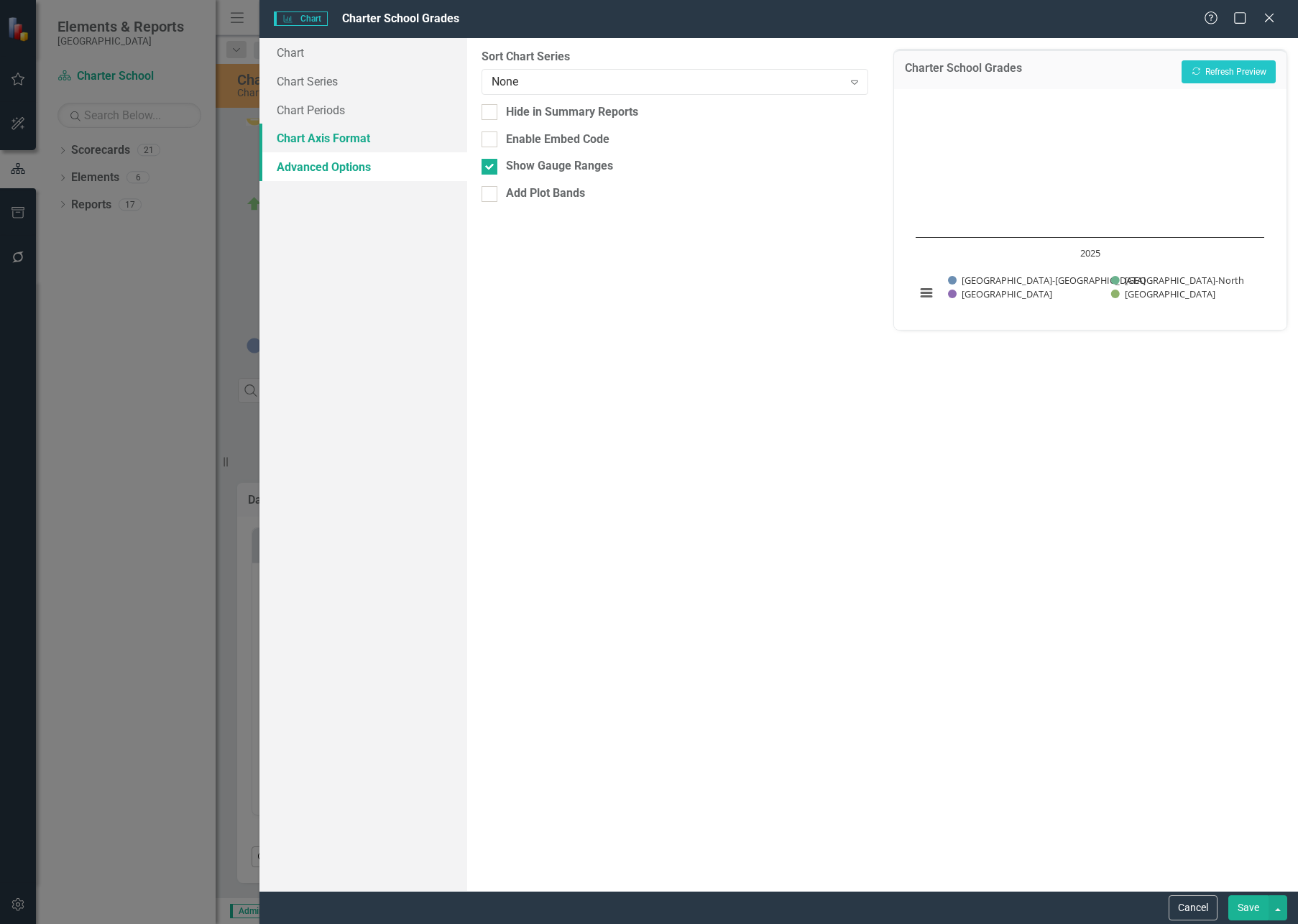
click at [323, 141] on link "Chart Axis Format" at bounding box center [363, 138] width 208 height 29
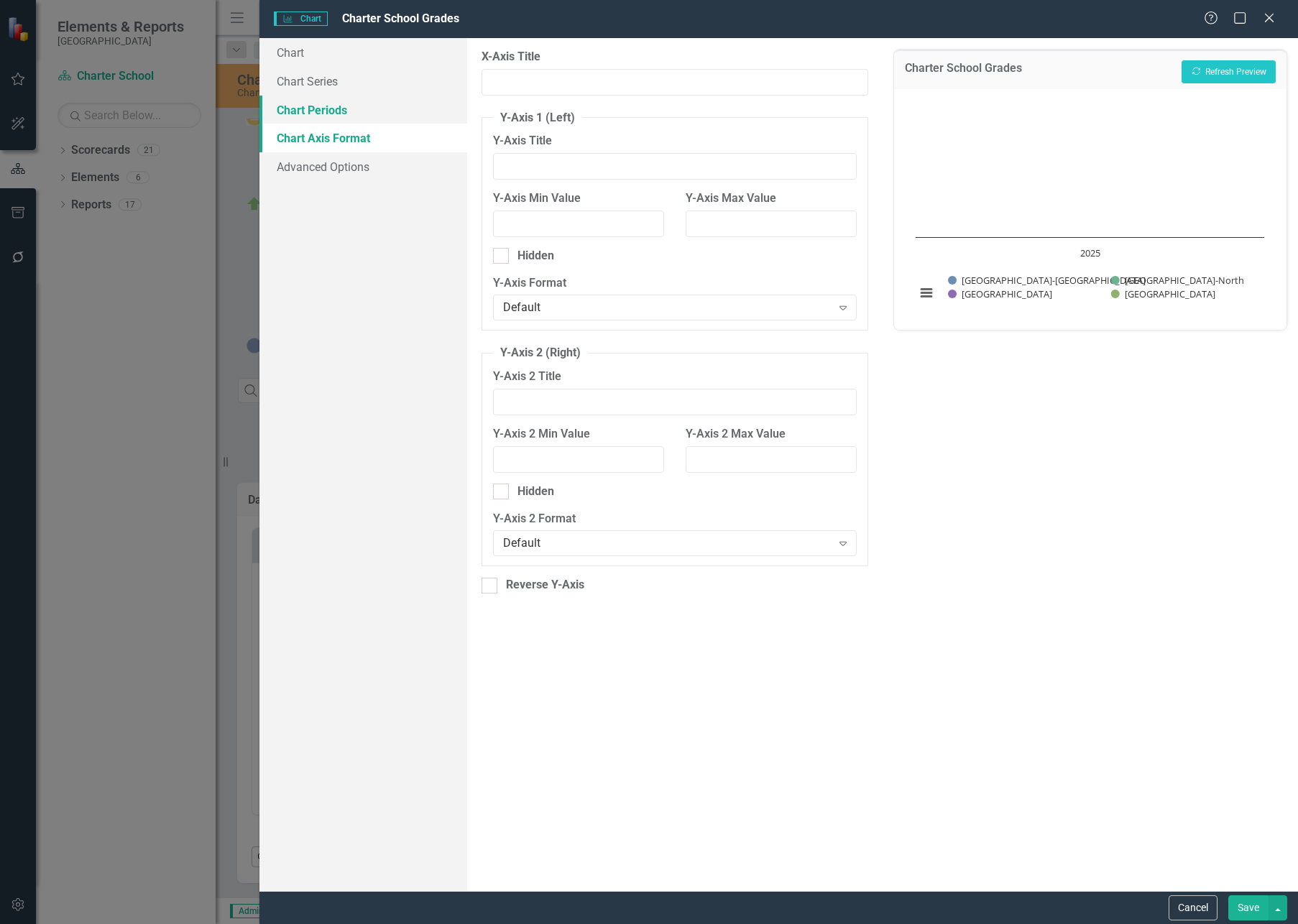
click at [317, 115] on link "Chart Periods" at bounding box center [363, 110] width 208 height 29
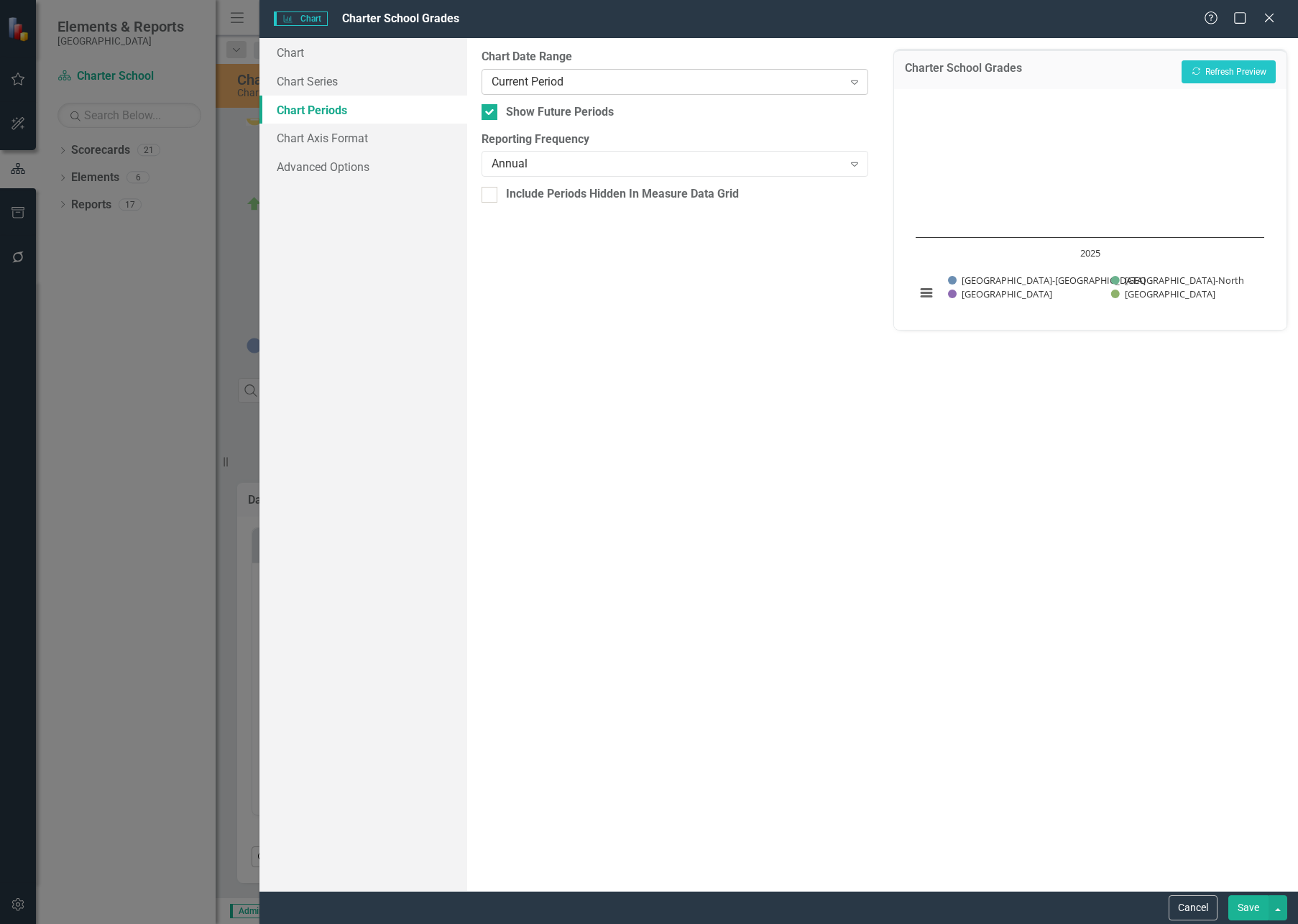
click at [518, 80] on div "Current Period" at bounding box center [667, 81] width 351 height 16
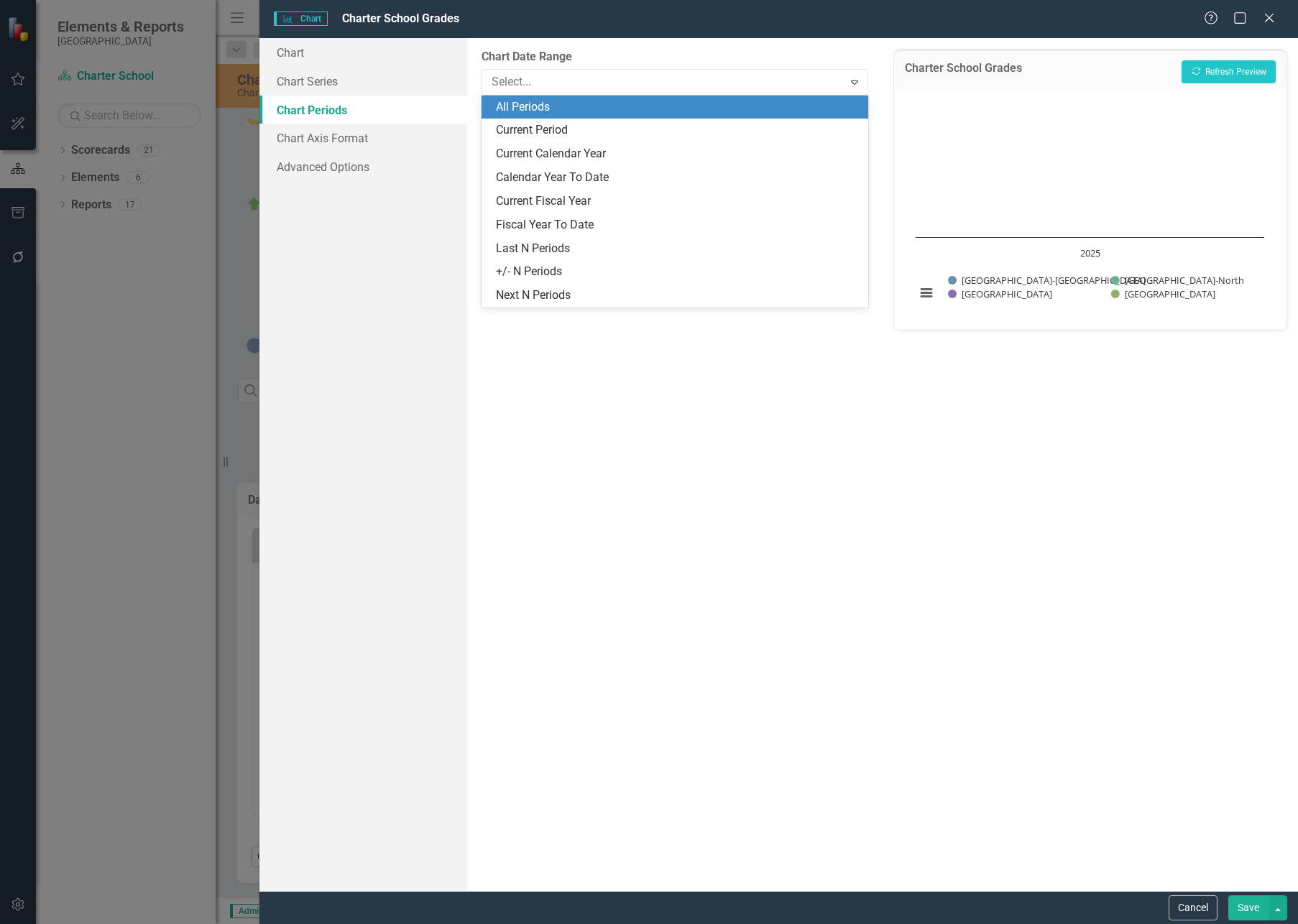
click at [526, 106] on div "All Periods" at bounding box center [677, 107] width 364 height 16
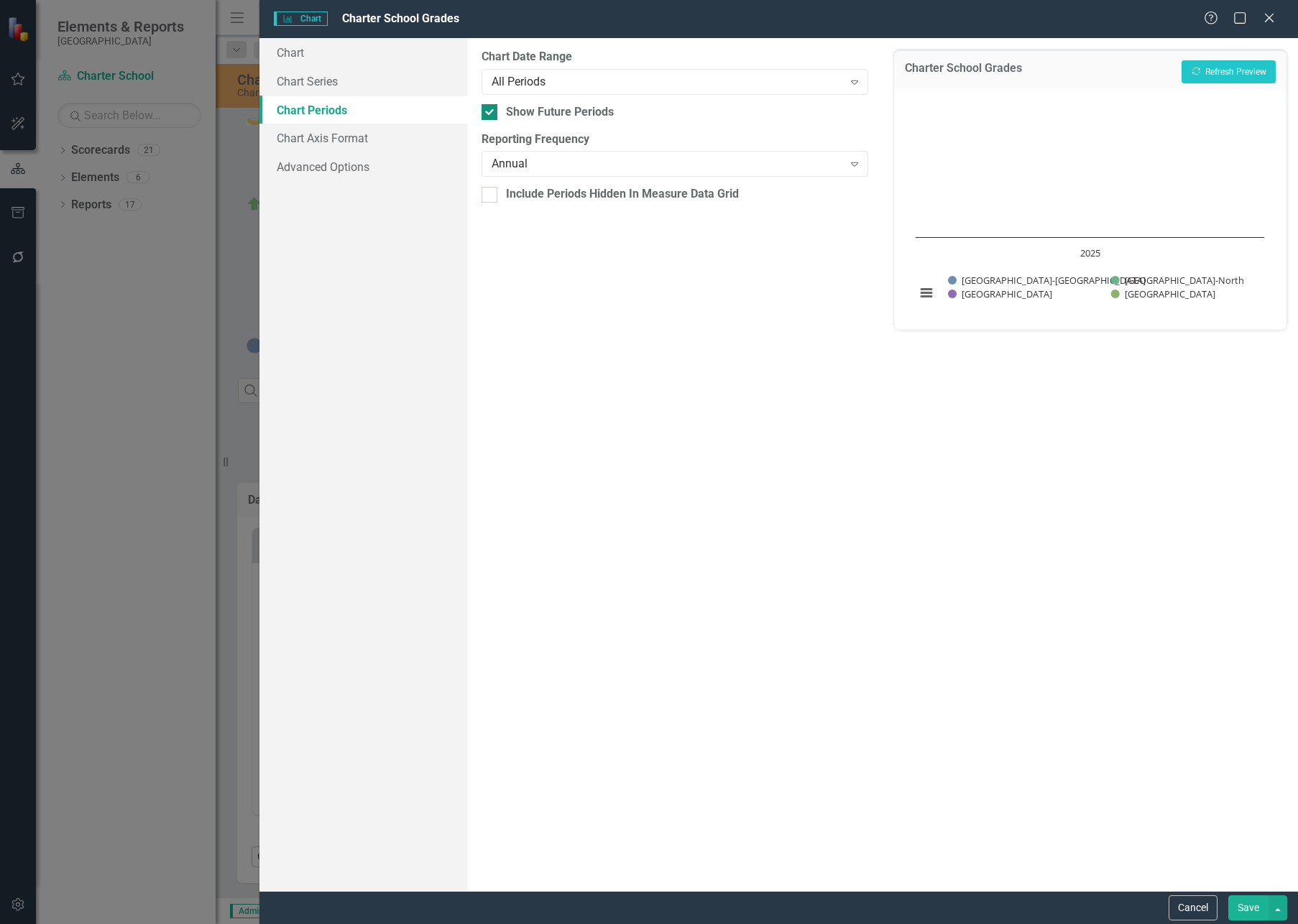
click at [484, 114] on input "Show Future Periods" at bounding box center [486, 109] width 9 height 9
checkbox input "false"
click at [1236, 909] on button "Save" at bounding box center [1248, 907] width 40 height 25
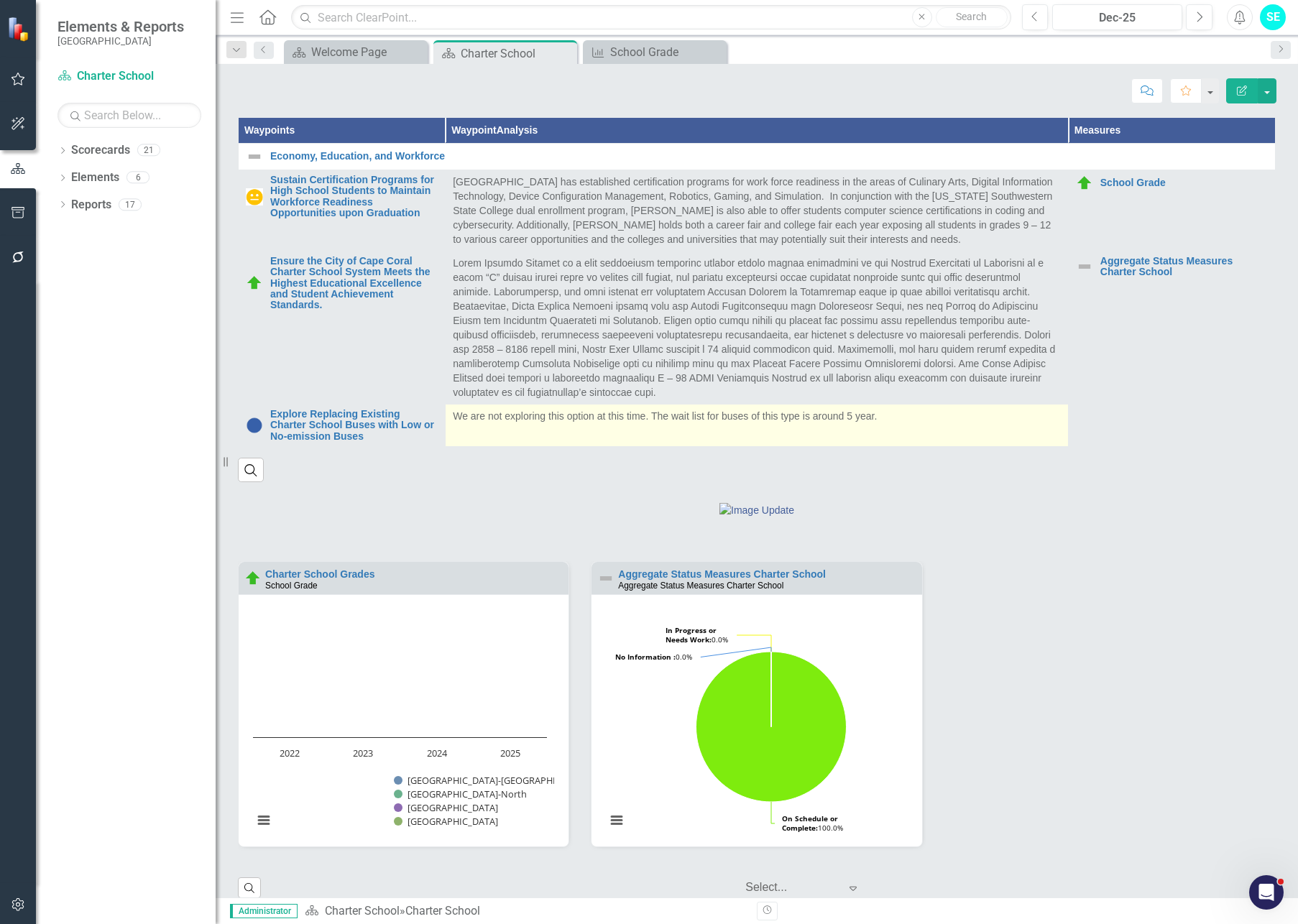
scroll to position [572, 0]
